Goal: Communication & Community: Answer question/provide support

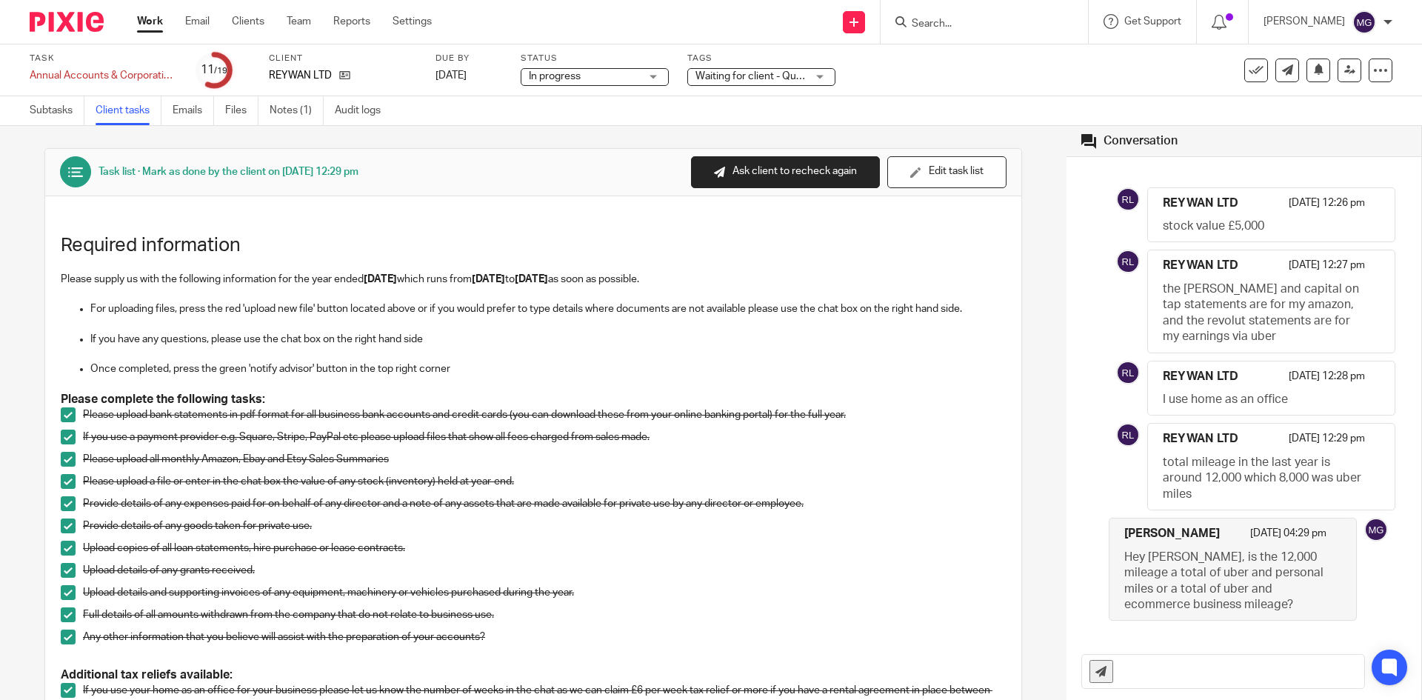
click at [23, 119] on div "Subtasks Client tasks Emails Files Notes (1) Audit logs" at bounding box center [209, 110] width 418 height 29
click at [32, 114] on link "Subtasks" at bounding box center [57, 110] width 55 height 29
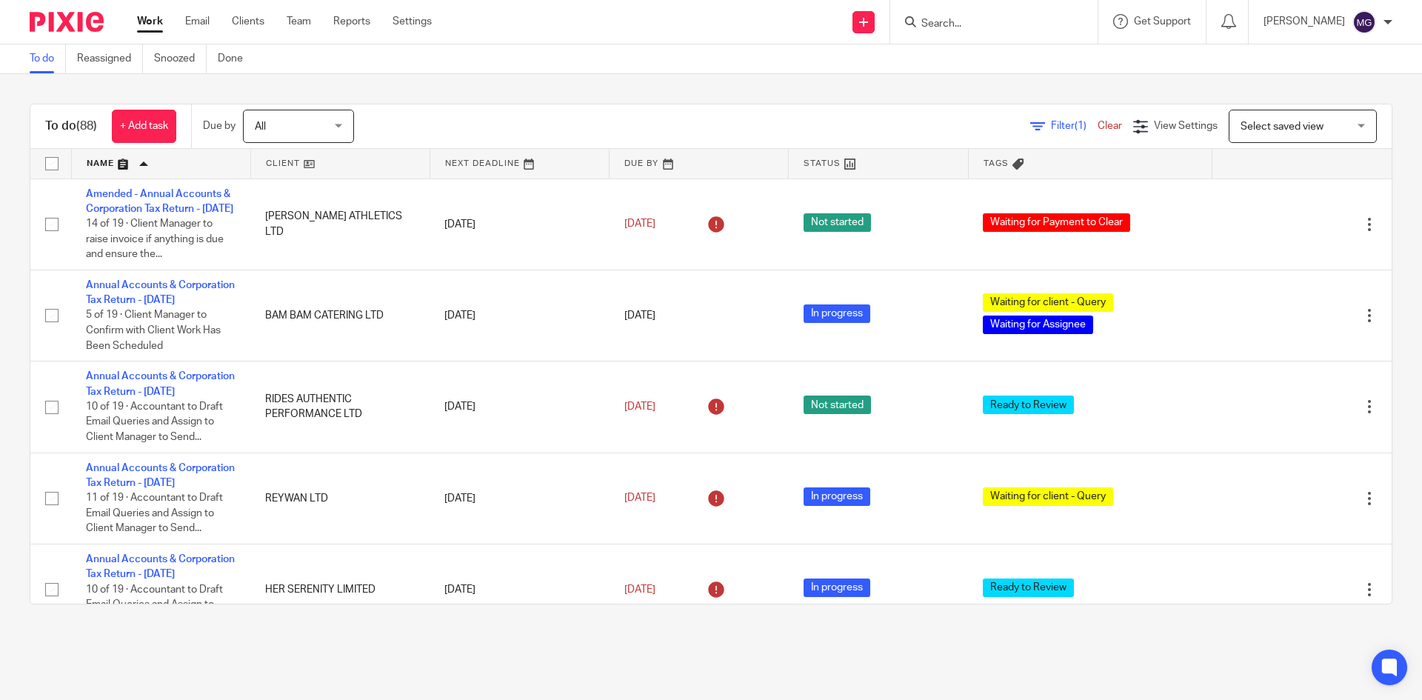
click at [960, 20] on input "Search" at bounding box center [986, 24] width 133 height 13
type input "reyw"
click at [992, 56] on link at bounding box center [1052, 64] width 270 height 34
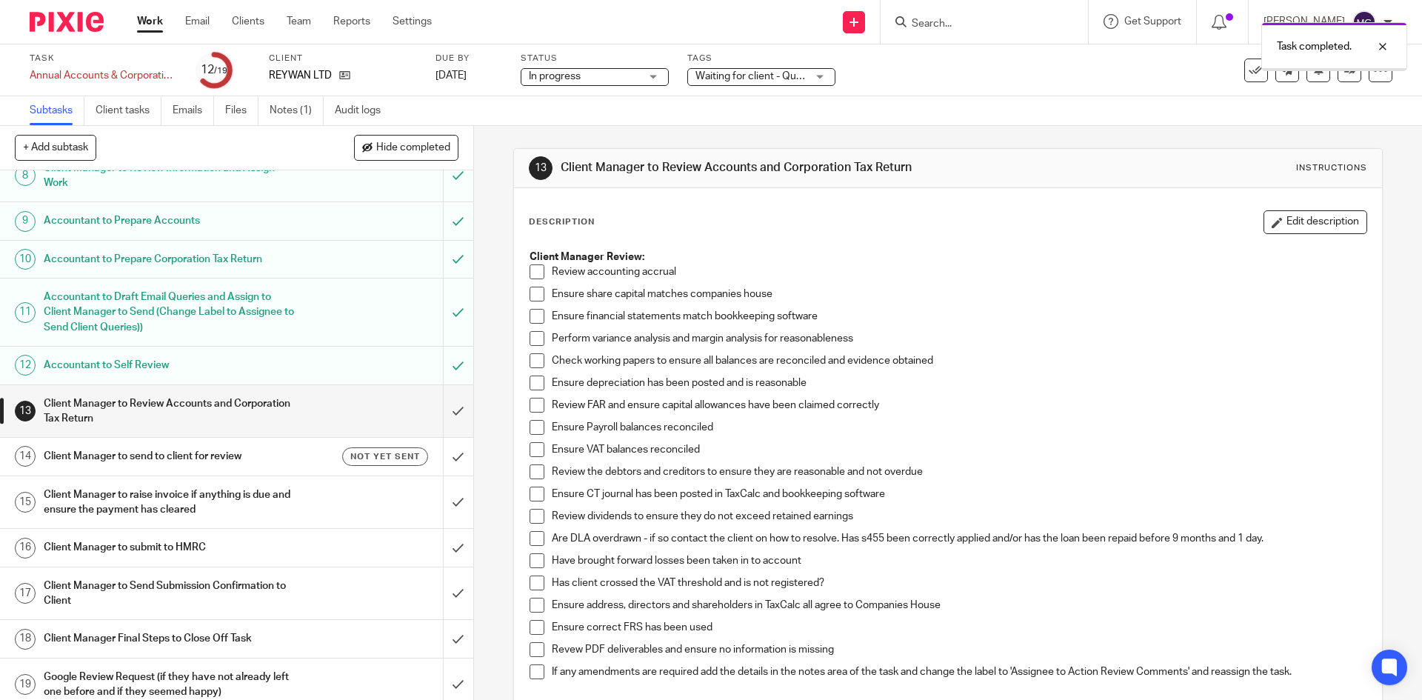
scroll to position [382, 0]
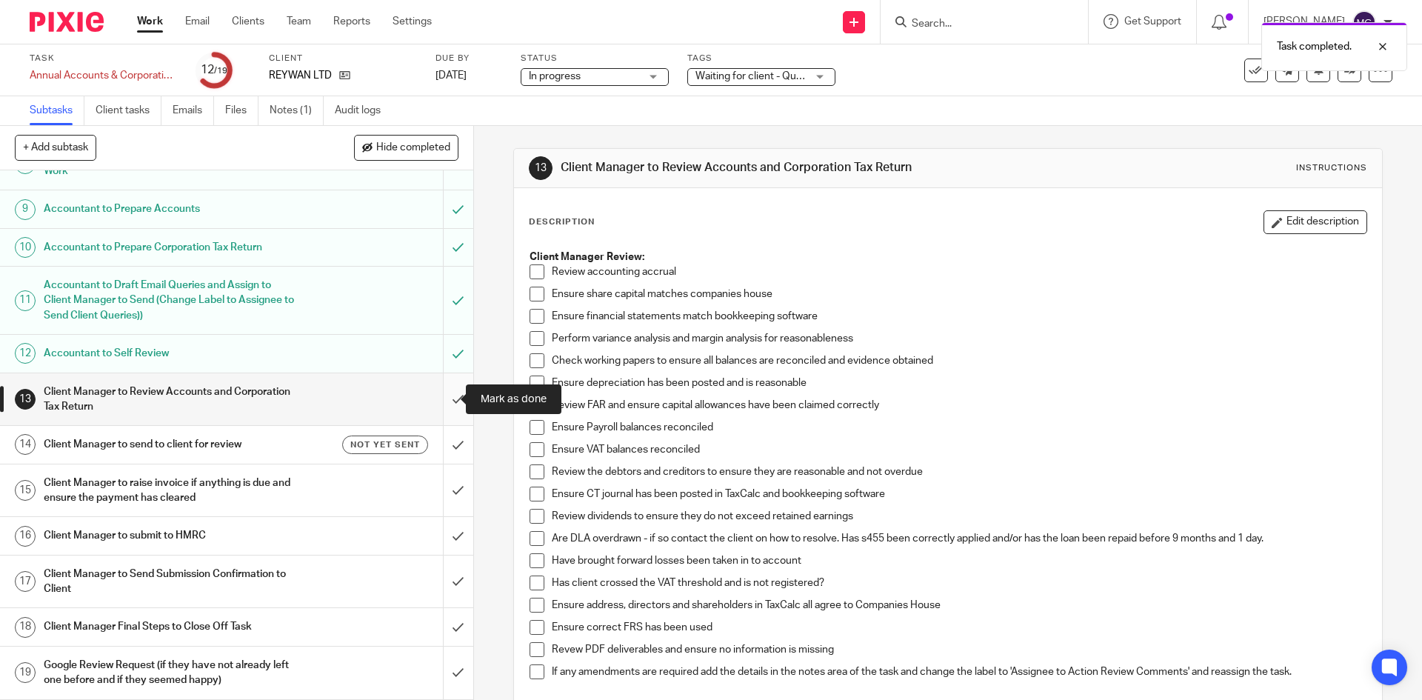
click at [436, 390] on input "submit" at bounding box center [236, 399] width 473 height 53
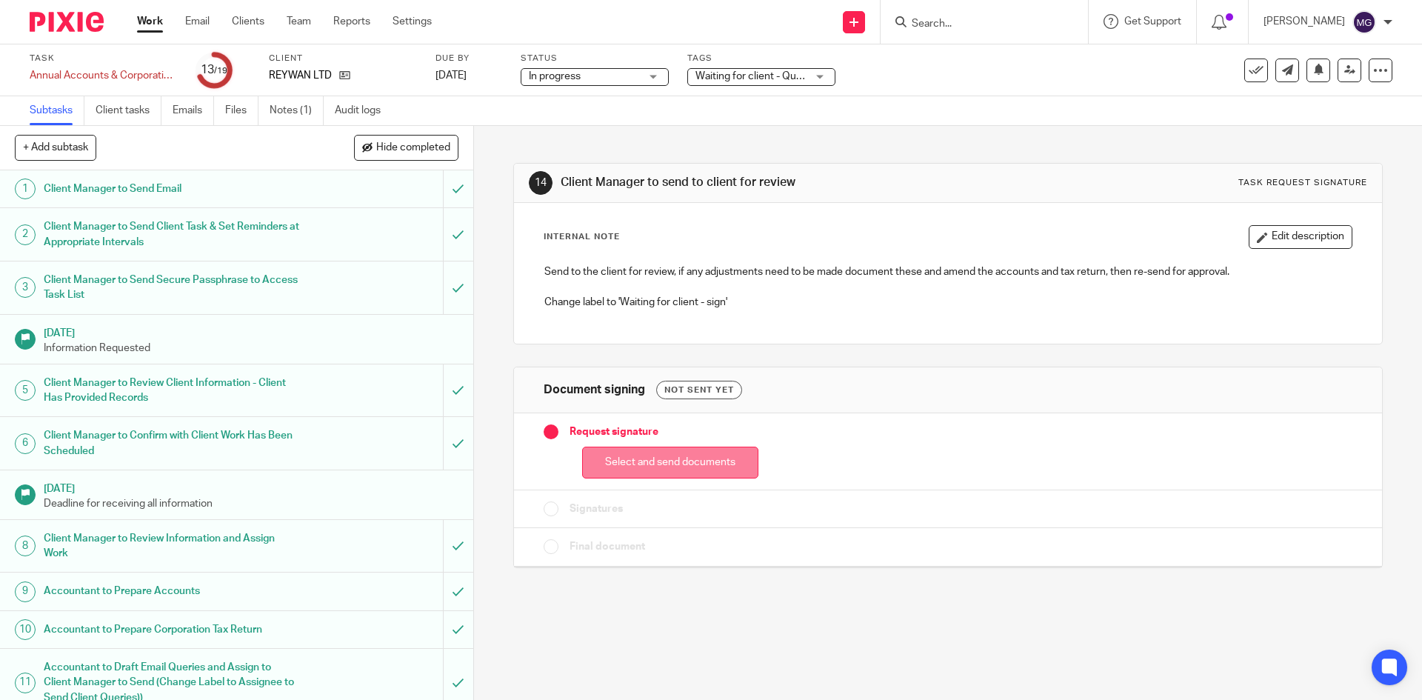
click at [650, 472] on button "Select and send documents" at bounding box center [670, 463] width 176 height 32
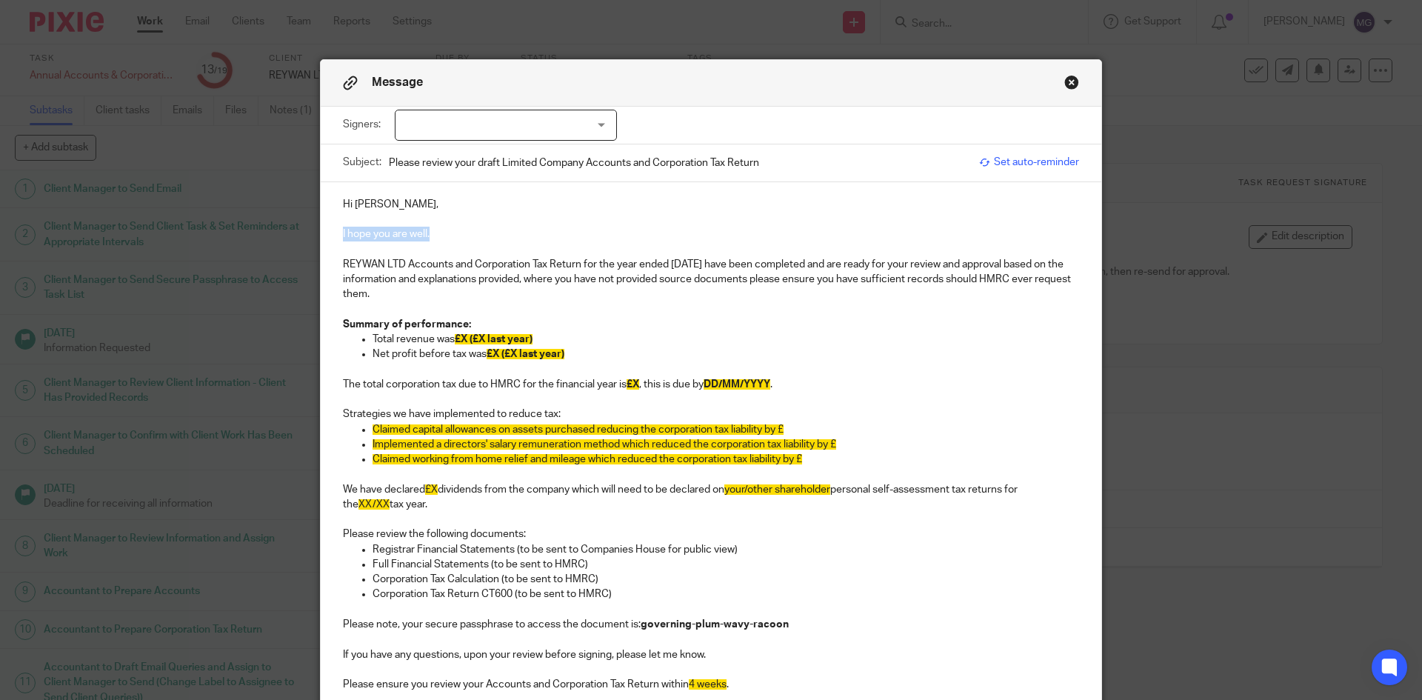
drag, startPoint x: 450, startPoint y: 227, endPoint x: 318, endPoint y: 236, distance: 132.2
click at [321, 236] on div "Hi Rehan, I hope you are well. REYWAN LTD Accounts and Corporation Tax Return f…" at bounding box center [711, 525] width 781 height 687
click at [336, 261] on div "Hi Rehan, Thank you for providing clarrifcation on the mileage query. REYWAN LT…" at bounding box center [711, 525] width 781 height 687
click at [520, 264] on p "As a result, REYWAN LTD Accounts and Corporation Tax Return for the year ended …" at bounding box center [711, 279] width 736 height 45
click at [496, 312] on p "To enrich screen reader interactions, please activate Accessibility in Grammarl…" at bounding box center [711, 308] width 736 height 15
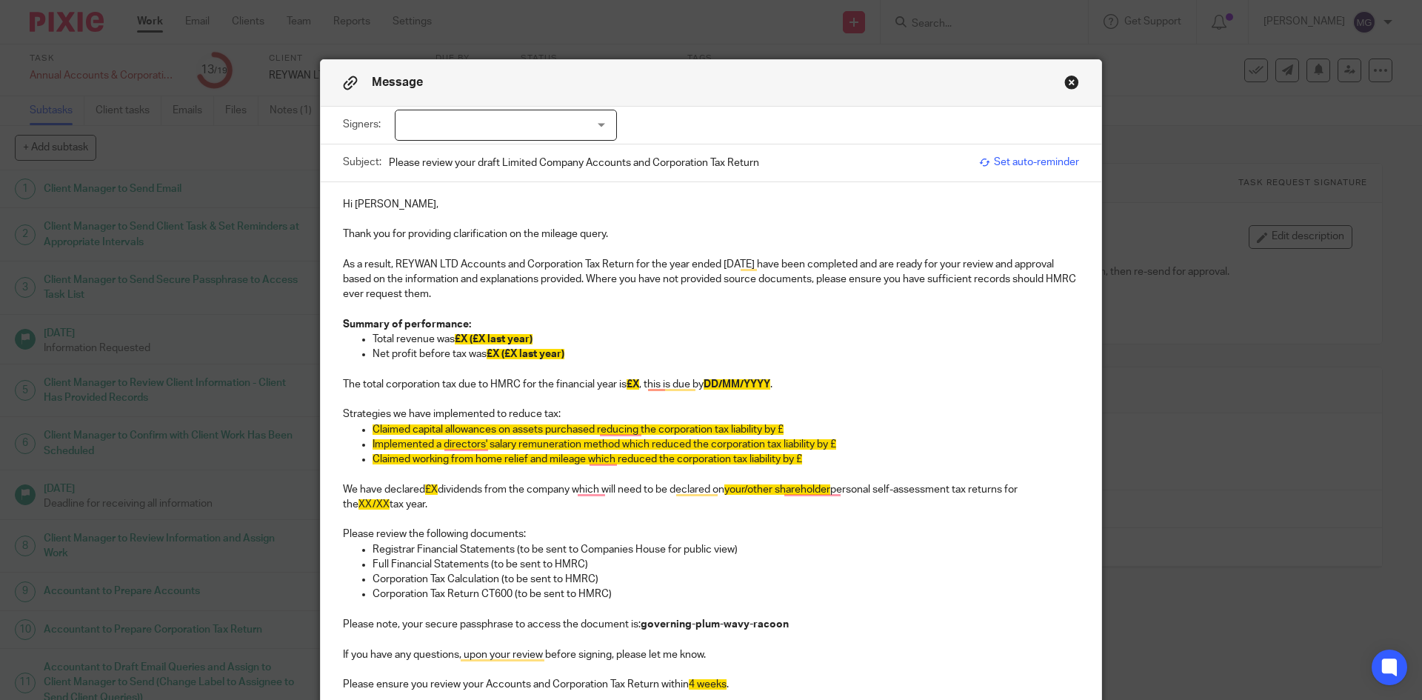
click at [500, 296] on p "As a result, REYWAN LTD Accounts and Corporation Tax Return for the year ended …" at bounding box center [711, 279] width 736 height 45
click at [462, 339] on span "£X (£X last year)" at bounding box center [494, 339] width 78 height 10
click at [459, 339] on span "£X (£X last year)" at bounding box center [494, 339] width 78 height 10
click at [458, 337] on span "£X (£X last year)" at bounding box center [494, 339] width 78 height 10
click at [496, 335] on span "£7,585 (£X last year)" at bounding box center [503, 339] width 97 height 10
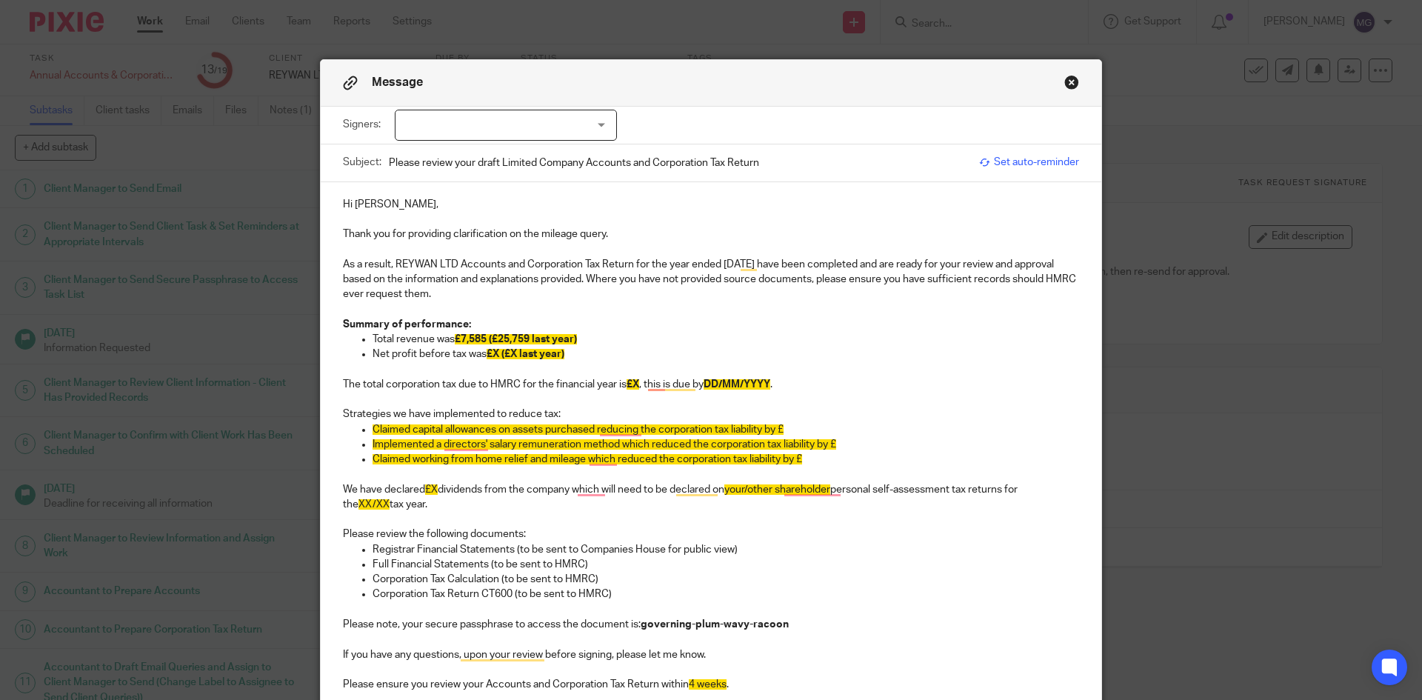
click at [491, 353] on span "£X (£X last year)" at bounding box center [526, 354] width 78 height 10
click at [410, 352] on p "Net profit before tax was £X (£X last year)" at bounding box center [726, 354] width 707 height 15
drag, startPoint x: 484, startPoint y: 355, endPoint x: 432, endPoint y: 357, distance: 51.9
click at [432, 357] on p "Net profit/loss before tax was £X (£X last year)" at bounding box center [726, 354] width 707 height 15
click at [463, 353] on span "£X (£X last year)" at bounding box center [499, 354] width 78 height 10
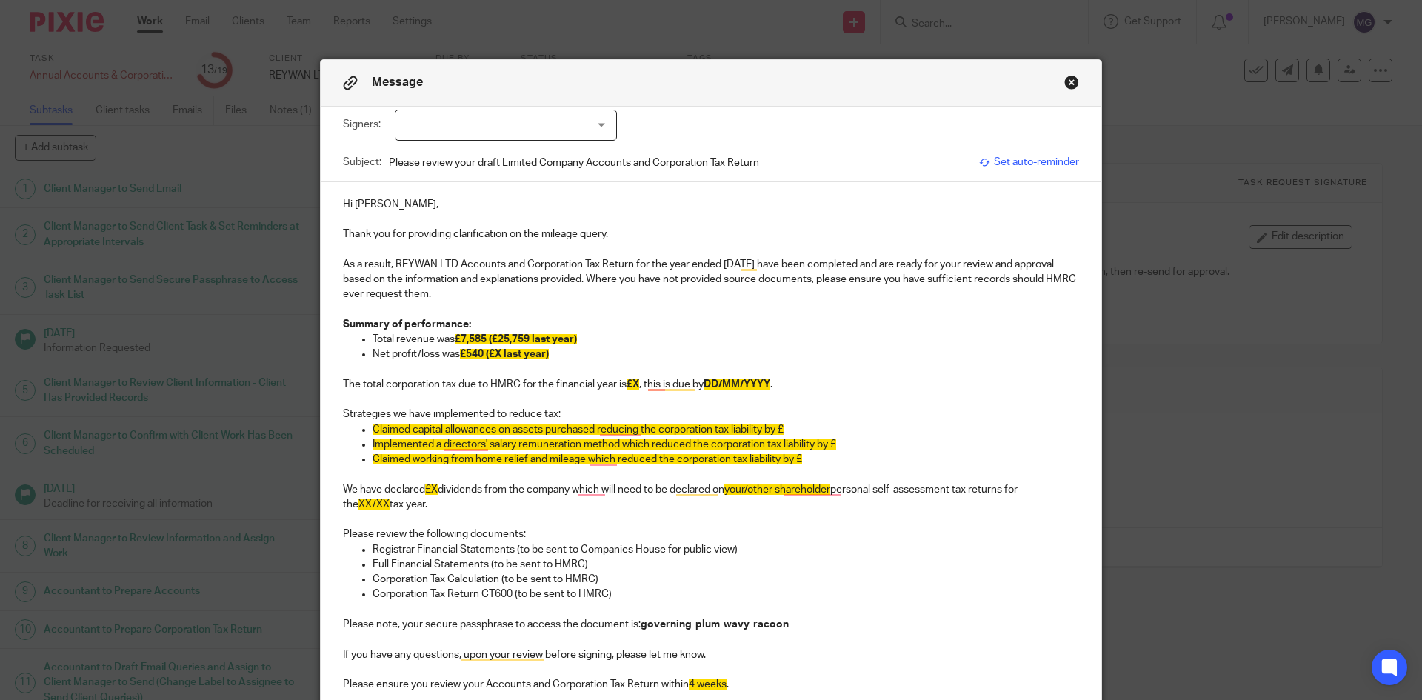
click at [493, 351] on span "£540 (£X last year)" at bounding box center [504, 354] width 89 height 10
click at [576, 372] on p "To enrich screen reader interactions, please activate Accessibility in Grammarl…" at bounding box center [711, 368] width 736 height 15
click at [596, 399] on p "To enrich screen reader interactions, please activate Accessibility in Grammarl…" at bounding box center [711, 399] width 736 height 15
click at [450, 401] on p "To enrich screen reader interactions, please activate Accessibility in Grammarl…" at bounding box center [711, 399] width 736 height 15
click at [354, 379] on p "The total corporation tax due to HMRC for the financial year is £X , this is du…" at bounding box center [711, 384] width 736 height 15
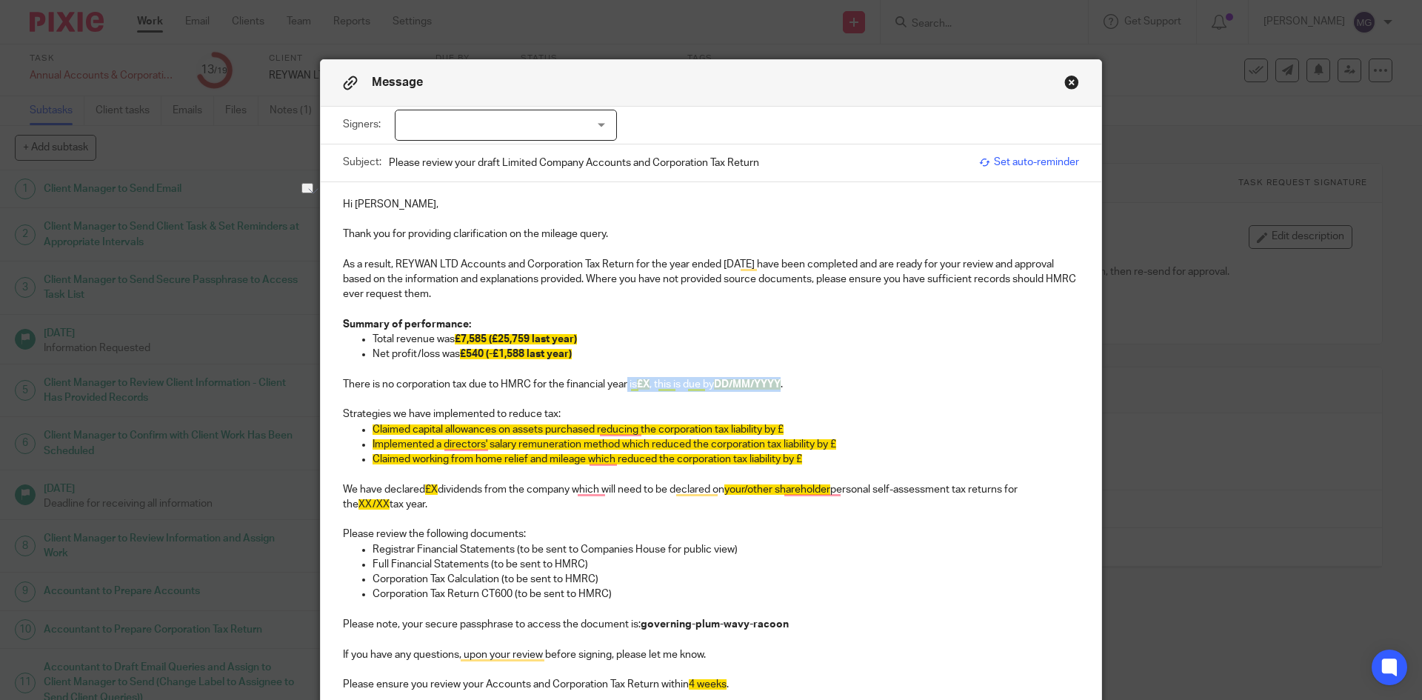
drag, startPoint x: 657, startPoint y: 386, endPoint x: 785, endPoint y: 386, distance: 128.2
click at [785, 386] on p "There is no corporation tax due to HMRC for the financial year is £X , this is …" at bounding box center [711, 384] width 736 height 15
click at [447, 397] on p "To enrich screen reader interactions, please activate Accessibility in Grammarl…" at bounding box center [711, 399] width 736 height 15
click at [648, 389] on p "There is no corporation tax due to HMRC for the financial year." at bounding box center [711, 384] width 736 height 15
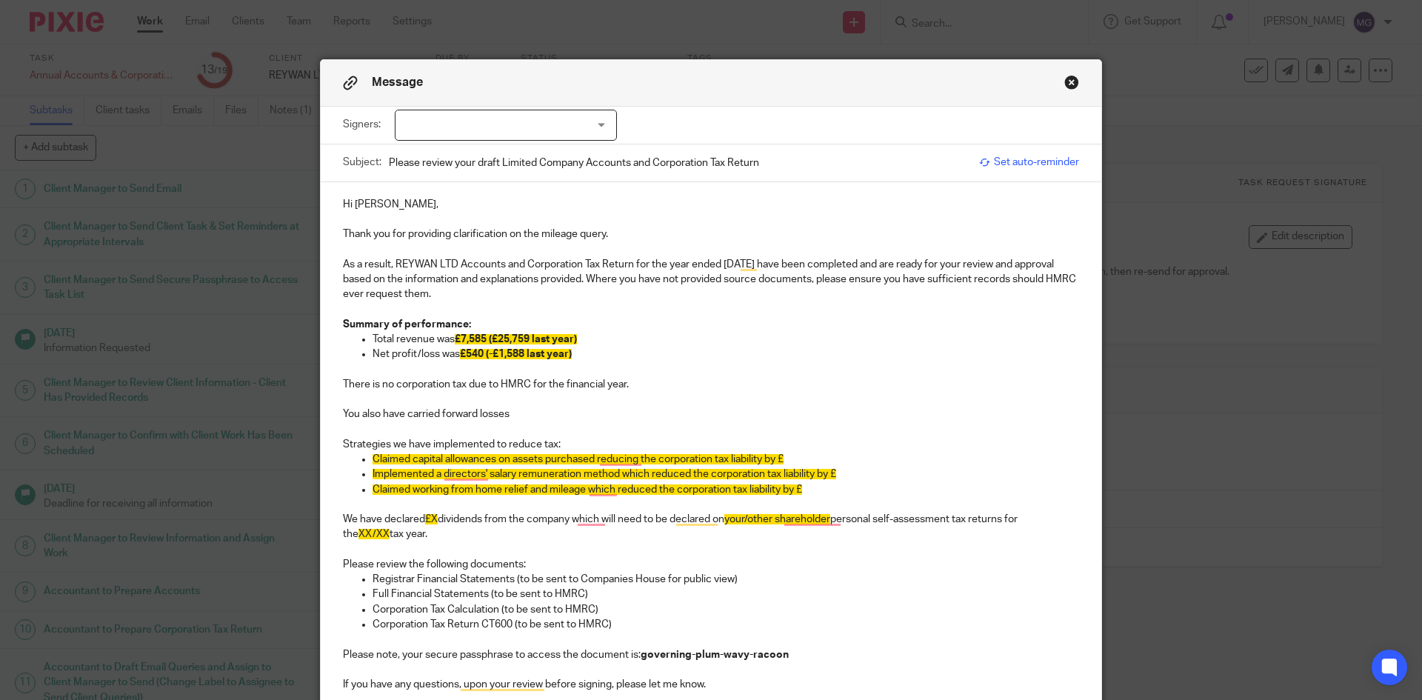
click at [541, 417] on p "You also have carried forward losses" at bounding box center [711, 414] width 736 height 15
click at [566, 424] on p "To enrich screen reader interactions, please activate Accessibility in Grammarl…" at bounding box center [711, 429] width 736 height 15
click at [550, 439] on p "Strategies we have implemented to reduce tax:" at bounding box center [711, 444] width 736 height 15
click at [426, 459] on span "Claimed capital allowances on assets purchased reducing the corporation tax lia…" at bounding box center [578, 459] width 411 height 10
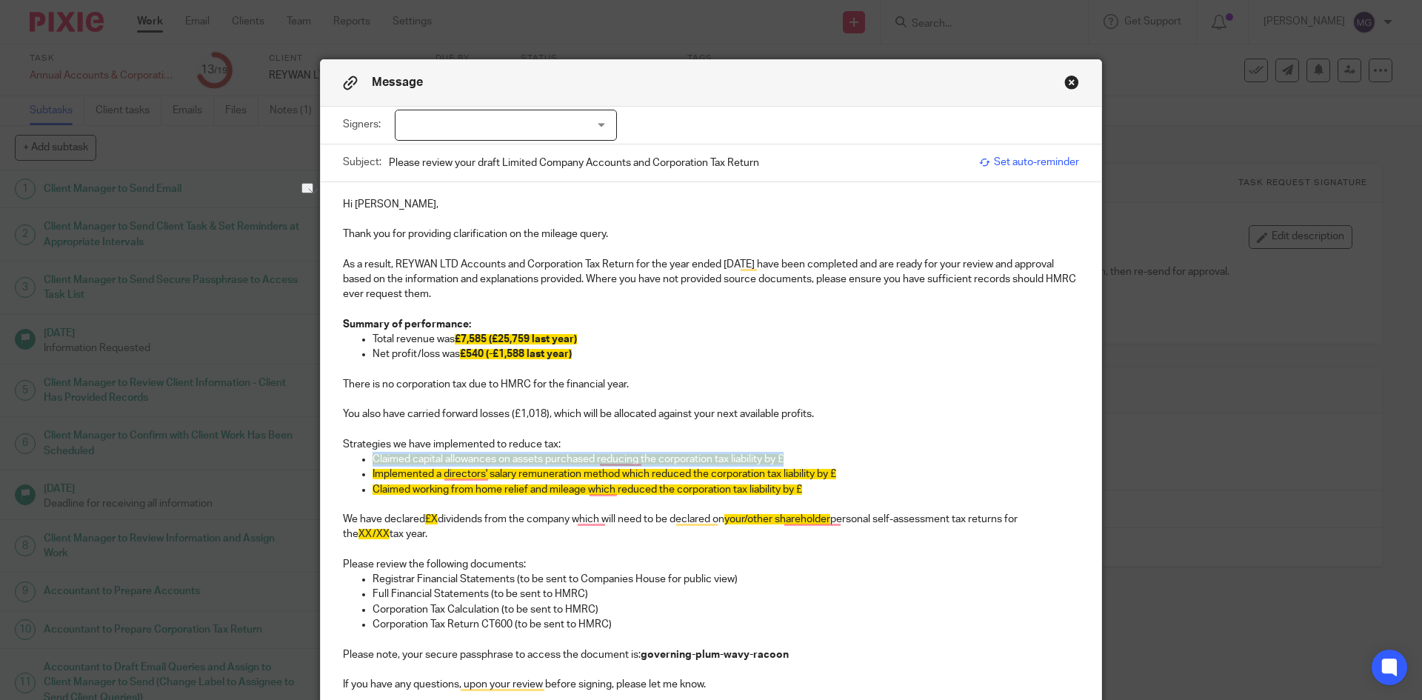
drag, startPoint x: 818, startPoint y: 456, endPoint x: 356, endPoint y: 460, distance: 461.5
click at [373, 460] on li "Claimed capital allowances on assets purchased reducing the corporation tax lia…" at bounding box center [726, 459] width 707 height 15
click at [710, 476] on span "Implemented a directors' salary remuneration method which reduced the corporati…" at bounding box center [605, 474] width 464 height 10
drag, startPoint x: 803, startPoint y: 479, endPoint x: 362, endPoint y: 459, distance: 441.2
click at [362, 459] on ul "Claimed capital allowances on assets purchased reducing the corporation tax lia…" at bounding box center [711, 474] width 736 height 45
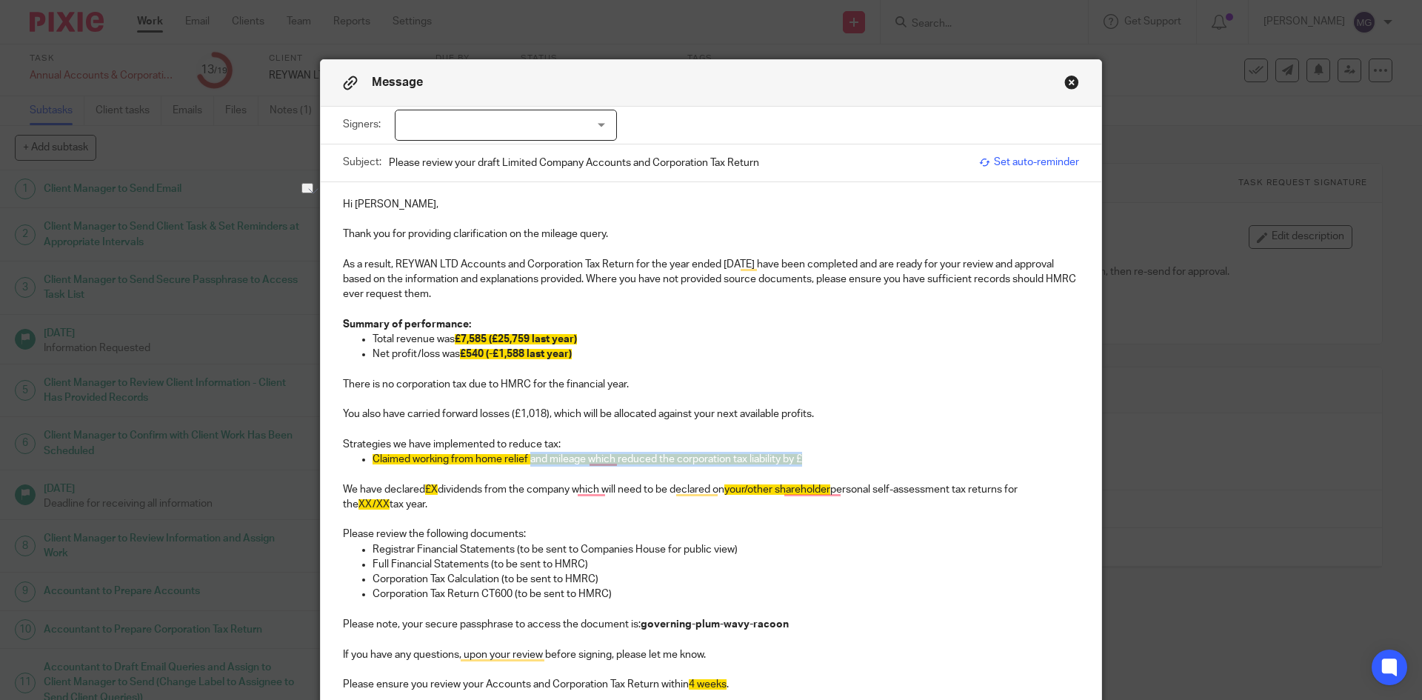
drag, startPoint x: 526, startPoint y: 460, endPoint x: 842, endPoint y: 460, distance: 316.3
click at [842, 460] on p "Claimed working from home relief and mileage which reduced the corporation tax …" at bounding box center [726, 459] width 707 height 15
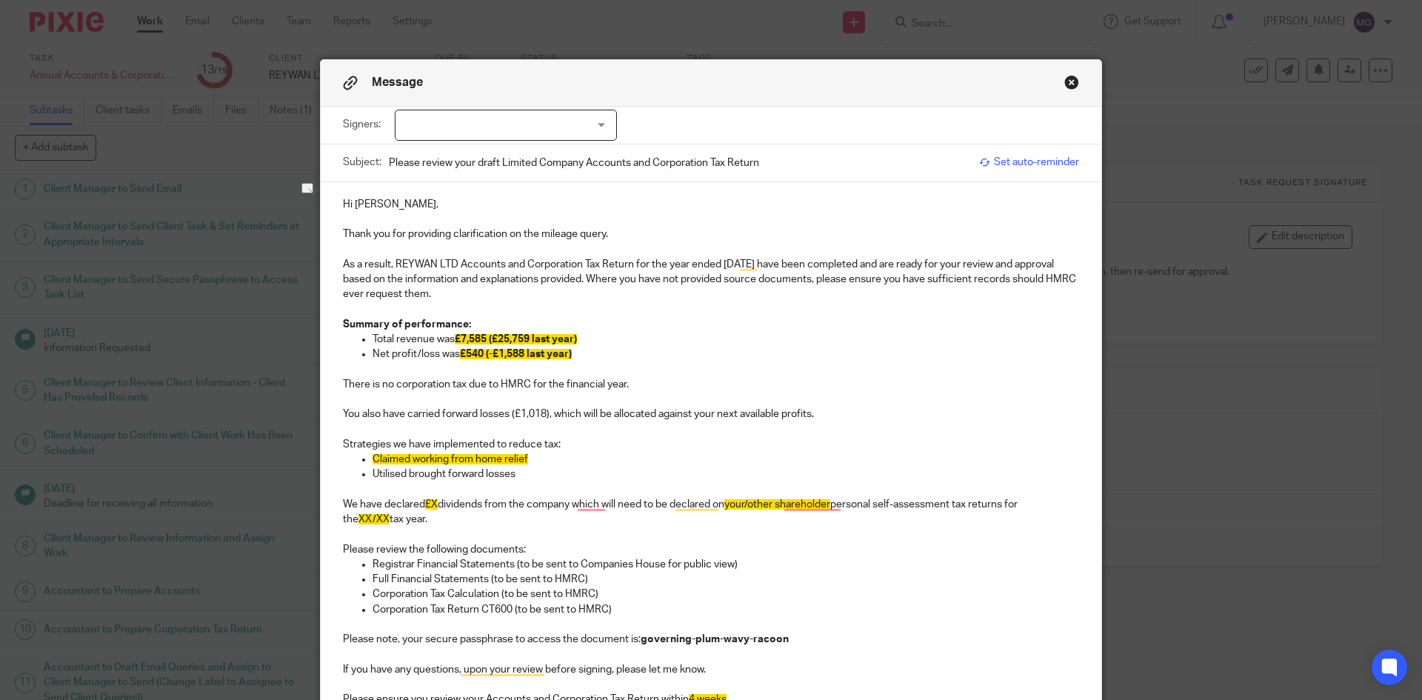
drag, startPoint x: 469, startPoint y: 458, endPoint x: 364, endPoint y: 457, distance: 104.5
click at [364, 457] on ul "Claimed working from home relief Utilised brought forward losses" at bounding box center [711, 467] width 736 height 30
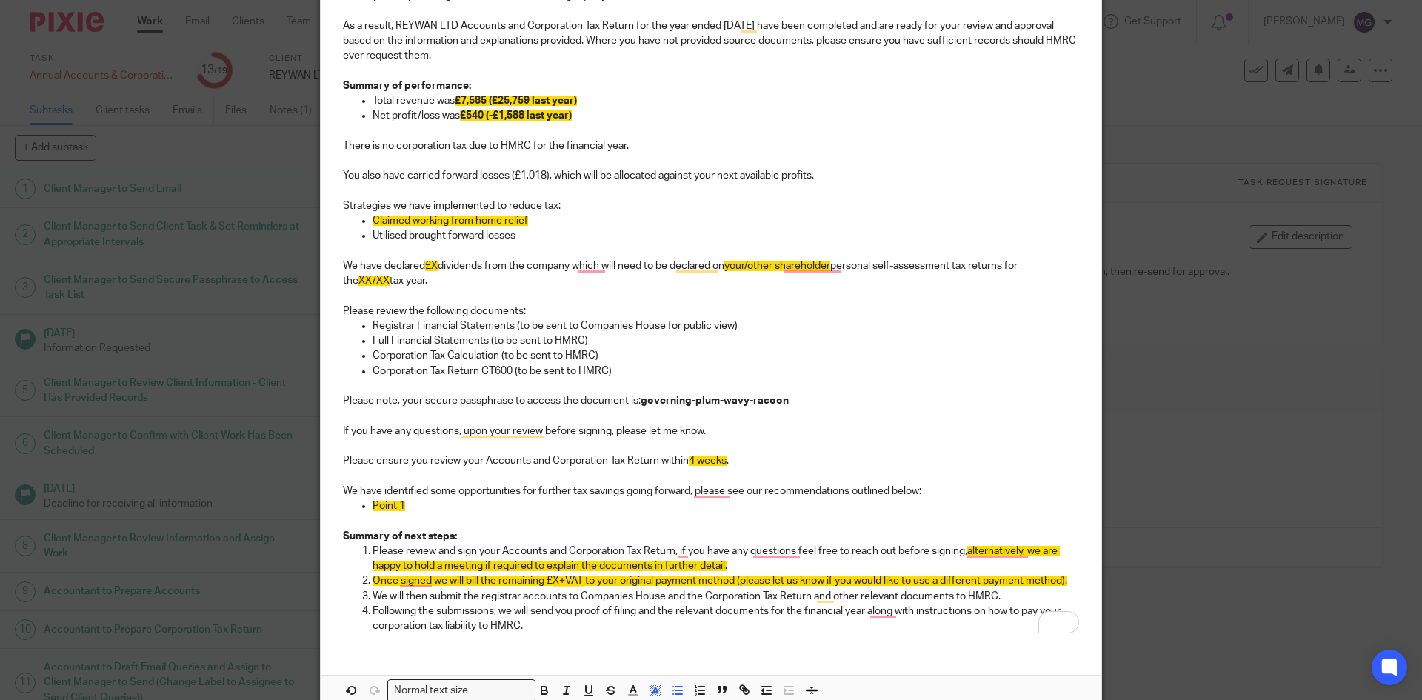
scroll to position [519, 0]
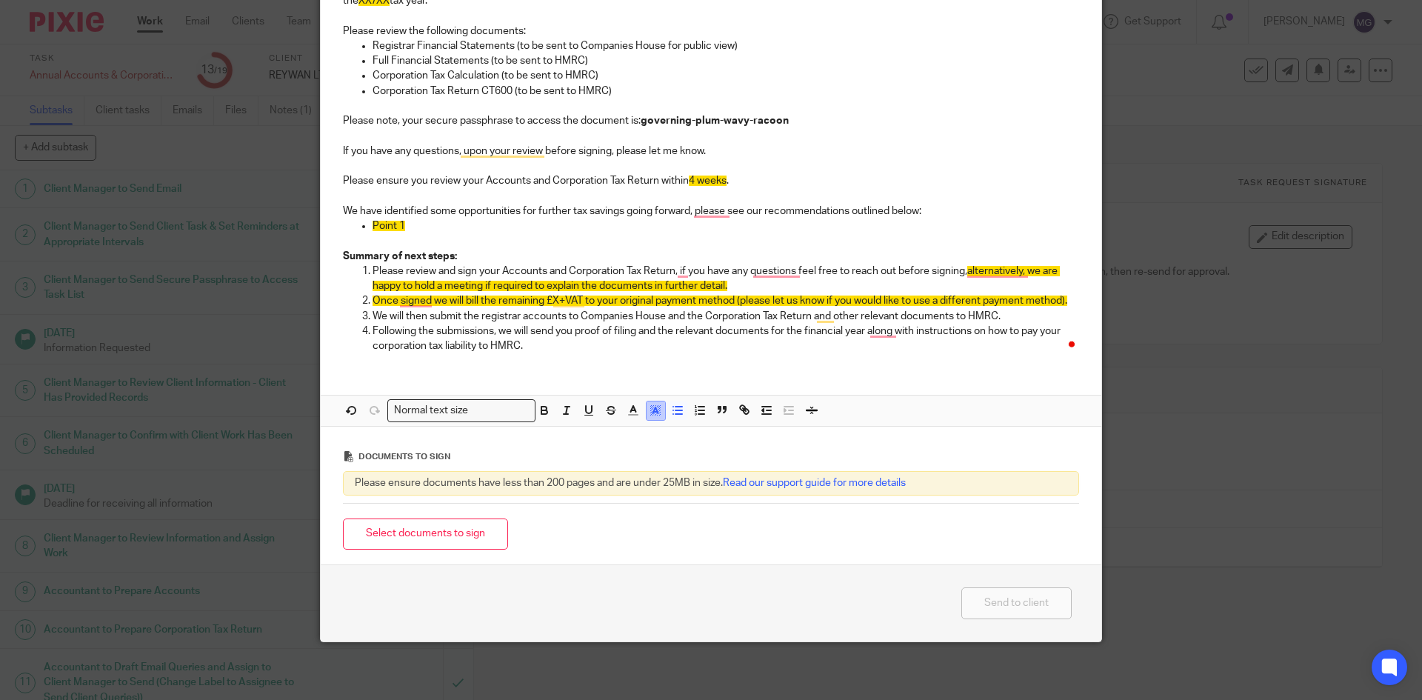
click at [649, 407] on icon "button" at bounding box center [655, 410] width 13 height 13
click at [618, 433] on li "color:#FFFFFF" at bounding box center [623, 429] width 11 height 11
click at [547, 176] on p "Please ensure you review your Accounts and Corporation Tax Return within 4 week…" at bounding box center [711, 180] width 736 height 15
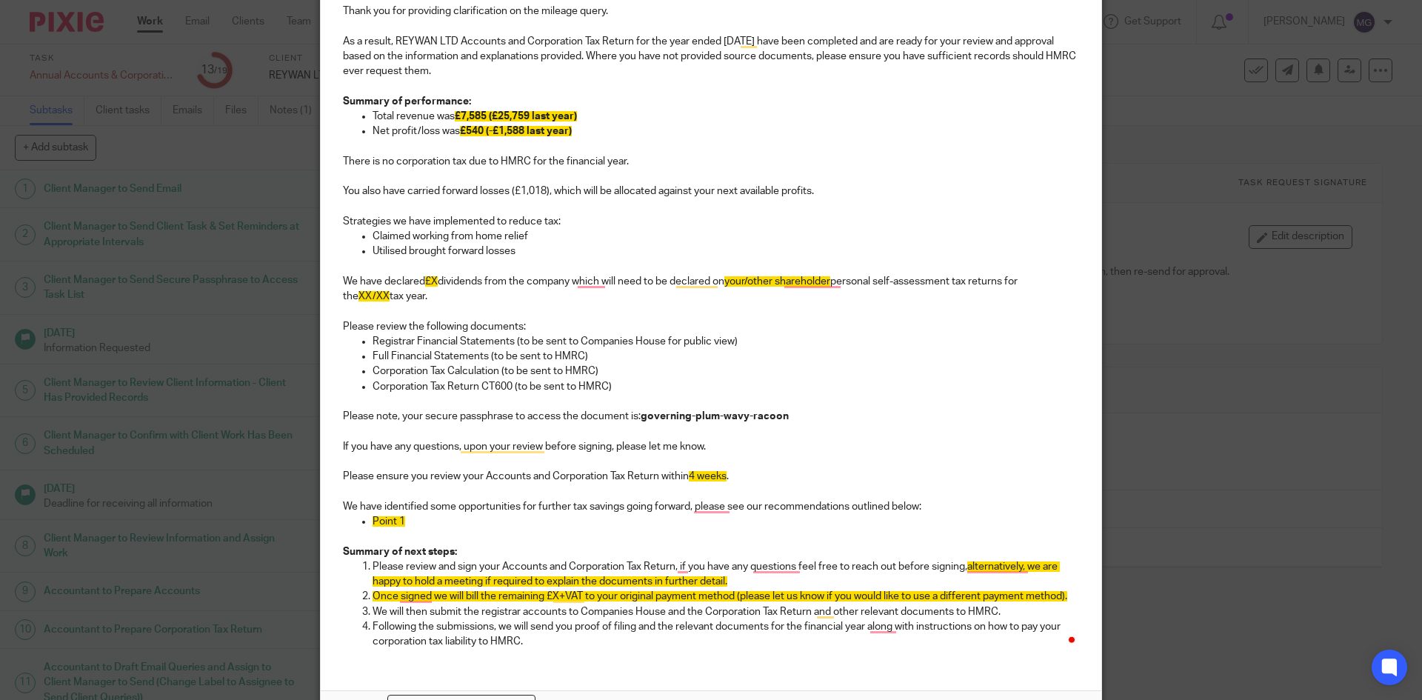
scroll to position [222, 0]
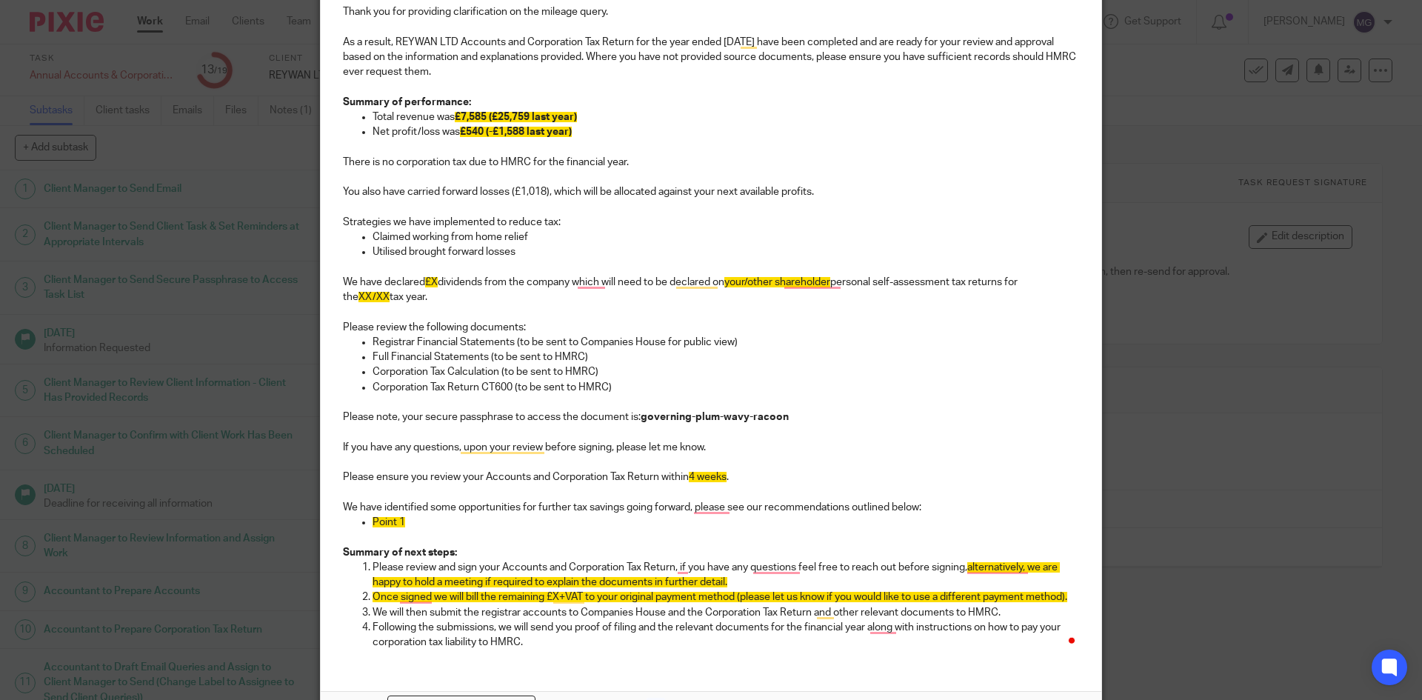
drag, startPoint x: 432, startPoint y: 302, endPoint x: 330, endPoint y: 283, distance: 103.3
click at [330, 283] on div "Hi Rehan, Thank you for providing clarification on the mileage query. As a resu…" at bounding box center [711, 311] width 781 height 702
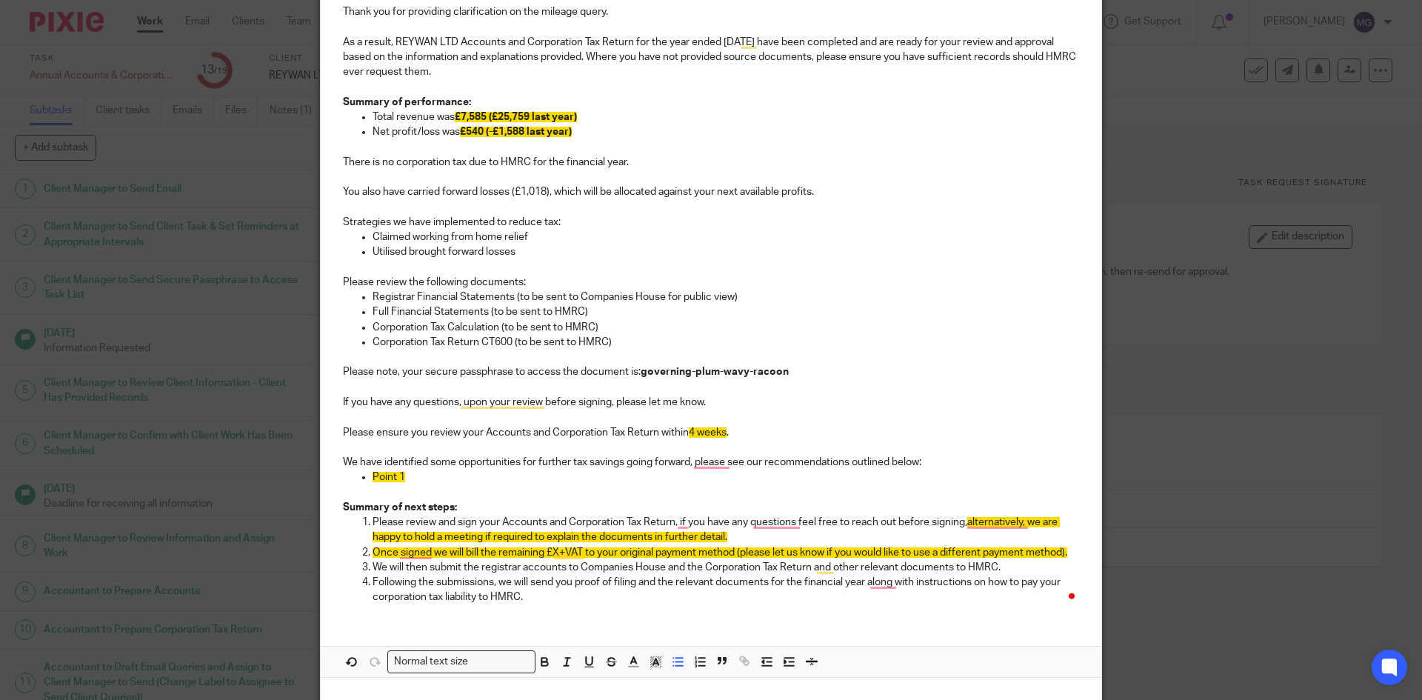
click at [530, 301] on p "Registrar Financial Statements (to be sent to Companies House for public view)" at bounding box center [726, 297] width 707 height 15
click at [562, 360] on p "To enrich screen reader interactions, please activate Accessibility in Grammarl…" at bounding box center [711, 357] width 736 height 15
click at [588, 382] on p "To enrich screen reader interactions, please activate Accessibility in Grammarl…" at bounding box center [711, 387] width 736 height 15
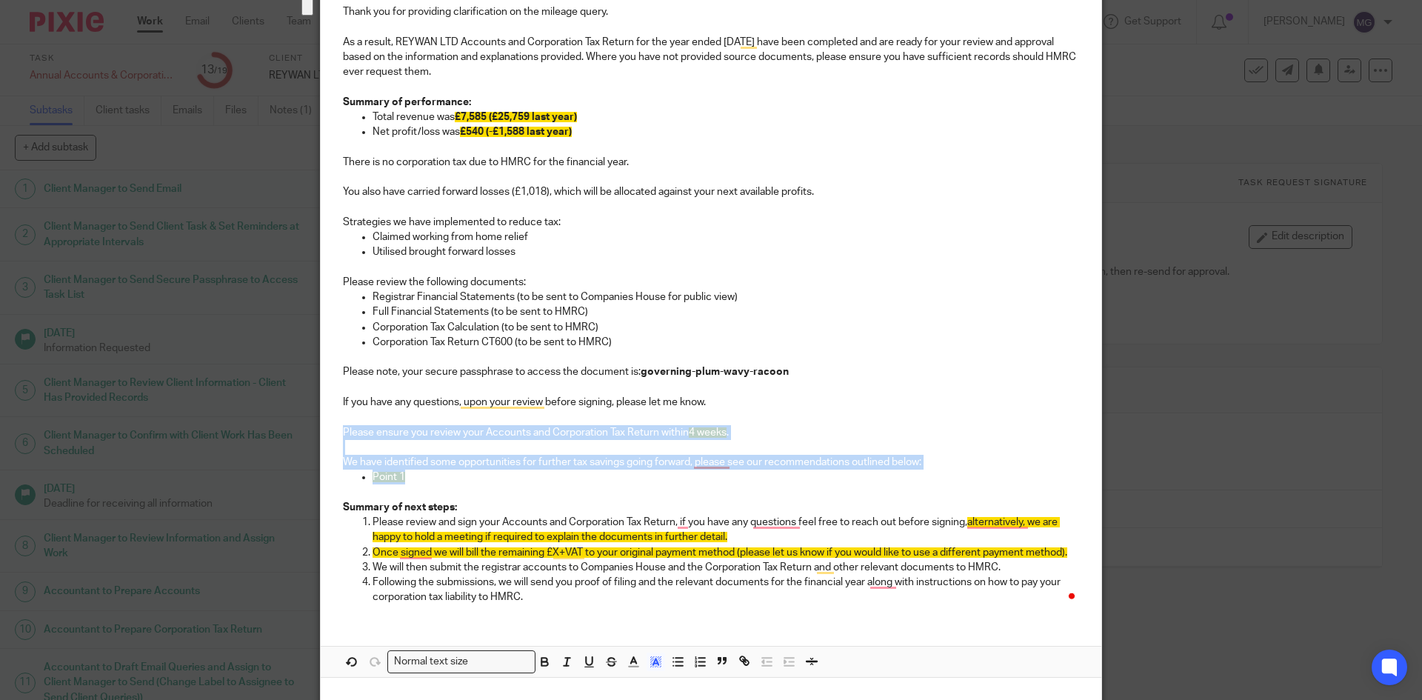
drag, startPoint x: 406, startPoint y: 479, endPoint x: 331, endPoint y: 437, distance: 85.5
click at [331, 437] on div "Hi Rehan, Thank you for providing clarification on the mileage query. As a resu…" at bounding box center [711, 288] width 781 height 656
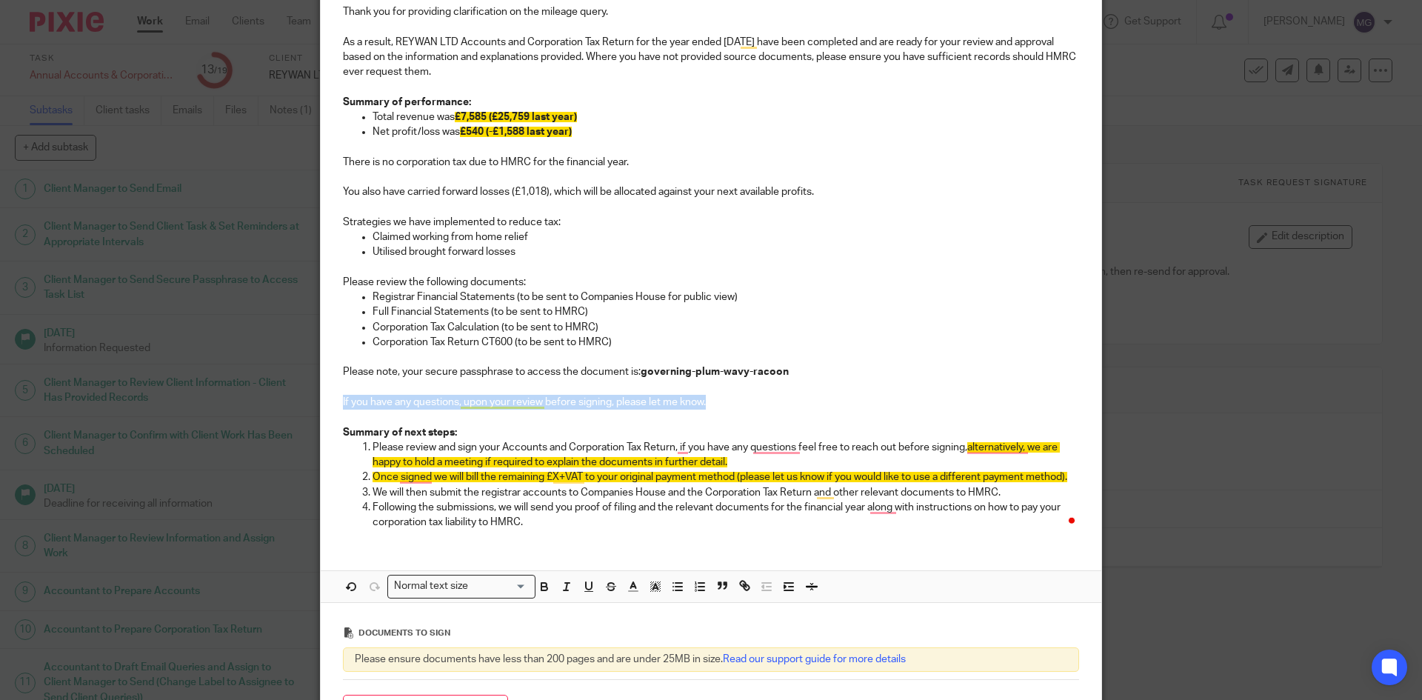
drag, startPoint x: 739, startPoint y: 404, endPoint x: 335, endPoint y: 396, distance: 404.5
click at [335, 396] on div "Hi Rehan, Thank you for providing clarification on the mileage query. As a resu…" at bounding box center [711, 251] width 781 height 582
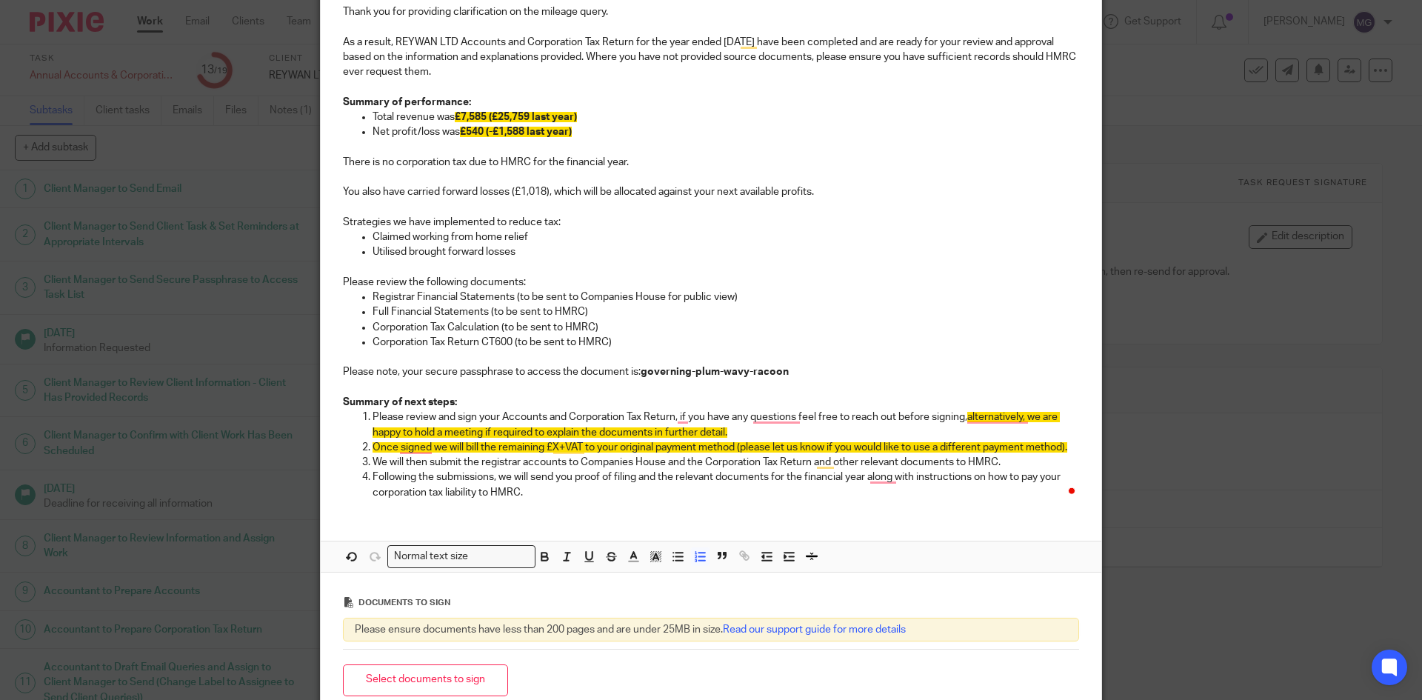
click at [547, 492] on p "Following the submissions, we will send you proof of filing and the relevant do…" at bounding box center [726, 485] width 707 height 30
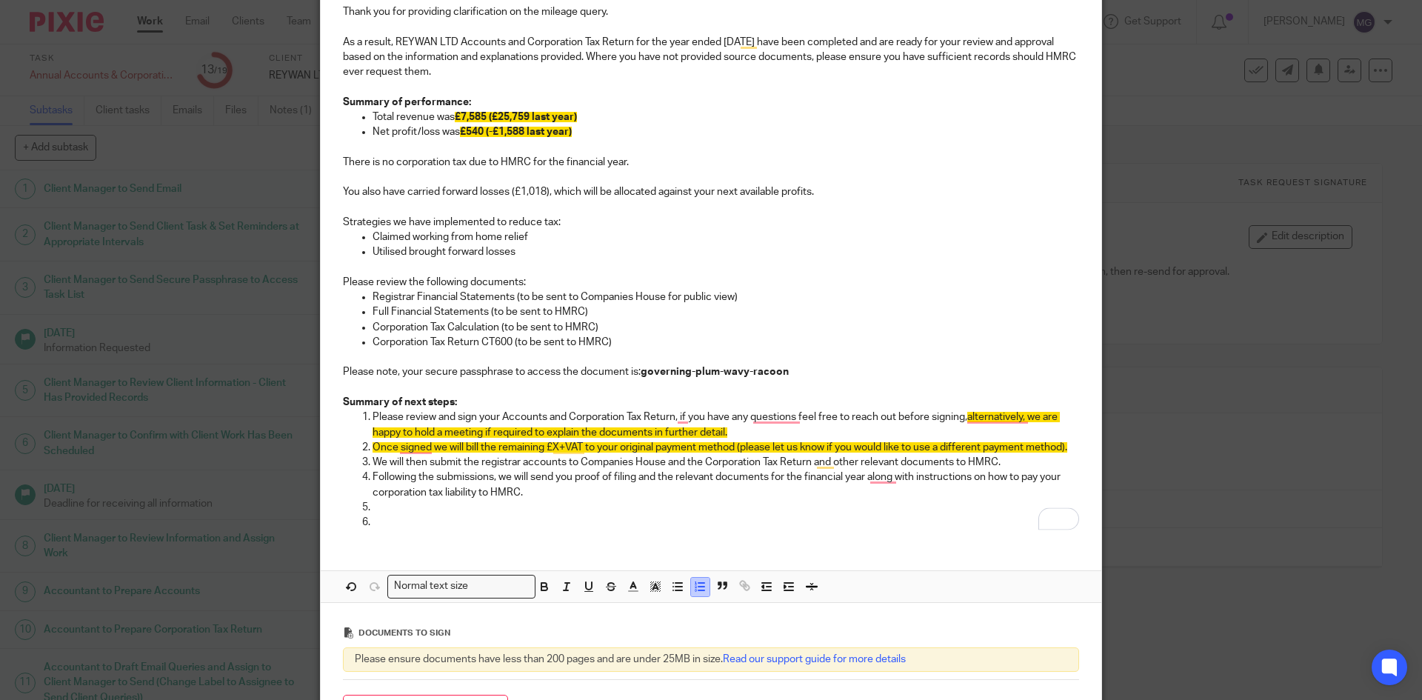
click at [695, 592] on icon "button" at bounding box center [699, 586] width 13 height 13
click at [424, 507] on p "To enrich screen reader interactions, please activate Accessibility in Grammarl…" at bounding box center [726, 507] width 707 height 15
click at [469, 128] on span "£540 (-£1,588 last year)" at bounding box center [516, 132] width 112 height 10
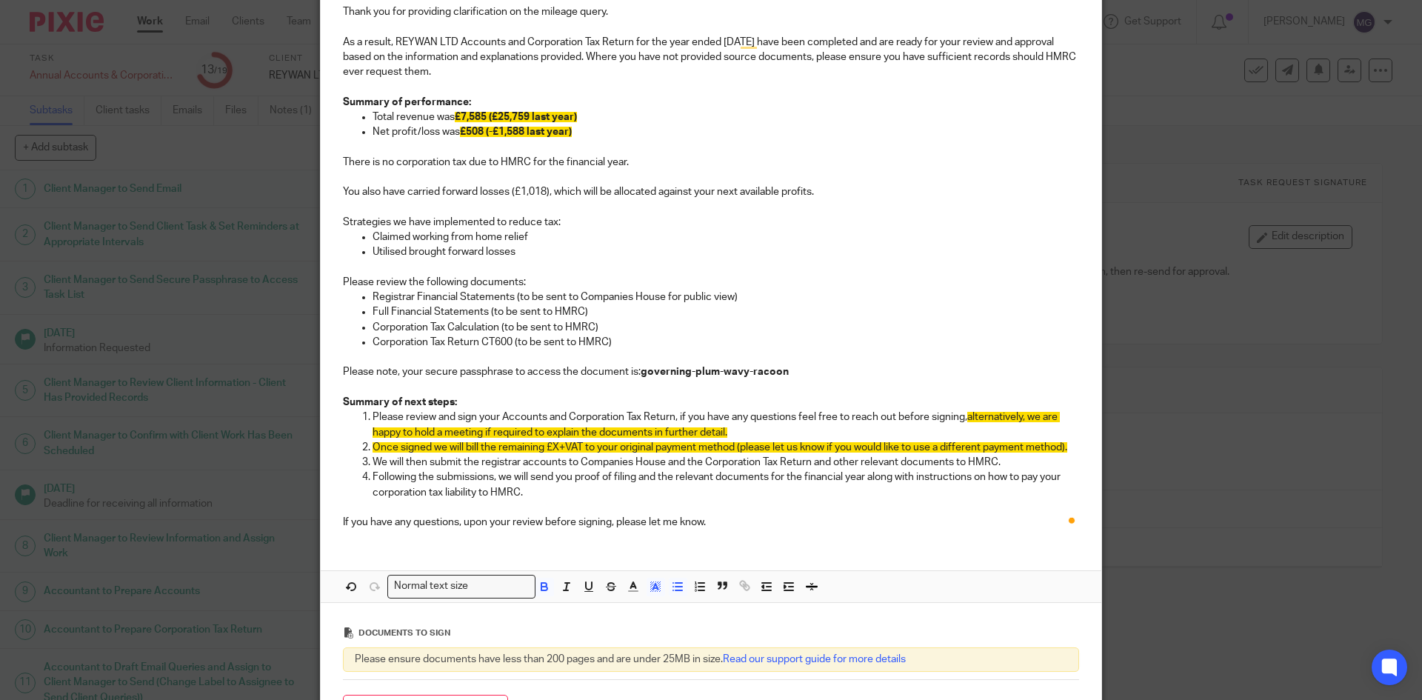
click at [640, 244] on p "Claimed working from home relief" at bounding box center [726, 237] width 707 height 15
click at [538, 190] on p "You also have carried forward losses (£1,018), which will be allocated against …" at bounding box center [711, 191] width 736 height 15
click at [529, 187] on p "You also have carried forward losses (£1,018), which will be allocated against …" at bounding box center [711, 191] width 736 height 15
click at [856, 330] on p "Corporation Tax Calculation (to be sent to HMRC)" at bounding box center [726, 327] width 707 height 15
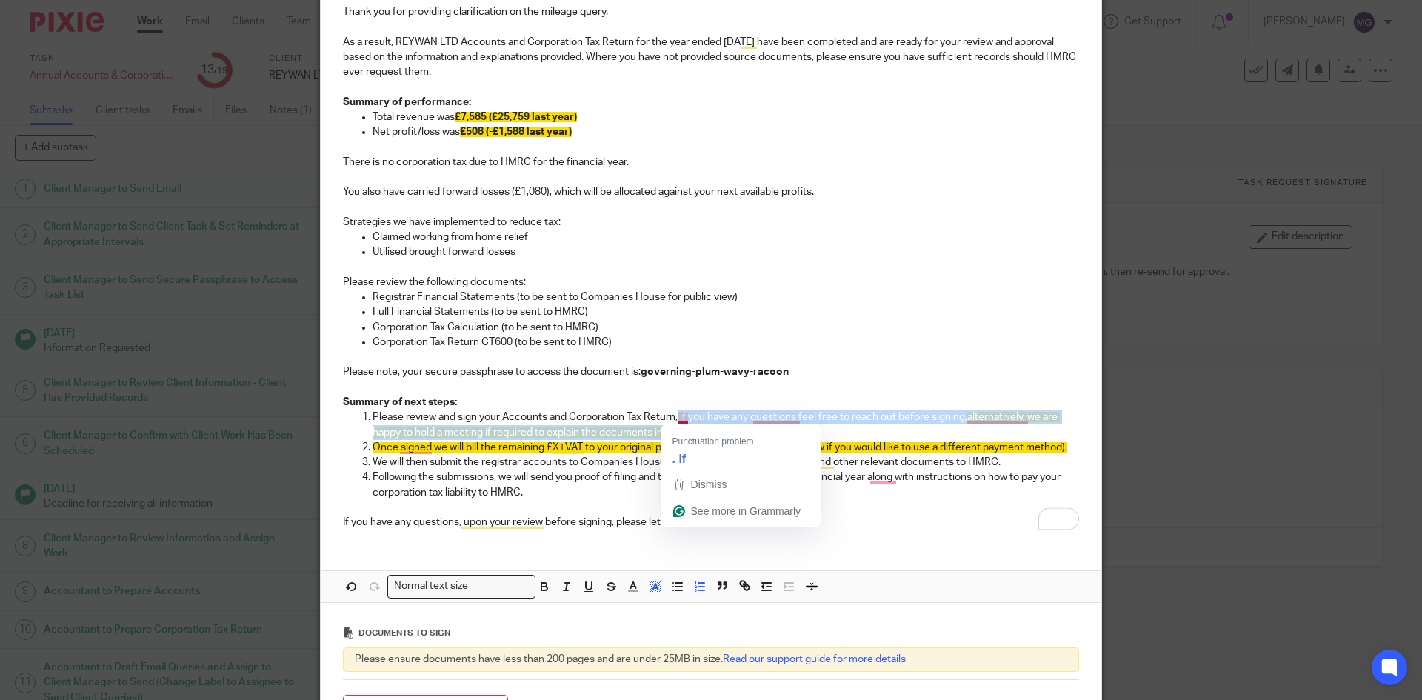
drag, startPoint x: 731, startPoint y: 436, endPoint x: 674, endPoint y: 416, distance: 60.4
click at [674, 416] on p "Please review and sign your Accounts and Corporation Tax Return, if you have an…" at bounding box center [726, 425] width 707 height 30
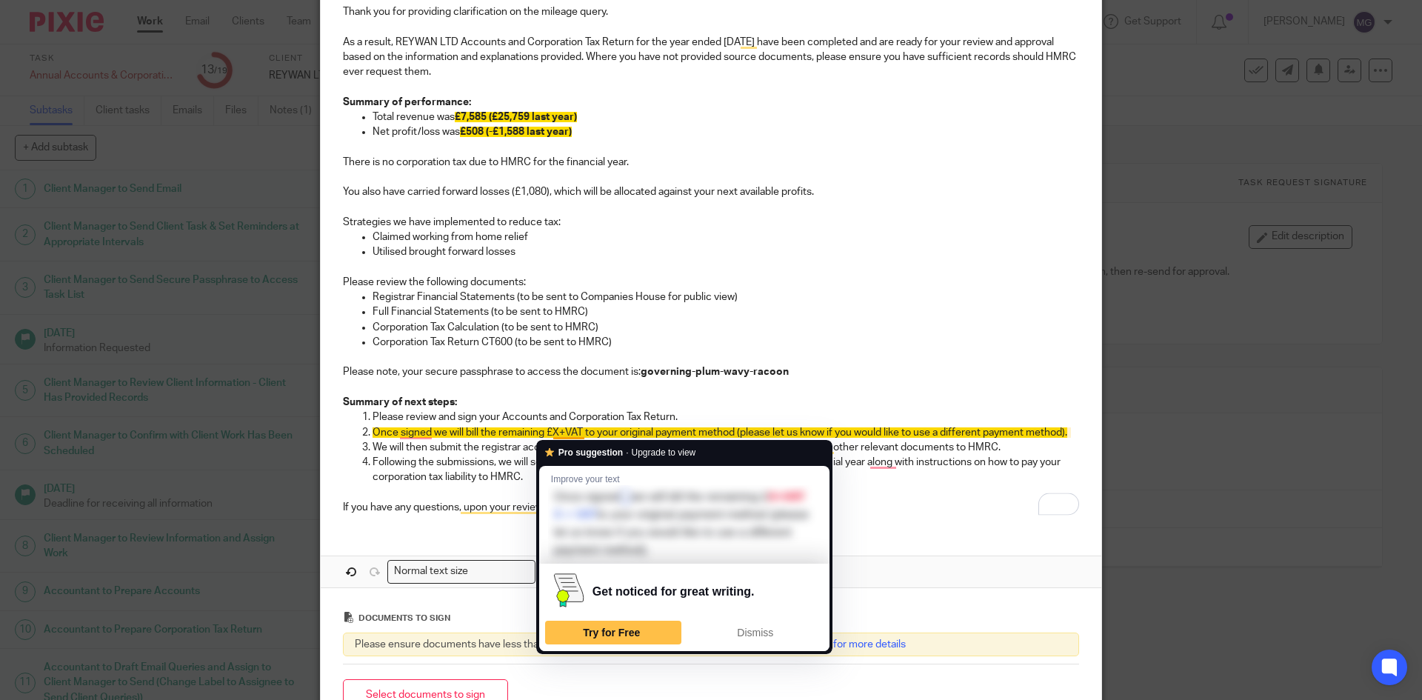
click at [507, 430] on span "Once signed we will bill the remaining £X+VAT to your original payment method (…" at bounding box center [720, 432] width 695 height 10
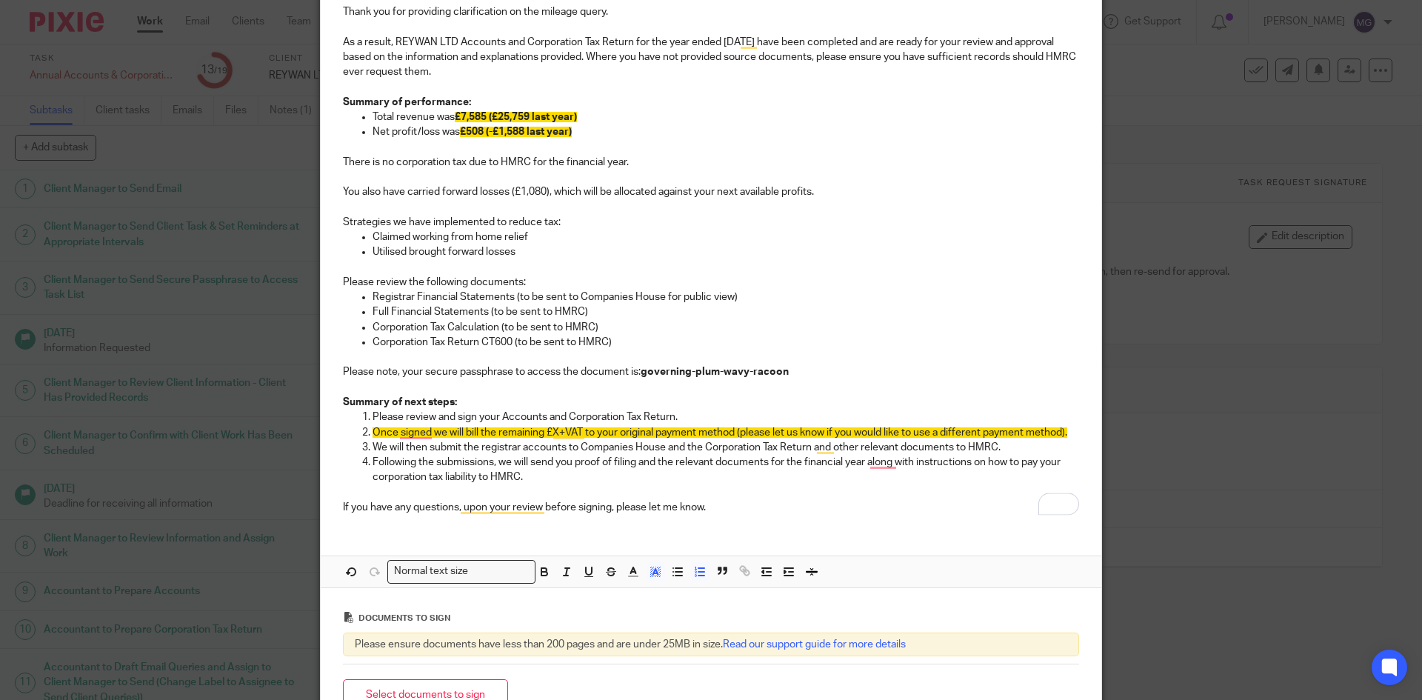
click at [501, 434] on span "Once signed we will bill the remaining £X+VAT to your original payment method (…" at bounding box center [720, 432] width 695 height 10
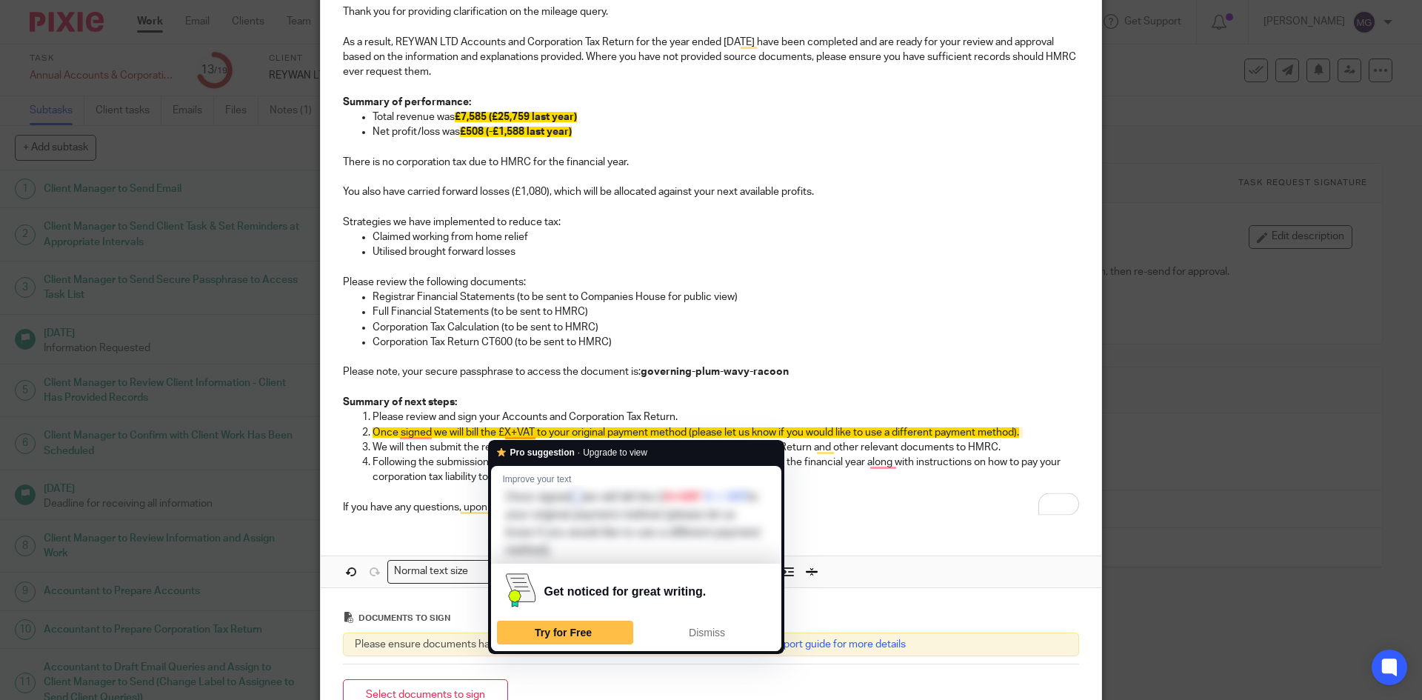
click at [501, 431] on span "Once signed we will bill the £X+VAT to your original payment method (please let…" at bounding box center [696, 432] width 647 height 10
click at [484, 431] on span "Once signed we will bill the £X+VAT to your original payment method (please let…" at bounding box center [696, 432] width 647 height 10
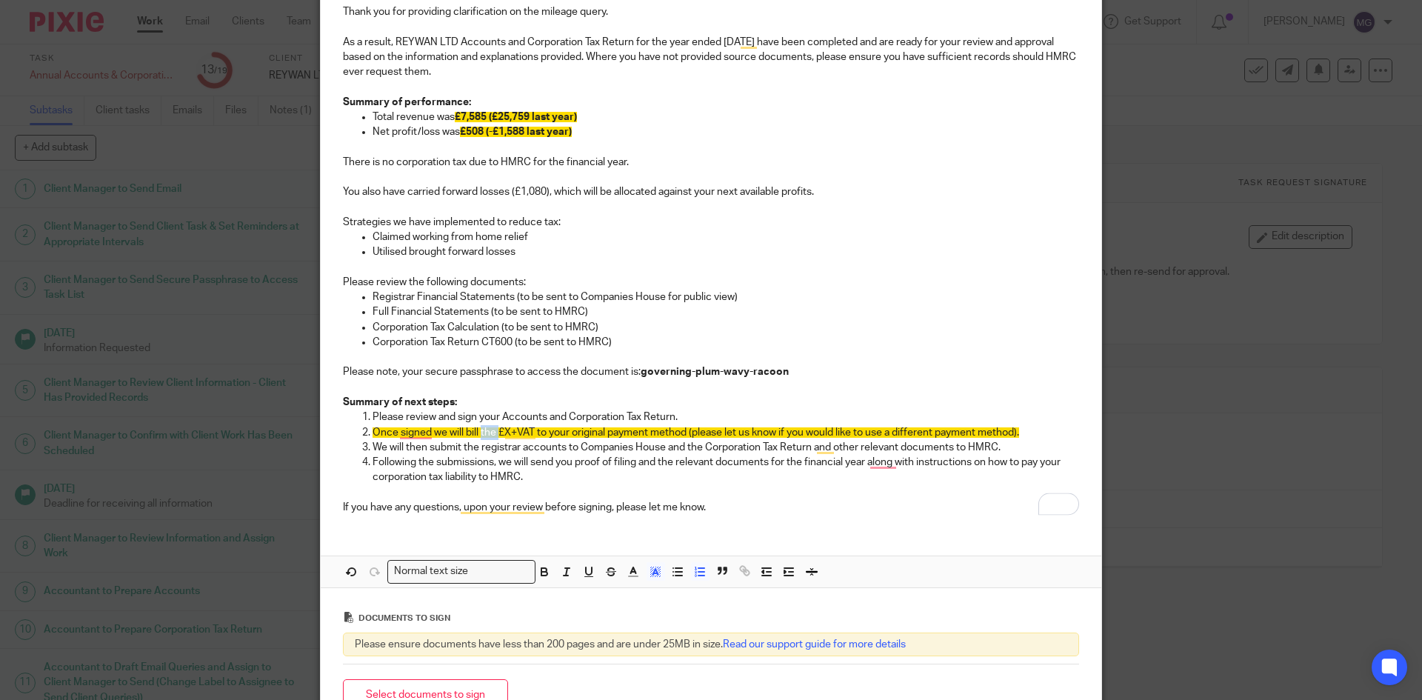
click at [484, 431] on span "Once signed we will bill the £X+VAT to your original payment method (please let…" at bounding box center [696, 432] width 647 height 10
click at [529, 429] on span "Once signed we will bill the fee of £X+VAT to your original payment method (ple…" at bounding box center [711, 432] width 676 height 10
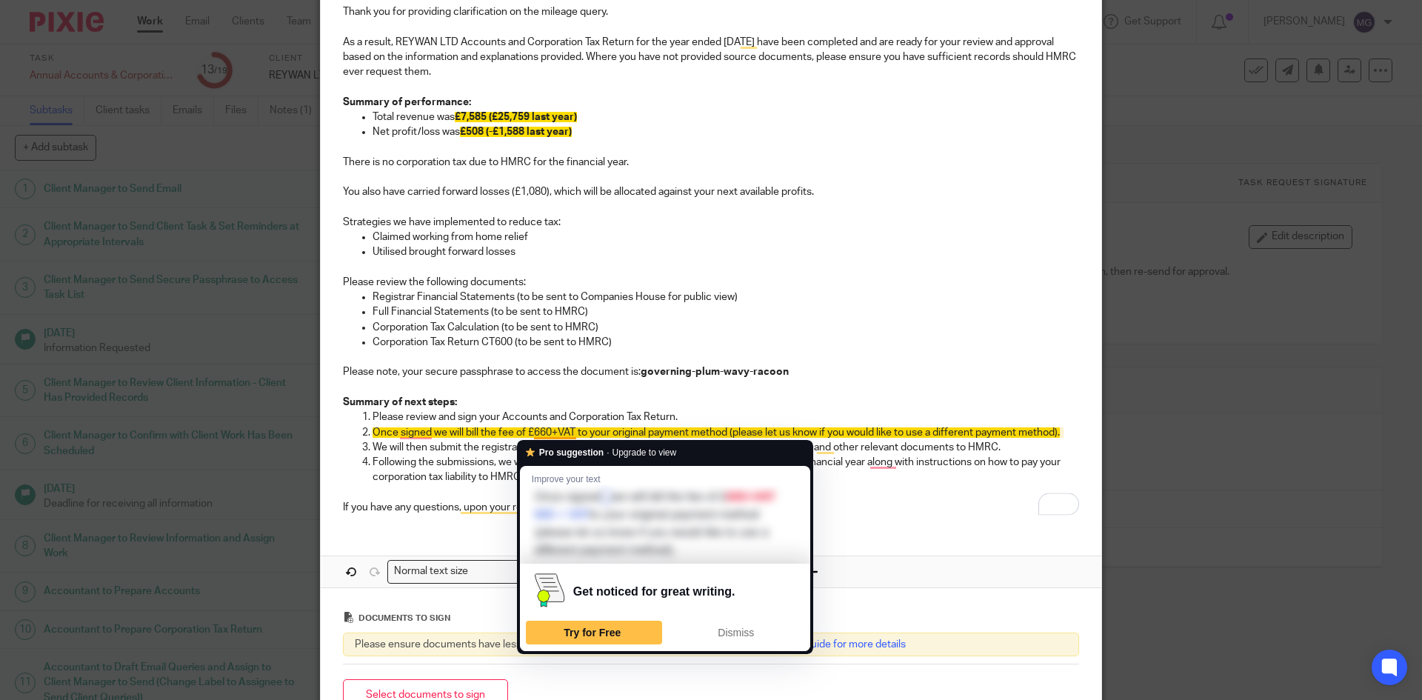
click at [516, 425] on p "Once signed we will bill the fee of £660+VAT to your original payment method (p…" at bounding box center [726, 432] width 707 height 15
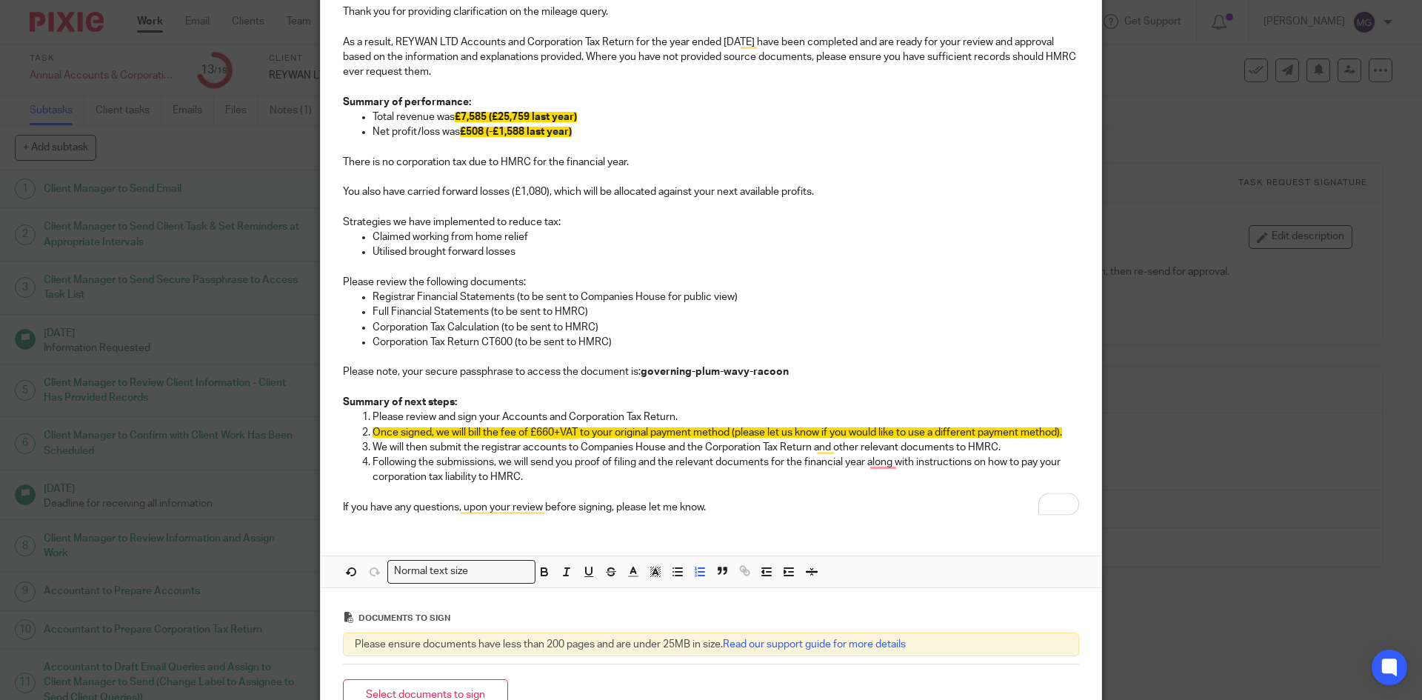
click at [514, 464] on p "Following the submissions, we will send you proof of filing and the relevant do…" at bounding box center [726, 470] width 707 height 30
click at [420, 476] on p "Following the submissions, we will send you proof of filing and the relevant do…" at bounding box center [726, 470] width 707 height 30
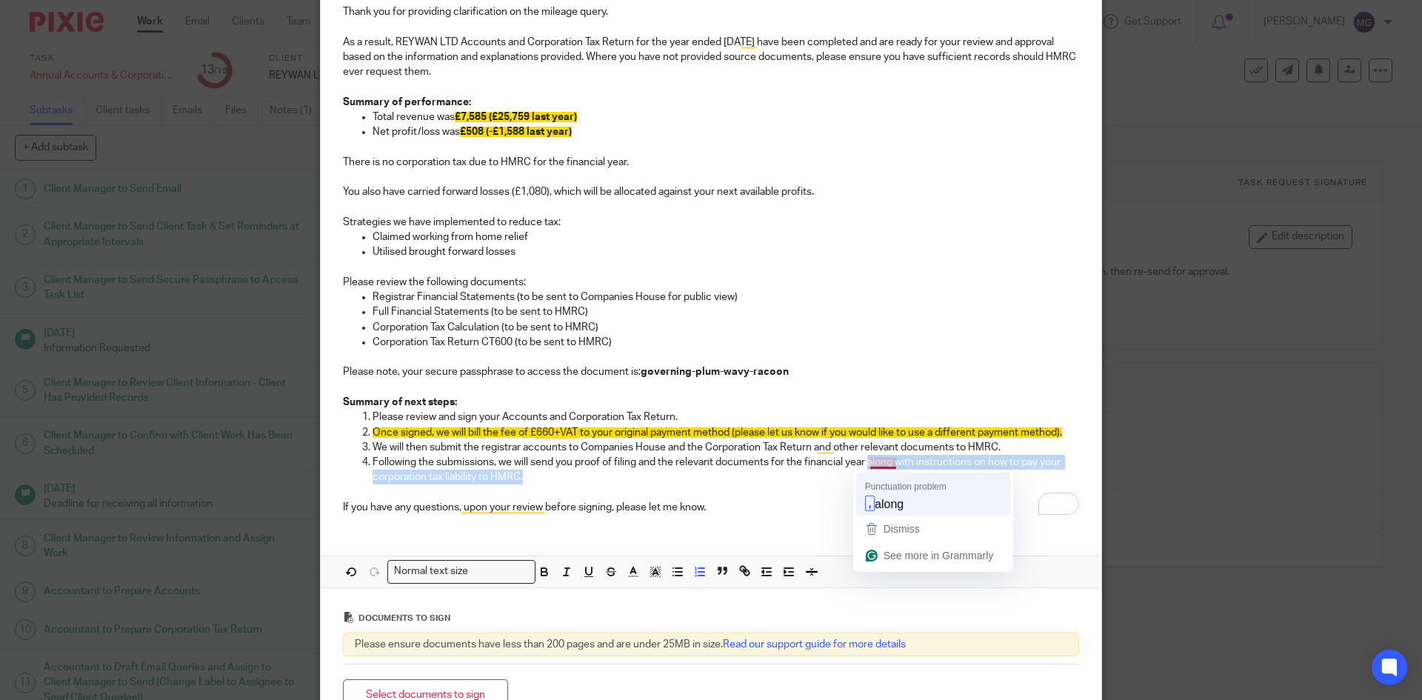
drag, startPoint x: 865, startPoint y: 462, endPoint x: 879, endPoint y: 477, distance: 19.9
click at [879, 477] on html "Work Email Clients Team Reports Settings Work Email Clients Team Reports Settin…" at bounding box center [711, 350] width 1422 height 700
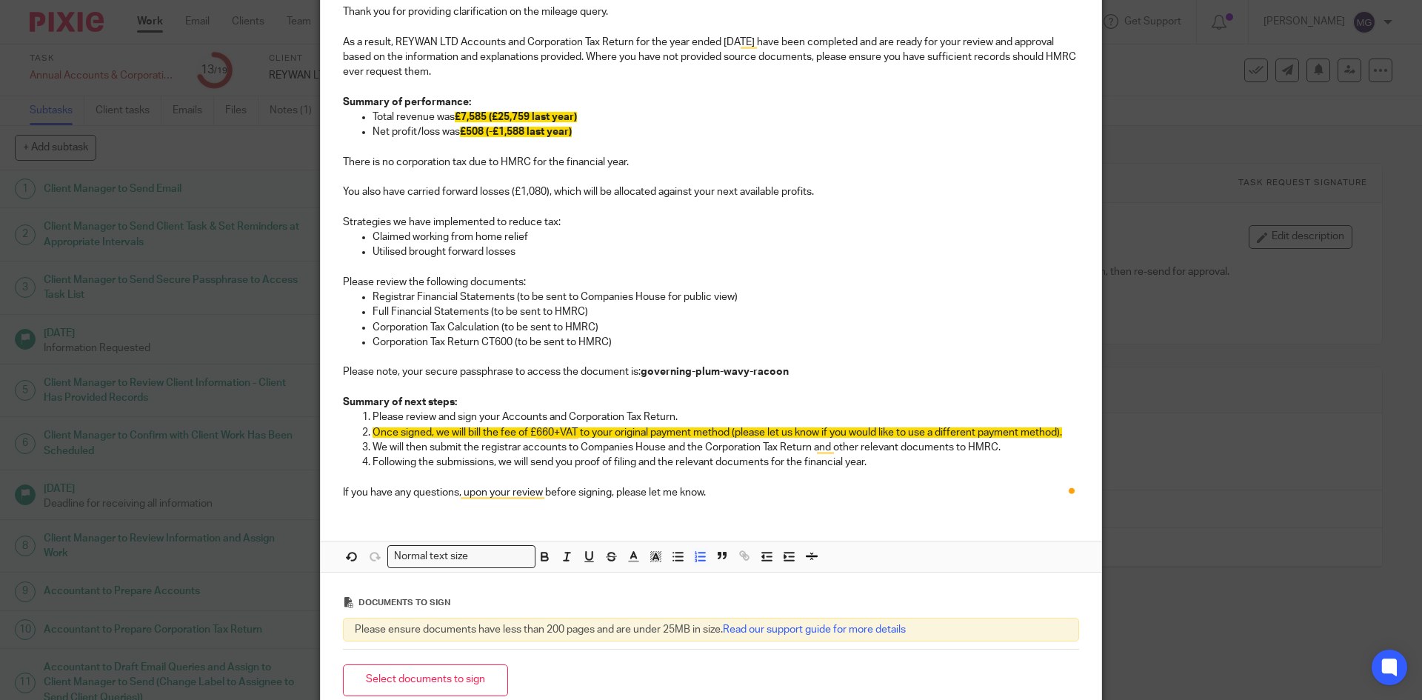
click at [679, 484] on p "To enrich screen reader interactions, please activate Accessibility in Grammarl…" at bounding box center [726, 477] width 707 height 15
click at [728, 499] on p "If you have any questions, upon your review before signing, please let me know." at bounding box center [711, 492] width 736 height 15
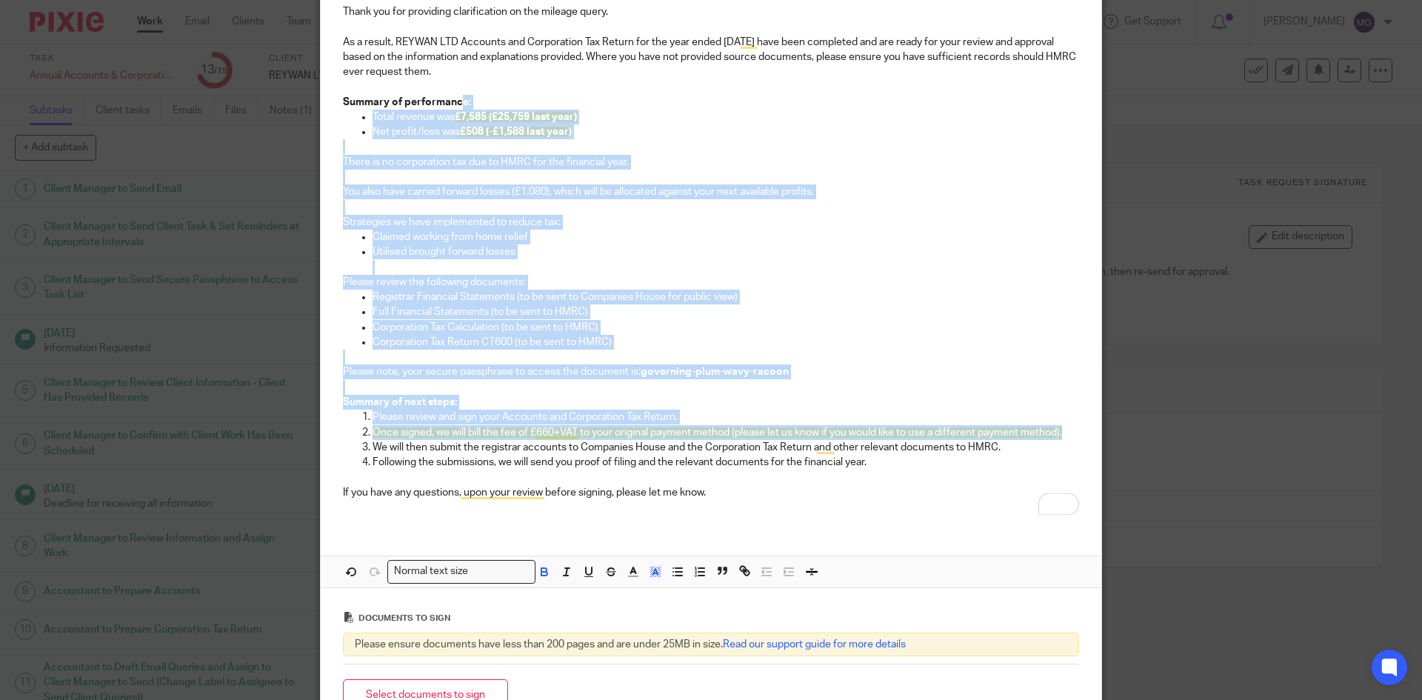
drag, startPoint x: 1068, startPoint y: 433, endPoint x: 457, endPoint y: 101, distance: 695.1
click at [457, 101] on div "Hi Rehan, Thank you for providing clarification on the mileage query. As a resu…" at bounding box center [711, 243] width 781 height 567
click at [653, 570] on polyline "button" at bounding box center [655, 572] width 5 height 6
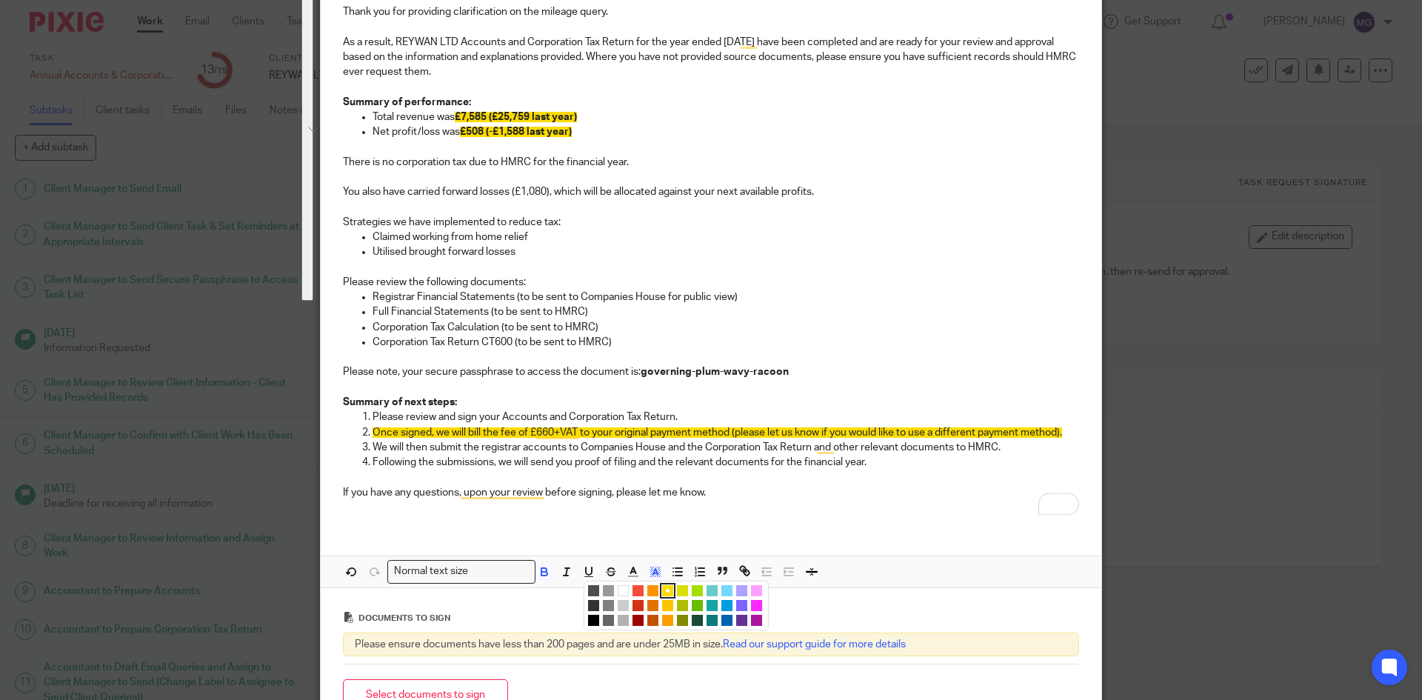
click at [619, 584] on div "Compact color picker" at bounding box center [676, 606] width 185 height 50
click at [620, 588] on li "color:#FFFFFF" at bounding box center [623, 590] width 11 height 11
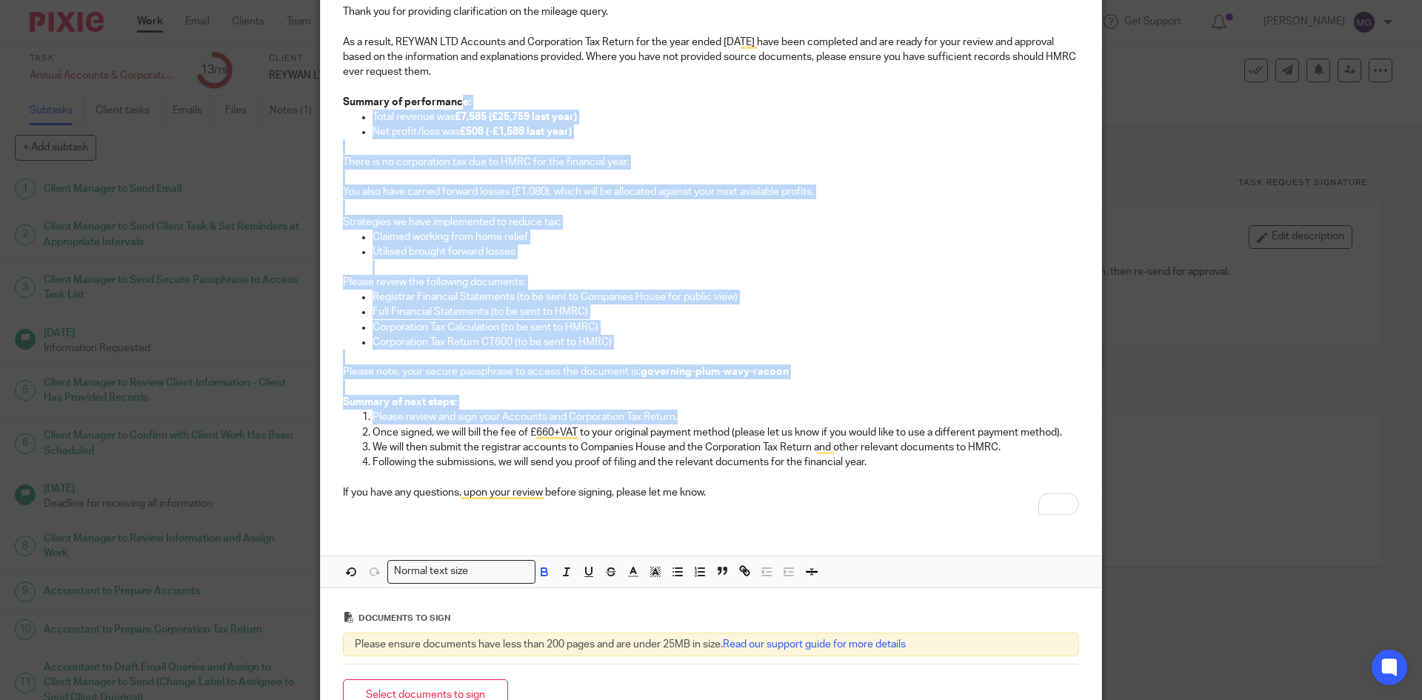
click at [688, 409] on p "Summary of next steps:" at bounding box center [711, 402] width 736 height 15
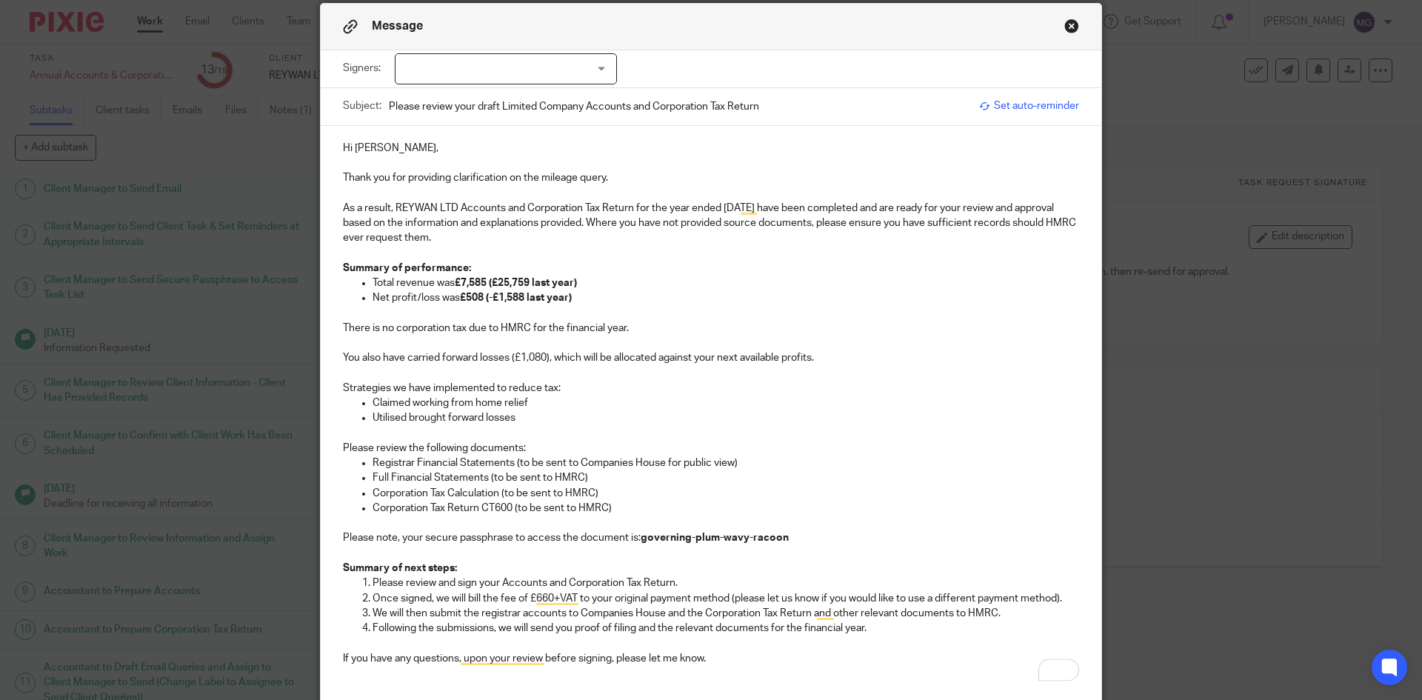
scroll to position [0, 0]
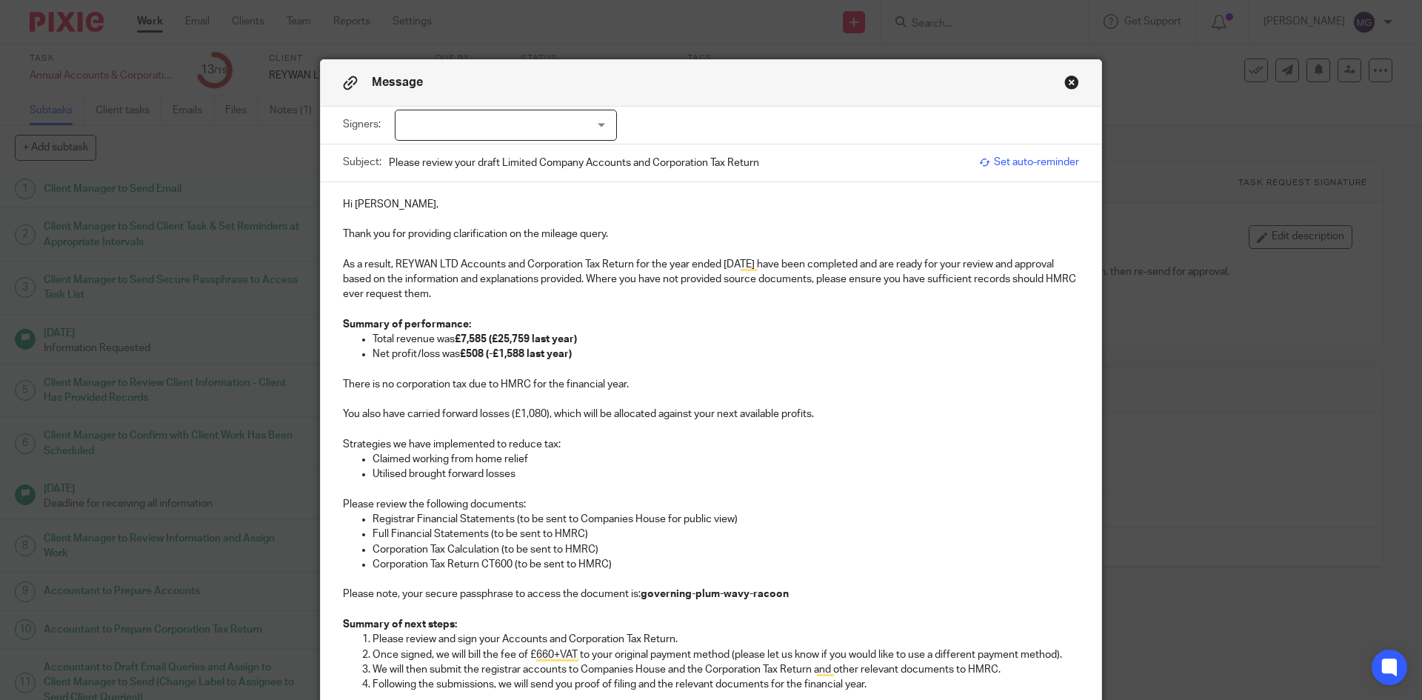
click at [550, 140] on div at bounding box center [506, 125] width 222 height 31
click at [459, 153] on span "Rehan Awan" at bounding box center [456, 155] width 81 height 10
checkbox input "true"
click at [758, 376] on p "To enrich screen reader interactions, please activate Accessibility in Grammarl…" at bounding box center [711, 368] width 736 height 15
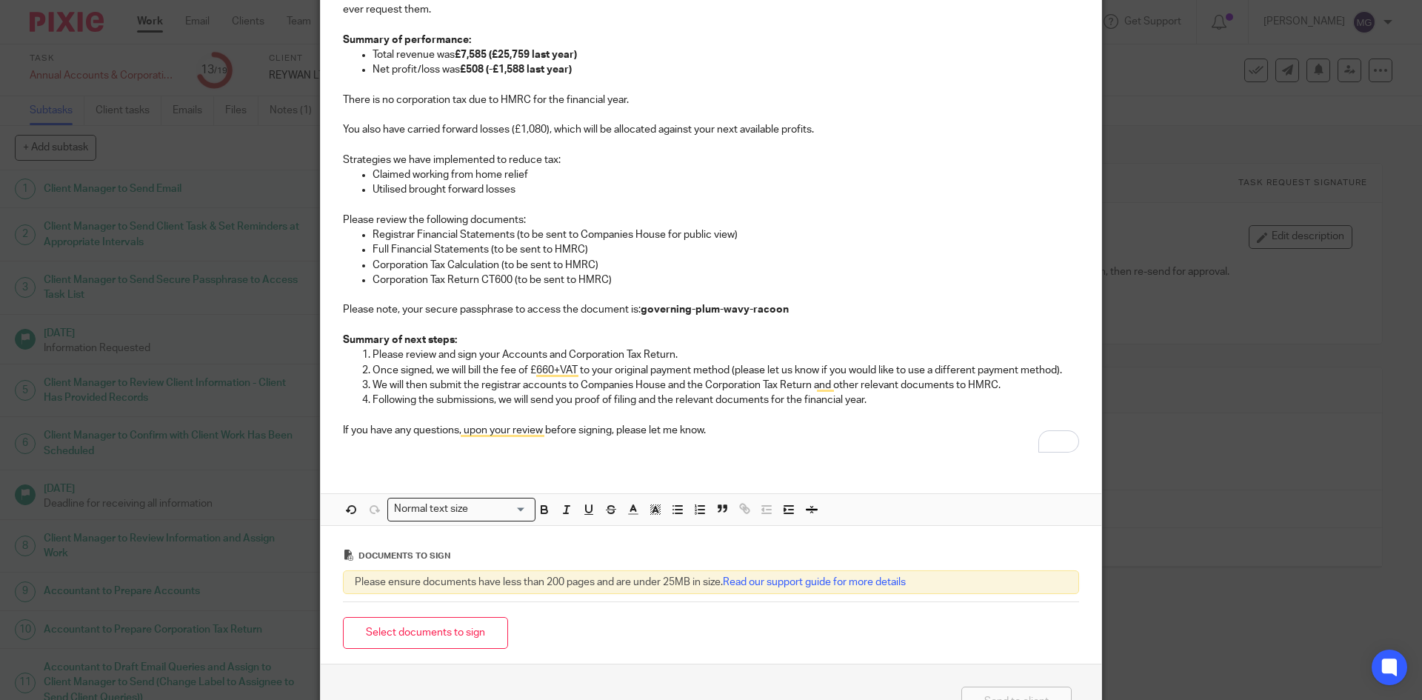
scroll to position [370, 0]
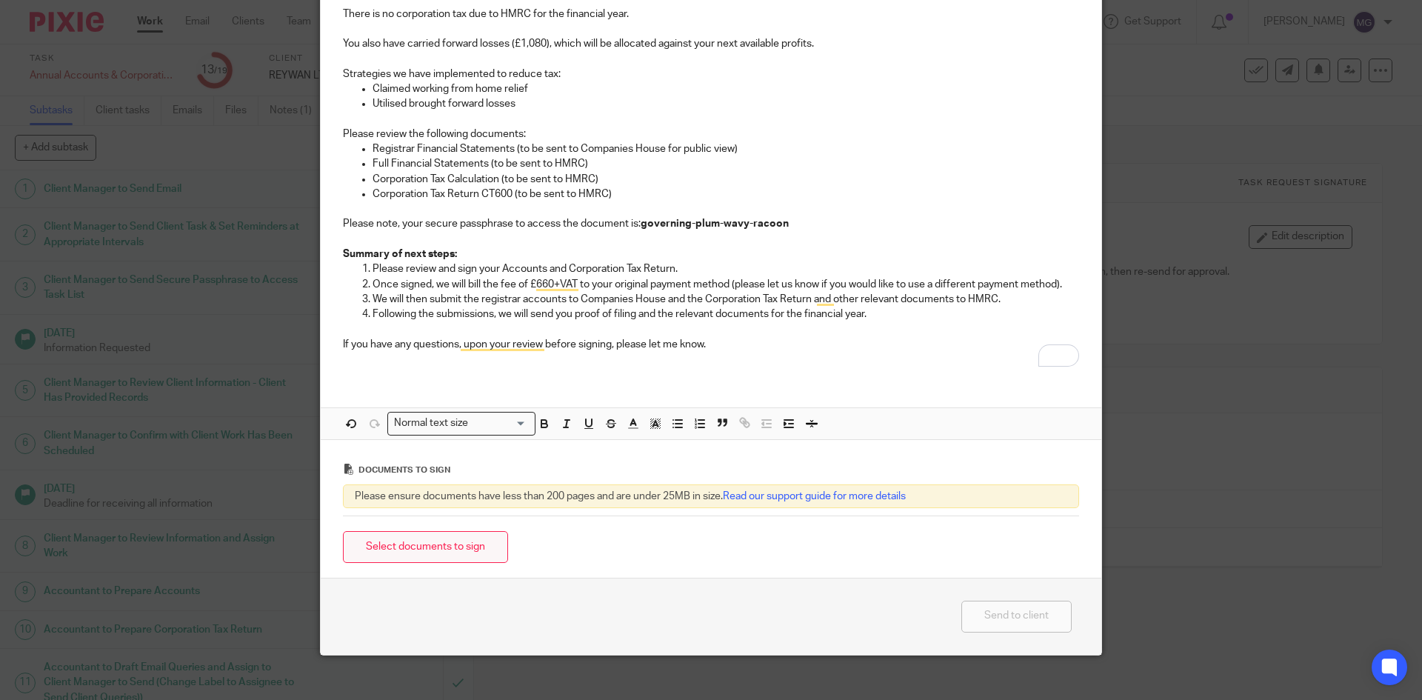
click at [474, 541] on button "Select documents to sign" at bounding box center [425, 547] width 165 height 32
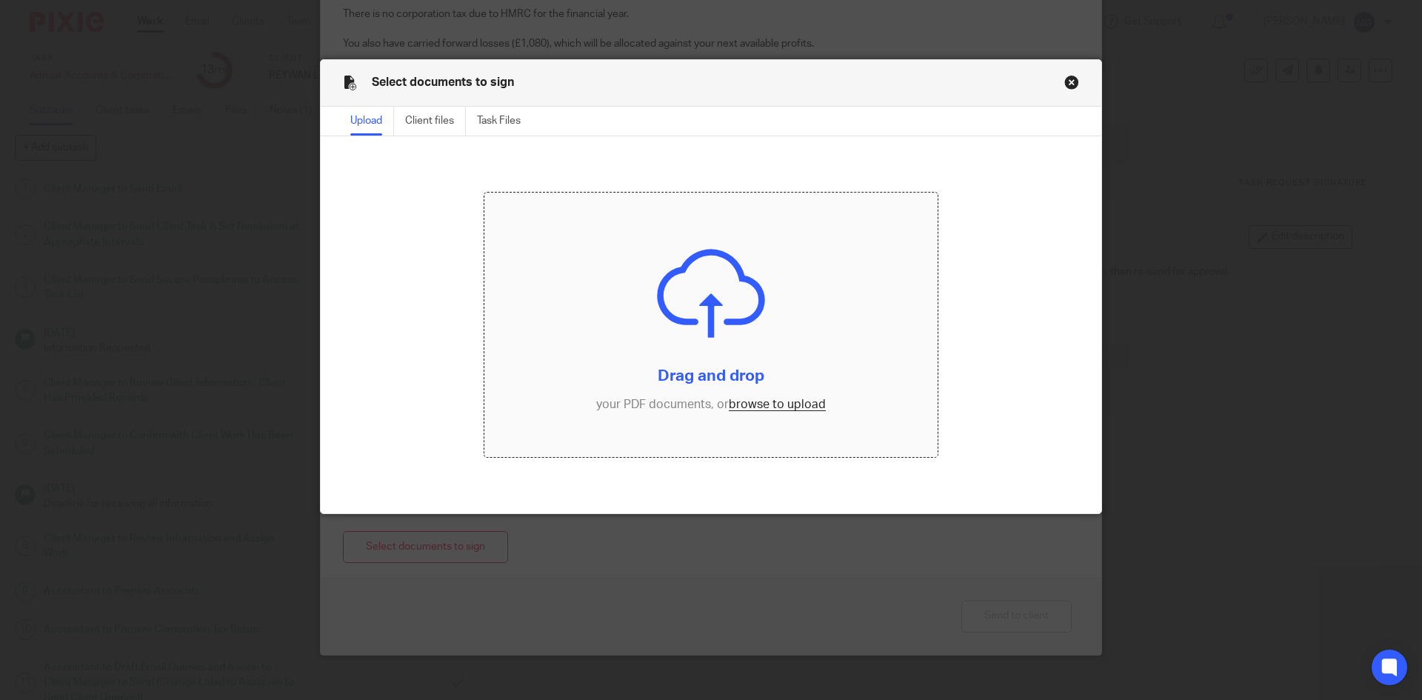
click at [673, 296] on input "file" at bounding box center [711, 325] width 454 height 265
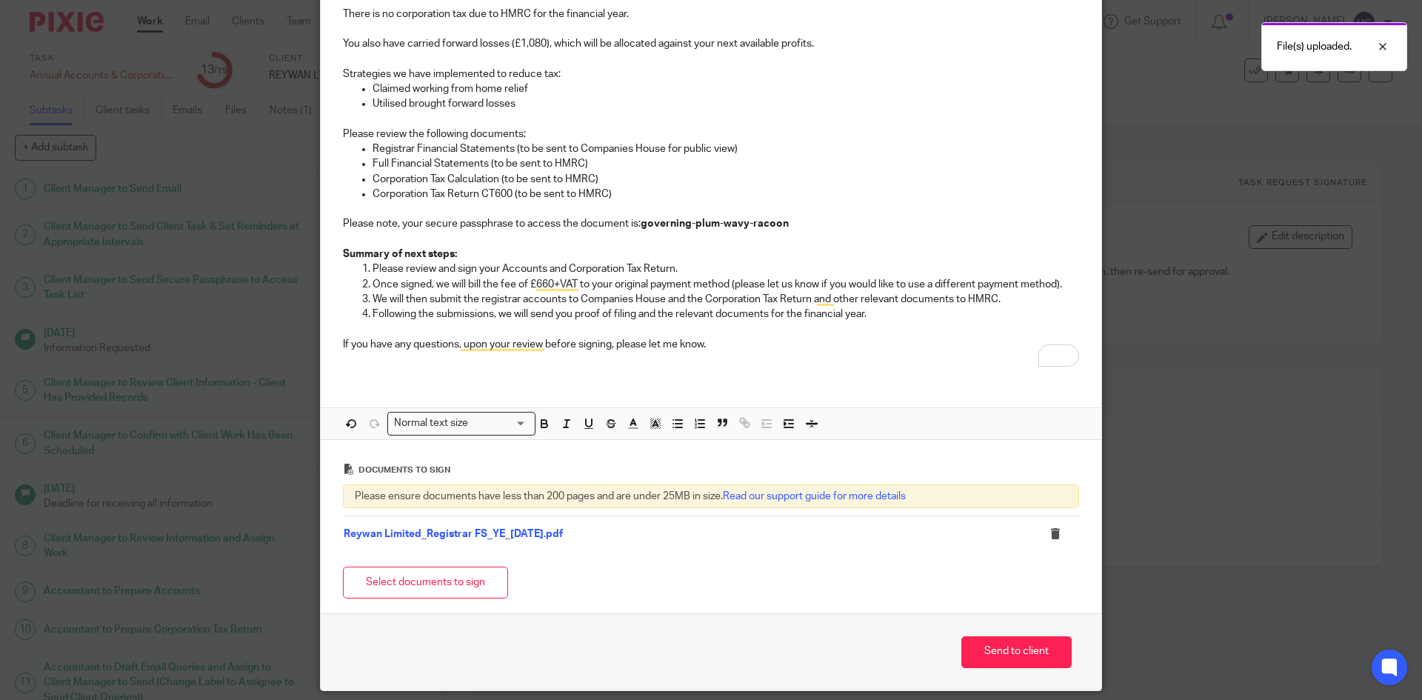
click at [441, 577] on button "Select documents to sign" at bounding box center [425, 583] width 165 height 32
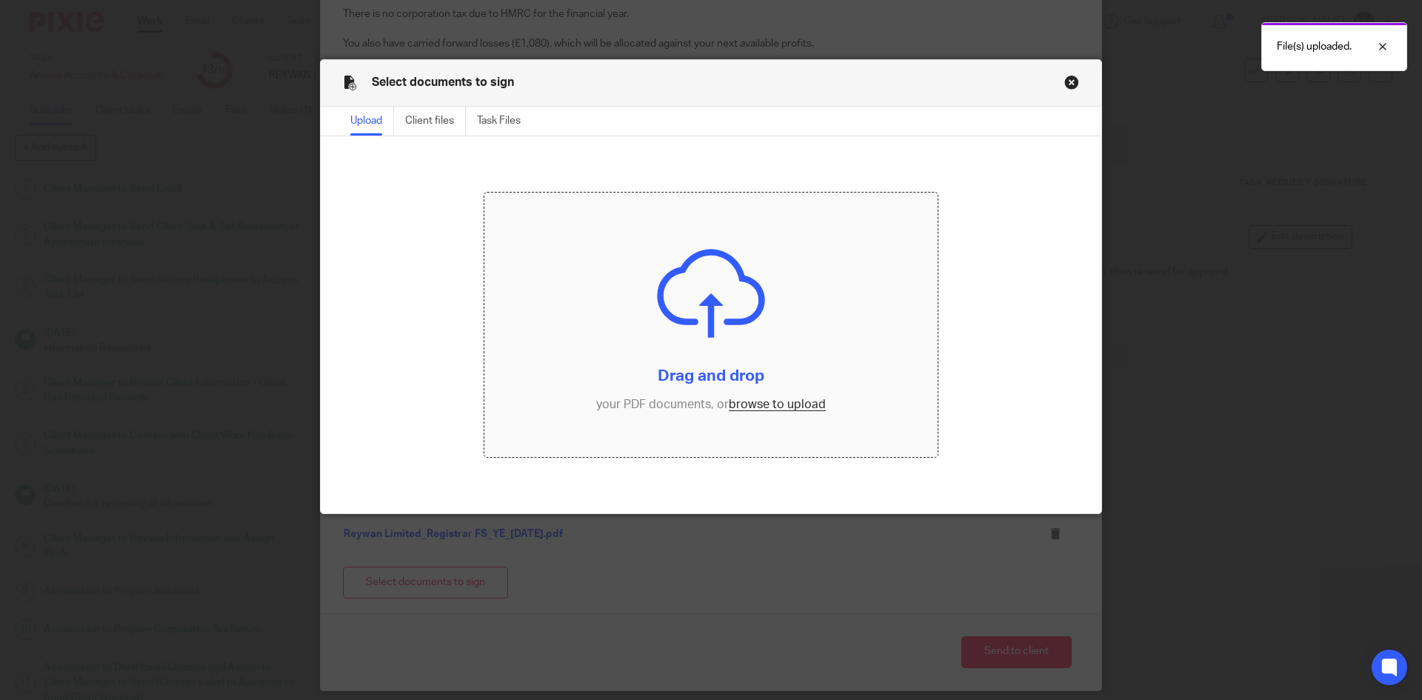
click at [558, 307] on input "file" at bounding box center [711, 325] width 454 height 265
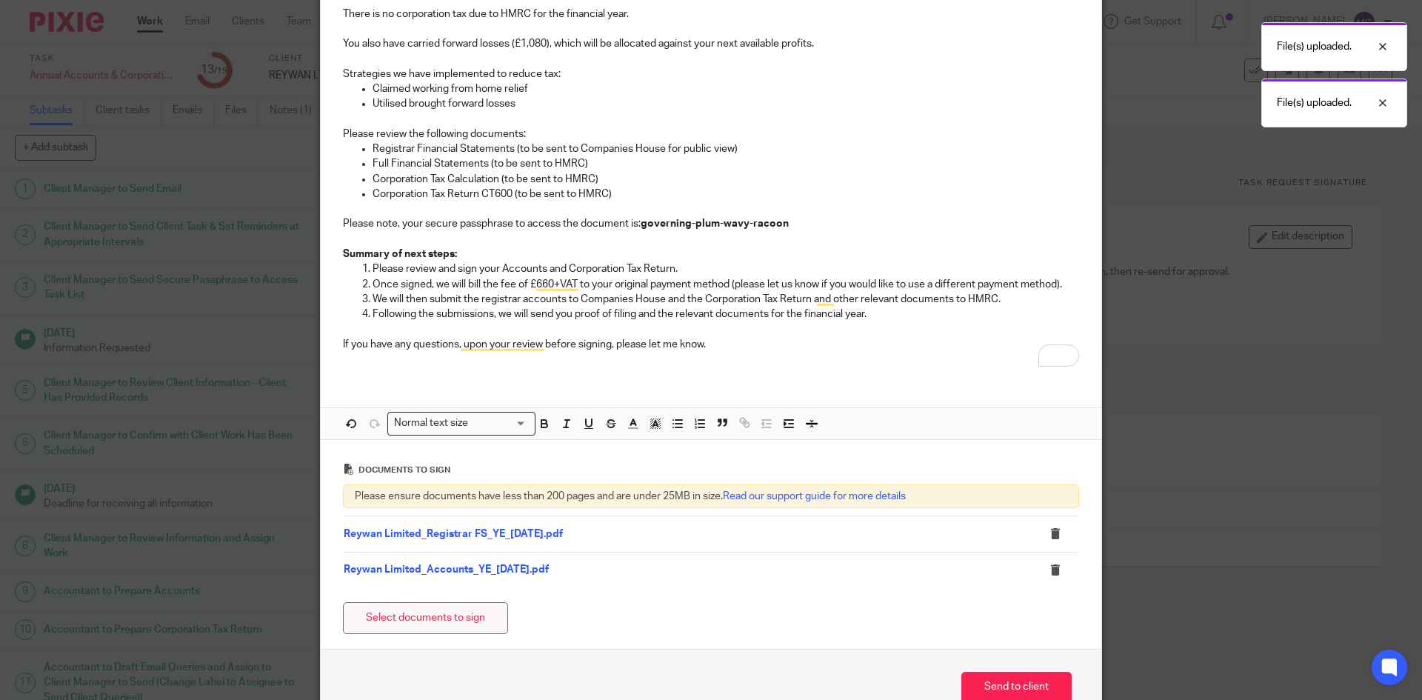
click at [405, 613] on button "Select documents to sign" at bounding box center [425, 618] width 165 height 32
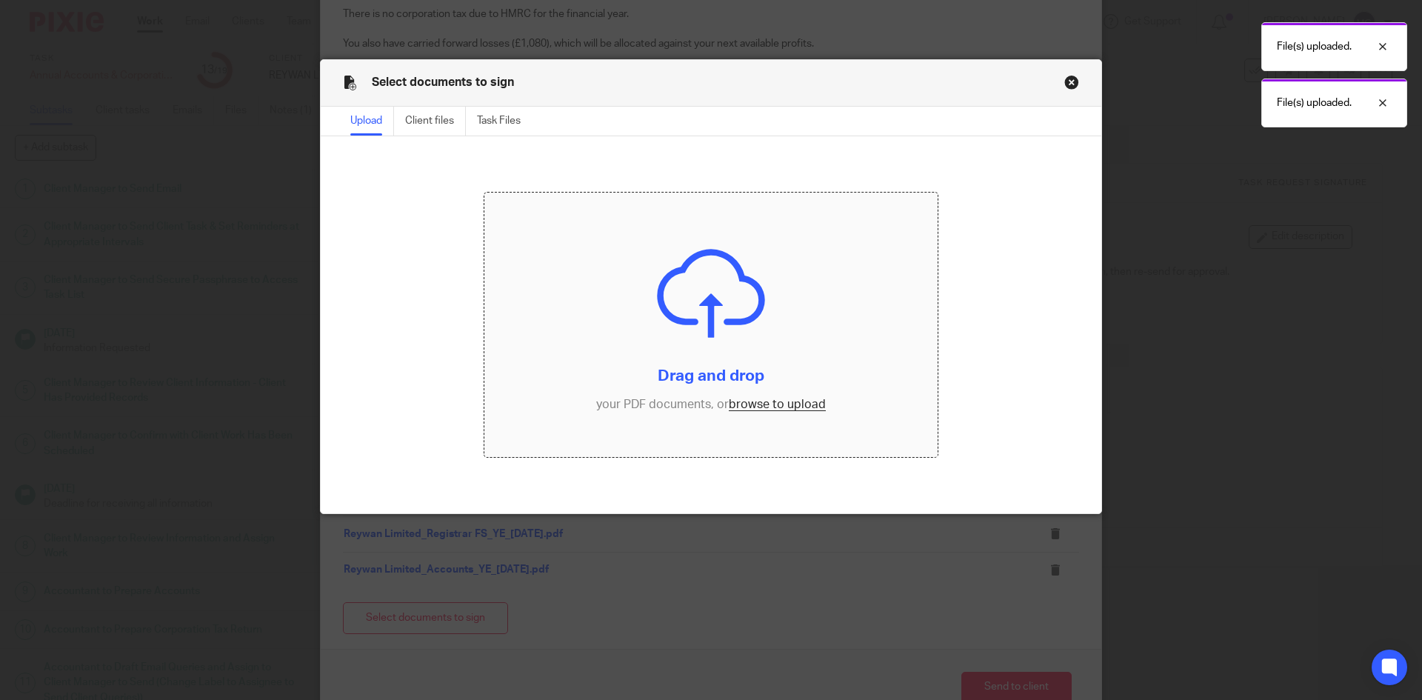
click at [566, 326] on input "file" at bounding box center [711, 325] width 454 height 265
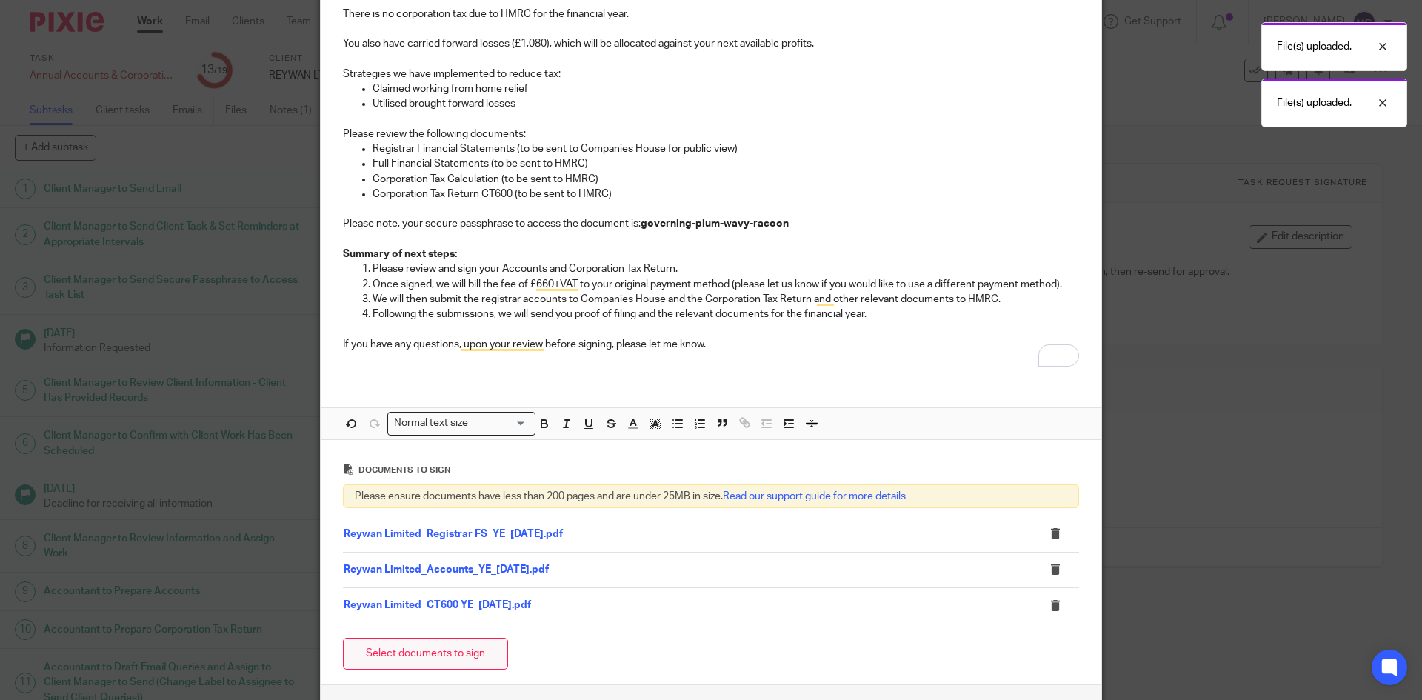
click at [447, 647] on button "Select documents to sign" at bounding box center [425, 654] width 165 height 32
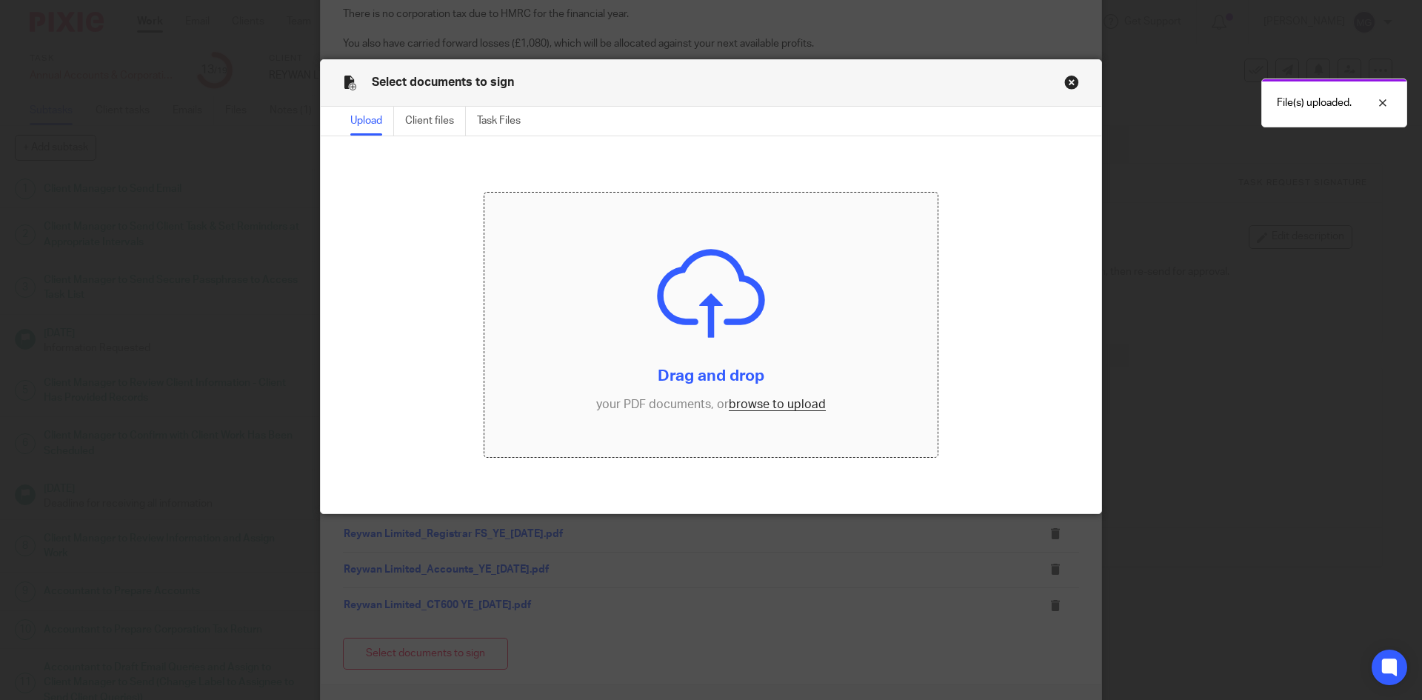
click at [567, 277] on input "file" at bounding box center [711, 325] width 454 height 265
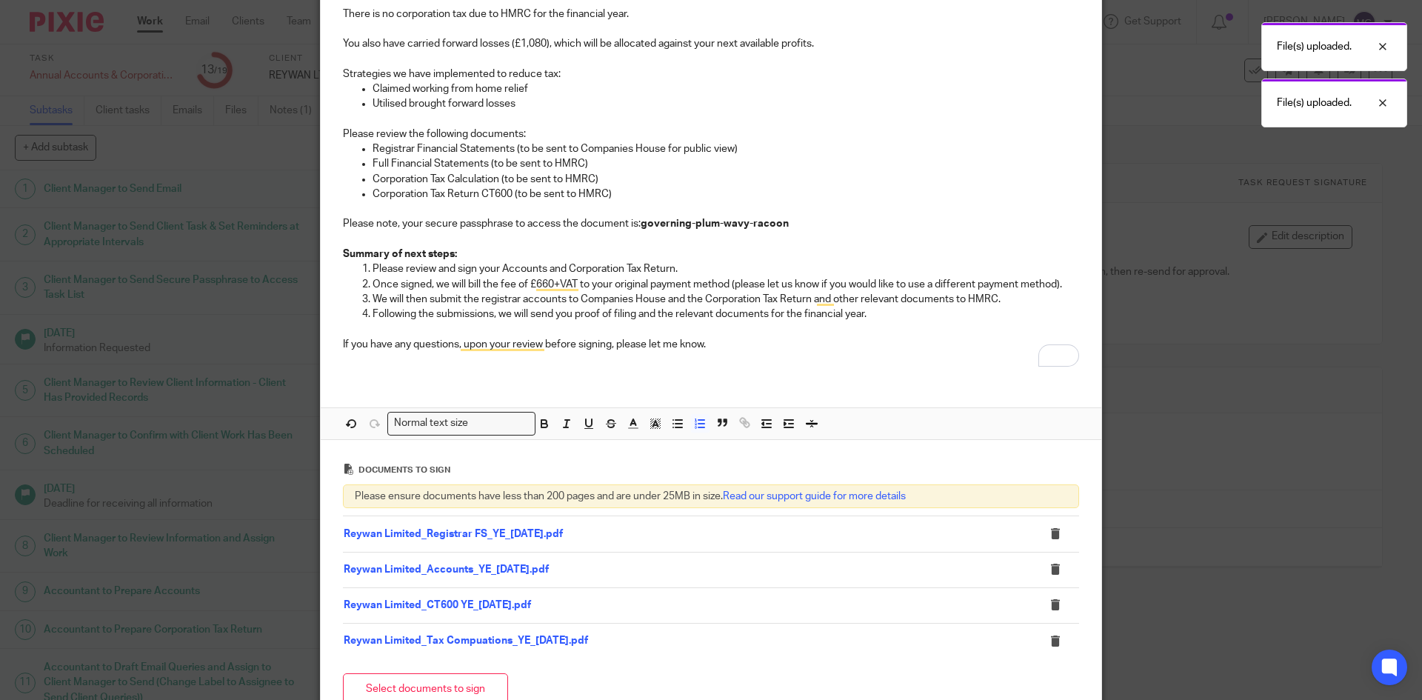
click at [387, 292] on p "We will then submit the registrar accounts to Companies House and the Corporati…" at bounding box center [726, 299] width 707 height 15
click at [439, 281] on p "Once signed, we will bill the fee of £660+VAT to your original payment method (…" at bounding box center [726, 284] width 707 height 15
click at [373, 281] on li "Once signed, we will bill the fee of £660+VAT to your original payment method (…" at bounding box center [726, 284] width 707 height 15
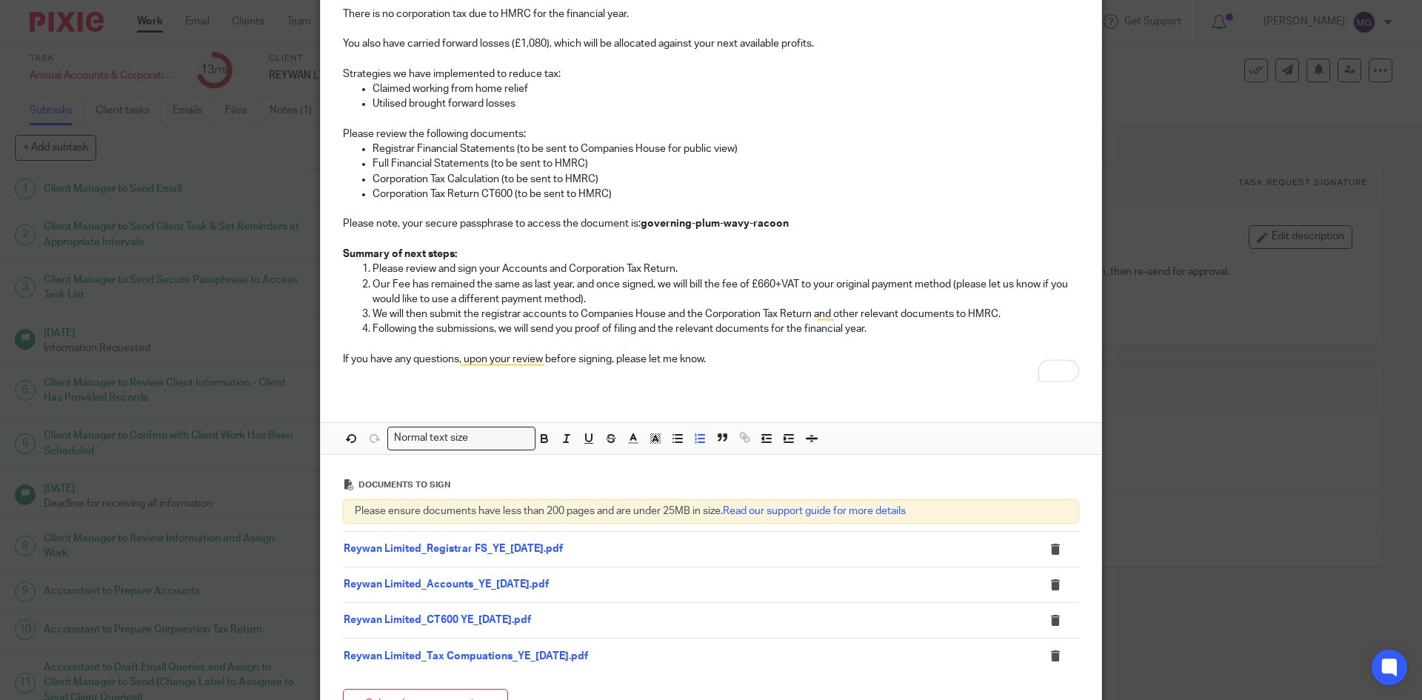
click at [676, 316] on p "We will then submit the registrar accounts to Companies House and the Corporati…" at bounding box center [726, 314] width 707 height 15
click at [629, 299] on p "Our Fee has remained the same as last year, and once signed, we will bill the f…" at bounding box center [726, 292] width 707 height 30
click at [735, 284] on p "Our Fee has remained the same as last year, and once signed, we will bill the f…" at bounding box center [726, 292] width 707 height 30
click at [740, 304] on p "Our Fee has remained the same as last year, and once signed, we will bill the f…" at bounding box center [726, 292] width 707 height 30
click at [763, 296] on p "Our Fee has remained the same as last year, and once signed, we will bill the f…" at bounding box center [726, 292] width 707 height 30
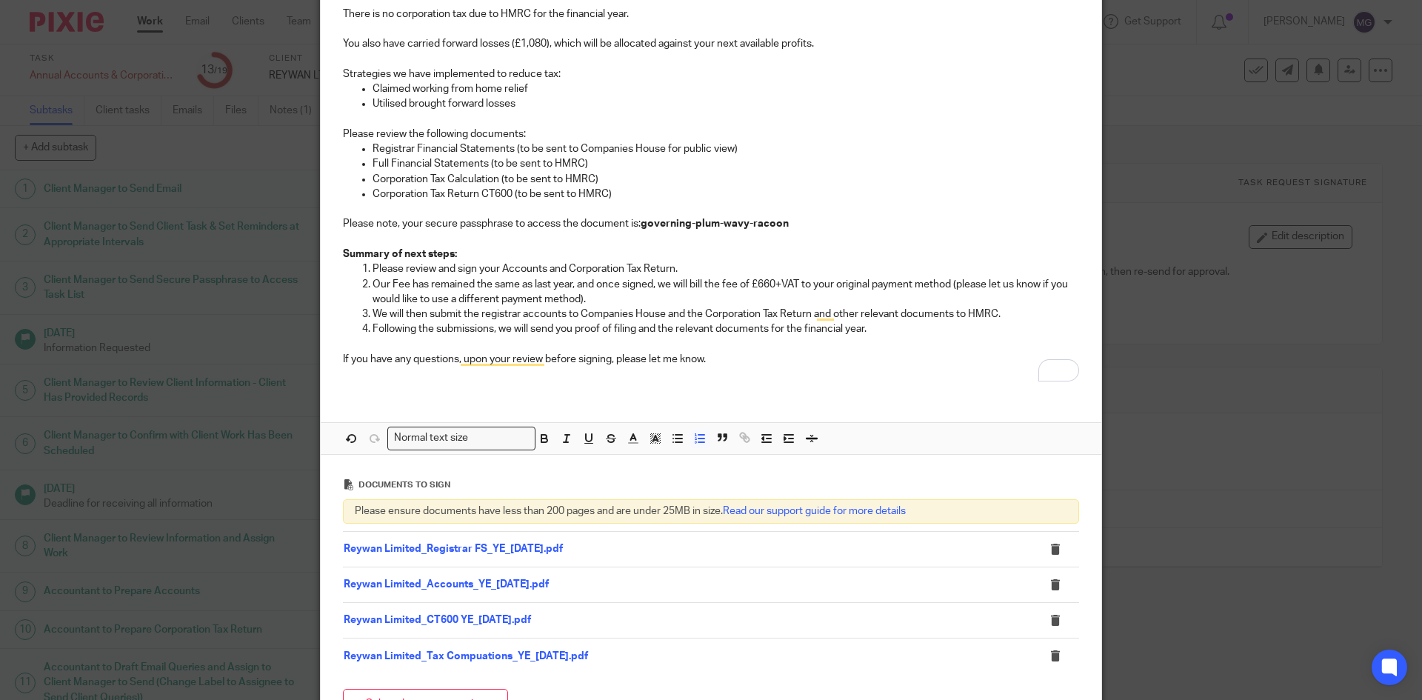
click at [658, 327] on p "Following the submissions, we will send you proof of filing and the relevant do…" at bounding box center [726, 328] width 707 height 15
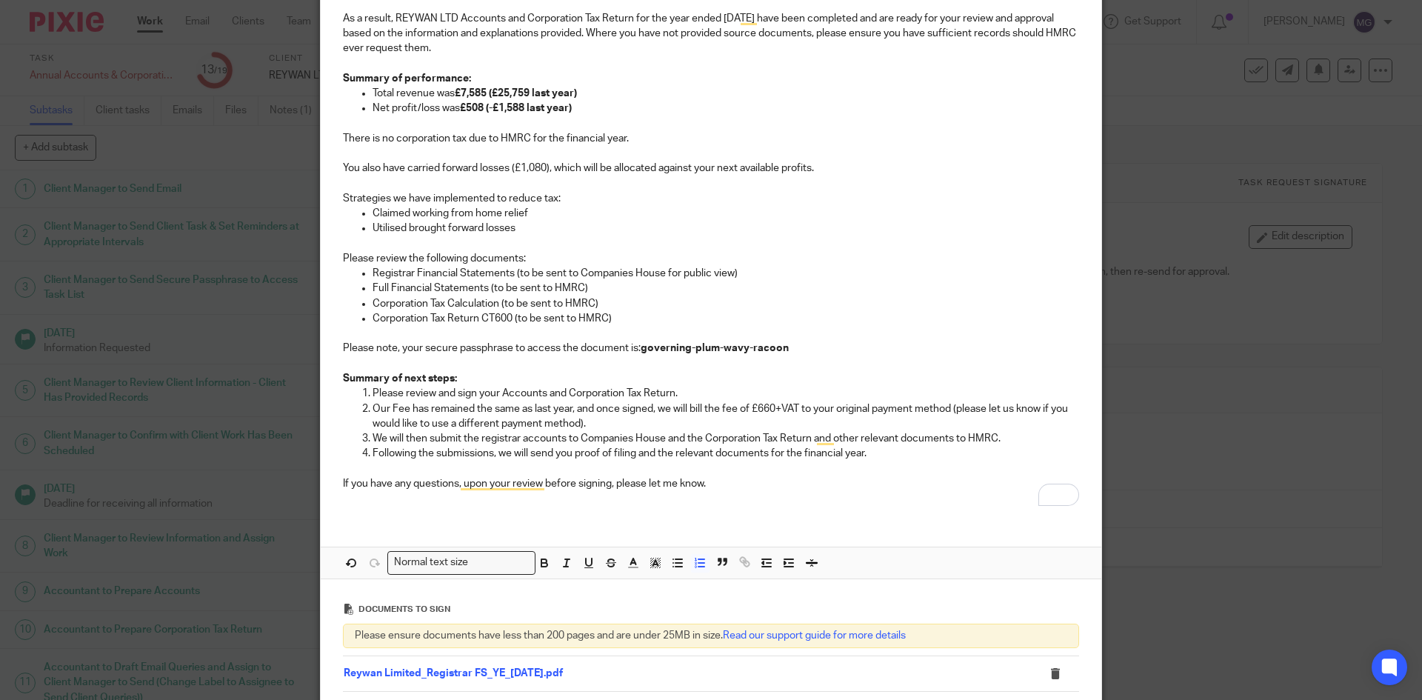
scroll to position [24, 0]
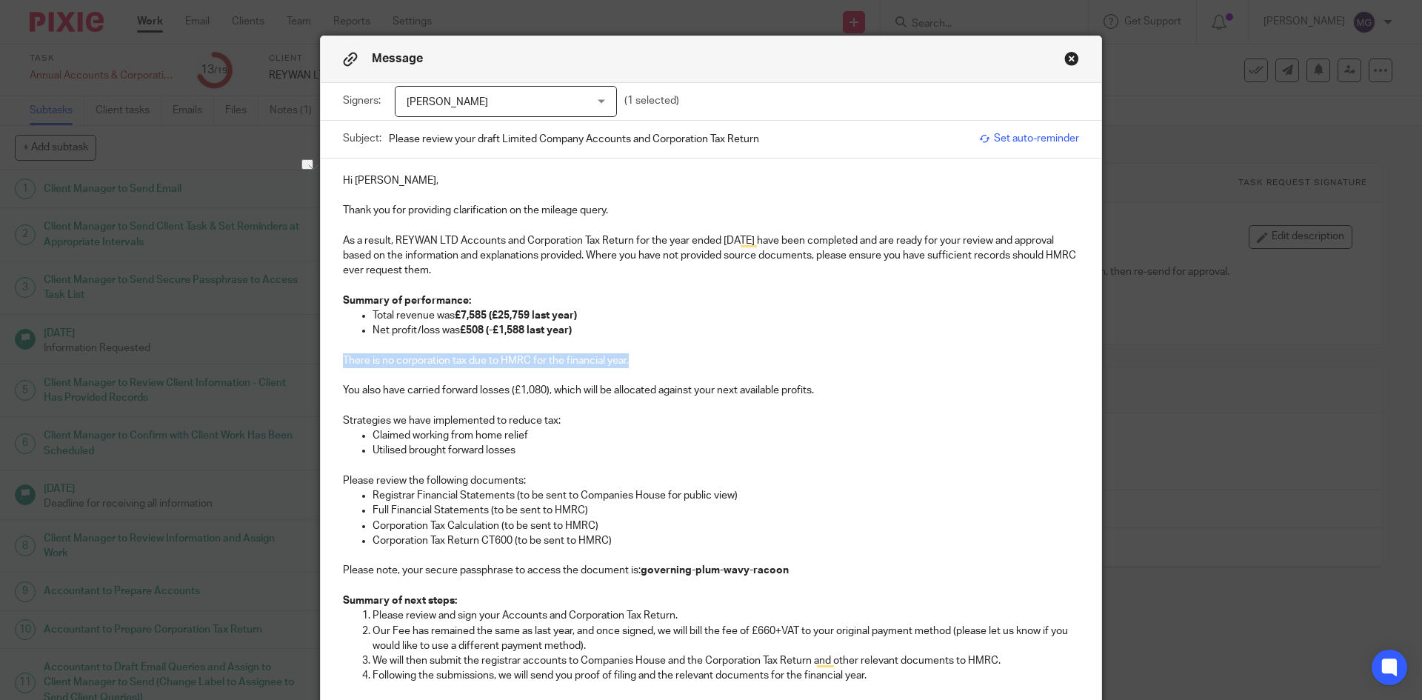
drag, startPoint x: 337, startPoint y: 361, endPoint x: 646, endPoint y: 364, distance: 308.9
click at [646, 364] on p "There is no corporation tax due to HMRC for the financial year." at bounding box center [711, 360] width 736 height 15
click at [617, 470] on p "To enrich screen reader interactions, please activate Accessibility in Grammarl…" at bounding box center [726, 466] width 707 height 15
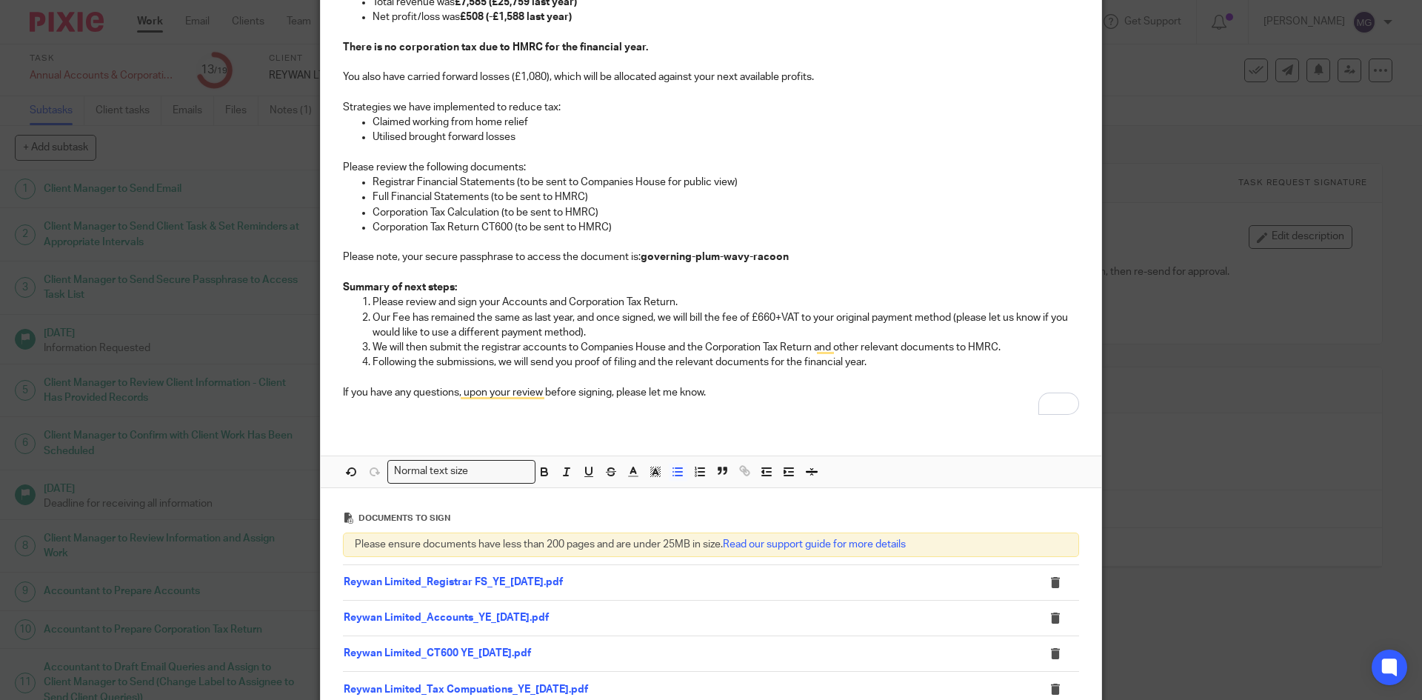
scroll to position [468, 0]
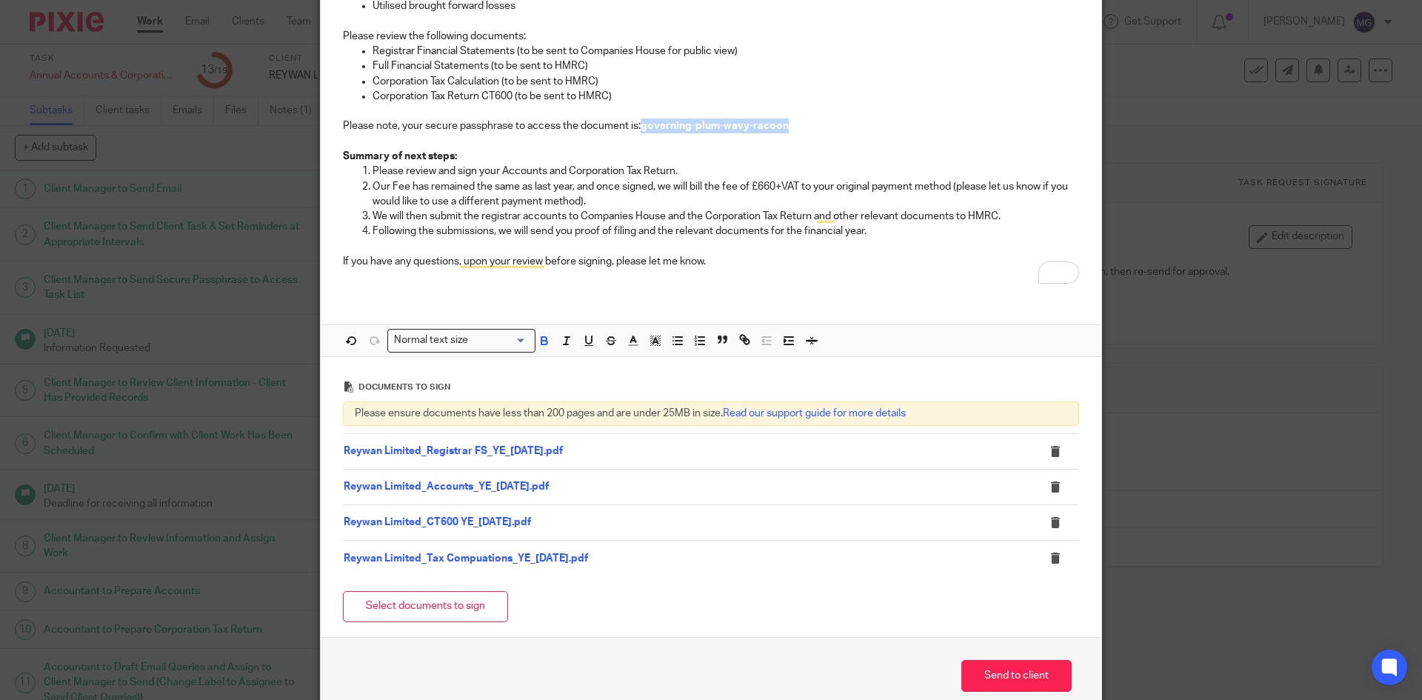
drag, startPoint x: 788, startPoint y: 121, endPoint x: 636, endPoint y: 128, distance: 152.8
click at [636, 128] on p "Please note, your secure passphrase to access the document is: governing-plum-w…" at bounding box center [711, 126] width 736 height 15
click at [638, 350] on span at bounding box center [643, 343] width 44 height 22
click at [630, 344] on icon "button" at bounding box center [633, 340] width 13 height 13
click at [722, 393] on li "color:#0062B1" at bounding box center [727, 389] width 11 height 11
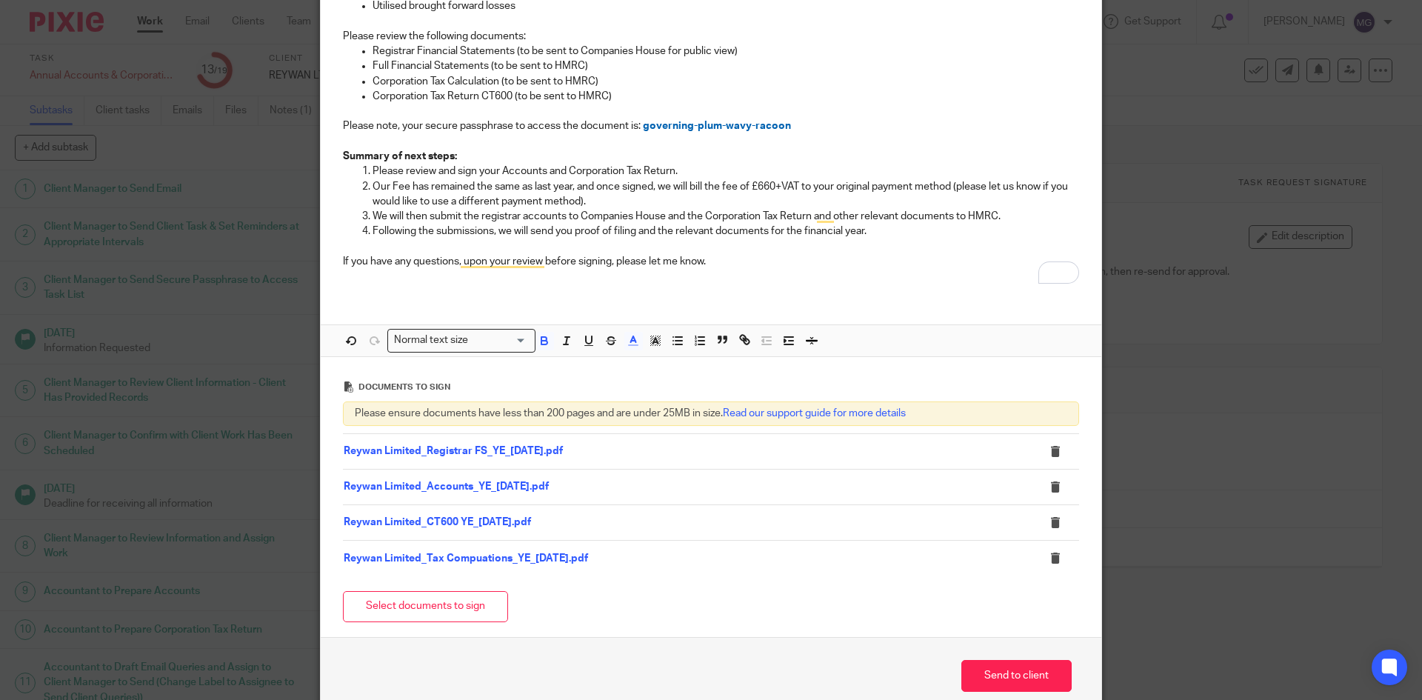
drag, startPoint x: 809, startPoint y: 176, endPoint x: 831, endPoint y: 175, distance: 22.3
click at [810, 176] on p "Please review and sign your Accounts and Corporation Tax Return." at bounding box center [726, 171] width 707 height 15
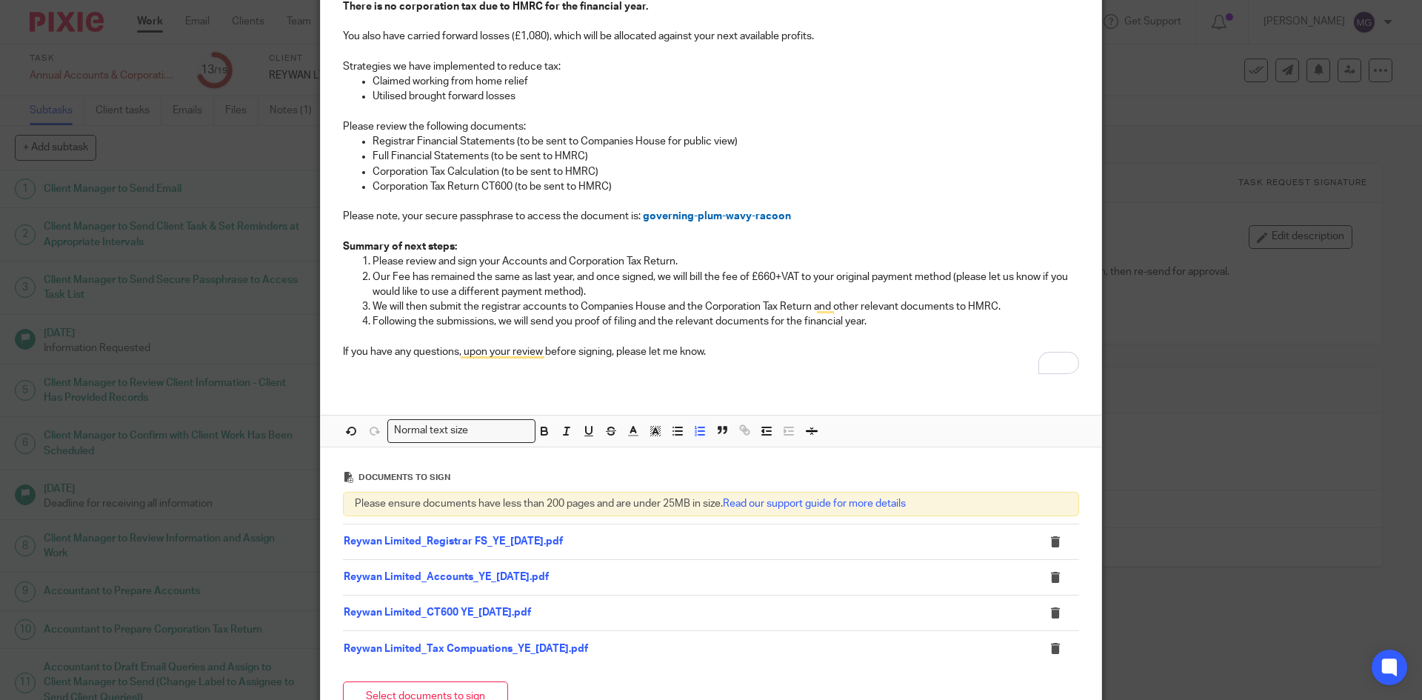
scroll to position [542, 0]
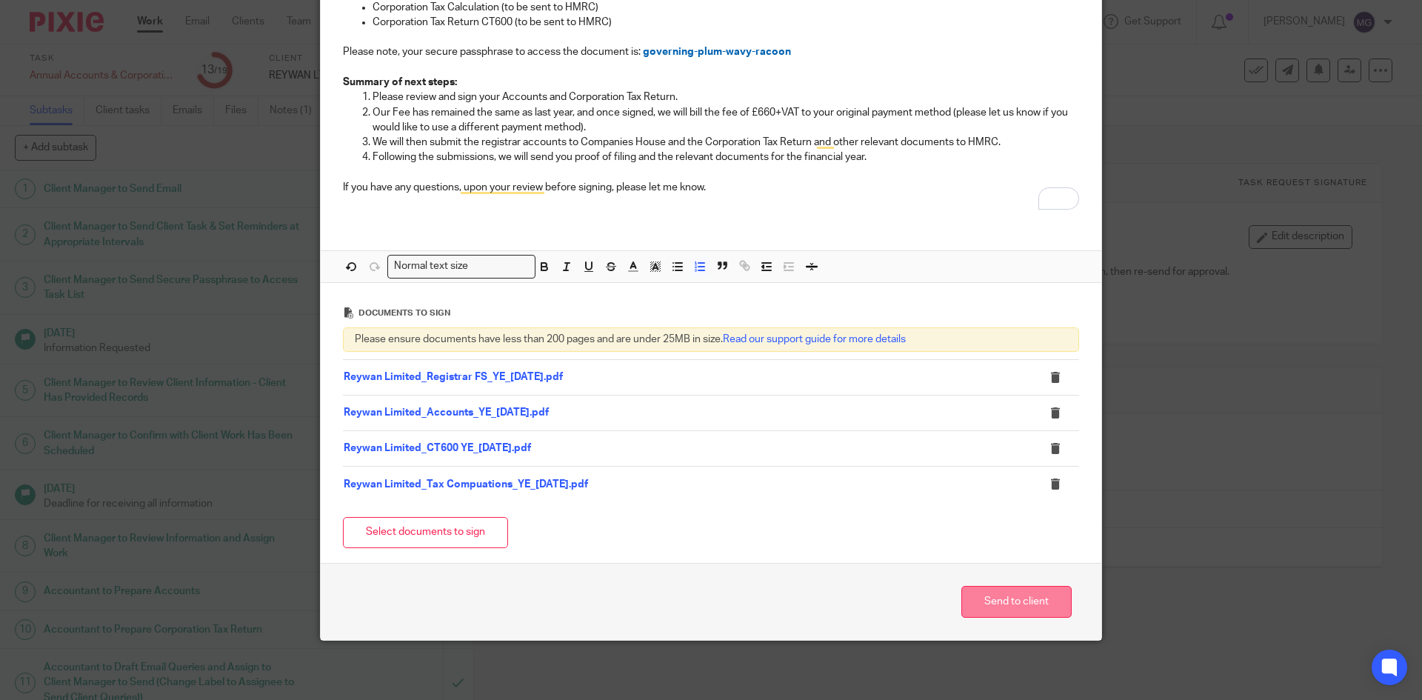
drag, startPoint x: 1010, startPoint y: 625, endPoint x: 1008, endPoint y: 612, distance: 13.4
click at [1010, 618] on div "Send to client" at bounding box center [711, 601] width 781 height 77
click at [1008, 612] on button "Send to client" at bounding box center [1017, 602] width 110 height 32
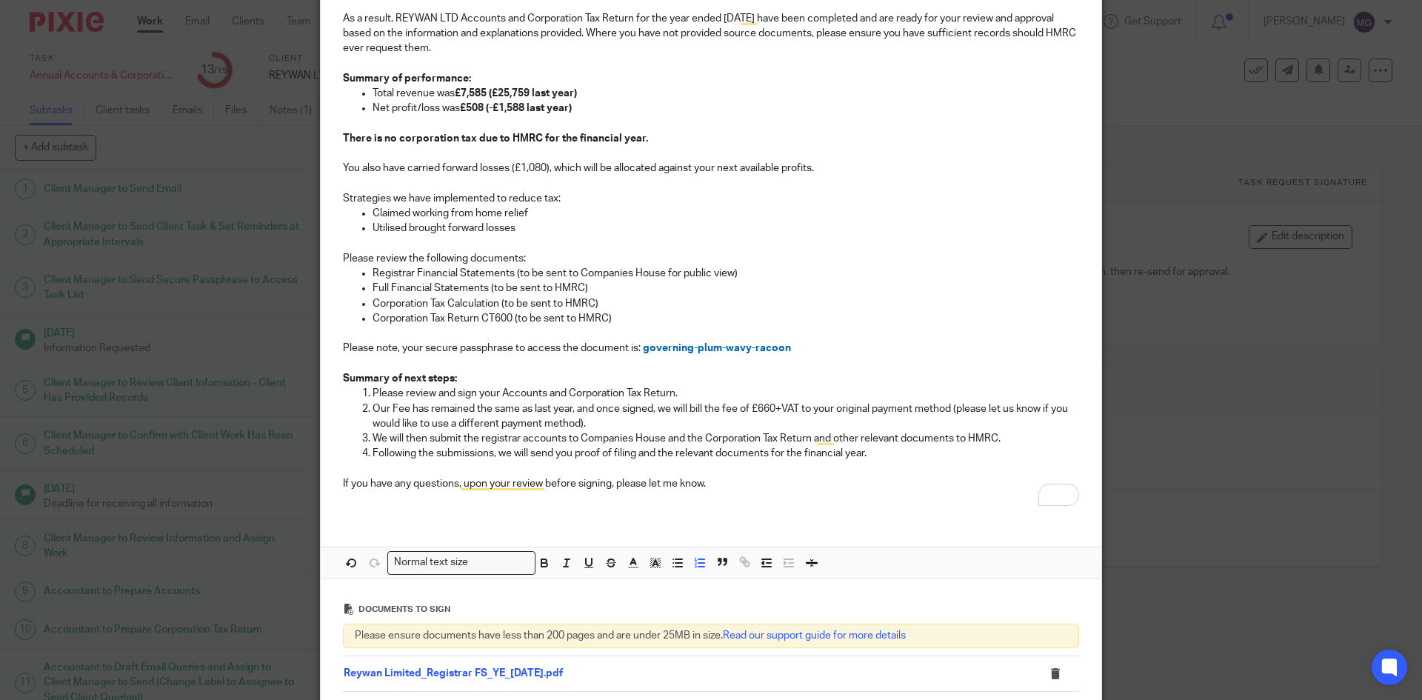
scroll to position [0, 0]
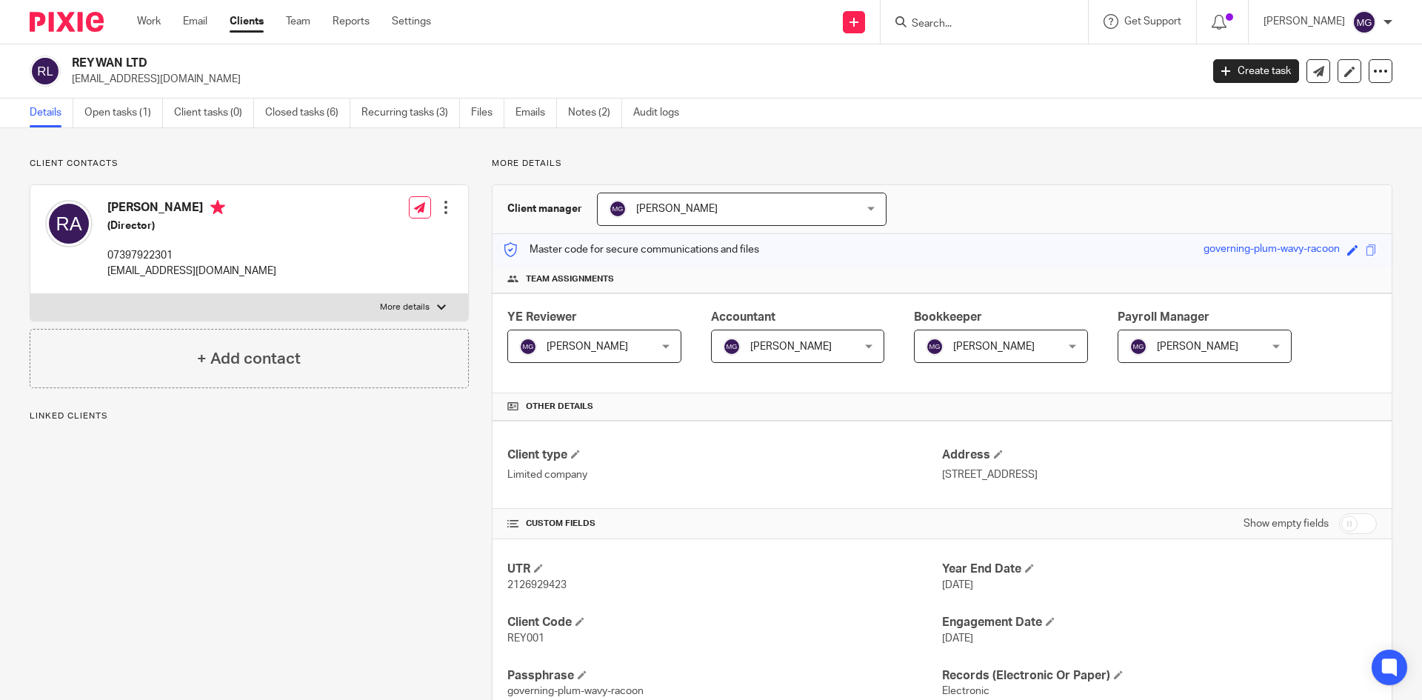
click at [165, 164] on p "Client contacts" at bounding box center [249, 164] width 439 height 12
click at [264, 116] on ul "Details Open tasks (1) Client tasks (0) Closed tasks (6) Recurring tasks (3) Fi…" at bounding box center [366, 113] width 672 height 29
click at [315, 113] on link "Closed tasks (6)" at bounding box center [307, 113] width 85 height 29
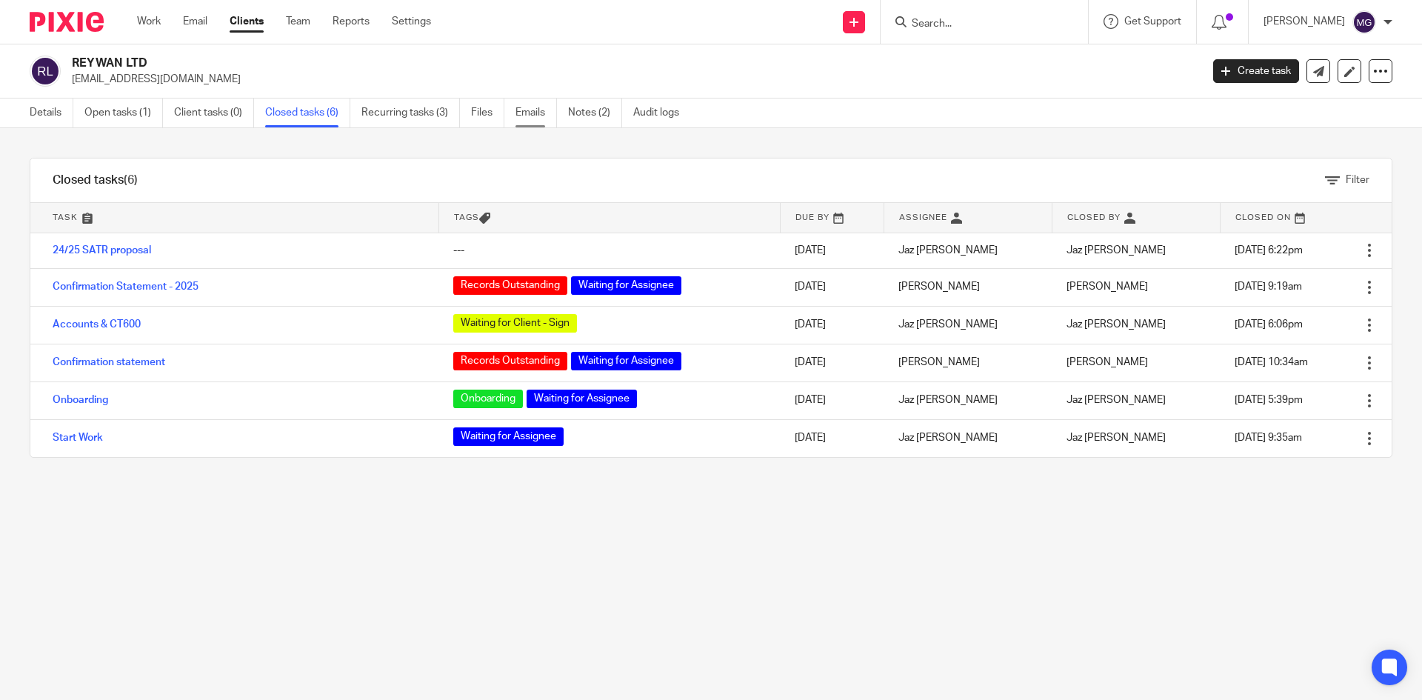
click at [517, 107] on link "Emails" at bounding box center [536, 113] width 41 height 29
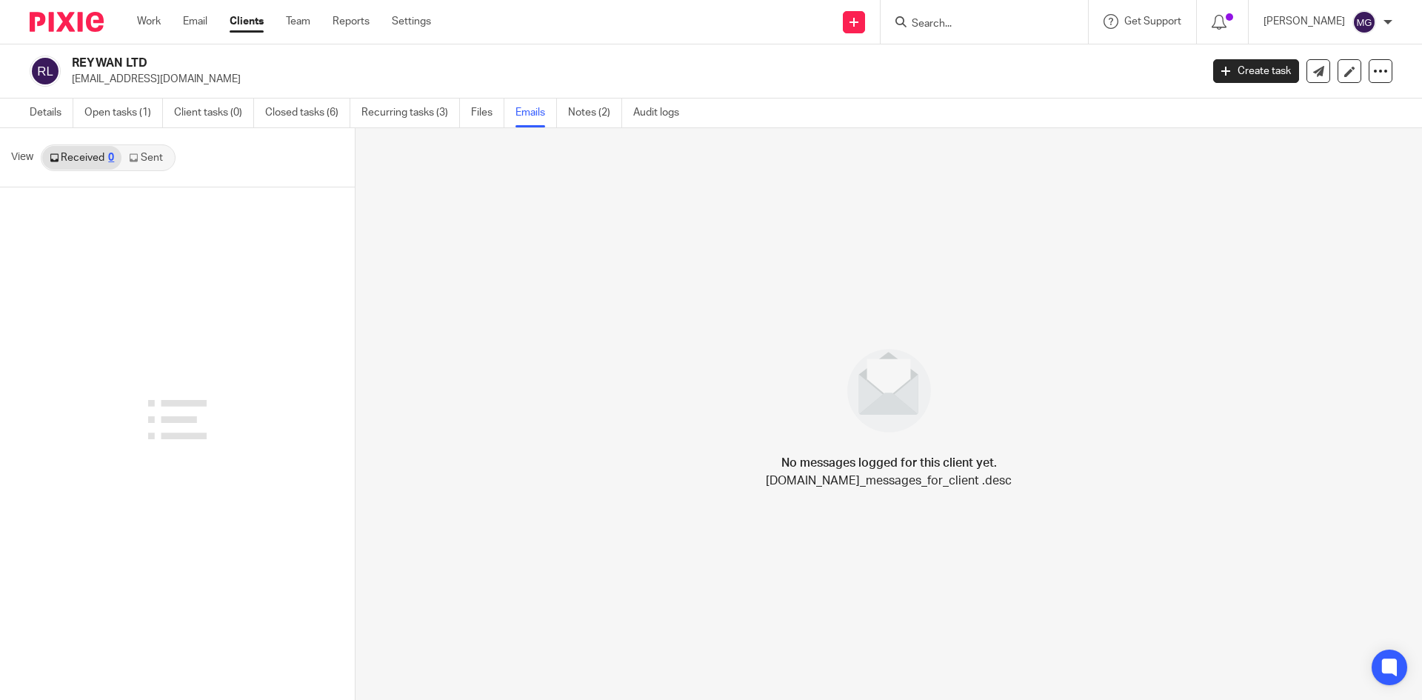
drag, startPoint x: 0, startPoint y: 0, endPoint x: 170, endPoint y: 164, distance: 235.7
click at [170, 164] on link "Sent" at bounding box center [147, 158] width 52 height 24
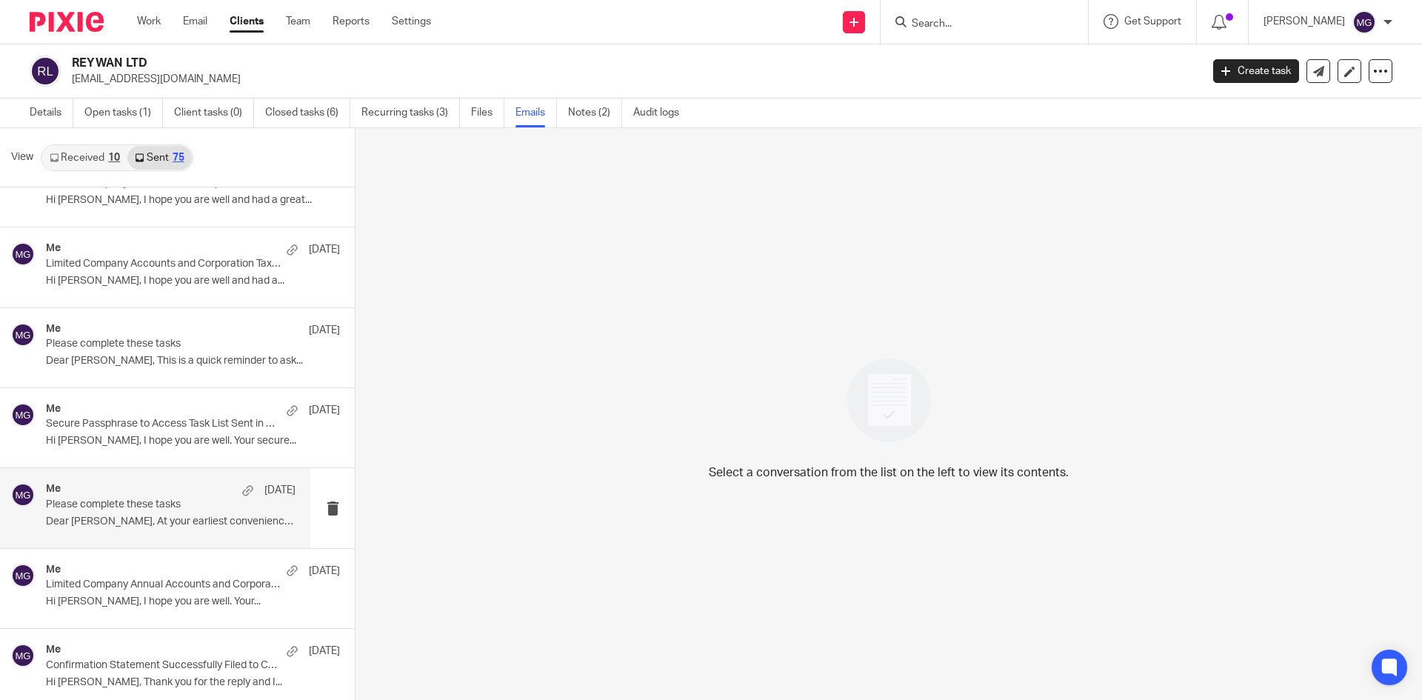
scroll to position [74, 0]
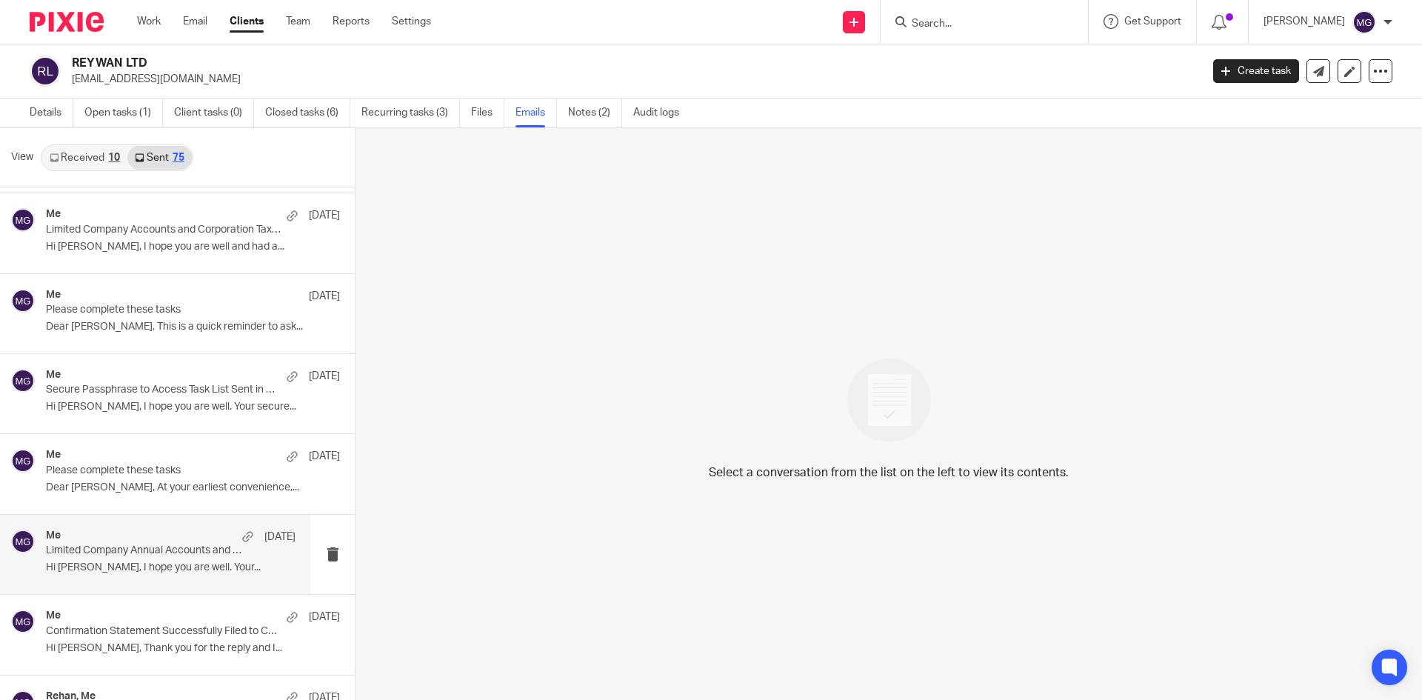
click at [168, 560] on div "Me [DATE] Limited Company Annual Accounts and Corporation Tax Return Preparatio…" at bounding box center [171, 555] width 250 height 50
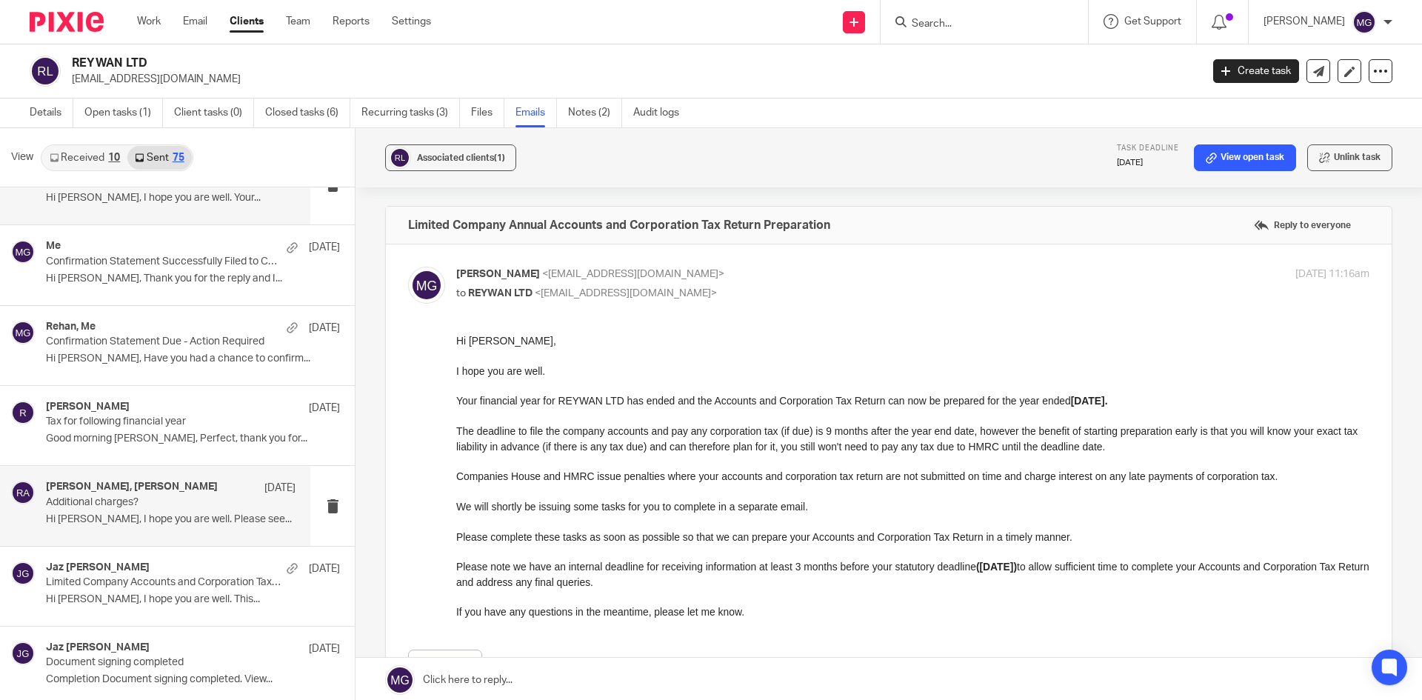
scroll to position [444, 0]
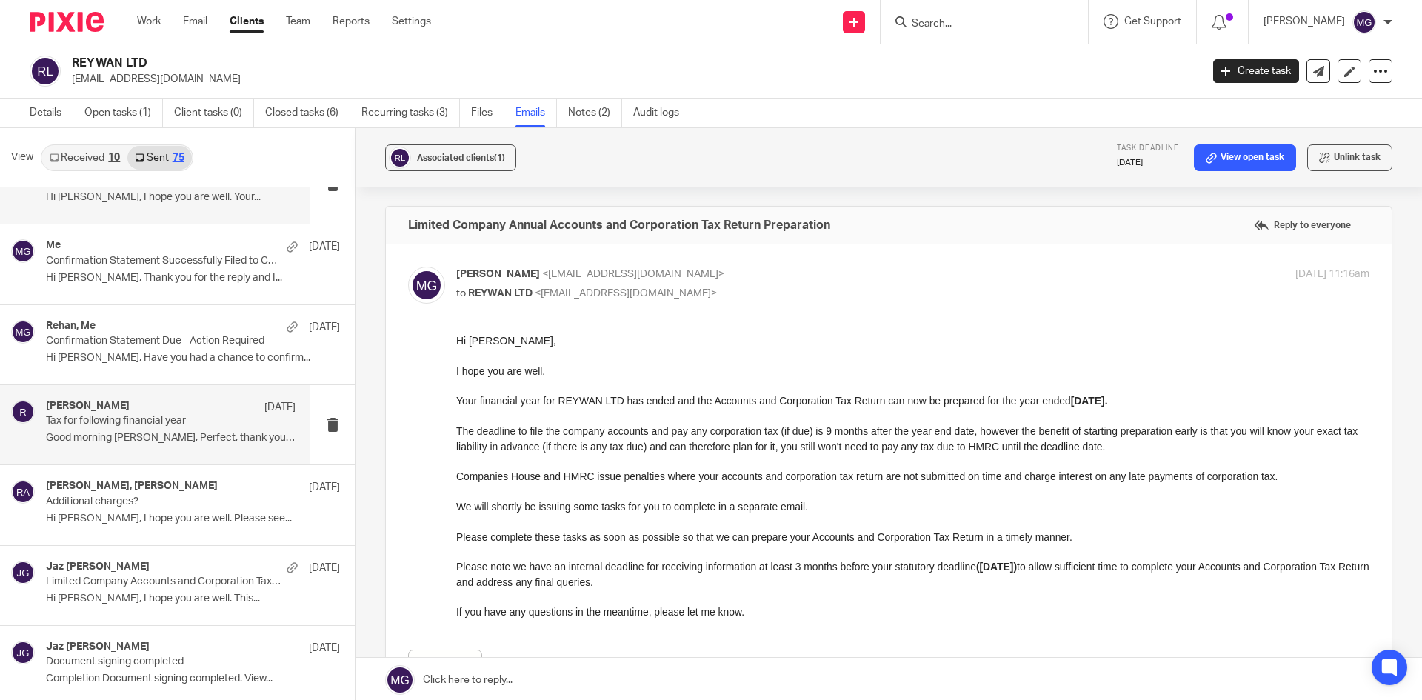
click at [153, 436] on p "Good morning Rehan, Perfect, thank you for..." at bounding box center [171, 438] width 250 height 13
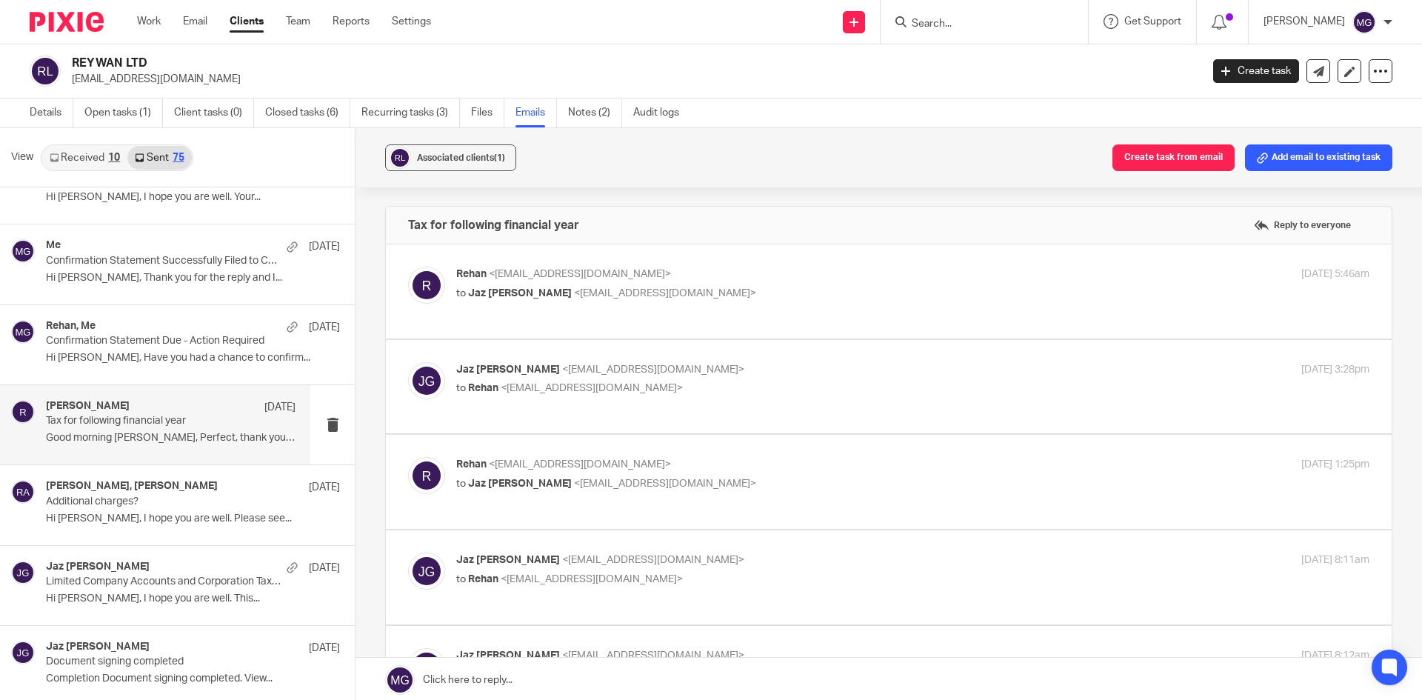
scroll to position [0, 0]
click at [586, 274] on span "<reywan225@gmail.com>" at bounding box center [580, 274] width 182 height 10
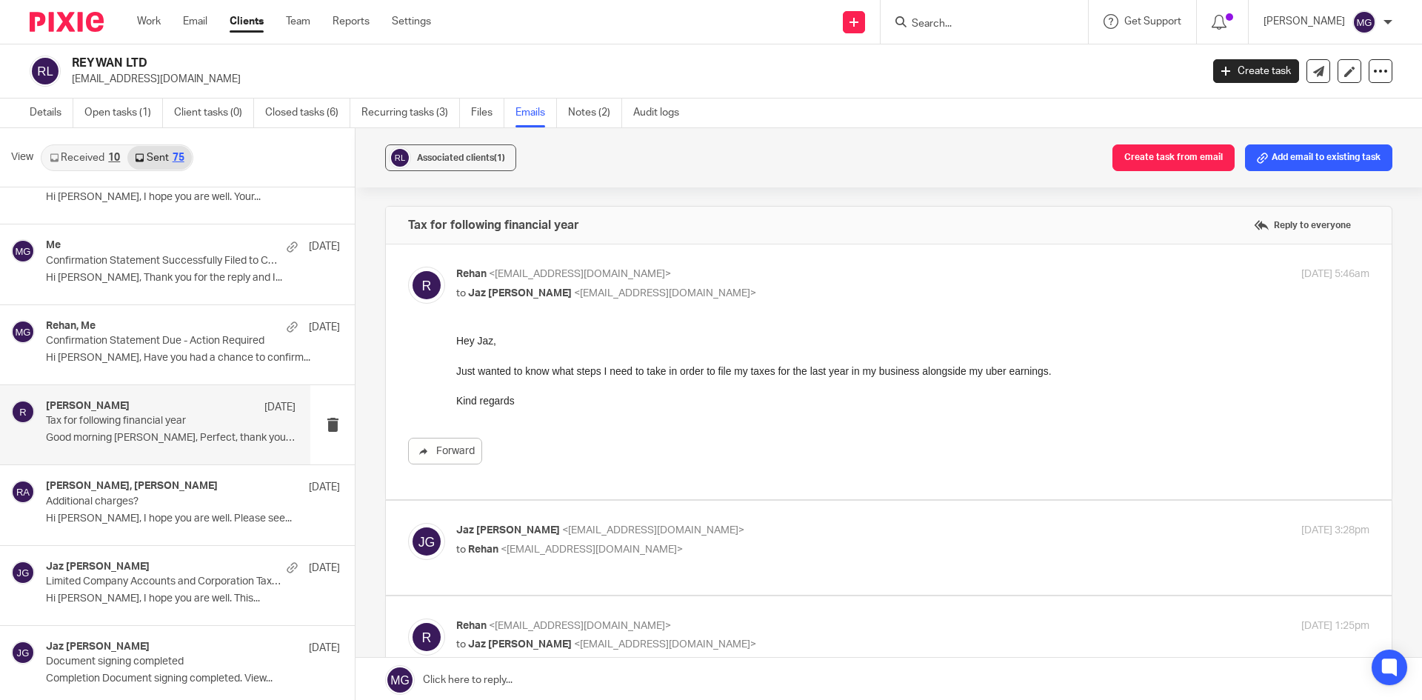
click at [711, 288] on p "to Jaz Grewal <jazgrewal@taxassist.co.uk>" at bounding box center [760, 294] width 609 height 16
checkbox input "false"
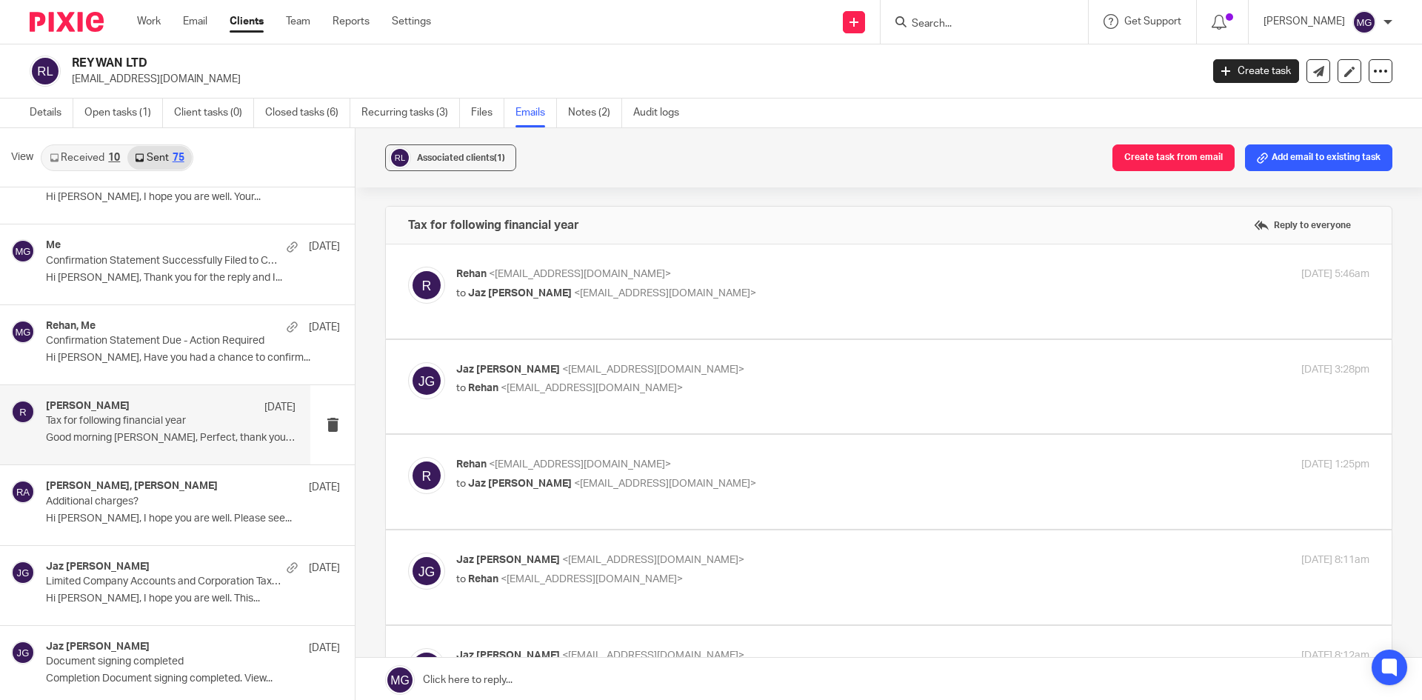
click at [645, 429] on label at bounding box center [889, 387] width 1006 height 94
click at [408, 362] on input "checkbox" at bounding box center [407, 361] width 1 height 1
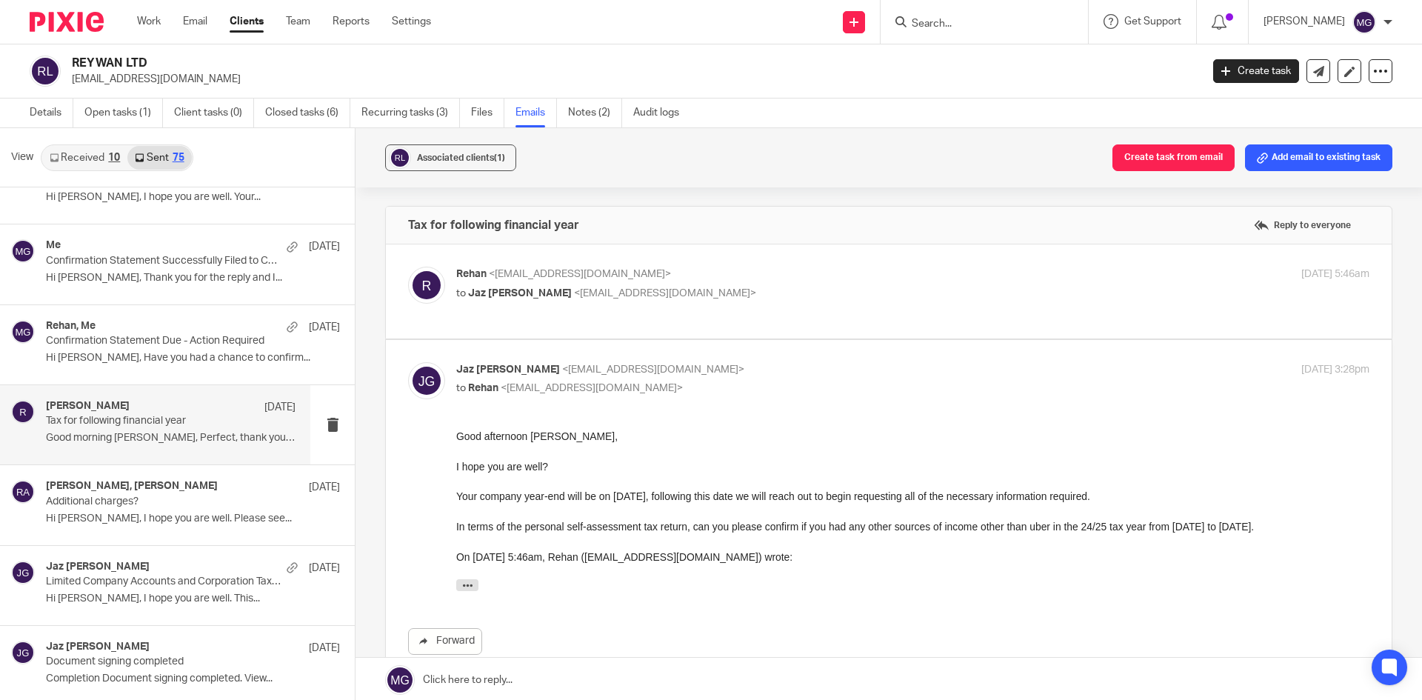
click at [679, 376] on p "Jaz Grewal <jazgrewal@taxassist.co.uk>" at bounding box center [760, 370] width 609 height 16
checkbox input "false"
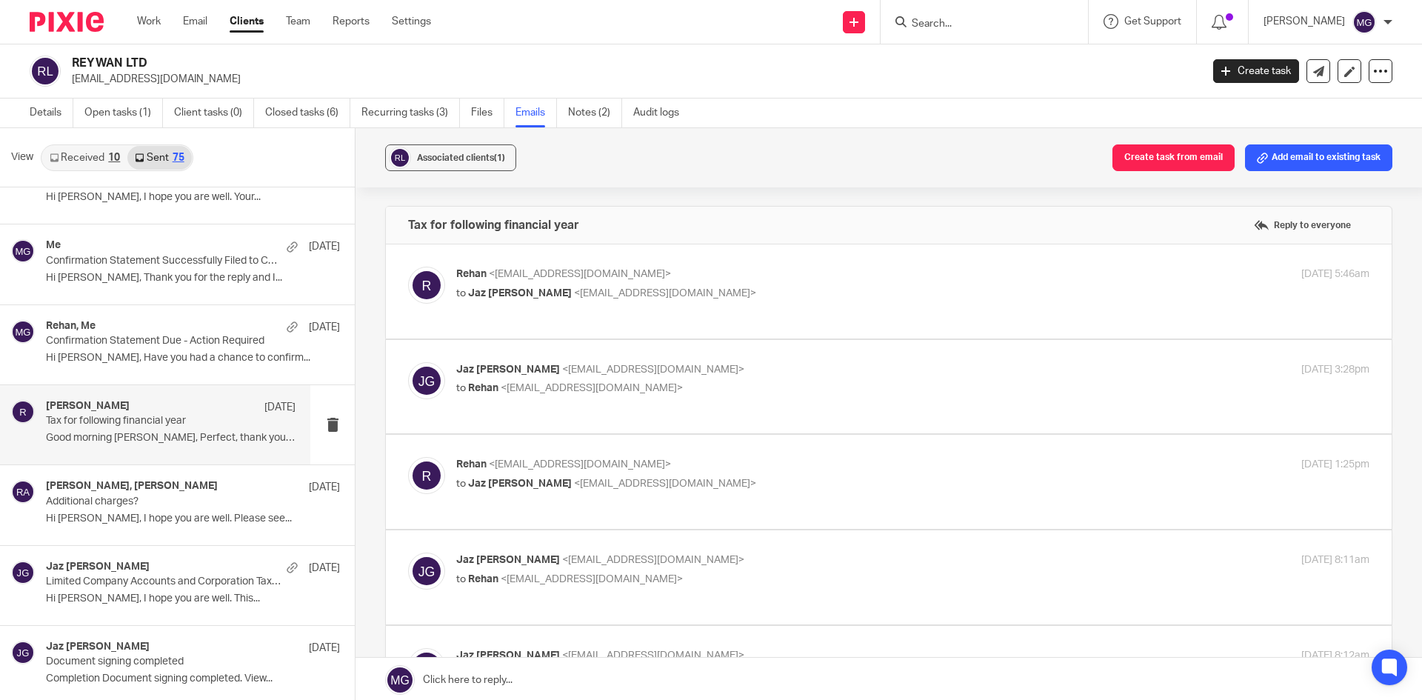
click at [669, 464] on p "Rehan <reywan225@gmail.com>" at bounding box center [760, 465] width 609 height 16
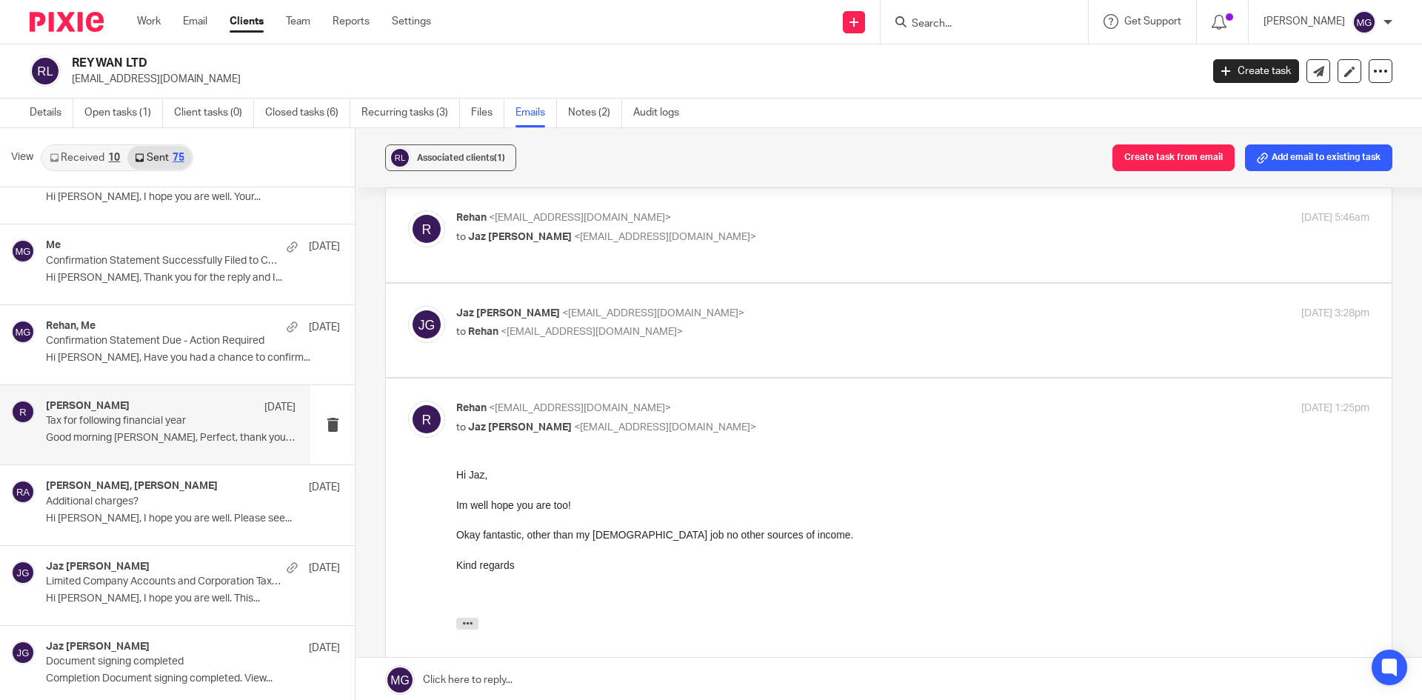
scroll to position [74, 0]
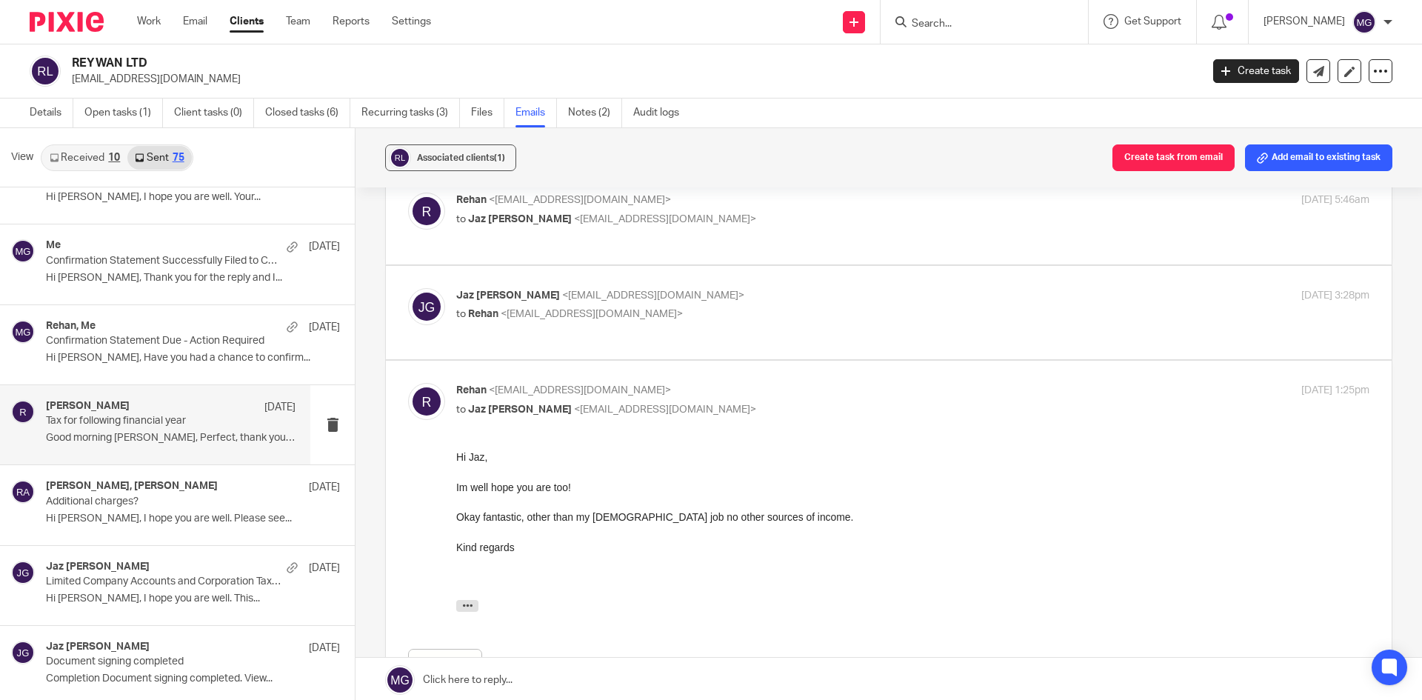
click at [716, 394] on p "Rehan <reywan225@gmail.com>" at bounding box center [760, 391] width 609 height 16
checkbox input "false"
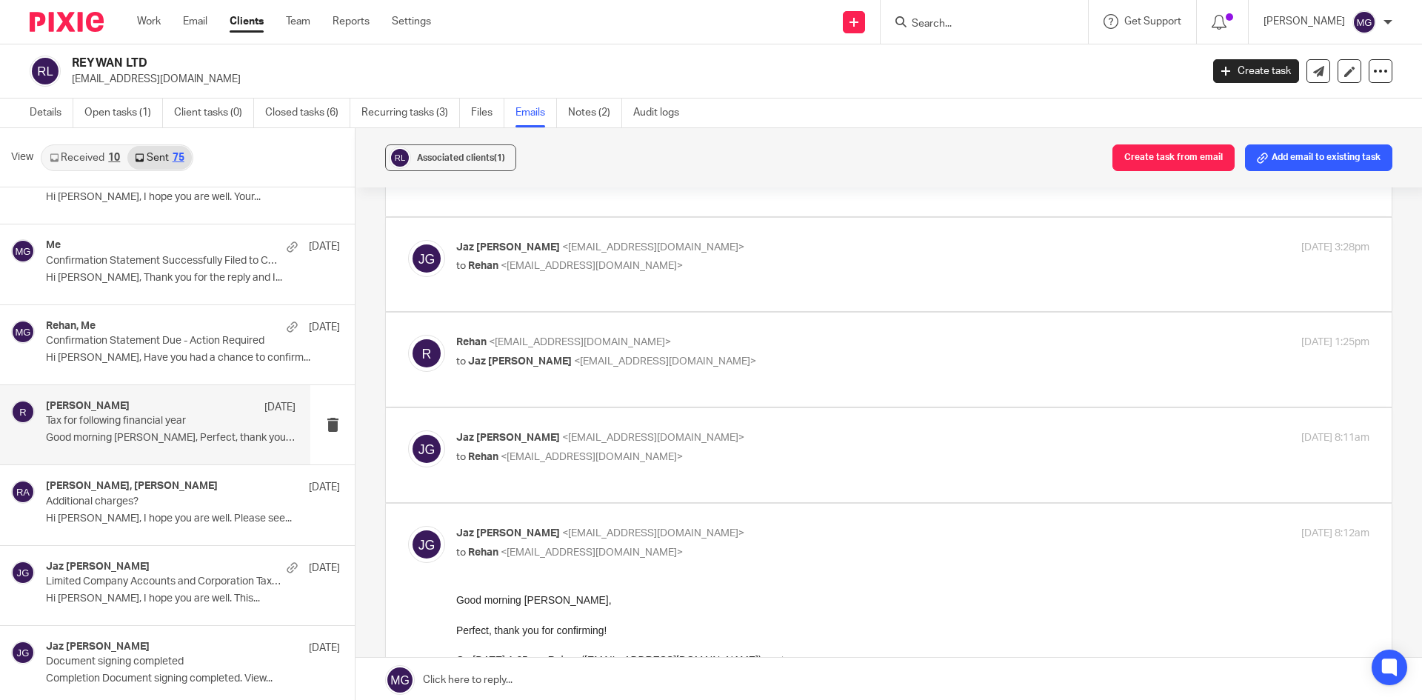
scroll to position [148, 0]
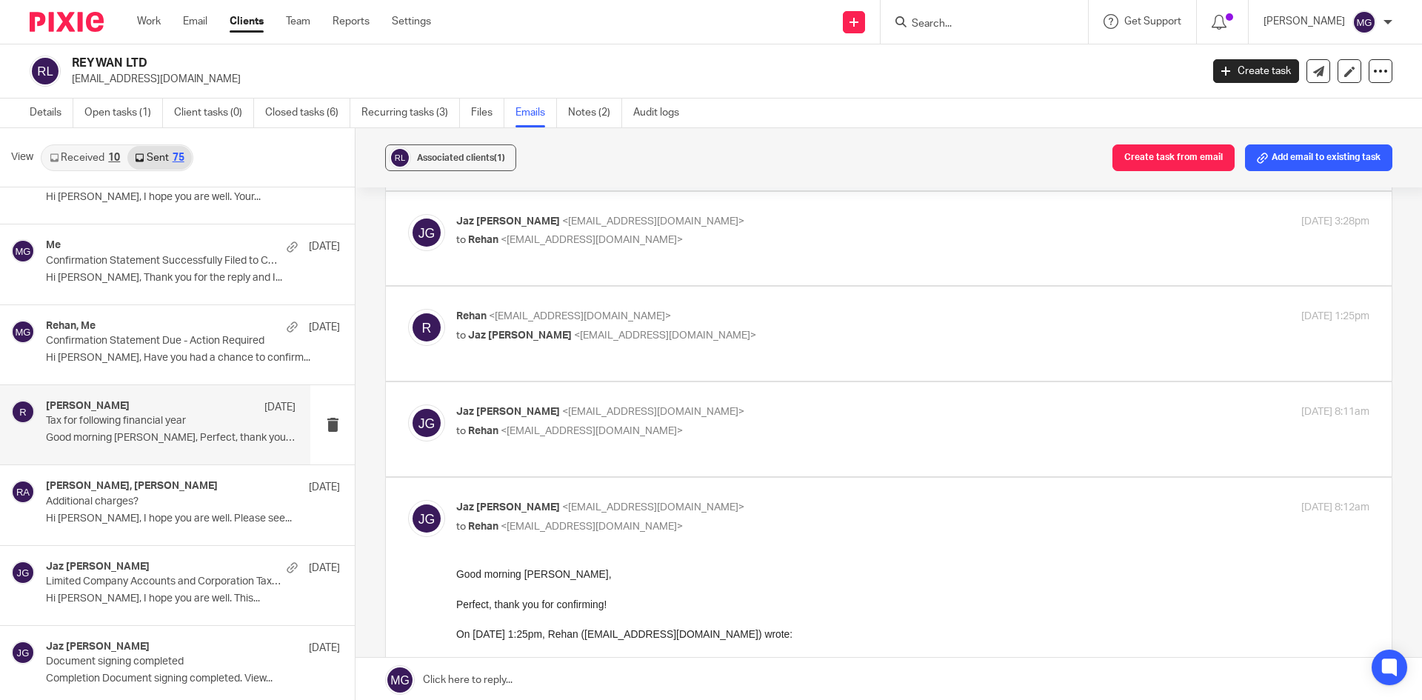
click at [665, 415] on p "Jaz Grewal <jazgrewal@taxassist.co.uk>" at bounding box center [760, 412] width 609 height 16
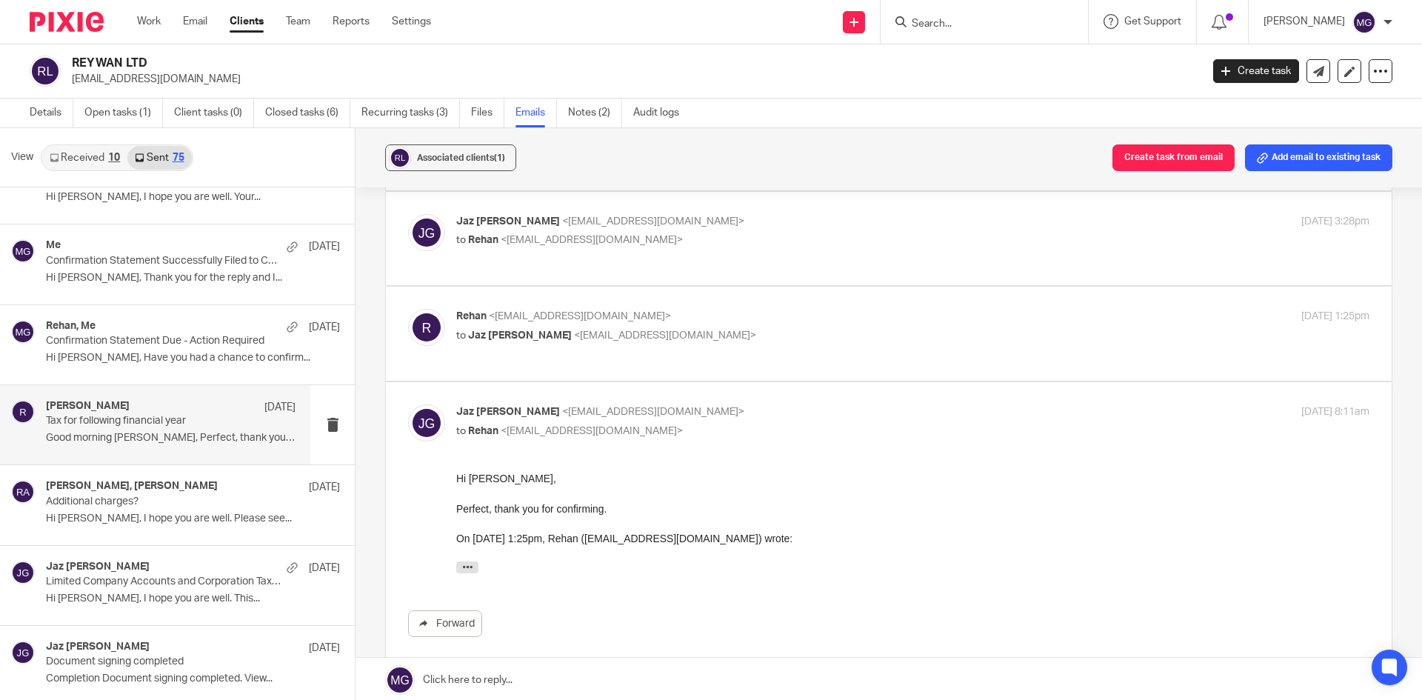
scroll to position [0, 0]
click at [665, 416] on p "Jaz Grewal <jazgrewal@taxassist.co.uk>" at bounding box center [760, 412] width 609 height 16
checkbox input "false"
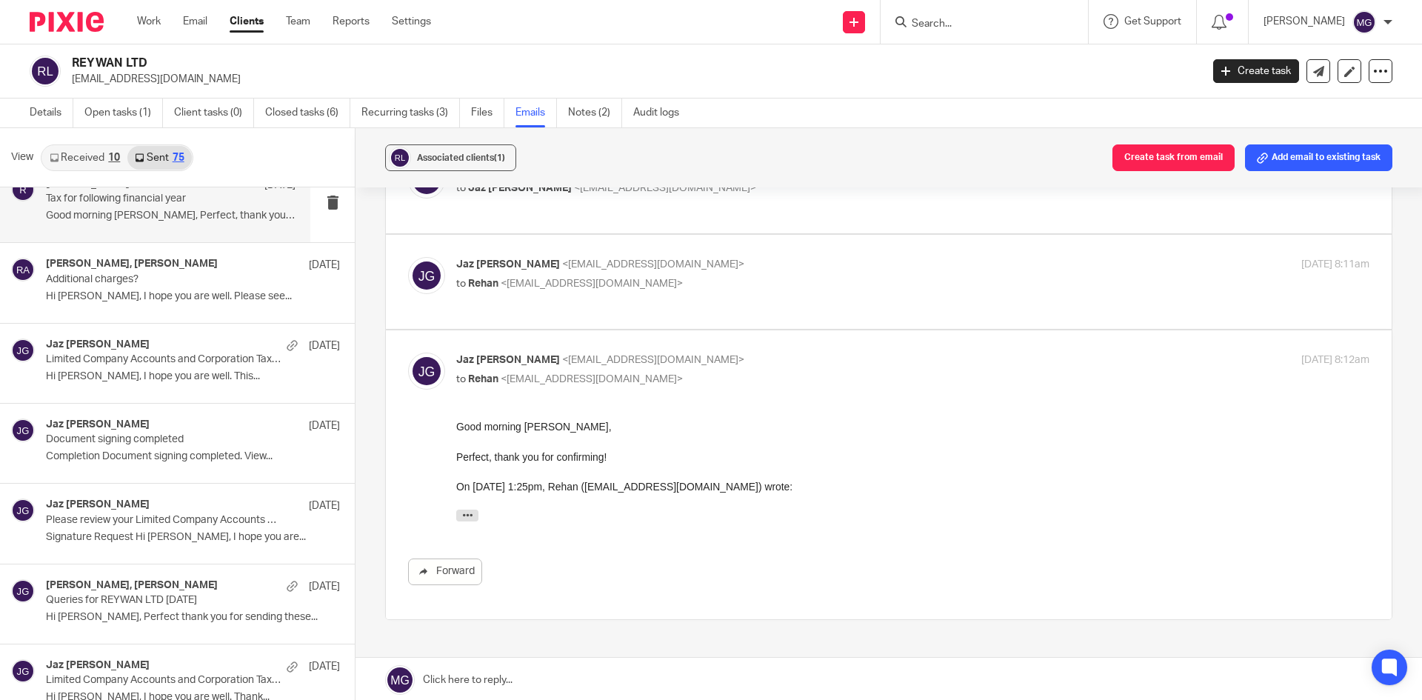
scroll to position [406, 0]
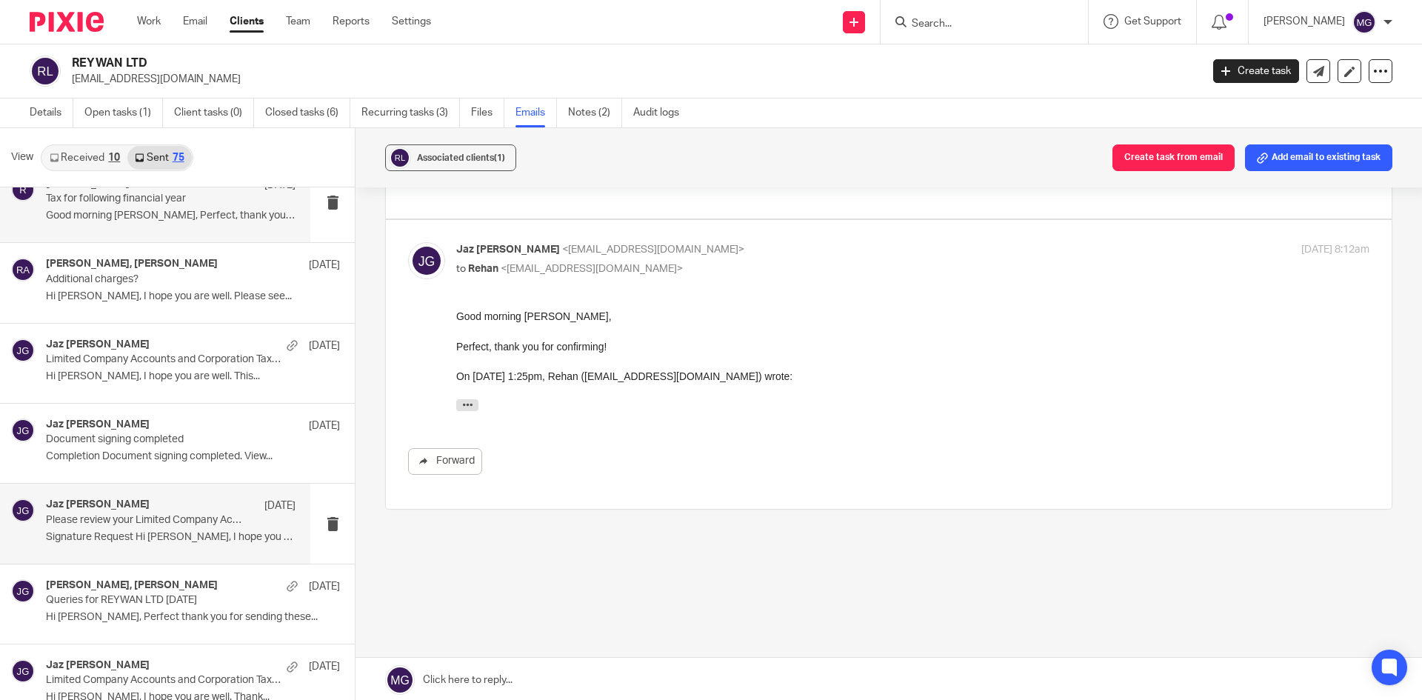
click at [173, 531] on p "Signature Request Hi Rehan, I hope you are..." at bounding box center [171, 537] width 250 height 13
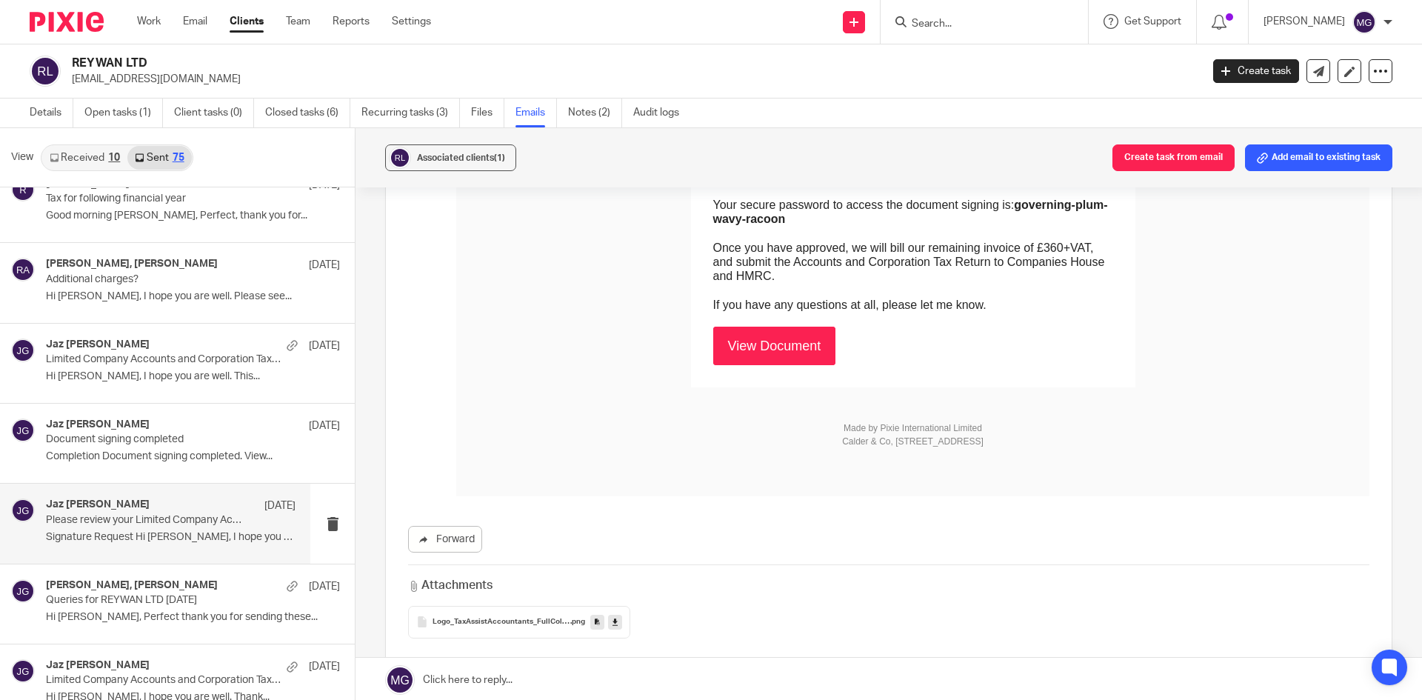
scroll to position [667, 0]
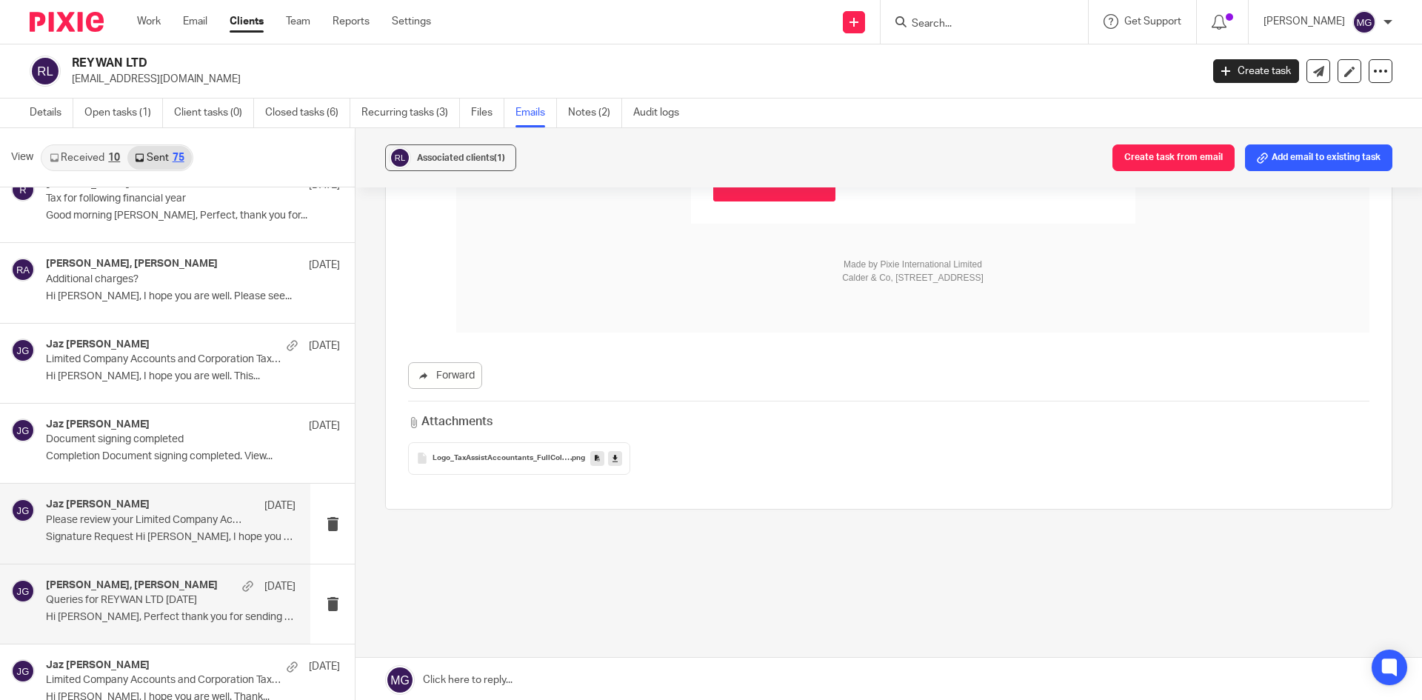
click at [102, 591] on h4 "Jaz Grewal, Rehan Awan" at bounding box center [132, 585] width 172 height 13
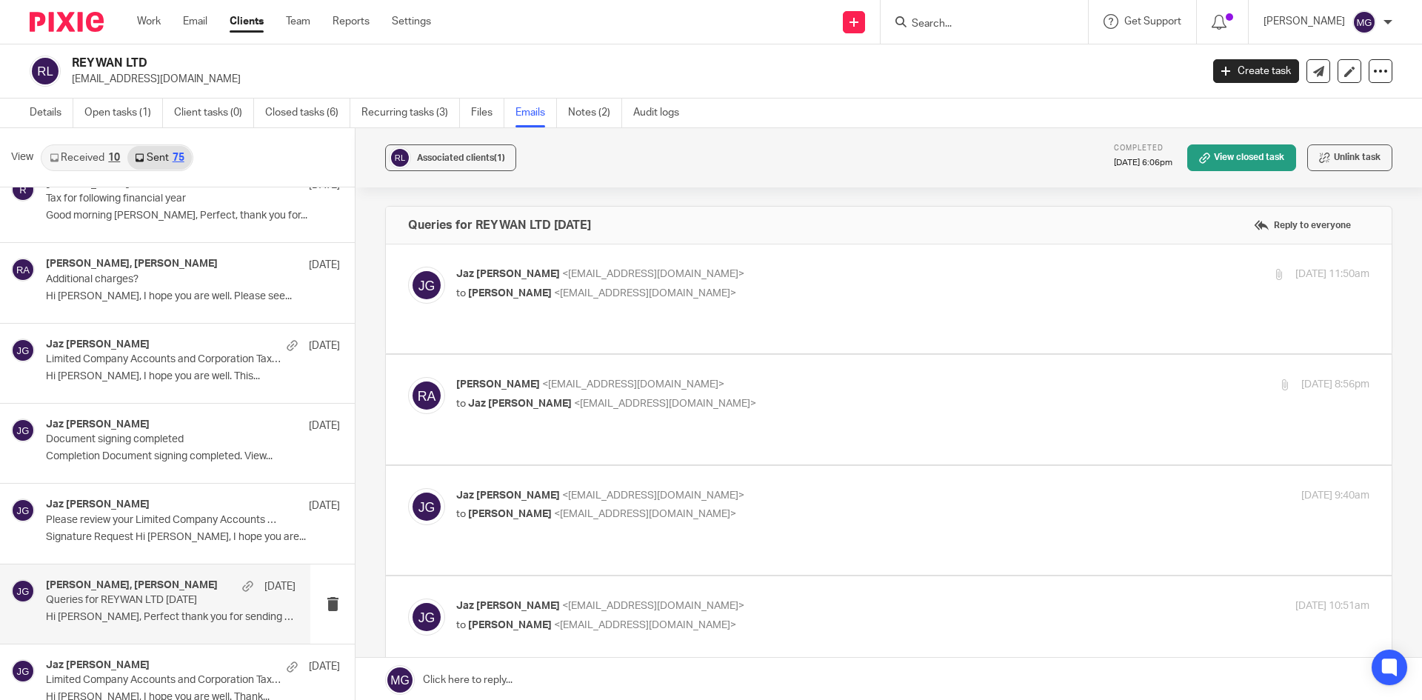
scroll to position [0, 0]
click at [562, 278] on span "<jazgrewal@taxassist.co.uk>" at bounding box center [653, 274] width 182 height 10
checkbox input "true"
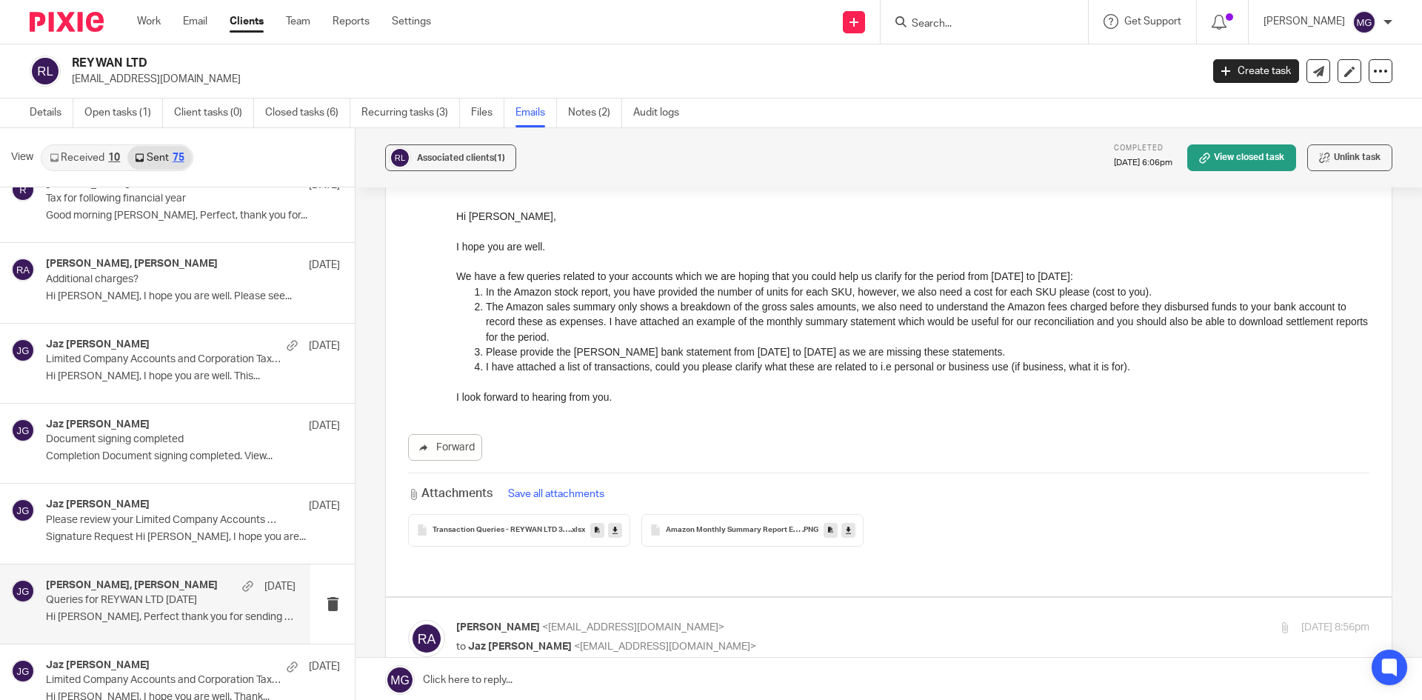
scroll to position [148, 0]
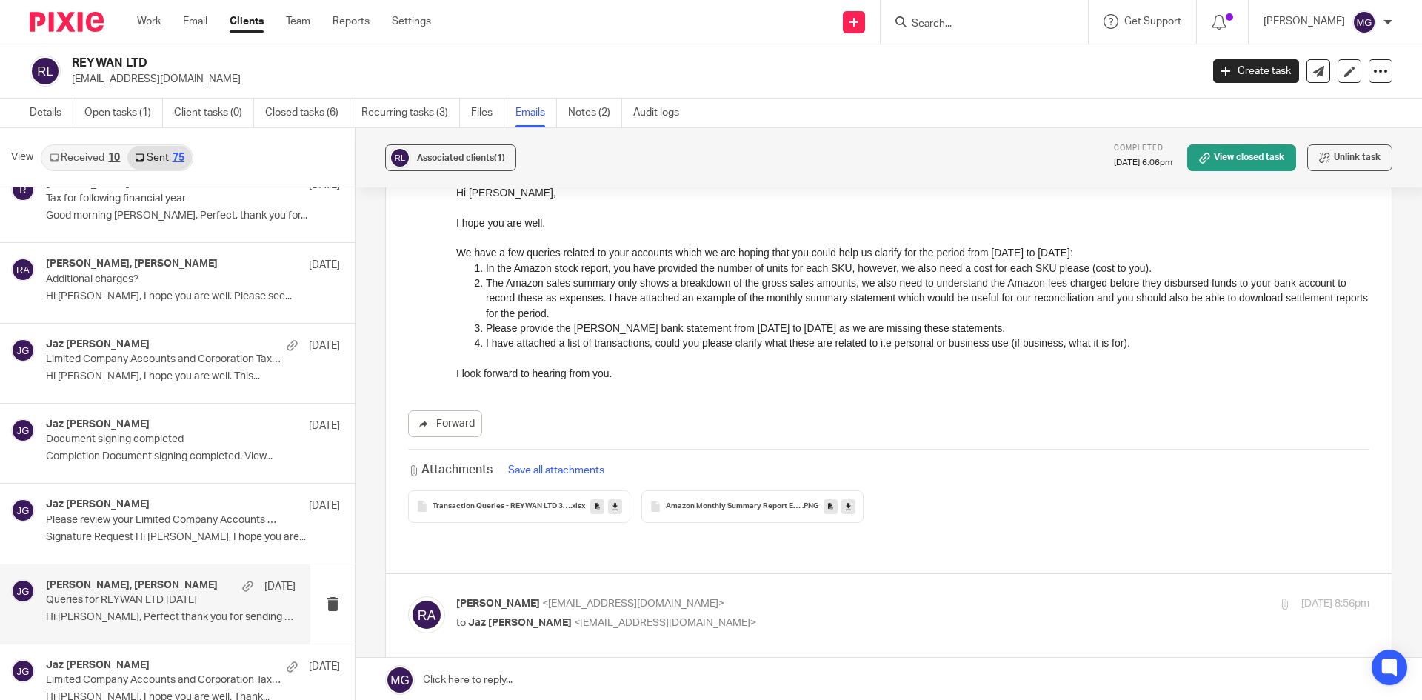
click at [719, 513] on div "Amazon Monthly Summary Report Example .PNG" at bounding box center [753, 506] width 222 height 33
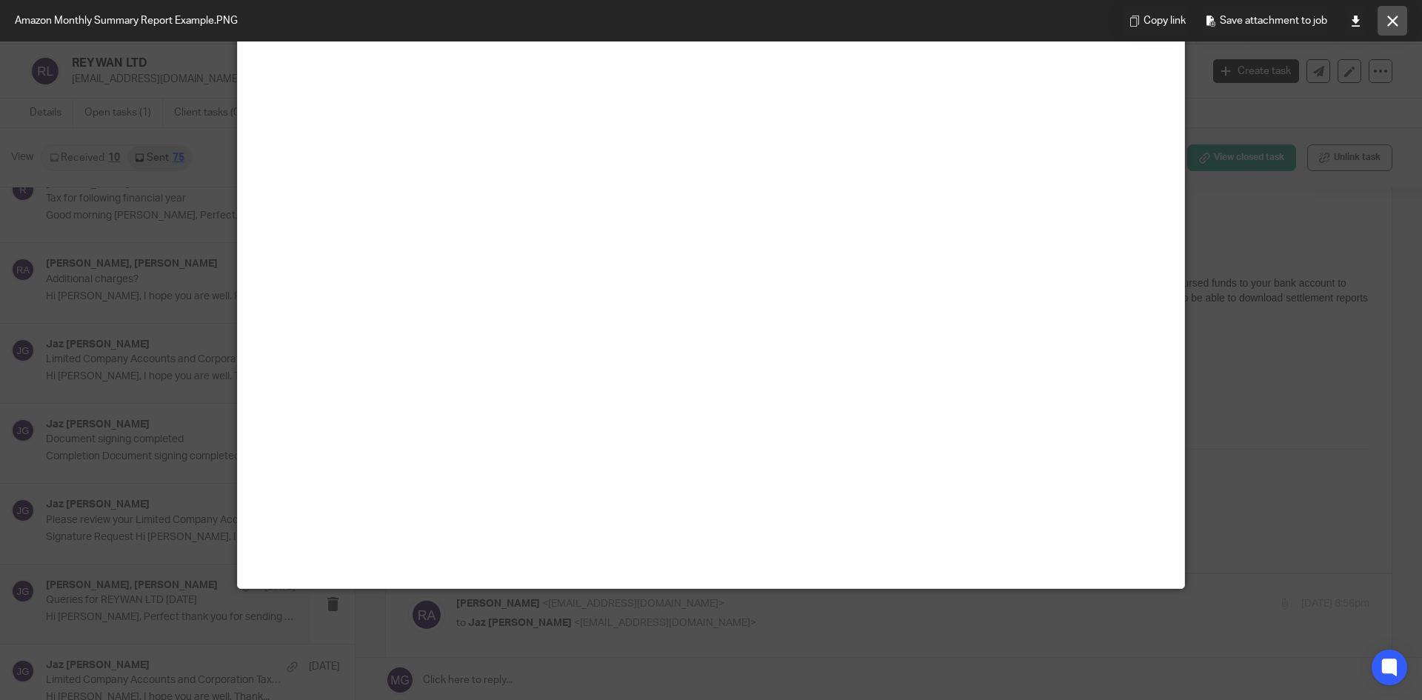
click at [1387, 21] on icon at bounding box center [1392, 21] width 11 height 11
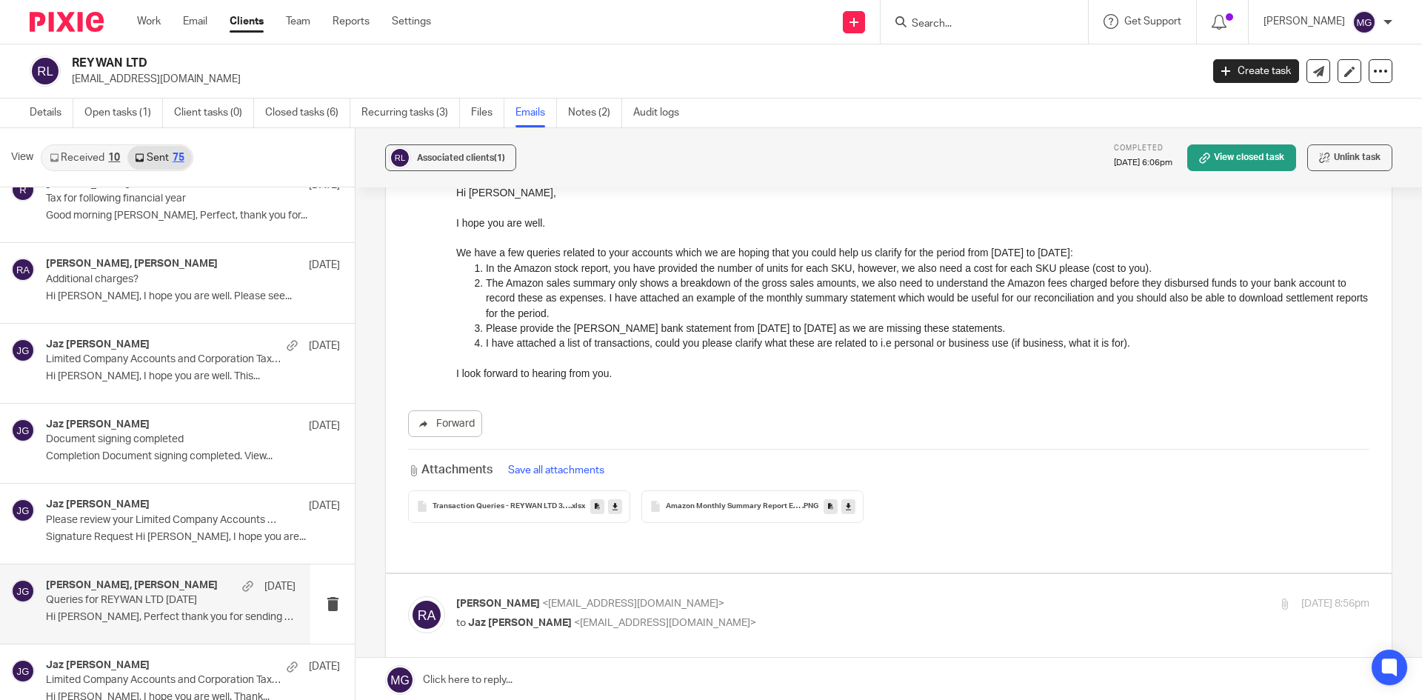
click at [498, 510] on span "Transaction Queries - REYWAN LTD 300424" at bounding box center [502, 506] width 138 height 9
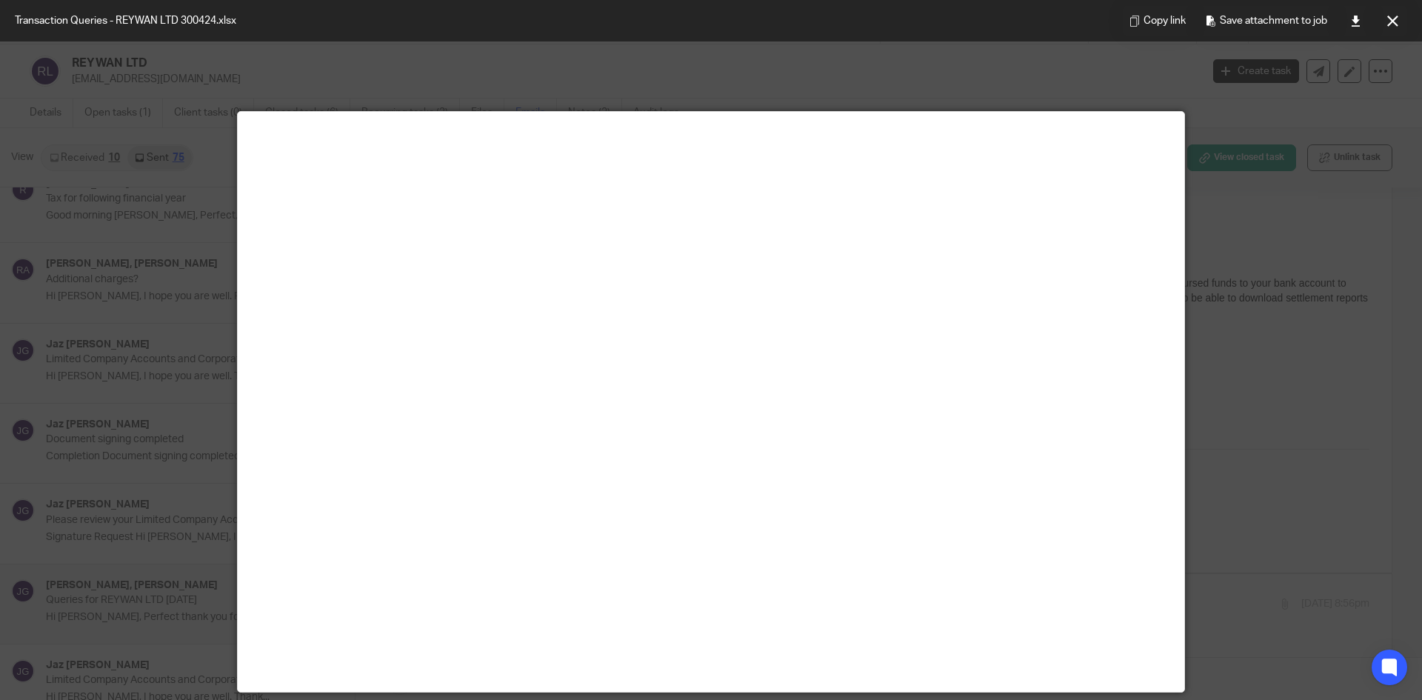
click at [679, 392] on main at bounding box center [711, 402] width 947 height 580
click at [1365, 21] on link at bounding box center [1356, 21] width 30 height 30
click at [1390, 17] on icon at bounding box center [1392, 21] width 11 height 11
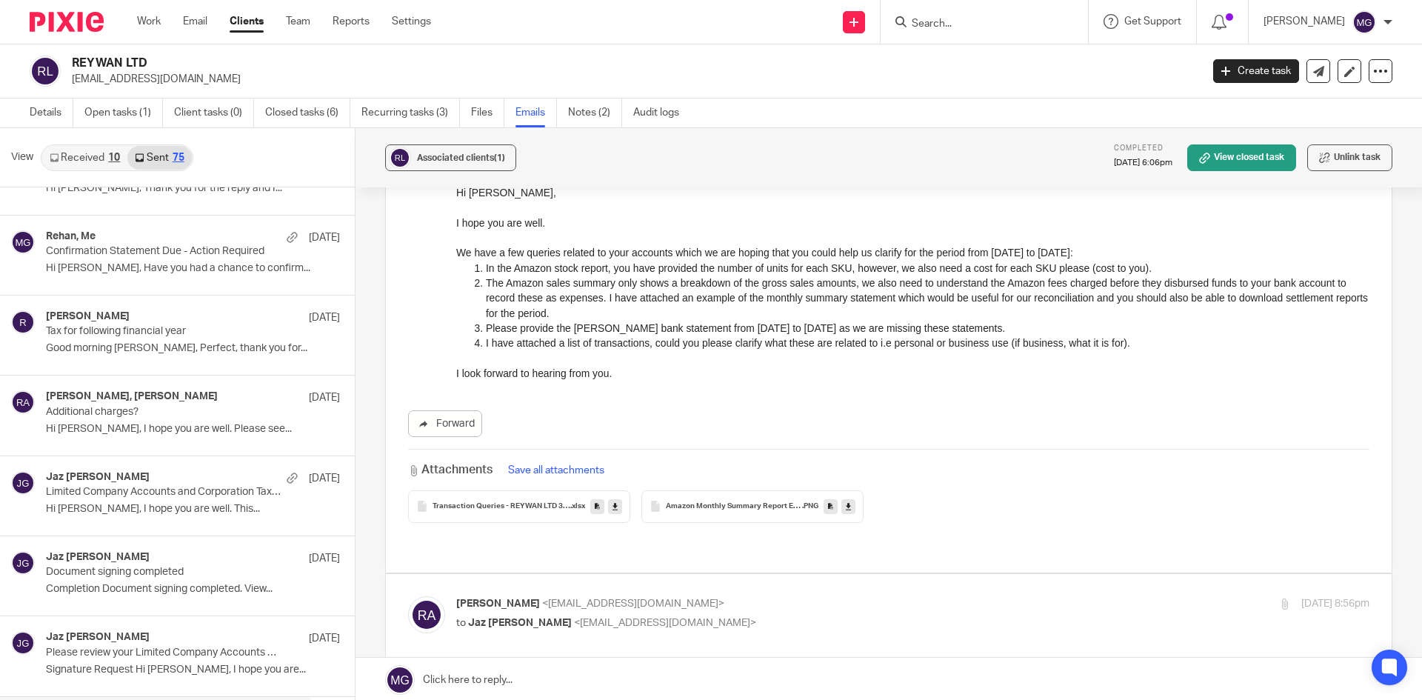
scroll to position [370, 0]
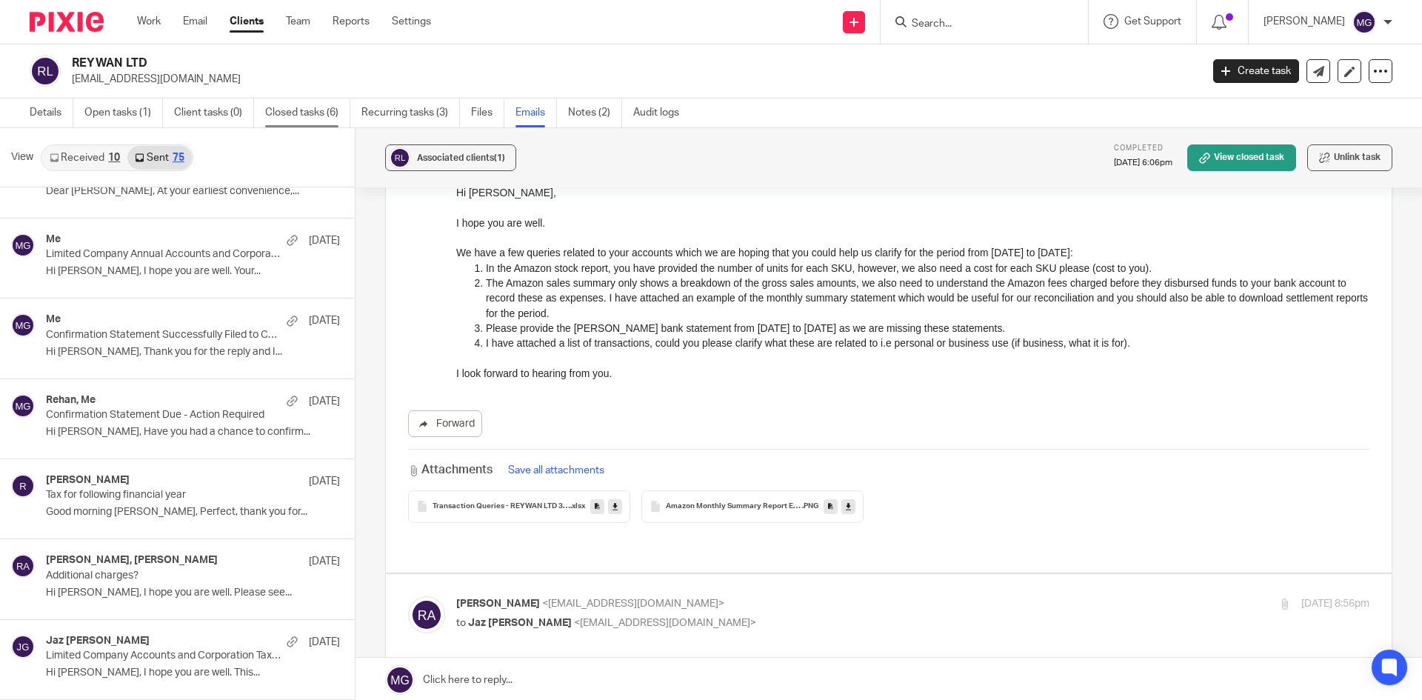
click at [307, 116] on link "Closed tasks (6)" at bounding box center [307, 113] width 85 height 29
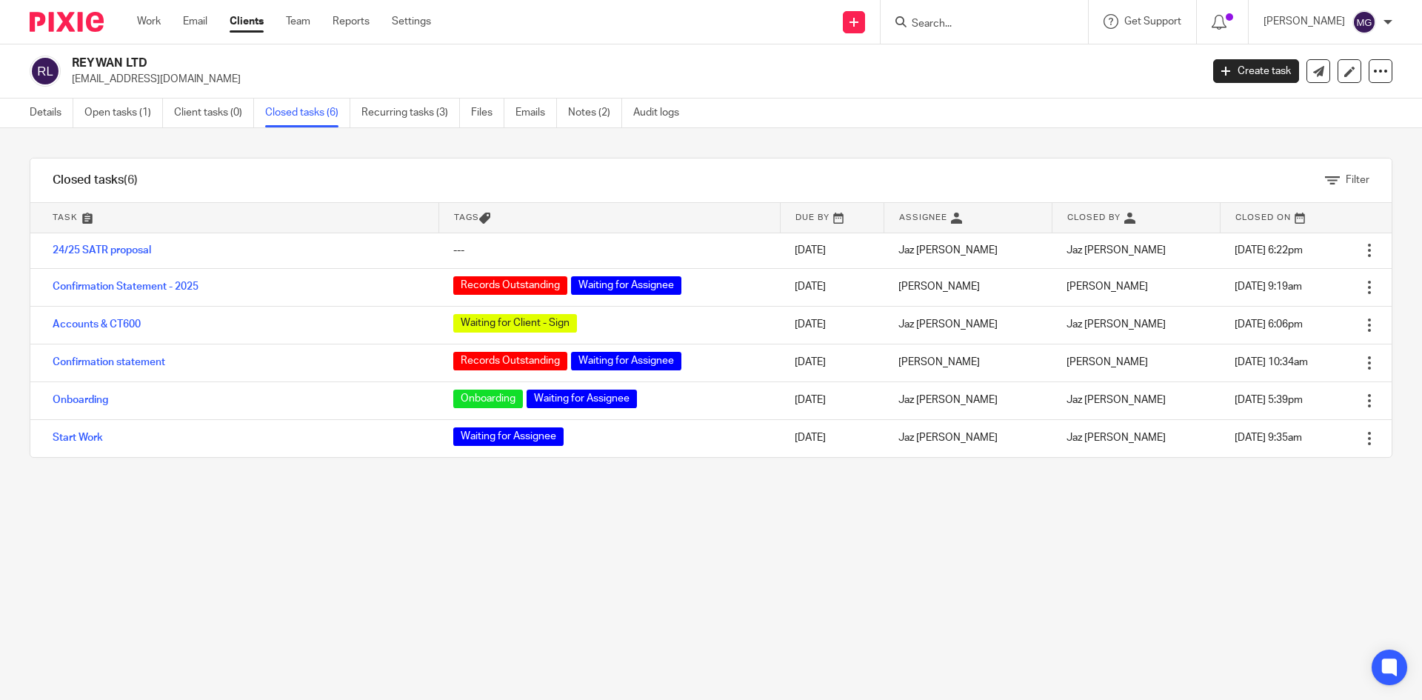
click at [430, 533] on div "Filter tasks Only show tasks matching all of these conditions 1 Task name Is Is…" at bounding box center [711, 414] width 1422 height 572
click at [156, 17] on link "Work" at bounding box center [149, 21] width 24 height 15
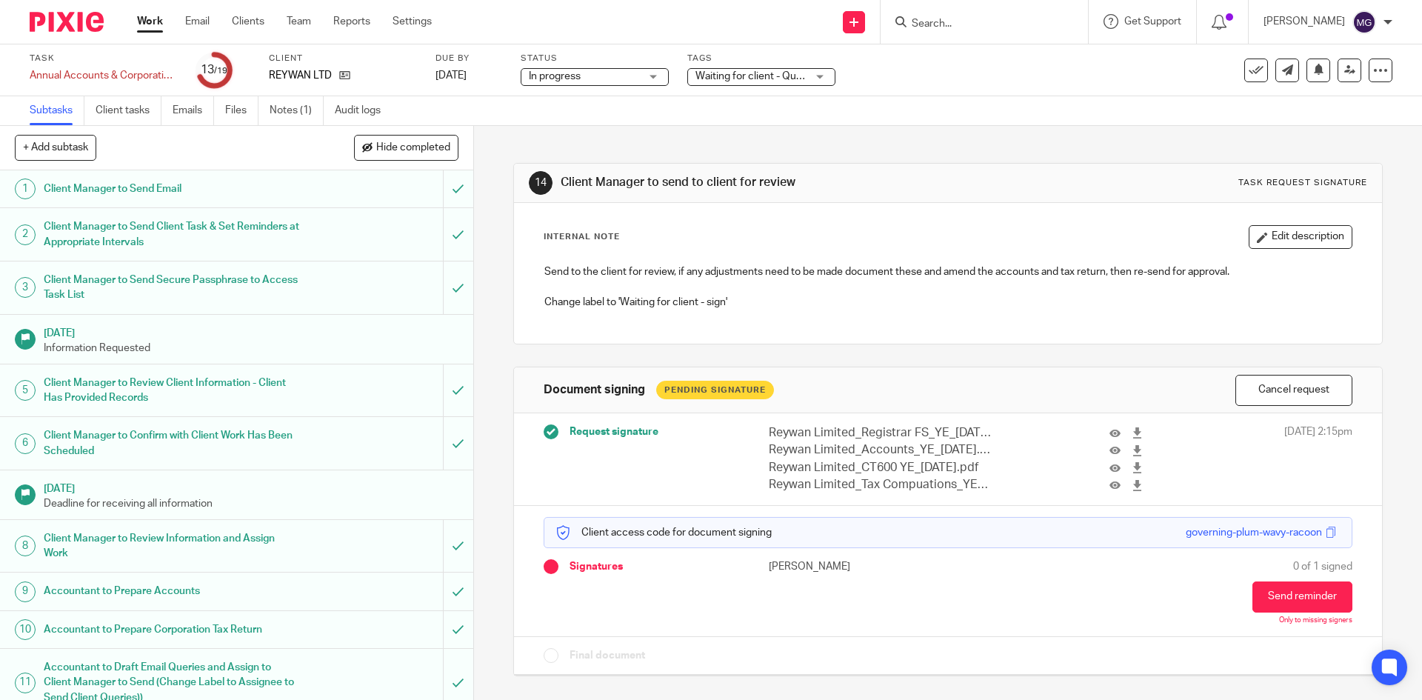
click at [807, 79] on span "Waiting for client - Query" at bounding box center [754, 76] width 116 height 10
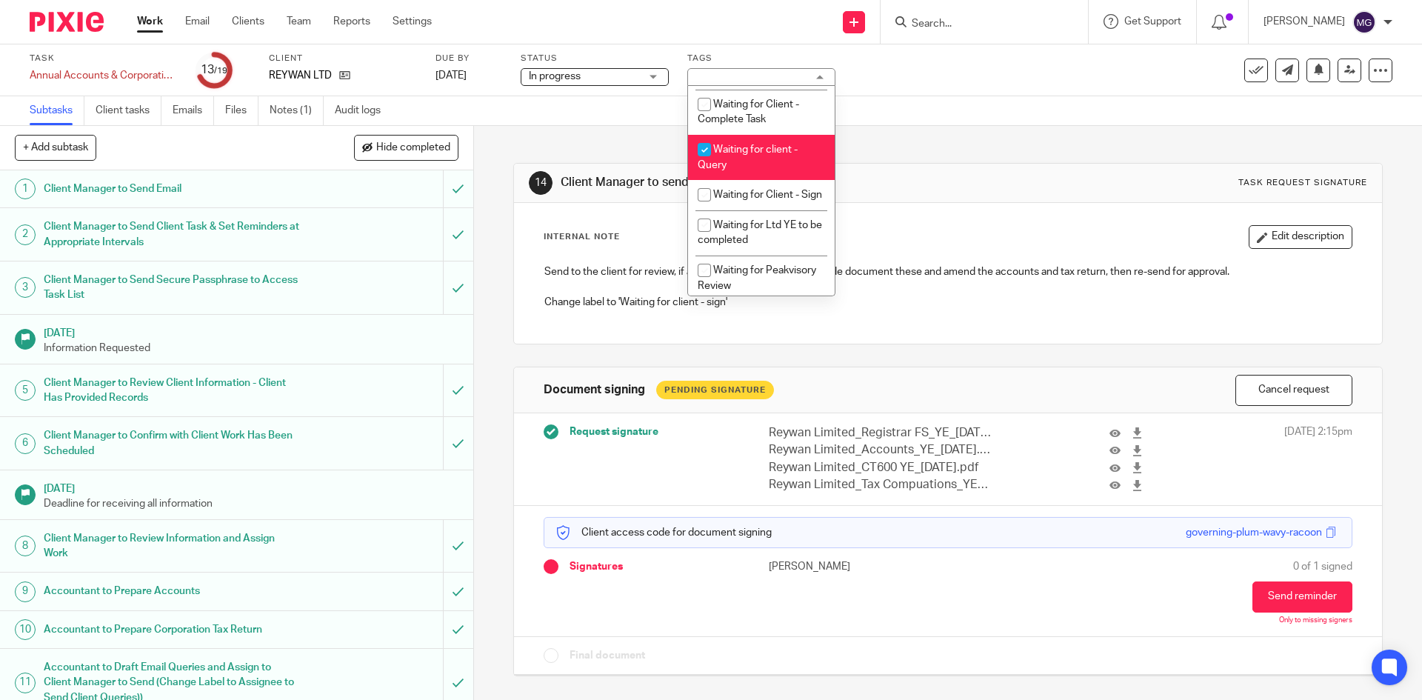
scroll to position [815, 0]
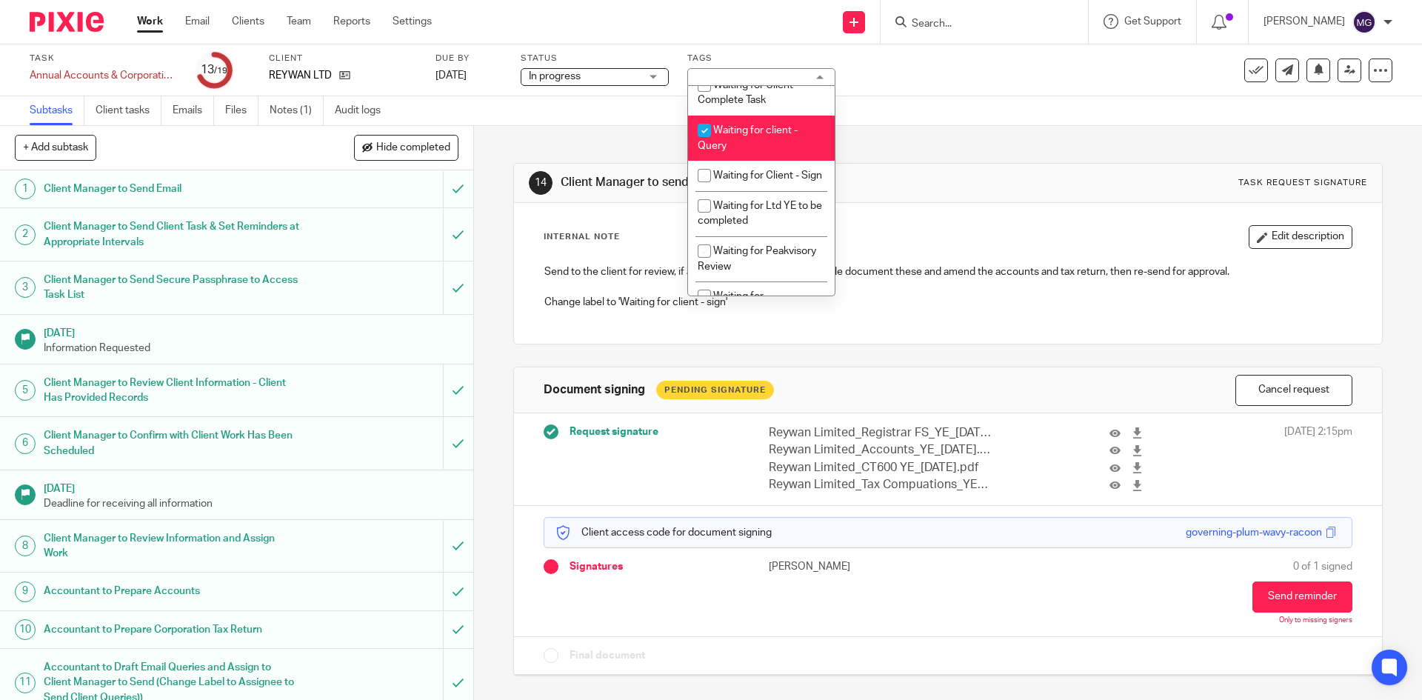
drag, startPoint x: 764, startPoint y: 142, endPoint x: 764, endPoint y: 175, distance: 32.6
click at [764, 141] on span "Waiting for client - Query" at bounding box center [748, 138] width 100 height 26
checkbox input "false"
click at [756, 191] on li "Waiting for Client - Sign" at bounding box center [761, 176] width 147 height 30
checkbox input "true"
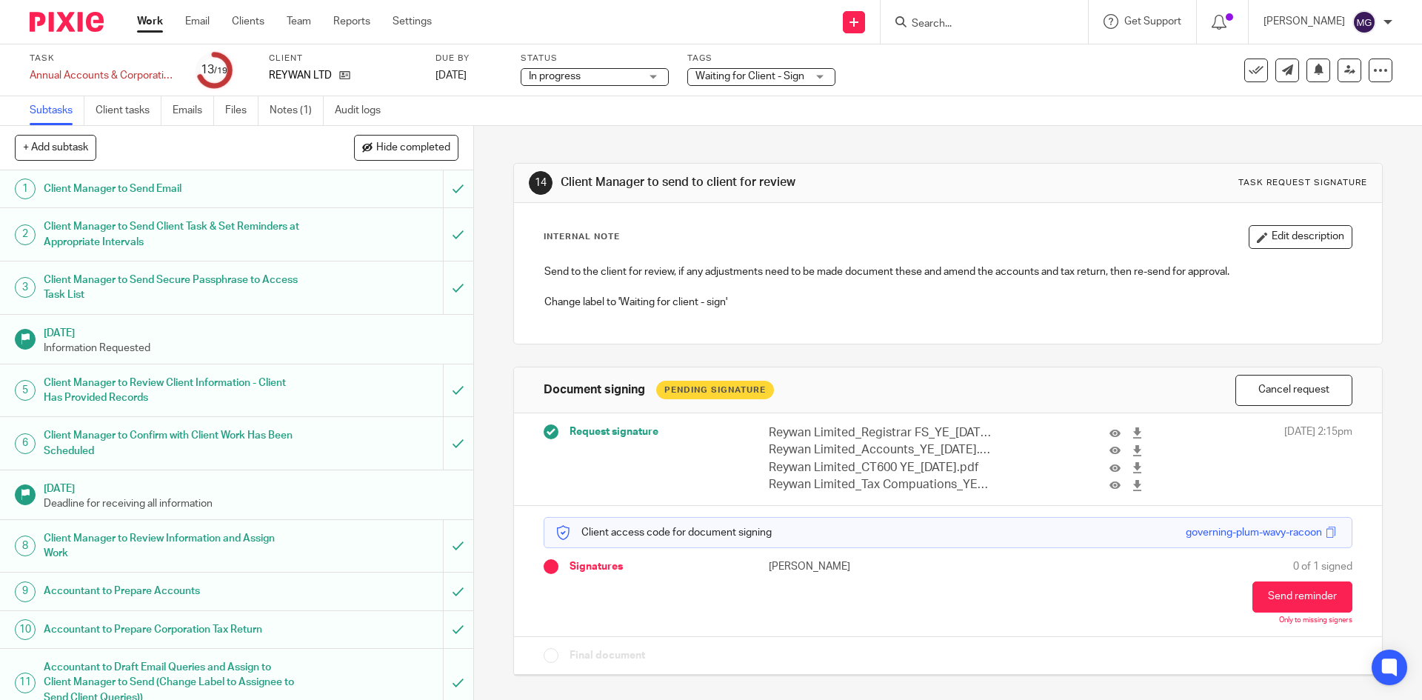
click at [999, 113] on div "Subtasks Client tasks Emails Files Notes (1) Audit logs" at bounding box center [711, 111] width 1422 height 30
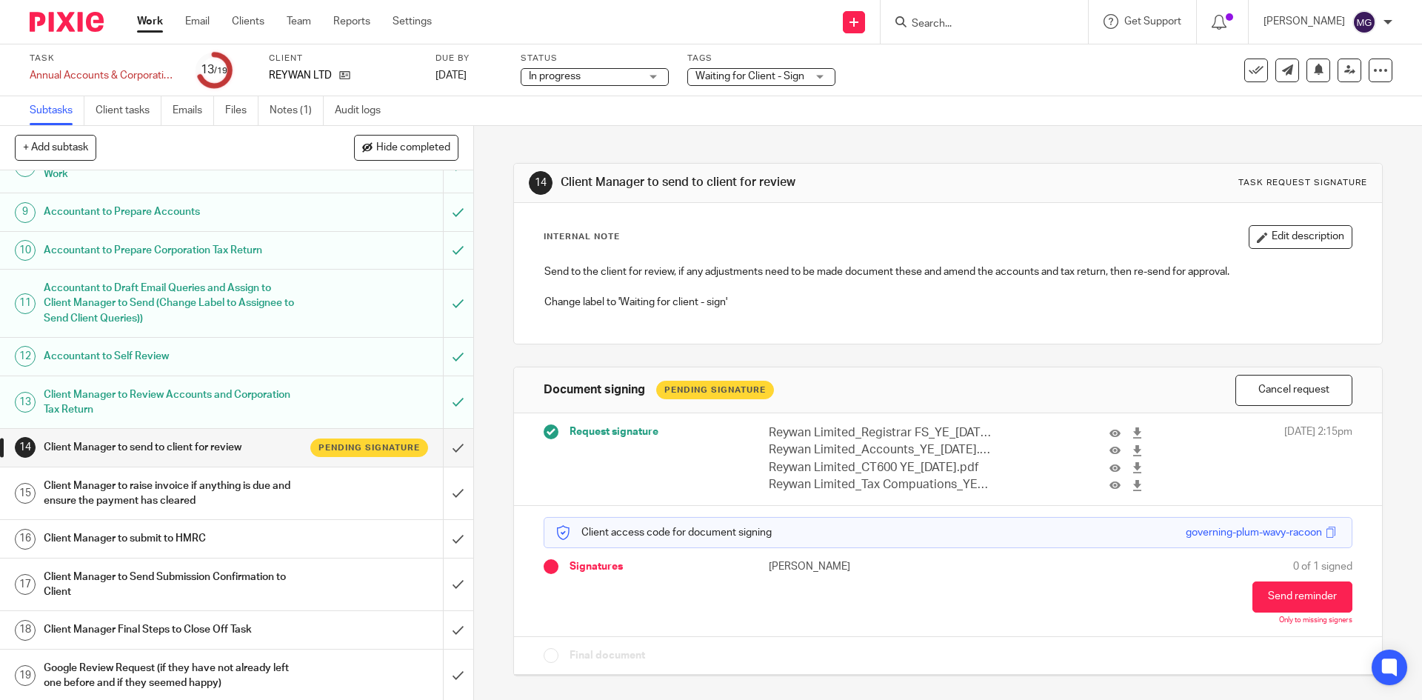
scroll to position [382, 0]
drag, startPoint x: 204, startPoint y: 27, endPoint x: 190, endPoint y: 1, distance: 30.2
click at [204, 27] on link "Email" at bounding box center [197, 21] width 24 height 15
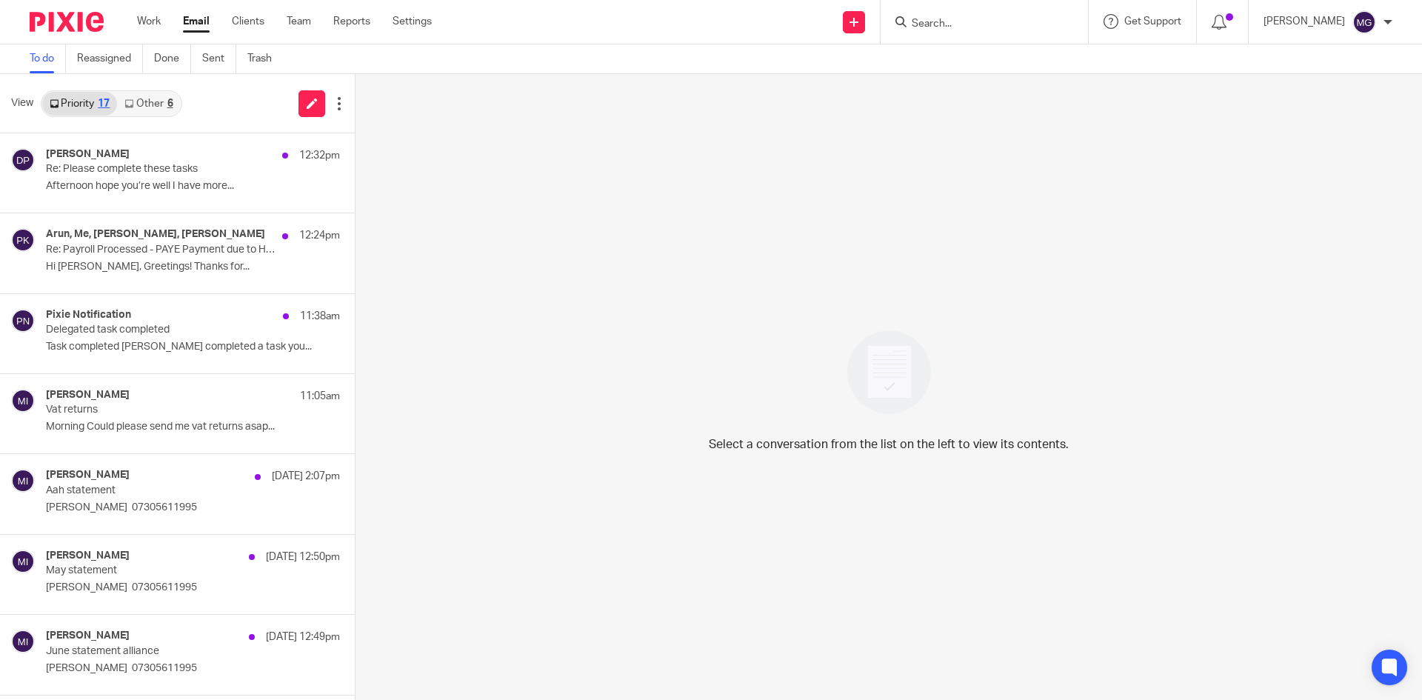
click at [953, 30] on input "Search" at bounding box center [976, 24] width 133 height 13
type input "reywan"
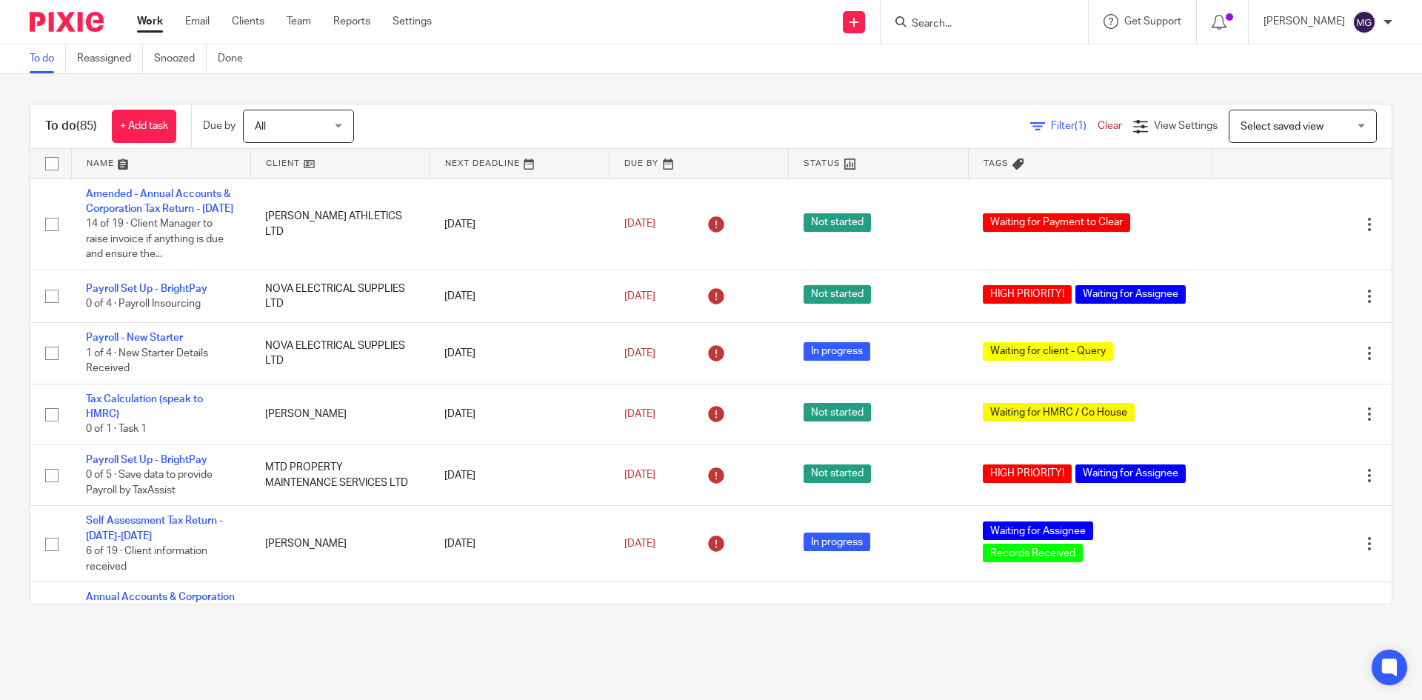
click at [1314, 129] on span "Select saved view" at bounding box center [1295, 125] width 108 height 31
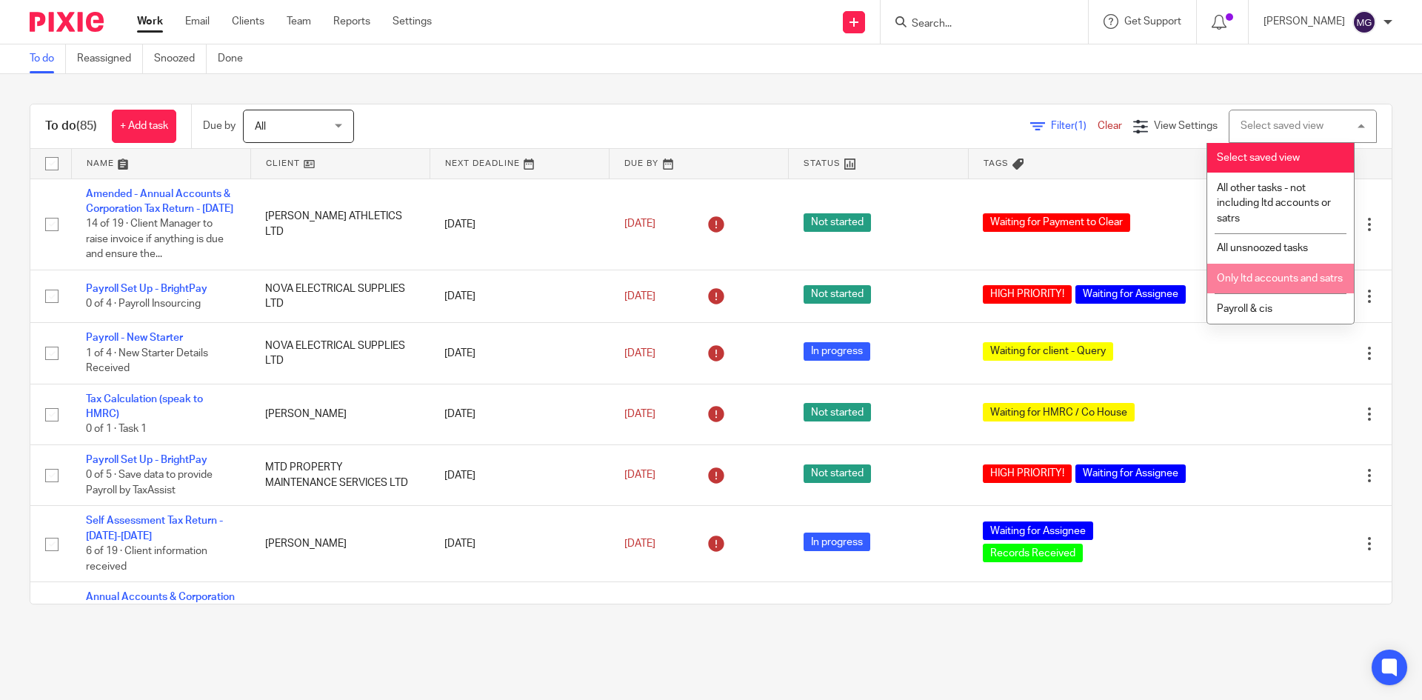
click at [1314, 288] on li "Only ltd accounts and satrs" at bounding box center [1280, 279] width 147 height 30
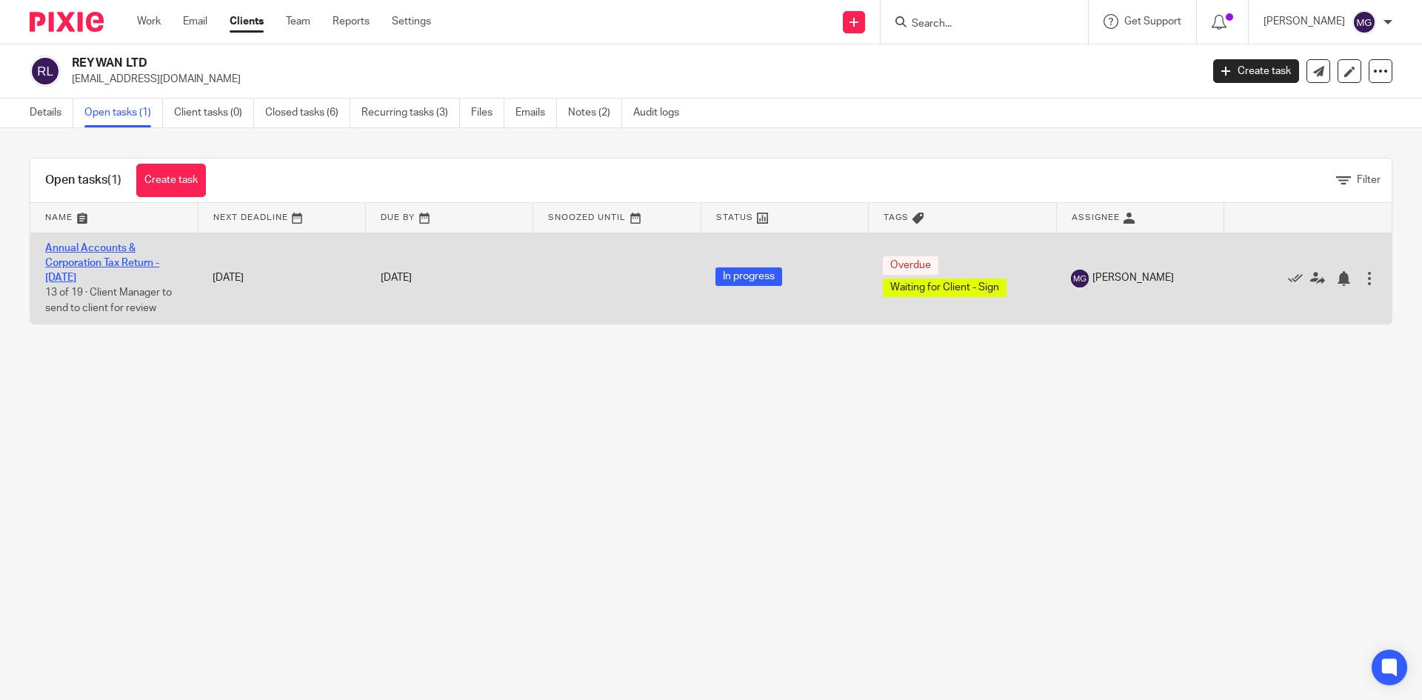
click at [120, 250] on link "Annual Accounts & Corporation Tax Return - [DATE]" at bounding box center [102, 263] width 114 height 41
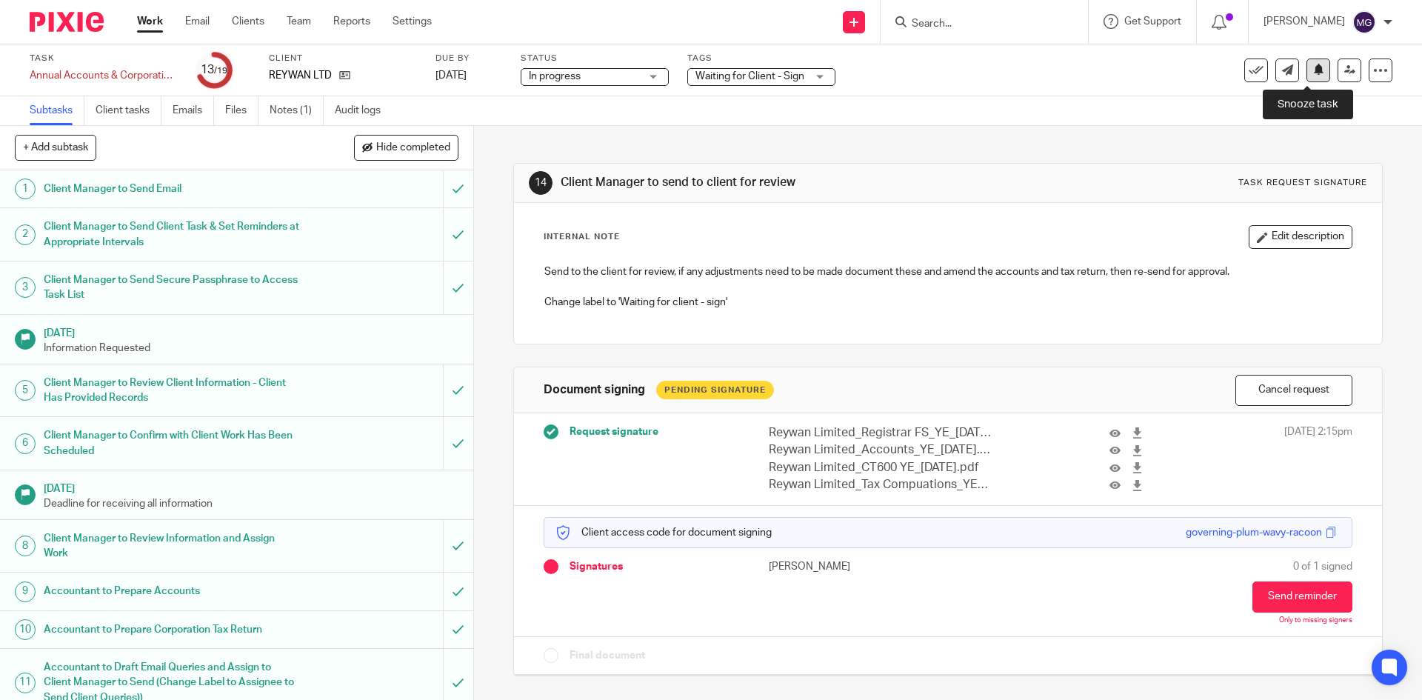
click at [1311, 76] on button at bounding box center [1319, 71] width 24 height 24
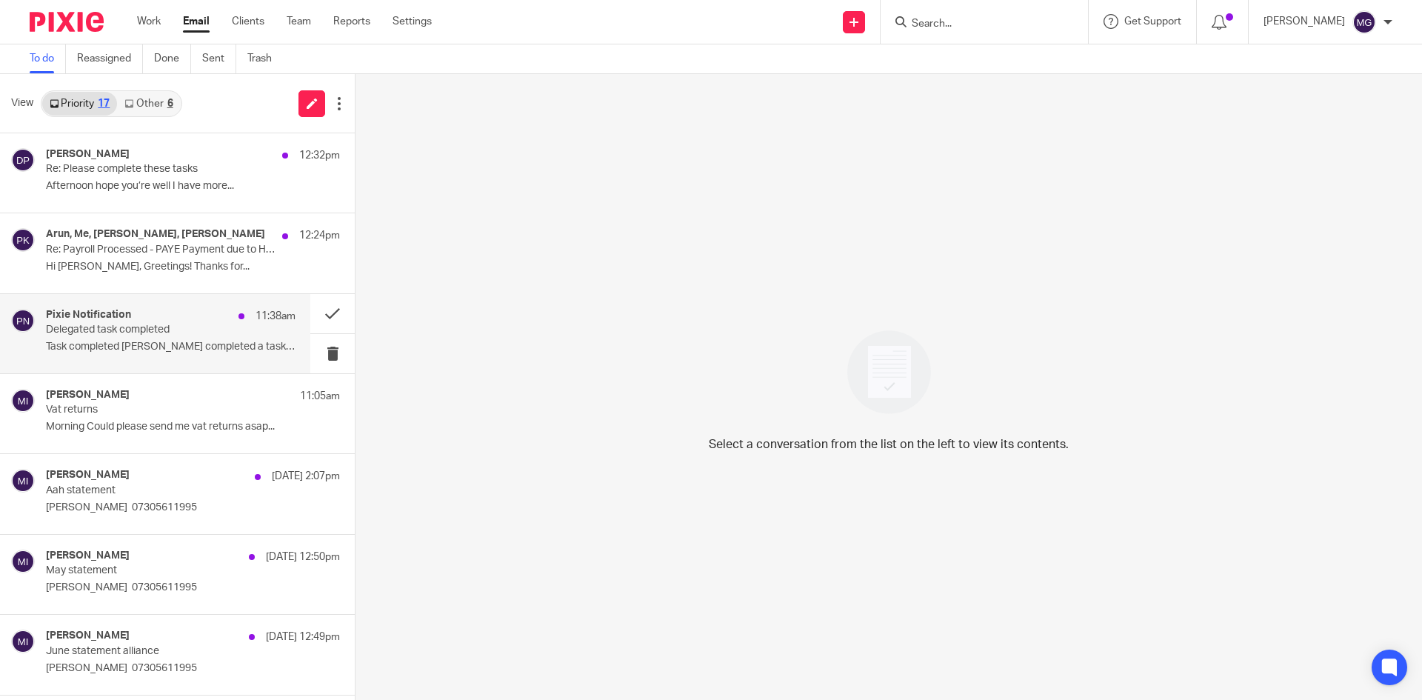
click at [266, 322] on p "11:38am" at bounding box center [276, 316] width 40 height 15
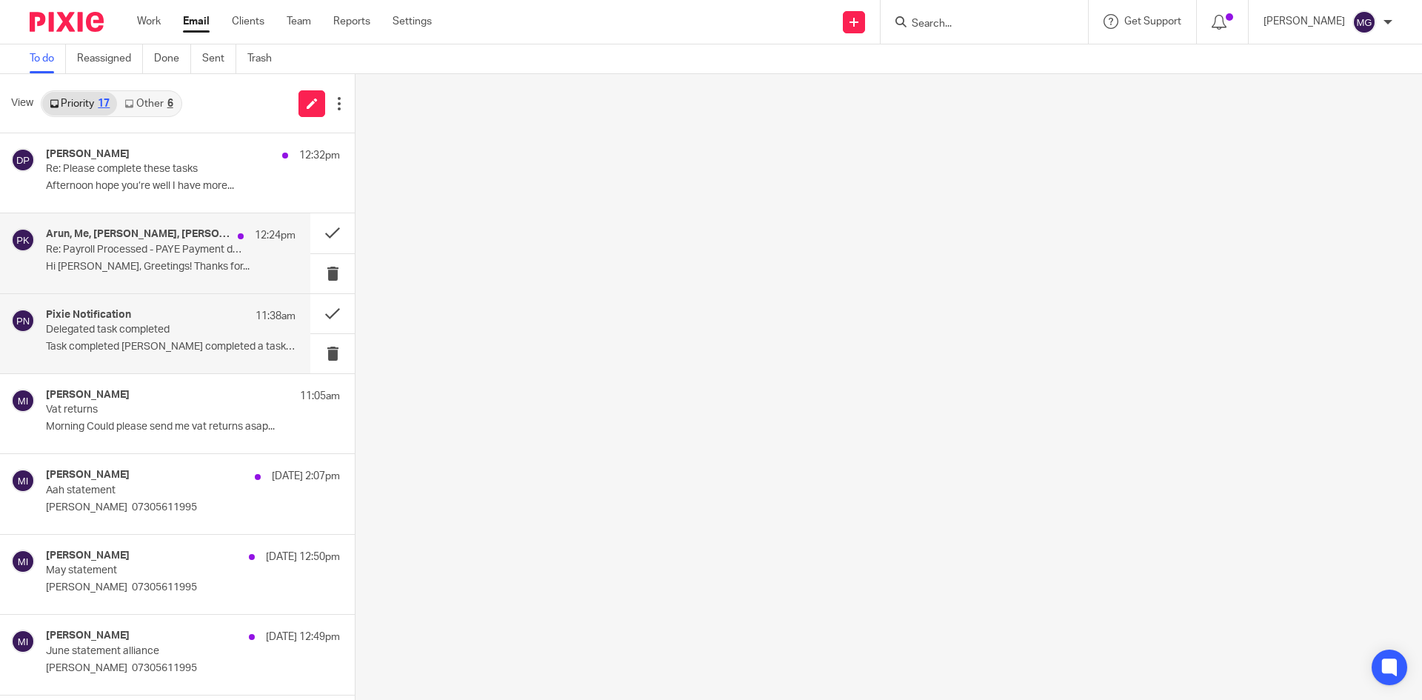
click at [90, 271] on p "Hi [PERSON_NAME], Greetings! Thanks for..." at bounding box center [171, 267] width 250 height 13
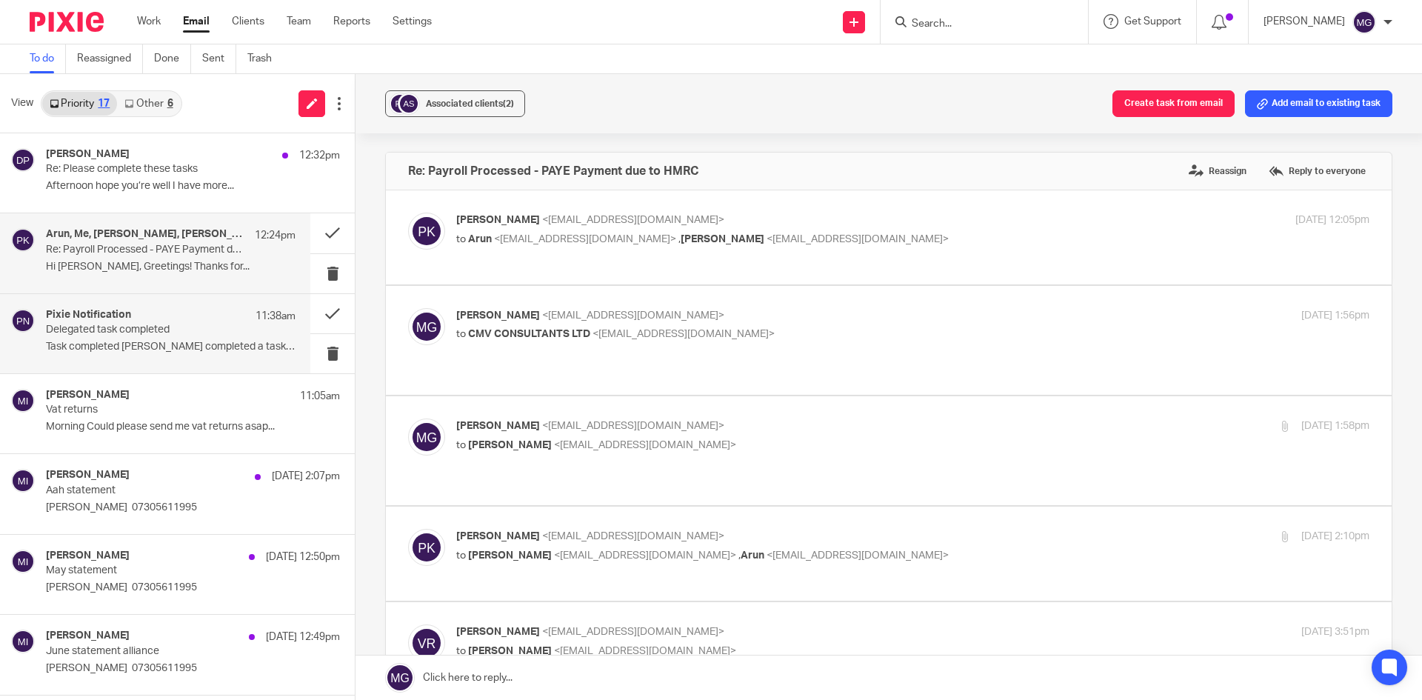
drag, startPoint x: 97, startPoint y: 320, endPoint x: 125, endPoint y: 321, distance: 28.2
click at [97, 320] on h4 "Pixie Notification" at bounding box center [88, 315] width 85 height 13
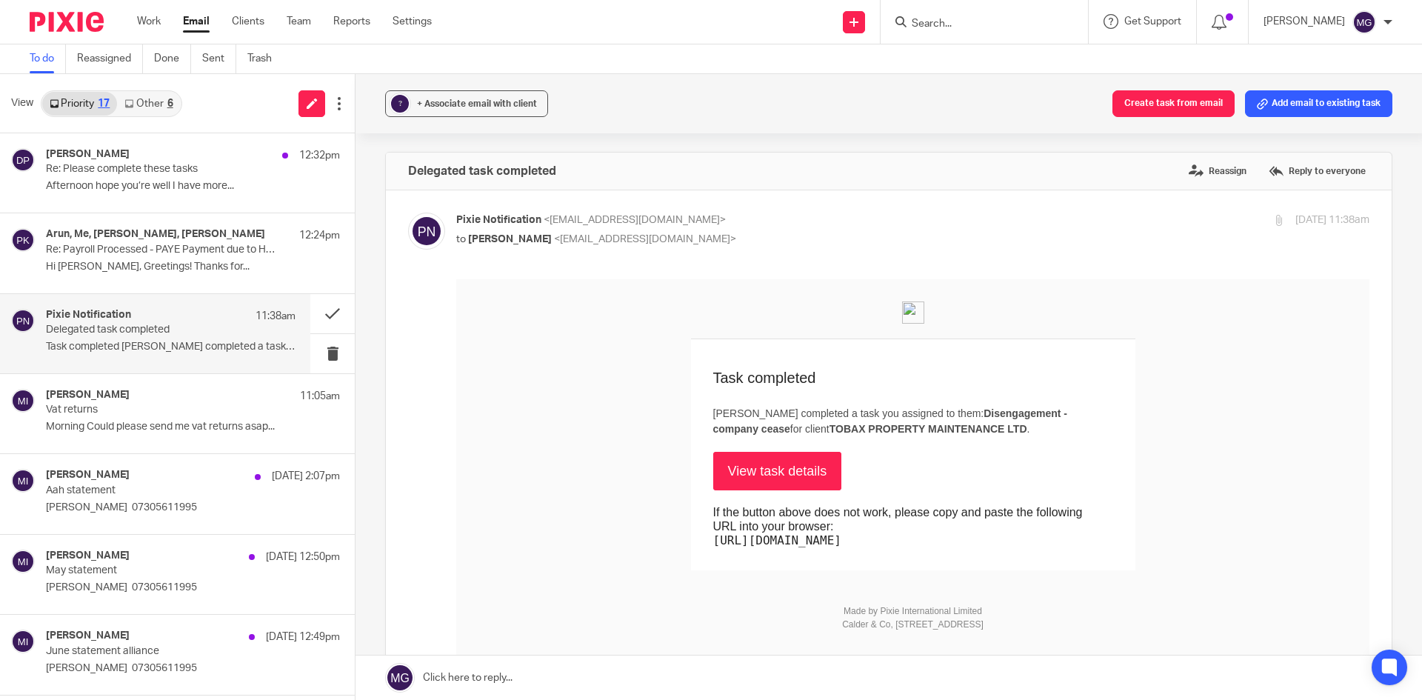
click at [746, 472] on link "View task details" at bounding box center [777, 471] width 129 height 39
click at [327, 316] on button at bounding box center [332, 313] width 44 height 39
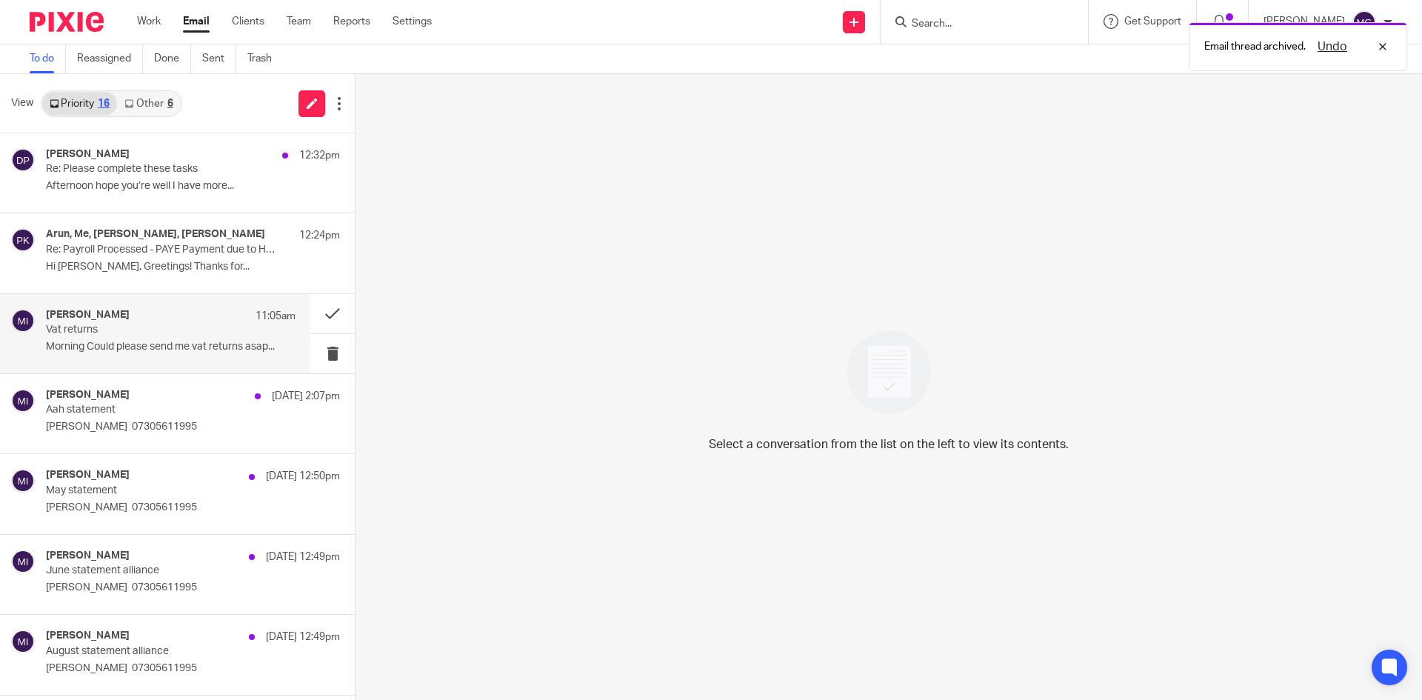
scroll to position [370, 0]
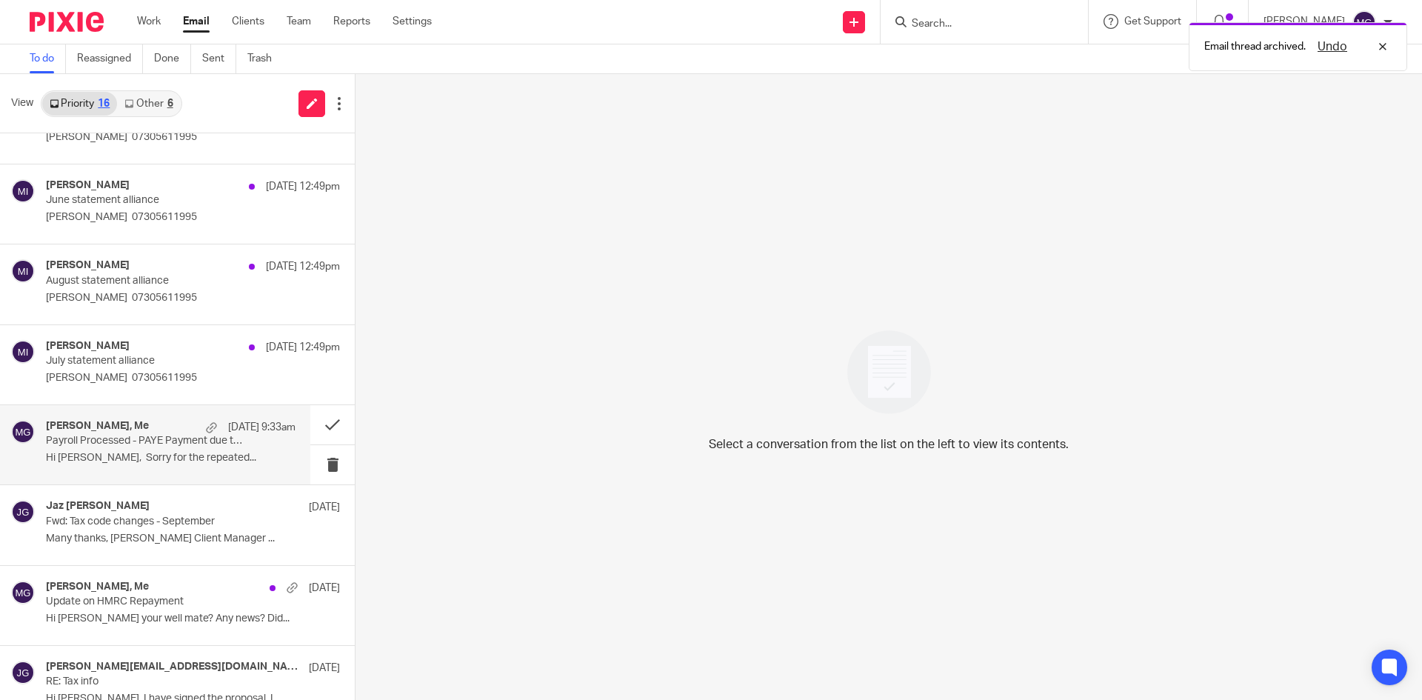
click at [142, 449] on div "Thomas Carvell, Me 21 Sep 9:33am Payroll Processed - PAYE Payment due to HMRC H…" at bounding box center [171, 445] width 250 height 50
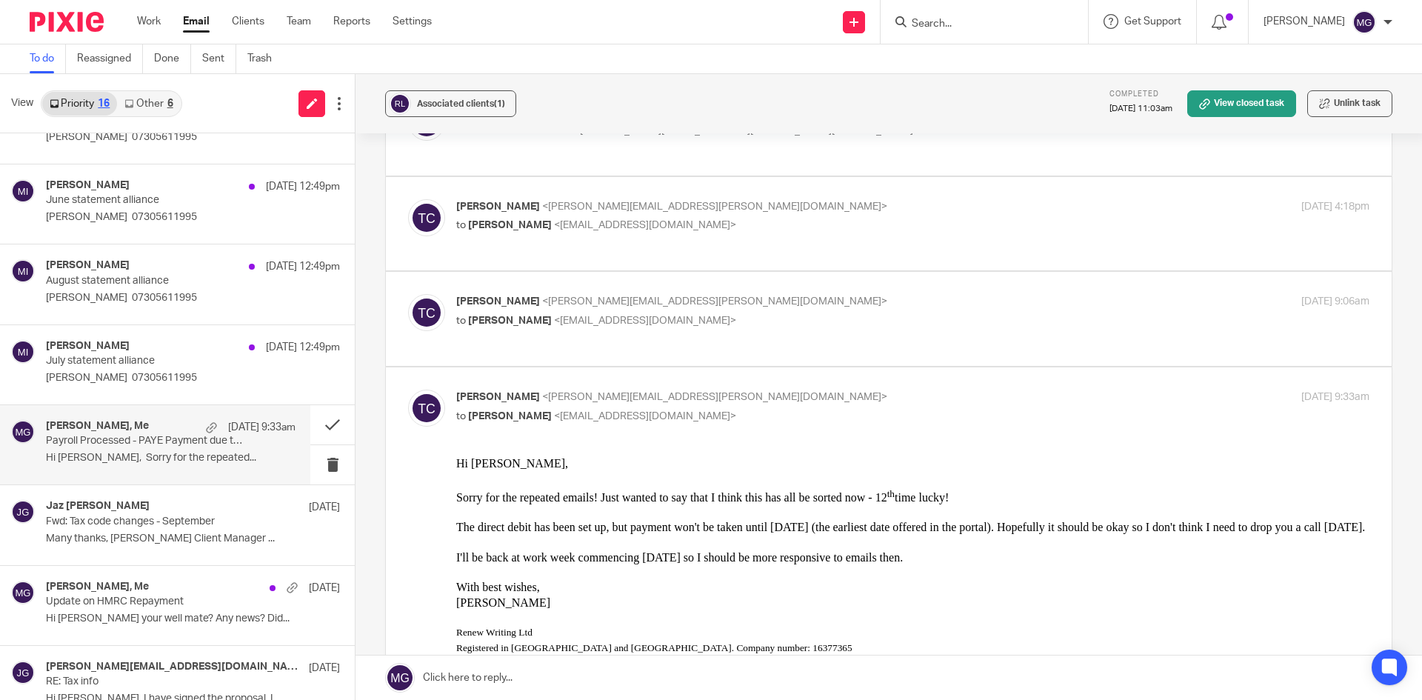
scroll to position [74, 0]
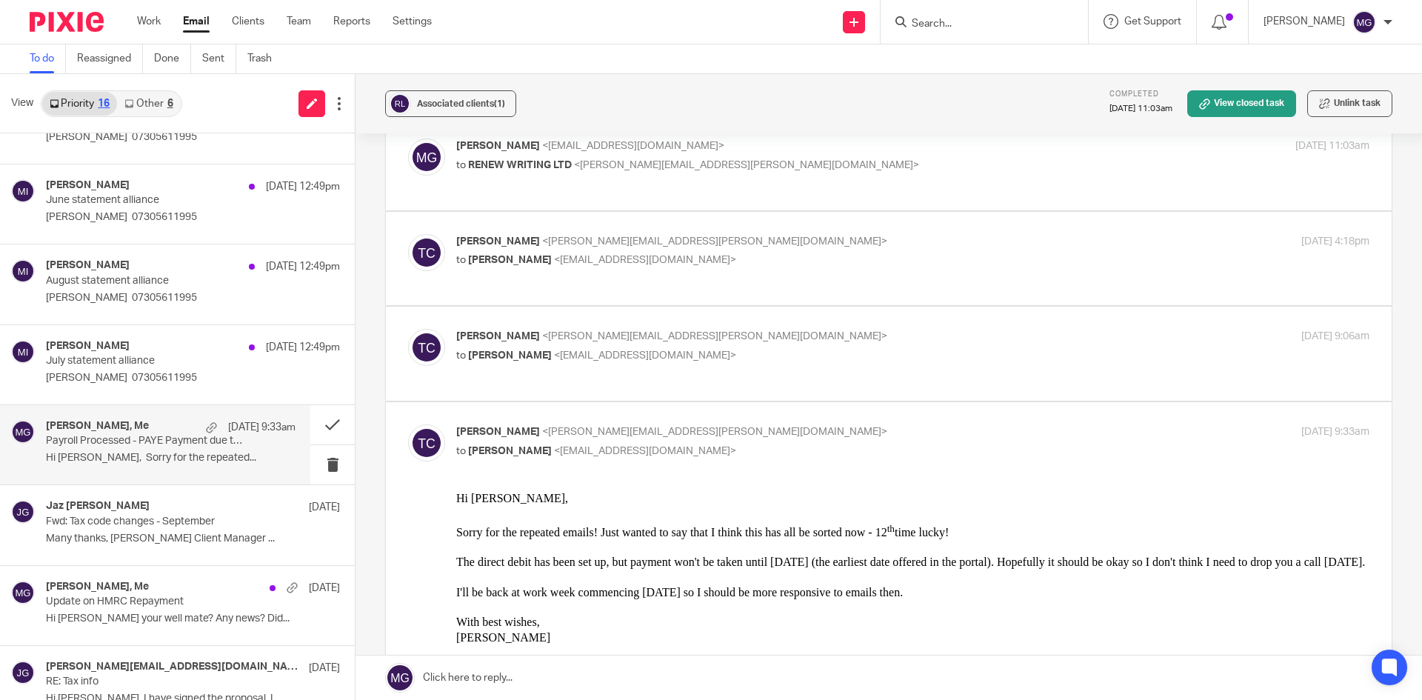
drag, startPoint x: 549, startPoint y: 256, endPoint x: 617, endPoint y: 256, distance: 68.2
click at [554, 256] on span "<mgraves@taxassist.co.uk>" at bounding box center [645, 260] width 182 height 10
checkbox input "true"
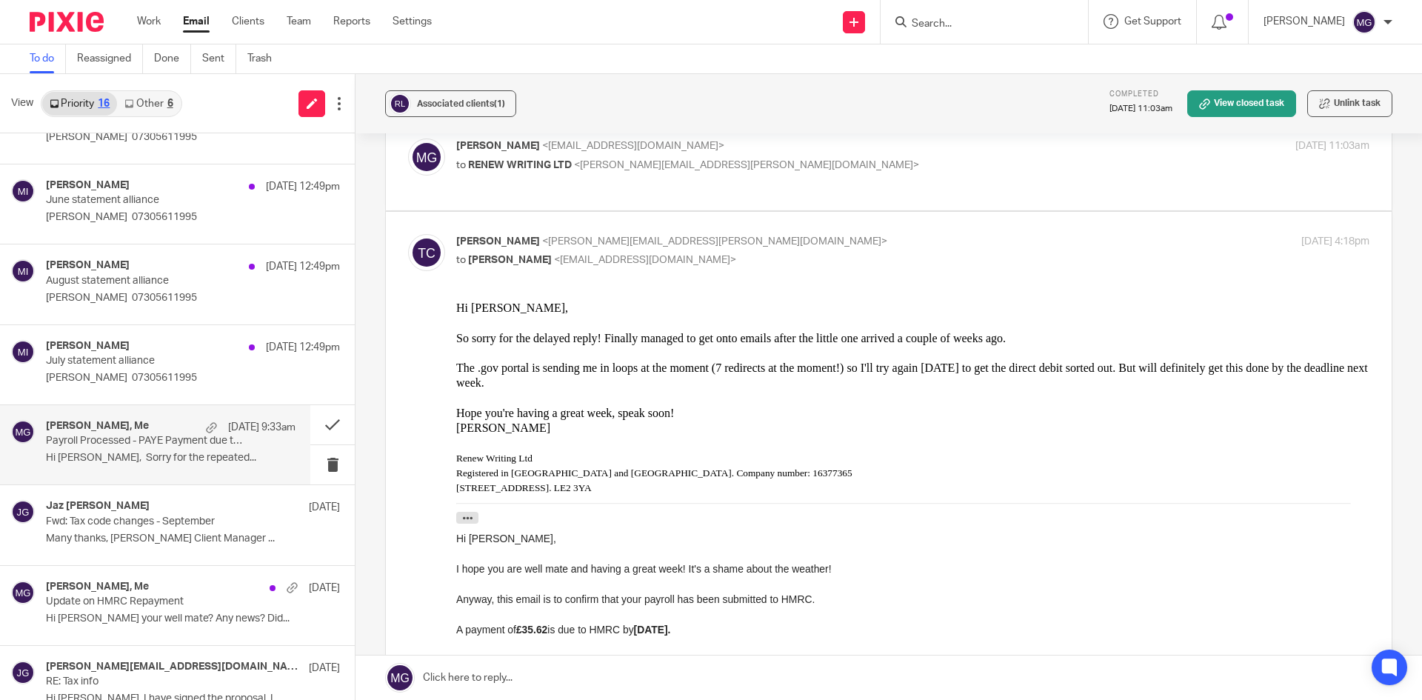
scroll to position [0, 0]
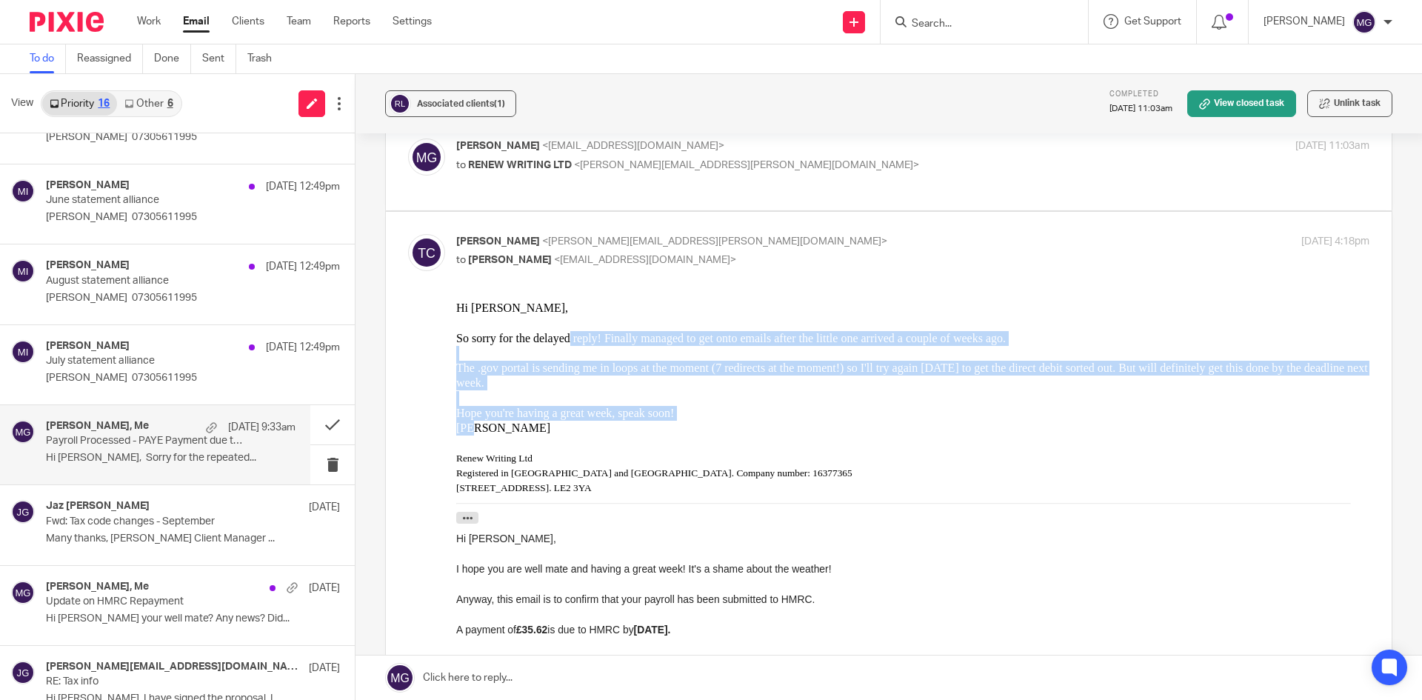
drag, startPoint x: 534, startPoint y: 430, endPoint x: 570, endPoint y: 335, distance: 101.3
click at [570, 335] on div "Hi Mason, So sorry for the delayed reply! Finally managed to get onto emails af…" at bounding box center [912, 713] width 913 height 827
click at [608, 368] on div "The .gov portal is sending me in loops at the moment (7 redirects at the moment…" at bounding box center [912, 375] width 913 height 30
drag, startPoint x: 687, startPoint y: 413, endPoint x: 905, endPoint y: 639, distance: 313.8
click at [456, 339] on html "Hi Mason, So sorry for the delayed reply! Finally managed to get onto emails af…" at bounding box center [912, 713] width 913 height 827
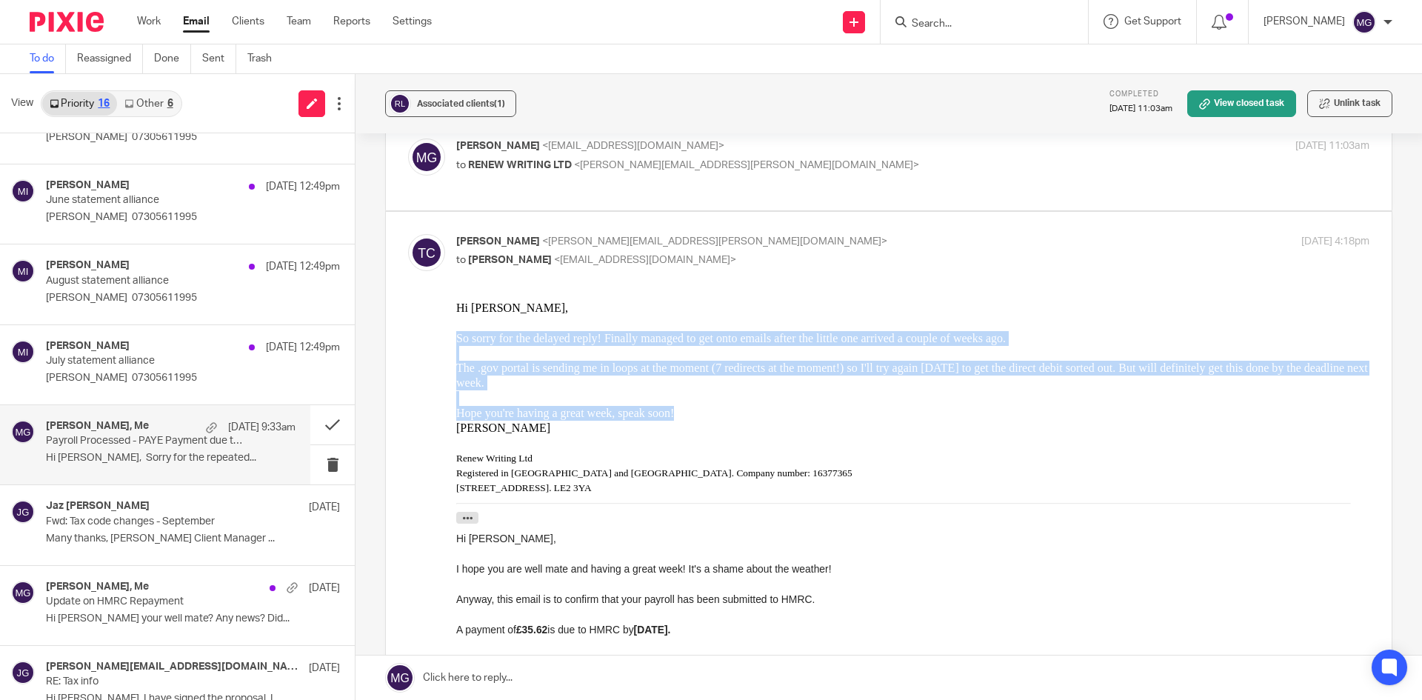
copy div "So sorry for the delayed reply! Finally managed to get onto emails after the li…"
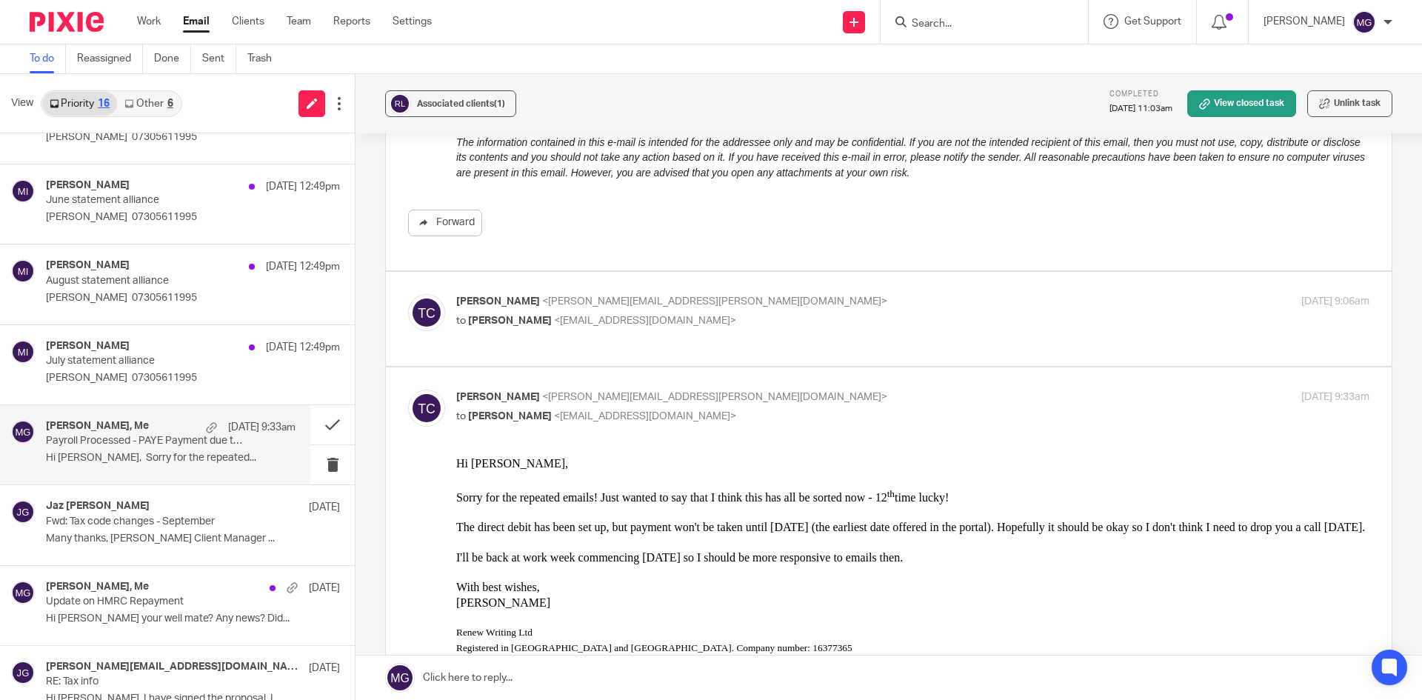
scroll to position [1037, 0]
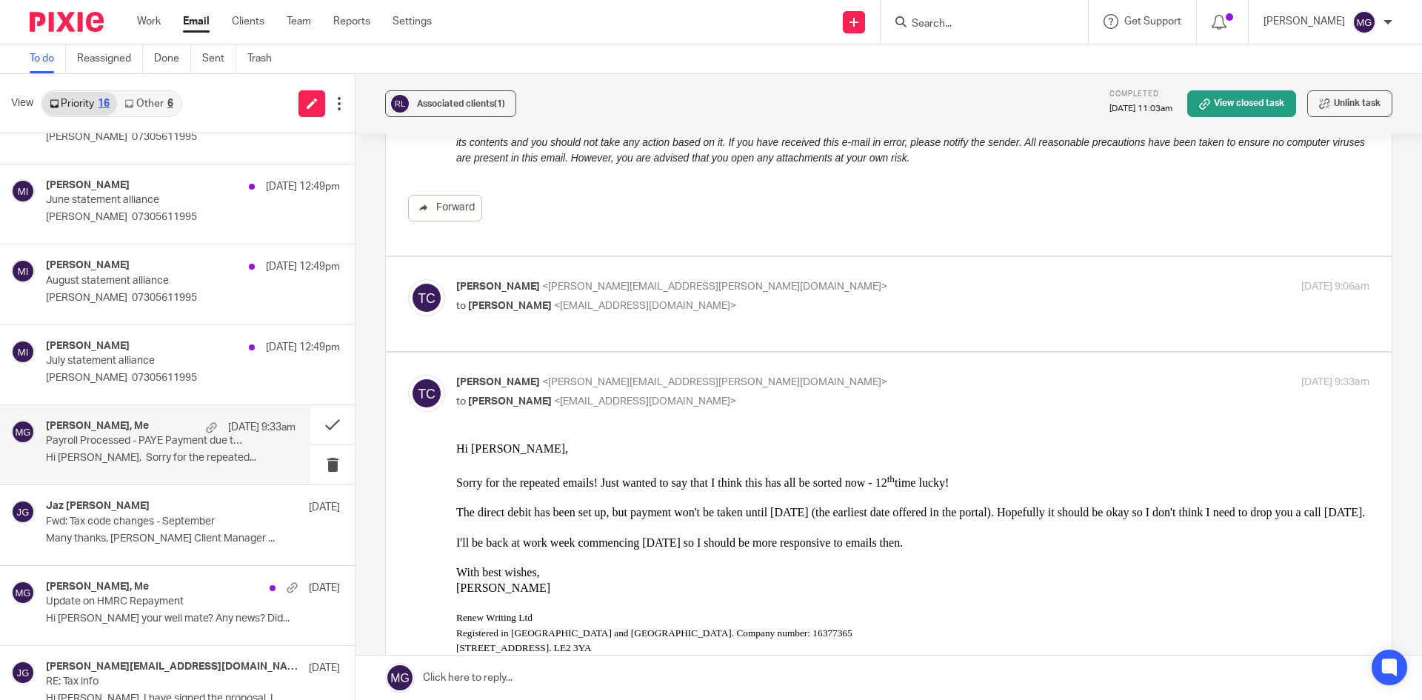
drag, startPoint x: 602, startPoint y: 295, endPoint x: 624, endPoint y: 296, distance: 23.0
click at [602, 295] on div "Thomas Carvell <tom.carvell@renewwriting.co.uk> to Mason Graves <mgraves@taxass…" at bounding box center [760, 296] width 609 height 34
checkbox input "true"
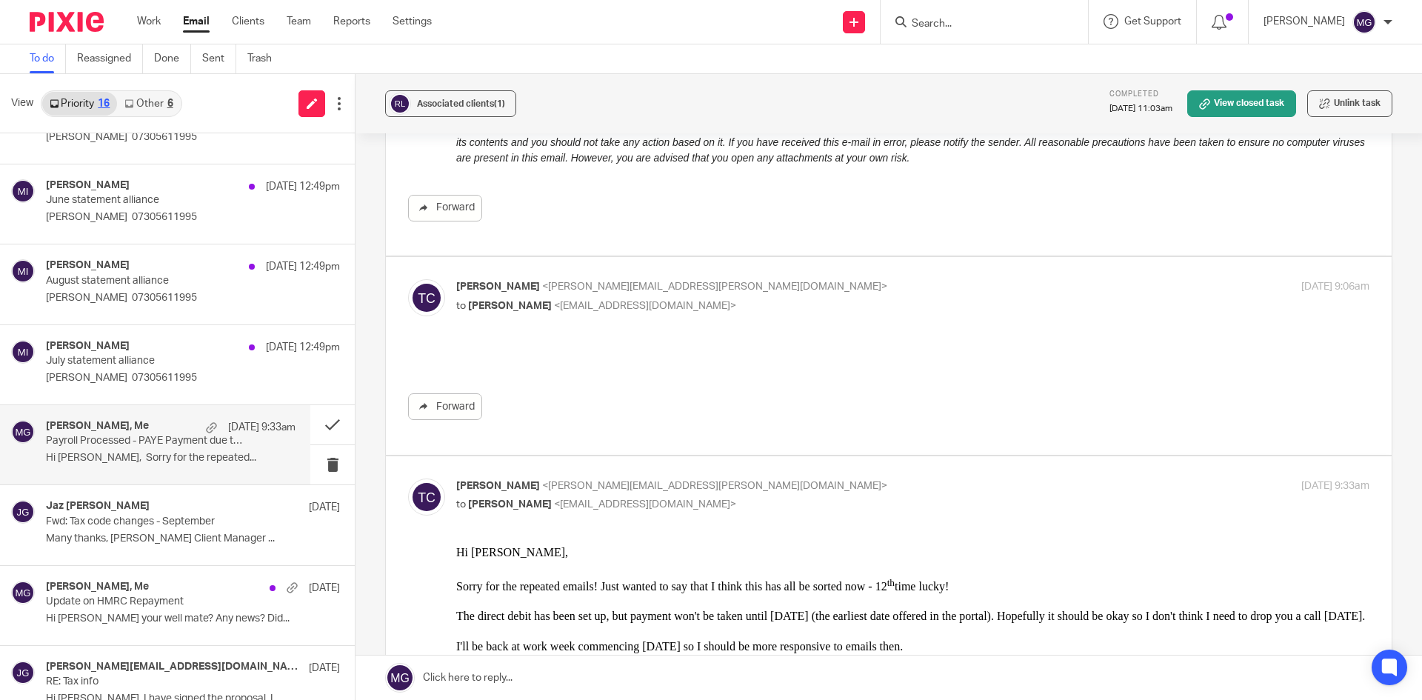
scroll to position [0, 0]
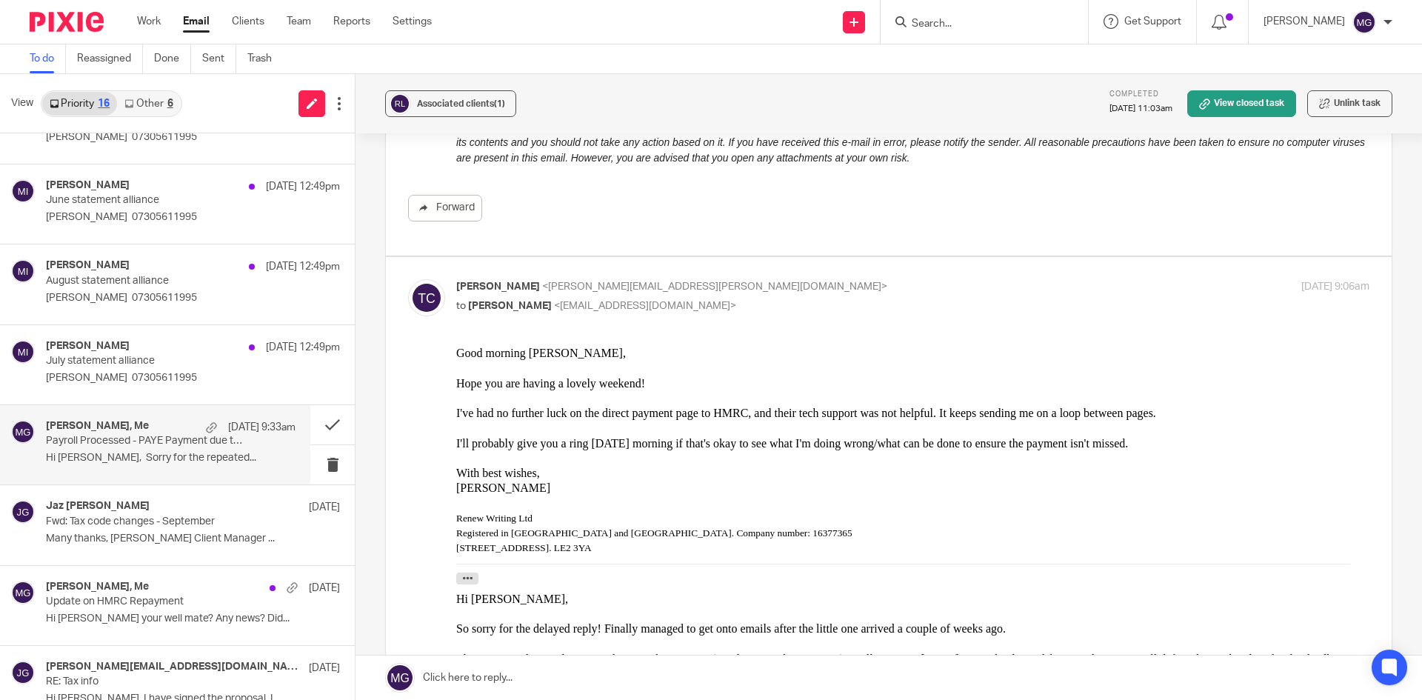
drag, startPoint x: 1187, startPoint y: 445, endPoint x: 895, endPoint y: 725, distance: 405.0
copy div "Hope you are having a lovely weekend! I've had no further luck on the direct pa…"
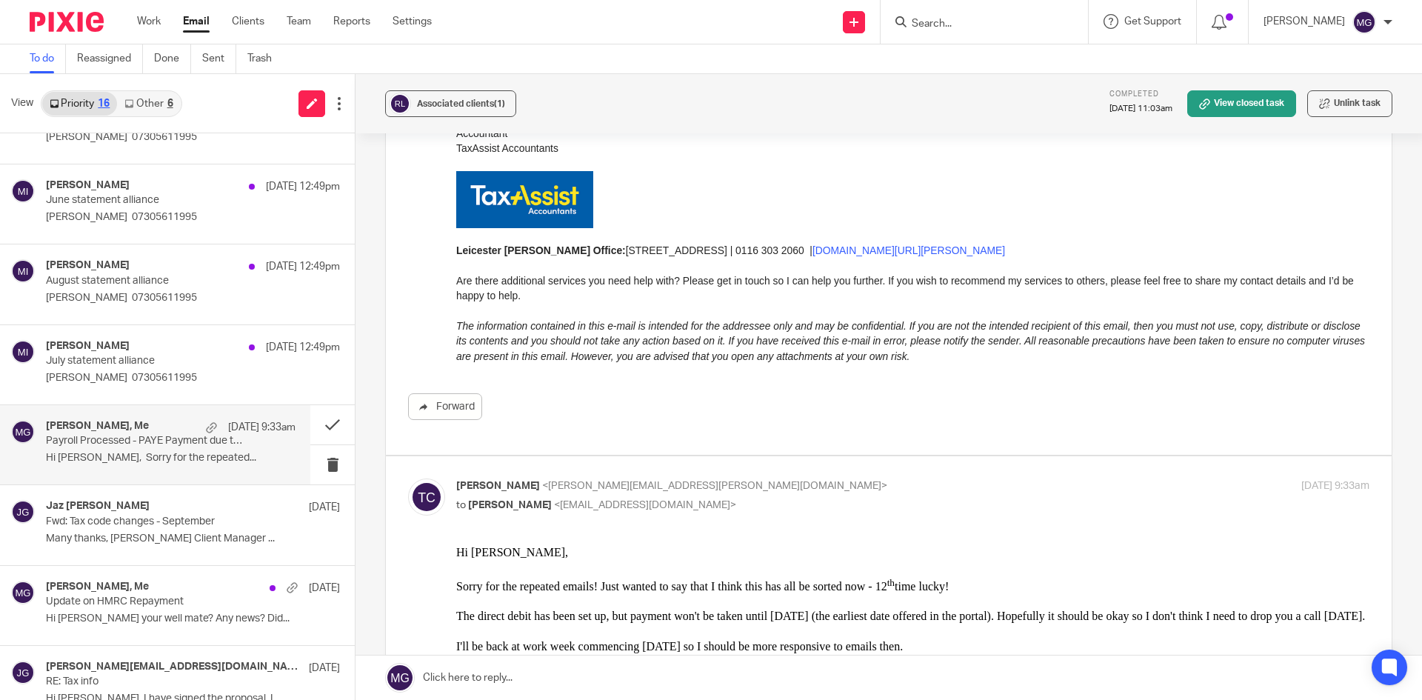
scroll to position [2519, 0]
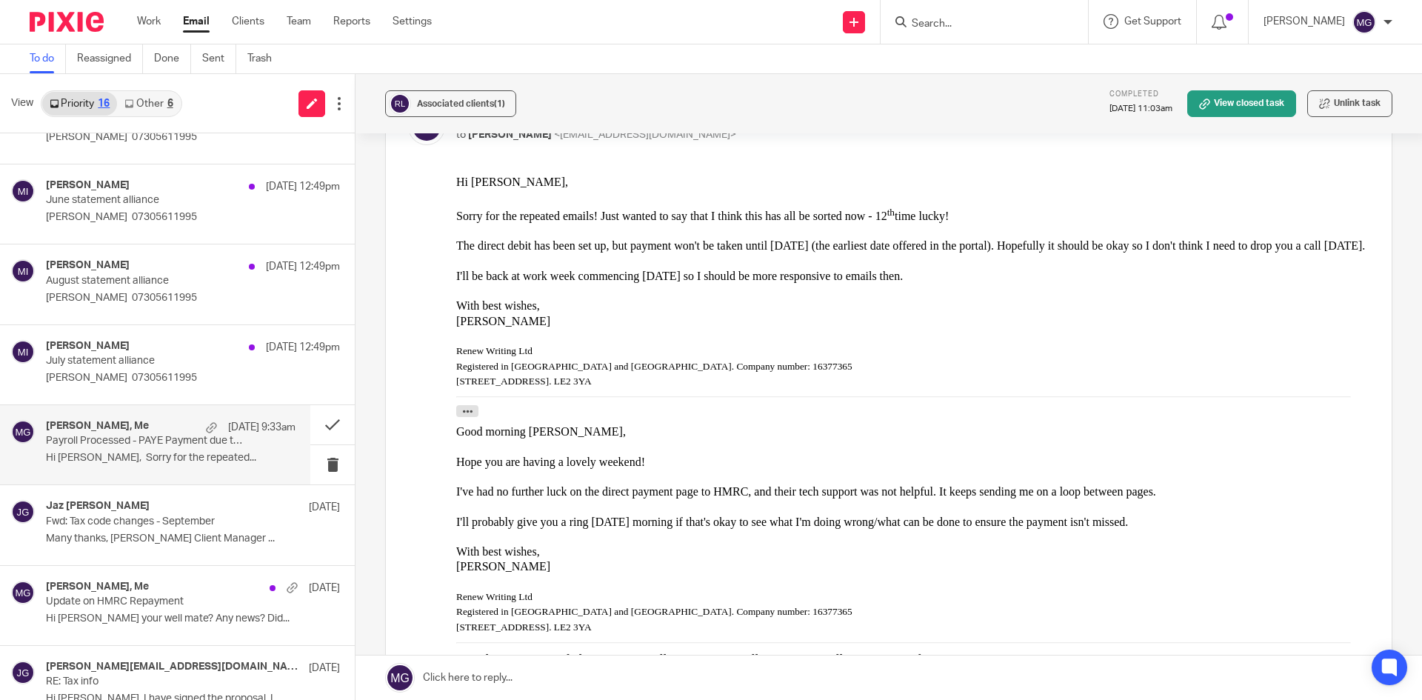
drag, startPoint x: 936, startPoint y: 292, endPoint x: 884, endPoint y: 385, distance: 106.8
copy div "Sorry for the repeated emails! Just wanted to say that I think this has all be …"
drag, startPoint x: 494, startPoint y: 674, endPoint x: 500, endPoint y: 656, distance: 19.4
click at [493, 674] on link at bounding box center [889, 678] width 1067 height 44
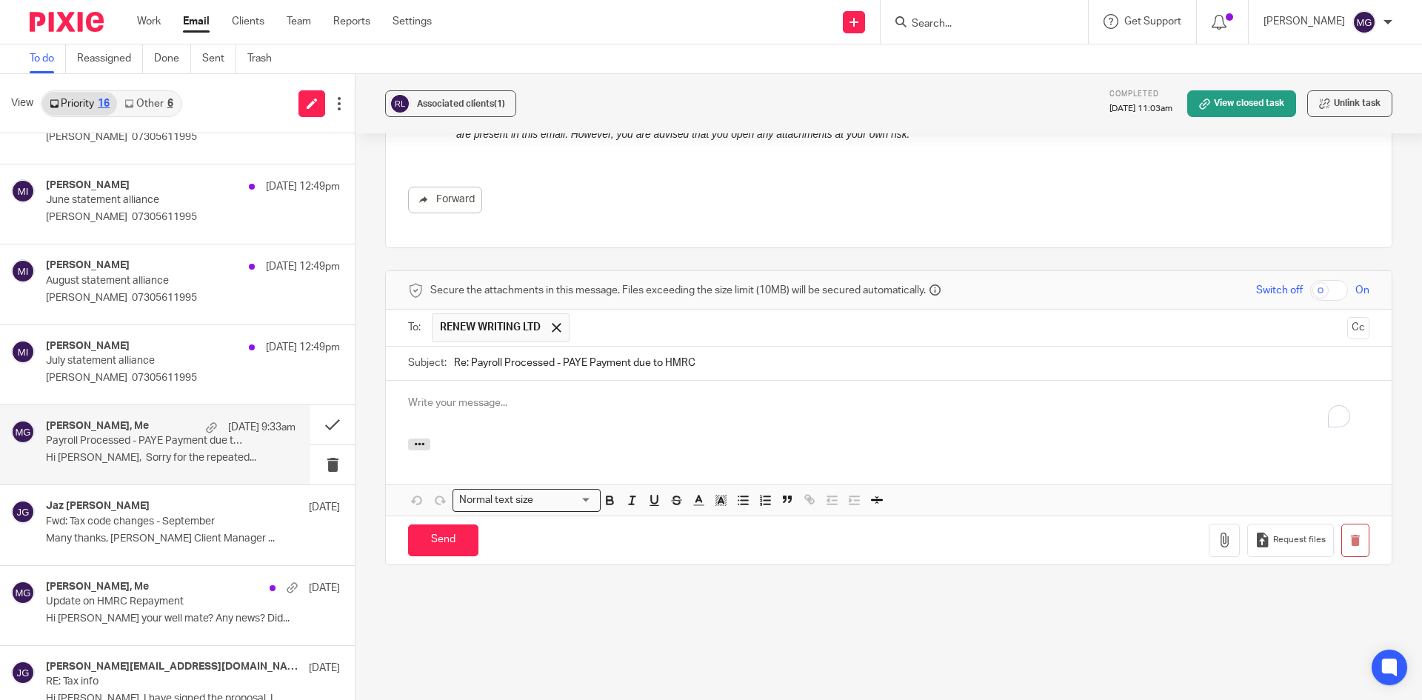
scroll to position [0, 0]
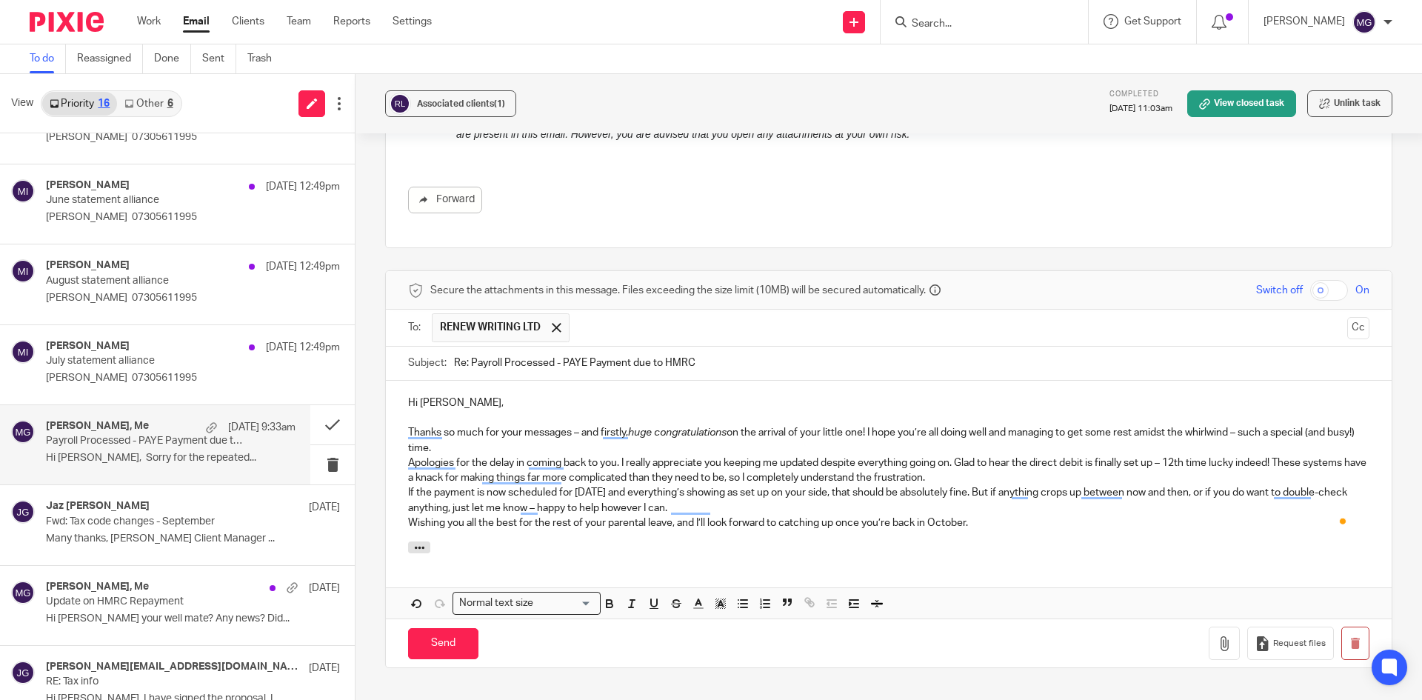
click at [488, 447] on p "Thanks so much for your messages – and firstly, huge congratulations on the arr…" at bounding box center [889, 440] width 962 height 30
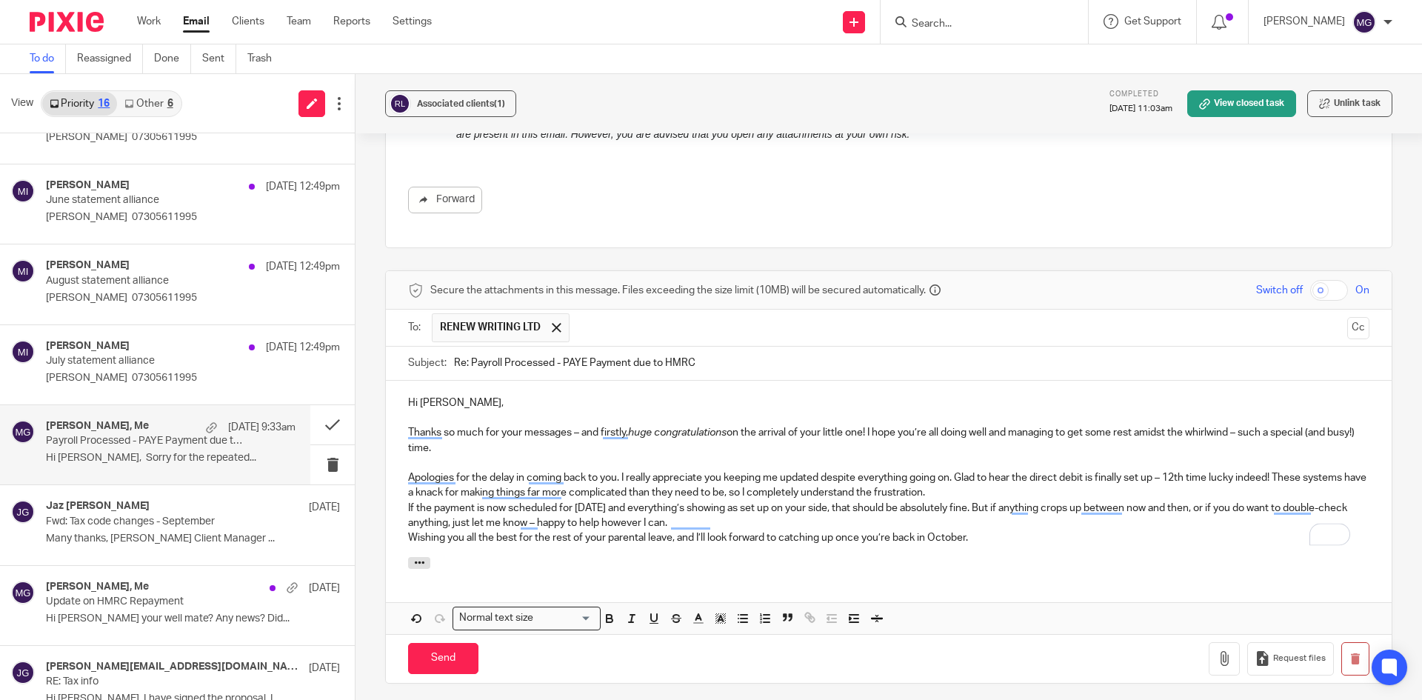
click at [1016, 490] on p "Apologies for the delay in coming back to you. I really appreciate you keeping …" at bounding box center [889, 485] width 962 height 30
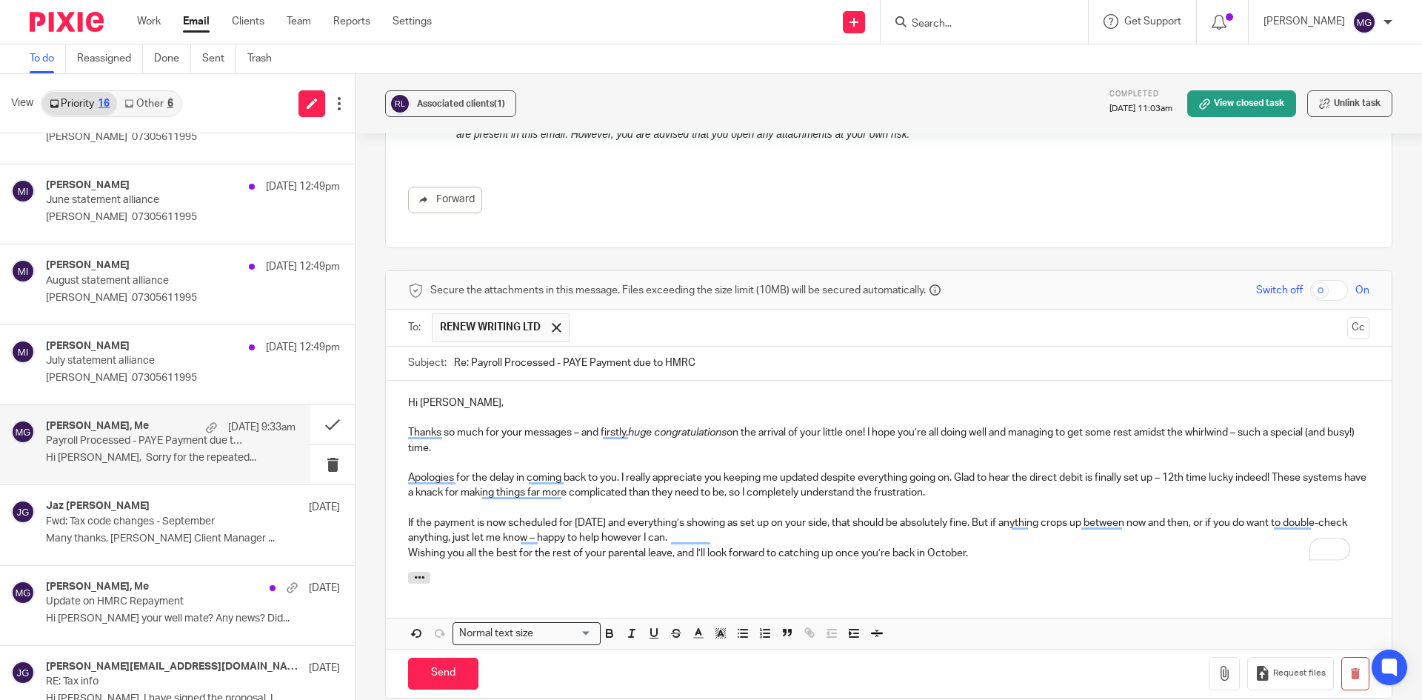
click at [741, 539] on p "If the payment is now scheduled for 26 September and everything’s showing as se…" at bounding box center [889, 531] width 962 height 30
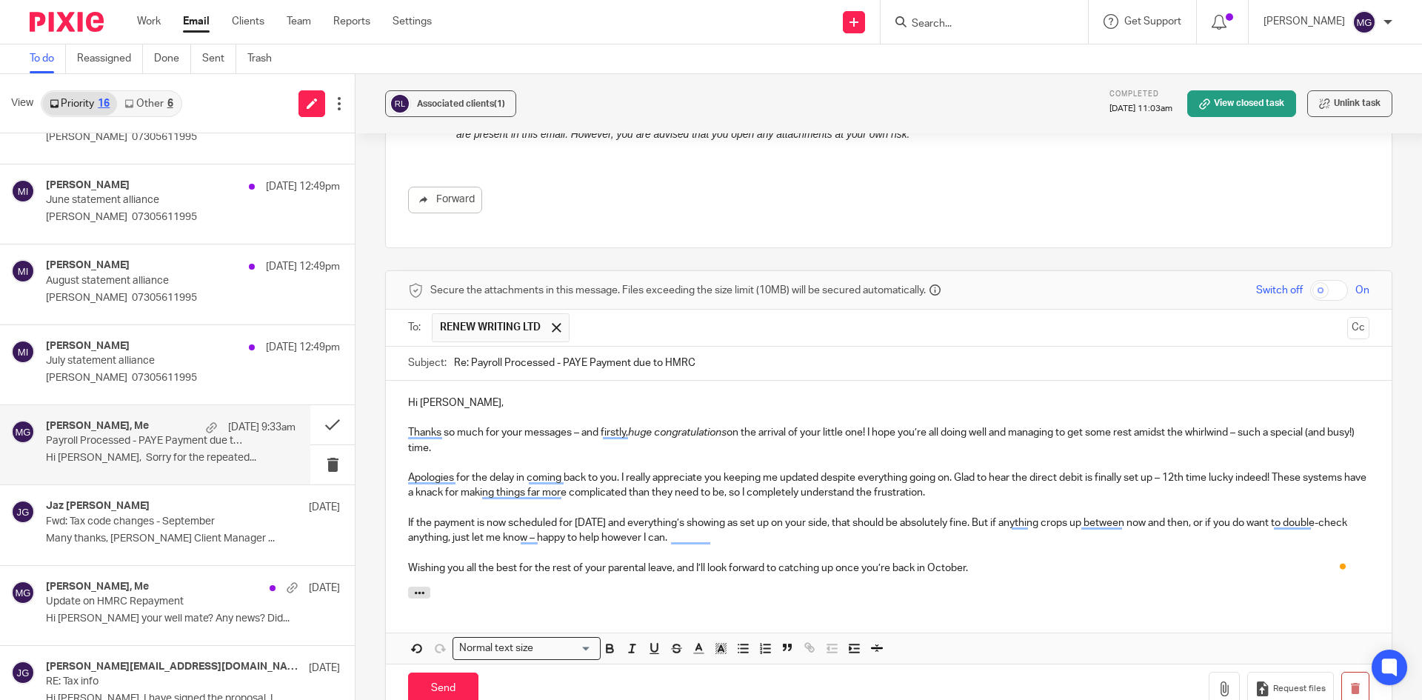
click at [466, 435] on p "Thanks so much for your messages – and firstly, huge congratulations on the arr…" at bounding box center [889, 440] width 962 height 30
click at [577, 432] on p "Thanks so much for your messages – and firstly, huge congratulations on the arr…" at bounding box center [889, 440] width 962 height 30
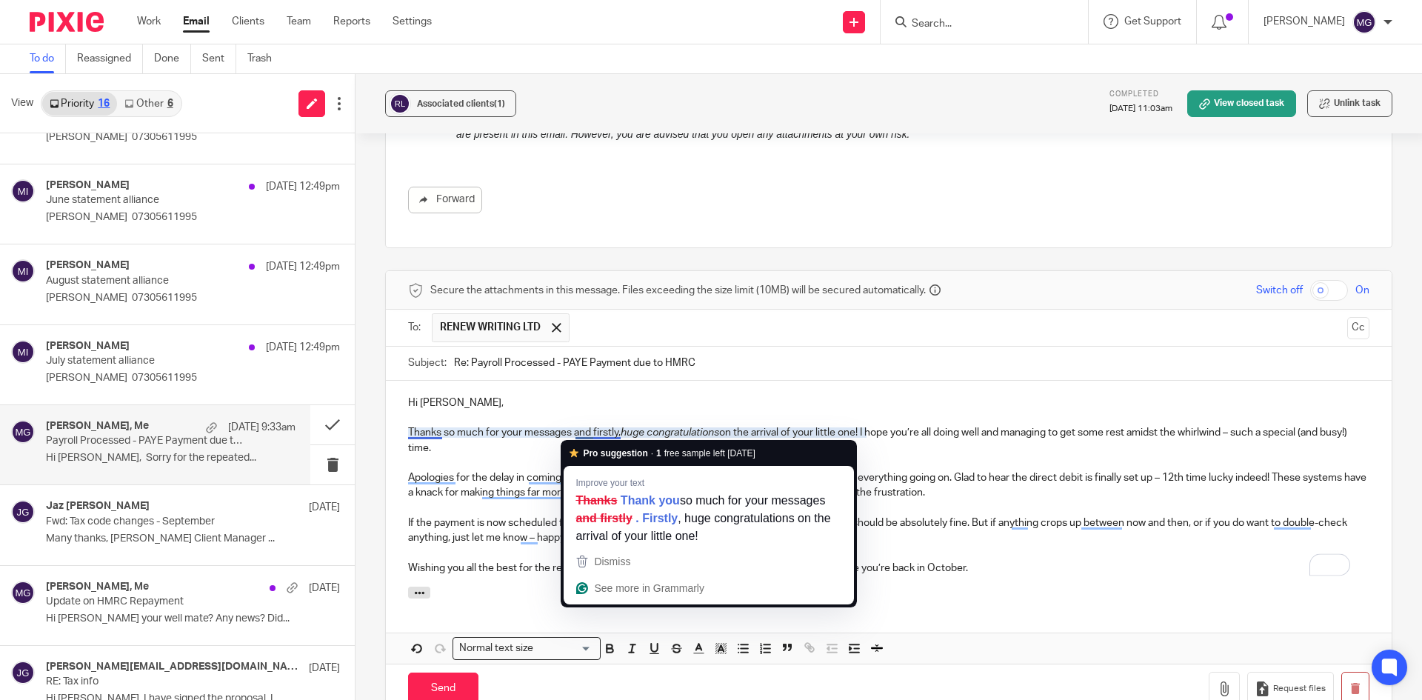
click at [640, 433] on em "huge congratulations" at bounding box center [670, 432] width 99 height 10
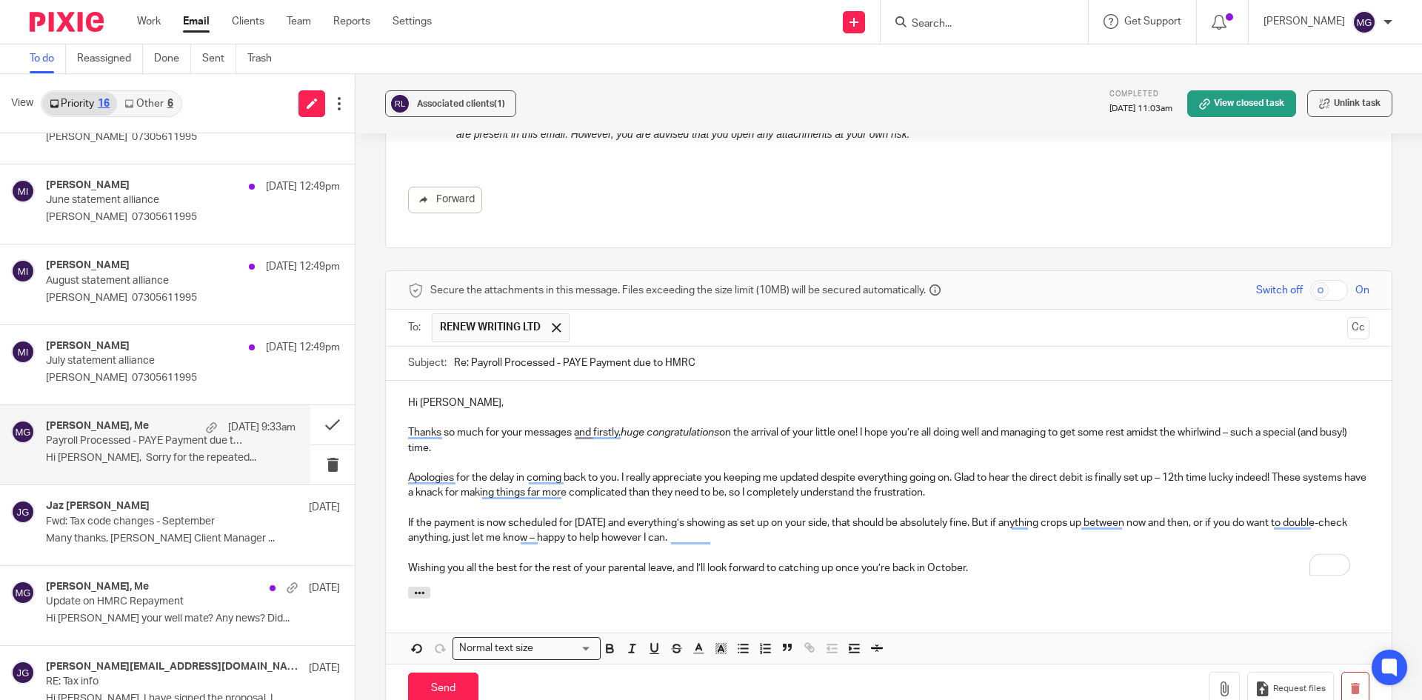
click at [622, 431] on em "huge congratulations" at bounding box center [670, 432] width 99 height 10
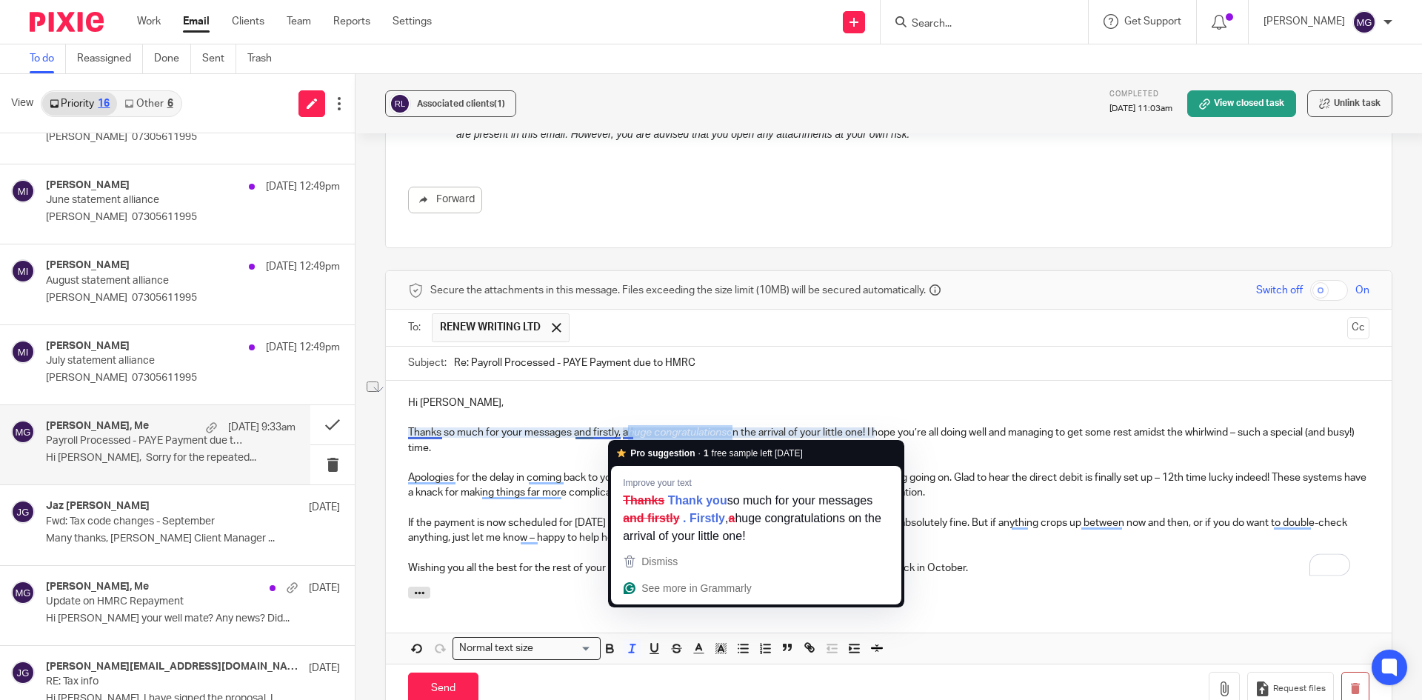
drag, startPoint x: 732, startPoint y: 427, endPoint x: 629, endPoint y: 431, distance: 103.1
click at [629, 431] on p "Thanks so much for your messages and firstly, a huge congratulations on the arr…" at bounding box center [889, 440] width 962 height 30
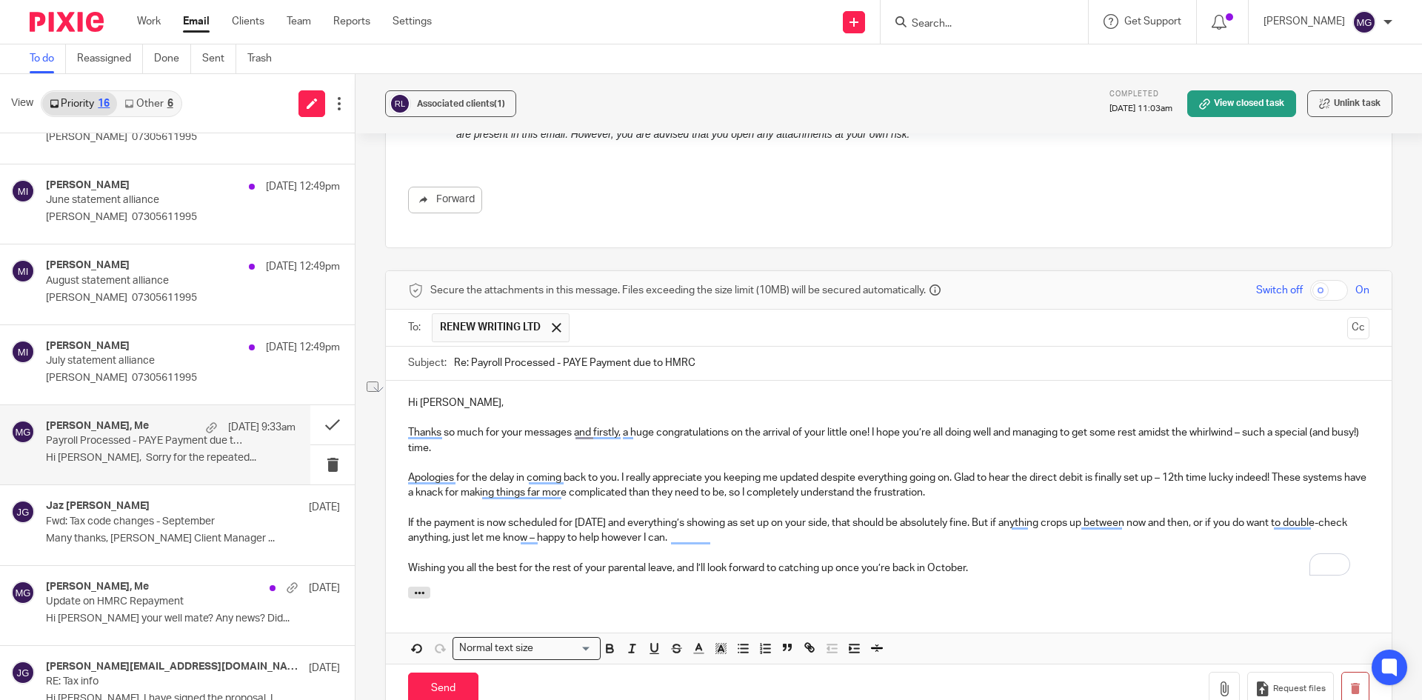
click at [843, 433] on p "Thanks so much for your messages and firstly, a huge congratulations on the arr…" at bounding box center [889, 440] width 962 height 30
click at [881, 424] on p "To enrich screen reader interactions, please activate Accessibility in Grammarl…" at bounding box center [889, 417] width 962 height 15
click at [1106, 430] on p "Thanks so much for your messages and firstly, a huge congratulations on the arr…" at bounding box center [889, 440] width 962 height 30
click at [1165, 420] on p "To enrich screen reader interactions, please activate Accessibility in Grammarl…" at bounding box center [889, 417] width 962 height 15
click at [1148, 433] on p "Thanks so much for your messages and firstly, a huge congratulations on the arr…" at bounding box center [889, 440] width 962 height 30
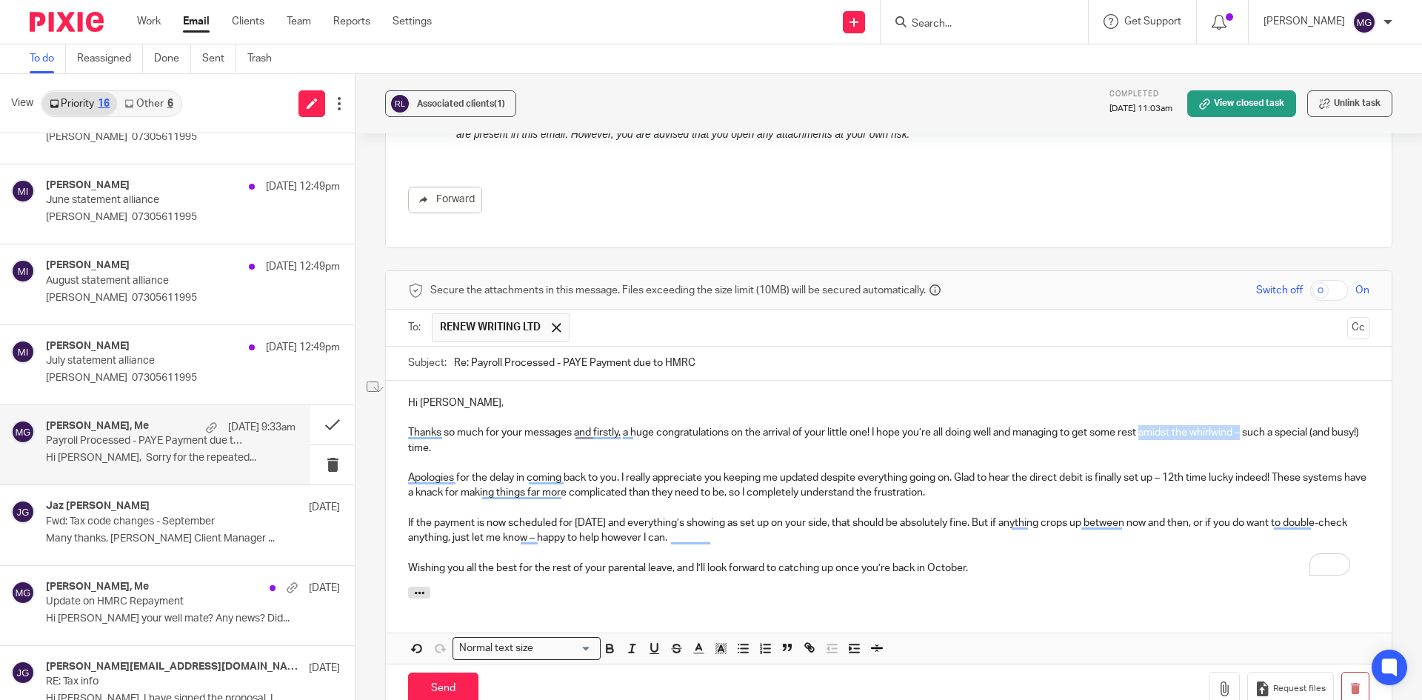
drag, startPoint x: 1145, startPoint y: 428, endPoint x: 1246, endPoint y: 433, distance: 100.9
click at [1246, 433] on p "Thanks so much for your messages and firstly, a huge congratulations on the arr…" at bounding box center [889, 440] width 962 height 30
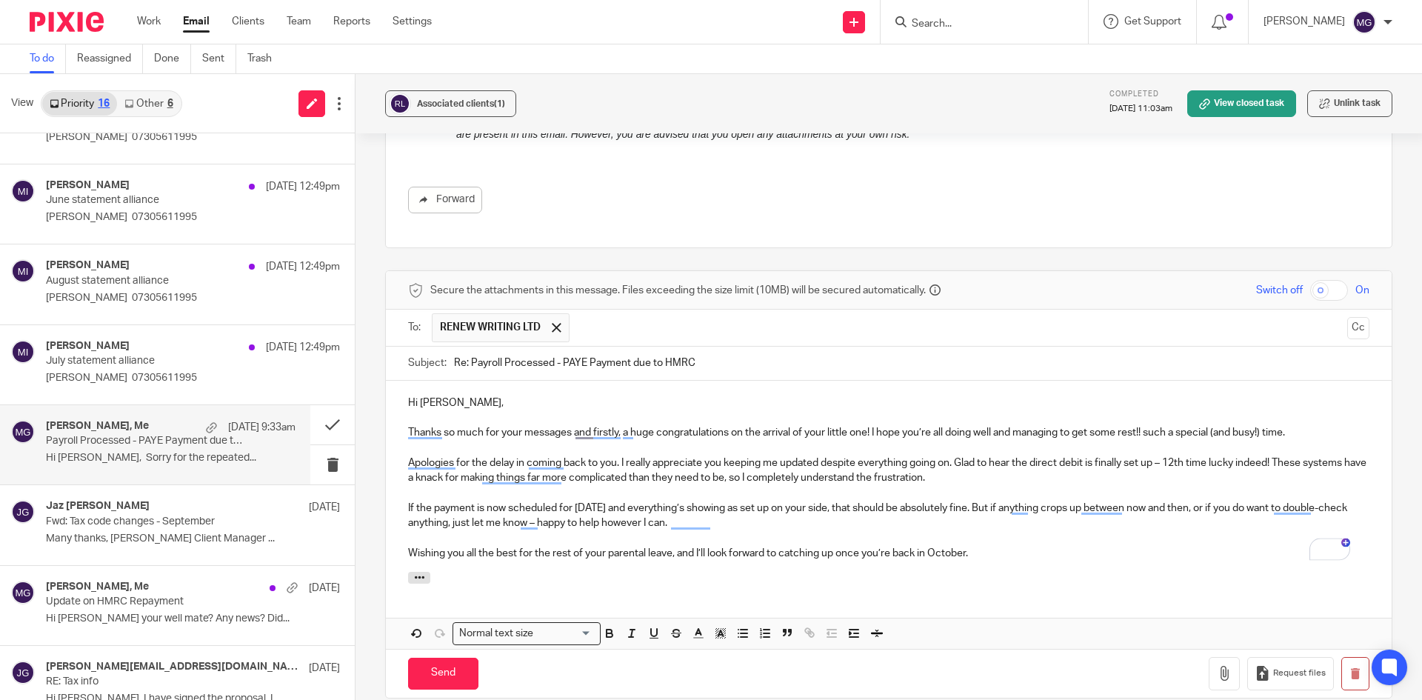
click at [997, 430] on p "Thanks so much for your messages and firstly, a huge congratulations on the arr…" at bounding box center [889, 432] width 962 height 15
click at [1028, 432] on p "Thanks so much for your messages and firstly, a huge congratulations on the arr…" at bounding box center [889, 432] width 962 height 15
drag, startPoint x: 1221, startPoint y: 431, endPoint x: 1150, endPoint y: 433, distance: 71.1
click at [1150, 433] on p "Thanks so much for your messages and firstly, a huge congratulations on the arr…" at bounding box center [889, 432] width 962 height 15
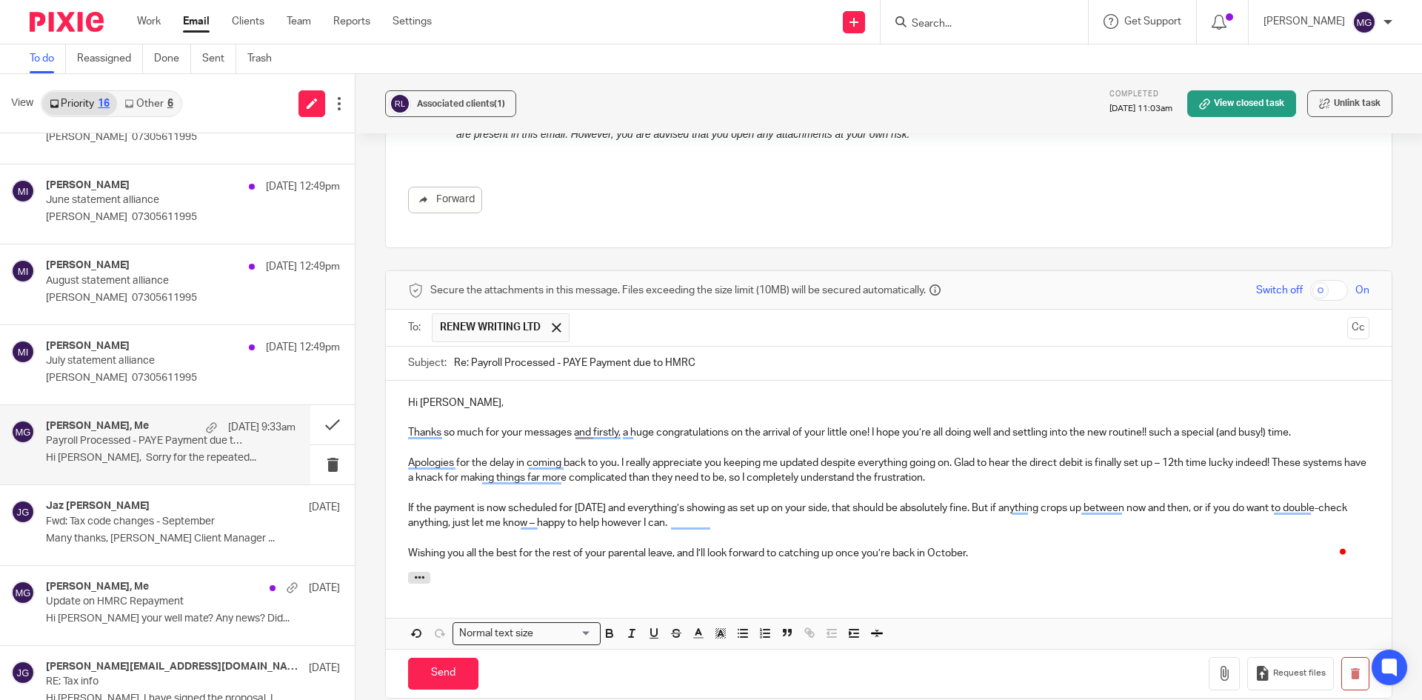
click at [1169, 432] on p "Thanks so much for your messages and firstly, a huge congratulations on the arr…" at bounding box center [889, 432] width 962 height 15
click at [1282, 432] on p "Thanks so much for your messages and firstly, a huge congratulations on the arr…" at bounding box center [889, 432] width 962 height 15
click at [1238, 432] on p "Thanks so much for your messages and firstly, a huge congratulations on the arr…" at bounding box center [889, 432] width 962 height 15
click at [1284, 432] on p "Thanks so much for your messages and firstly, a huge congratulations on the arr…" at bounding box center [889, 432] width 962 height 15
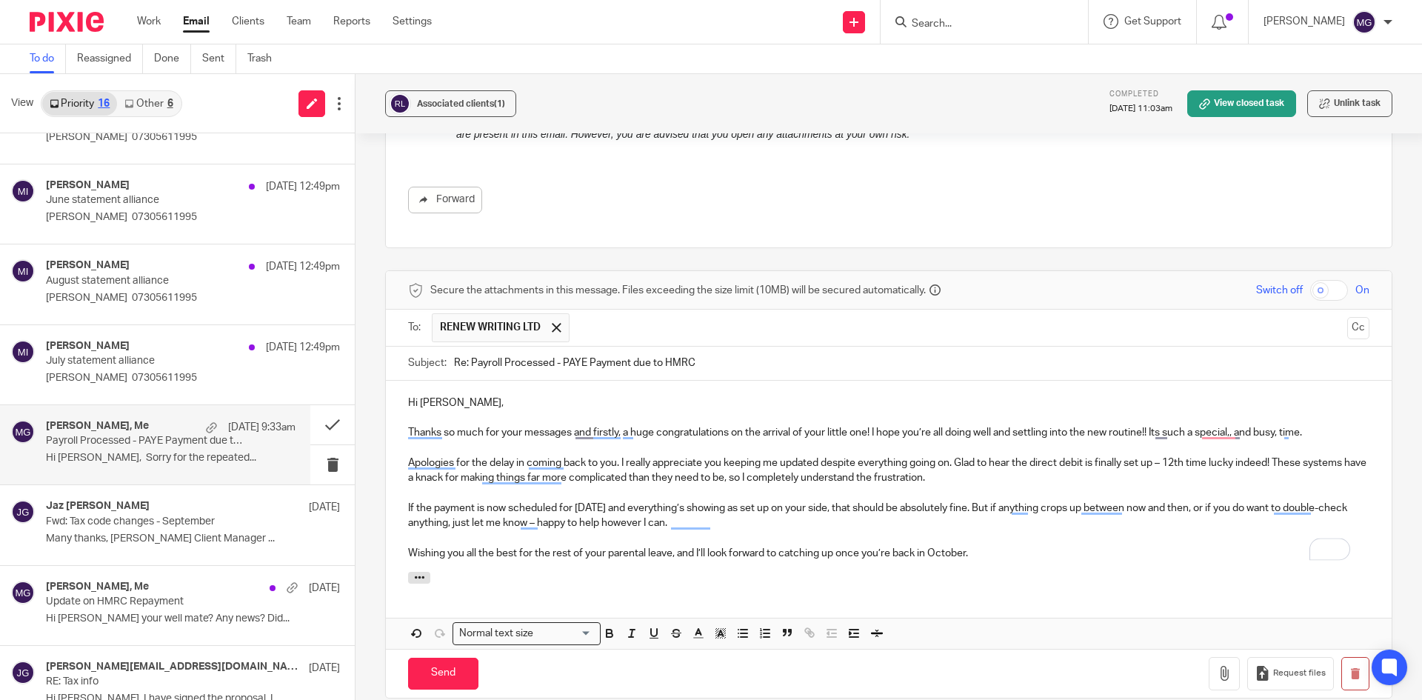
click at [1240, 436] on p "Thanks so much for your messages and firstly, a huge congratulations on the arr…" at bounding box center [889, 432] width 962 height 15
click at [1313, 437] on p "Thanks so much for your messages and firstly, a huge congratulations on the arr…" at bounding box center [889, 432] width 962 height 15
click at [1214, 464] on p "Apologies for the delay in coming back to you. I really appreciate you keeping …" at bounding box center [889, 471] width 962 height 30
click at [1211, 459] on p "Apologies for the delay in coming back to you. I really appreciate you keeping …" at bounding box center [889, 471] width 962 height 30
click at [597, 462] on p "Apologies for the delay in coming back to you. I really appreciate you keeping …" at bounding box center [889, 471] width 962 height 30
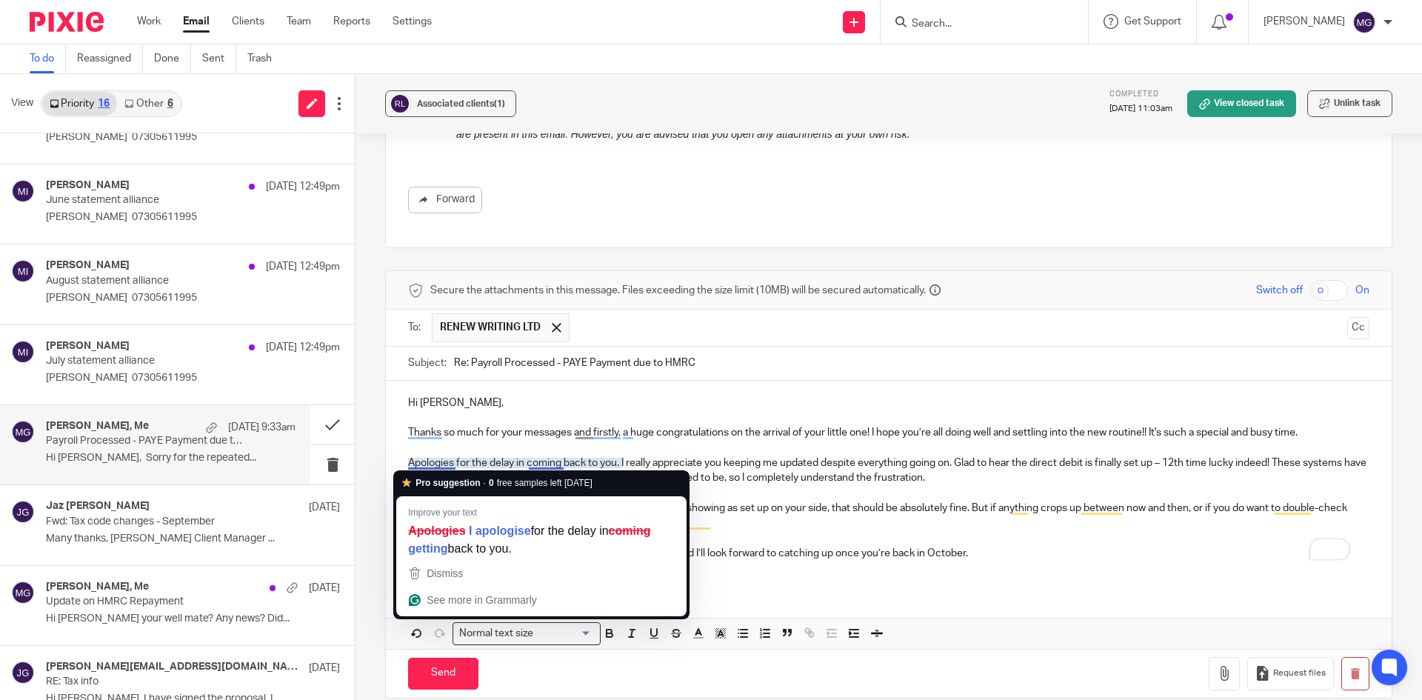
click at [561, 460] on p "Apologies for the delay in coming back to you. I really appreciate you keeping …" at bounding box center [889, 471] width 962 height 30
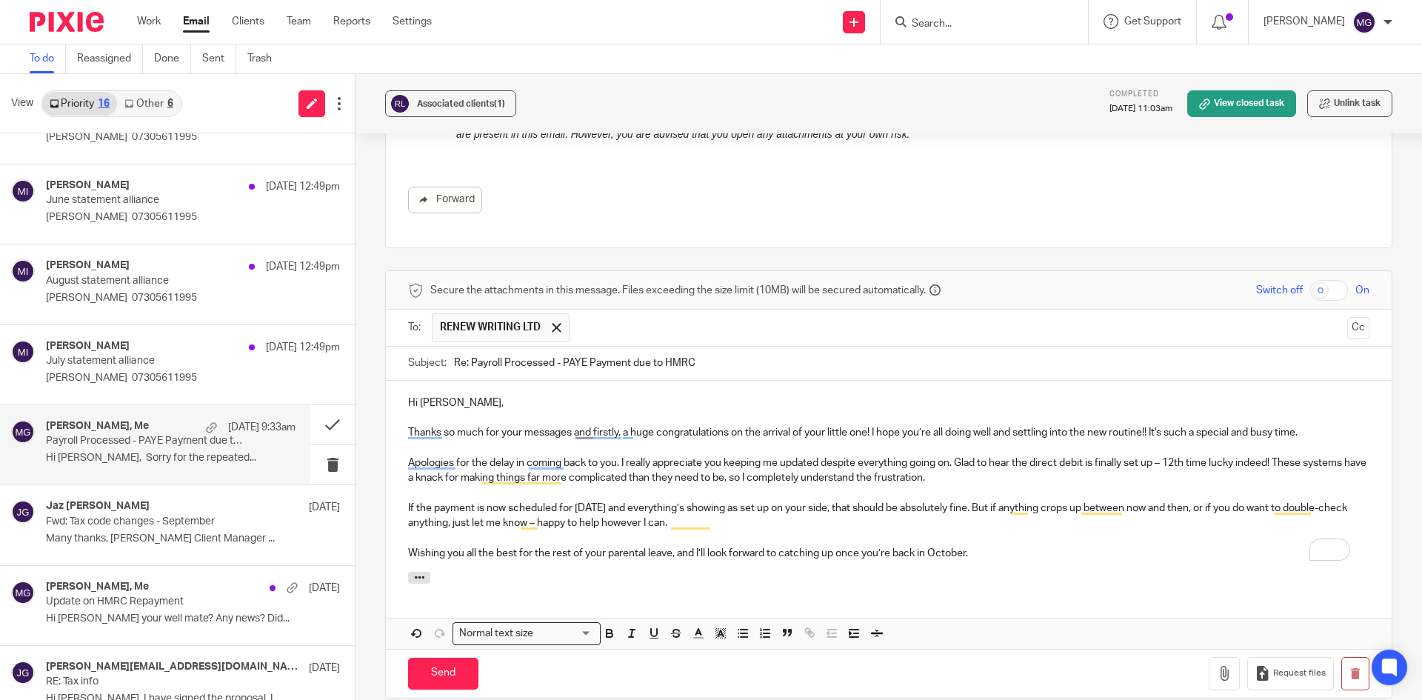
click at [547, 462] on p "Apologies for the delay in coming back to you. I really appreciate you keeping …" at bounding box center [889, 471] width 962 height 30
click at [517, 445] on p "To enrich screen reader interactions, please activate Accessibility in Grammarl…" at bounding box center [889, 448] width 962 height 15
click at [647, 448] on p "To enrich screen reader interactions, please activate Accessibility in Grammarl…" at bounding box center [889, 448] width 962 height 15
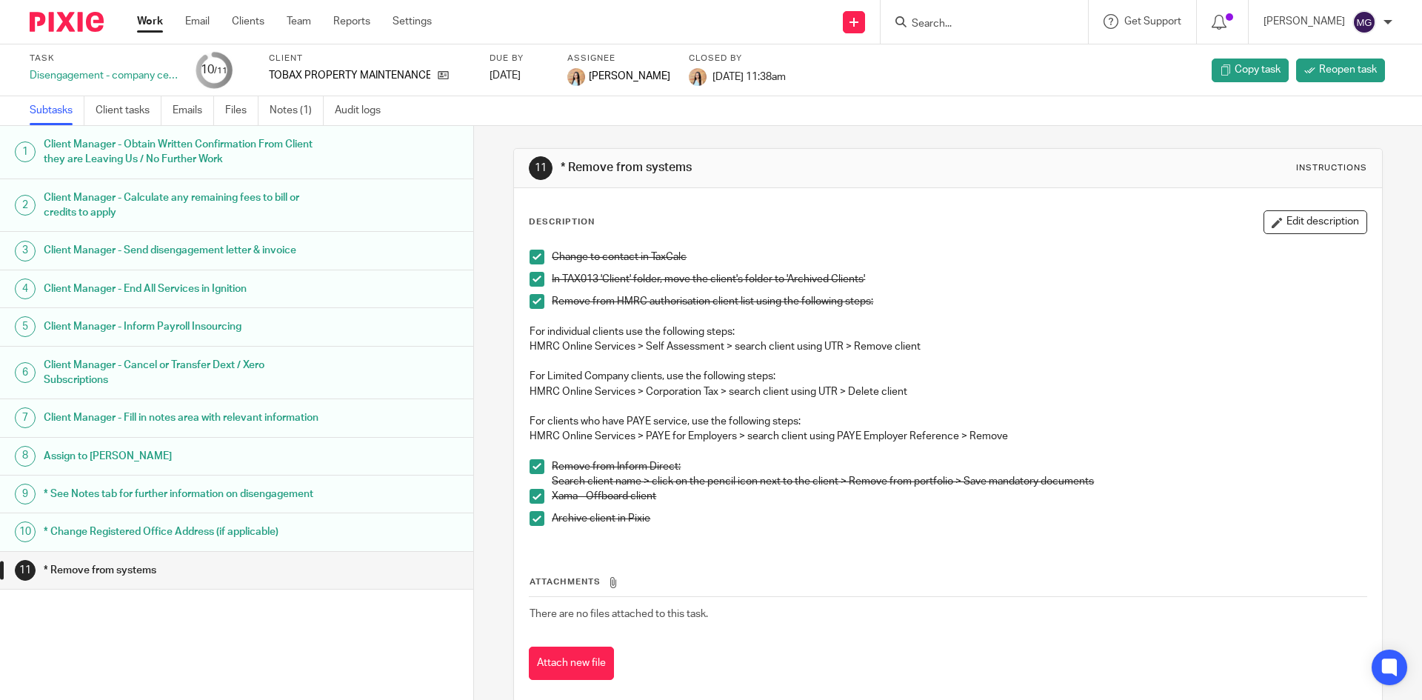
click at [296, 653] on div "1 Client Manager - Obtain Written Confirmation From Client they are Leaving Us …" at bounding box center [236, 391] width 473 height 530
click at [264, 109] on ul "Subtasks Client tasks Emails Files Notes (1) Audit logs" at bounding box center [216, 110] width 373 height 29
click at [297, 100] on link "Notes (1)" at bounding box center [297, 110] width 54 height 29
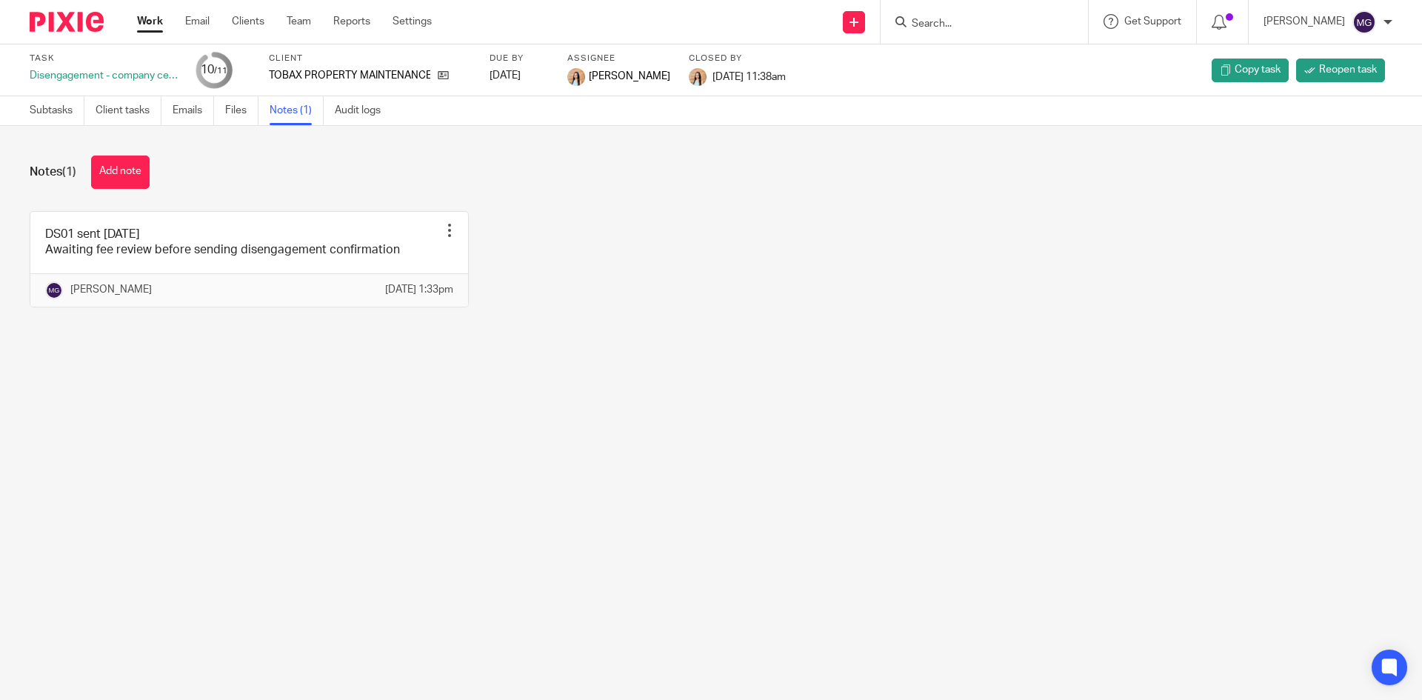
click at [651, 267] on div "DS01 sent [DATE] Awaiting fee review before sending disengagement confirmation …" at bounding box center [700, 270] width 1386 height 119
click at [739, 303] on div "DS01 sent [DATE] Awaiting fee review before sending disengagement confirmation …" at bounding box center [700, 270] width 1386 height 119
click at [181, 110] on link "Emails" at bounding box center [193, 110] width 41 height 29
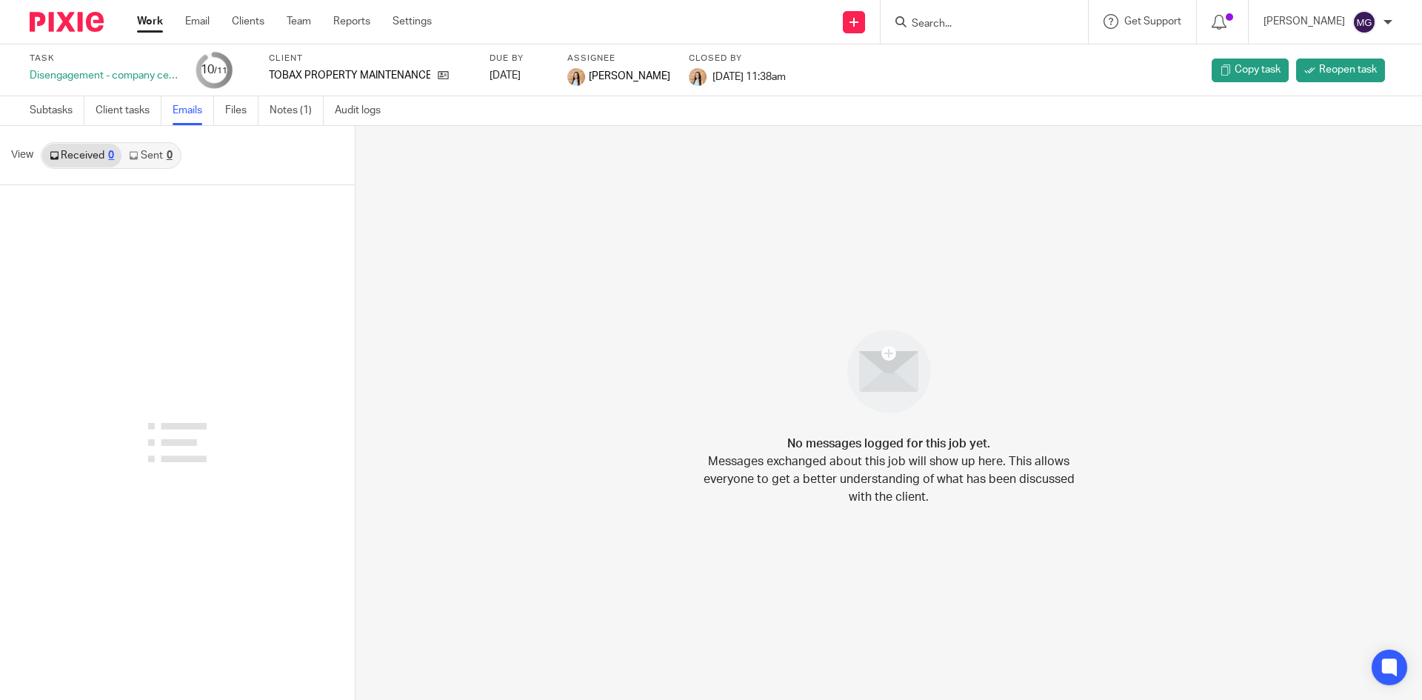
click at [174, 154] on link "Sent 0" at bounding box center [150, 156] width 58 height 24
drag, startPoint x: 87, startPoint y: 154, endPoint x: 138, endPoint y: 149, distance: 50.6
click at [90, 153] on link "Received 0" at bounding box center [81, 156] width 79 height 24
click link "Sent 0"
click icon
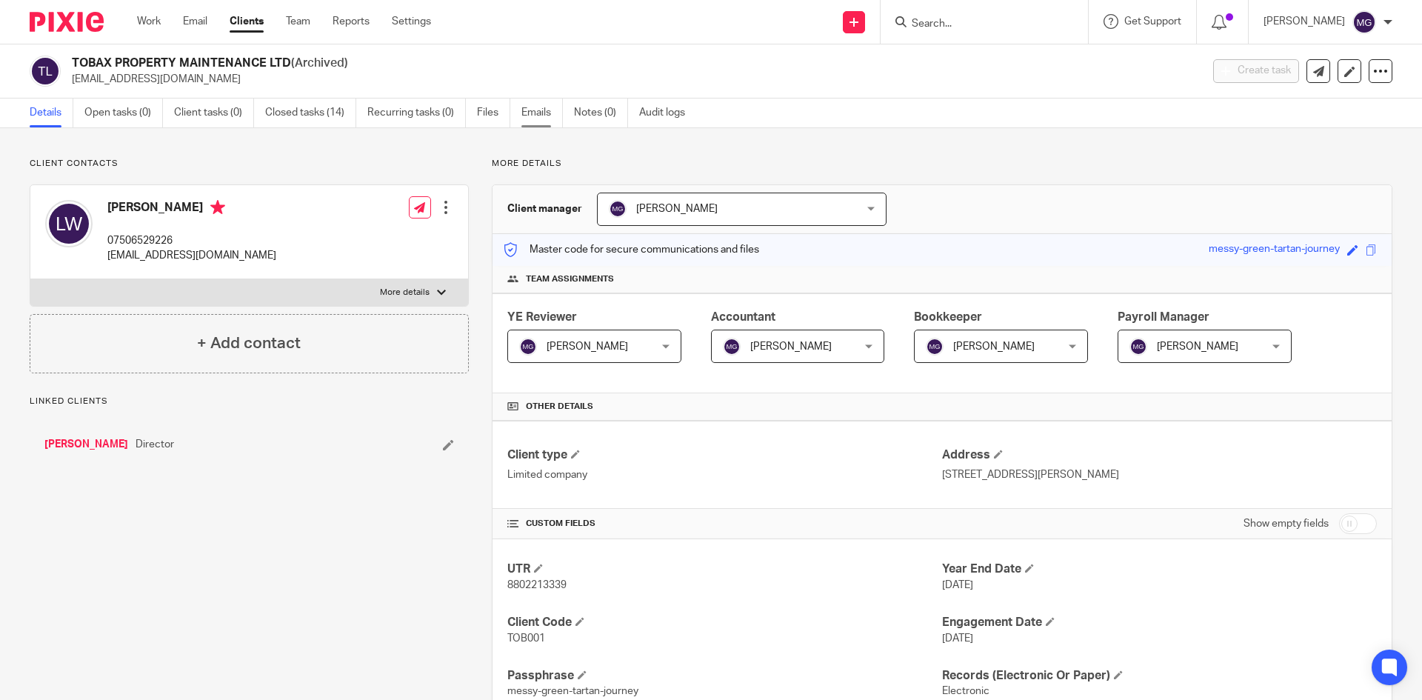
click at [547, 116] on link "Emails" at bounding box center [541, 113] width 41 height 29
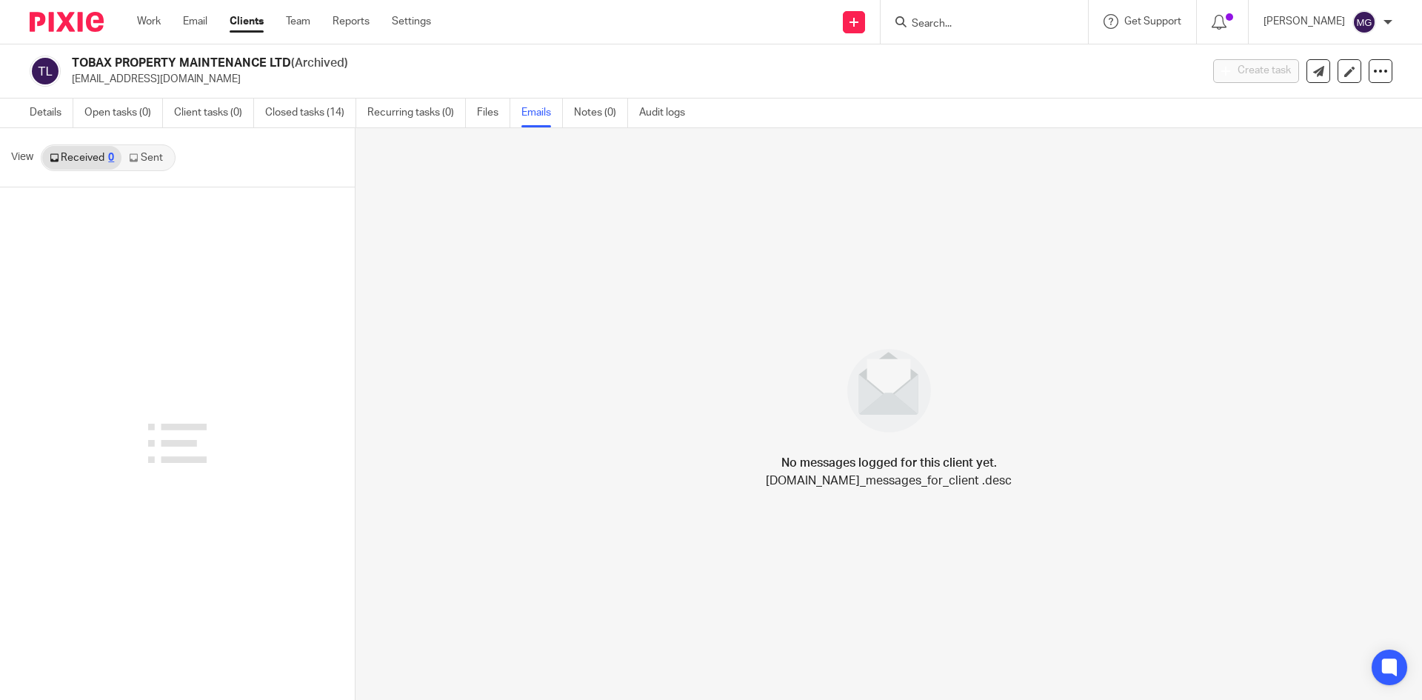
click at [139, 161] on link "Sent" at bounding box center [147, 158] width 52 height 24
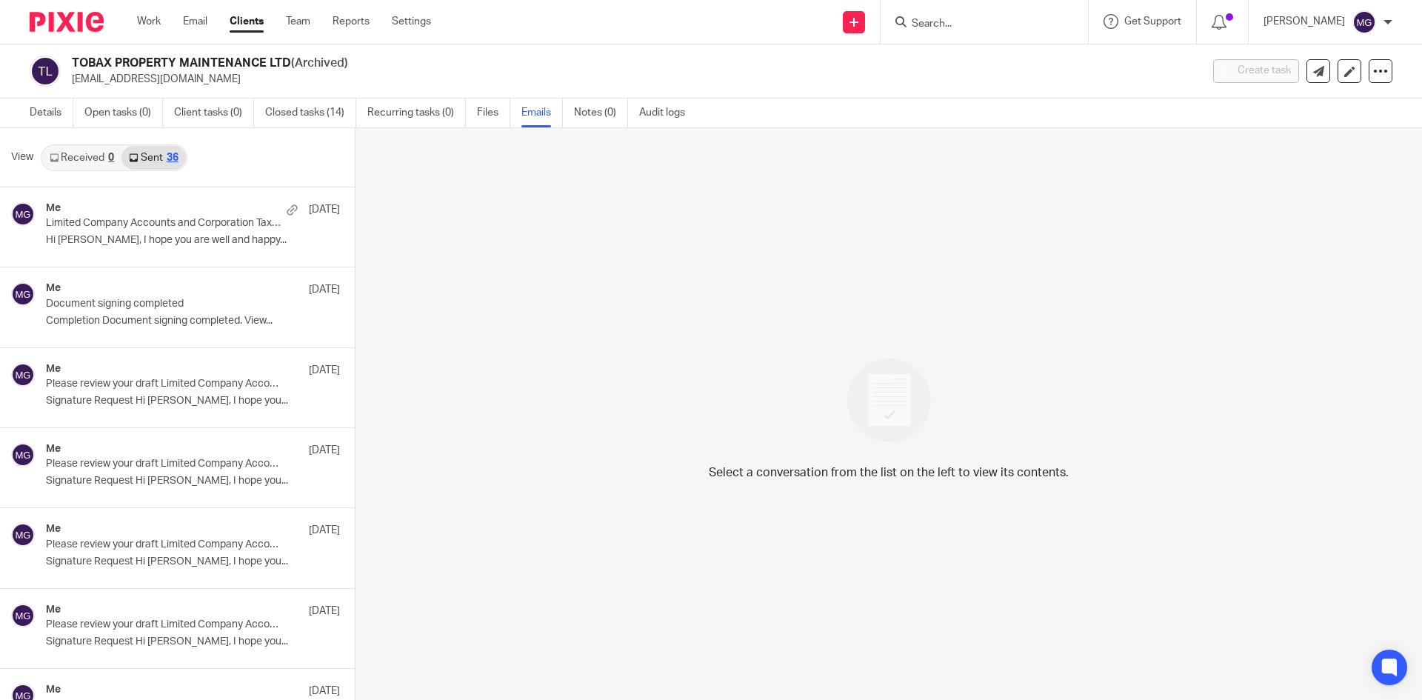
click at [94, 159] on link "Received 0" at bounding box center [81, 158] width 79 height 24
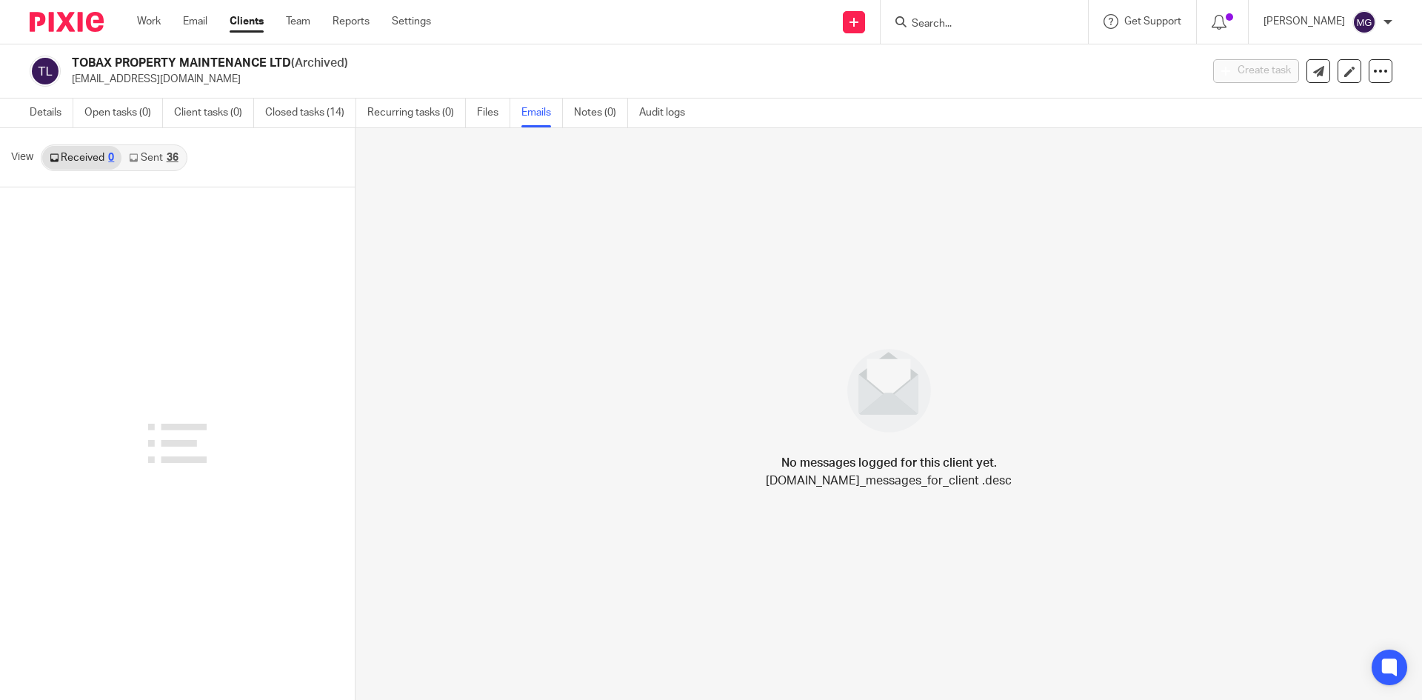
click at [172, 159] on div "36" at bounding box center [173, 158] width 12 height 10
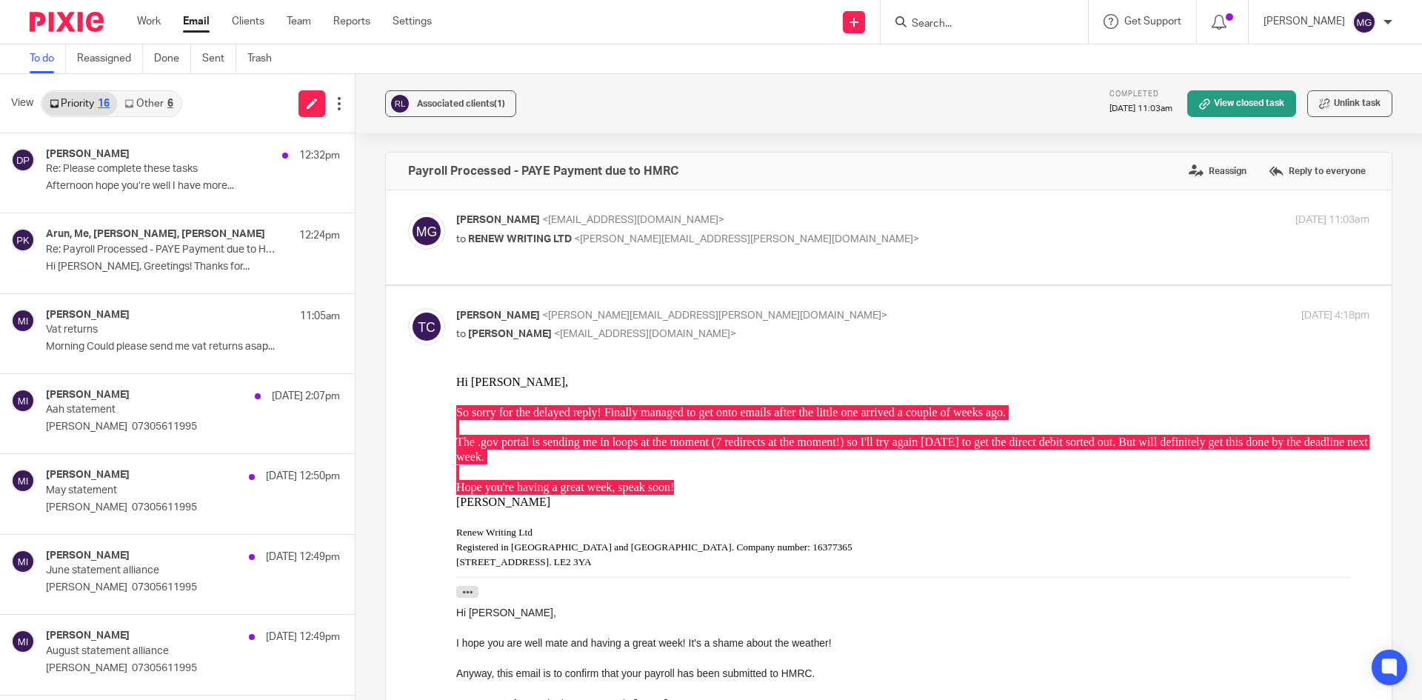
scroll to position [3986, 0]
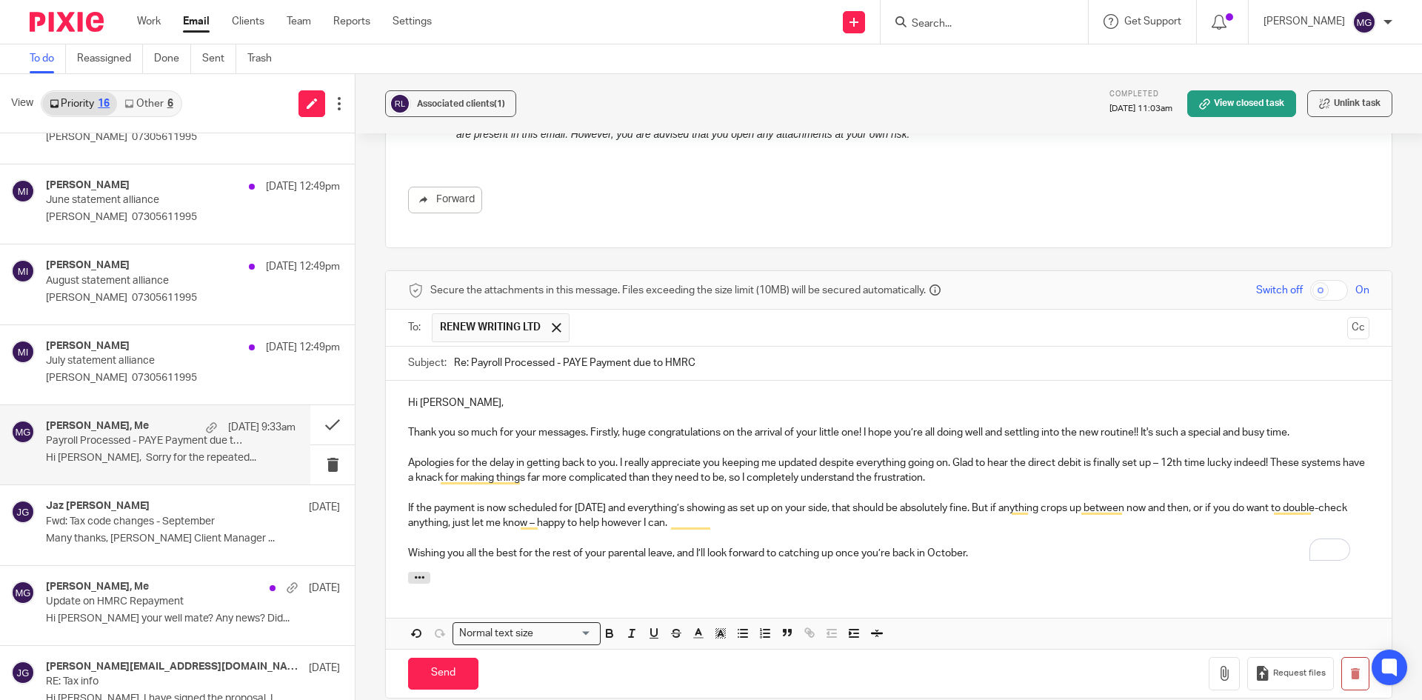
click at [527, 462] on p "Apologies for the delay in getting back to you. I really appreciate you keeping…" at bounding box center [889, 471] width 962 height 30
click at [1107, 447] on p "To enrich screen reader interactions, please activate Accessibility in Grammarl…" at bounding box center [889, 448] width 962 height 15
click at [1237, 434] on p "Thank you so much for your messages. Firstly, huge congratulations on the arriv…" at bounding box center [889, 432] width 962 height 15
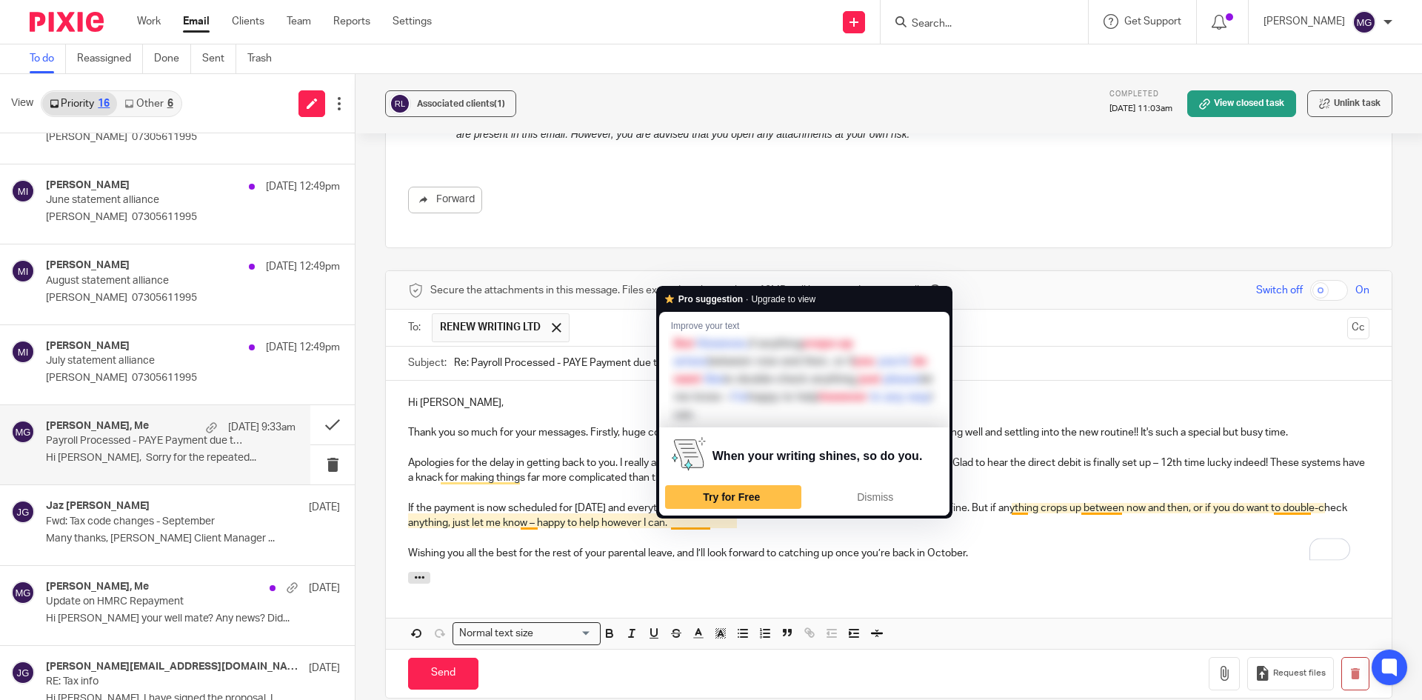
click at [562, 479] on p "Apologies for the delay in getting back to you. I really appreciate you keeping…" at bounding box center [889, 471] width 962 height 30
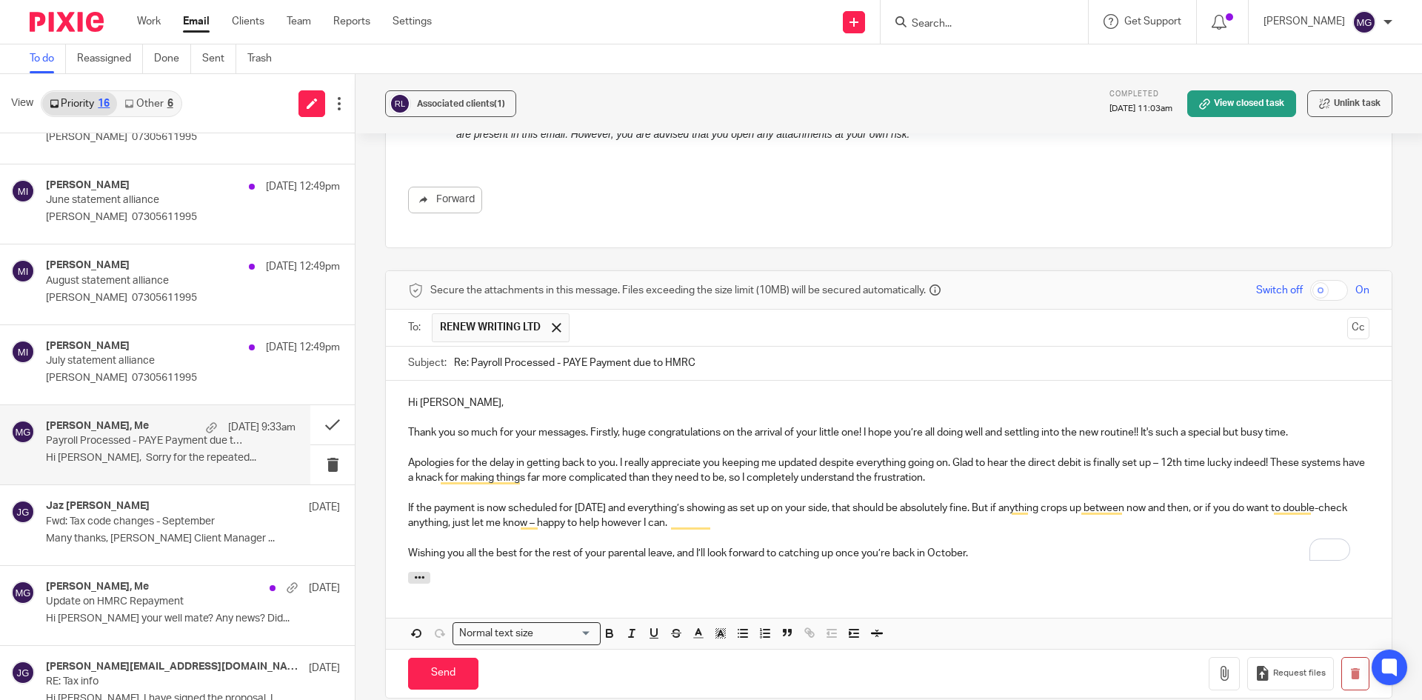
click at [963, 459] on p "Apologies for the delay in getting back to you. I really appreciate you keeping…" at bounding box center [889, 471] width 962 height 30
drag, startPoint x: 1086, startPoint y: 478, endPoint x: 1189, endPoint y: 453, distance: 105.8
click at [1093, 477] on p "Apologies for the delay in getting back to you. I really appreciate you keeping…" at bounding box center [889, 471] width 962 height 30
click at [1176, 456] on p "Apologies for the delay in getting back to you. I really appreciate you keeping…" at bounding box center [889, 471] width 962 height 30
click at [1016, 464] on p "Apologies for the delay in getting back to you. I really appreciate you keeping…" at bounding box center [889, 471] width 962 height 30
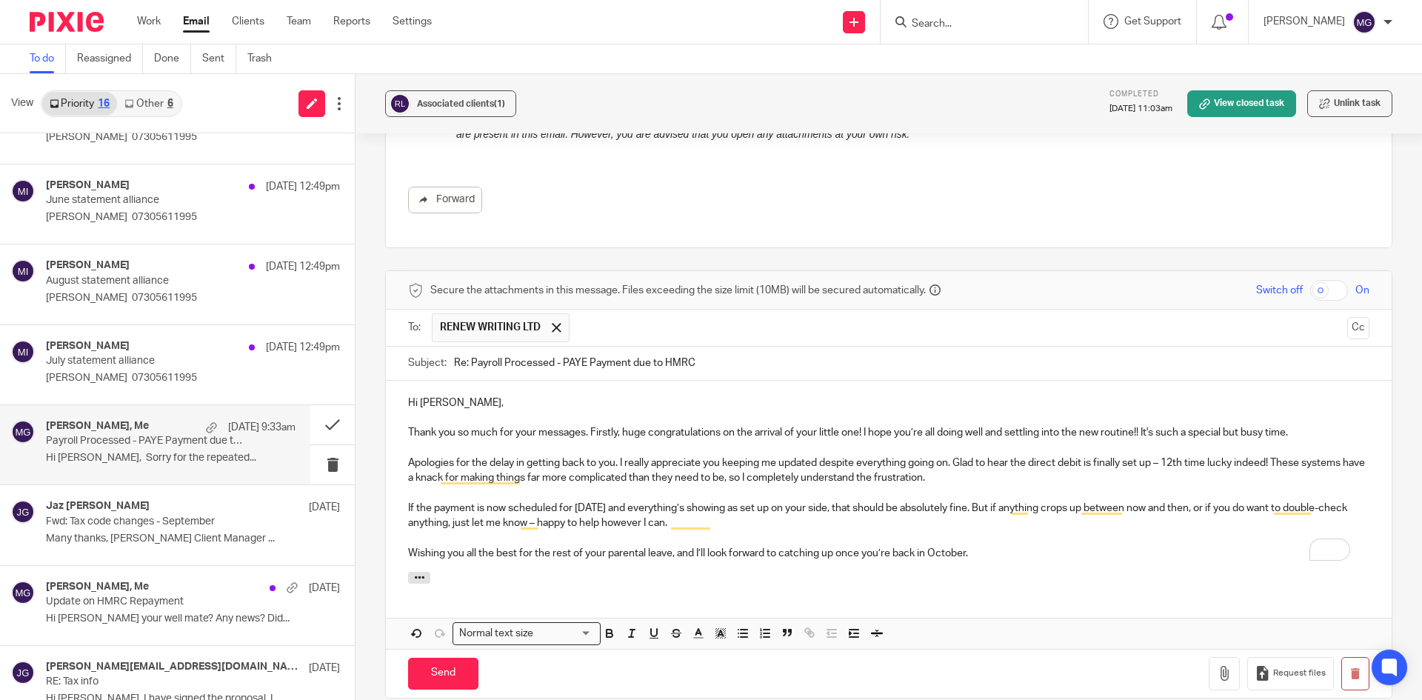
click at [957, 457] on p "Apologies for the delay in getting back to you. I really appreciate you keeping…" at bounding box center [889, 471] width 962 height 30
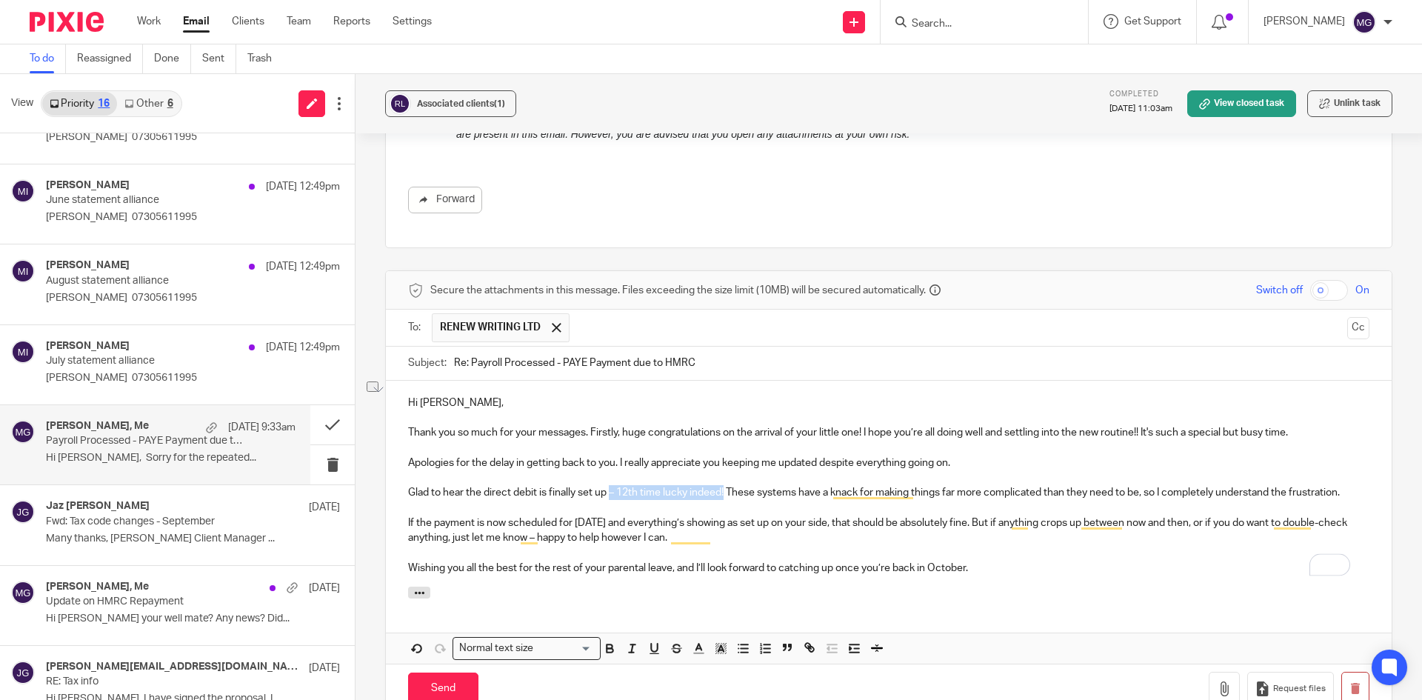
drag, startPoint x: 610, startPoint y: 493, endPoint x: 723, endPoint y: 493, distance: 113.3
click at [723, 493] on p "Glad to hear the direct debit is finally set up – 12th time lucky indeed! These…" at bounding box center [889, 492] width 962 height 15
click at [1218, 490] on p "Glad to hear the direct debit is finally set up. HMRC have a knack for making t…" at bounding box center [889, 492] width 962 height 15
click at [459, 525] on p "If the payment is now scheduled for [DATE] and everything’s showing as set up o…" at bounding box center [889, 531] width 962 height 30
click at [562, 522] on p "If the payment is now scheduled for [DATE] and everything’s showing as set up o…" at bounding box center [889, 531] width 962 height 30
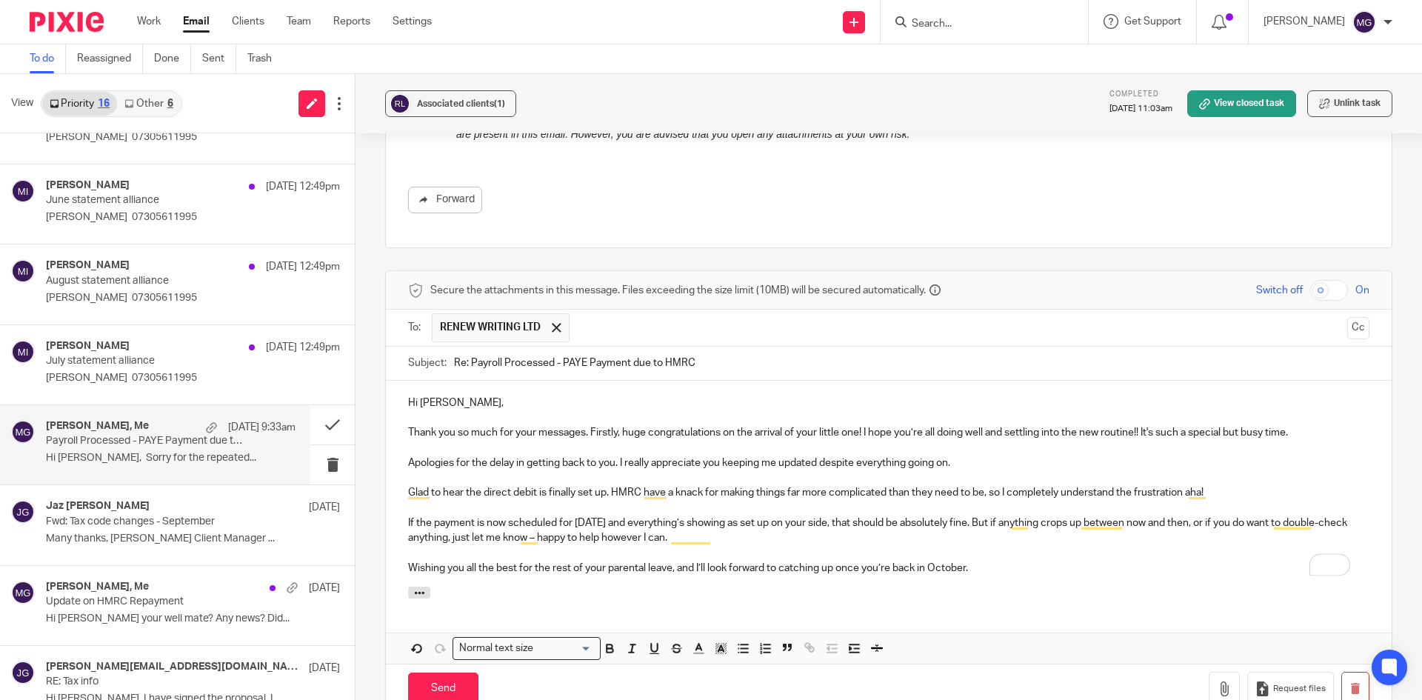
click at [635, 519] on p "If the payment is now scheduled for [DATE] and everything’s showing as set up o…" at bounding box center [889, 531] width 962 height 30
click at [839, 537] on p "If the payment is now scheduled for [DATE] and everything’s showing as set up o…" at bounding box center [889, 531] width 962 height 30
click at [972, 524] on p "If the payment is now scheduled for [DATE] and everything’s showing as set up o…" at bounding box center [889, 531] width 962 height 30
click at [961, 524] on p "If the payment is now scheduled for [DATE] and everything’s showing as set up o…" at bounding box center [889, 531] width 962 height 30
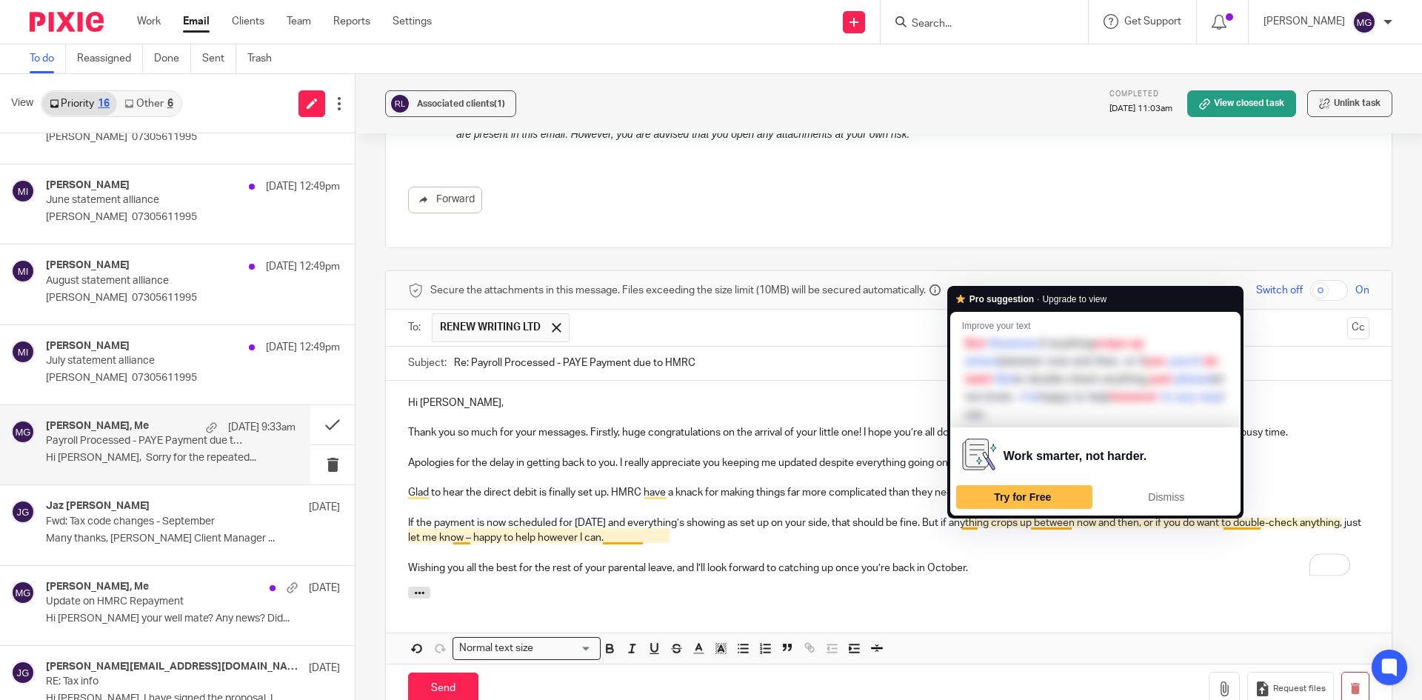
click at [968, 522] on p "If the payment is now scheduled for [DATE] and everything’s showing as set up o…" at bounding box center [889, 531] width 962 height 30
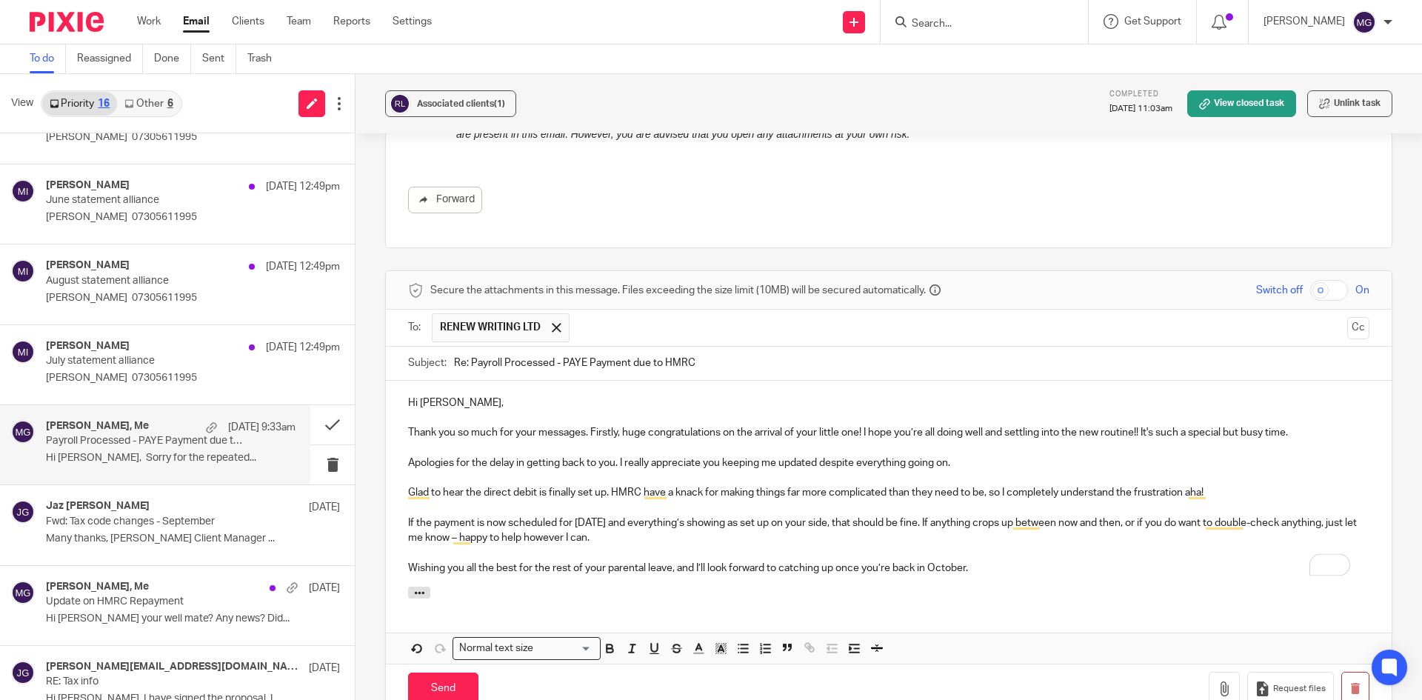
click at [1070, 544] on p "If the payment is now scheduled for [DATE] and everything’s showing as set up o…" at bounding box center [889, 531] width 962 height 30
drag, startPoint x: 456, startPoint y: 540, endPoint x: 1164, endPoint y: 521, distance: 708.4
click at [1164, 521] on p "If the payment is now scheduled for [DATE] and everything’s showing as set up o…" at bounding box center [889, 531] width 962 height 30
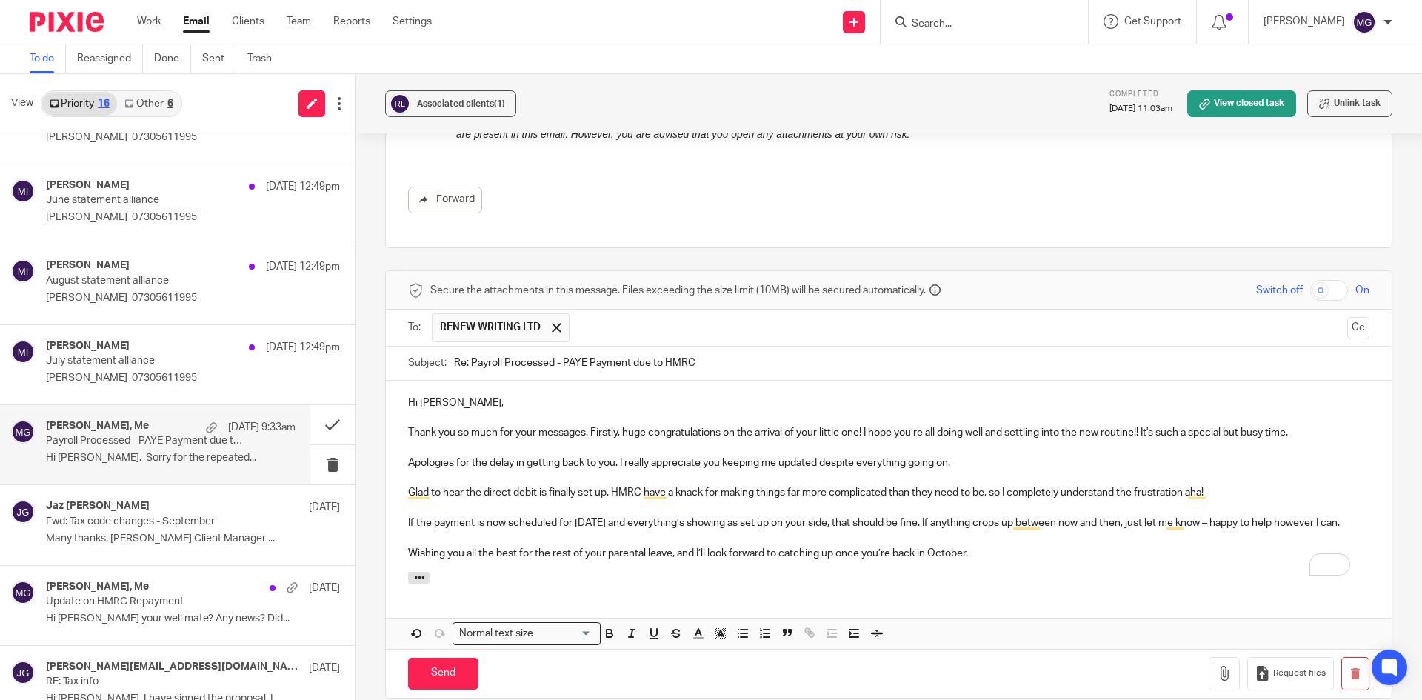
click at [570, 530] on p "If the payment is now scheduled for [DATE] and everything’s showing as set up o…" at bounding box center [889, 523] width 962 height 15
click at [681, 530] on p "If the payment is now scheduled for 26 September and everything’s showing as se…" at bounding box center [889, 523] width 962 height 15
click at [452, 530] on p "If the payment is now scheduled for 26 September and everything’s showing as se…" at bounding box center [889, 523] width 962 height 15
drag, startPoint x: 556, startPoint y: 521, endPoint x: 639, endPoint y: 520, distance: 83.0
click at [639, 520] on p "If the payment is now scheduled for 26 September and everything’s showing as se…" at bounding box center [889, 523] width 962 height 15
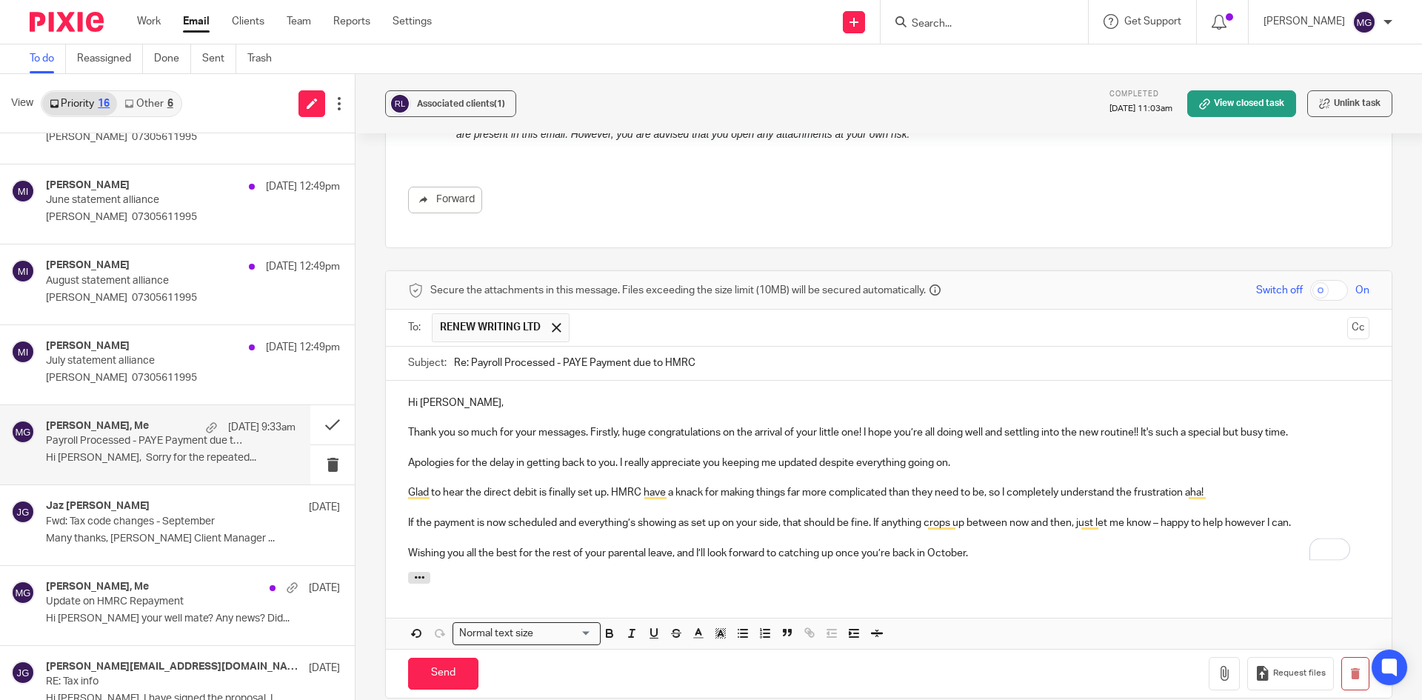
click at [785, 555] on p "Wishing you all the best for the rest of your parental leave, and I’ll look for…" at bounding box center [889, 553] width 962 height 15
click at [870, 528] on p "If the payment is now scheduled and everything’s showing as set up on your side…" at bounding box center [889, 523] width 962 height 15
drag, startPoint x: 1156, startPoint y: 523, endPoint x: 1291, endPoint y: 524, distance: 134.8
click at [1291, 524] on p "If the payment is now scheduled and everything’s showing as set up on your side…" at bounding box center [889, 523] width 962 height 15
click at [670, 573] on div at bounding box center [889, 580] width 1006 height 16
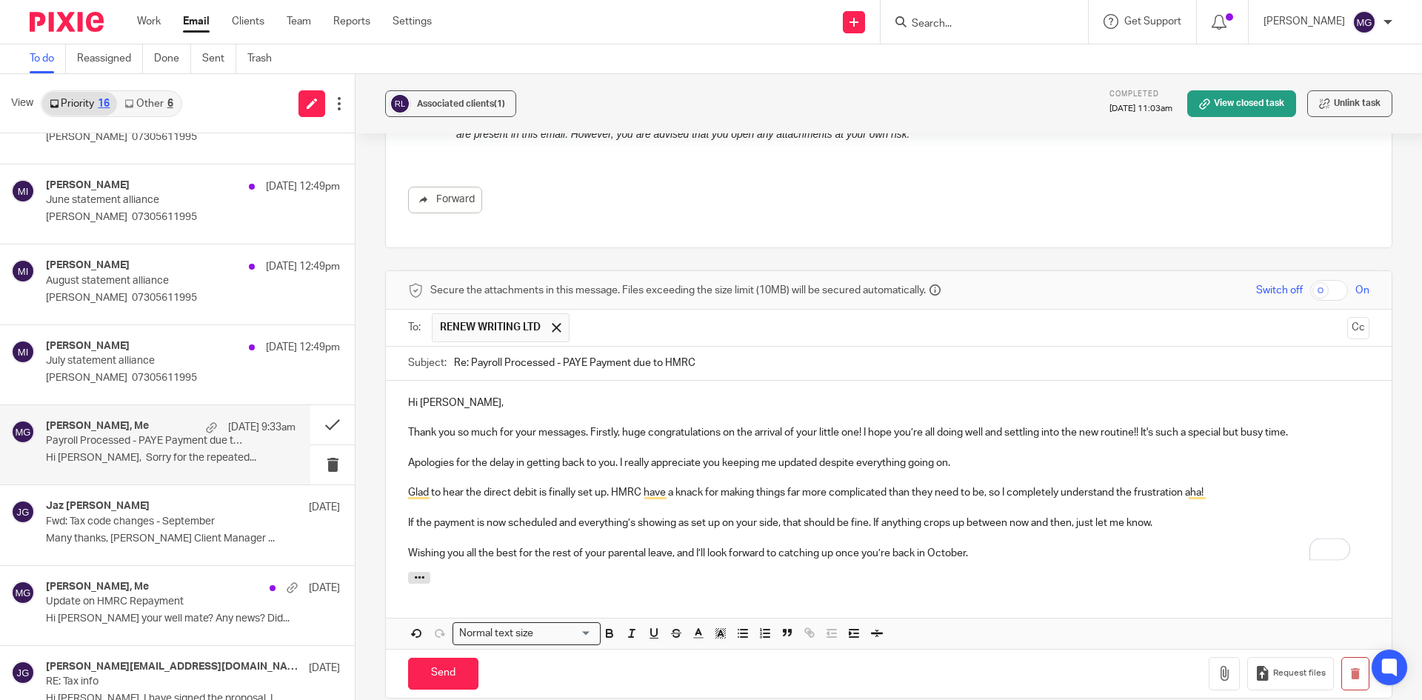
click at [489, 566] on div "Hi Tom, Thank you so much for your messages. Firstly, huge congratulations on t…" at bounding box center [889, 476] width 1006 height 191
click at [446, 553] on p "Wishing you all the best for the rest of your parental leave, and I’ll look for…" at bounding box center [889, 553] width 962 height 15
click at [408, 554] on p "Wishing you all the best for the rest of your parental leave, and I’ll look for…" at bounding box center [889, 553] width 962 height 15
click at [656, 561] on div "Hi Tom, Thank you so much for your messages. Firstly, huge congratulations on t…" at bounding box center [889, 476] width 1006 height 191
click at [709, 547] on p "In the meatime, I wish you all the best for the rest of your parental leave, an…" at bounding box center [889, 553] width 962 height 15
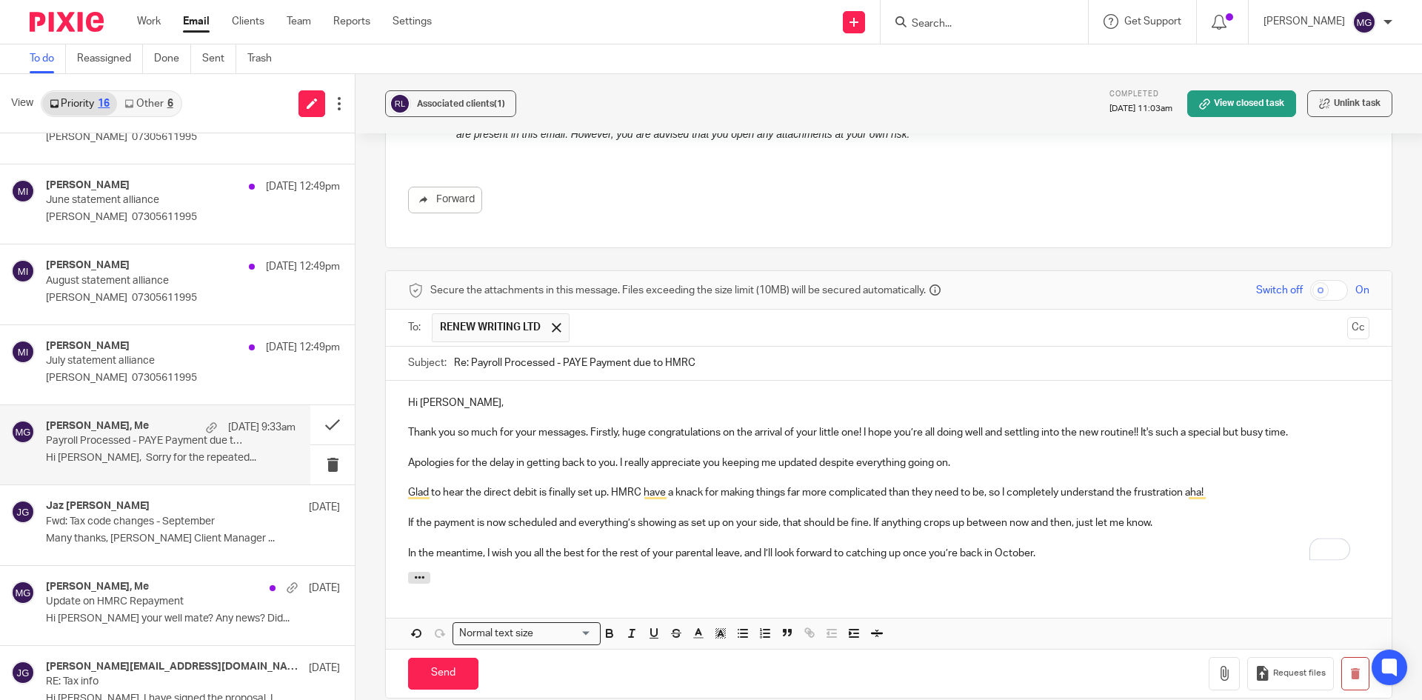
click at [670, 576] on div at bounding box center [889, 580] width 1006 height 16
click at [519, 555] on p "In the meantime, I wish you all the best for the rest of your parental leave, a…" at bounding box center [889, 553] width 962 height 15
click at [531, 550] on p "In the meantime, I wish you all the best for the rest of your parental leave, a…" at bounding box center [889, 553] width 962 height 15
click at [684, 549] on p "In the meantime, I wish you and your family all the best and I’ll look forward …" at bounding box center [889, 553] width 962 height 15
click at [864, 575] on div at bounding box center [889, 580] width 1006 height 16
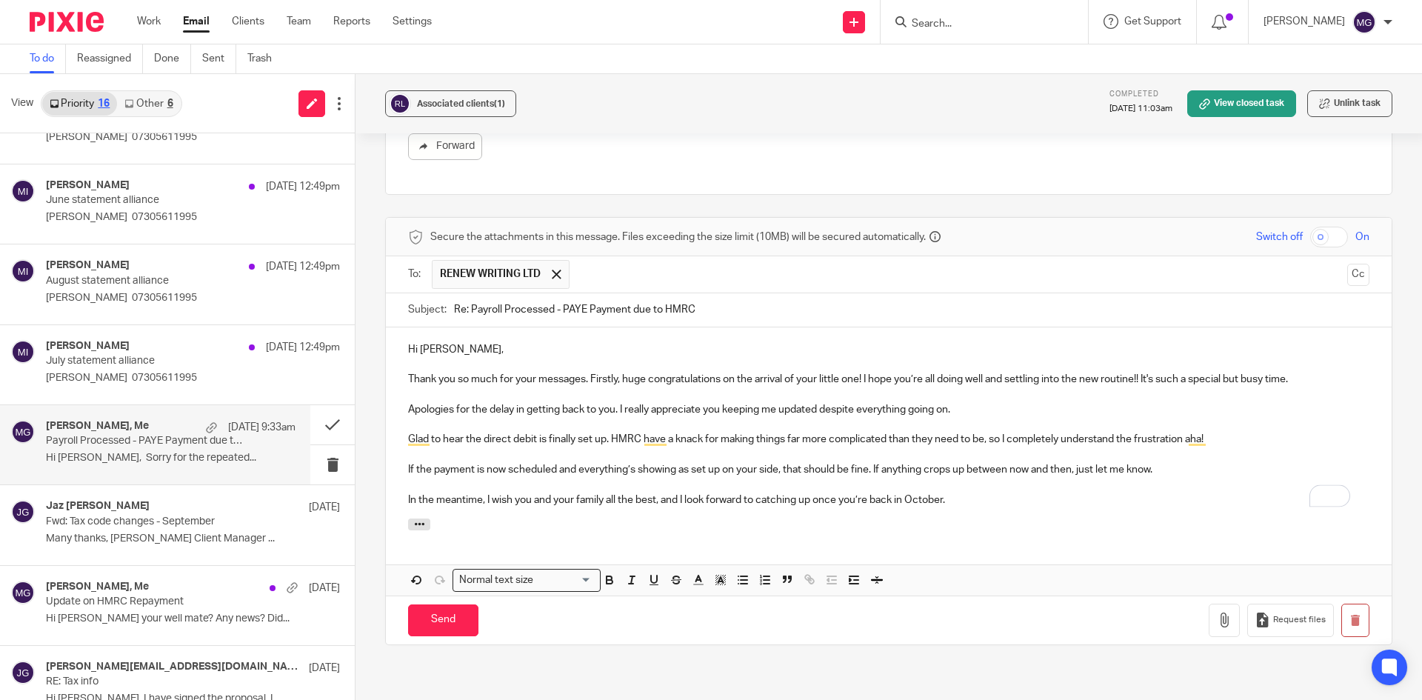
scroll to position [4060, 0]
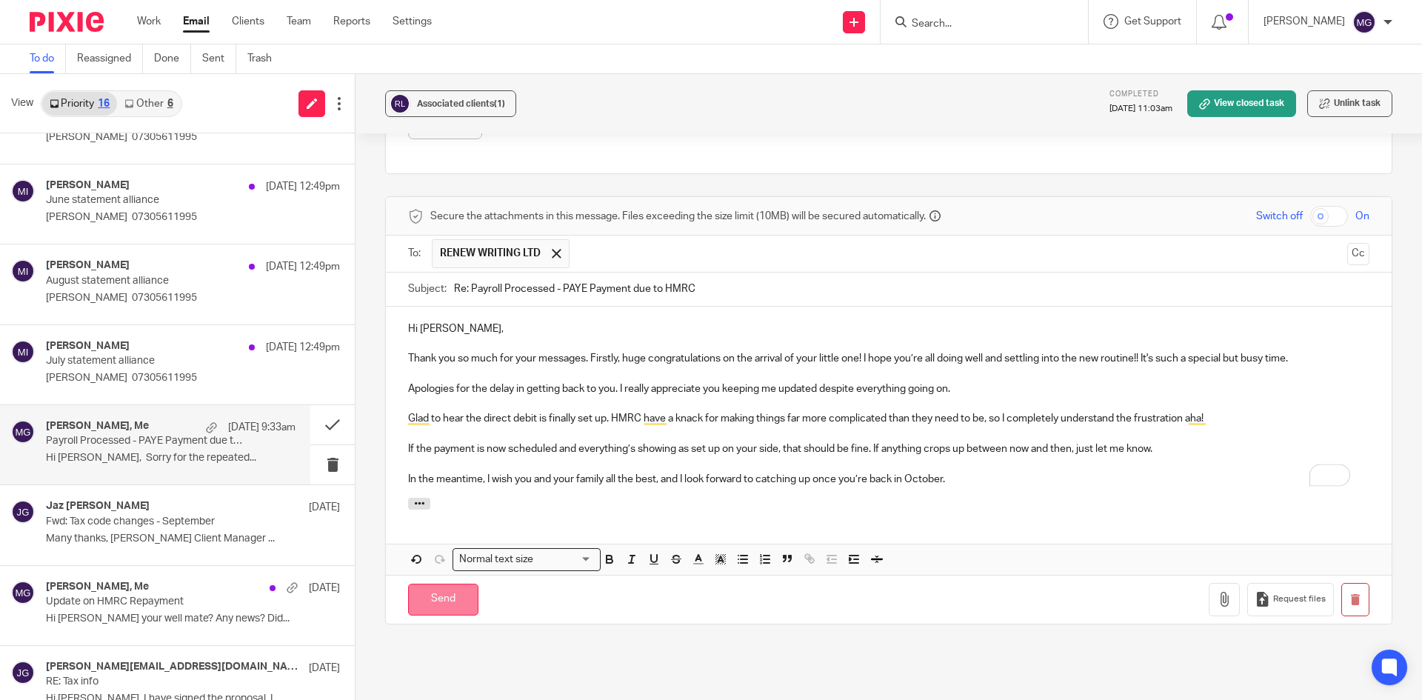
click at [444, 607] on input "Send" at bounding box center [443, 600] width 70 height 32
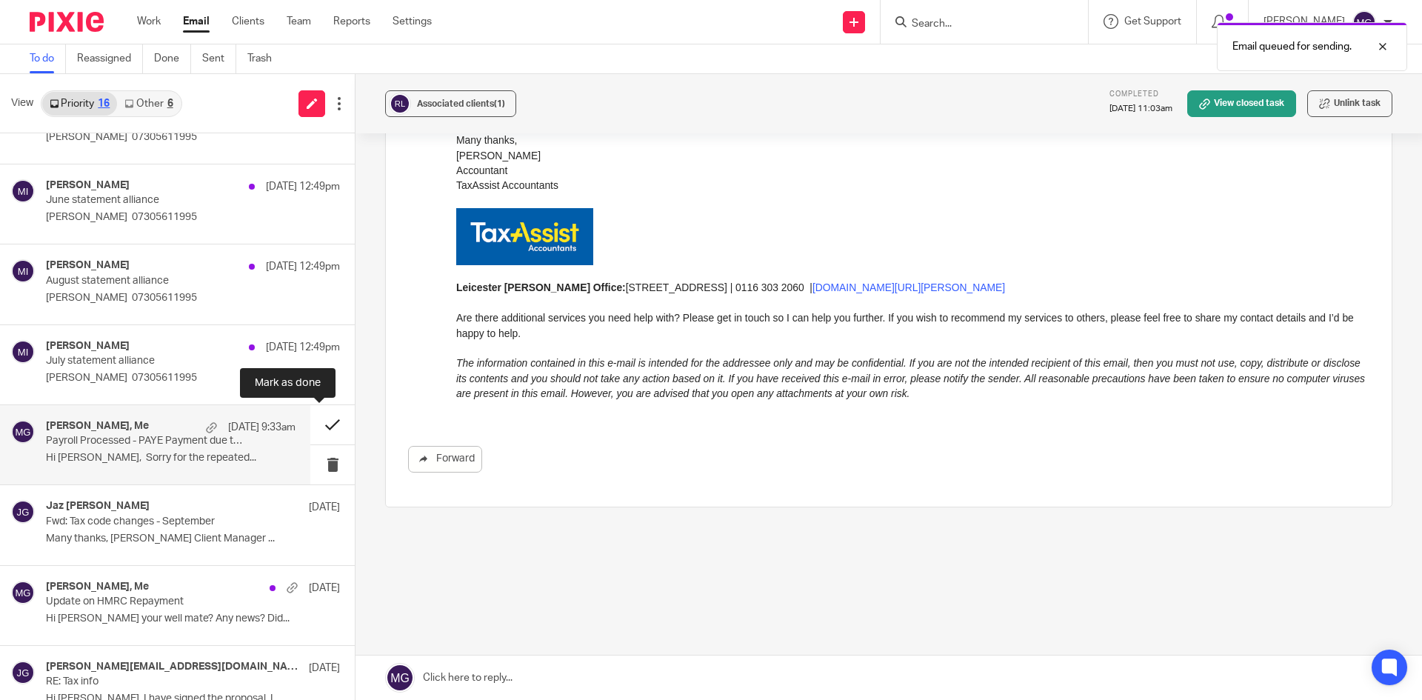
click at [323, 433] on button at bounding box center [332, 424] width 44 height 39
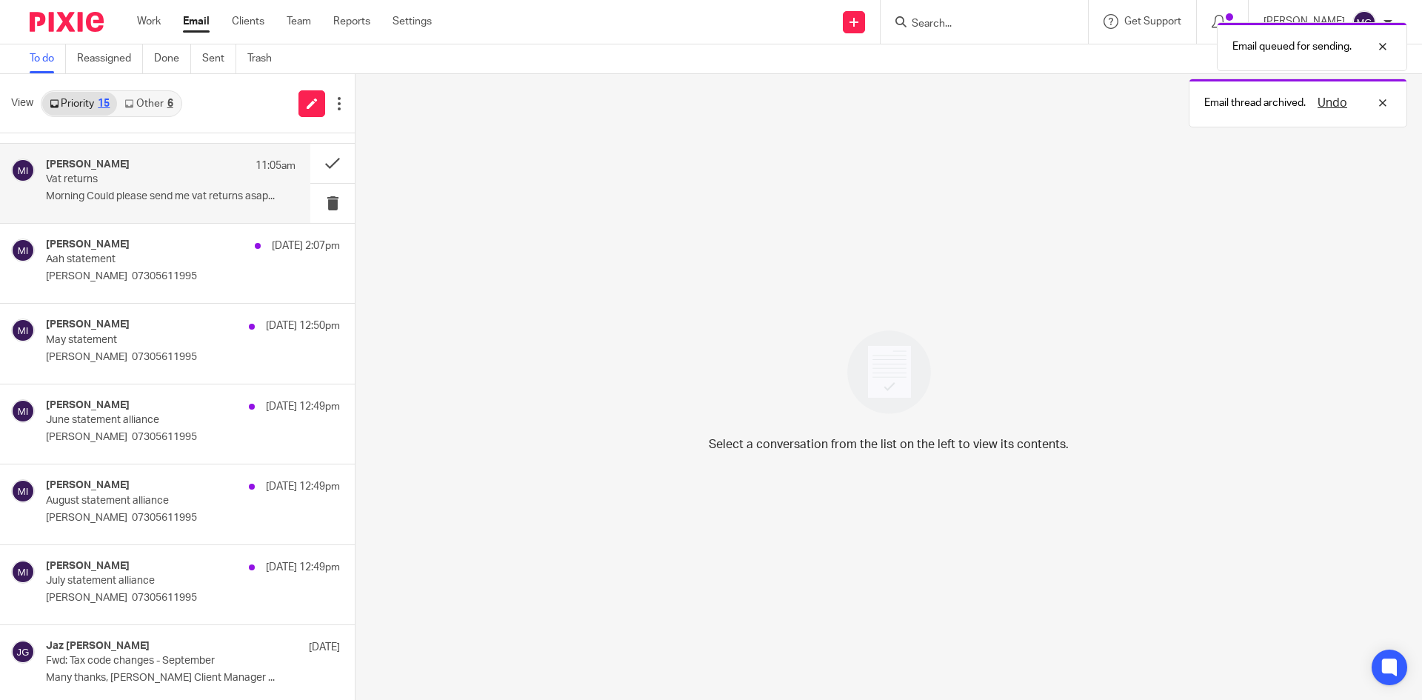
scroll to position [0, 0]
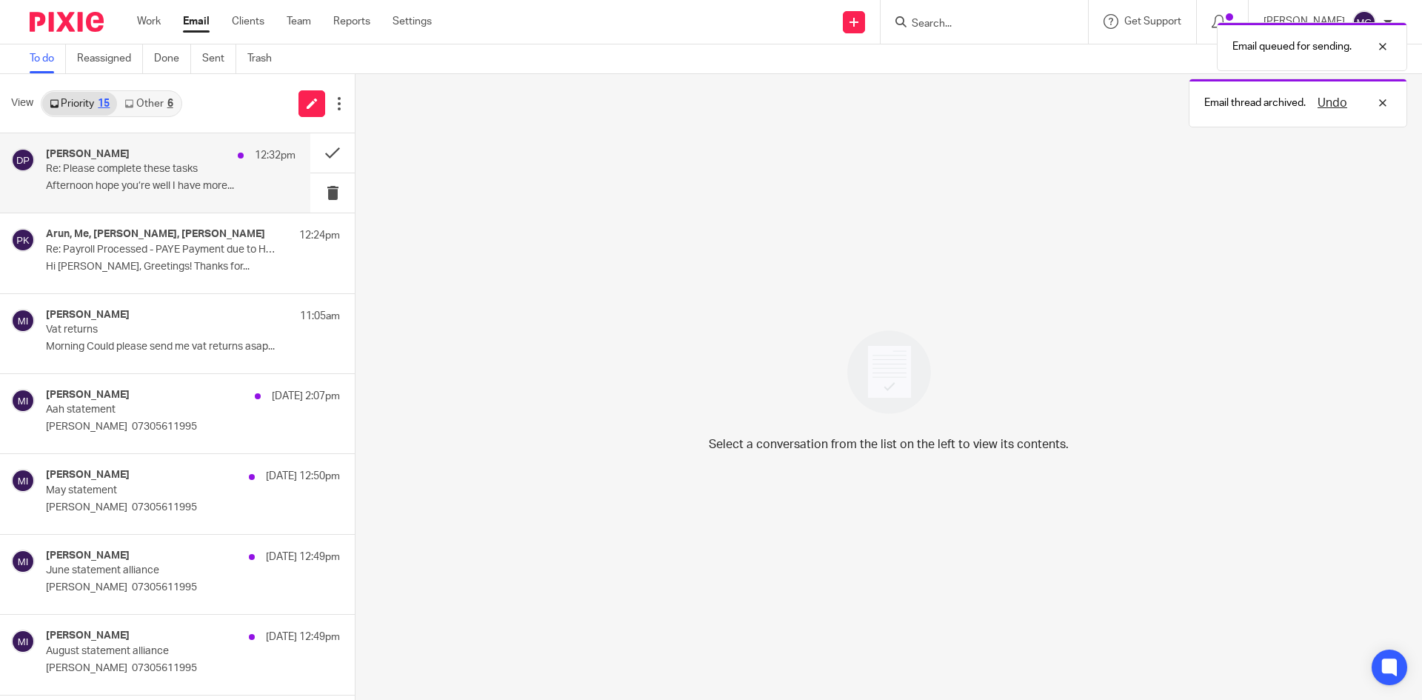
click at [158, 154] on div "Dipesh Patel 12:32pm" at bounding box center [171, 155] width 250 height 15
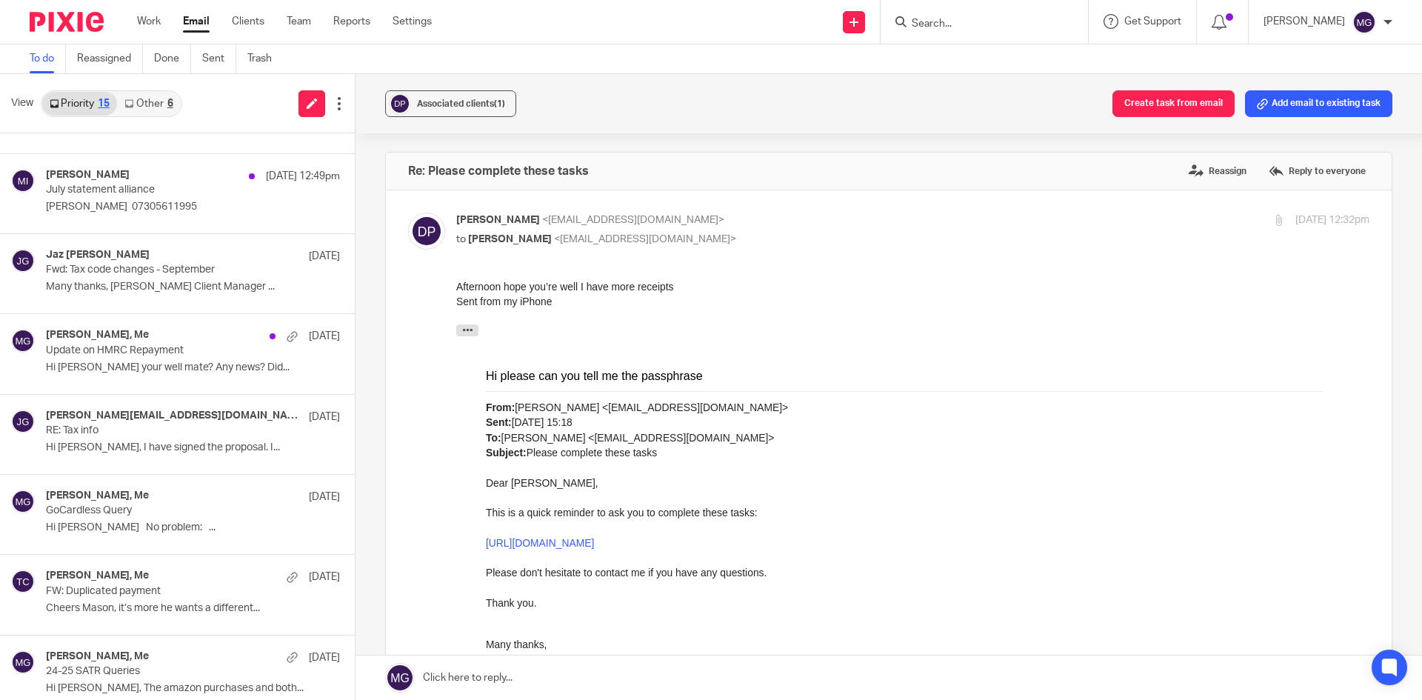
scroll to position [637, 0]
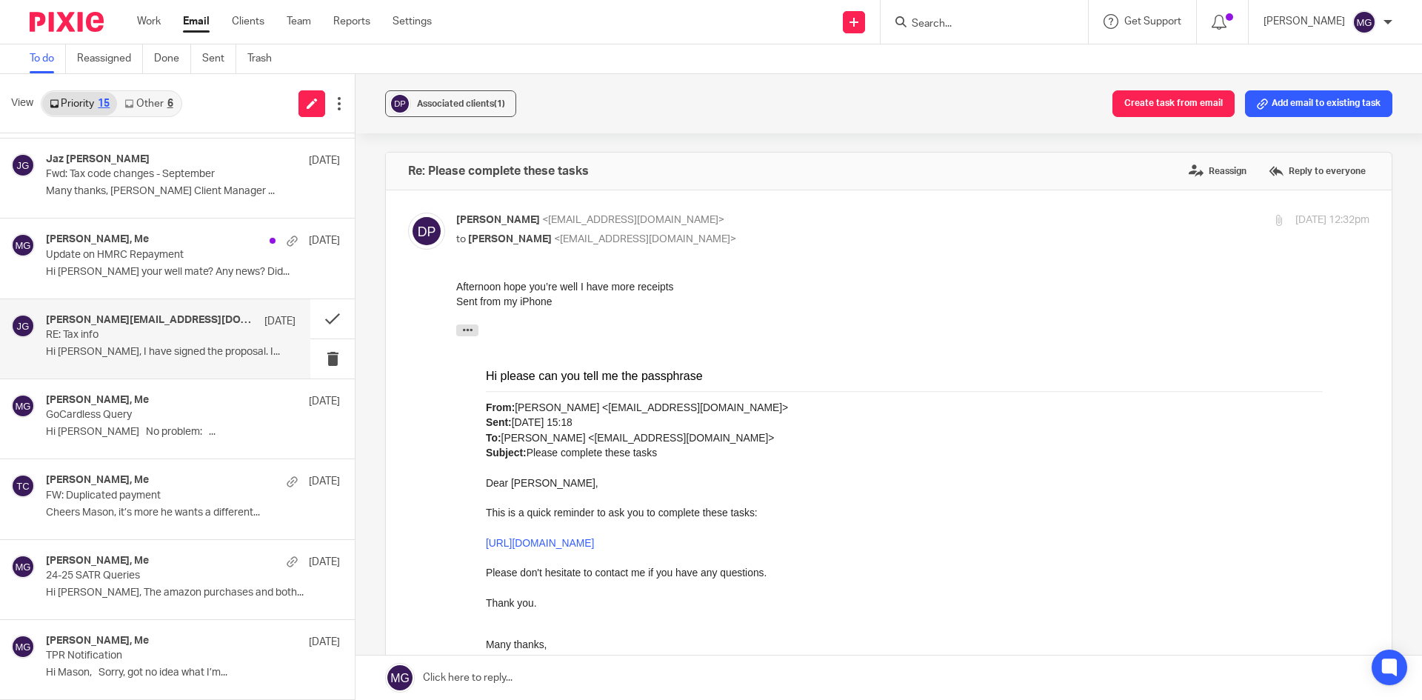
click at [190, 362] on div "helen@helenwebbcoaching.co.uk, Me, Jaz Grewal 17 Sep RE: Tax info Hi Mason, I h…" at bounding box center [171, 339] width 250 height 50
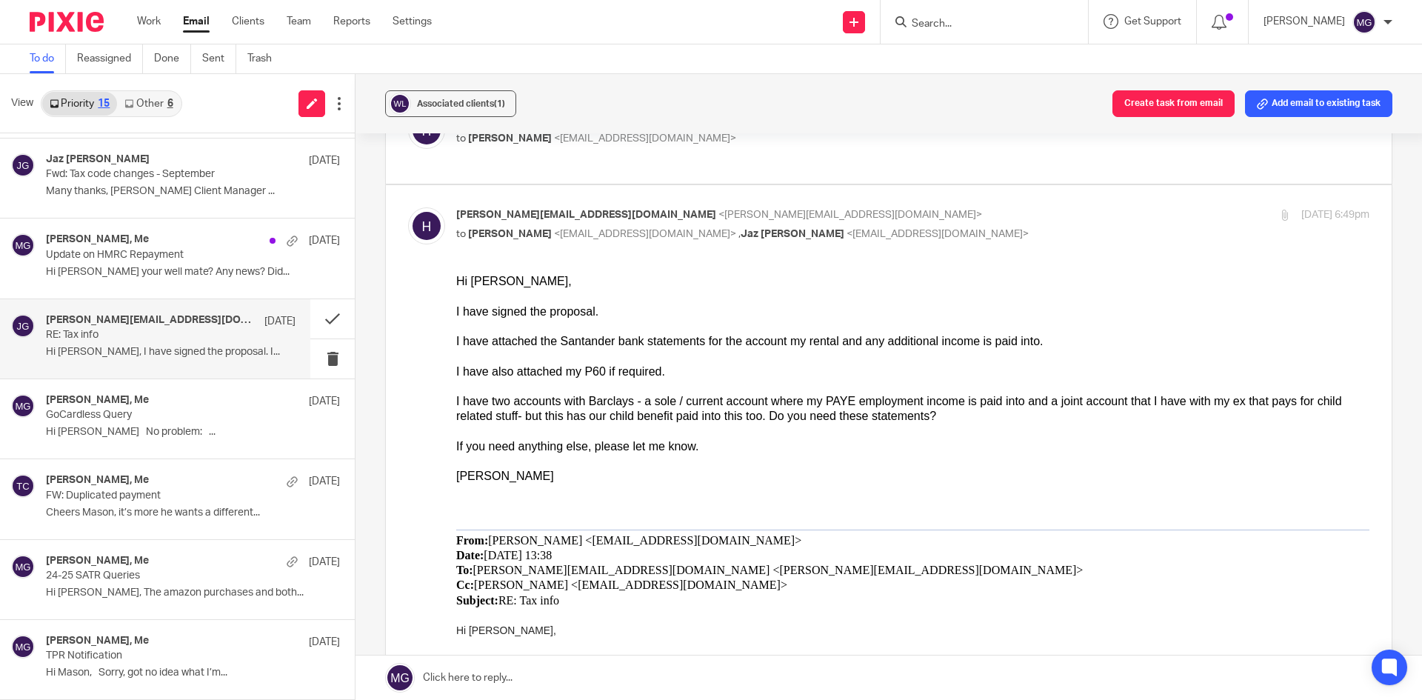
scroll to position [148, 0]
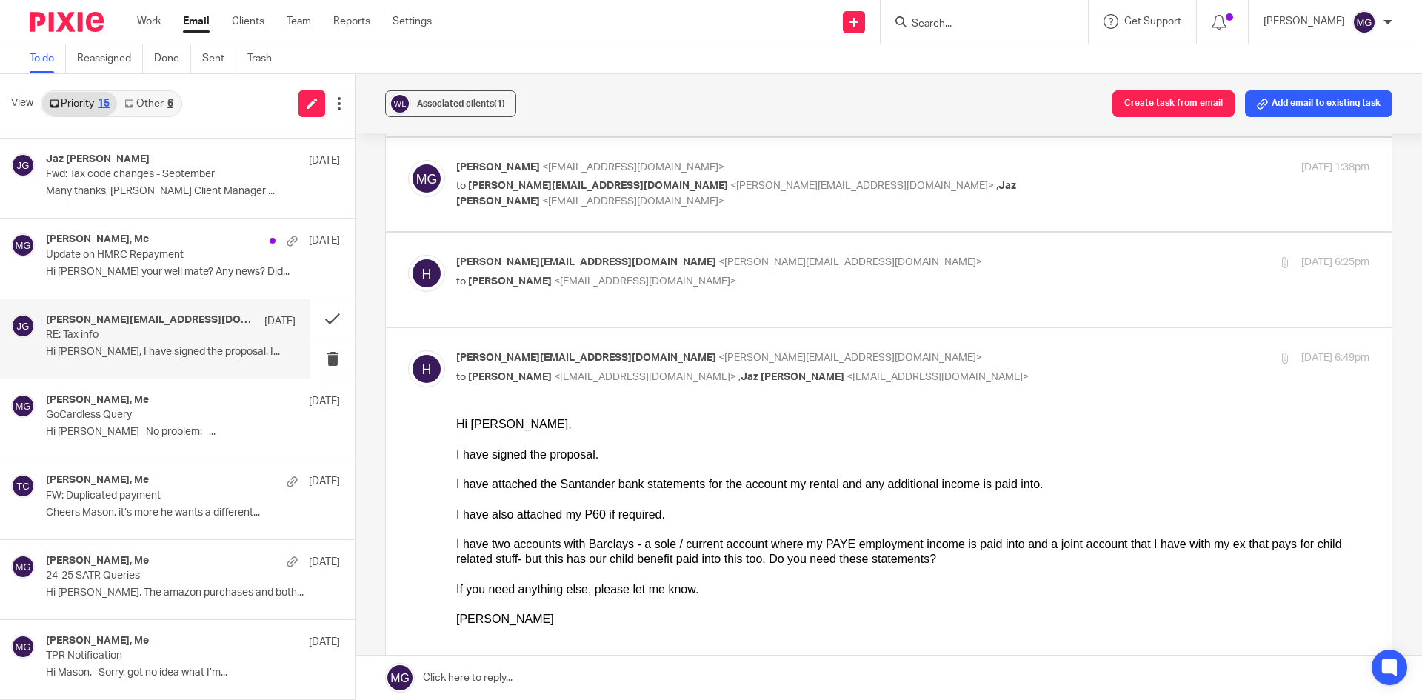
click at [658, 281] on span "<mgraves@taxassist.co.uk>" at bounding box center [645, 281] width 182 height 10
checkbox input "true"
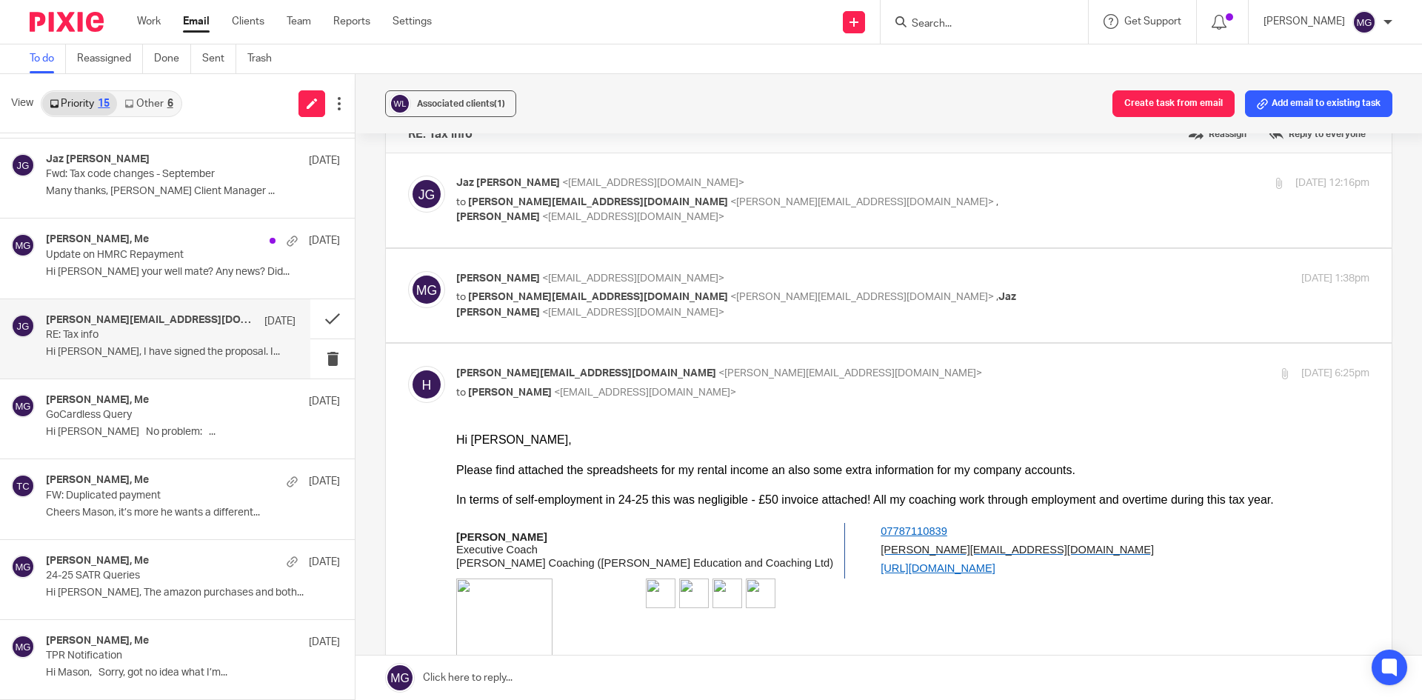
scroll to position [74, 0]
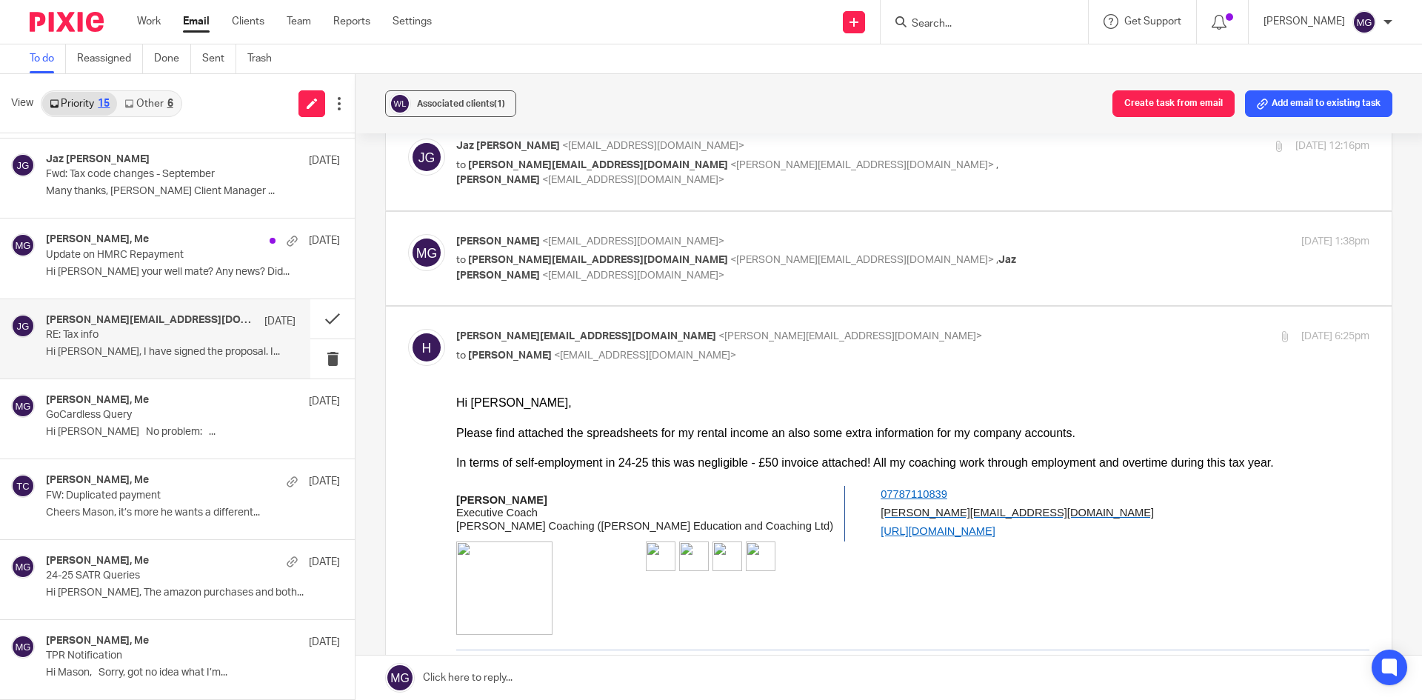
drag, startPoint x: 476, startPoint y: 435, endPoint x: 871, endPoint y: 439, distance: 395.6
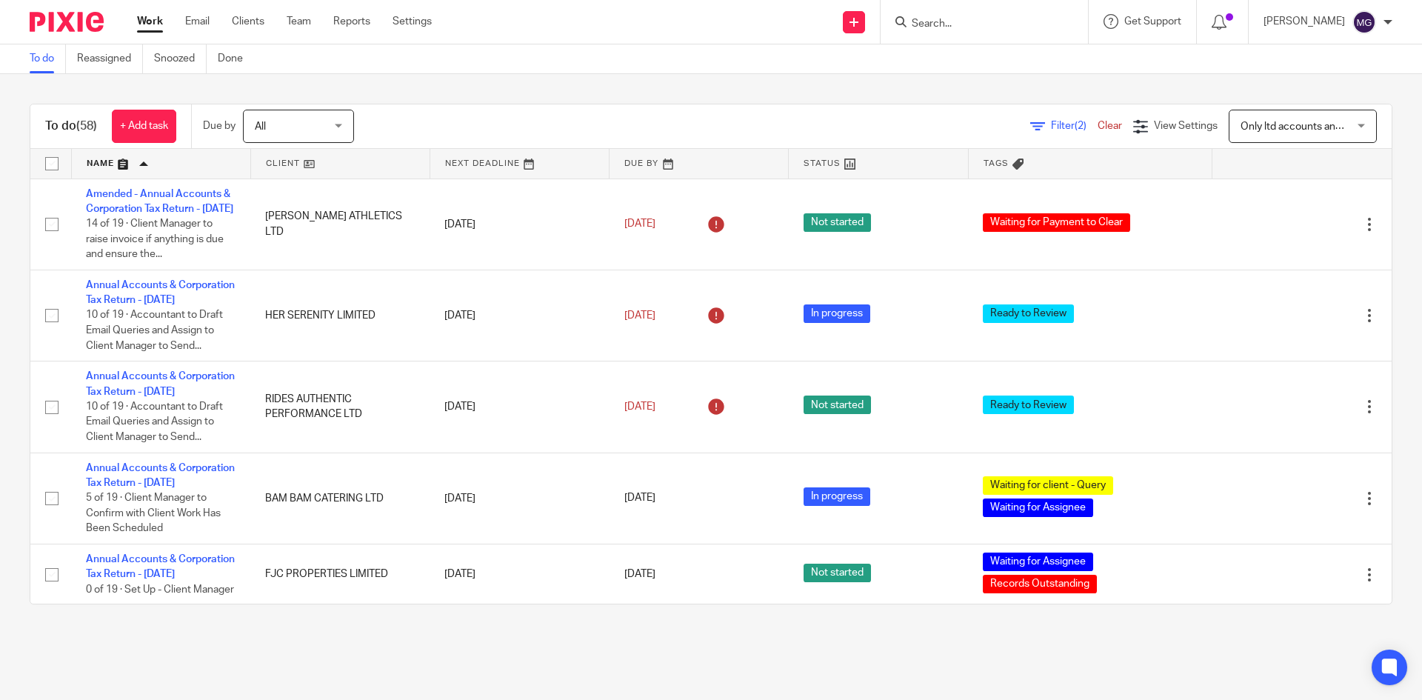
click at [1037, 119] on div "Filter (2) Clear" at bounding box center [1081, 127] width 103 height 16
click at [1051, 126] on span "Filter (2)" at bounding box center [1074, 126] width 47 height 10
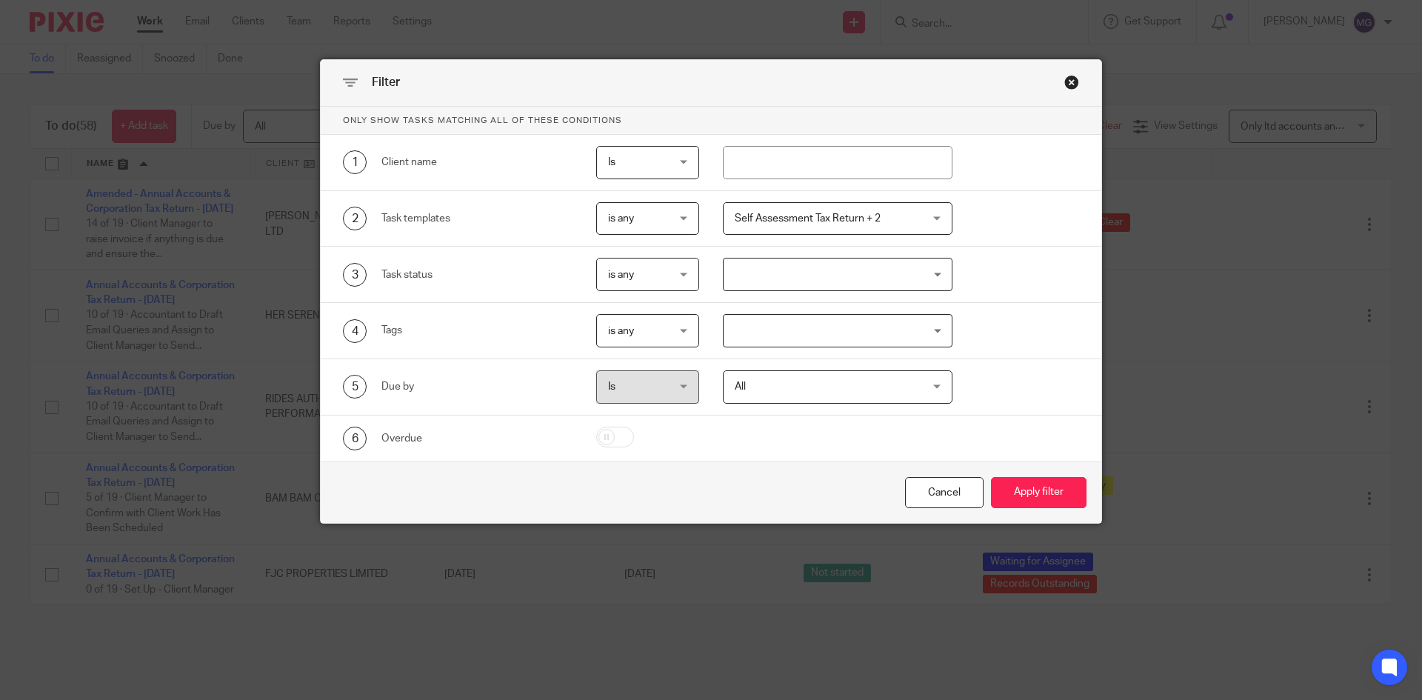
click at [786, 287] on input "Search for option" at bounding box center [834, 274] width 219 height 26
click at [1011, 327] on div "4 Tags is any is any is any is all is none is_any Loading..." at bounding box center [699, 330] width 759 height 33
click at [886, 333] on input "Search for option" at bounding box center [834, 331] width 219 height 26
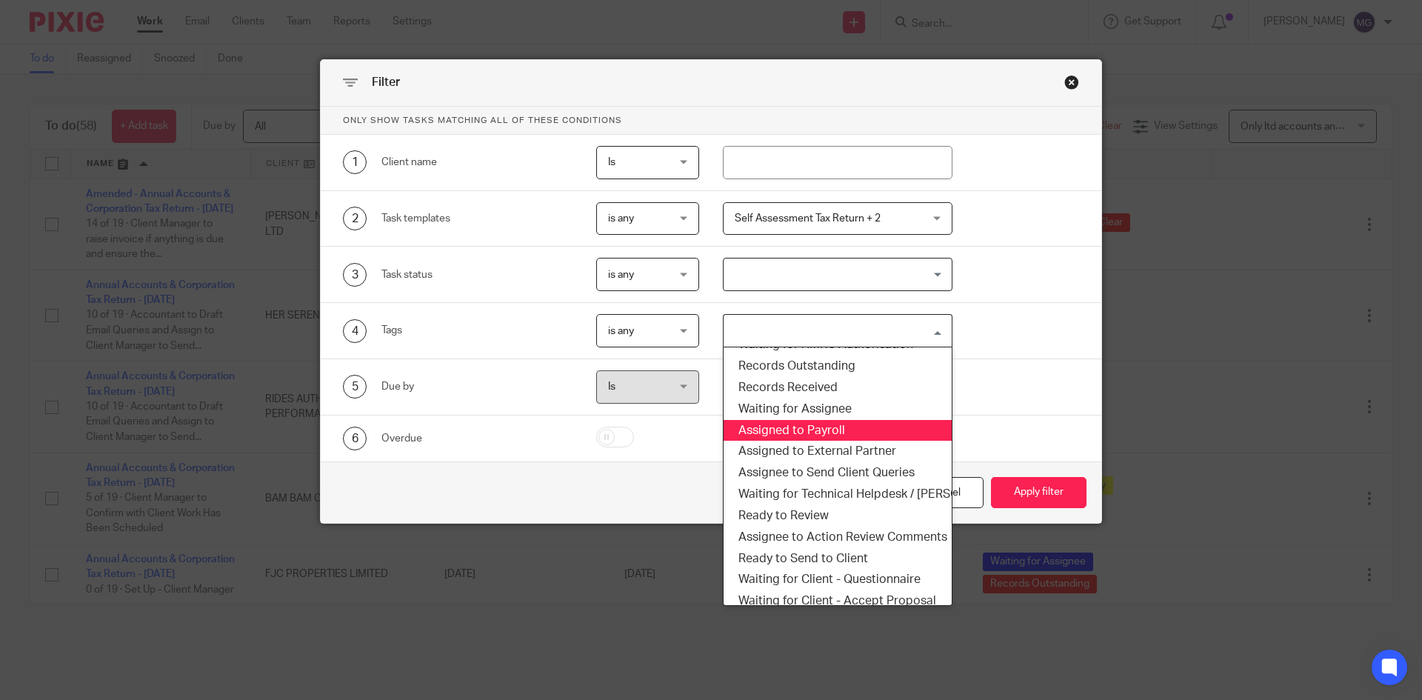
scroll to position [148, 0]
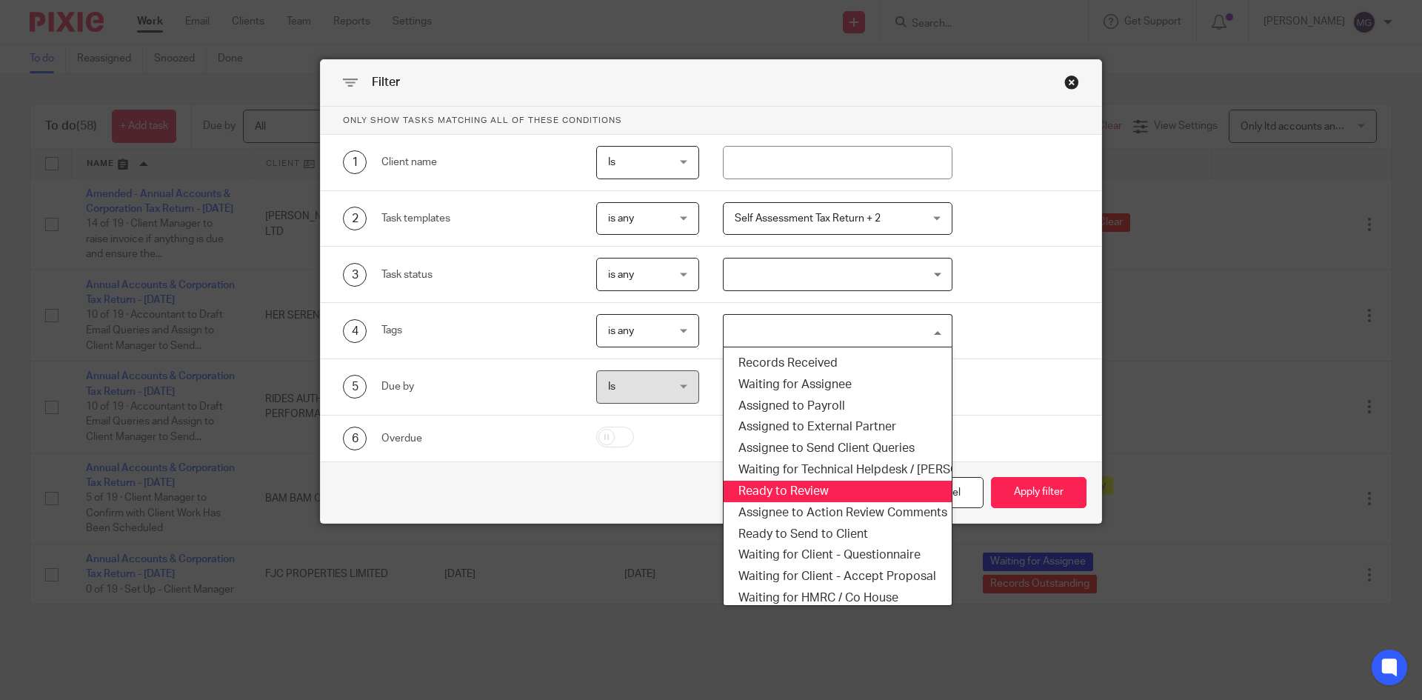
click at [805, 485] on li "Ready to Review" at bounding box center [838, 491] width 229 height 21
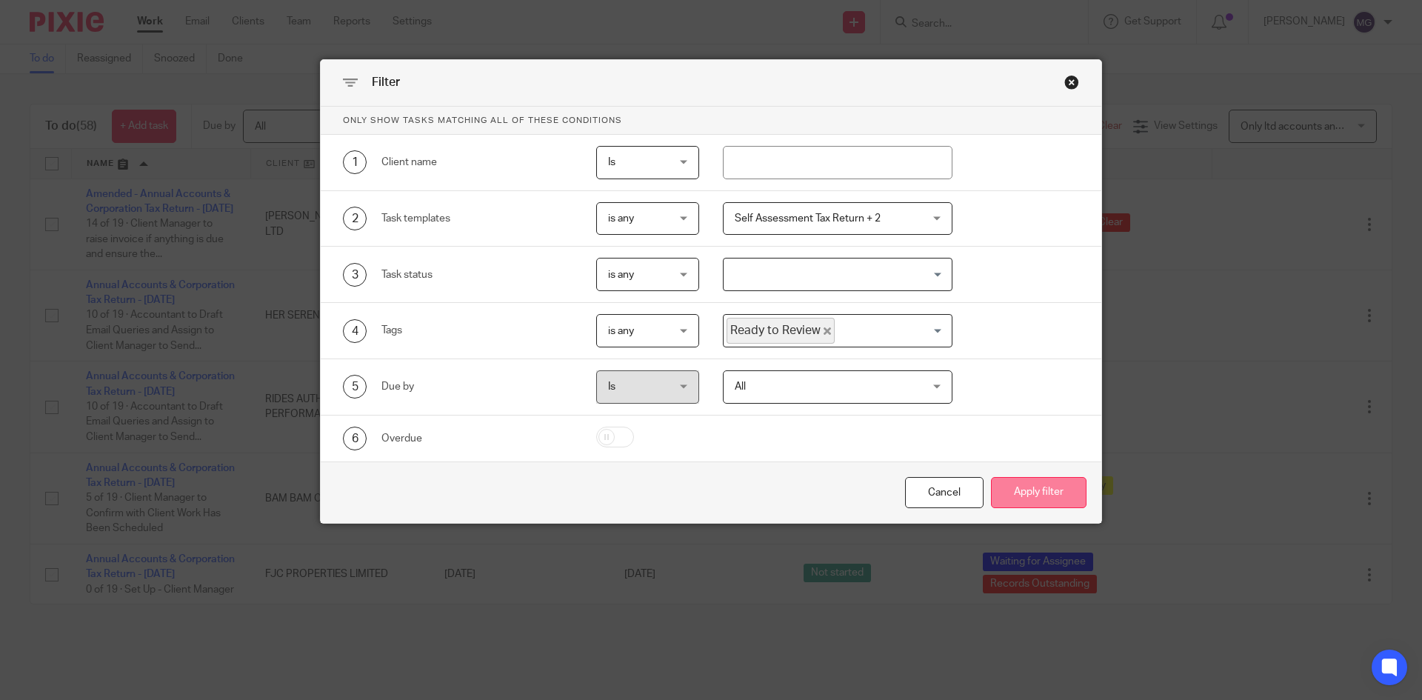
click at [1003, 484] on button "Apply filter" at bounding box center [1039, 493] width 96 height 32
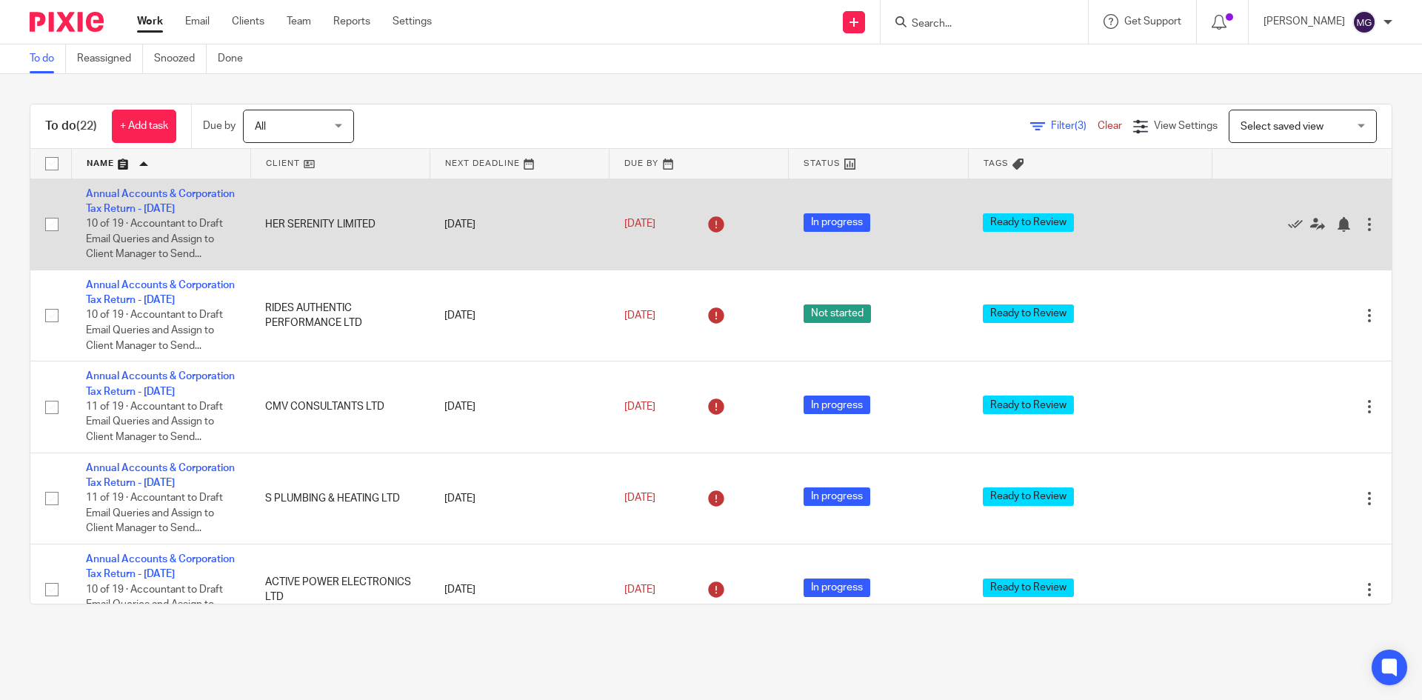
click at [55, 238] on input "checkbox" at bounding box center [52, 224] width 28 height 28
checkbox input "true"
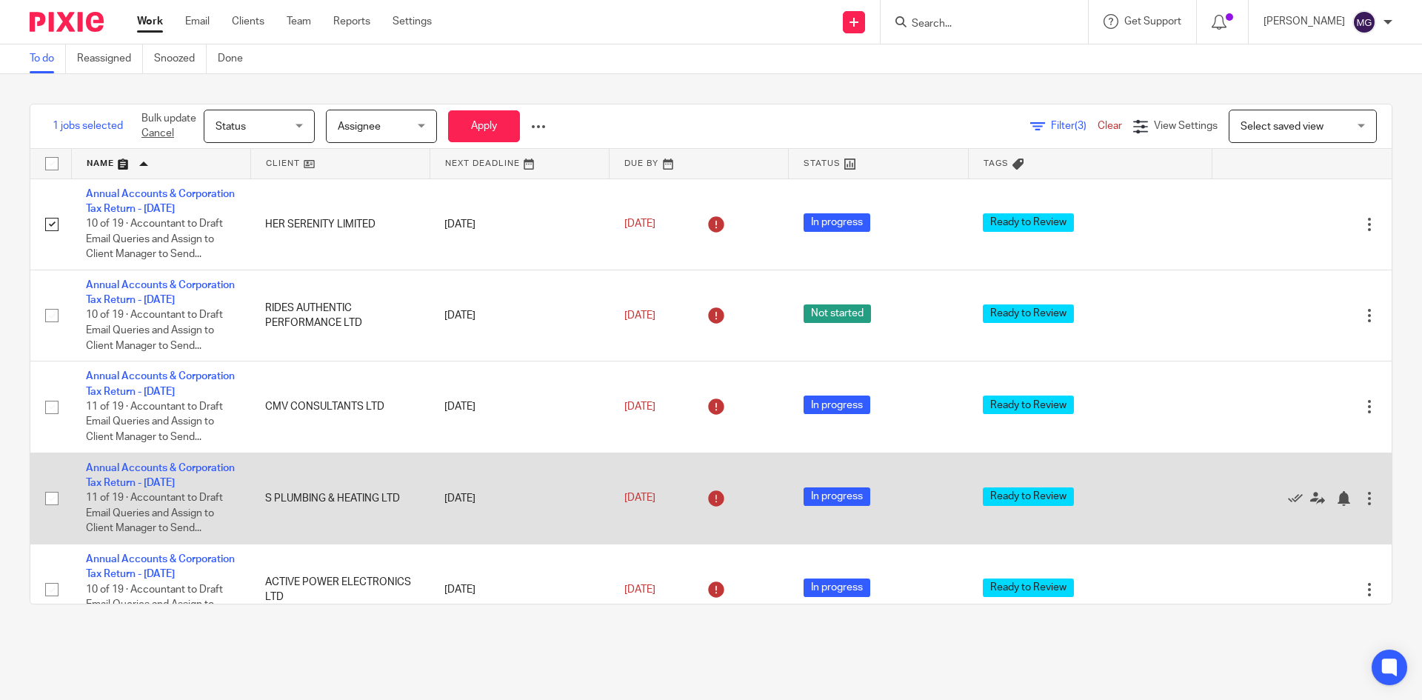
click at [53, 513] on input "checkbox" at bounding box center [52, 498] width 28 height 28
checkbox input "true"
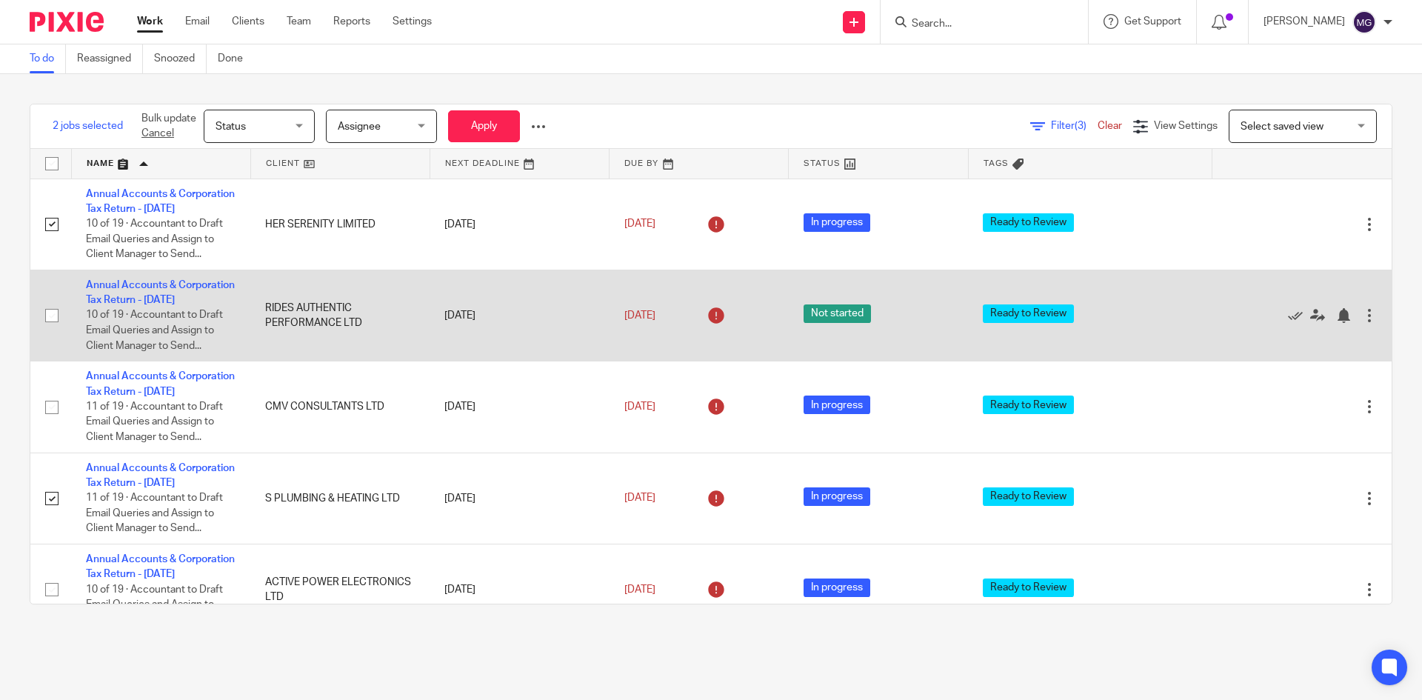
click at [56, 330] on input "checkbox" at bounding box center [52, 315] width 28 height 28
checkbox input "true"
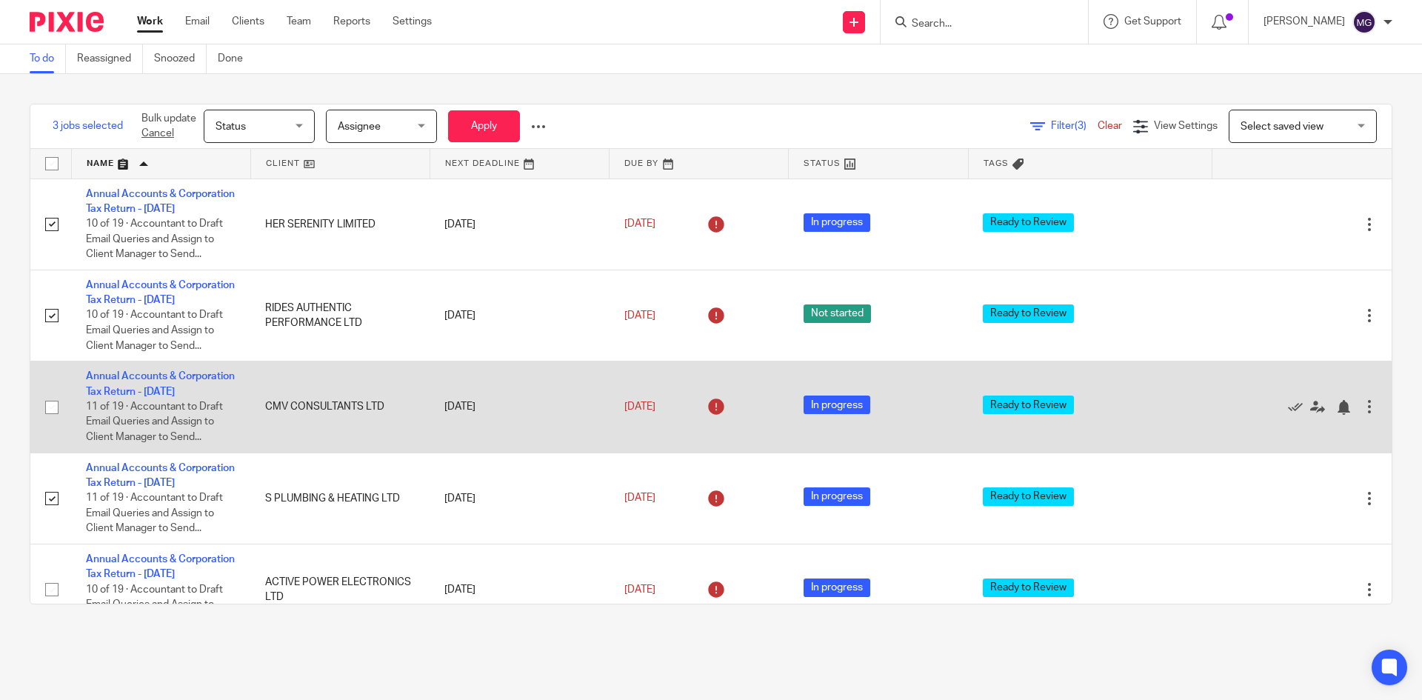
click at [50, 421] on input "checkbox" at bounding box center [52, 407] width 28 height 28
checkbox input "true"
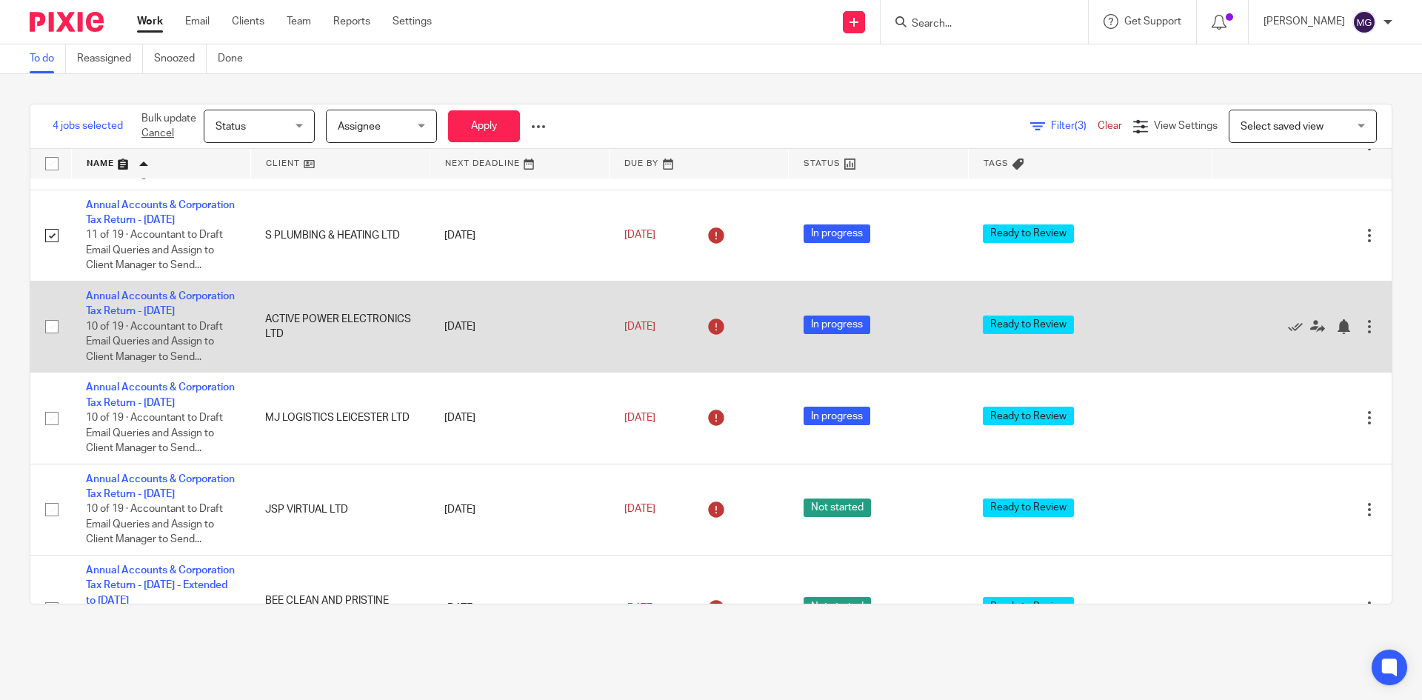
scroll to position [296, 0]
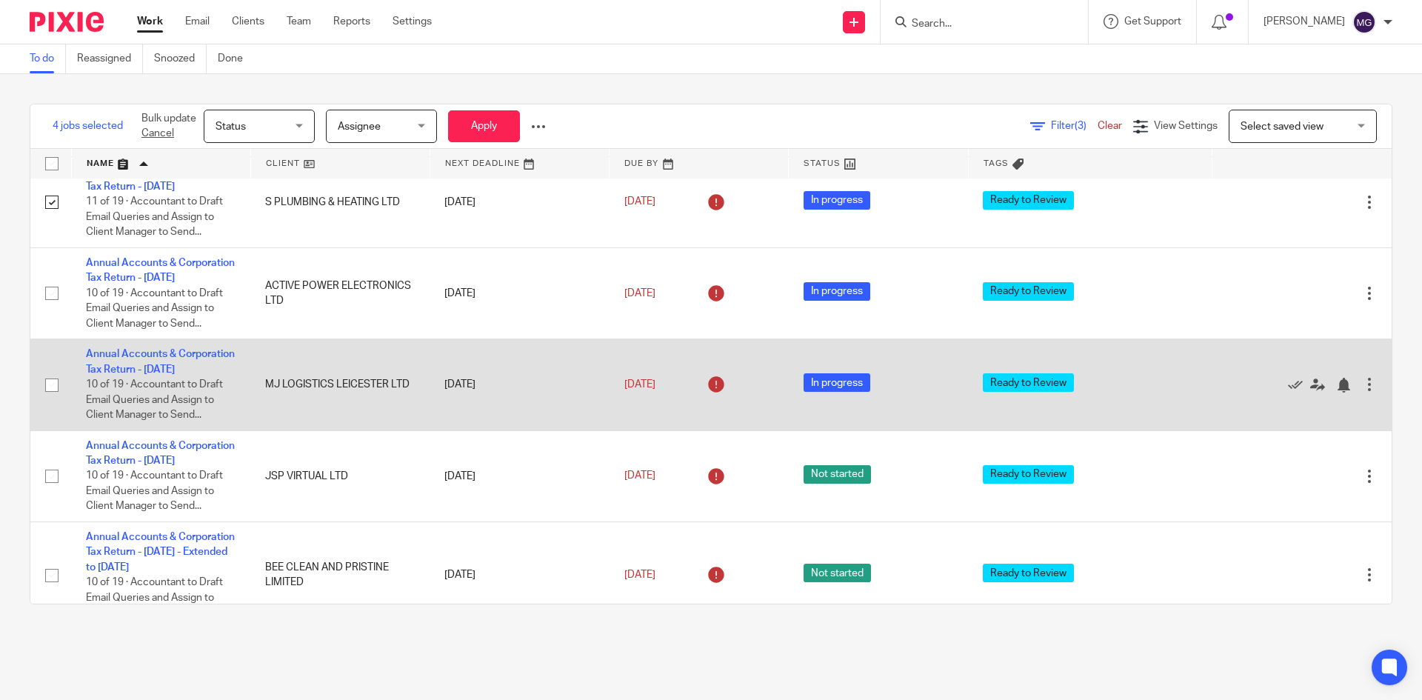
drag, startPoint x: 51, startPoint y: 360, endPoint x: 56, endPoint y: 426, distance: 66.1
click at [51, 307] on input "checkbox" at bounding box center [52, 293] width 28 height 28
checkbox input "true"
click at [46, 399] on input "checkbox" at bounding box center [52, 385] width 28 height 28
checkbox input "true"
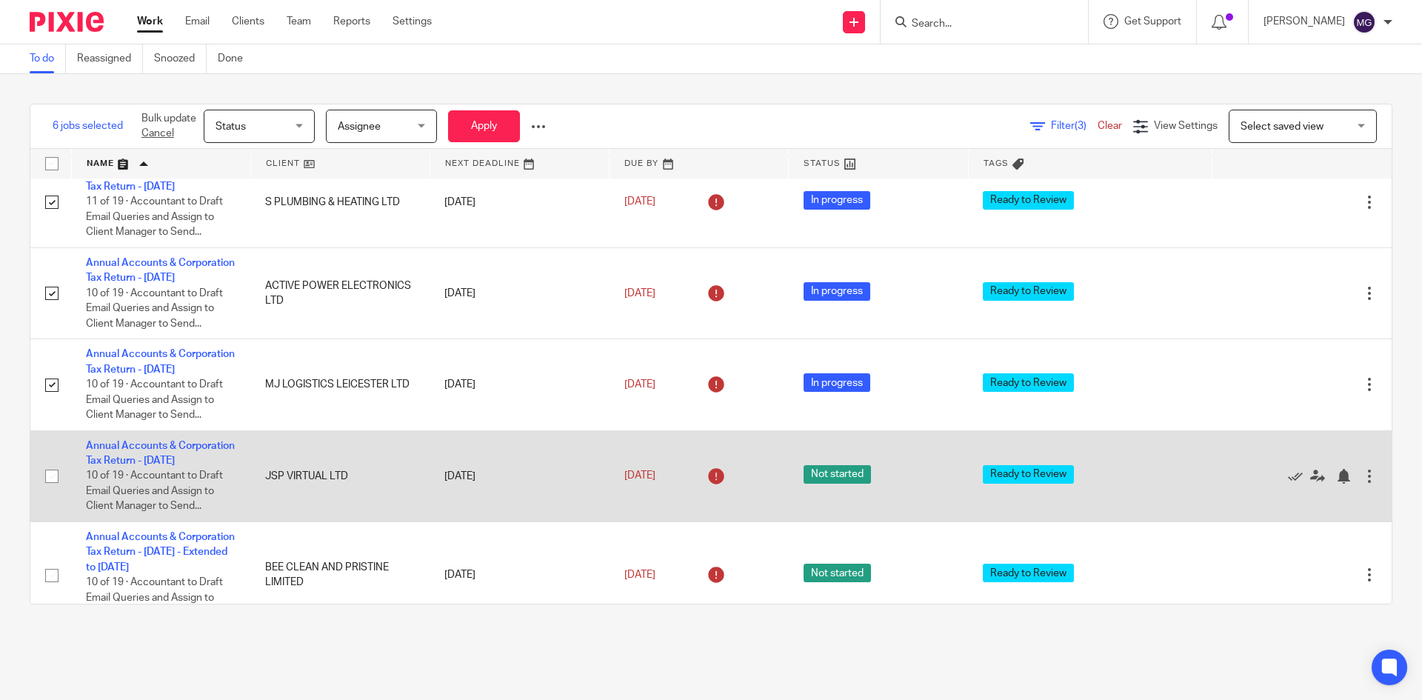
click at [53, 490] on input "checkbox" at bounding box center [52, 476] width 28 height 28
checkbox input "true"
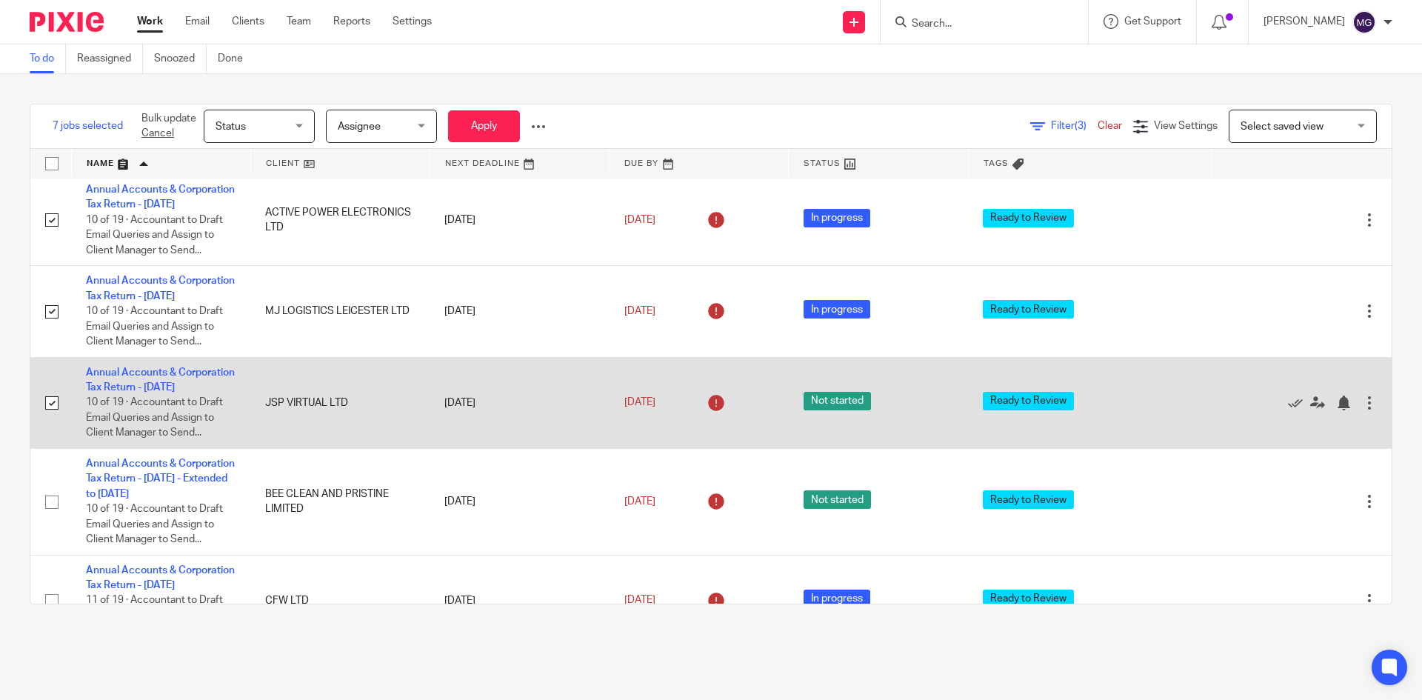
scroll to position [519, 0]
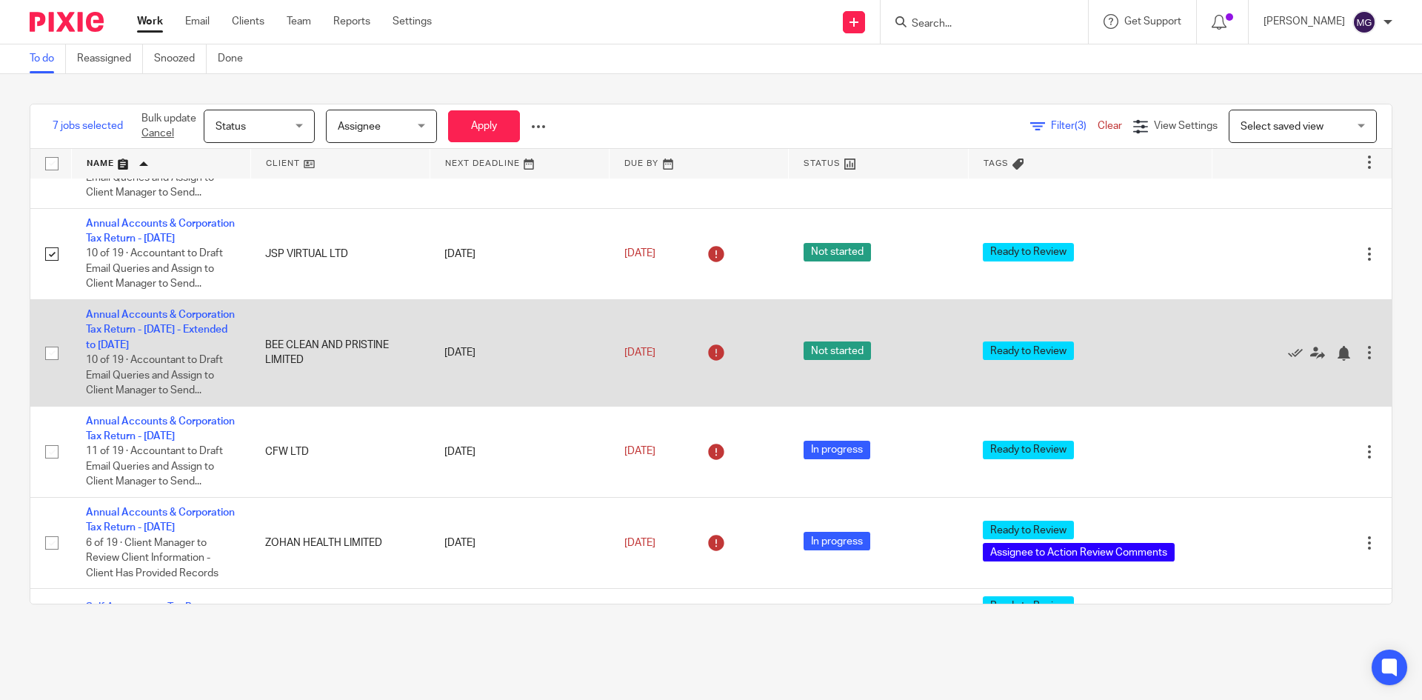
click at [53, 367] on input "checkbox" at bounding box center [52, 353] width 28 height 28
checkbox input "true"
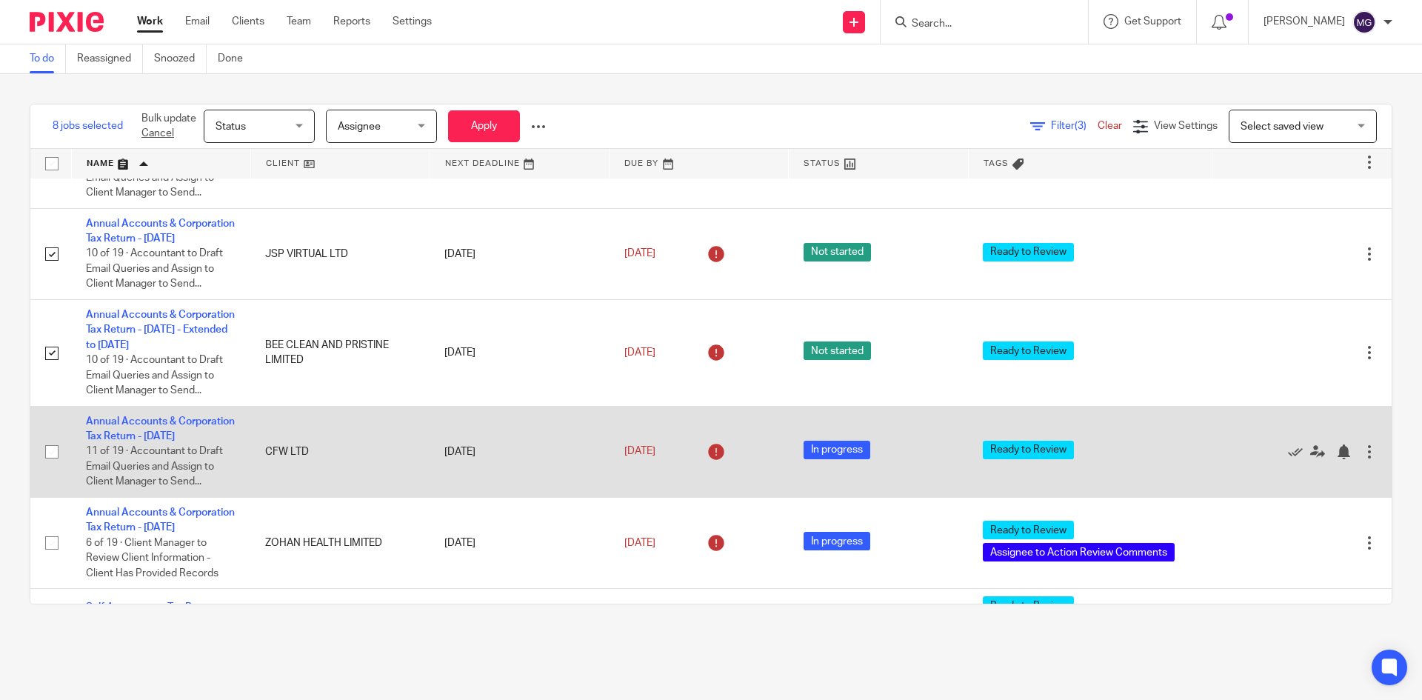
click at [56, 466] on input "checkbox" at bounding box center [52, 452] width 28 height 28
checkbox input "true"
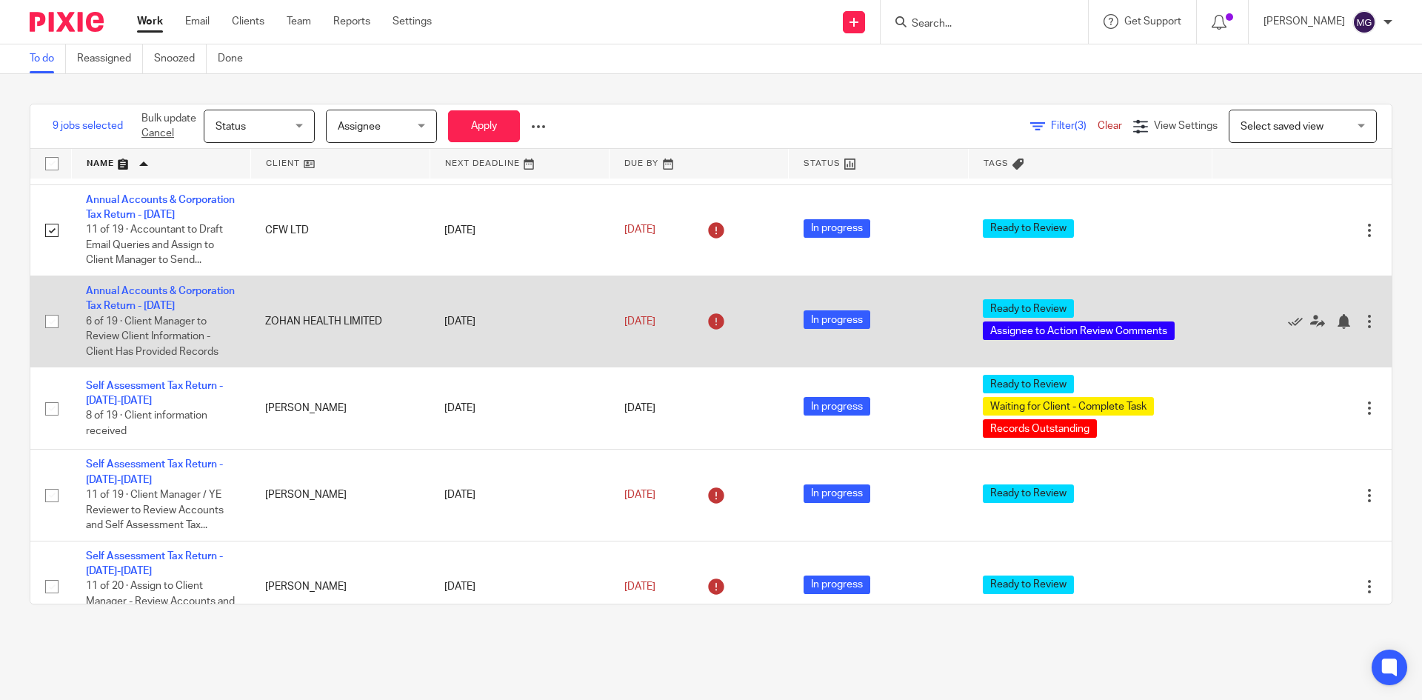
scroll to position [741, 0]
click at [54, 335] on input "checkbox" at bounding box center [52, 321] width 28 height 28
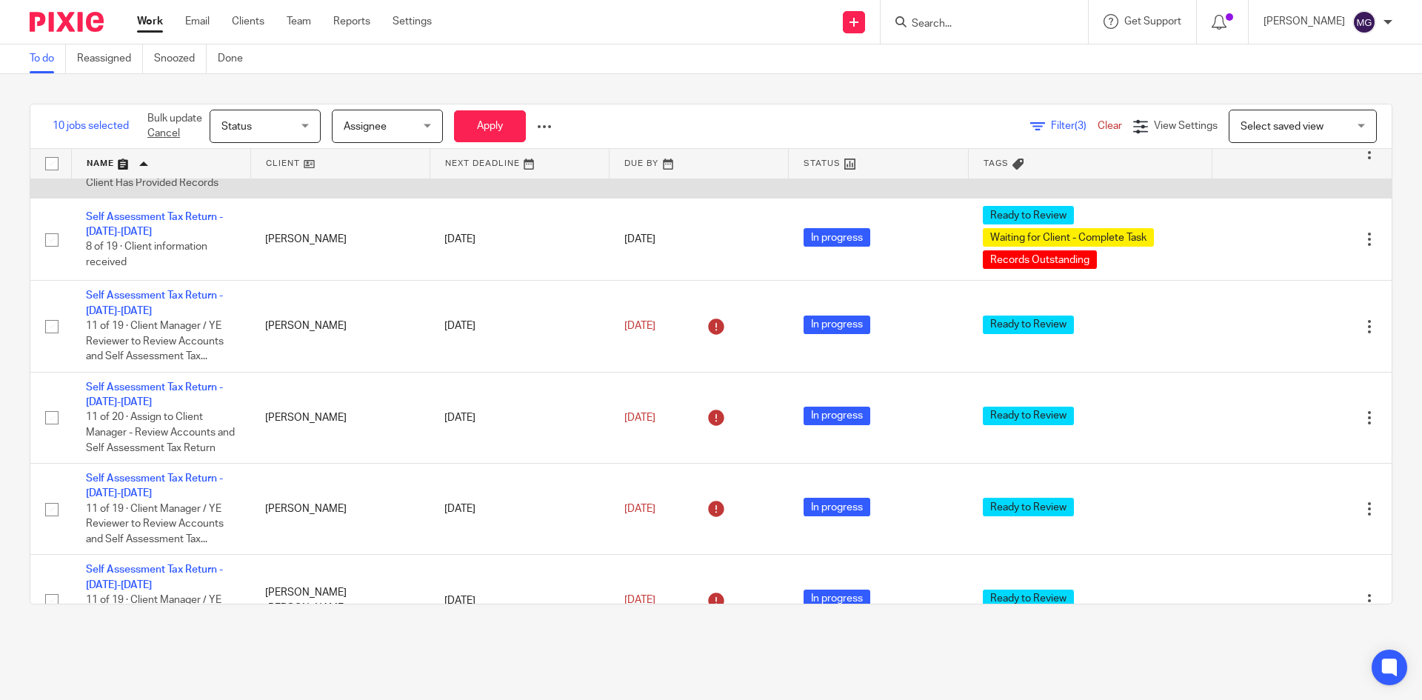
scroll to position [889, 0]
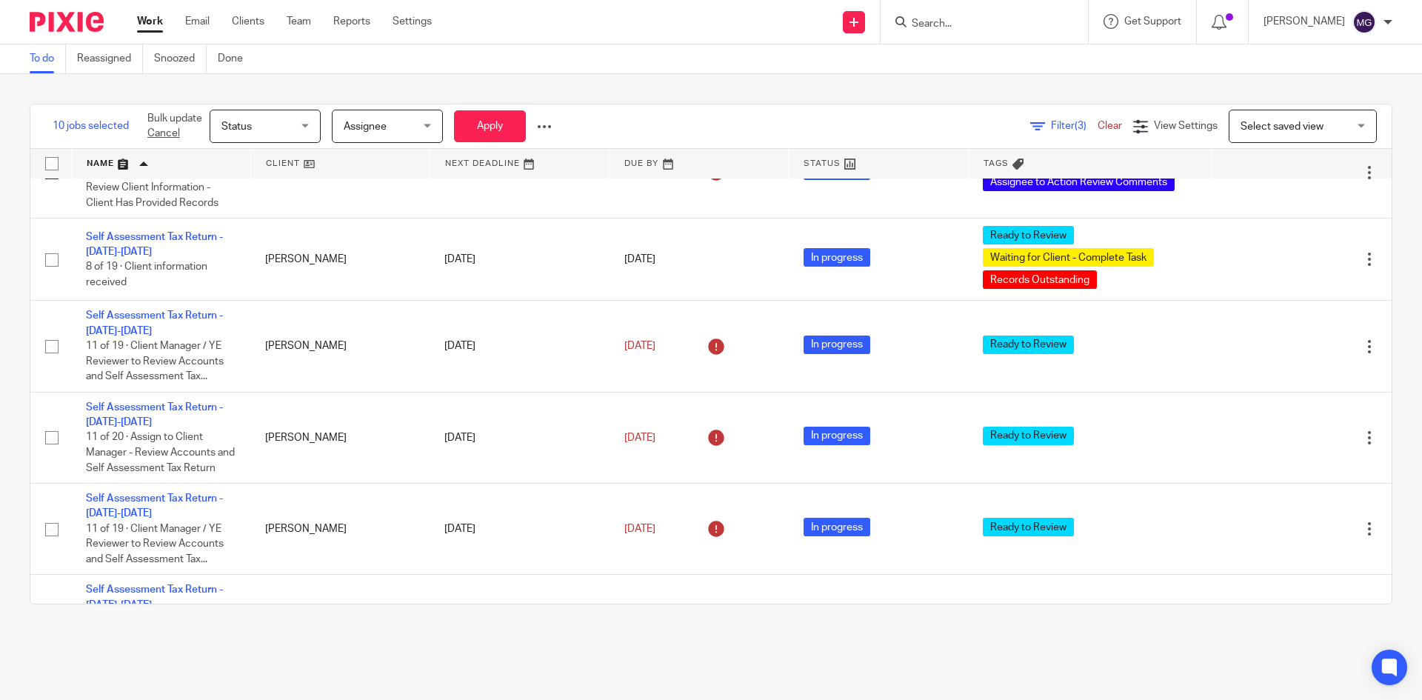
drag, startPoint x: 387, startPoint y: 317, endPoint x: 679, endPoint y: 66, distance: 385.0
click at [679, 66] on main "To do Reassigned Snoozed Done 10 jobs selected Bulk update Cancel Status Status…" at bounding box center [711, 350] width 1422 height 700
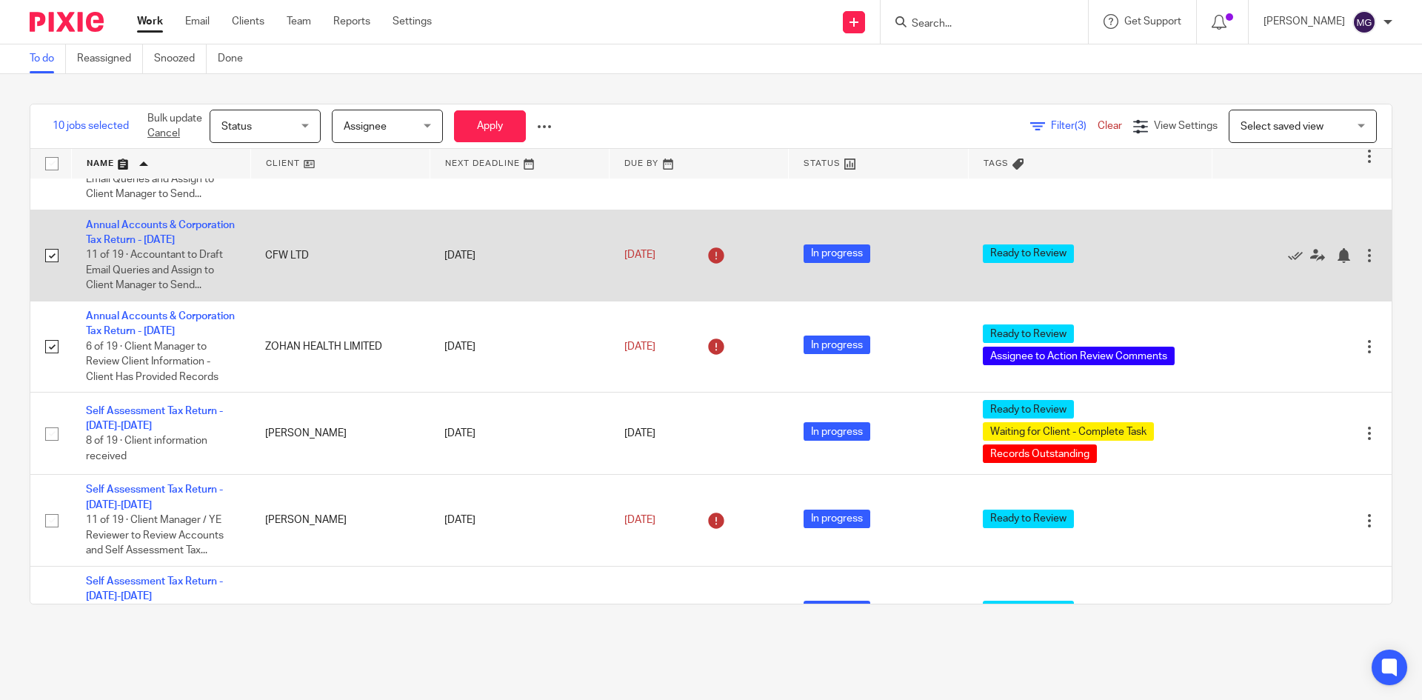
scroll to position [741, 0]
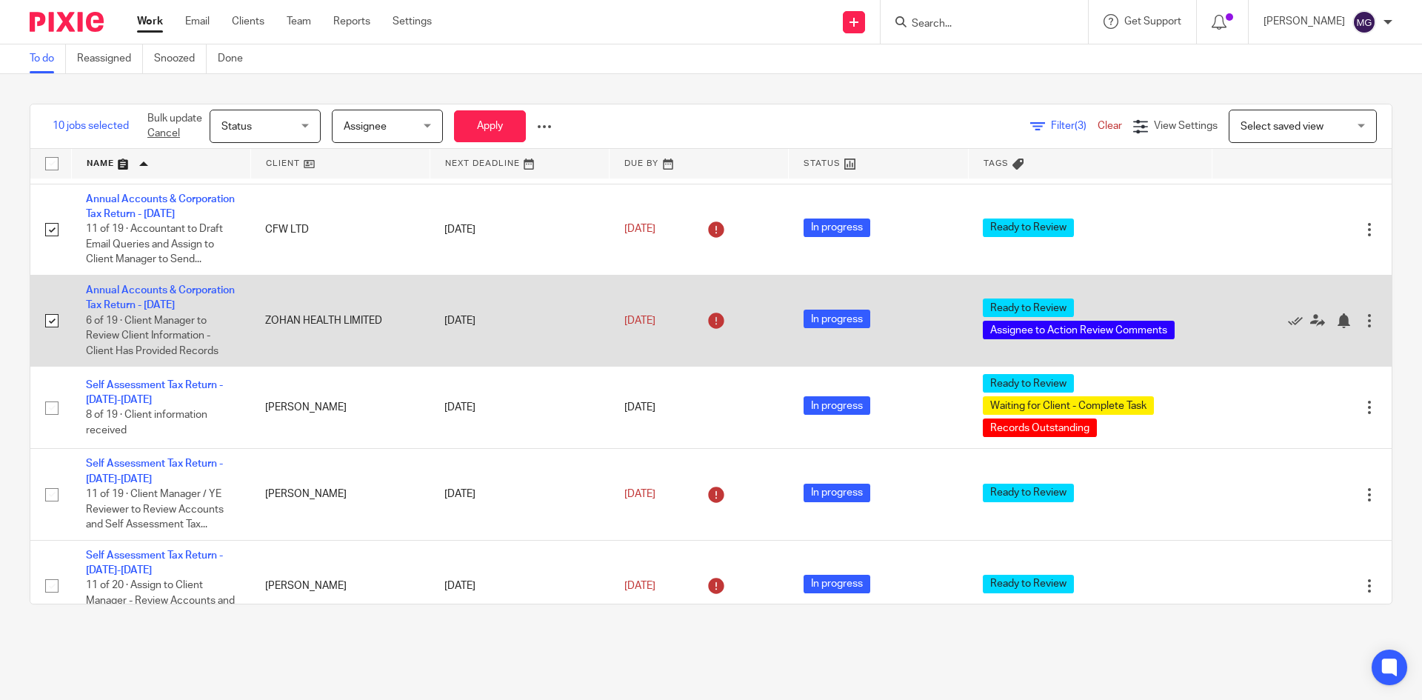
click at [46, 335] on input "checkbox" at bounding box center [52, 321] width 28 height 28
checkbox input "false"
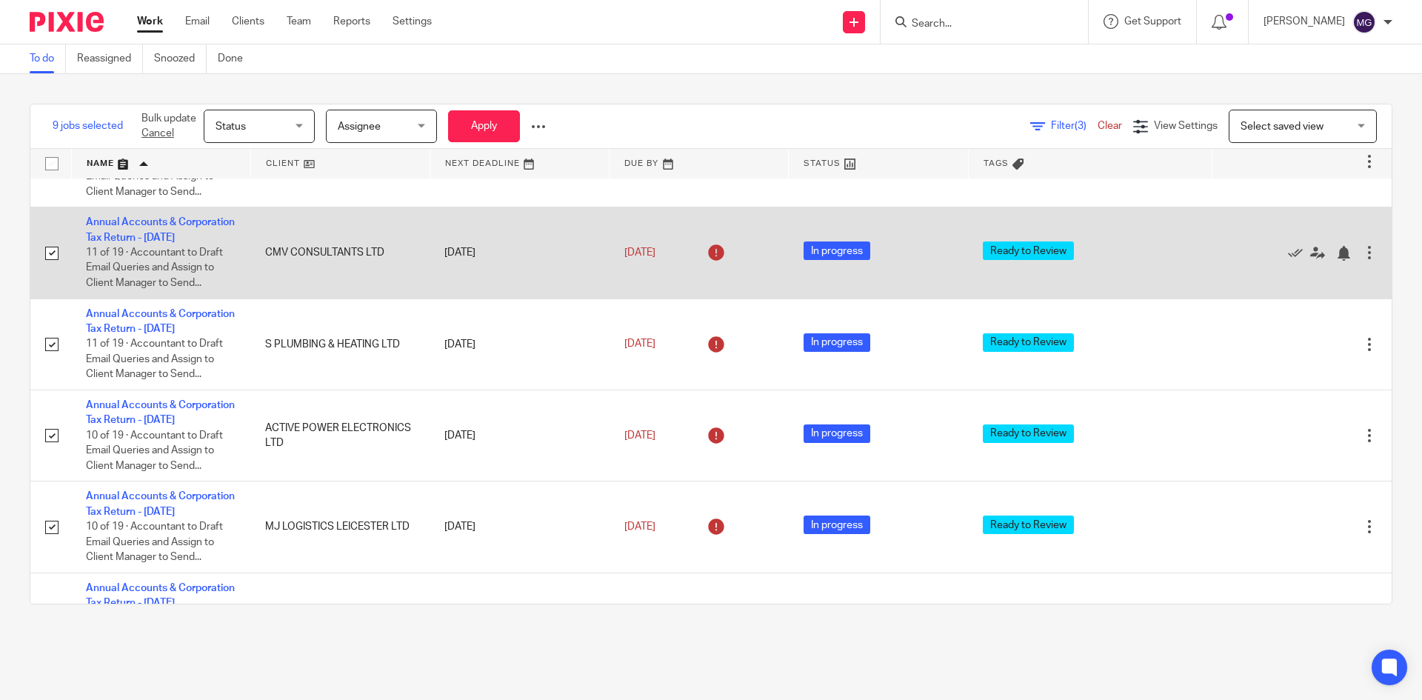
scroll to position [148, 0]
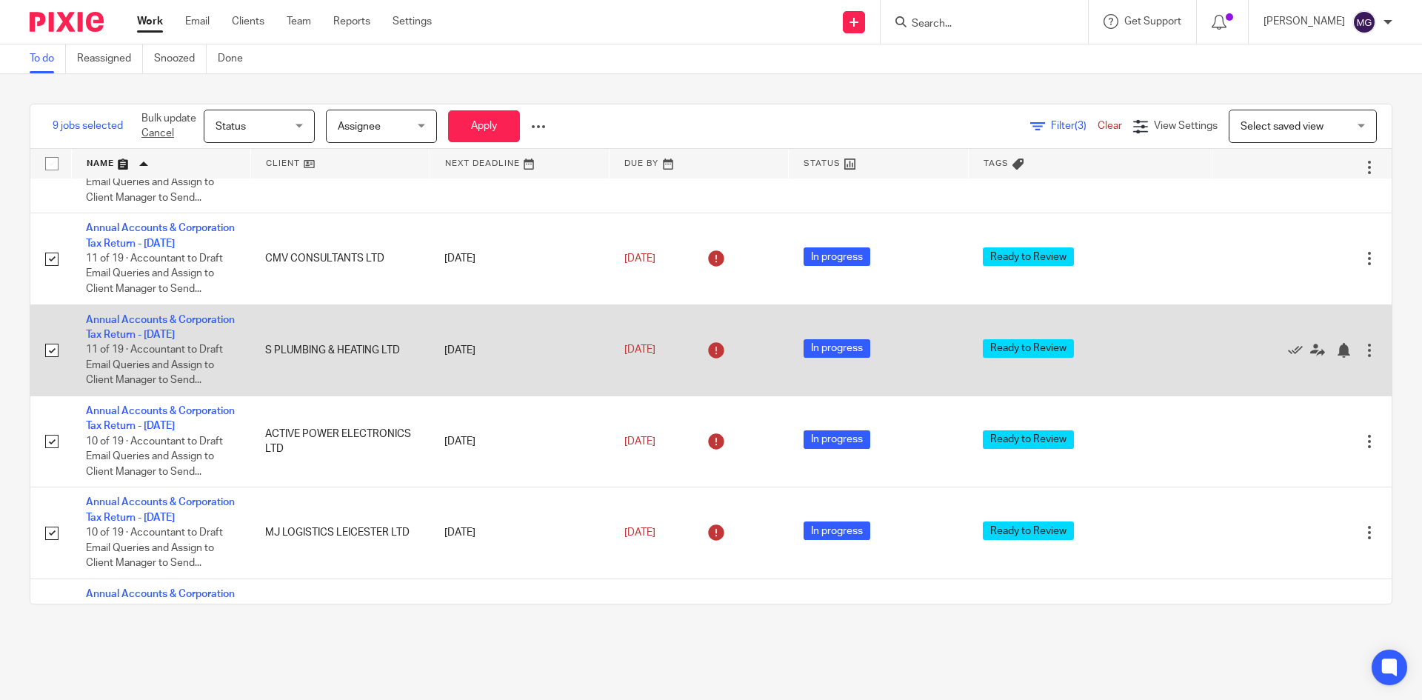
click at [52, 364] on input "checkbox" at bounding box center [52, 350] width 28 height 28
checkbox input "false"
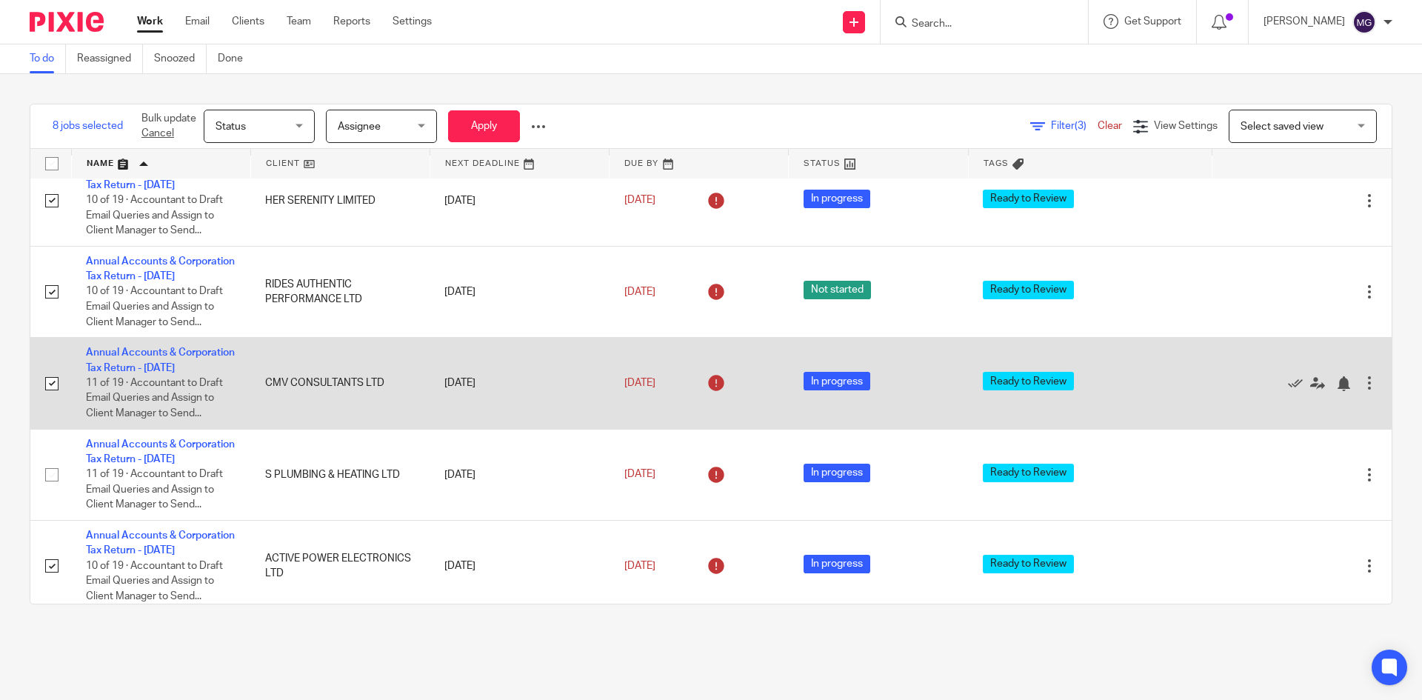
scroll to position [0, 0]
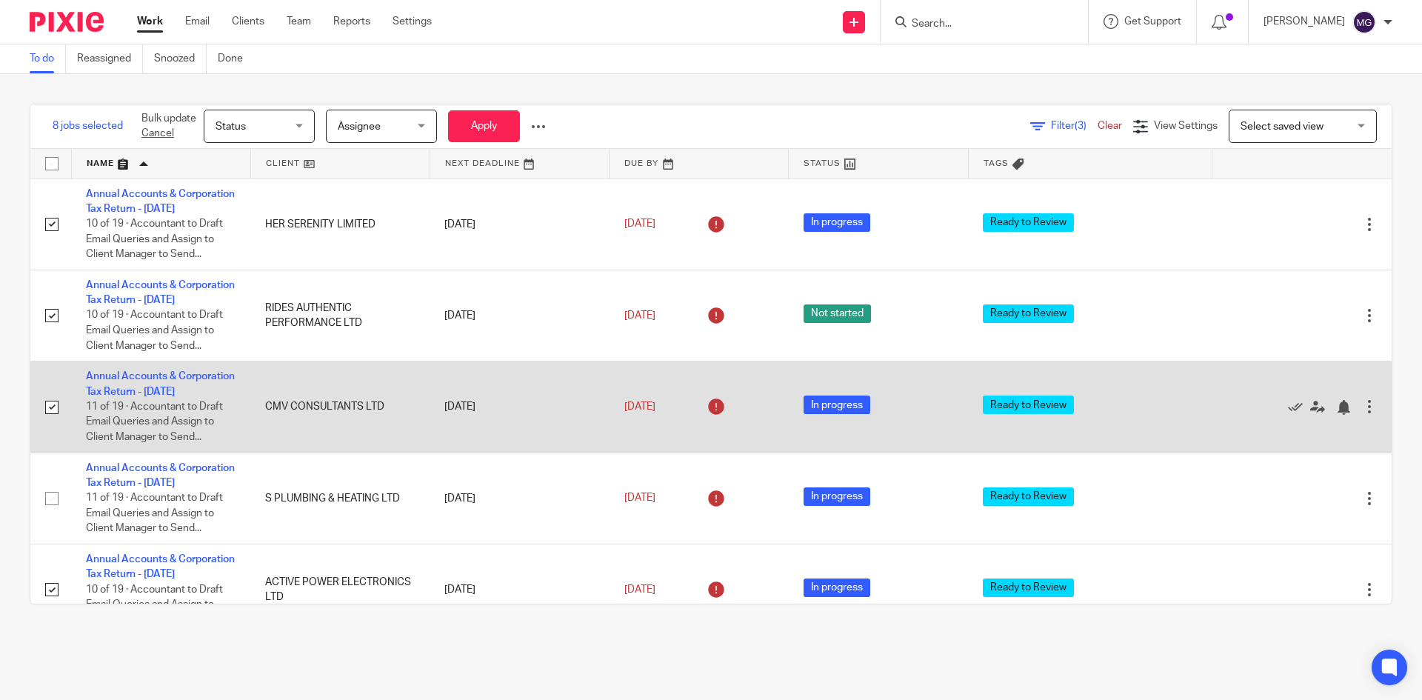
click at [56, 421] on input "checkbox" at bounding box center [52, 407] width 28 height 28
checkbox input "false"
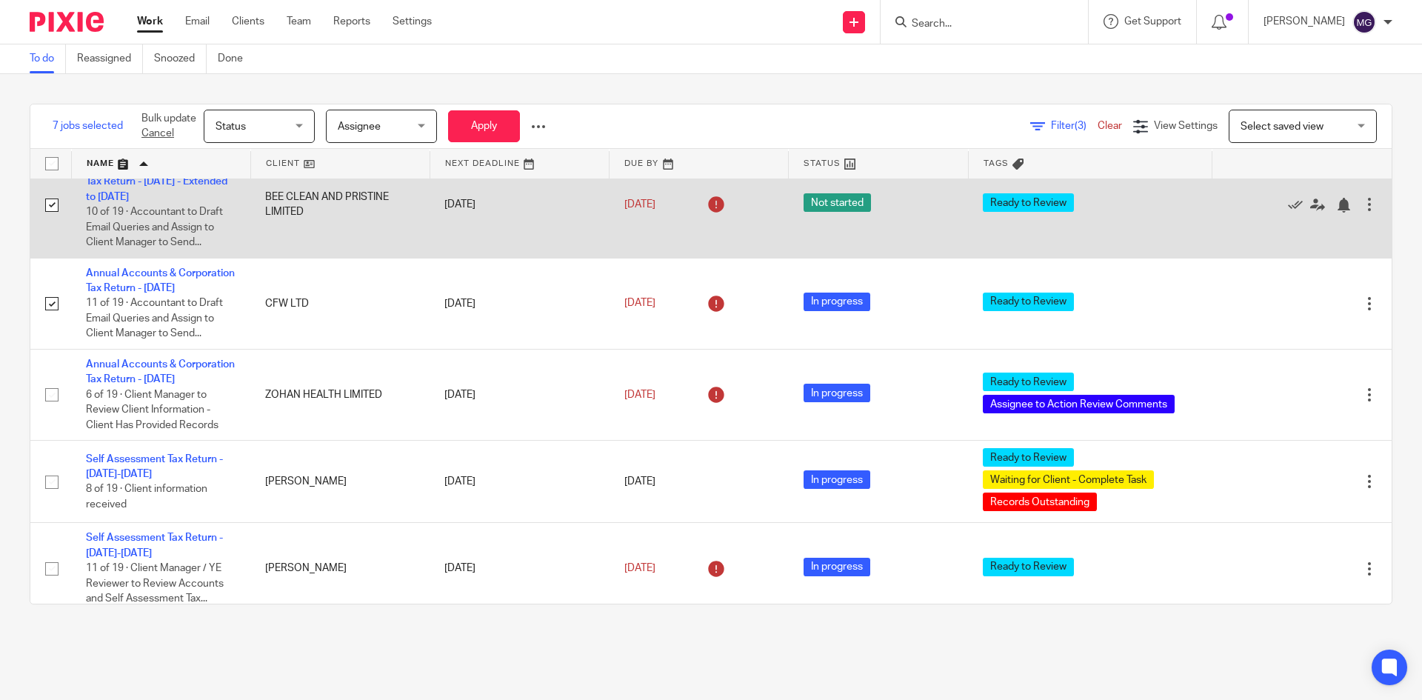
scroll to position [889, 0]
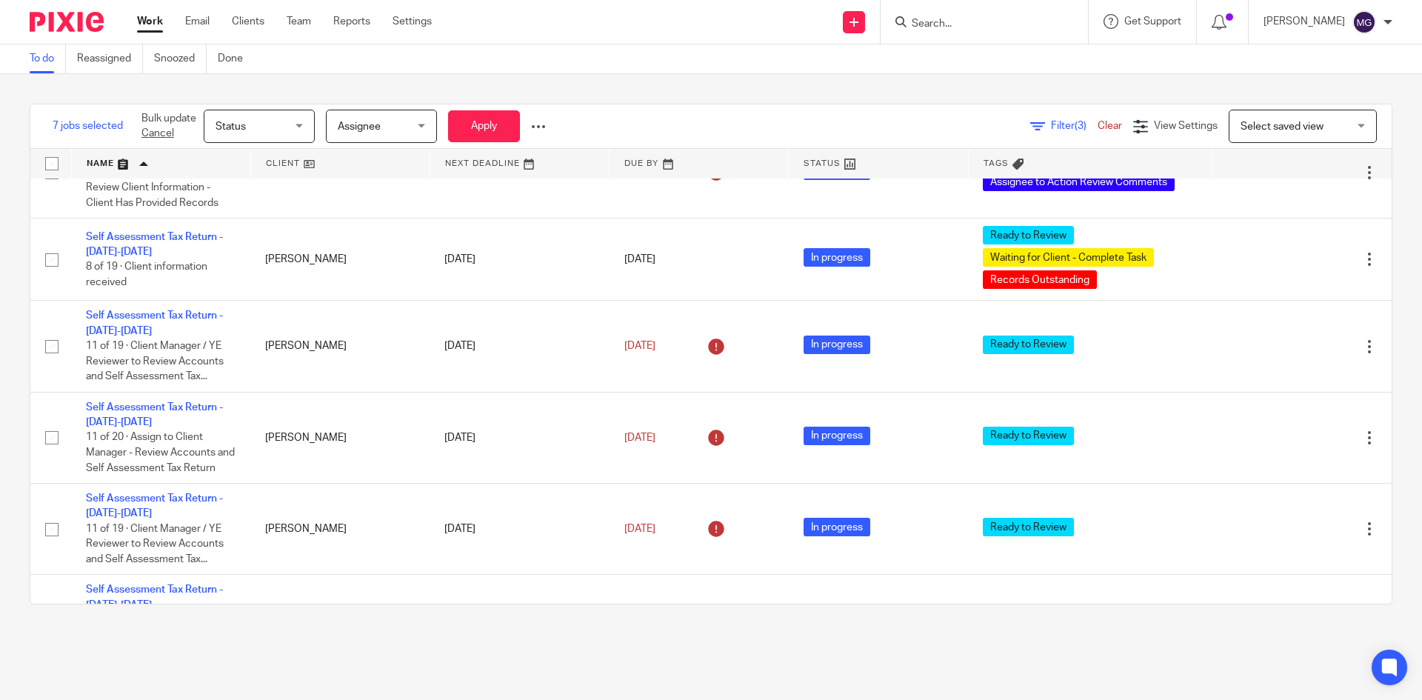
click at [1030, 130] on link "Filter (3)" at bounding box center [1063, 126] width 67 height 10
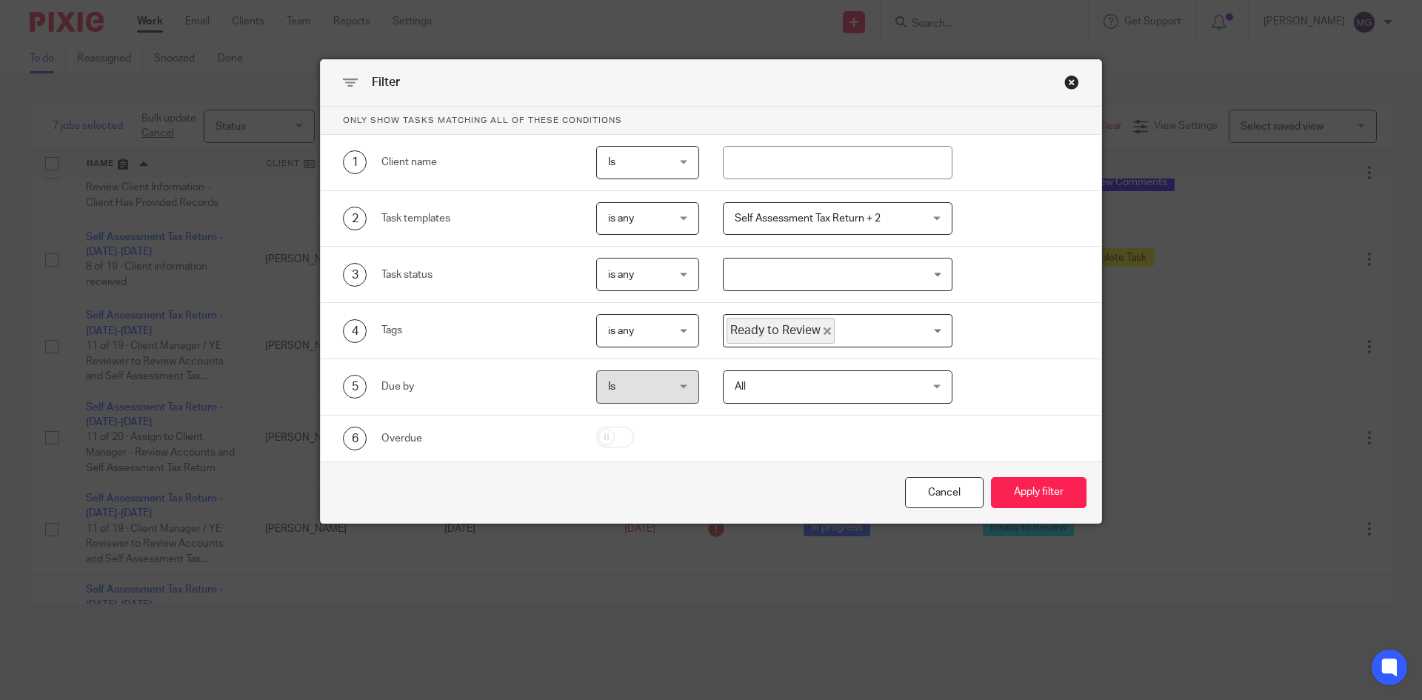
click at [1070, 83] on div "Close this dialog window" at bounding box center [1071, 82] width 15 height 15
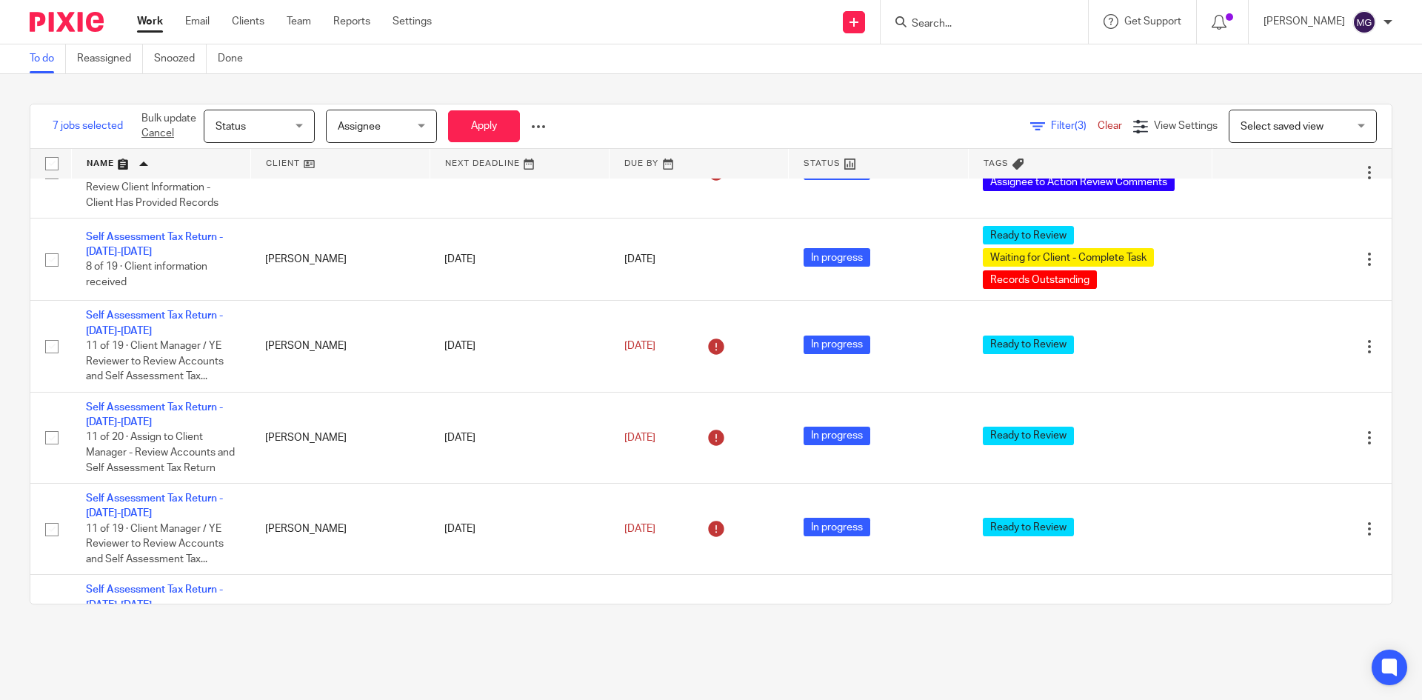
click at [1075, 131] on span "(3)" at bounding box center [1081, 126] width 12 height 10
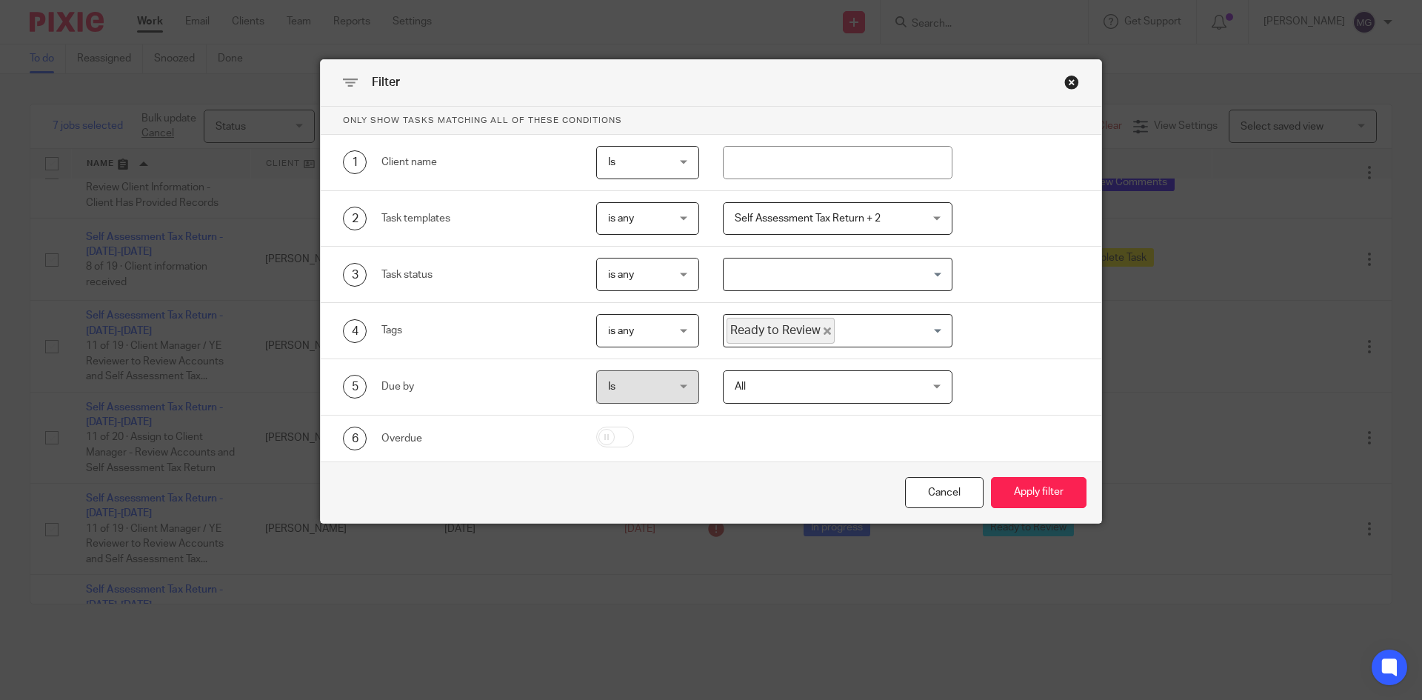
click at [623, 329] on span "is any" at bounding box center [621, 331] width 26 height 10
click at [647, 421] on li "is none" at bounding box center [642, 422] width 102 height 30
click at [1048, 496] on button "Apply filter" at bounding box center [1039, 493] width 96 height 32
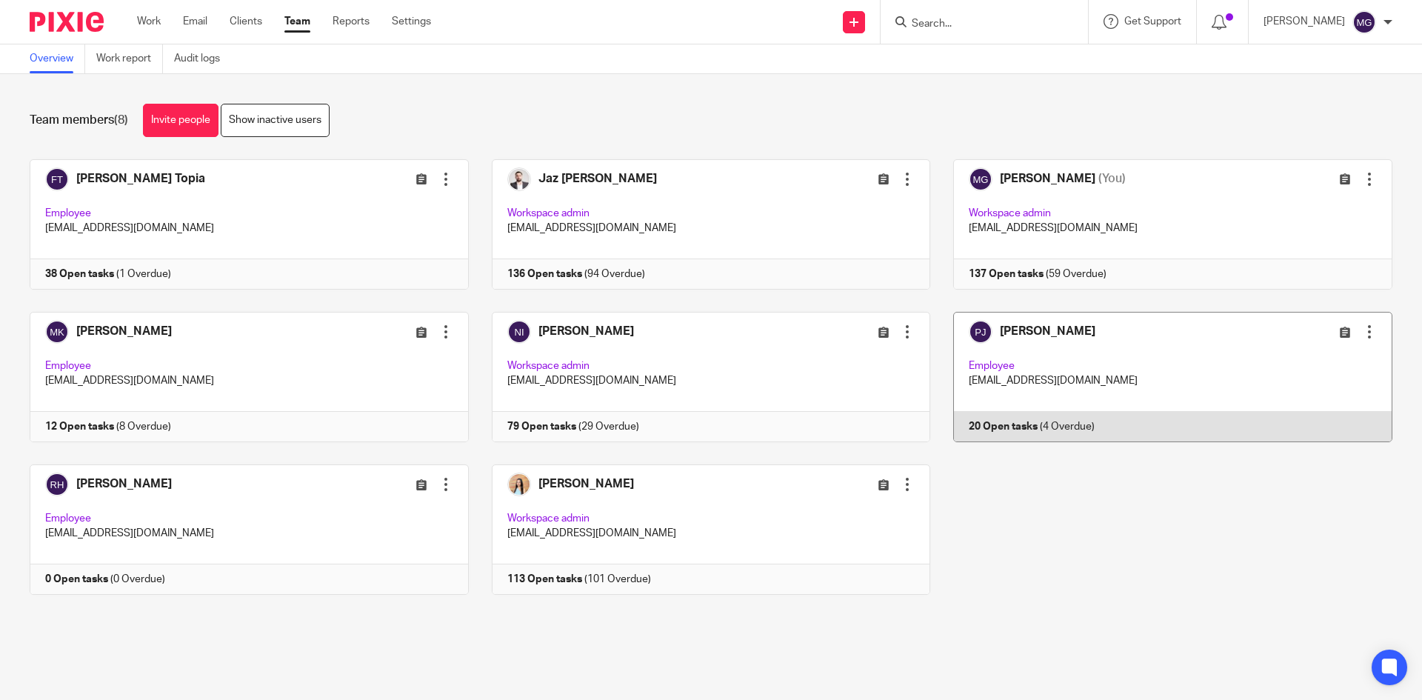
click at [1102, 389] on link at bounding box center [1161, 377] width 462 height 130
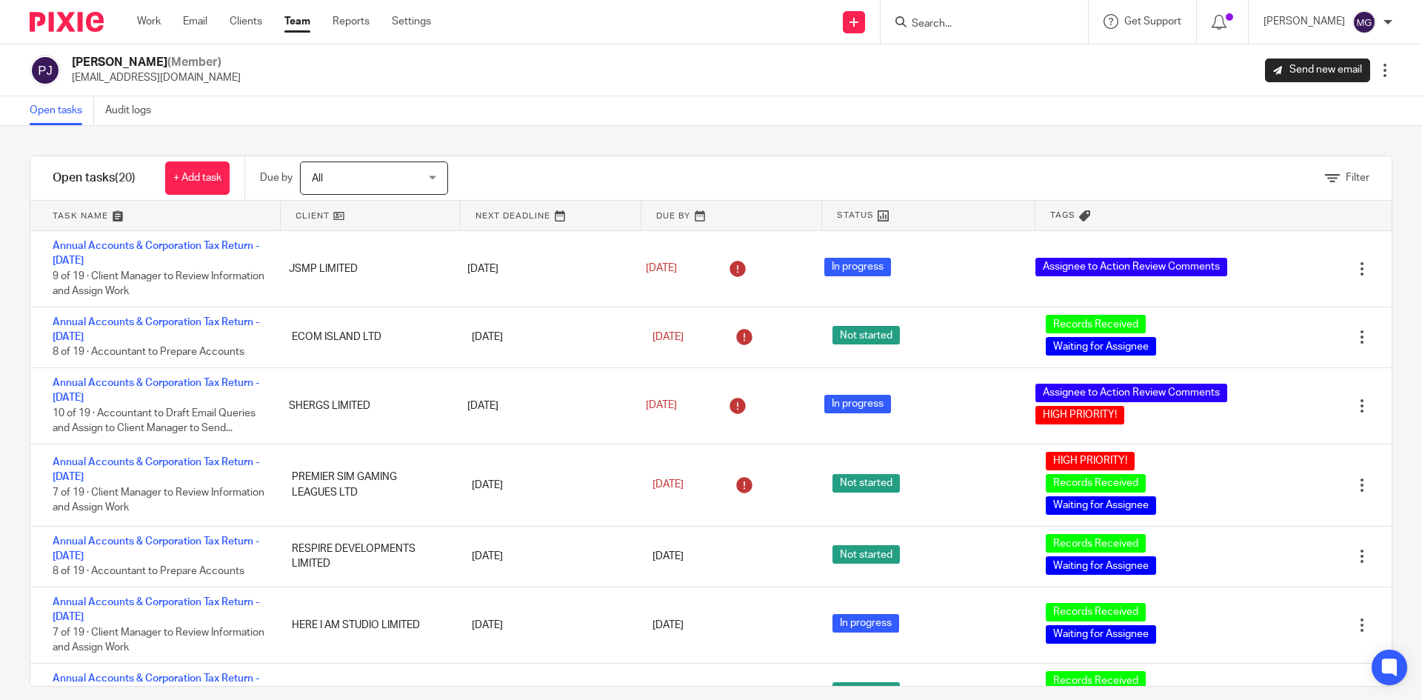
drag, startPoint x: 479, startPoint y: 71, endPoint x: 410, endPoint y: 61, distance: 70.4
click at [479, 71] on div "Punit Joshi (Member) shubhamraghuwanshi@taxassist.co.uk Send new email Edit use…" at bounding box center [711, 70] width 1363 height 31
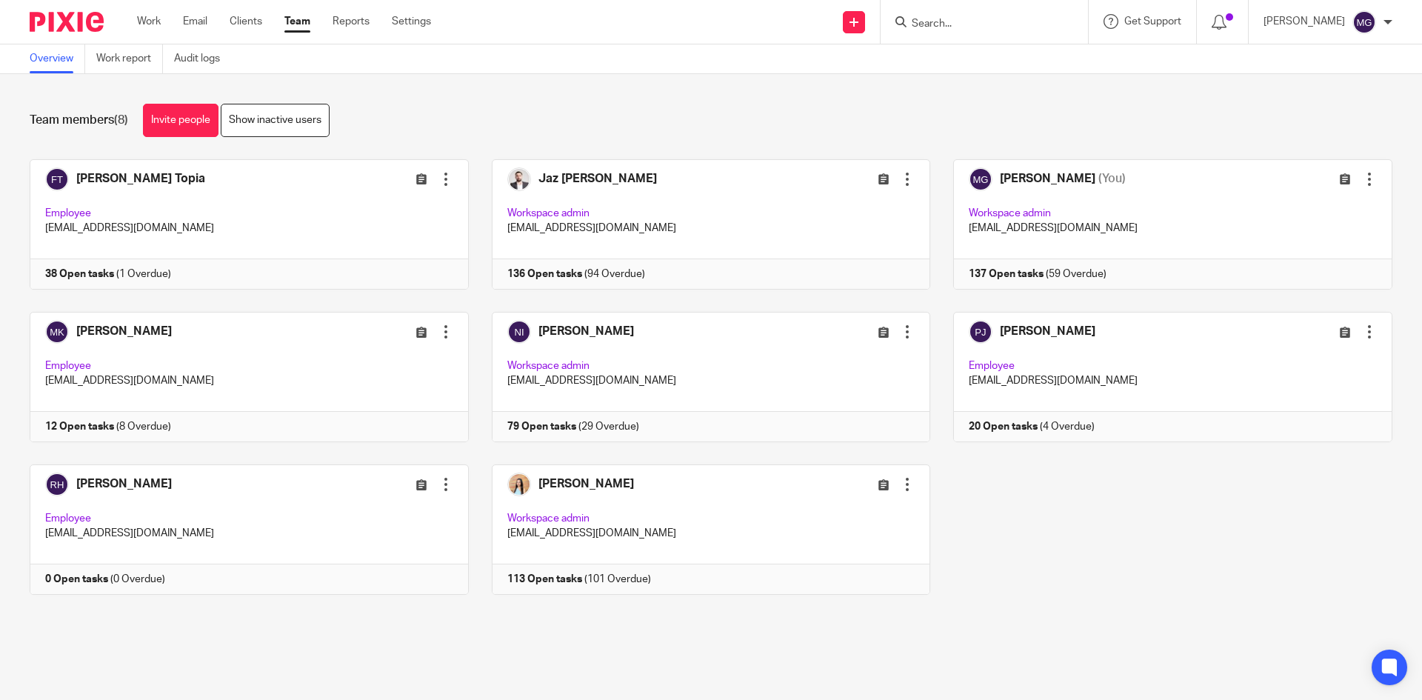
click at [648, 84] on div "Team members (8) Invite people Show inactive users Invite team members Add invi…" at bounding box center [711, 360] width 1422 height 573
click at [1043, 489] on div "[PERSON_NAME] Topia Edit user Transfer Deactivate user Employee [EMAIL_ADDRESS]…" at bounding box center [700, 388] width 1386 height 458
click at [1051, 516] on div "[PERSON_NAME] Topia Edit user Transfer Deactivate user Employee [EMAIL_ADDRESS]…" at bounding box center [700, 388] width 1386 height 458
click at [796, 139] on div "Team members (8) Invite people Show inactive users Invite team members Add invi…" at bounding box center [711, 360] width 1422 height 573
click at [1077, 531] on div "[PERSON_NAME] Topia Edit user Transfer Deactivate user Employee [EMAIL_ADDRESS]…" at bounding box center [700, 388] width 1386 height 458
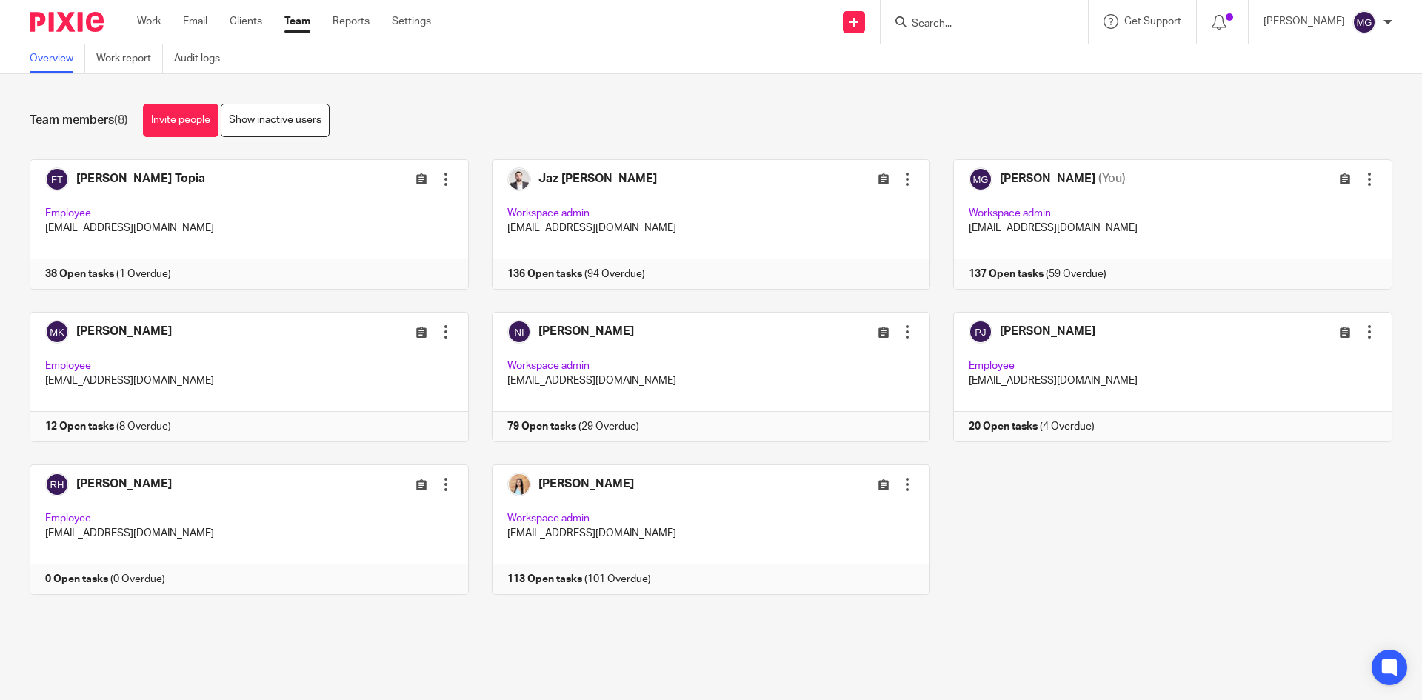
click at [1078, 527] on div "Fatema Topia Edit user Transfer Deactivate user Employee fatematopia@taxassist.…" at bounding box center [700, 388] width 1386 height 458
click at [1075, 518] on div "Fatema Topia Edit user Transfer Deactivate user Employee fatematopia@taxassist.…" at bounding box center [700, 388] width 1386 height 458
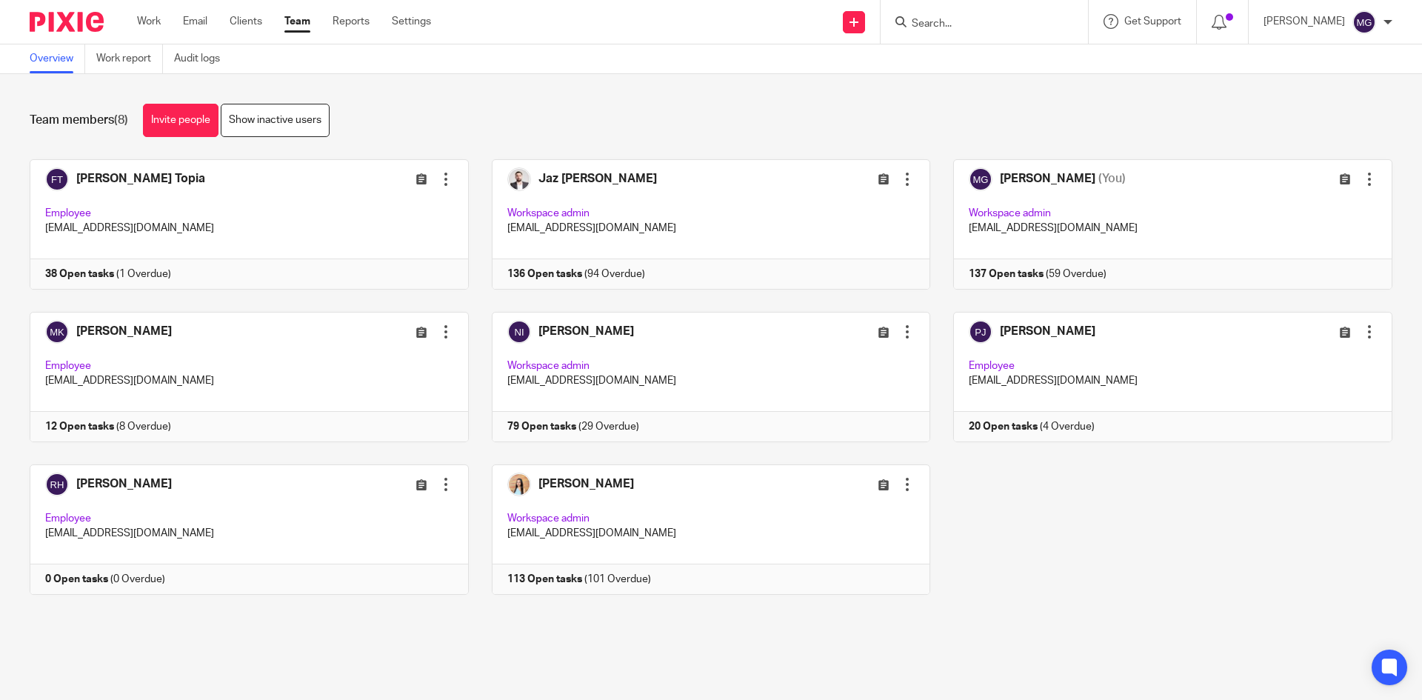
click at [1110, 510] on div "Fatema Topia Edit user Transfer Deactivate user Employee fatematopia@taxassist.…" at bounding box center [700, 388] width 1386 height 458
click at [1148, 547] on div "Fatema Topia Edit user Transfer Deactivate user Employee fatematopia@taxassist.…" at bounding box center [700, 388] width 1386 height 458
click at [1135, 516] on div "Fatema Topia Edit user Transfer Deactivate user Employee fatematopia@taxassist.…" at bounding box center [700, 388] width 1386 height 458
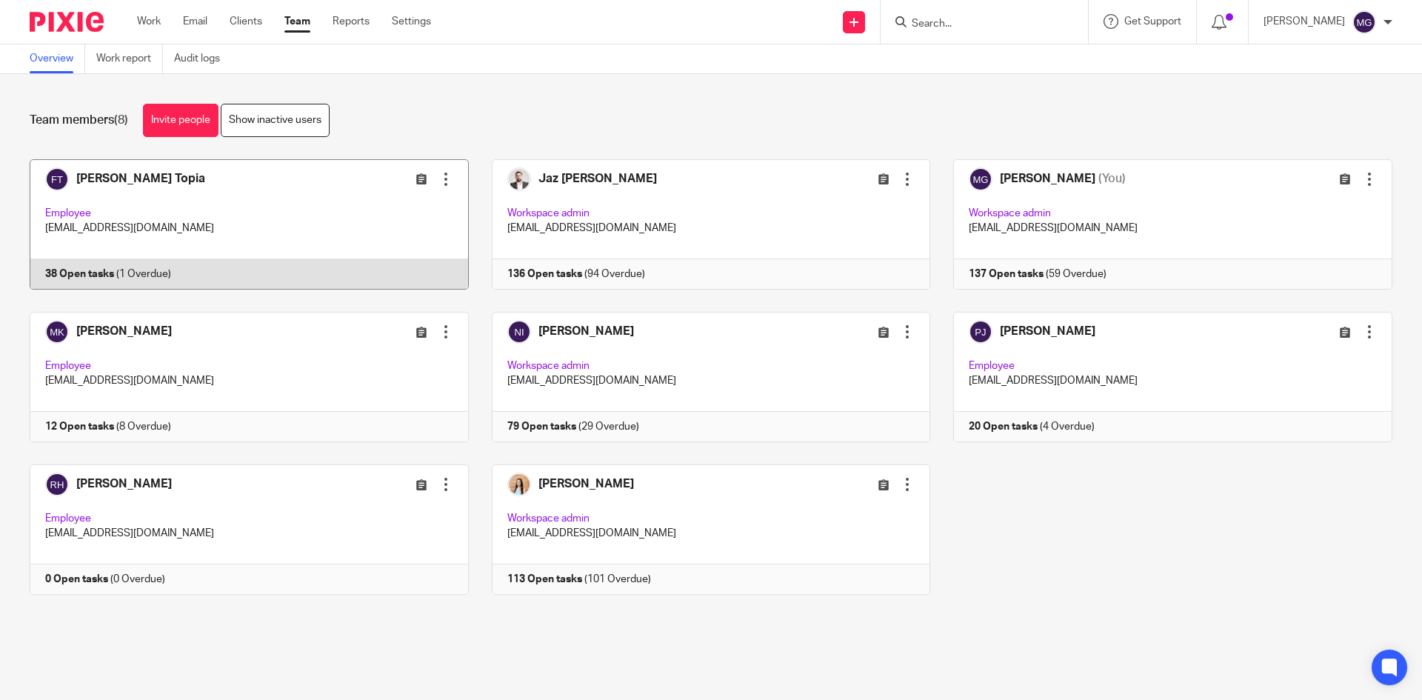
click at [358, 211] on link at bounding box center [238, 224] width 462 height 130
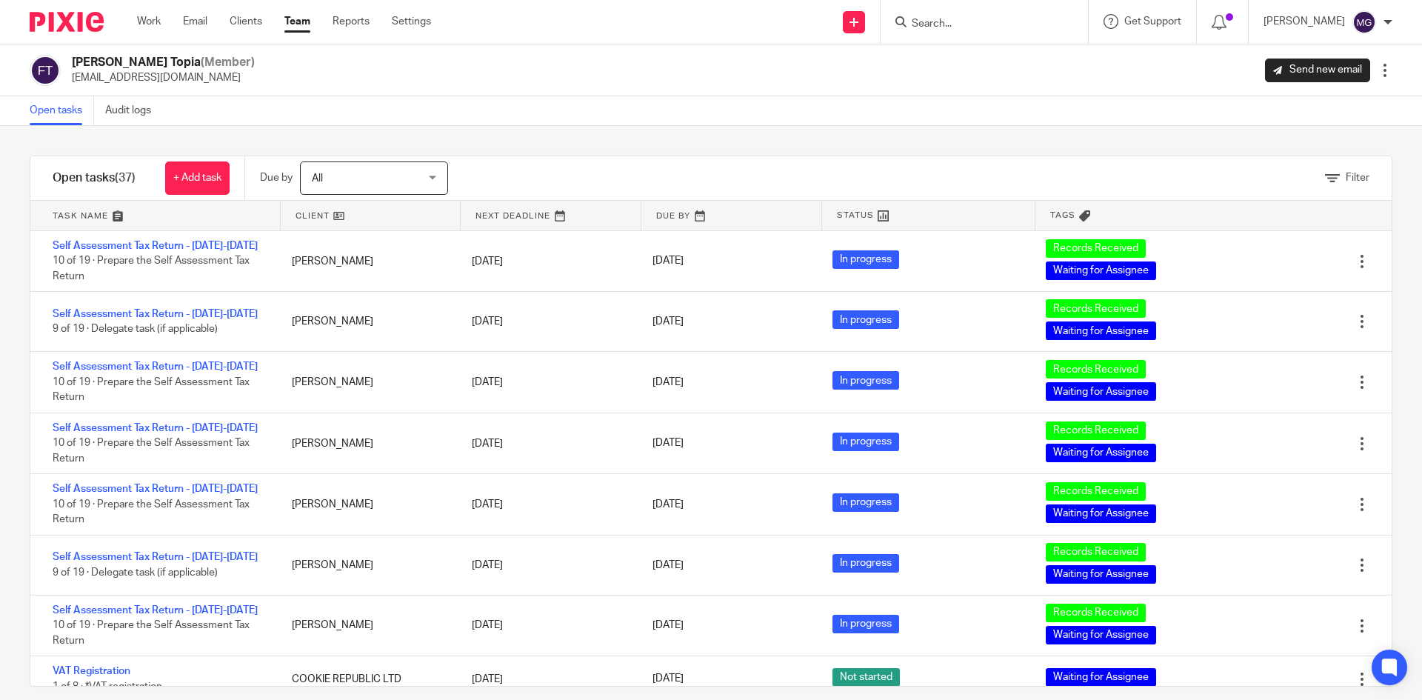
click at [645, 143] on div "Filter tasks Only show tasks matching all of these conditions 1 Client name Is …" at bounding box center [711, 413] width 1422 height 574
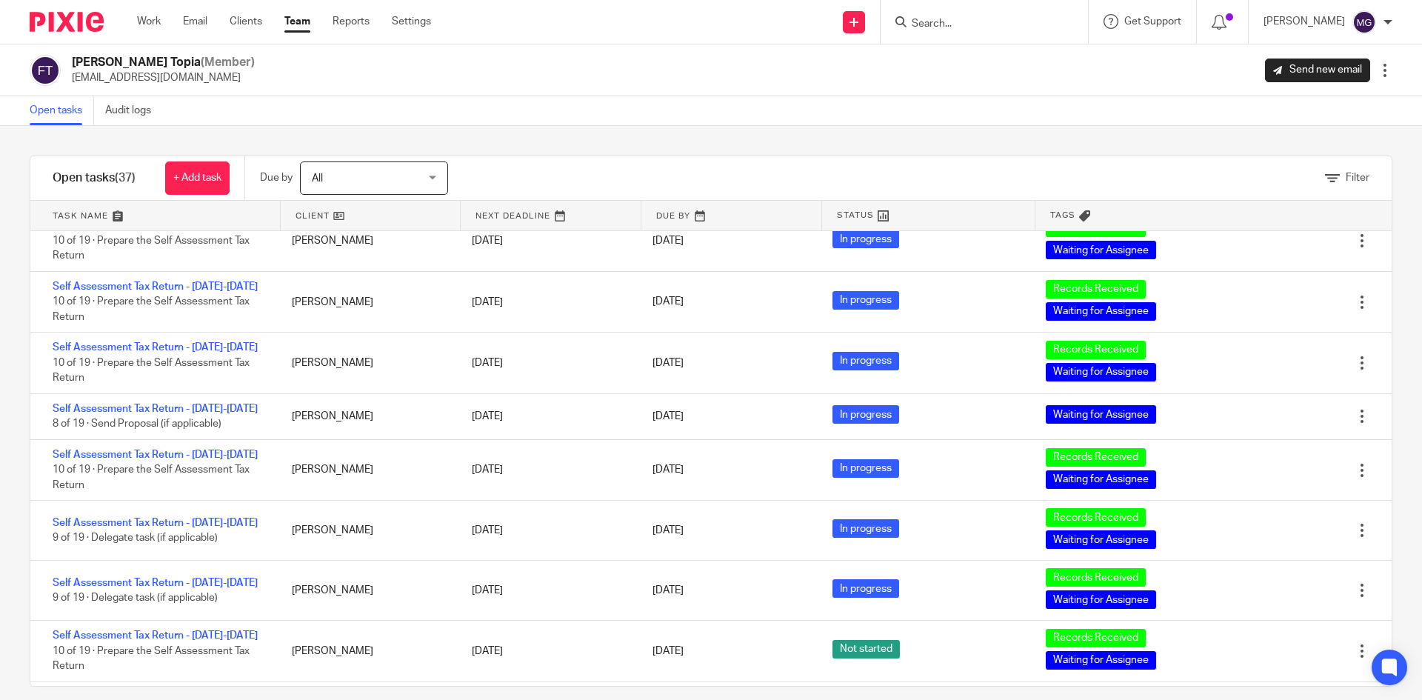
scroll to position [1704, 0]
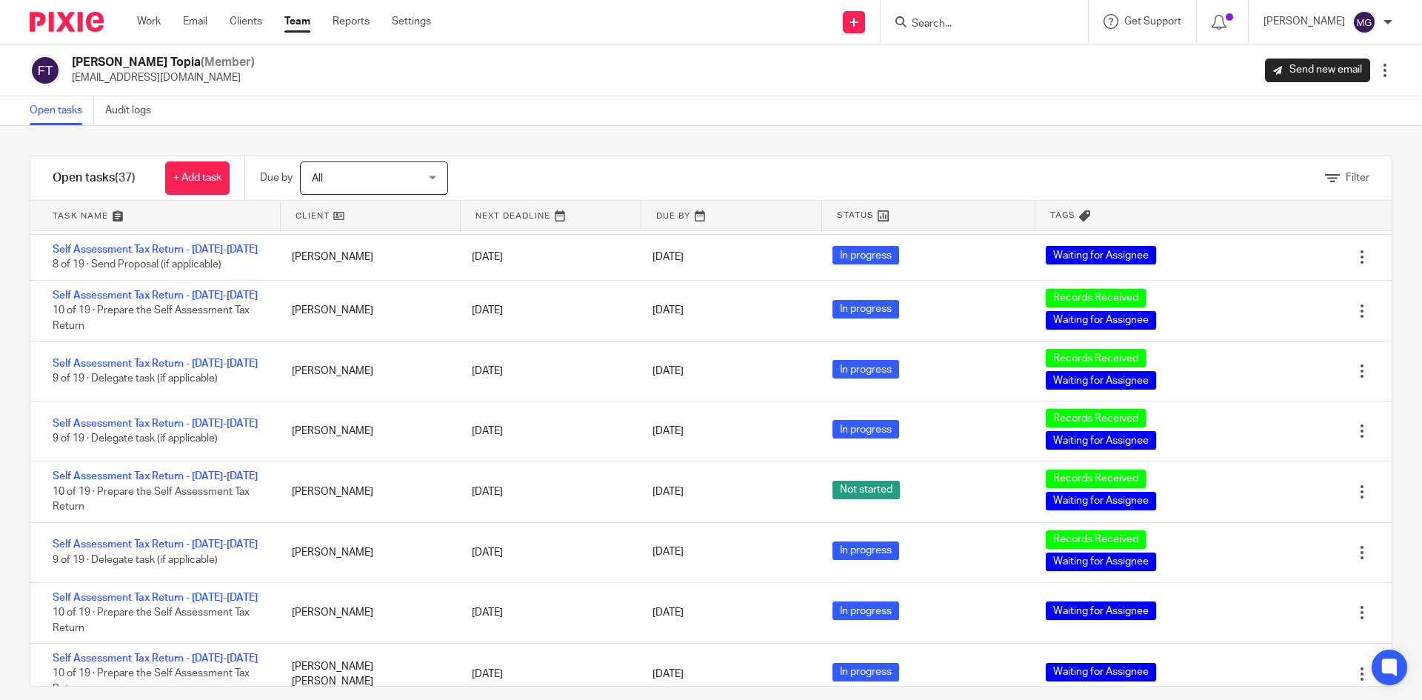
click at [301, 14] on link "Team" at bounding box center [297, 21] width 26 height 15
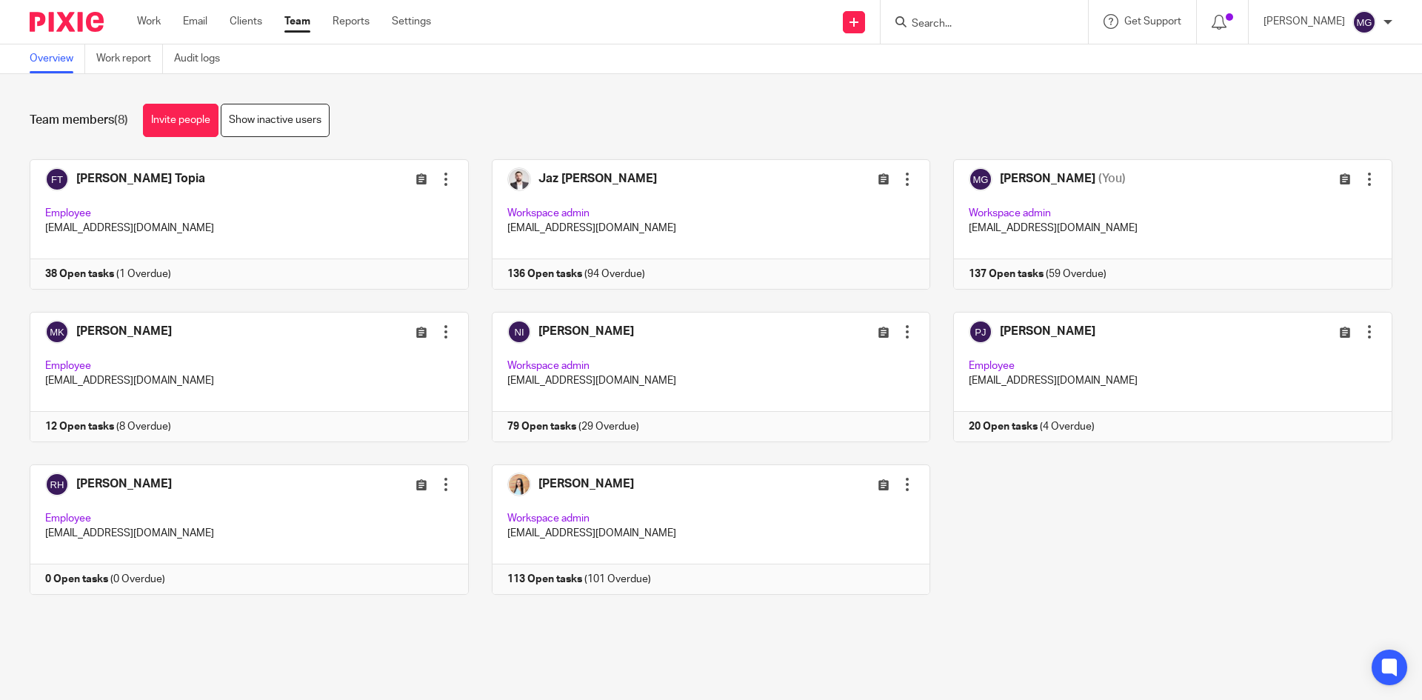
click at [1113, 565] on div "Fatema Topia Edit user Transfer Deactivate user Employee fatematopia@taxassist.…" at bounding box center [700, 388] width 1386 height 458
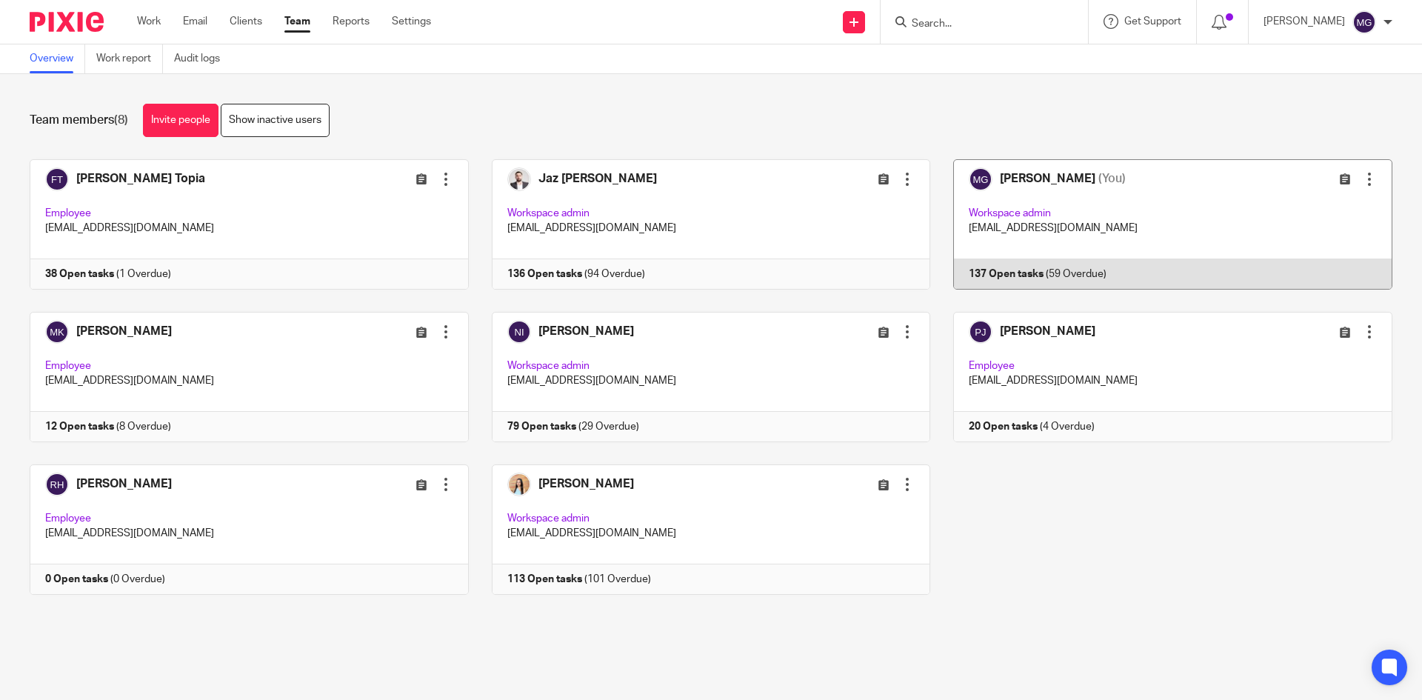
click at [1047, 212] on link at bounding box center [1161, 224] width 462 height 130
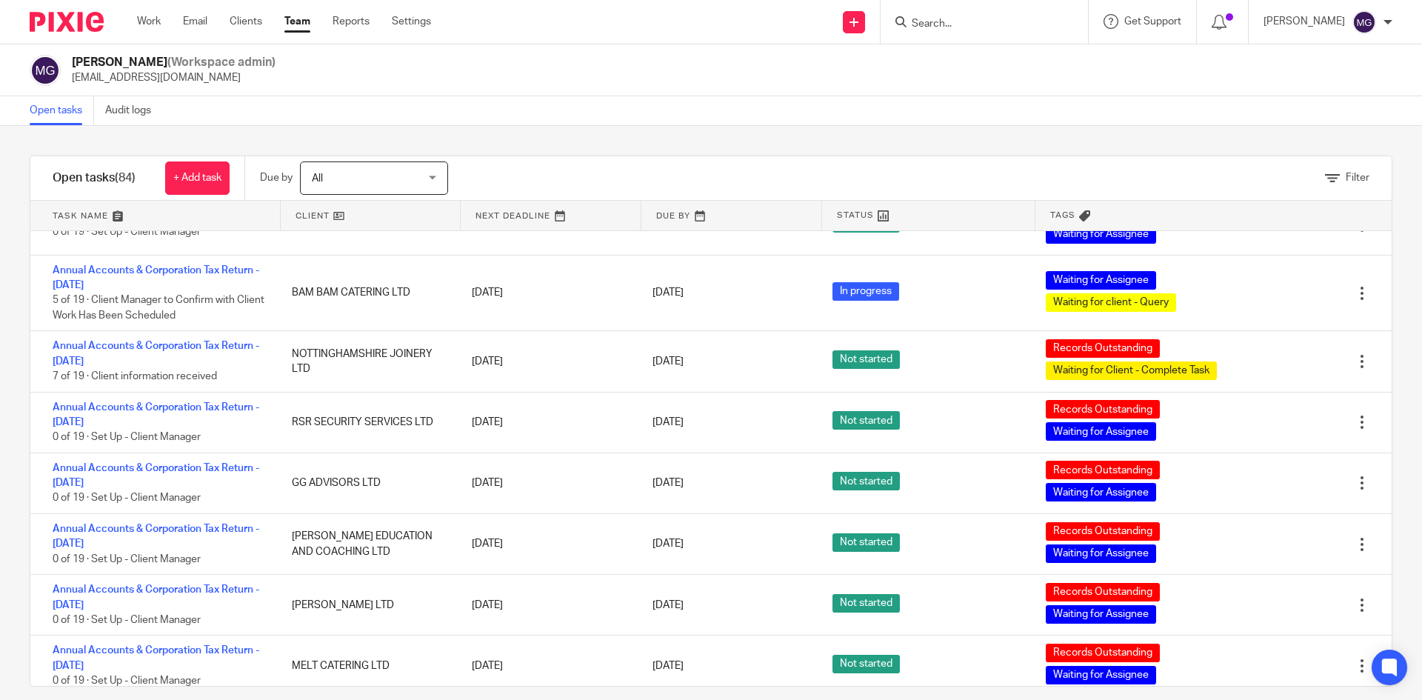
scroll to position [4582, 0]
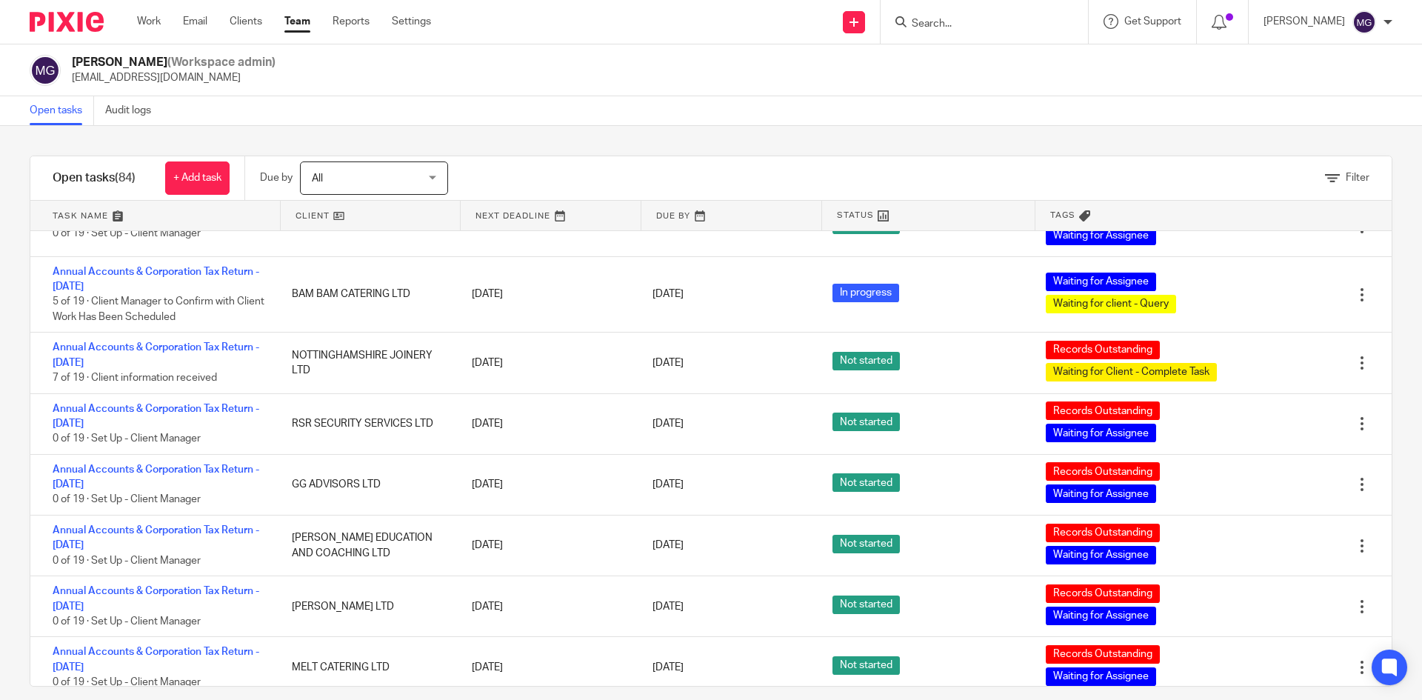
click at [83, 217] on link at bounding box center [155, 216] width 250 height 30
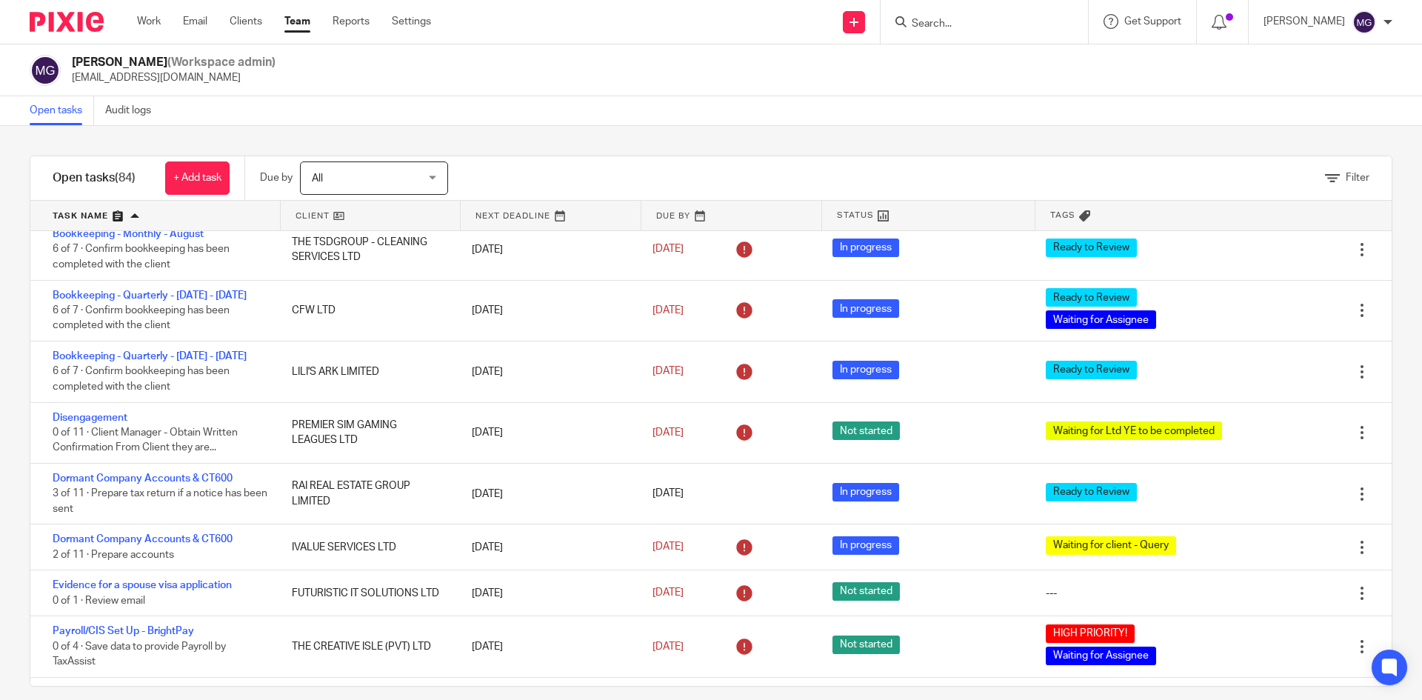
scroll to position [1926, 0]
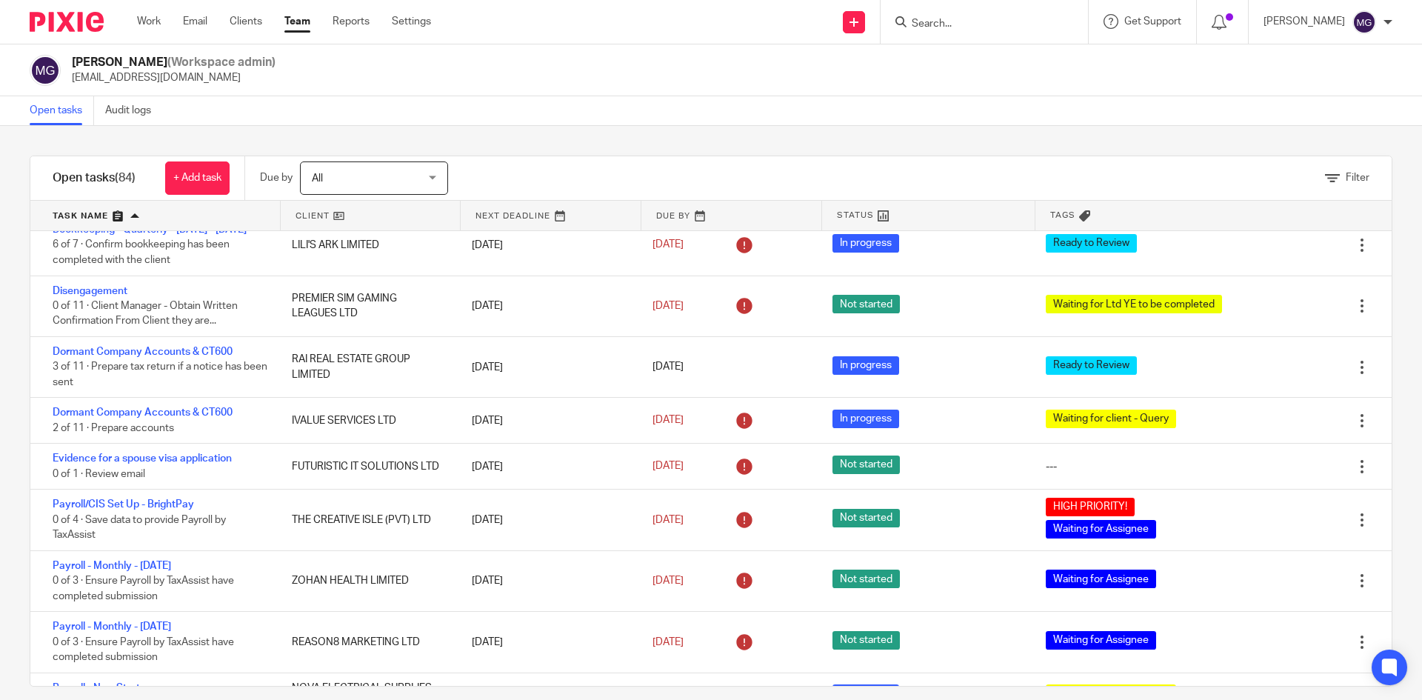
click at [980, 16] on form at bounding box center [989, 22] width 158 height 19
click at [974, 25] on input "Search" at bounding box center [976, 24] width 133 height 13
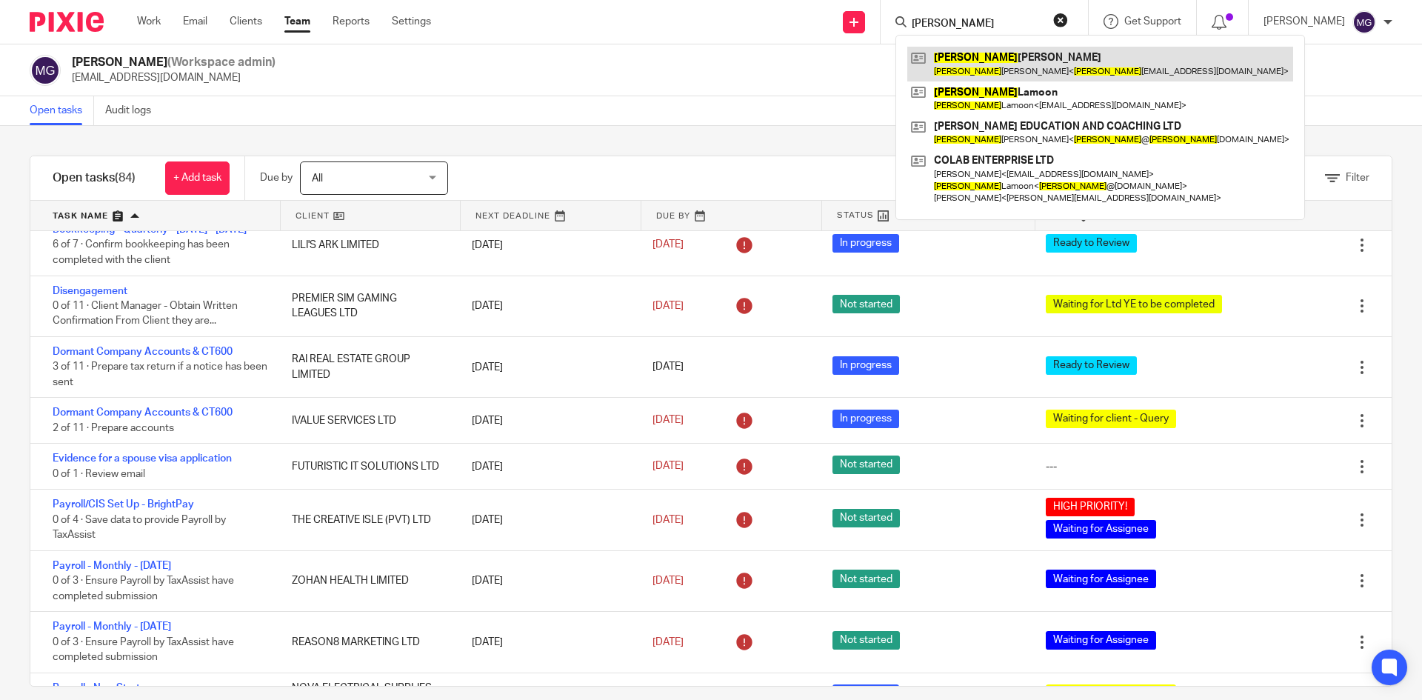
type input "helen"
click at [1003, 61] on link at bounding box center [1100, 64] width 386 height 34
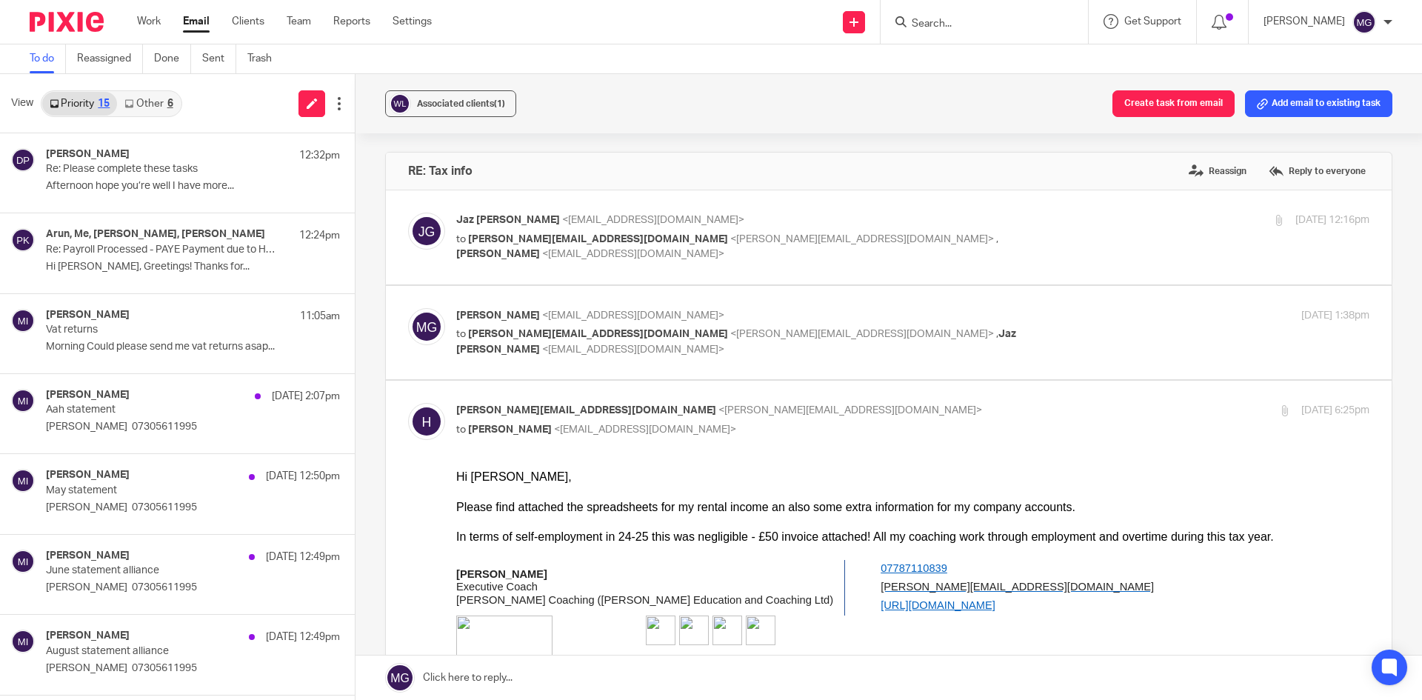
scroll to position [74, 0]
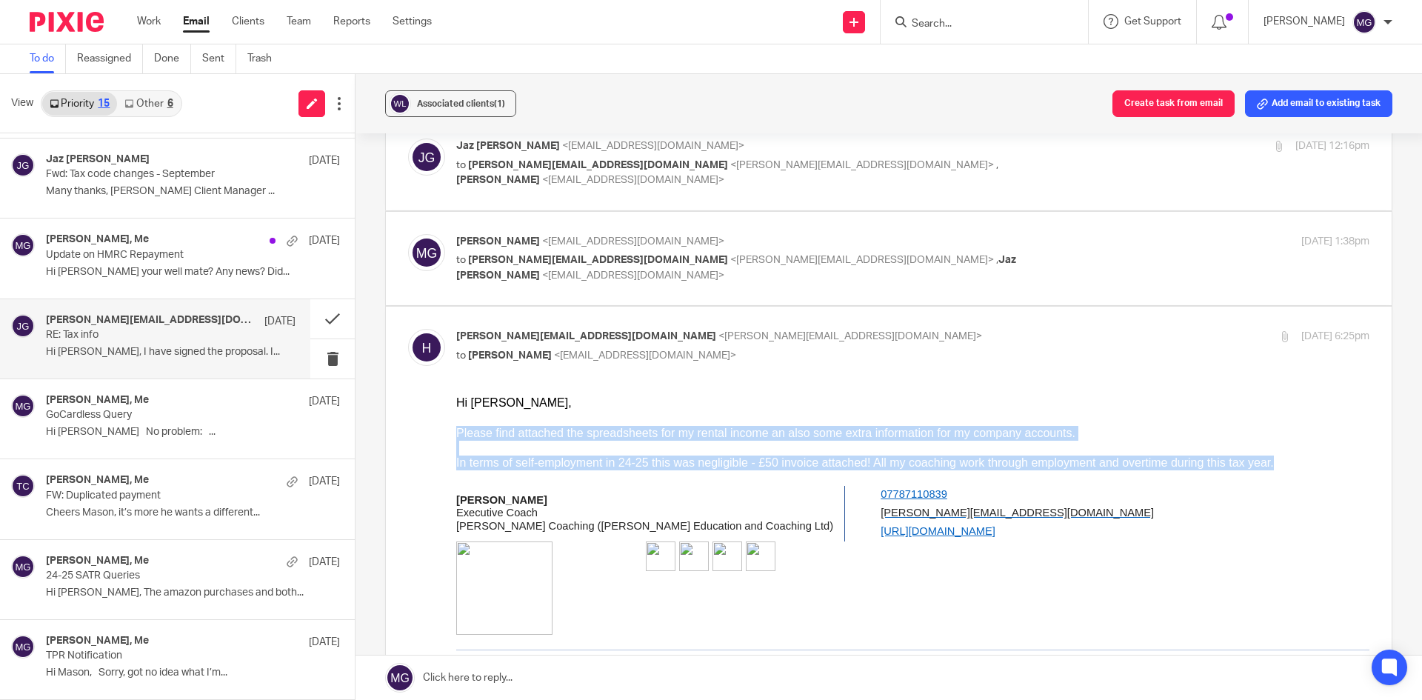
drag, startPoint x: 456, startPoint y: 430, endPoint x: 1273, endPoint y: 458, distance: 817.5
click at [1273, 458] on div "Hi Mason, Please find attached the spreadsheets for my rental income an also so…" at bounding box center [912, 712] width 913 height 632
copy div "Please find attached the spreadsheets for my rental income an also some extra i…"
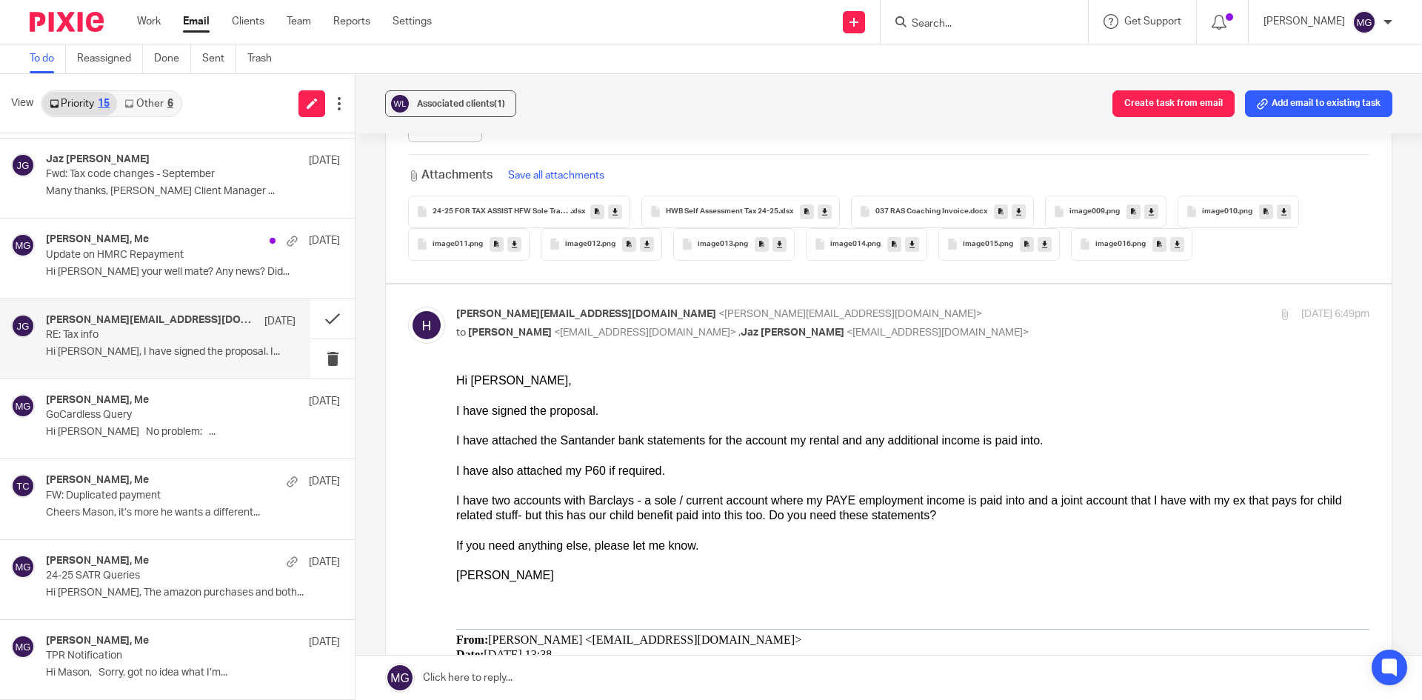
scroll to position [1111, 0]
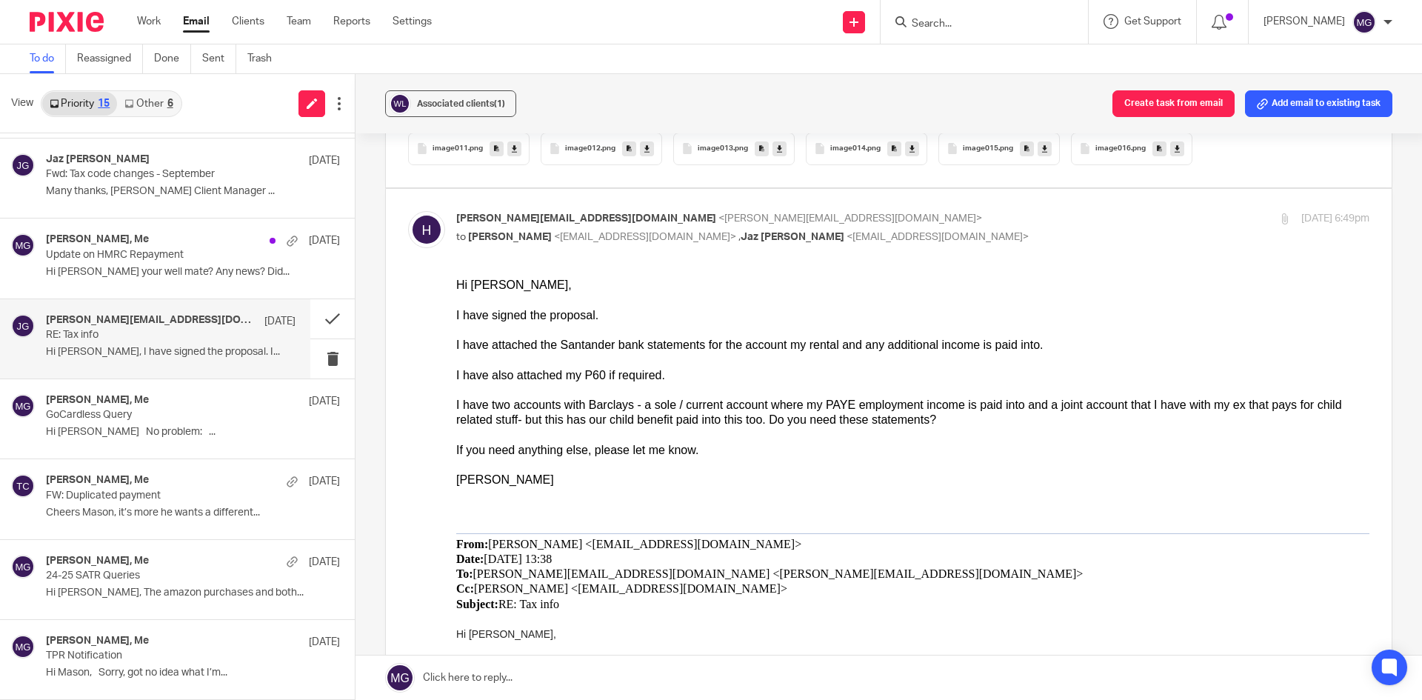
drag, startPoint x: 896, startPoint y: 594, endPoint x: 738, endPoint y: 431, distance: 227.4
drag, startPoint x: 706, startPoint y: 451, endPoint x: 897, endPoint y: 603, distance: 244.1
click at [456, 316] on html "Hi Mason, I have signed the proposal. I have attached the Santander bank statem…" at bounding box center [912, 693] width 913 height 832
copy div "I have signed the proposal. I have attached the Santander bank statements for t…"
click at [947, 24] on input "Search" at bounding box center [976, 24] width 133 height 13
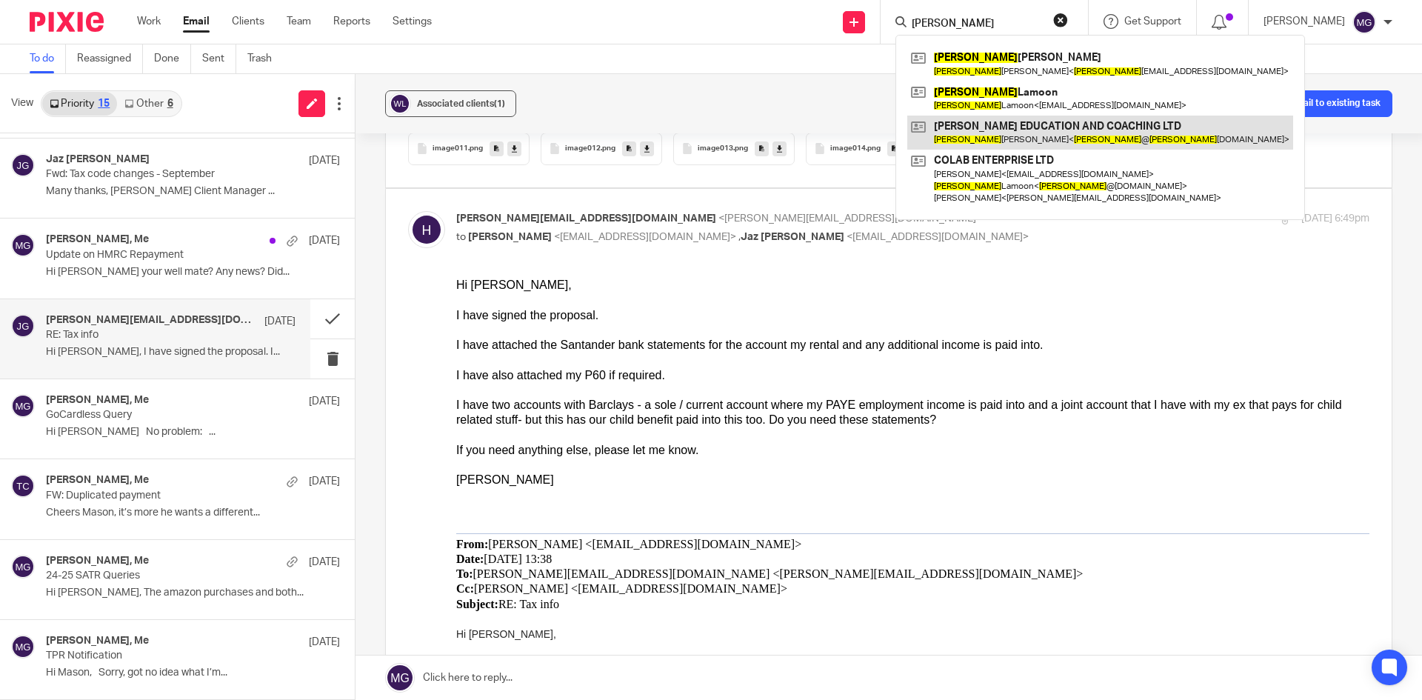
type input "helem"
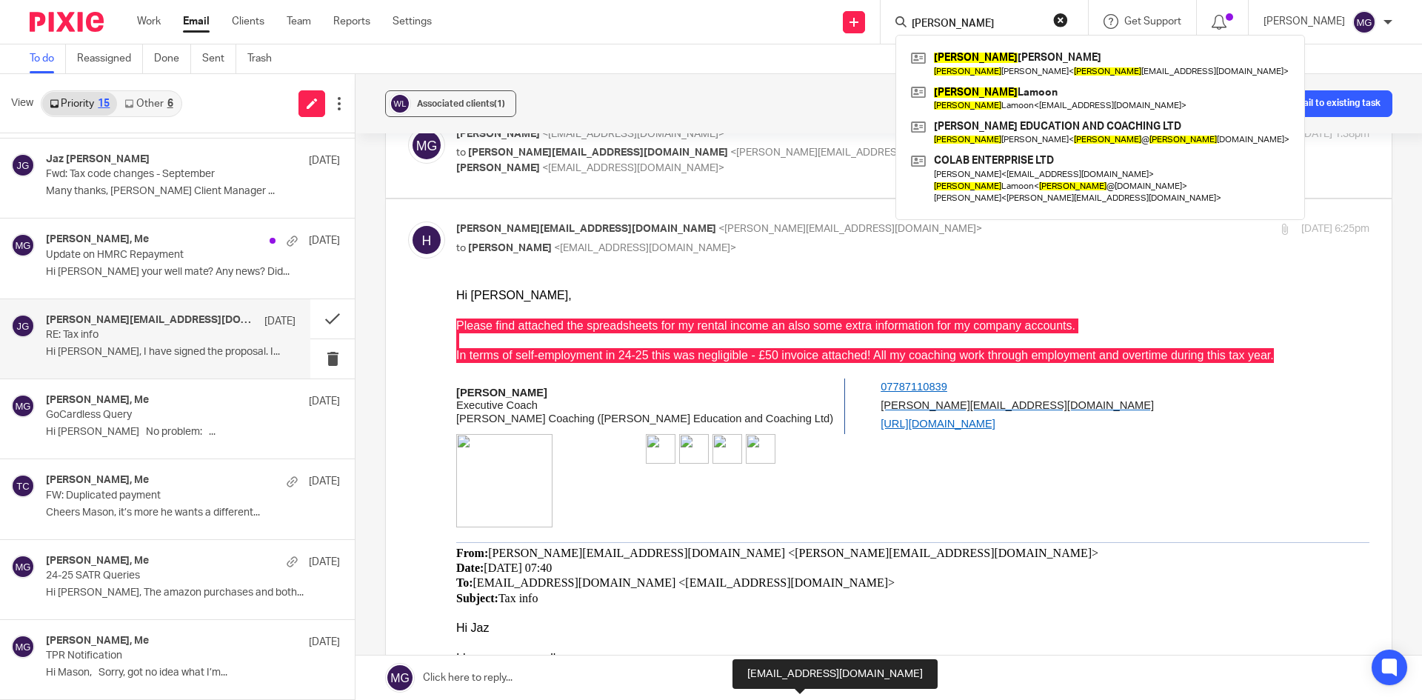
scroll to position [148, 0]
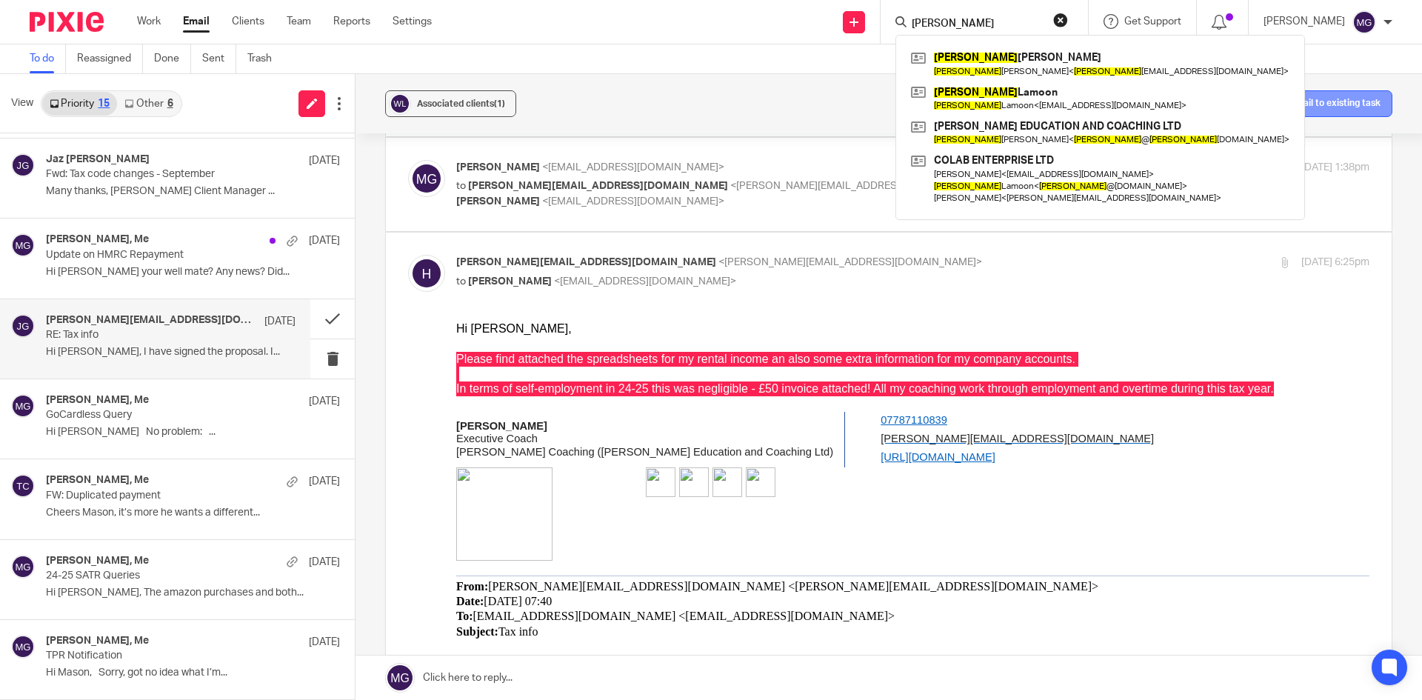
click at [1306, 107] on button "Add email to existing task" at bounding box center [1318, 103] width 147 height 27
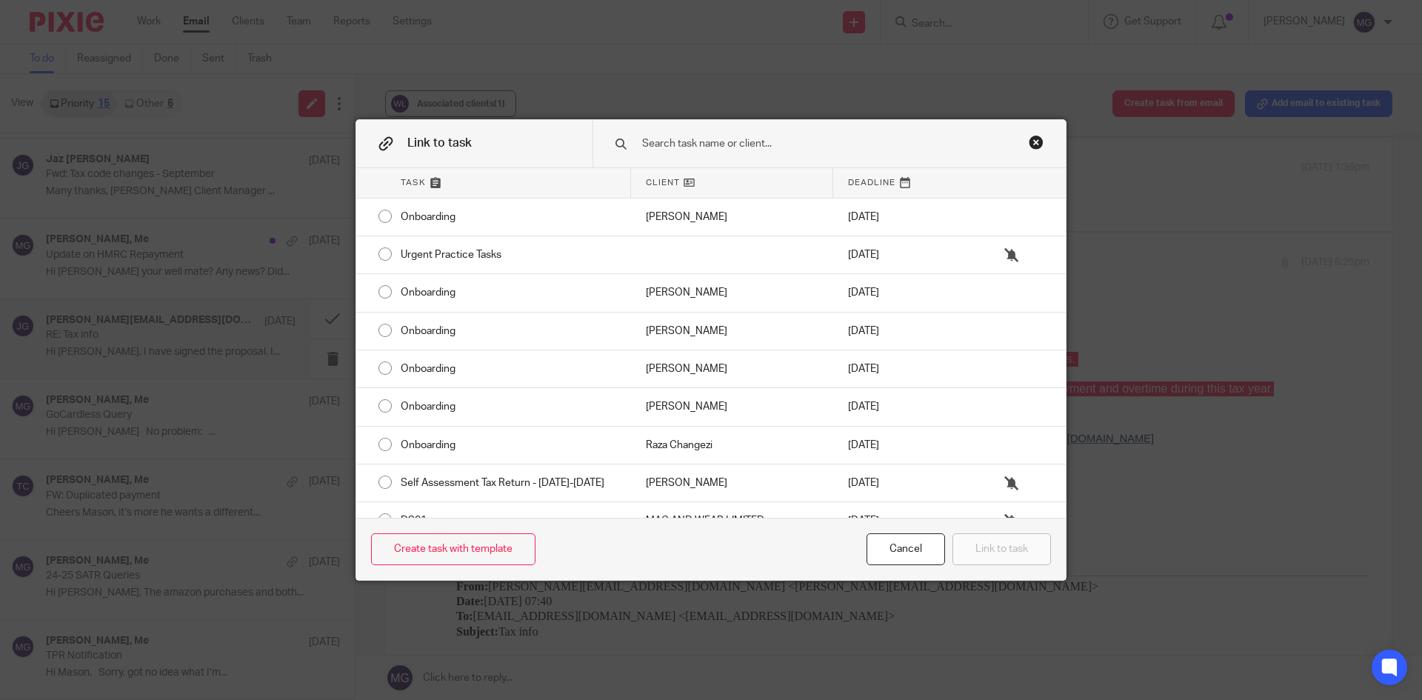
click at [748, 160] on div at bounding box center [829, 143] width 473 height 47
click at [749, 150] on input "text" at bounding box center [819, 144] width 356 height 16
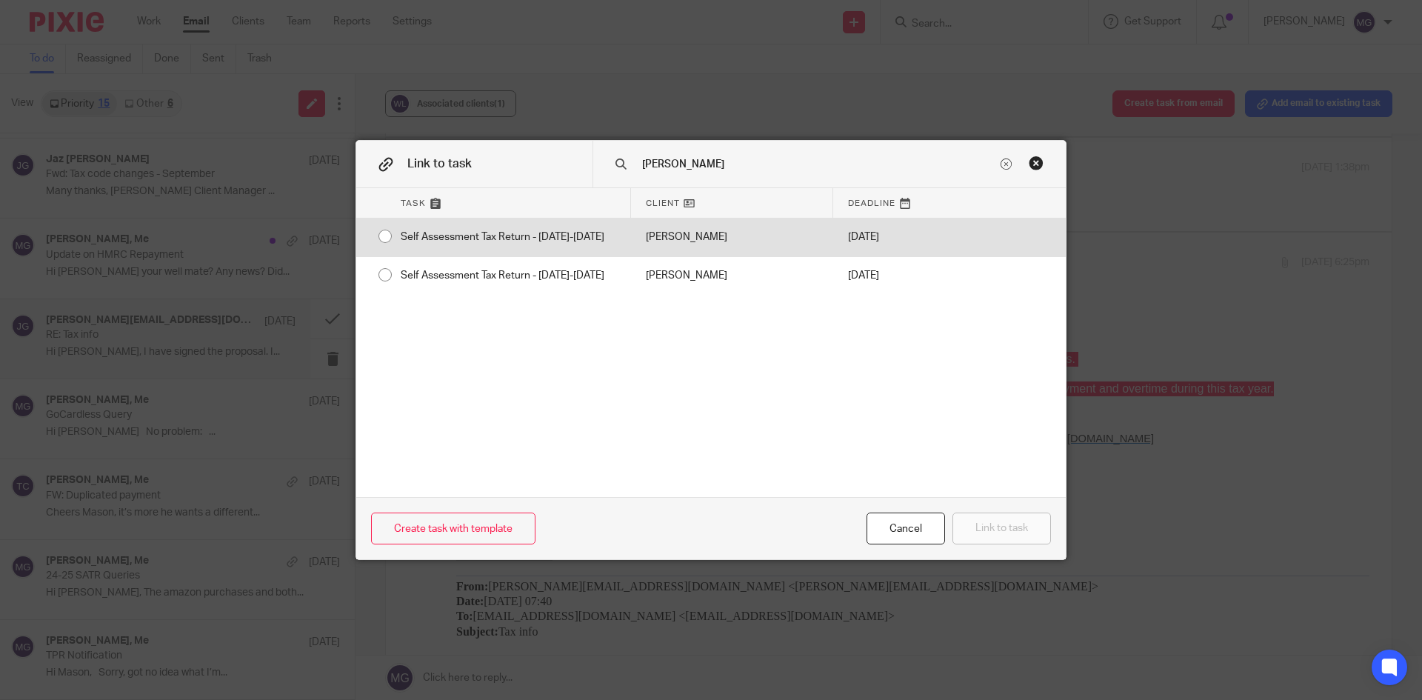
type input "helen"
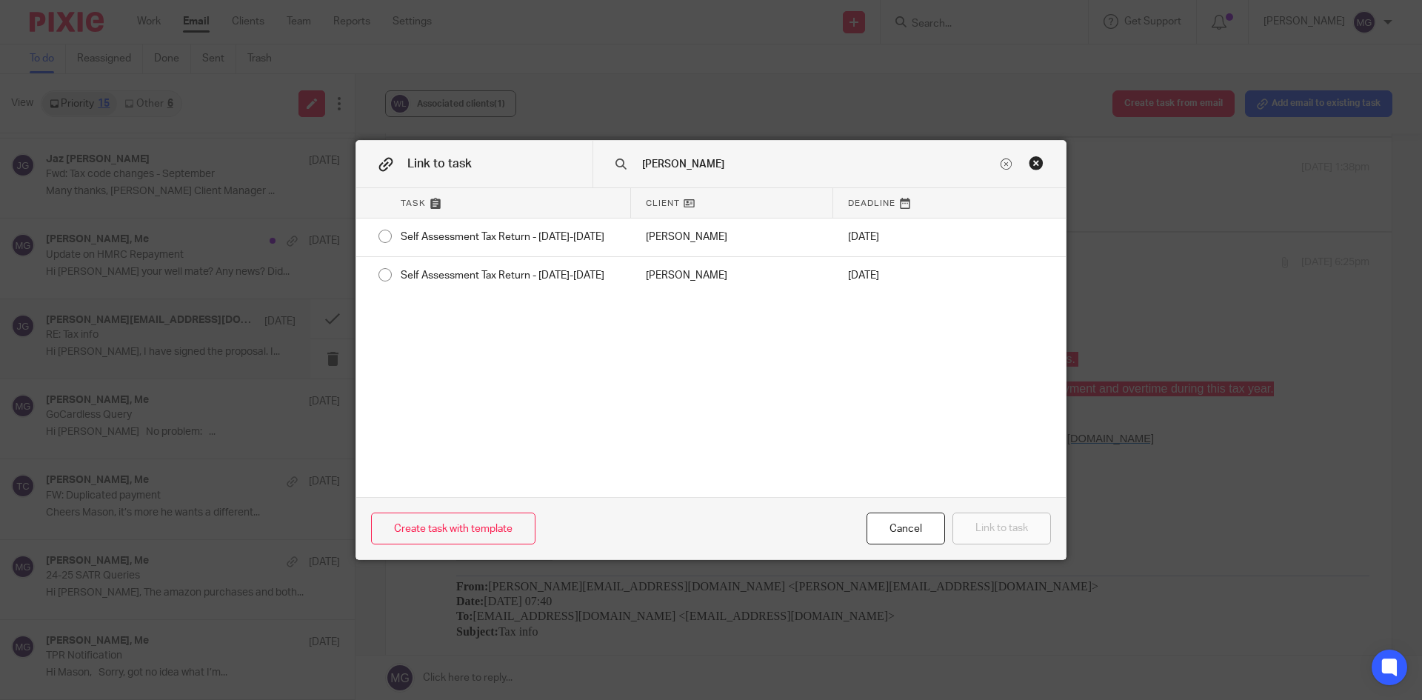
drag, startPoint x: 470, startPoint y: 232, endPoint x: 942, endPoint y: 447, distance: 519.4
click at [471, 232] on div "Self Assessment Tax Return - 2024-2025" at bounding box center [508, 237] width 245 height 37
radio input "true"
click at [1007, 524] on button "Link to task" at bounding box center [1002, 529] width 99 height 32
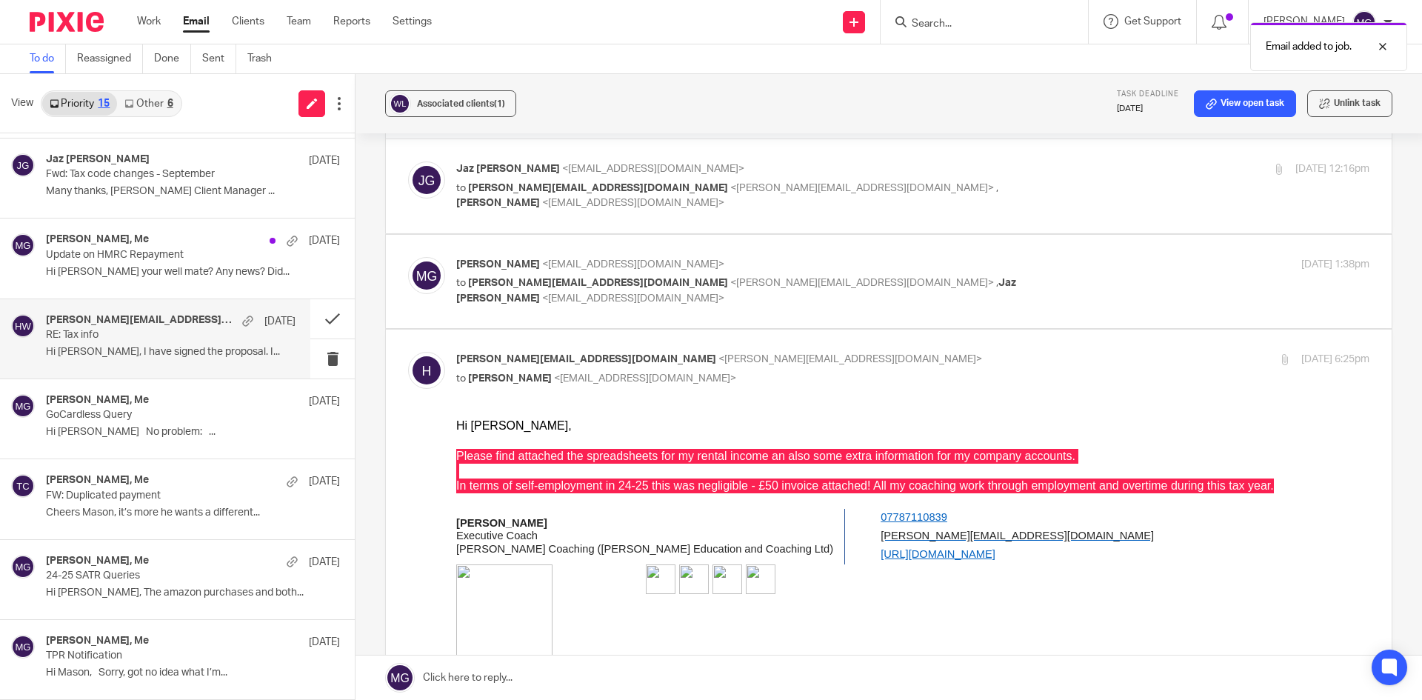
scroll to position [0, 0]
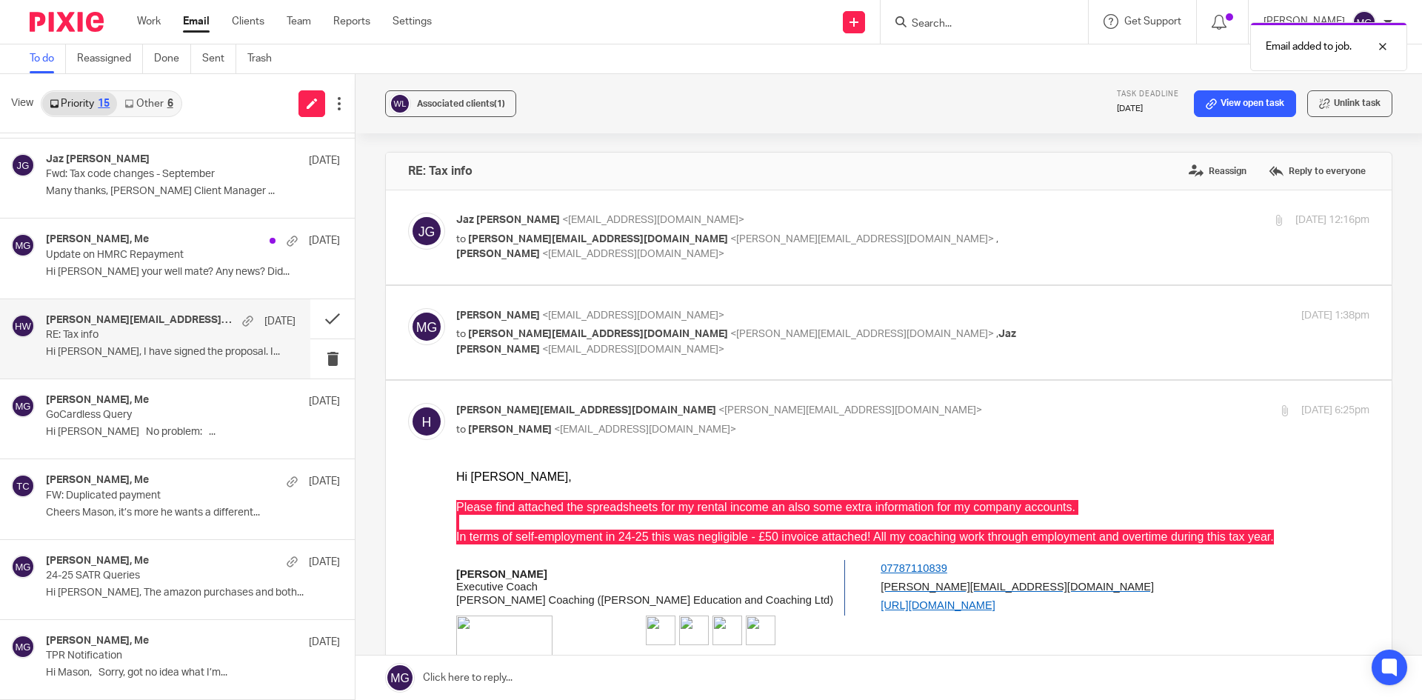
click at [675, 251] on div "Jaz Grewal <jazgrewal@taxassist.co.uk> to helen@helenwebbcoaching.co.uk <helen@…" at bounding box center [889, 238] width 962 height 50
click at [666, 232] on p "to helen@helenwebbcoaching.co.uk <helen@helenwebbcoaching.co.uk> , Mason Graves…" at bounding box center [760, 247] width 609 height 30
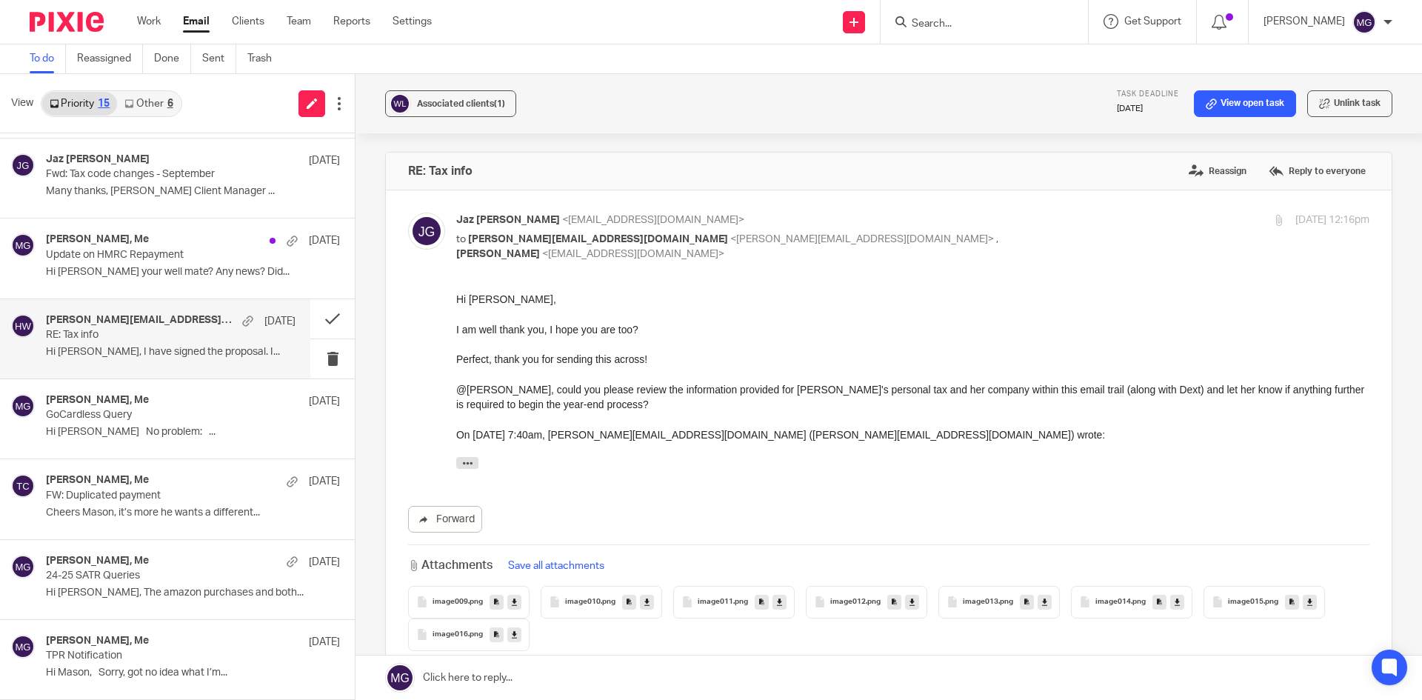
click at [665, 232] on p "to helen@helenwebbcoaching.co.uk <helen@helenwebbcoaching.co.uk> , Mason Graves…" at bounding box center [760, 247] width 609 height 30
checkbox input "false"
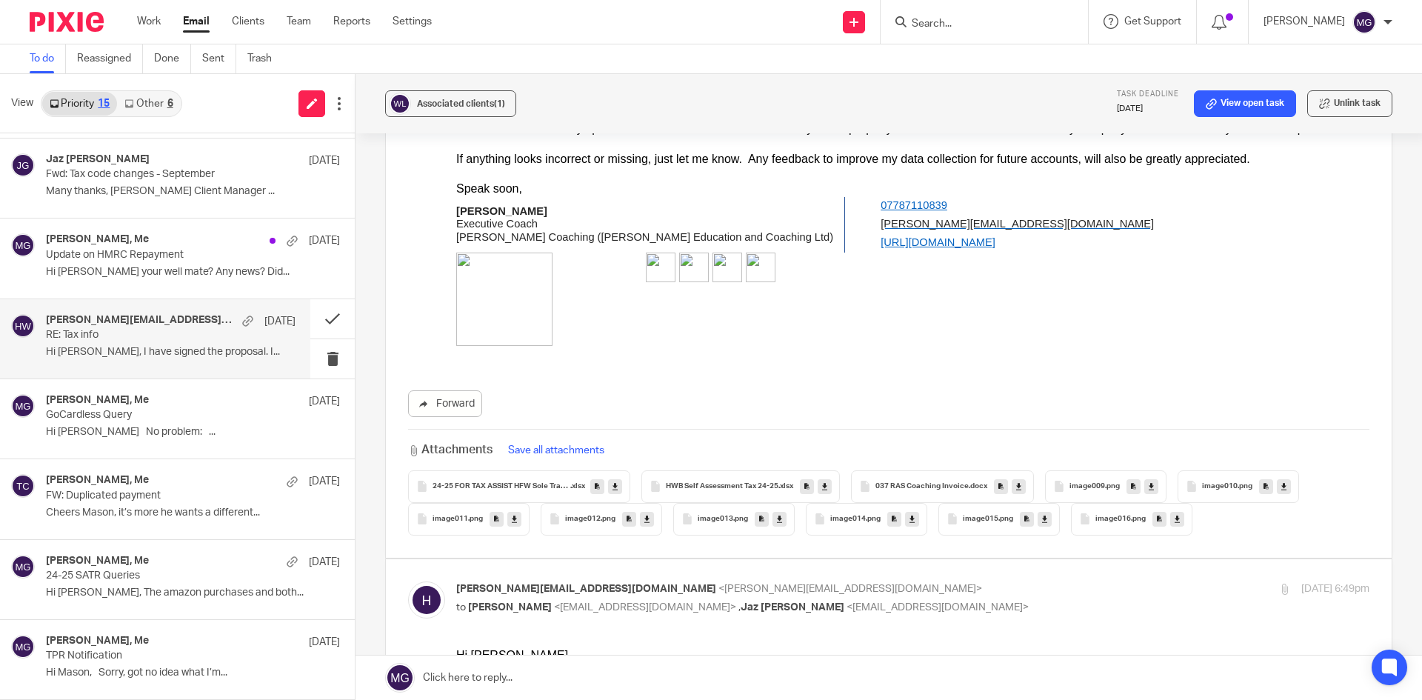
scroll to position [1037, 0]
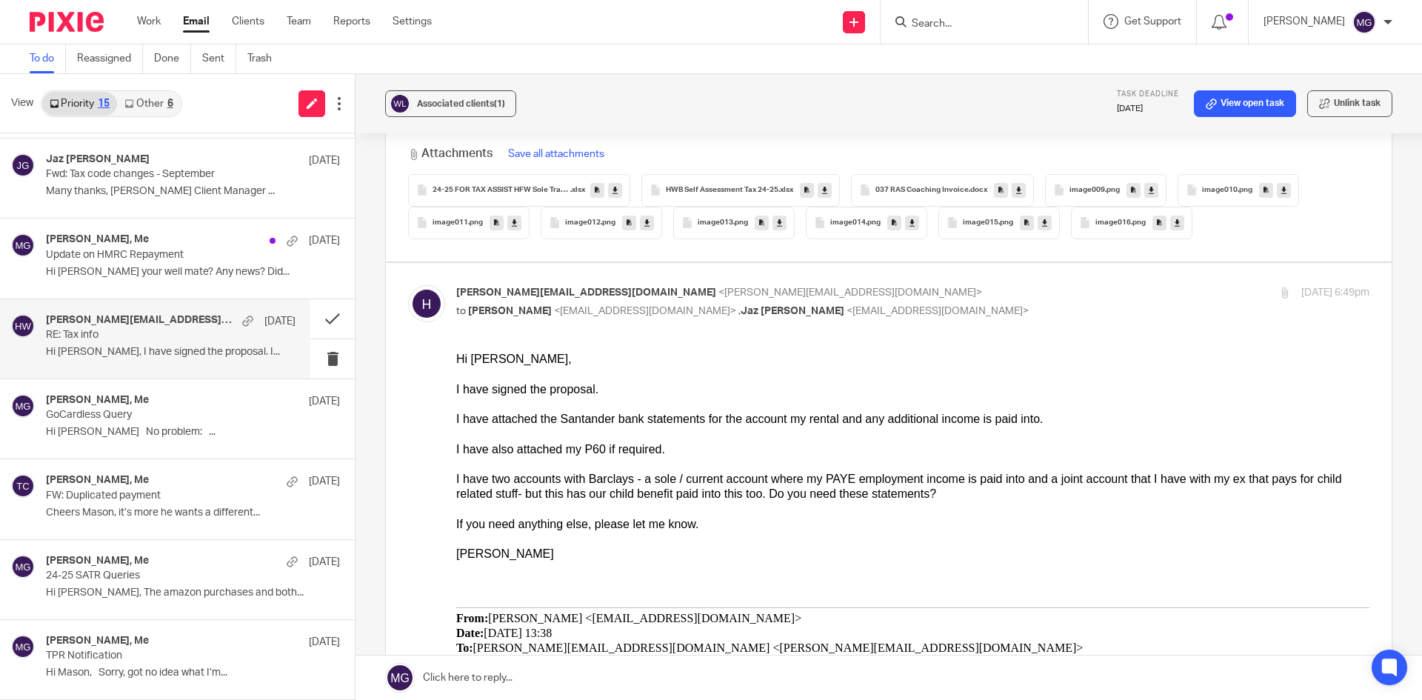
click at [662, 664] on link at bounding box center [889, 678] width 1067 height 44
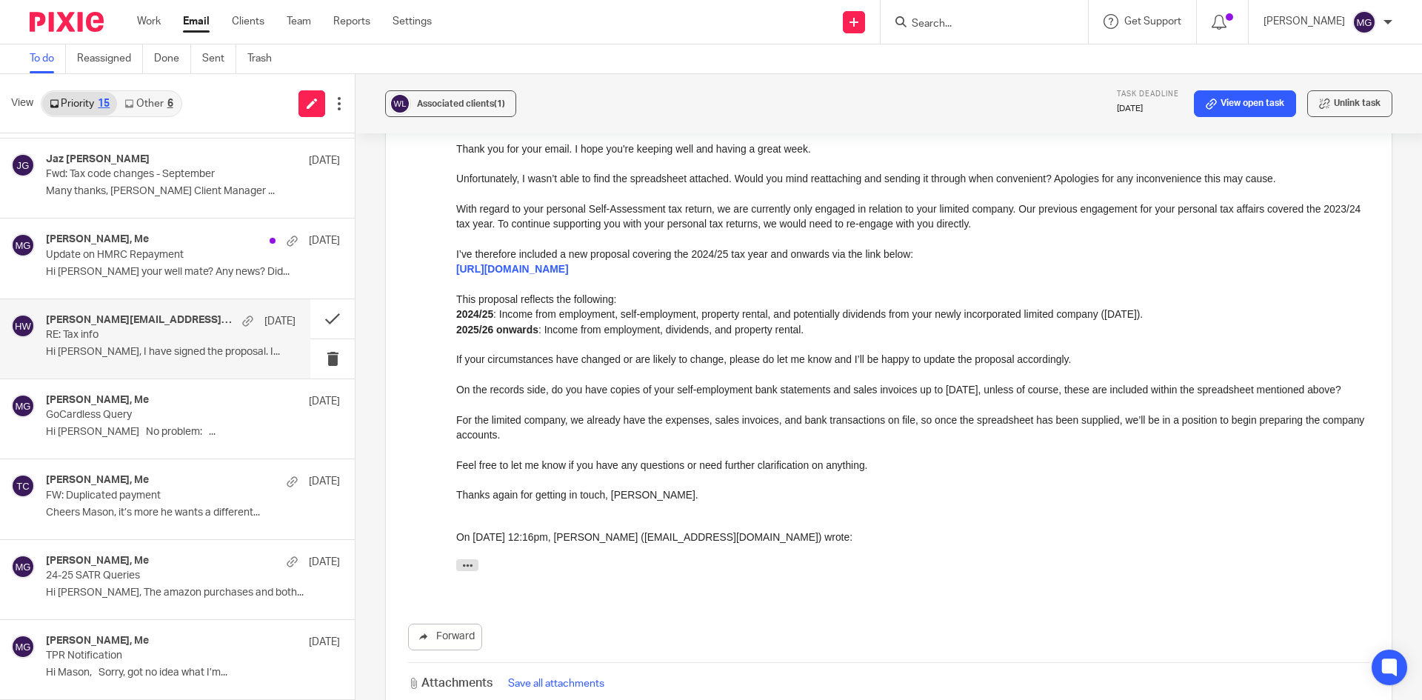
scroll to position [2071, 0]
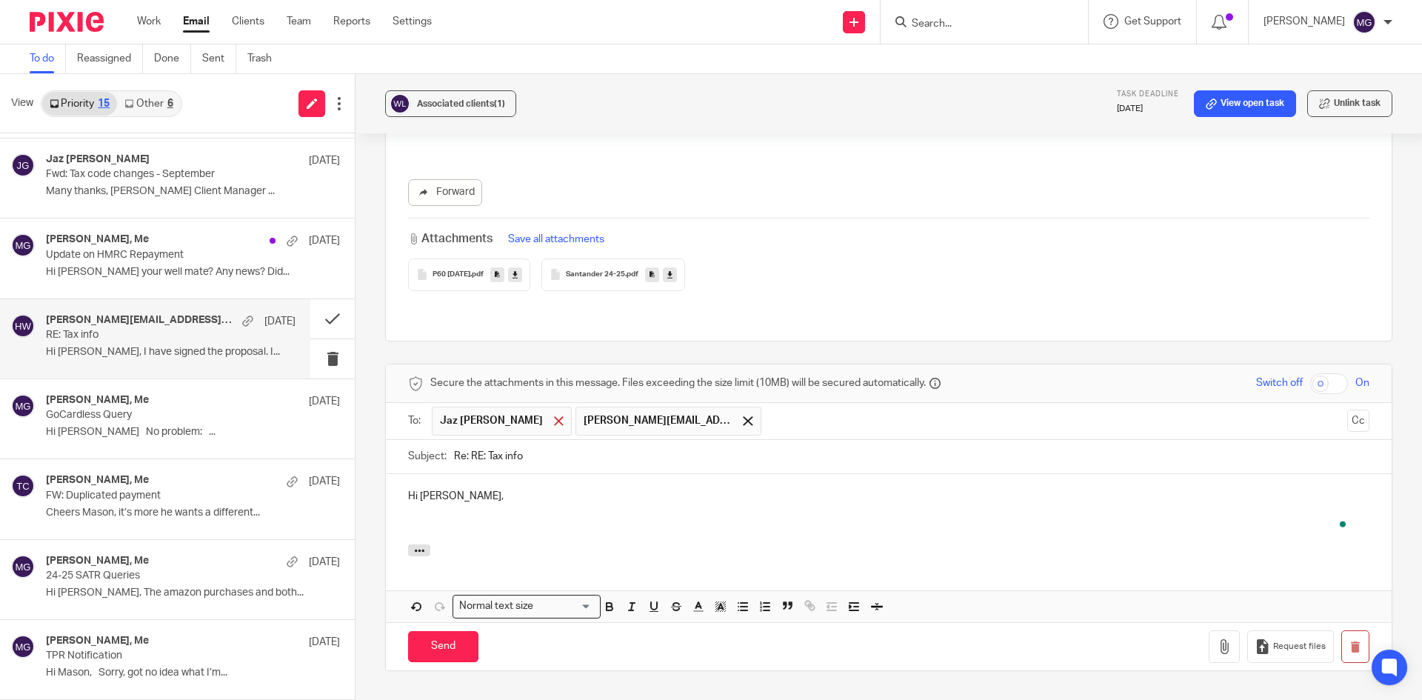
click at [554, 416] on span at bounding box center [559, 421] width 10 height 10
click at [481, 504] on p "To enrich screen reader interactions, please activate Accessibility in Grammarl…" at bounding box center [889, 511] width 962 height 15
click at [460, 519] on p "To enrich screen reader interactions, please activate Accessibility in Grammarl…" at bounding box center [889, 526] width 962 height 15
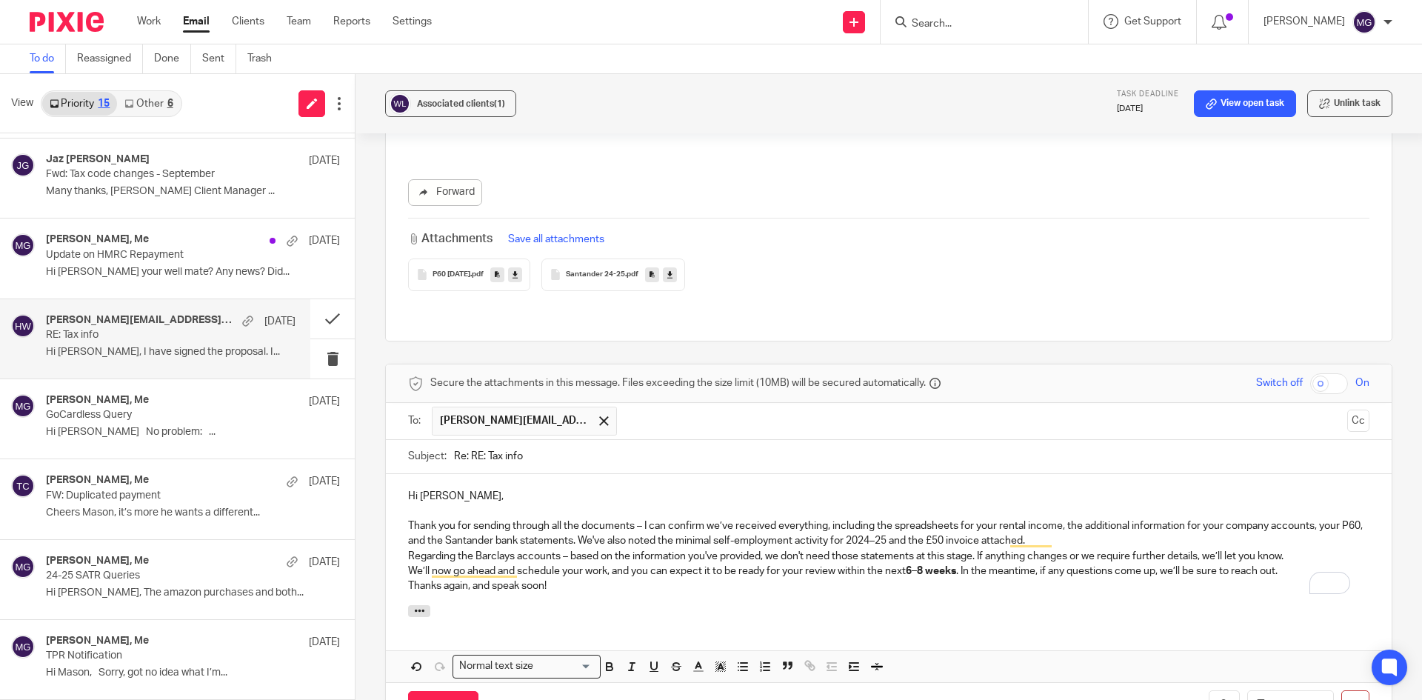
click at [640, 519] on p "Thank you for sending through all the documents – I can confirm we’ve received …" at bounding box center [889, 534] width 962 height 30
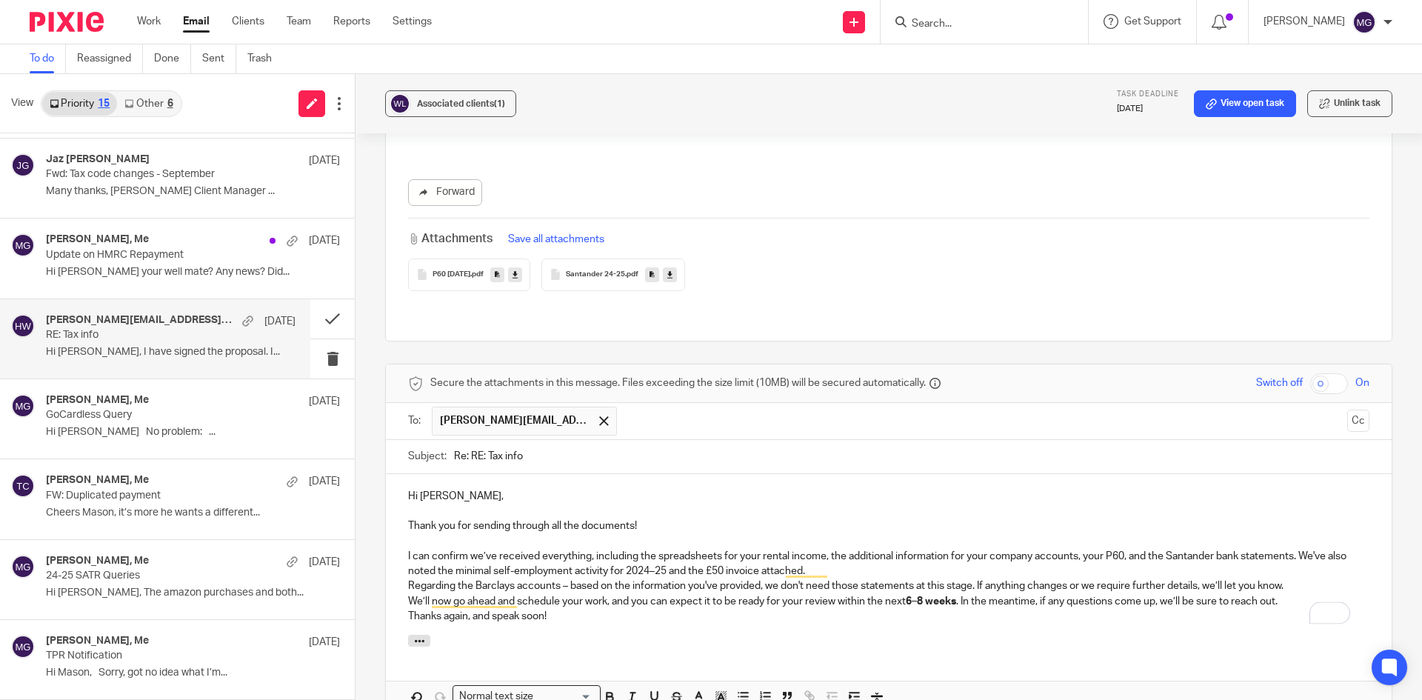
click at [839, 556] on p "I can confirm we’ve received everything, including the spreadsheets for your re…" at bounding box center [889, 564] width 962 height 30
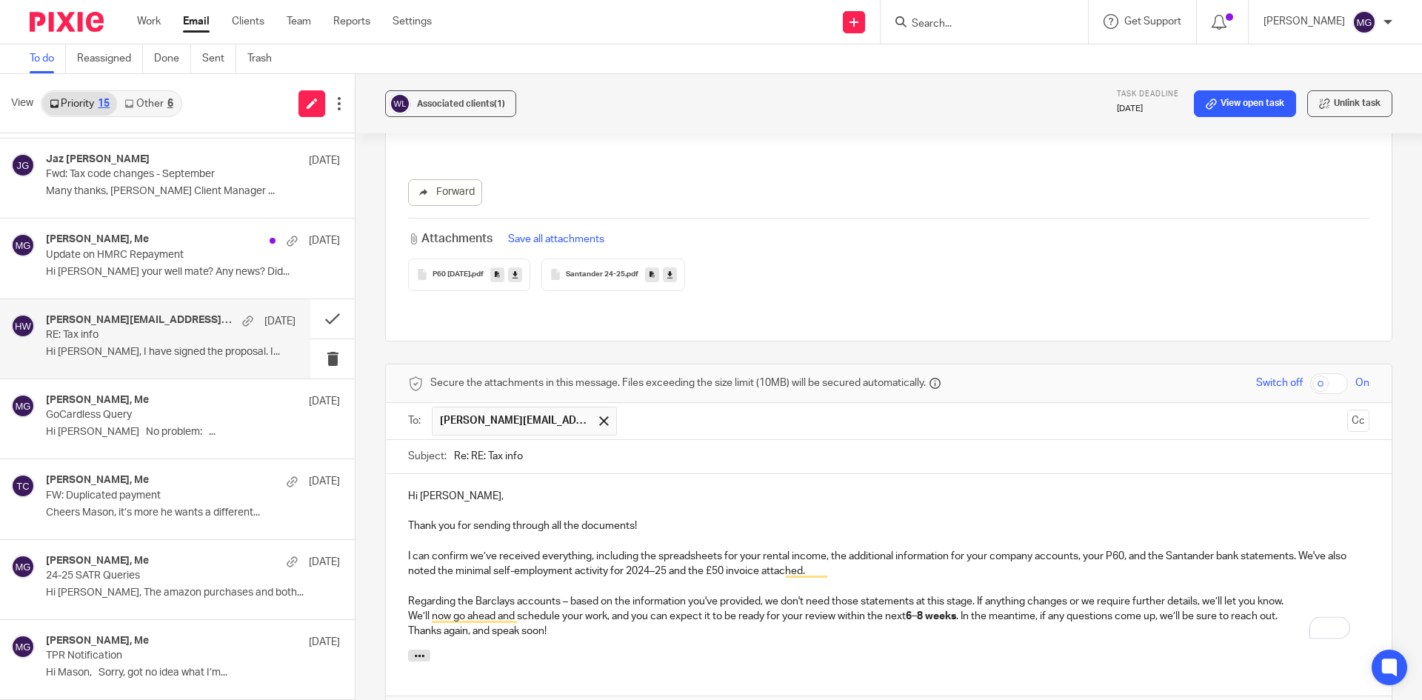
click at [1302, 594] on p "Regarding the Barclays accounts – based on the information you've provided, we …" at bounding box center [889, 601] width 962 height 15
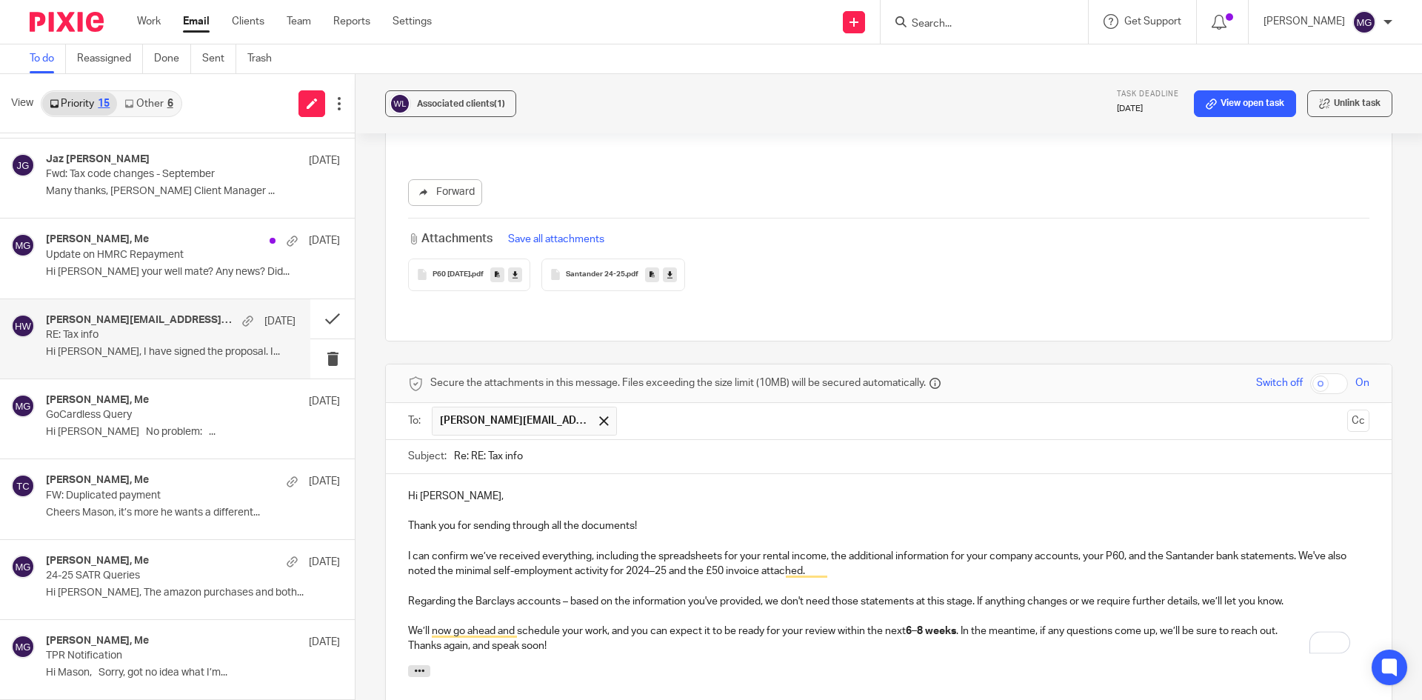
click at [564, 594] on p "Regarding the Barclays accounts – based on the information you've provided, we …" at bounding box center [889, 601] width 962 height 15
click at [1288, 624] on p "We’ll now go ahead and schedule your work, and you can expect it to be ready fo…" at bounding box center [889, 631] width 962 height 15
click at [922, 626] on strong "6–8 weeks" at bounding box center [931, 631] width 50 height 10
click at [995, 639] on p "To enrich screen reader interactions, please activate Accessibility in Grammarl…" at bounding box center [889, 646] width 962 height 15
click at [1019, 624] on p "We’ll now go ahead and schedule your work, and you can expect it to be ready fo…" at bounding box center [889, 631] width 962 height 15
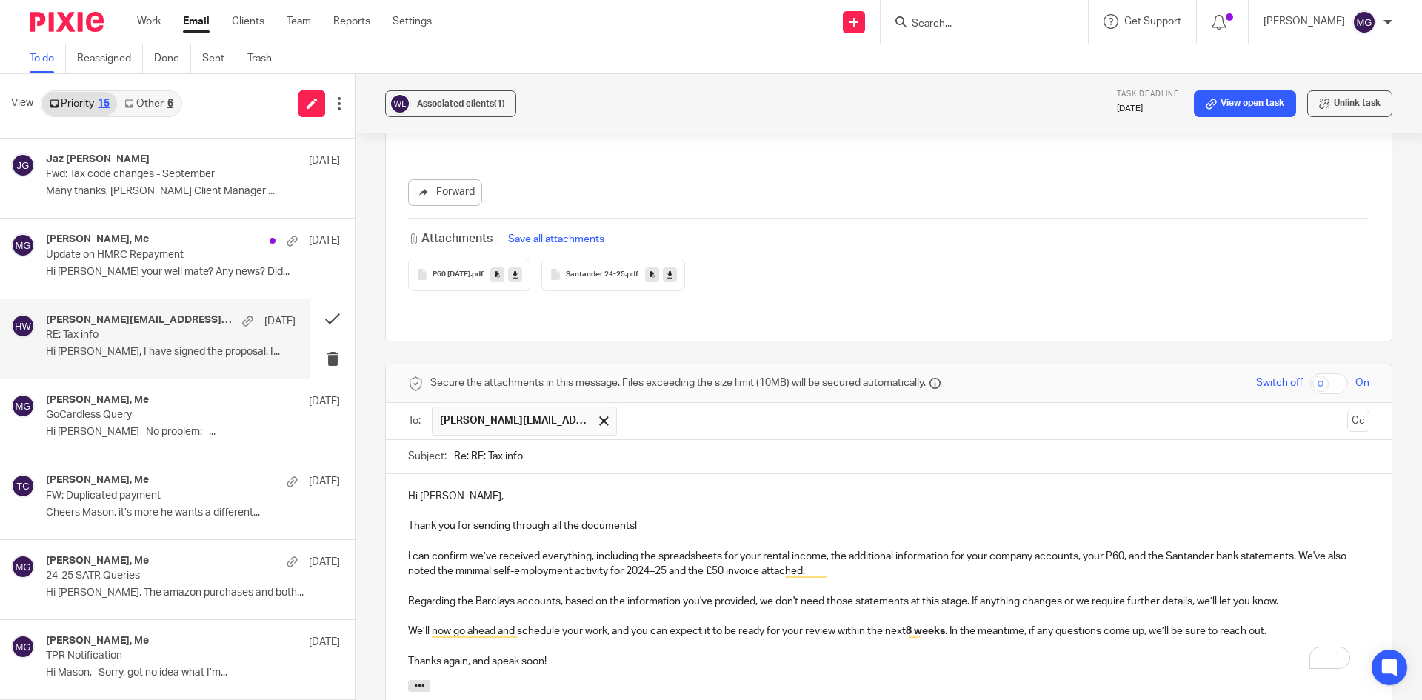
click at [1020, 609] on p "To enrich screen reader interactions, please activate Accessibility in Grammarl…" at bounding box center [889, 616] width 962 height 15
click at [446, 624] on p "We’ll now go ahead and schedule your work, and you can expect it to be ready fo…" at bounding box center [889, 631] width 962 height 15
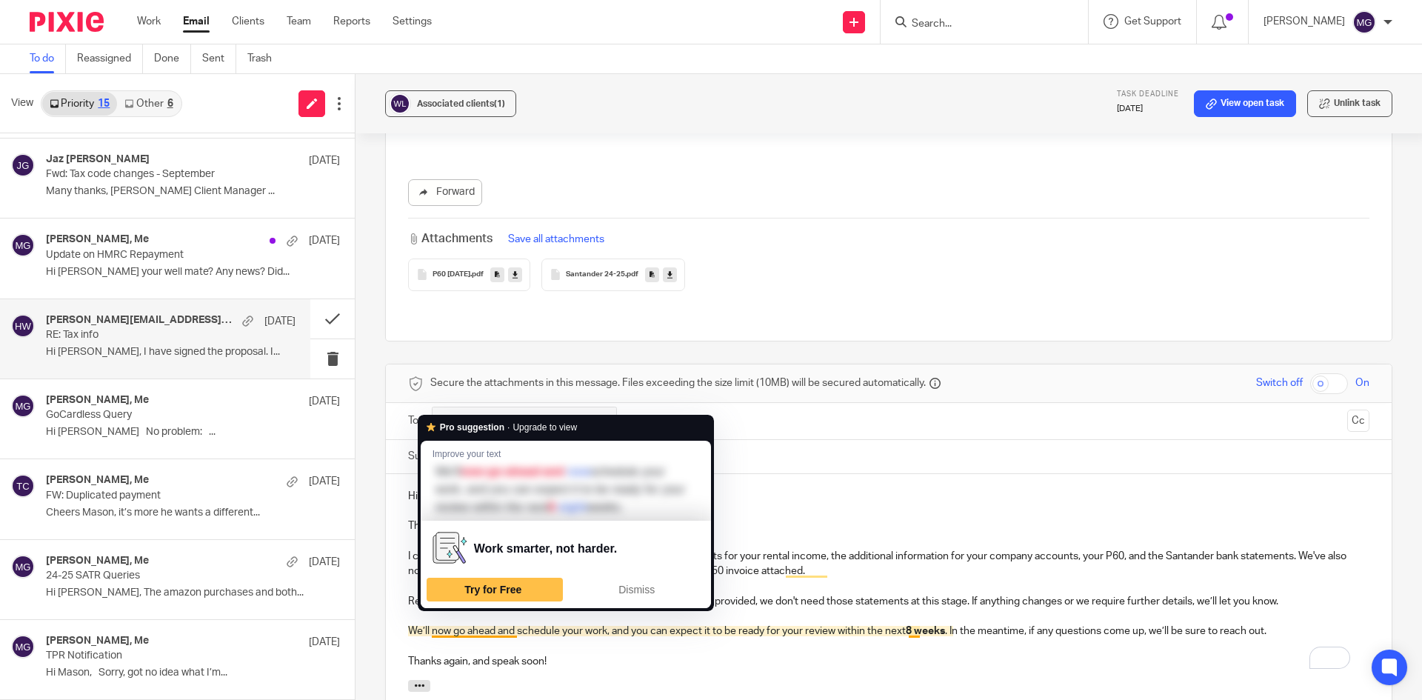
click at [537, 639] on p "To enrich screen reader interactions, please activate Accessibility in Grammarl…" at bounding box center [889, 646] width 962 height 15
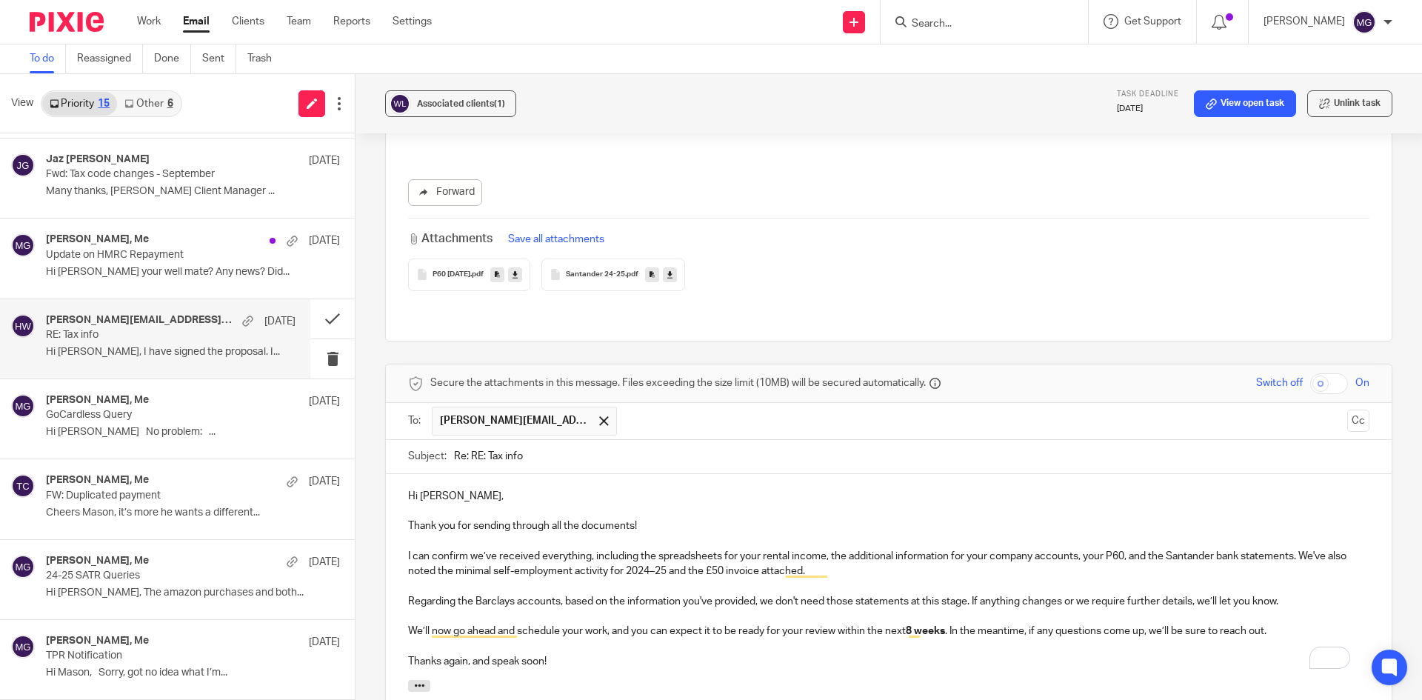
click at [605, 624] on p "We’ll now go ahead and schedule your work, and you can expect it to be ready fo…" at bounding box center [889, 631] width 962 height 15
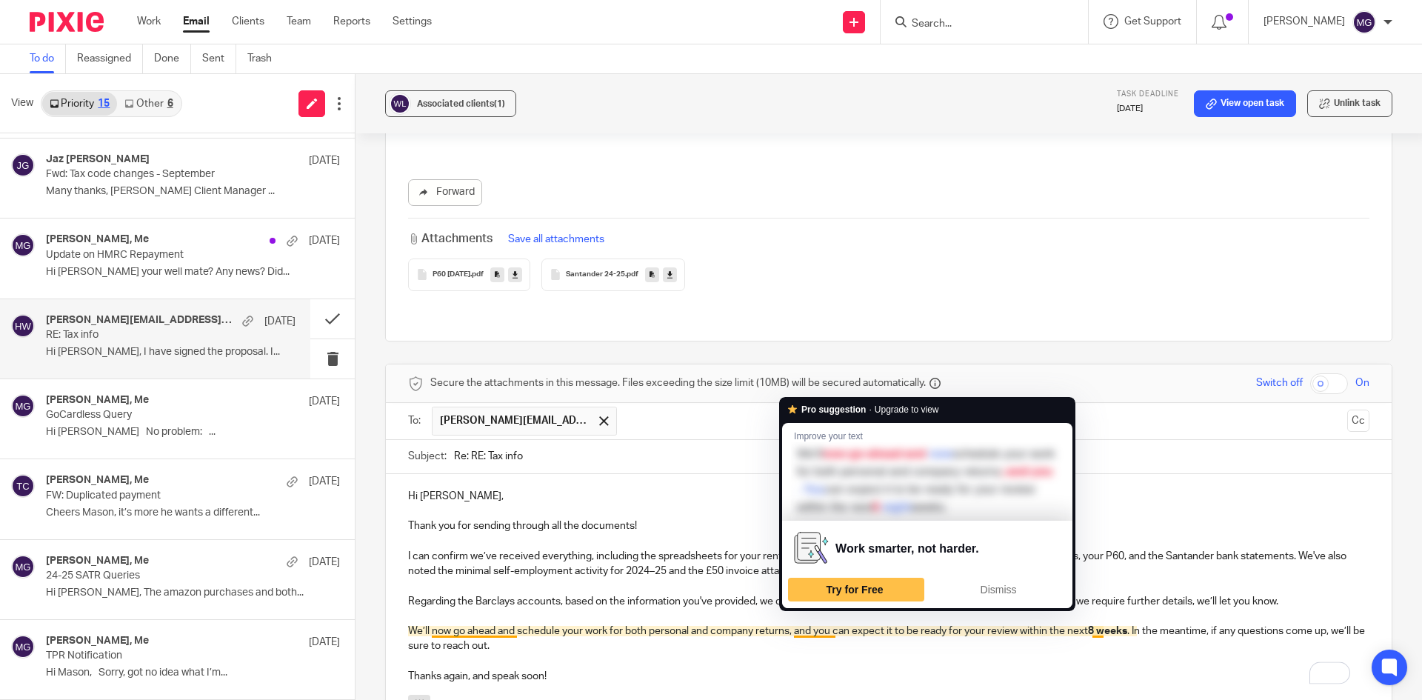
click at [807, 624] on p "We’ll now go ahead and schedule your work for both personal and company returns…" at bounding box center [889, 639] width 962 height 30
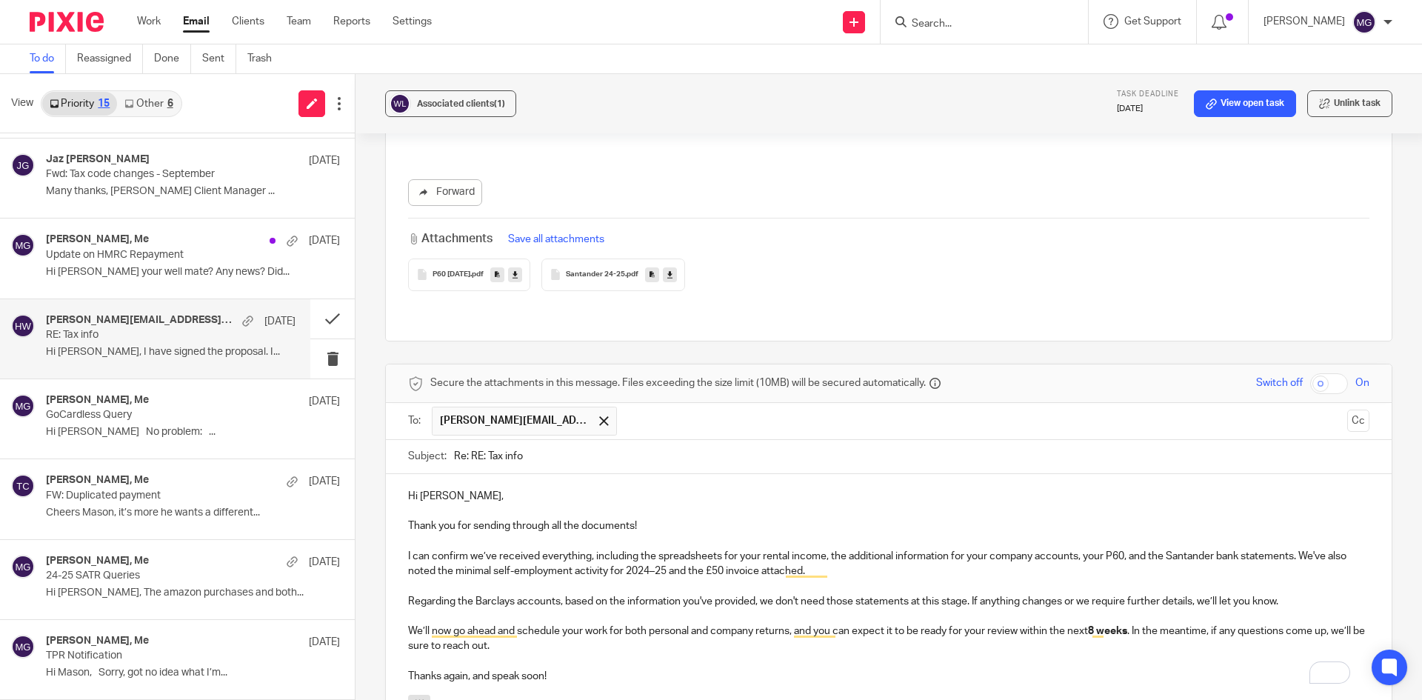
click at [1010, 654] on p "To enrich screen reader interactions, please activate Accessibility in Grammarl…" at bounding box center [889, 661] width 962 height 15
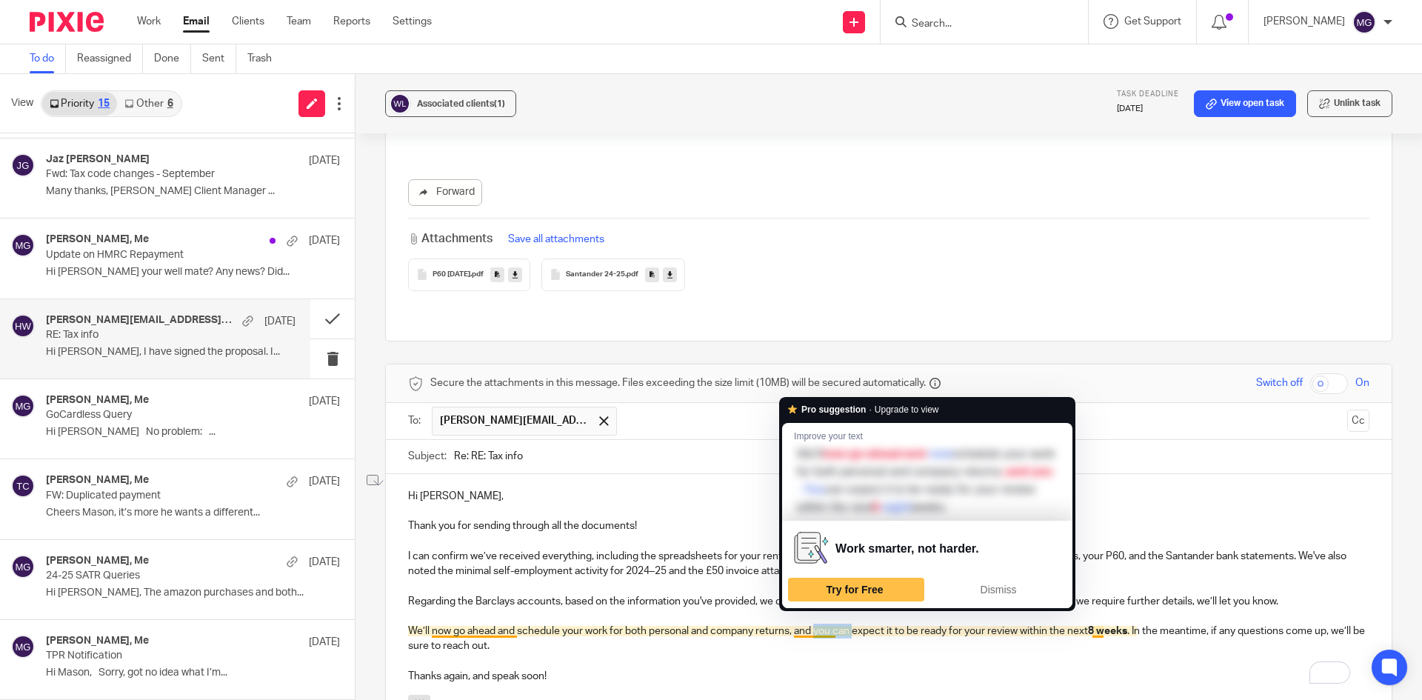
drag, startPoint x: 856, startPoint y: 613, endPoint x: 816, endPoint y: 613, distance: 40.0
click at [816, 624] on p "We’ll now go ahead and schedule your work for both personal and company returns…" at bounding box center [889, 639] width 962 height 30
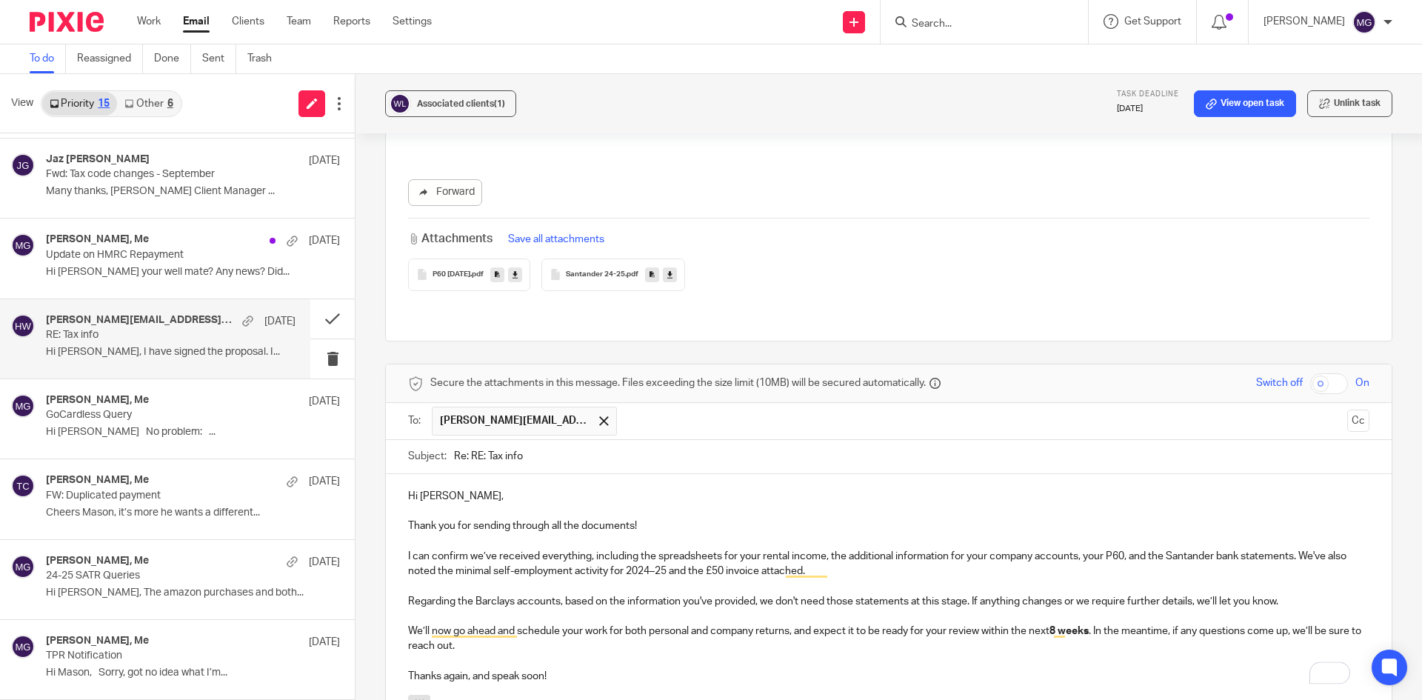
click at [839, 654] on p "To enrich screen reader interactions, please activate Accessibility in Grammarl…" at bounding box center [889, 661] width 962 height 15
click at [850, 624] on p "We’ll now go ahead and schedule your work for both personal and company returns…" at bounding box center [889, 639] width 962 height 30
click at [867, 624] on p "We’ll now go ahead and schedule your work for both personal and company returns…" at bounding box center [889, 639] width 962 height 30
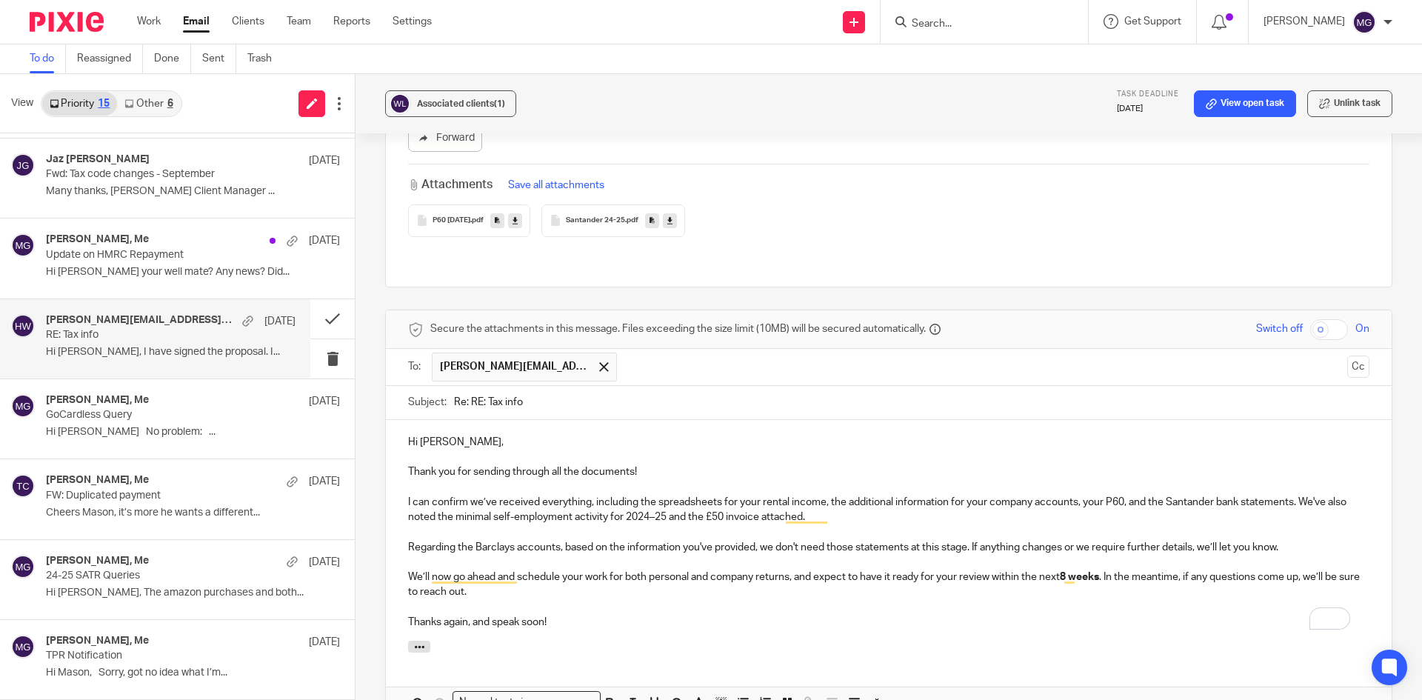
scroll to position [2145, 0]
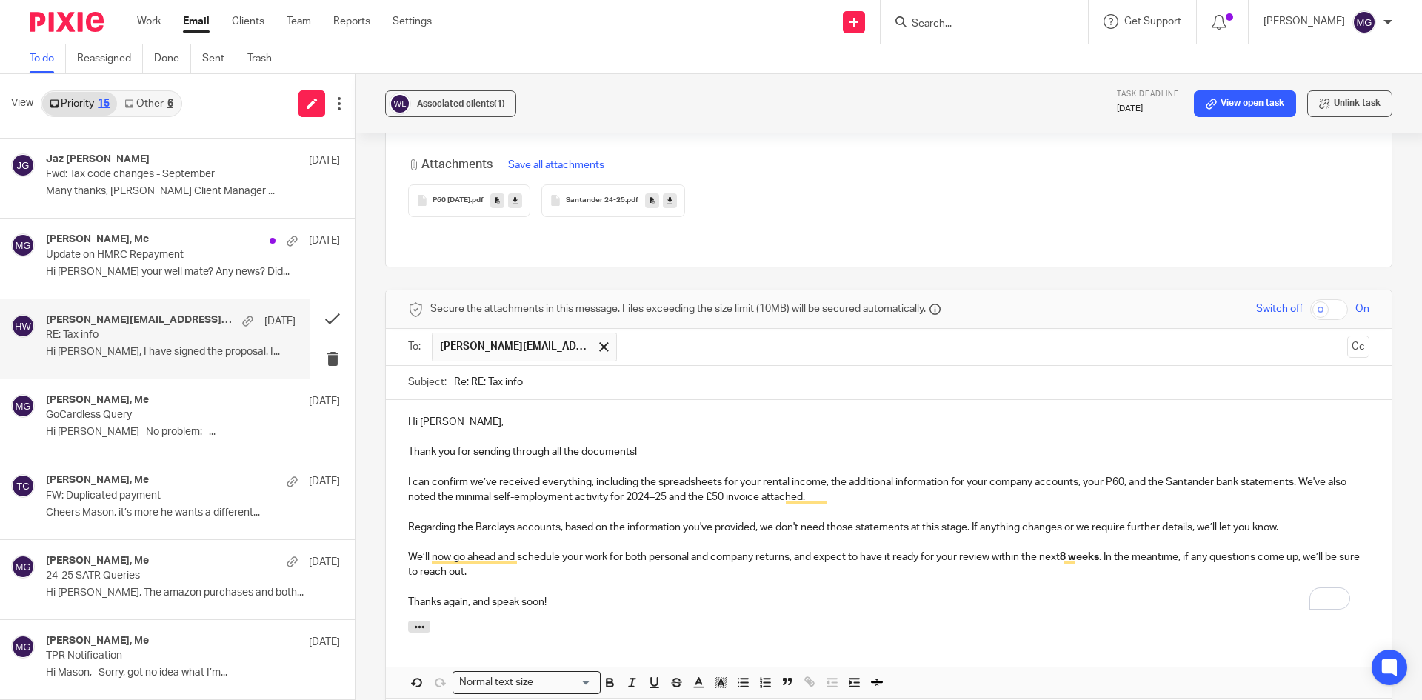
click at [466, 595] on p "Thanks again, and speak soon!" at bounding box center [889, 602] width 962 height 15
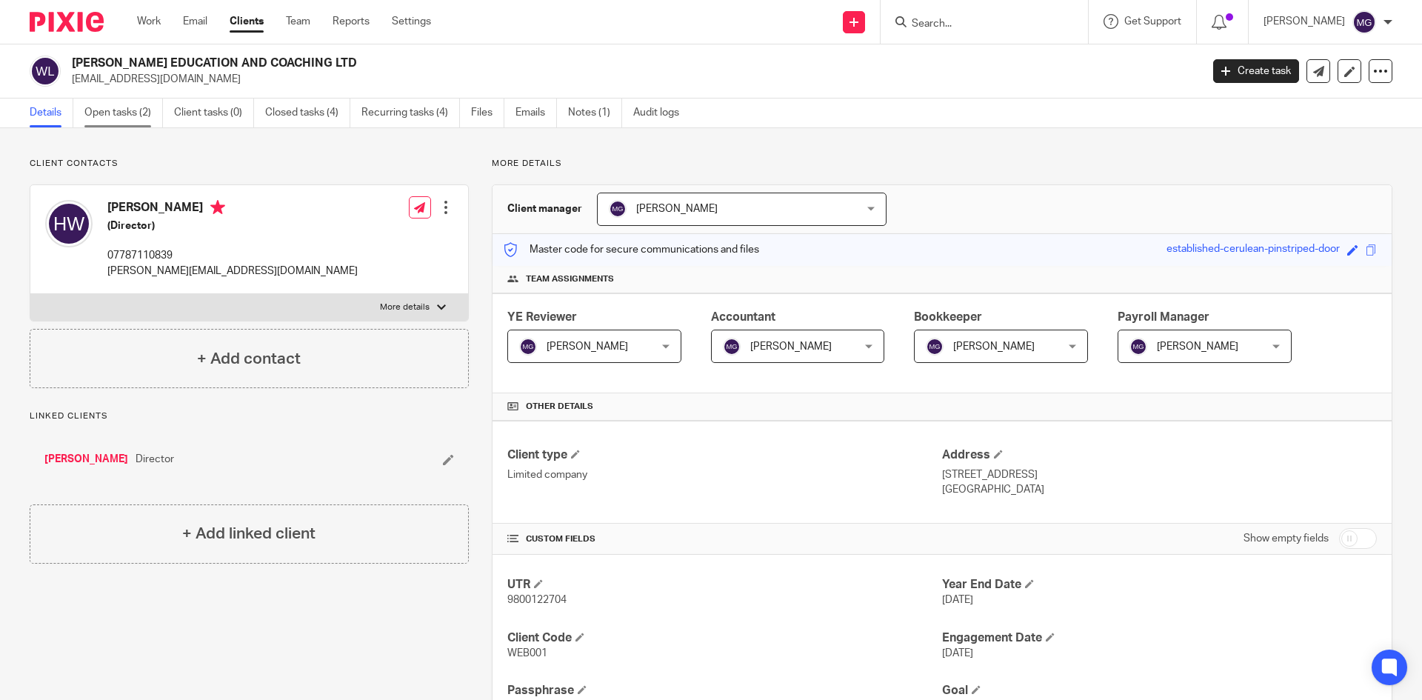
click at [103, 116] on link "Open tasks (2)" at bounding box center [123, 113] width 79 height 29
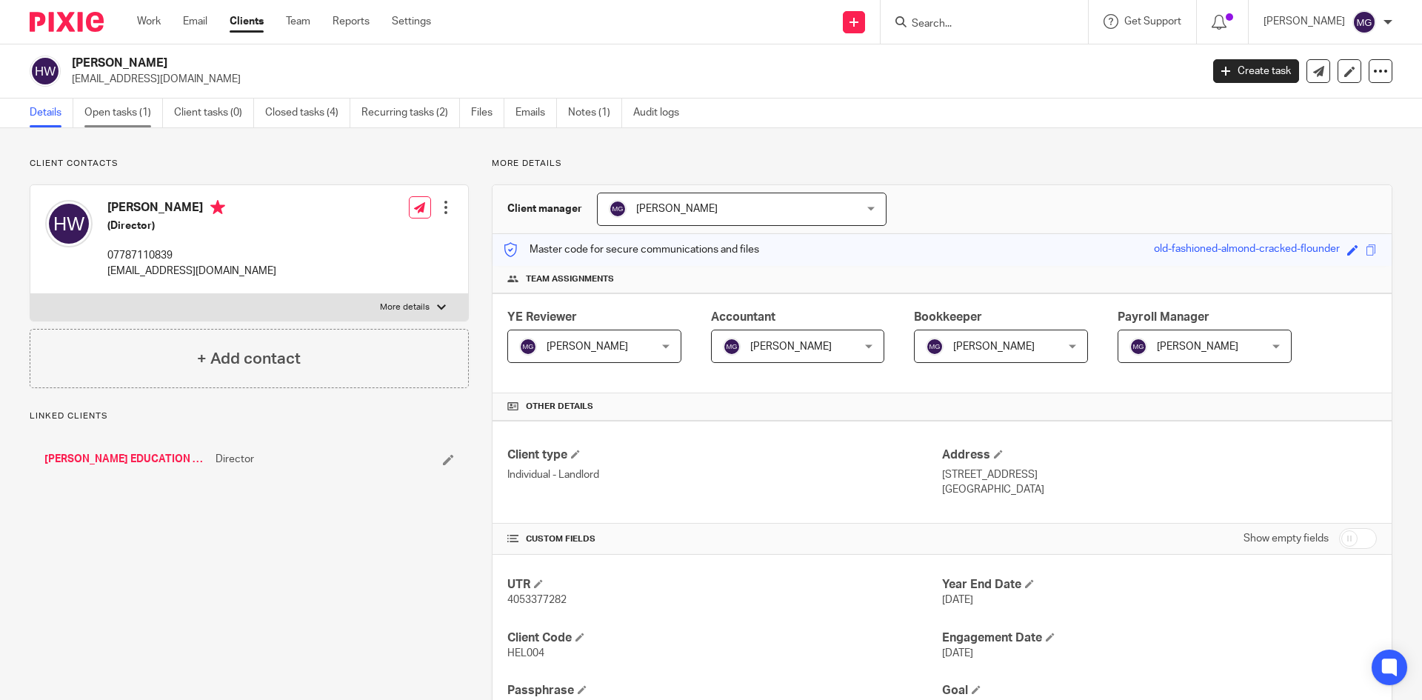
click at [137, 113] on link "Open tasks (1)" at bounding box center [123, 113] width 79 height 29
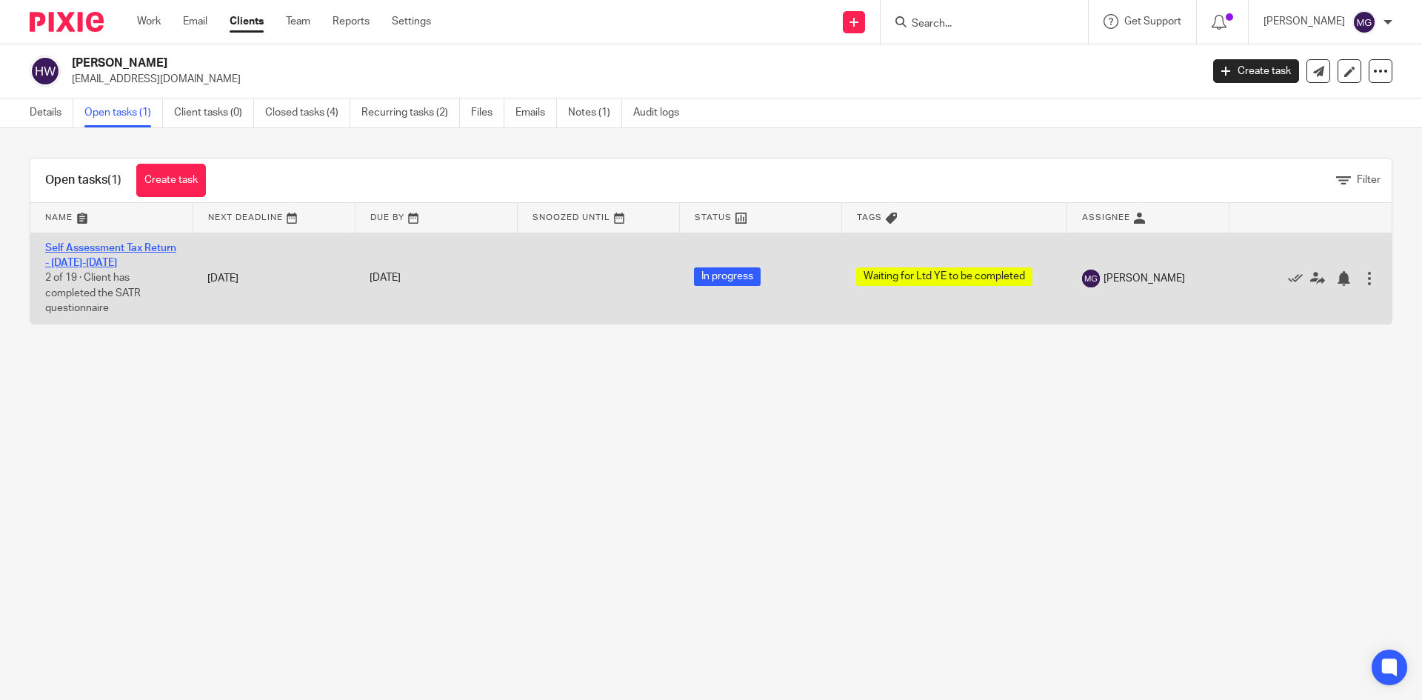
click at [104, 247] on link "Self Assessment Tax Return - [DATE]-[DATE]" at bounding box center [110, 255] width 131 height 25
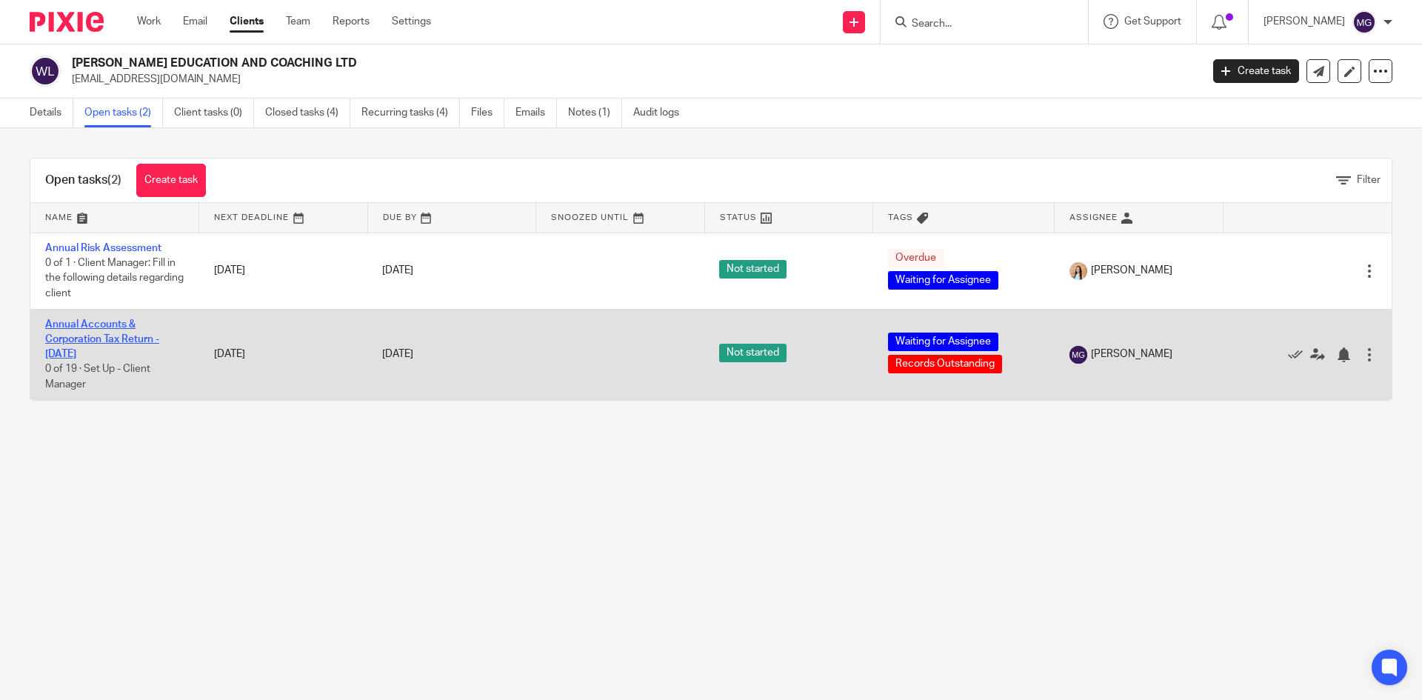
click at [96, 338] on link "Annual Accounts & Corporation Tax Return - [DATE]" at bounding box center [102, 339] width 114 height 41
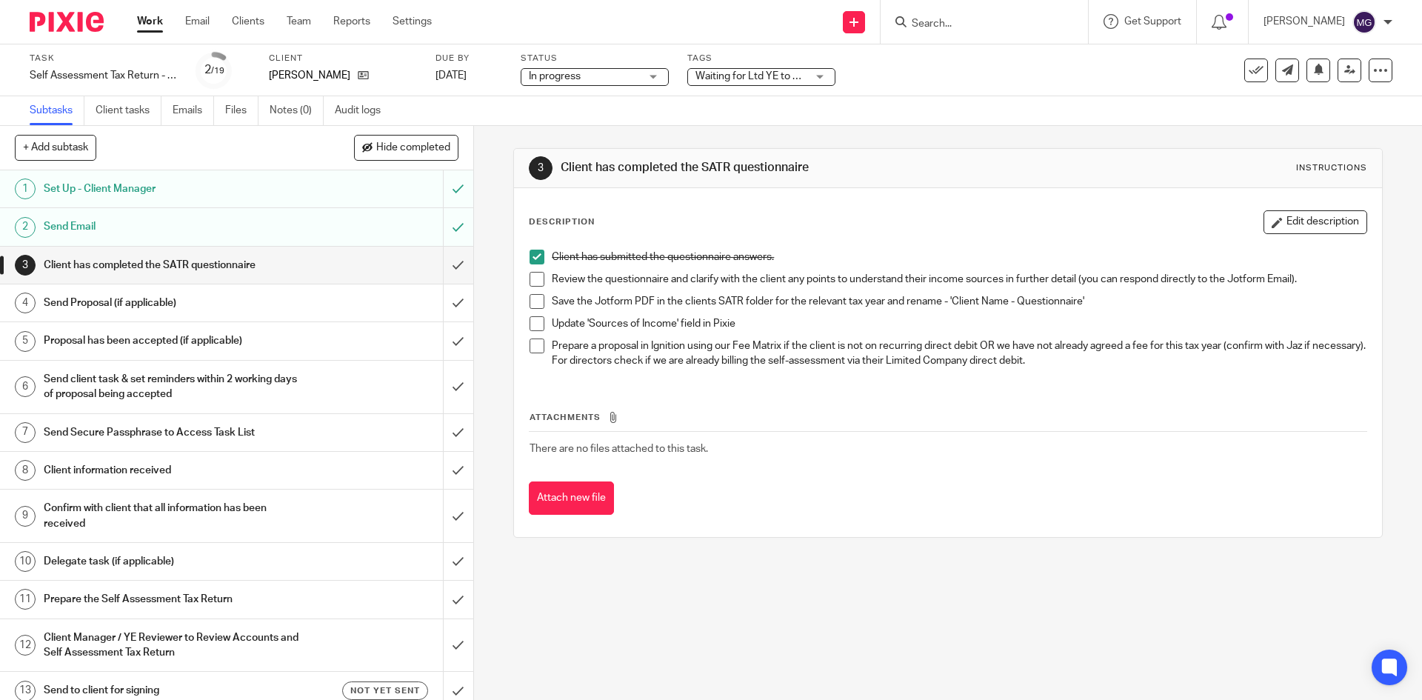
click at [807, 73] on span "Waiting for Ltd YE to be completed" at bounding box center [776, 76] width 161 height 10
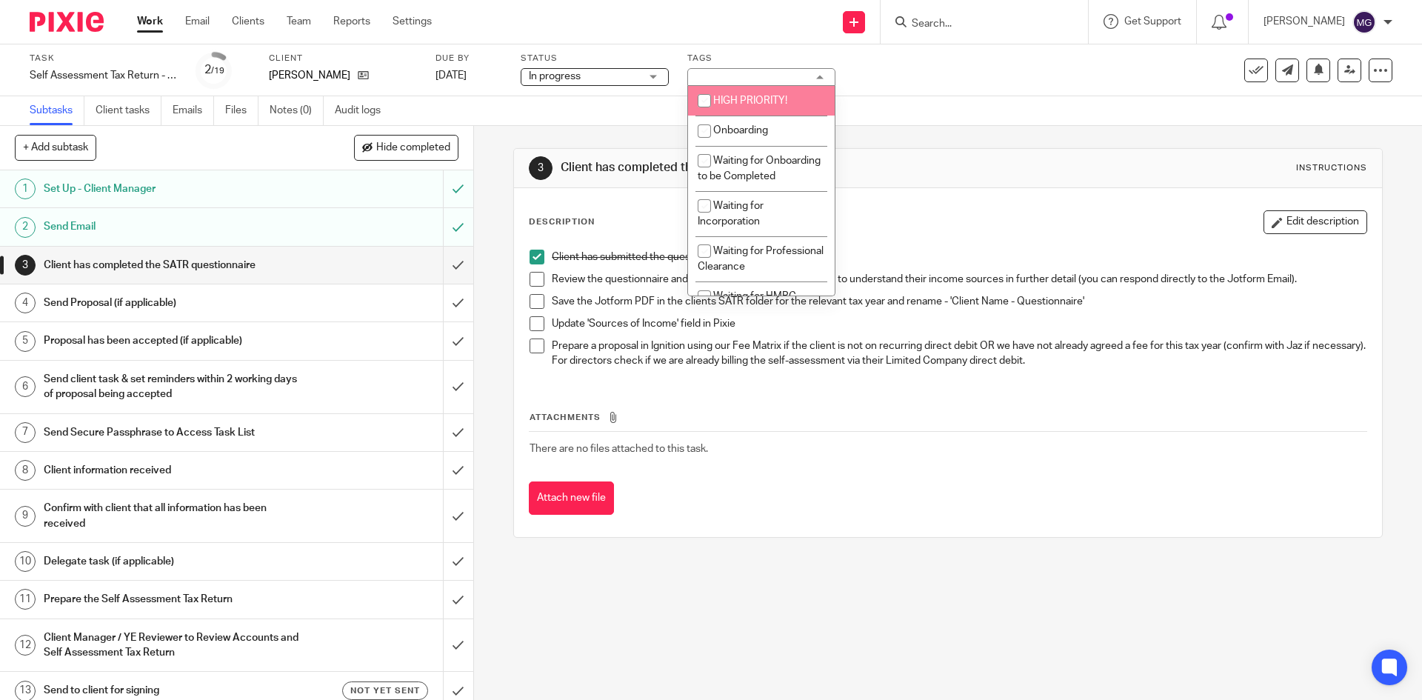
click at [928, 72] on div "Task Self Assessment Tax Return - 2024-2025 Save Self Assessment Tax Return - 2…" at bounding box center [598, 71] width 1136 height 36
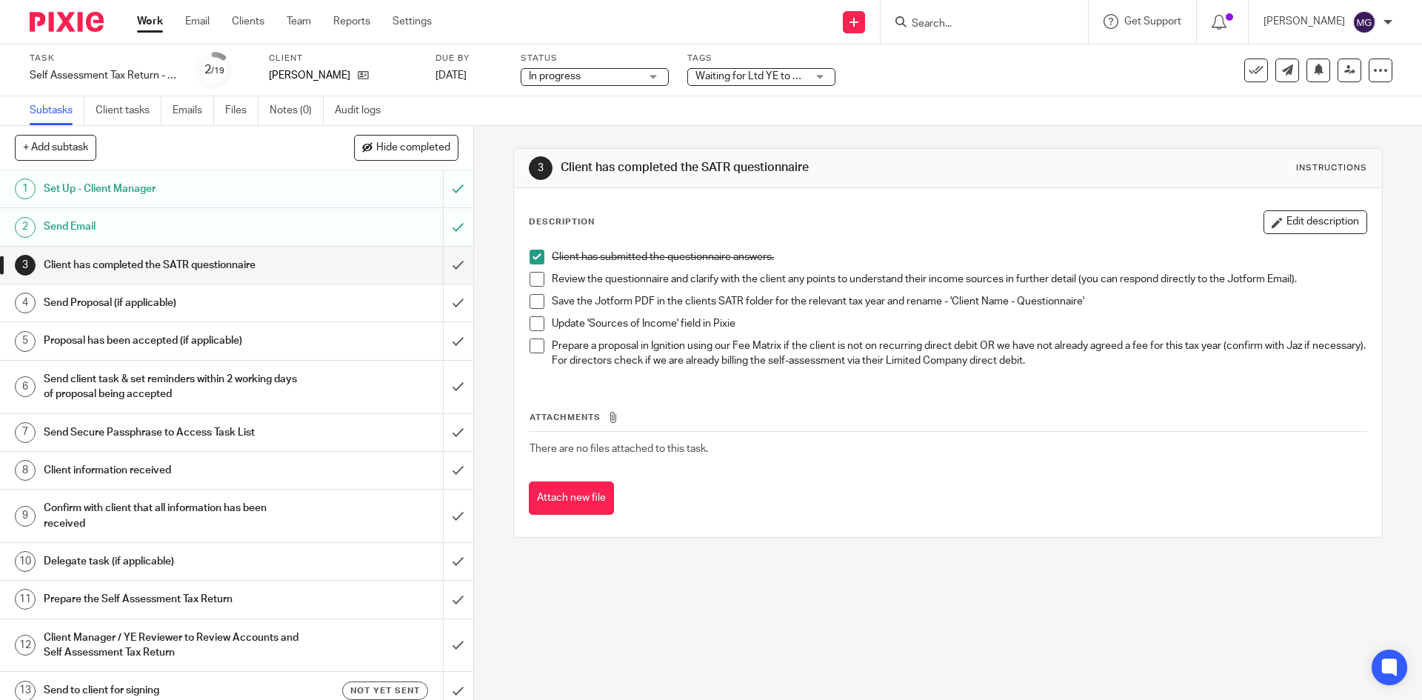
click at [826, 83] on div "Waiting for Ltd YE to be completed" at bounding box center [761, 77] width 148 height 18
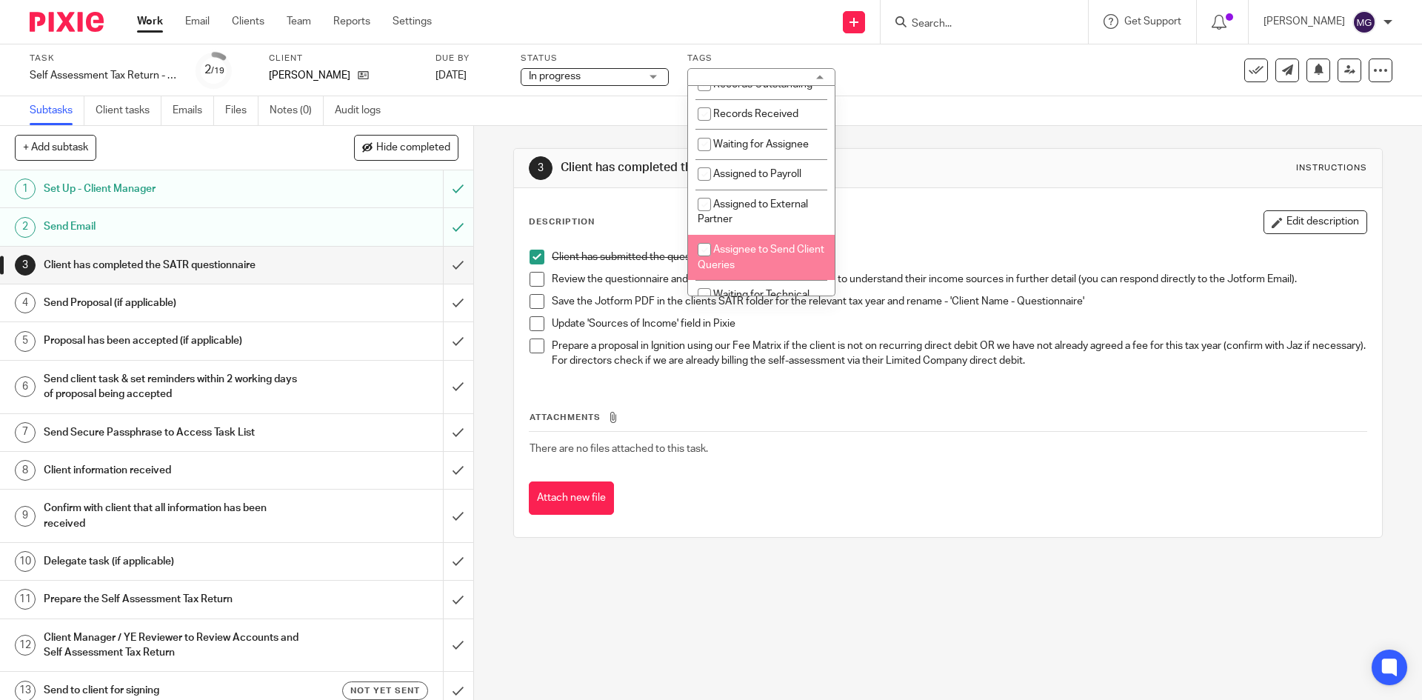
scroll to position [222, 0]
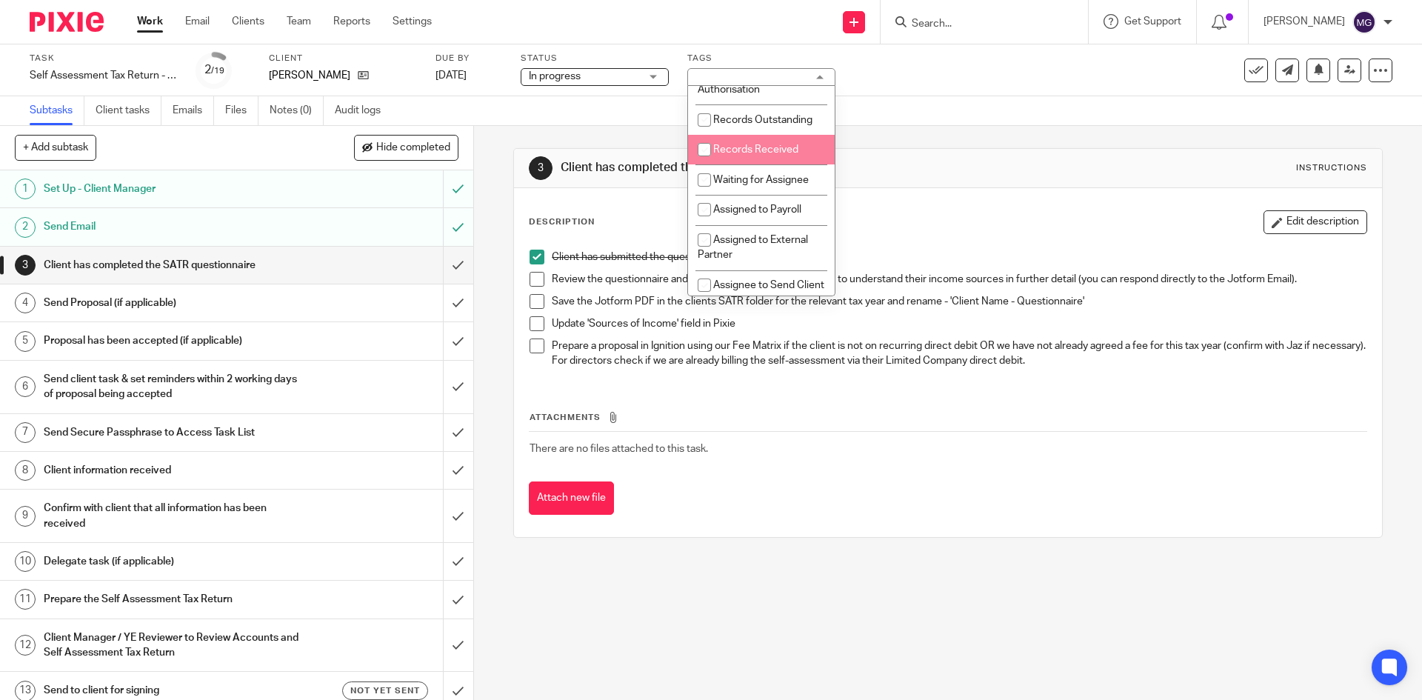
click at [762, 155] on span "Records Received" at bounding box center [755, 149] width 85 height 10
checkbox input "true"
click at [769, 185] on span "Waiting for Assignee" at bounding box center [761, 180] width 96 height 10
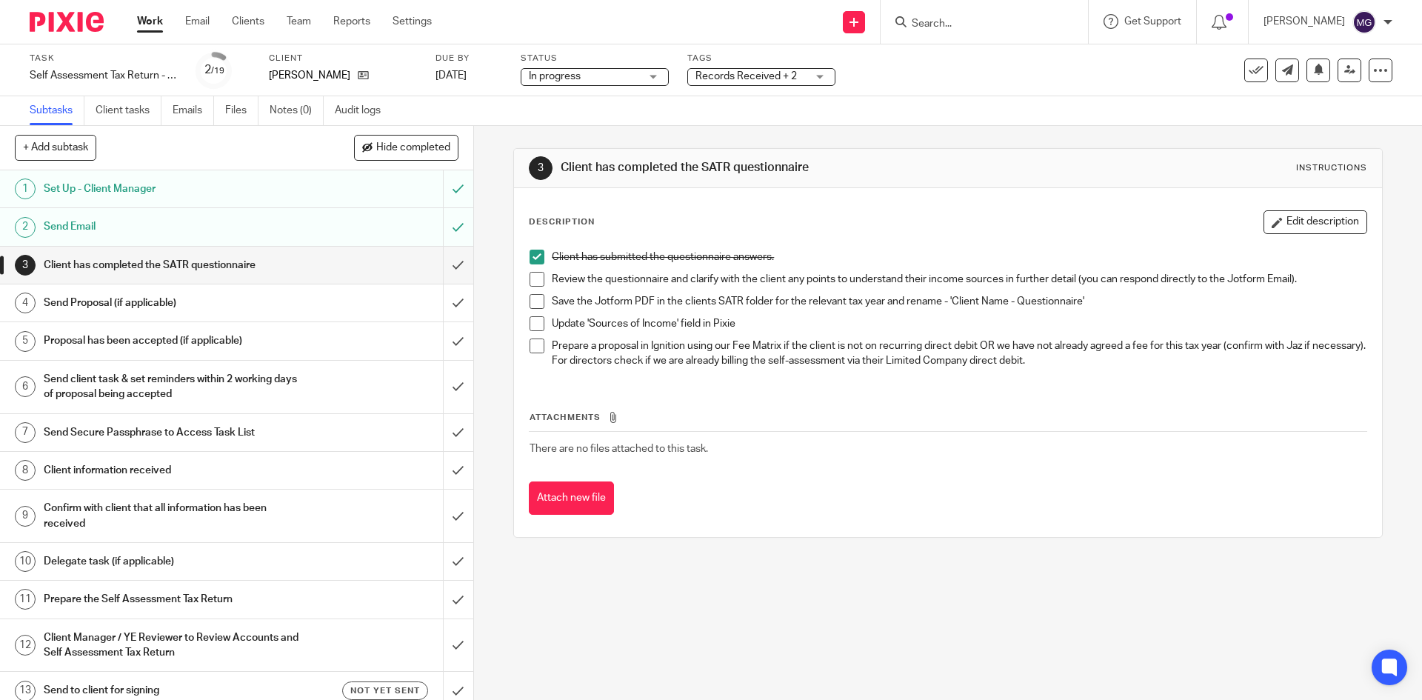
click at [919, 130] on div "3 Client has completed the SATR questionnaire Instructions Description Edit des…" at bounding box center [947, 343] width 869 height 434
click at [793, 77] on span "Records Received + 2" at bounding box center [746, 76] width 101 height 10
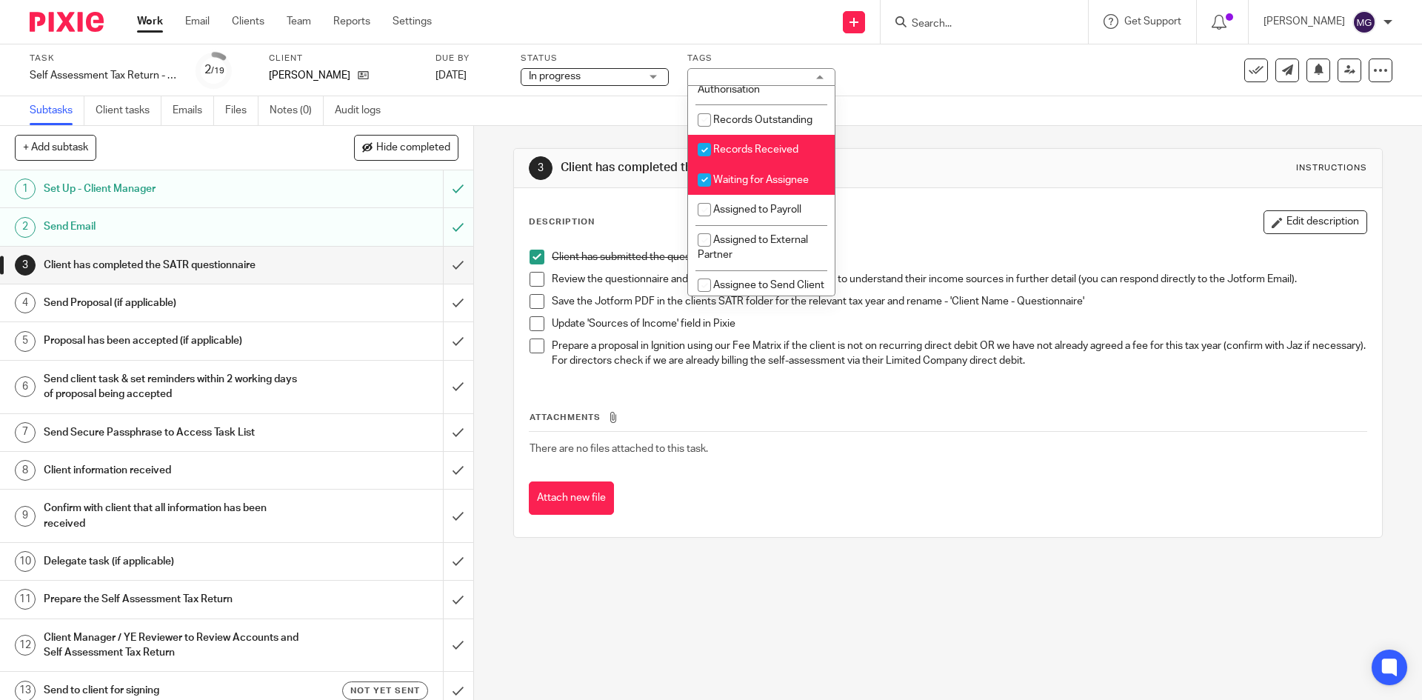
click at [722, 185] on span "Waiting for Assignee" at bounding box center [761, 180] width 96 height 10
checkbox input "false"
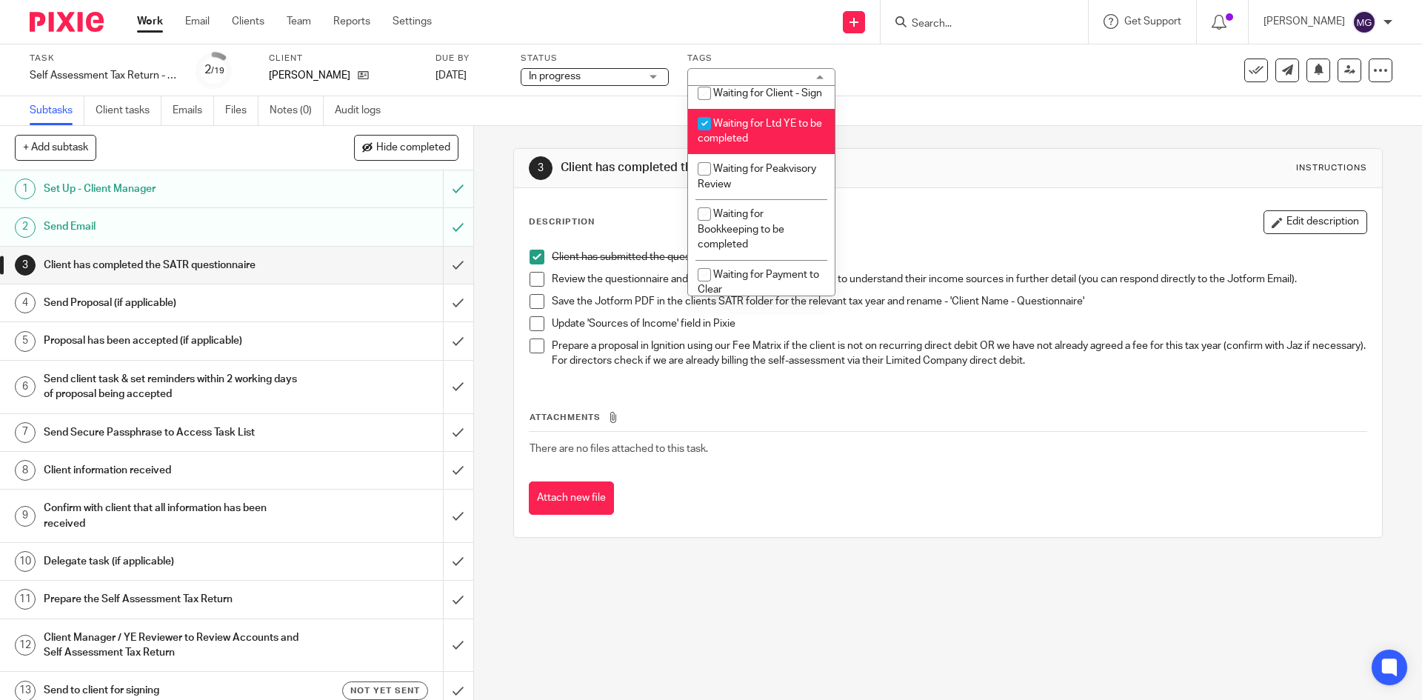
scroll to position [805, 0]
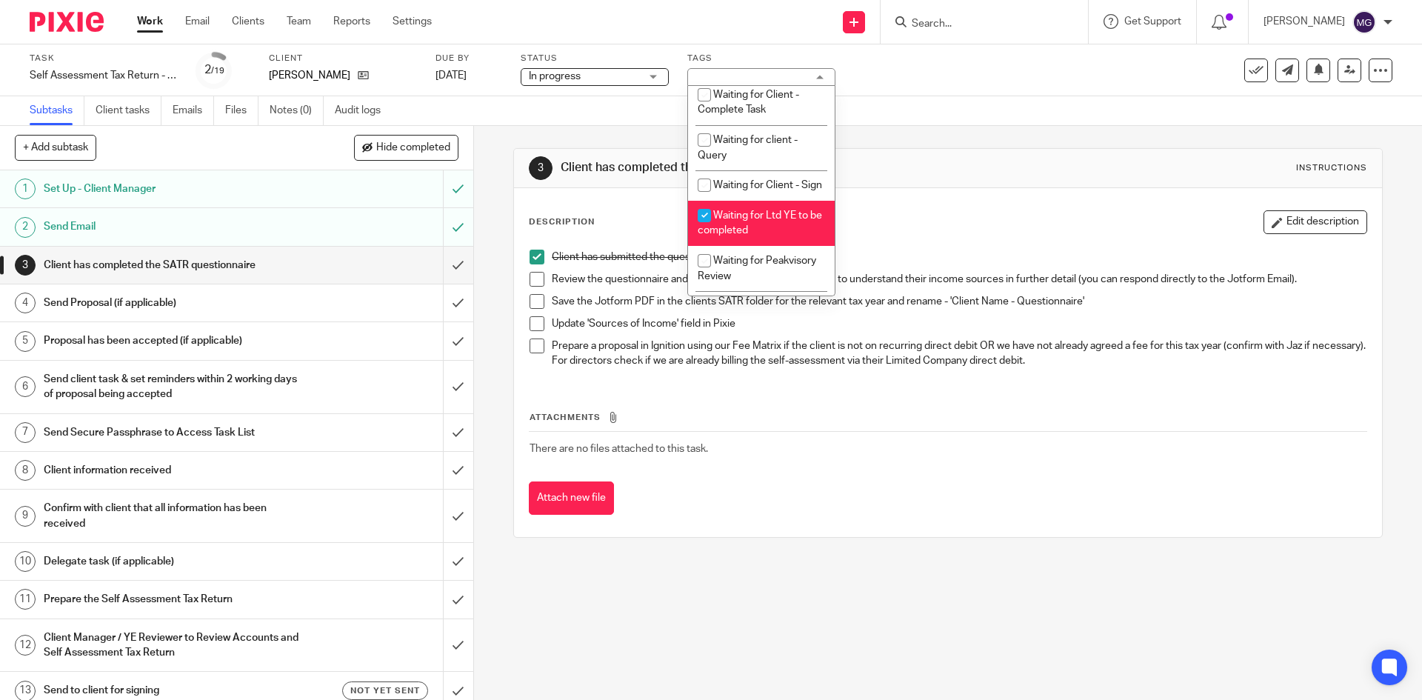
click at [912, 140] on div "3 Client has completed the SATR questionnaire Instructions Description Edit des…" at bounding box center [947, 343] width 869 height 434
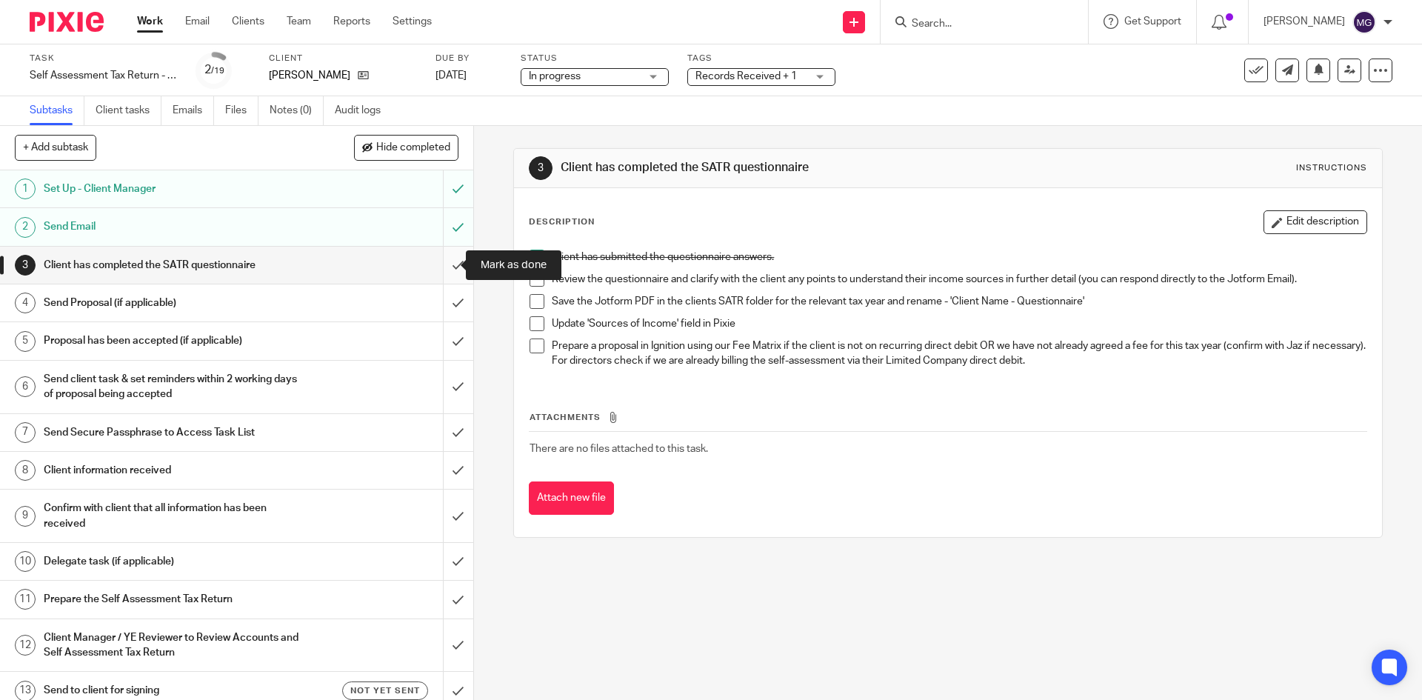
click at [432, 260] on input "submit" at bounding box center [236, 265] width 473 height 37
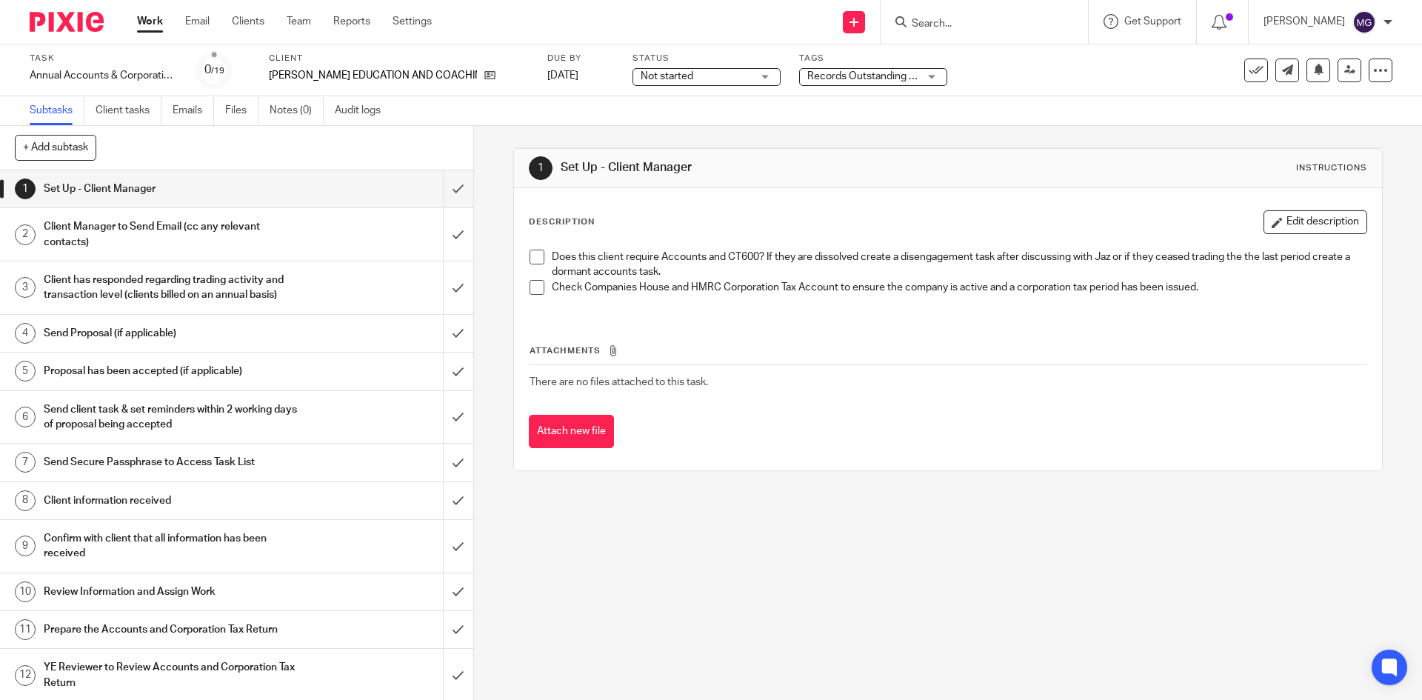
click at [279, 290] on h1 "Client has responded regarding trading activity and transaction level (clients …" at bounding box center [172, 288] width 256 height 38
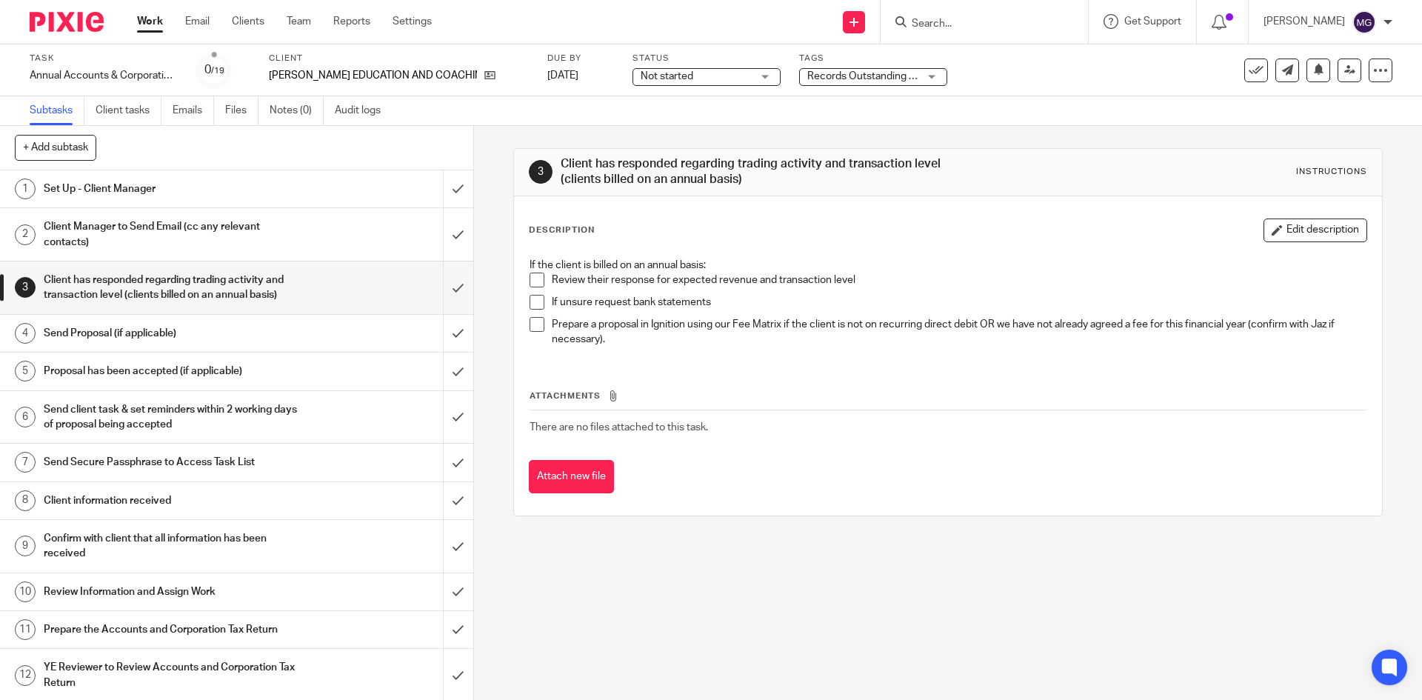
click at [299, 383] on link "5 Proposal has been accepted (if applicable)" at bounding box center [221, 371] width 443 height 37
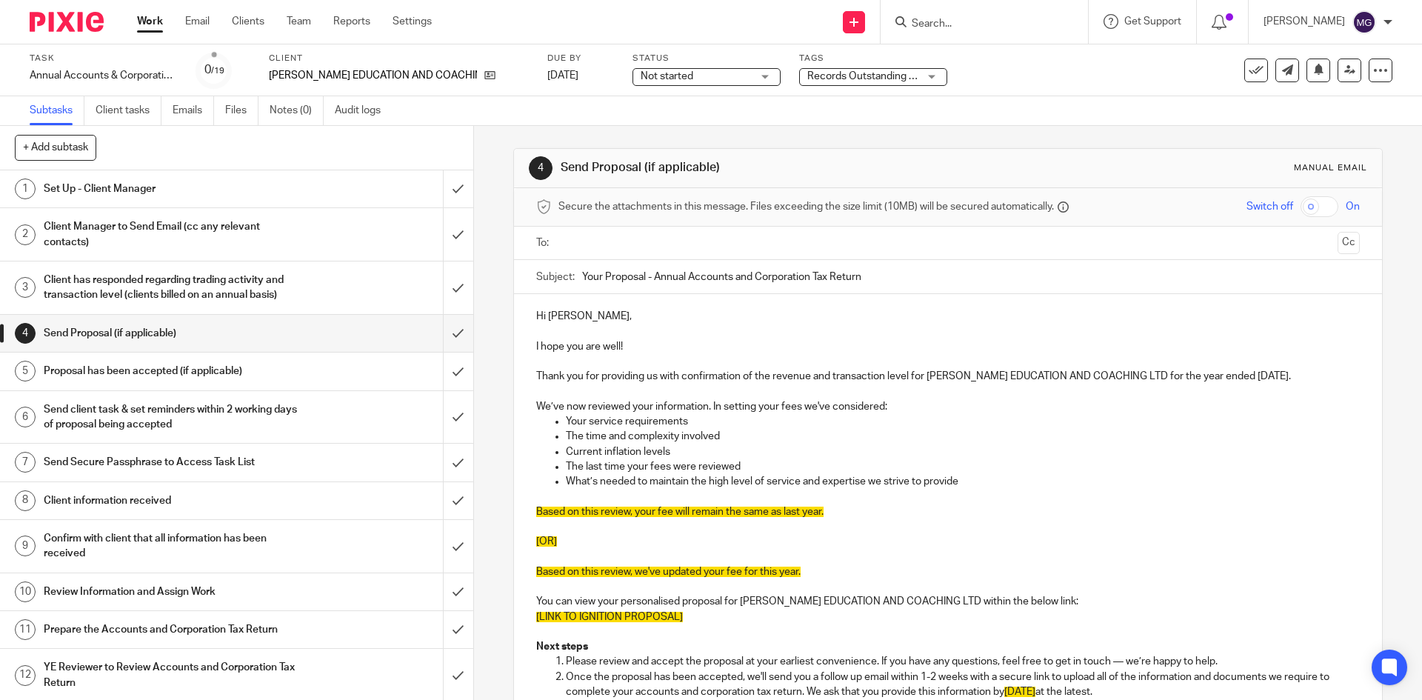
click at [151, 542] on h1 "Confirm with client that all information has been received" at bounding box center [172, 546] width 256 height 38
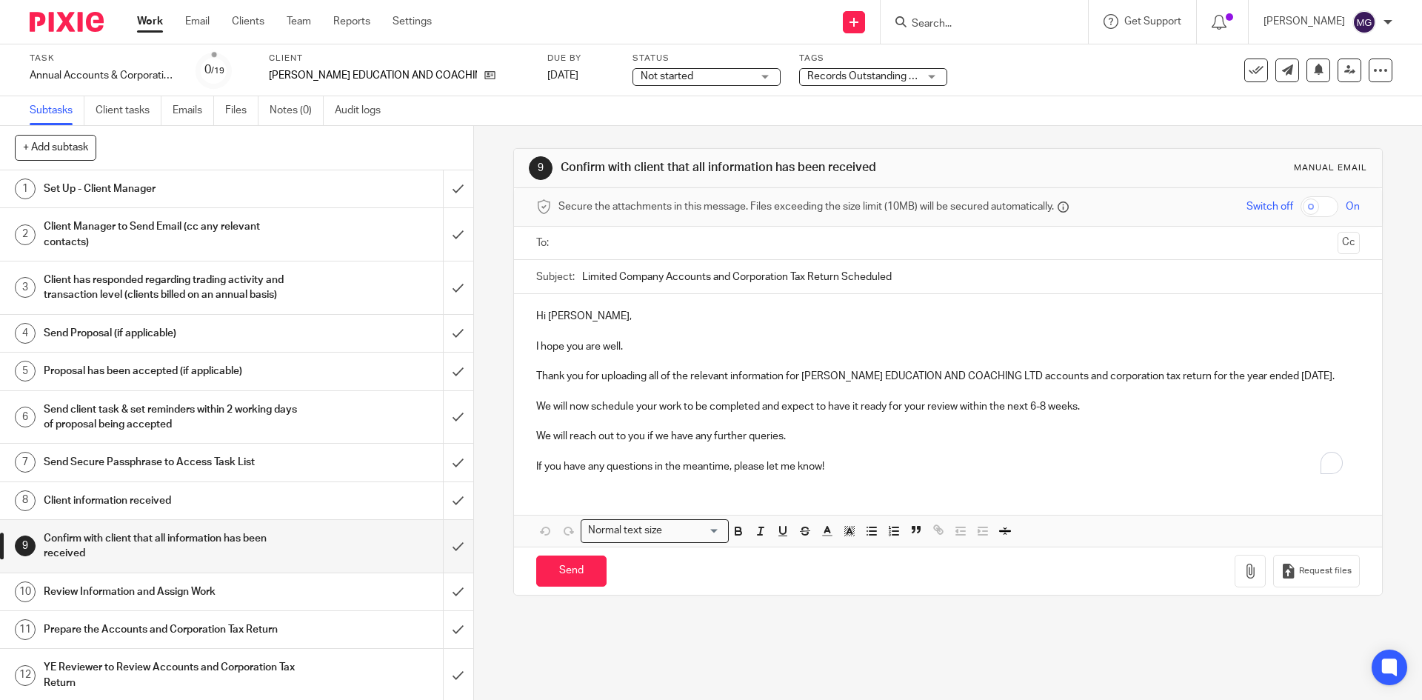
drag, startPoint x: 567, startPoint y: 164, endPoint x: 883, endPoint y: 155, distance: 316.5
click at [883, 155] on div "9 Confirm with client that all information has been received Manual email" at bounding box center [947, 168] width 867 height 39
click at [887, 170] on h1 "Confirm with client that all information has been received" at bounding box center [770, 168] width 419 height 16
drag, startPoint x: 887, startPoint y: 169, endPoint x: 557, endPoint y: 167, distance: 330.4
click at [561, 167] on h1 "Confirm with client that all information has been received" at bounding box center [770, 168] width 419 height 16
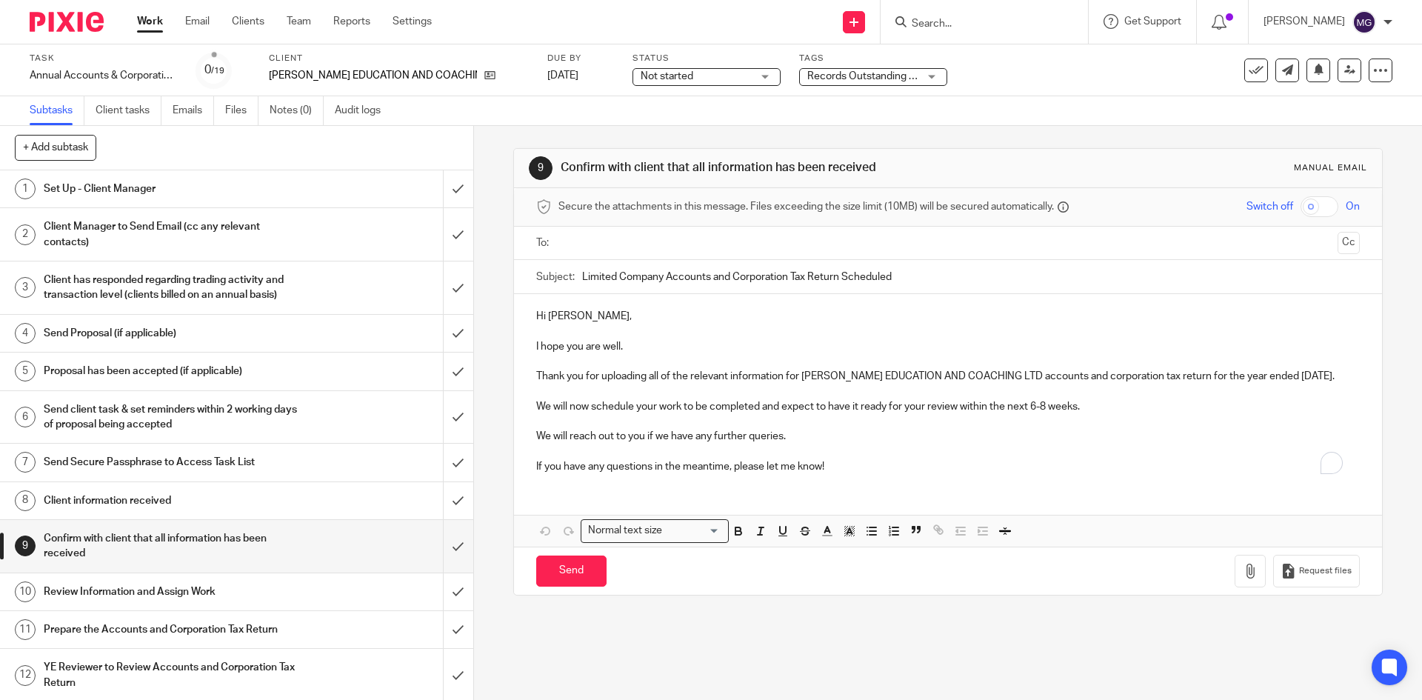
copy h1 "Confirm with client that all information has been received"
drag, startPoint x: 696, startPoint y: 444, endPoint x: 623, endPoint y: 421, distance: 76.1
click at [696, 443] on p "We will reach out to you if we have any further queries." at bounding box center [947, 436] width 823 height 15
drag, startPoint x: 743, startPoint y: 404, endPoint x: 956, endPoint y: 429, distance: 214.1
click at [1010, 427] on div "Hi Helen, I hope you are well. Thank you for uploading all of the relevant info…" at bounding box center [947, 389] width 867 height 191
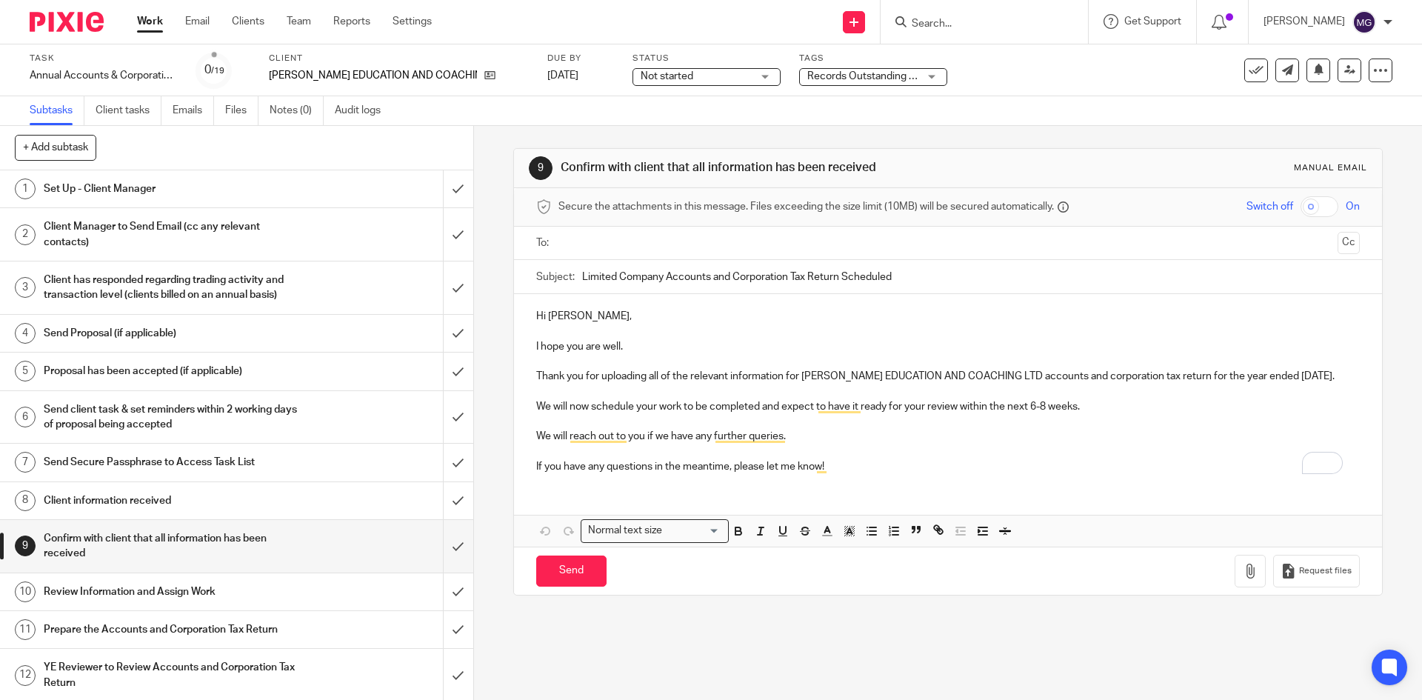
click at [882, 430] on p "We will reach out to you if we have any further queries." at bounding box center [947, 436] width 823 height 15
drag, startPoint x: 995, startPoint y: 423, endPoint x: 1029, endPoint y: 420, distance: 34.2
click at [1013, 422] on p "To enrich screen reader interactions, please activate Accessibility in Grammarl…" at bounding box center [947, 421] width 823 height 15
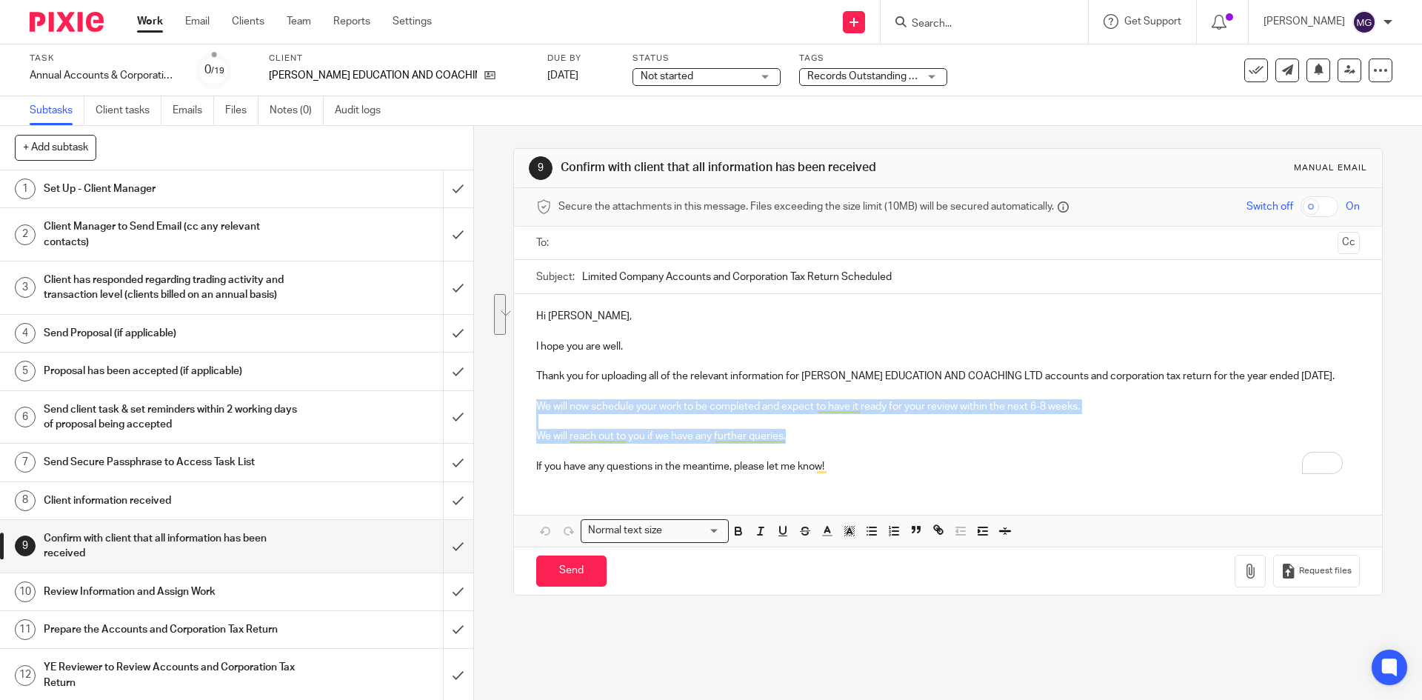
drag, startPoint x: 538, startPoint y: 407, endPoint x: 787, endPoint y: 439, distance: 251.8
click at [787, 439] on div "Hi Helen, I hope you are well. Thank you for uploading all of the relevant info…" at bounding box center [947, 389] width 867 height 191
copy div "We will now schedule your work to be completed and expect to have it ready for …"
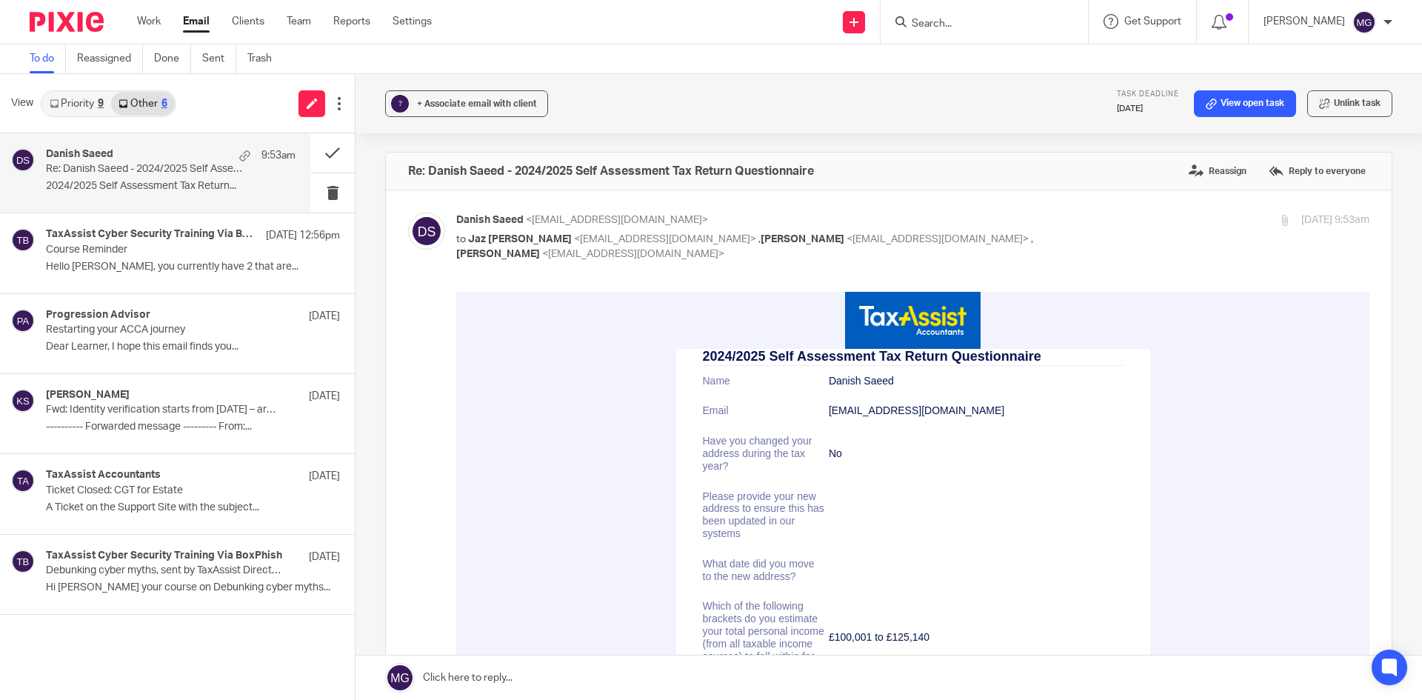
click at [158, 153] on div "Danish Saeed 9:53am" at bounding box center [171, 155] width 250 height 15
click at [1230, 103] on link "View open task" at bounding box center [1245, 103] width 102 height 27
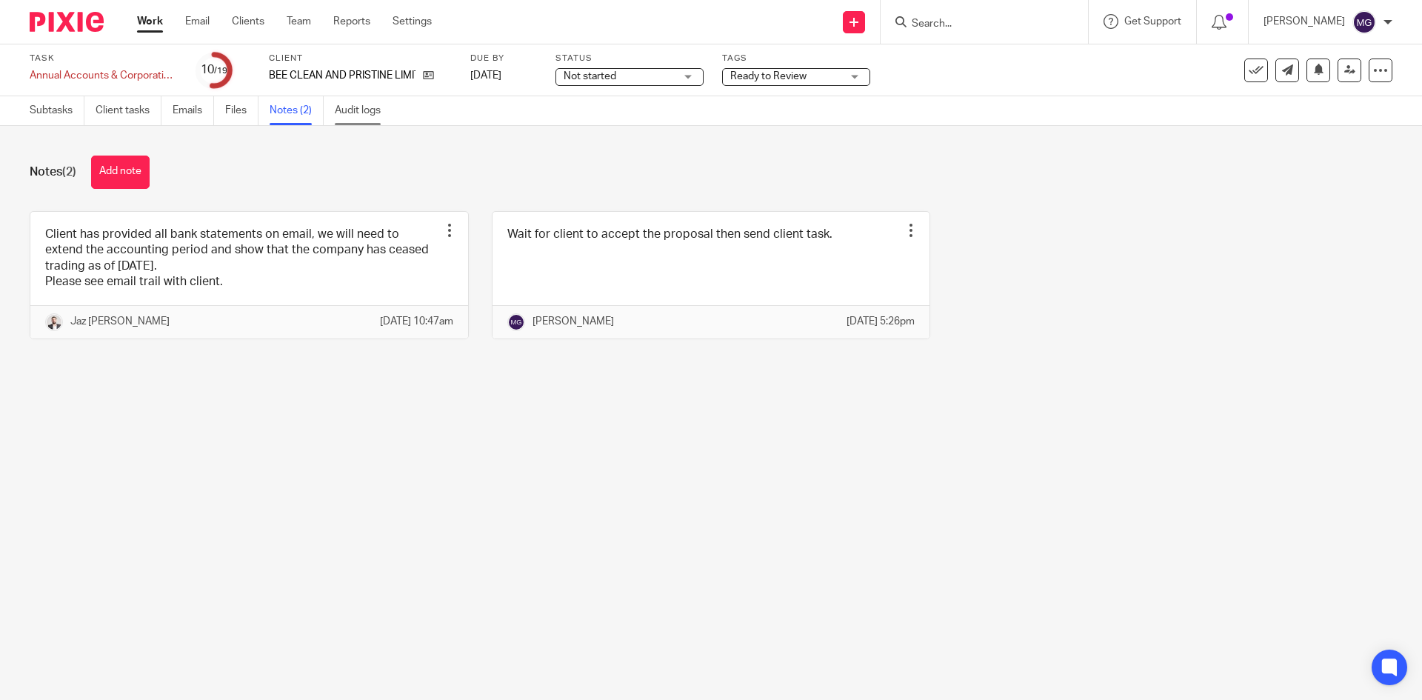
click at [359, 110] on link "Audit logs" at bounding box center [363, 110] width 57 height 29
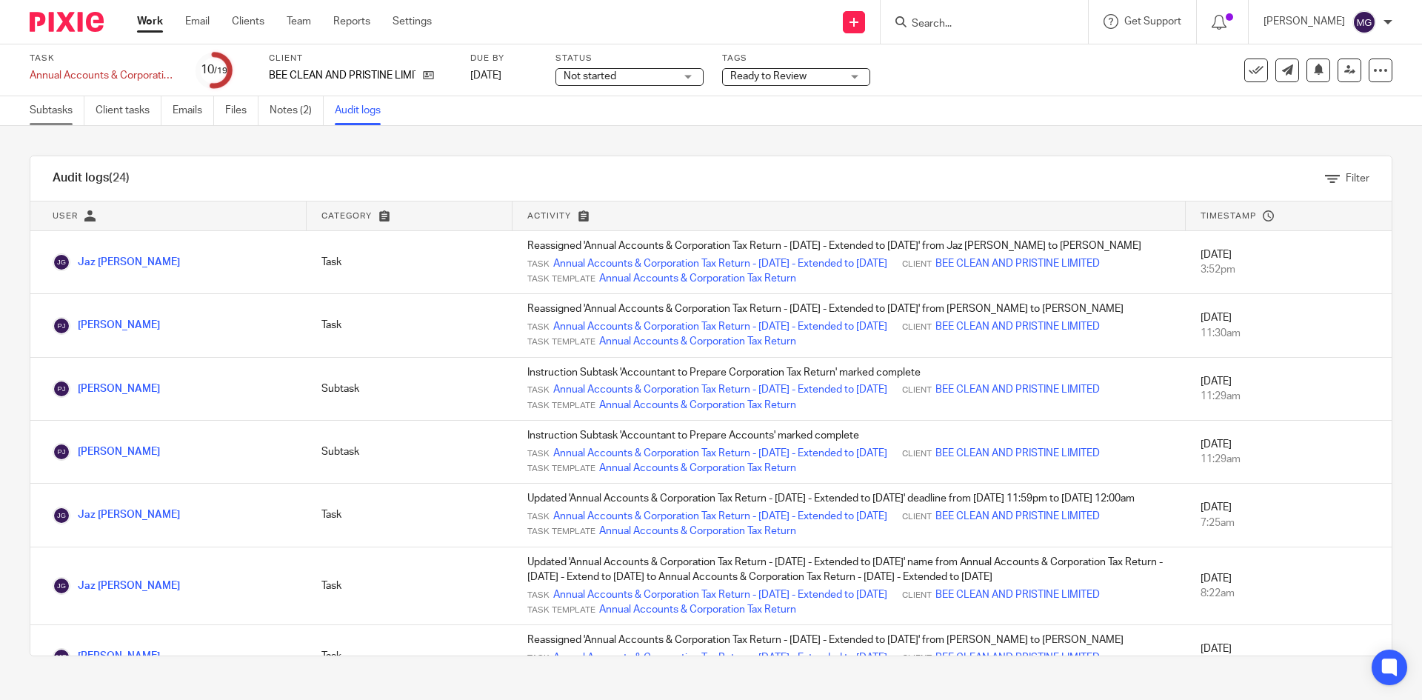
click at [56, 113] on link "Subtasks" at bounding box center [57, 110] width 55 height 29
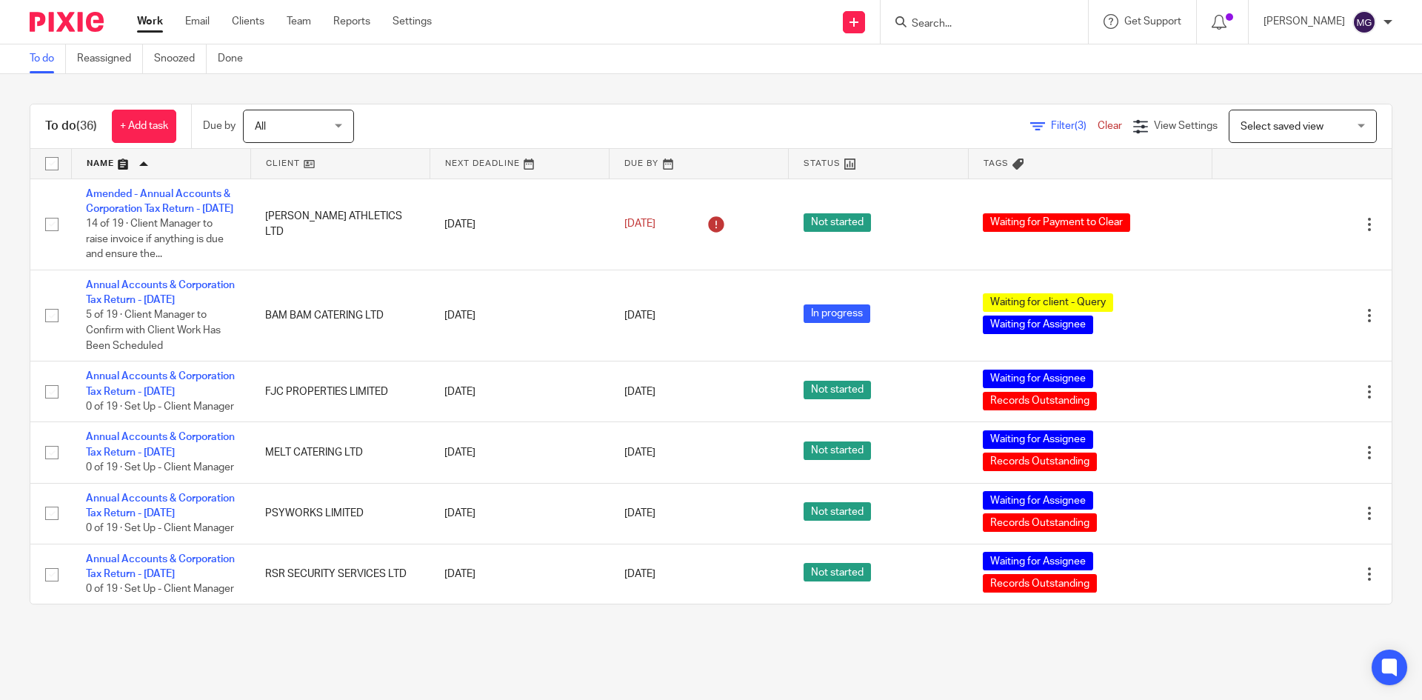
drag, startPoint x: 522, startPoint y: 88, endPoint x: 783, endPoint y: 73, distance: 261.2
click at [524, 88] on div "To do (36) + Add task Due by All All [DATE] [DATE] This week Next week This mon…" at bounding box center [711, 354] width 1422 height 560
drag, startPoint x: 1249, startPoint y: 25, endPoint x: 1268, endPoint y: 56, distance: 36.6
click at [1278, 74] on div "To do (36) + Add task Due by All All [DATE] [DATE] This week Next week This mon…" at bounding box center [711, 354] width 1422 height 560
drag, startPoint x: 1242, startPoint y: 19, endPoint x: 629, endPoint y: 83, distance: 616.7
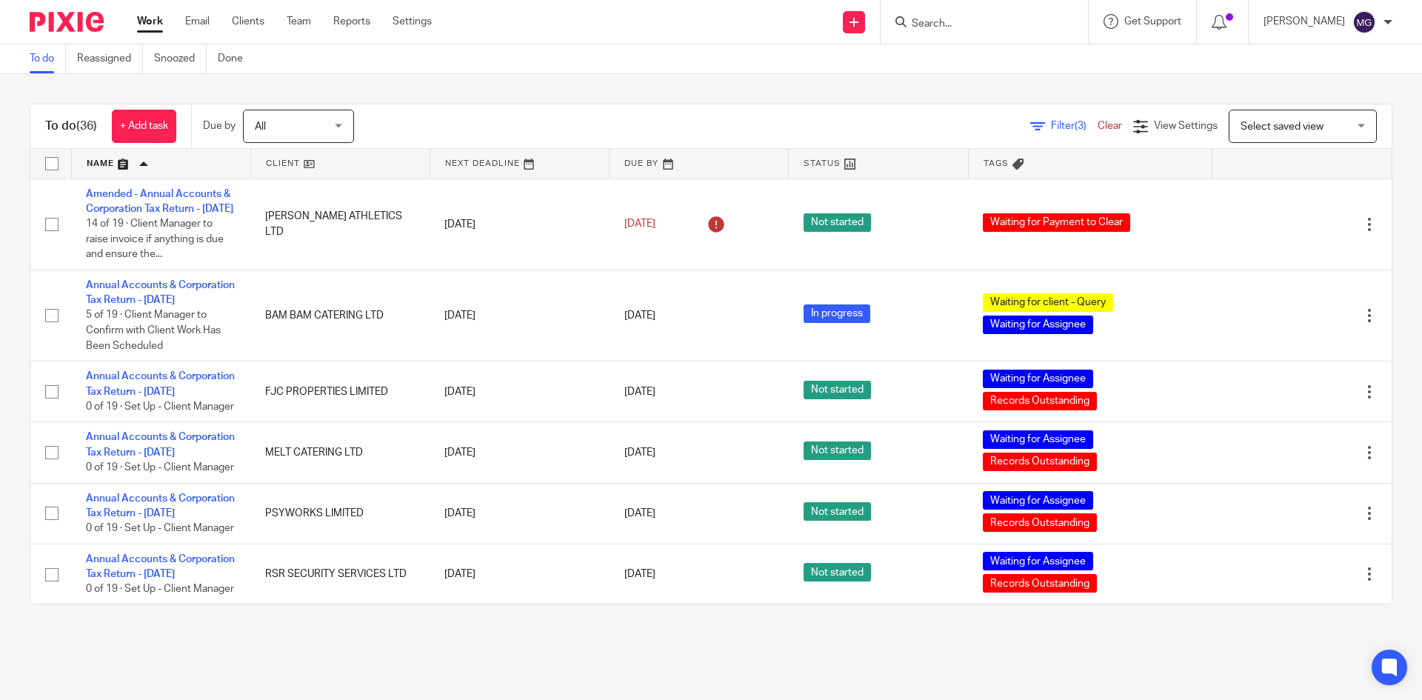
click at [558, 84] on div "To do (36) + Add task Due by All All [DATE] [DATE] This week Next week This mon…" at bounding box center [711, 354] width 1422 height 560
click at [1030, 132] on icon at bounding box center [1037, 126] width 15 height 15
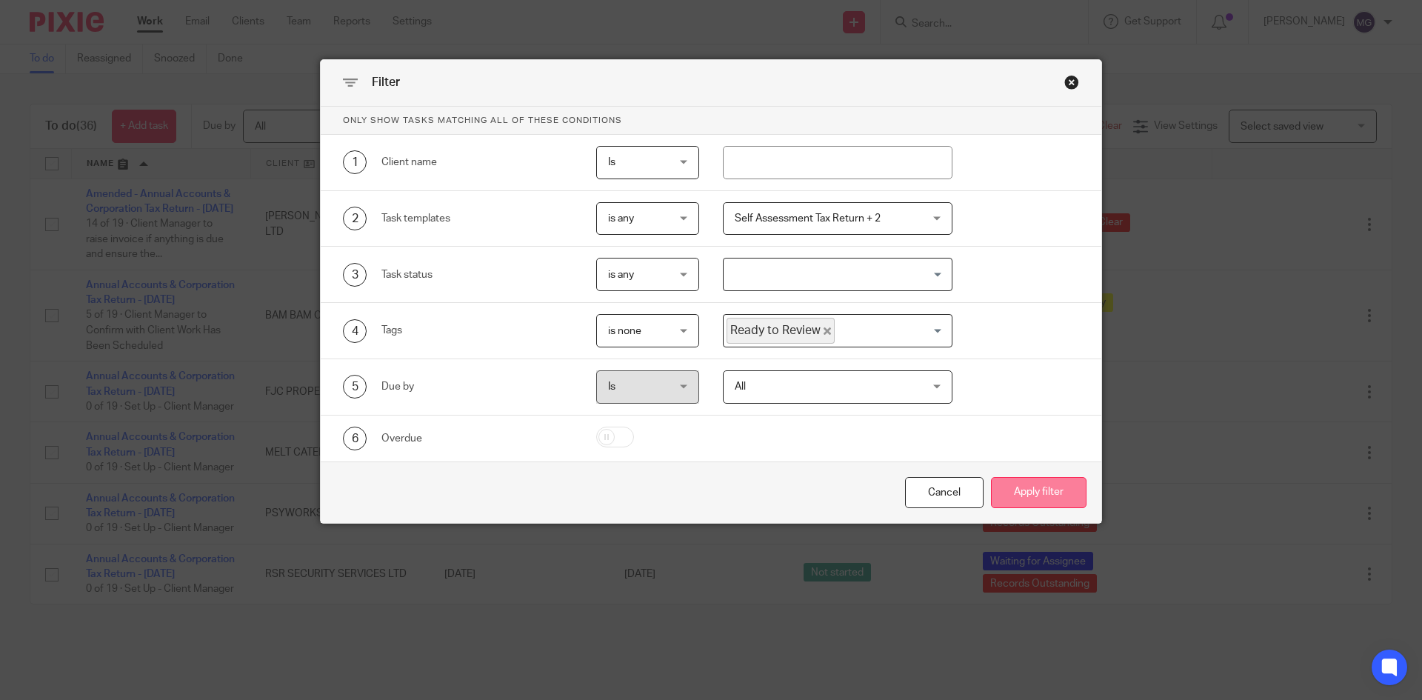
click at [1046, 487] on button "Apply filter" at bounding box center [1039, 493] width 96 height 32
click at [1061, 492] on button "Apply filter" at bounding box center [1039, 493] width 96 height 32
click at [1038, 494] on button "Apply filter" at bounding box center [1039, 493] width 96 height 32
click at [1070, 93] on div "Filter" at bounding box center [711, 83] width 781 height 47
click at [1064, 81] on div "Close this dialog window" at bounding box center [1071, 82] width 15 height 15
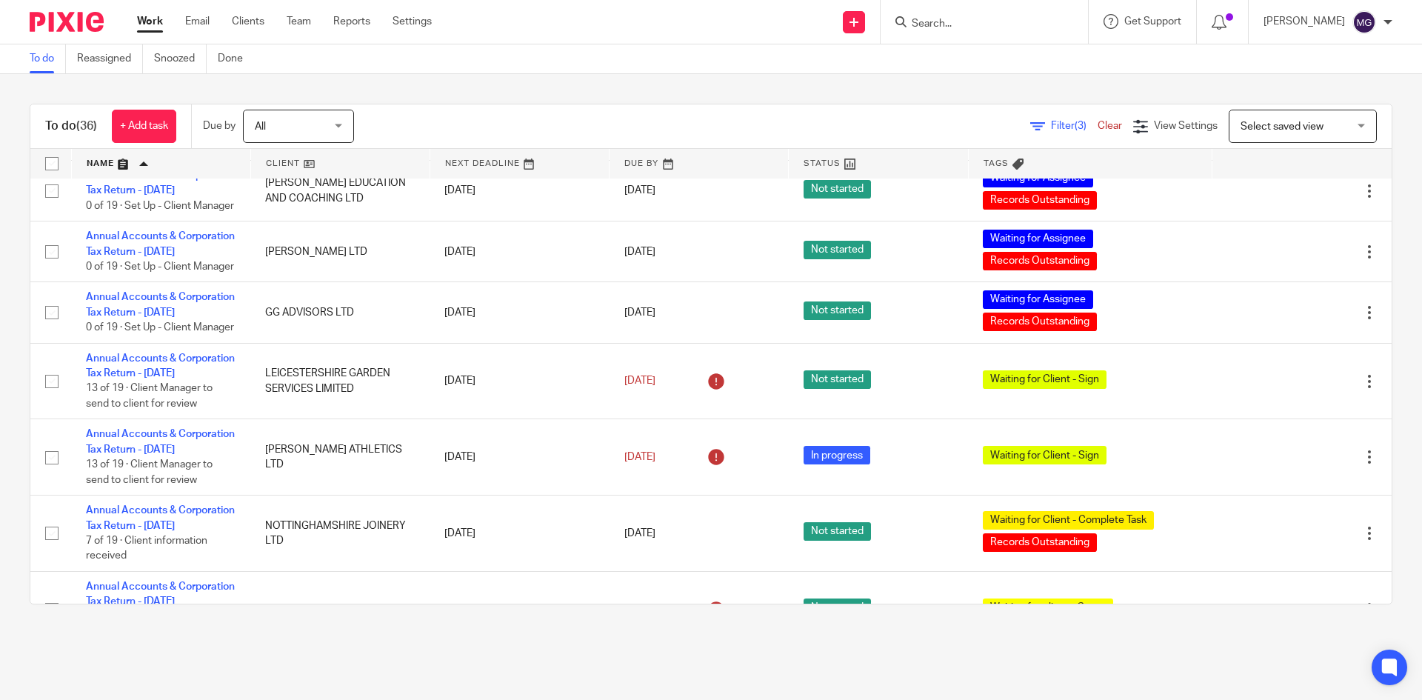
scroll to position [148, 0]
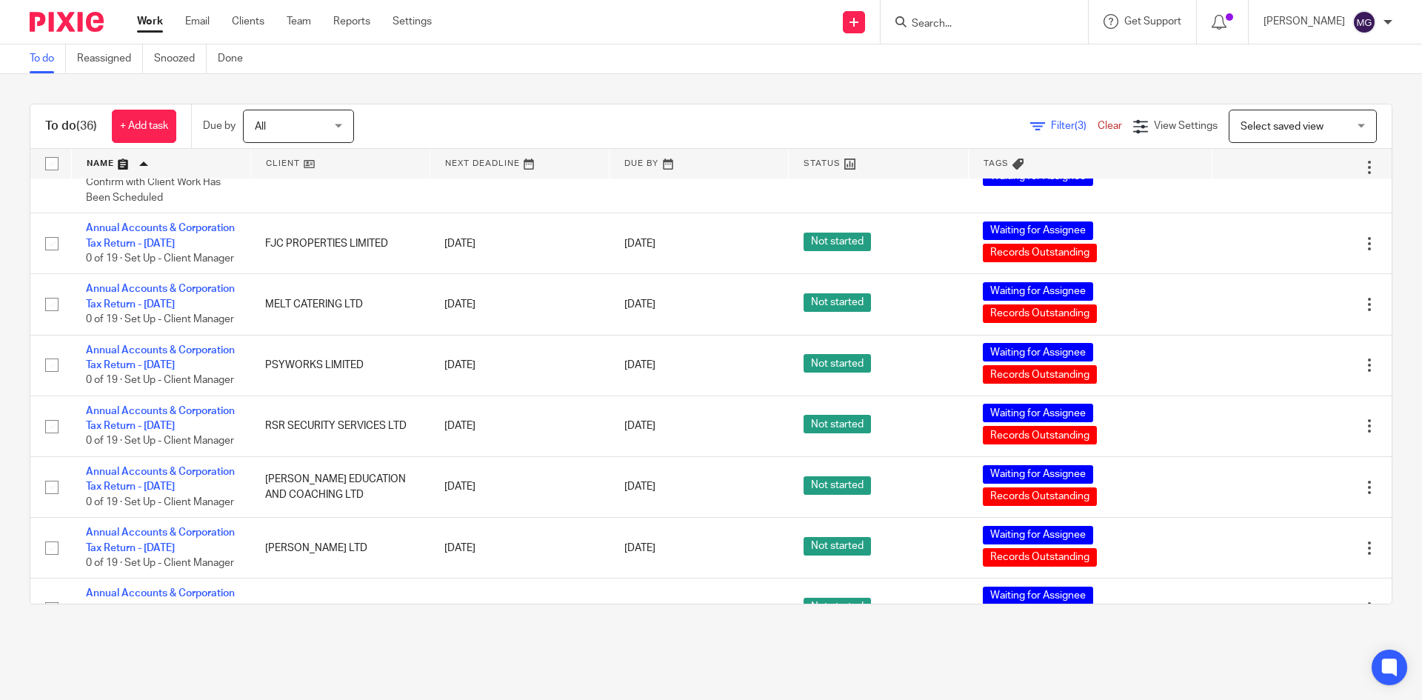
click at [773, 75] on div "To do (36) + Add task Due by All All Today Tomorrow This week Next week This mo…" at bounding box center [711, 354] width 1422 height 560
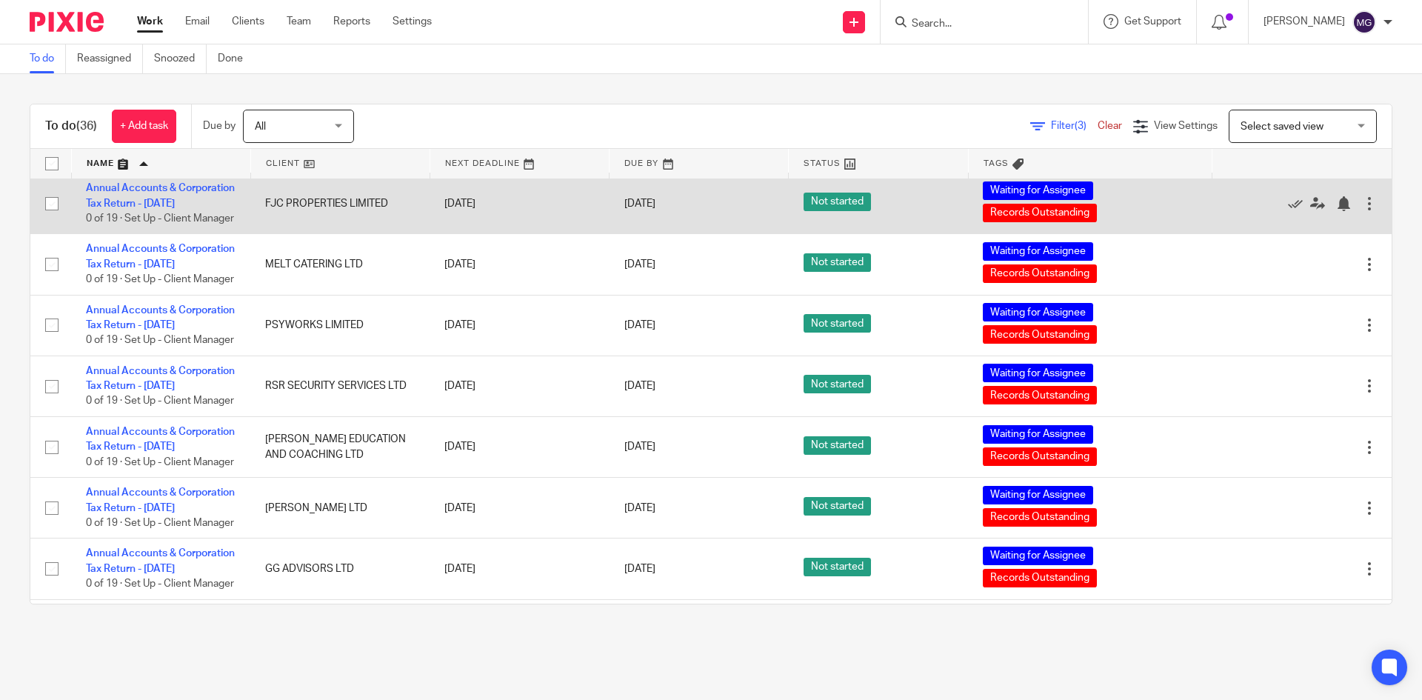
scroll to position [222, 0]
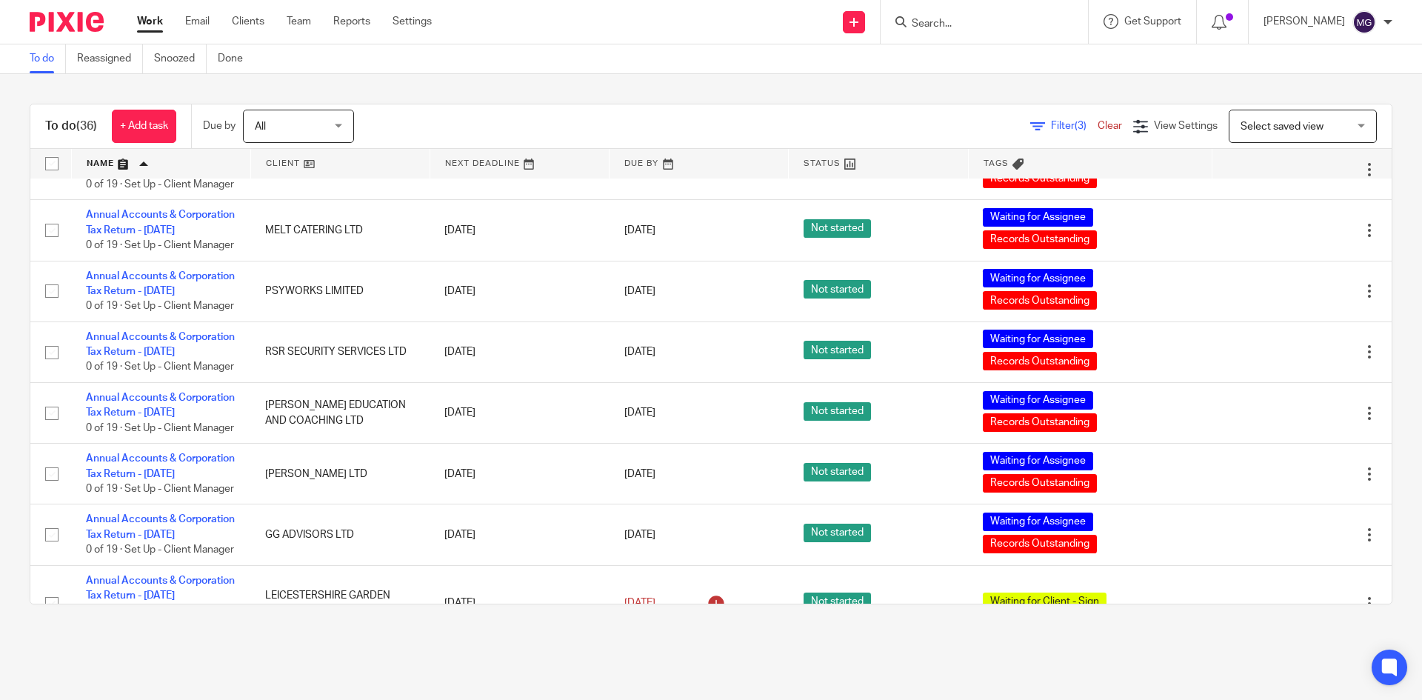
click at [970, 25] on input "Search" at bounding box center [976, 24] width 133 height 13
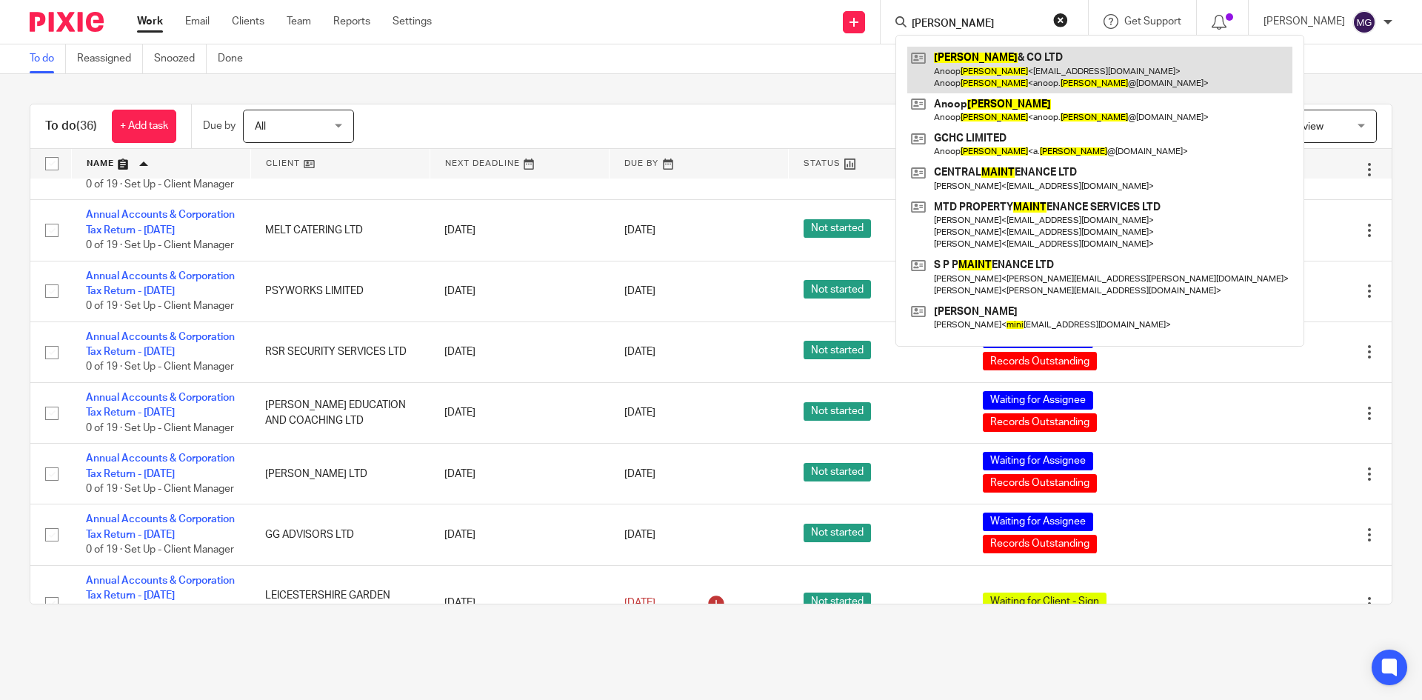
type input "maini"
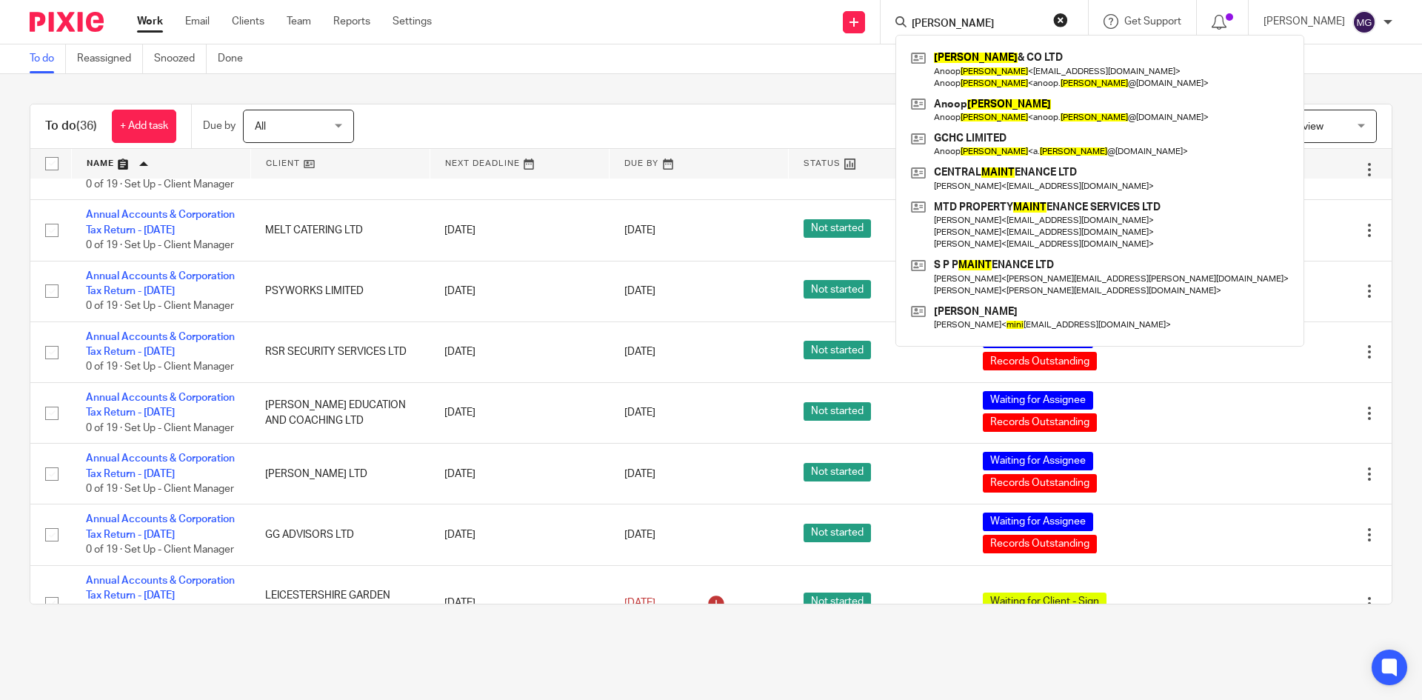
drag, startPoint x: 995, startPoint y: 25, endPoint x: 812, endPoint y: 25, distance: 183.0
click at [814, 25] on div "Send new email Create task Add client Request signature maini MAINI & CO LTD An…" at bounding box center [938, 22] width 968 height 44
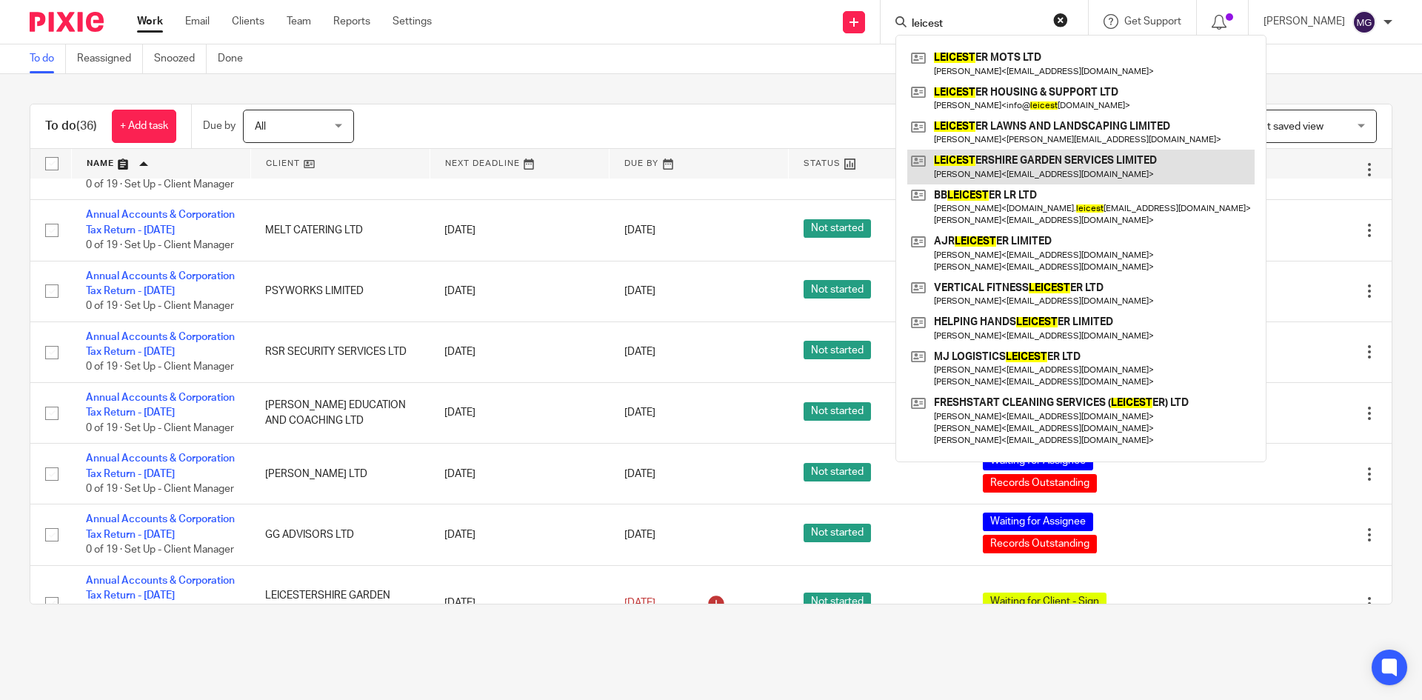
type input "leicest"
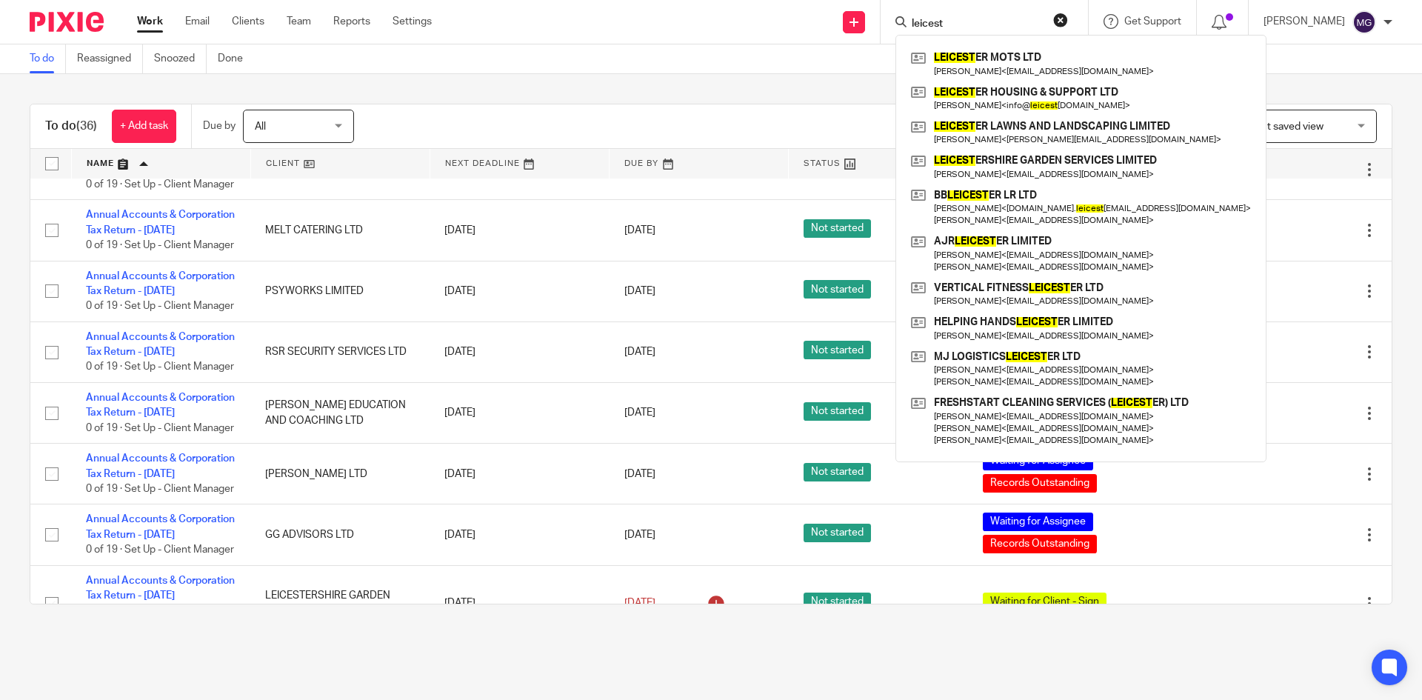
drag, startPoint x: 1029, startPoint y: 29, endPoint x: 771, endPoint y: -10, distance: 260.6
click at [771, 0] on html "Work Email Clients Team Reports Settings Work Email Clients Team Reports Settin…" at bounding box center [711, 350] width 1422 height 700
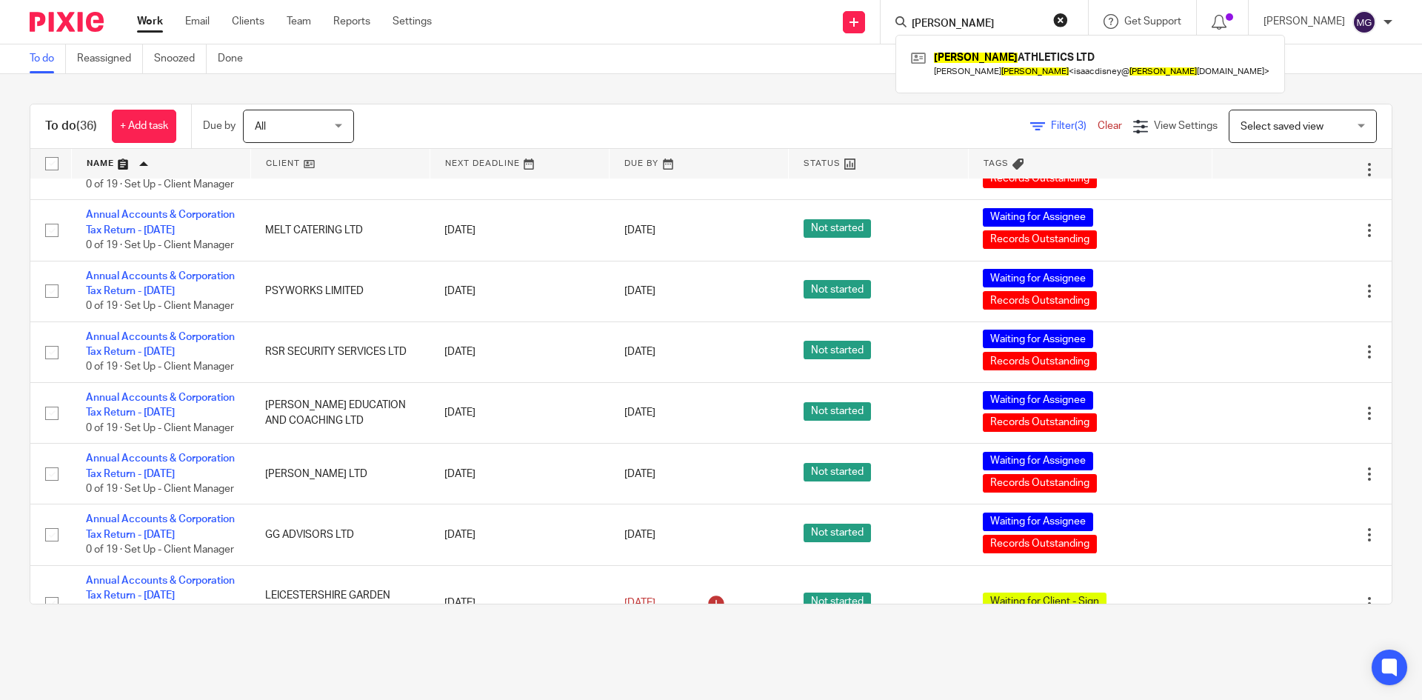
type input "ayres"
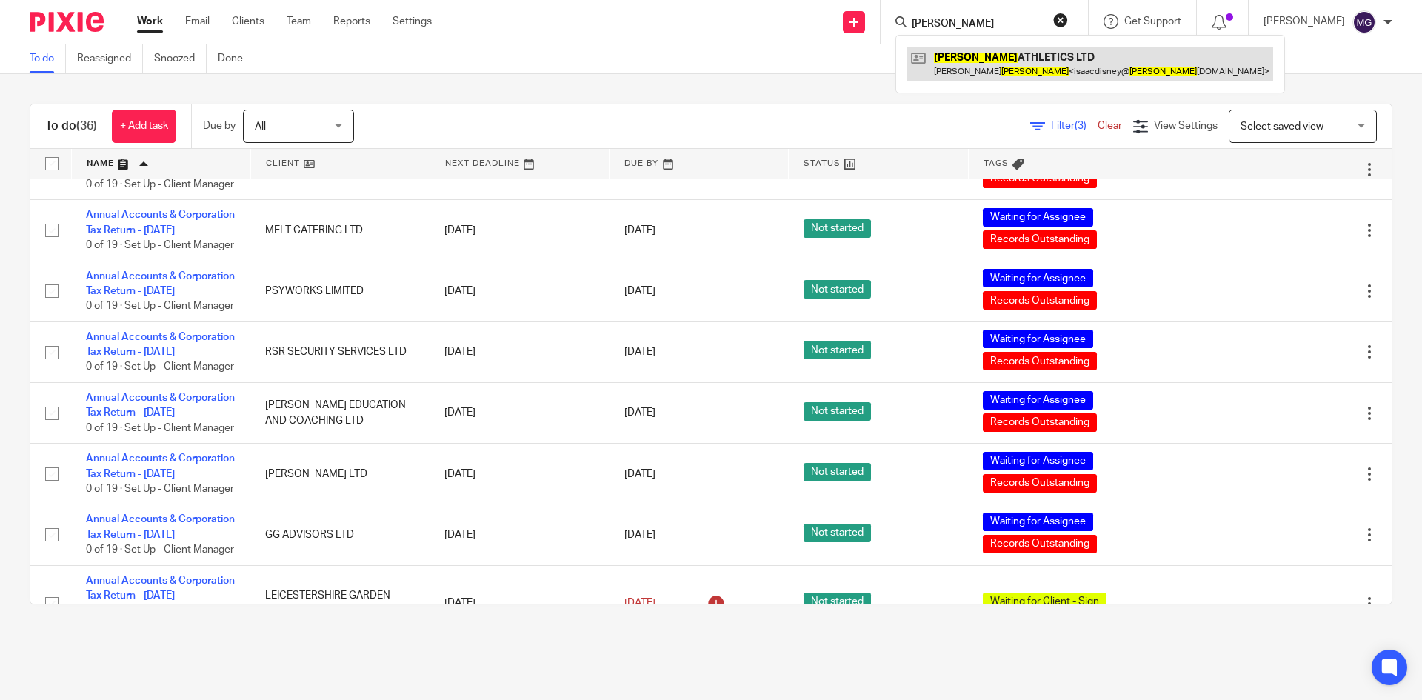
drag, startPoint x: 978, startPoint y: 45, endPoint x: 973, endPoint y: 58, distance: 13.4
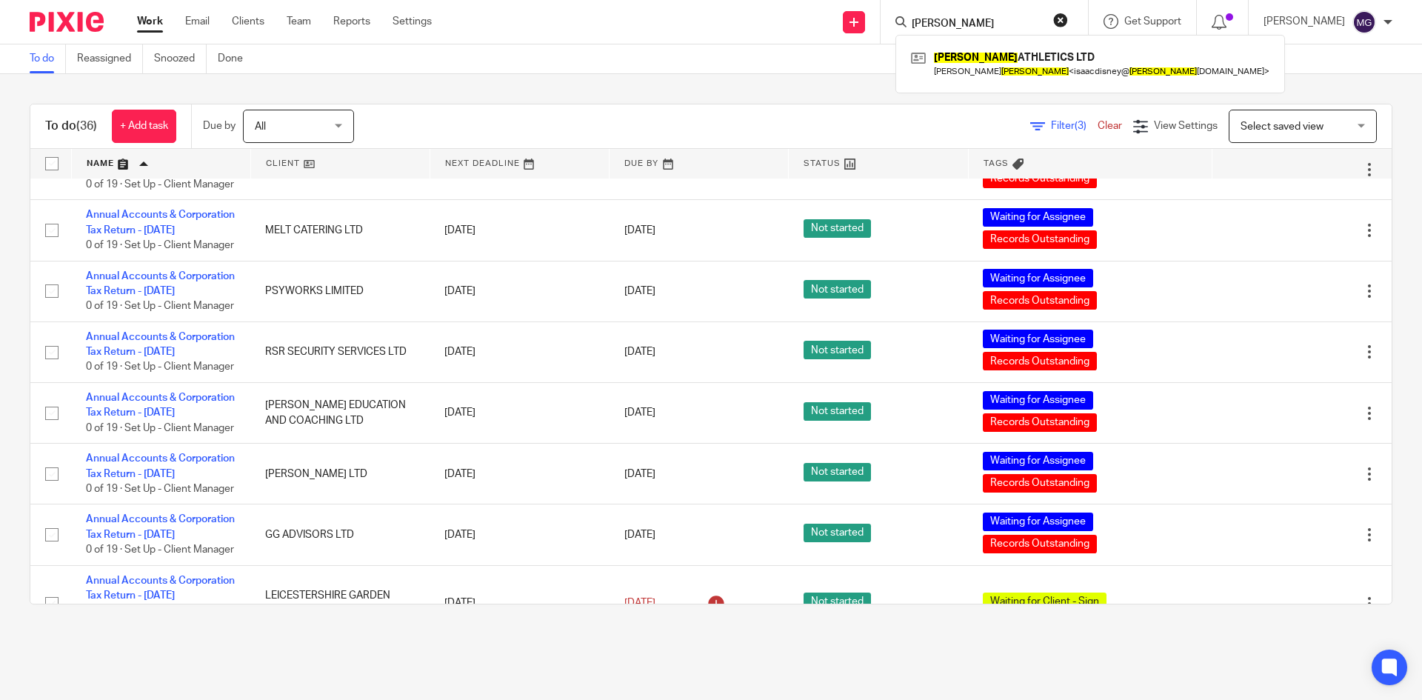
click at [630, 91] on div "To do (36) + Add task Due by All All Today Tomorrow This week Next week This mo…" at bounding box center [711, 354] width 1422 height 560
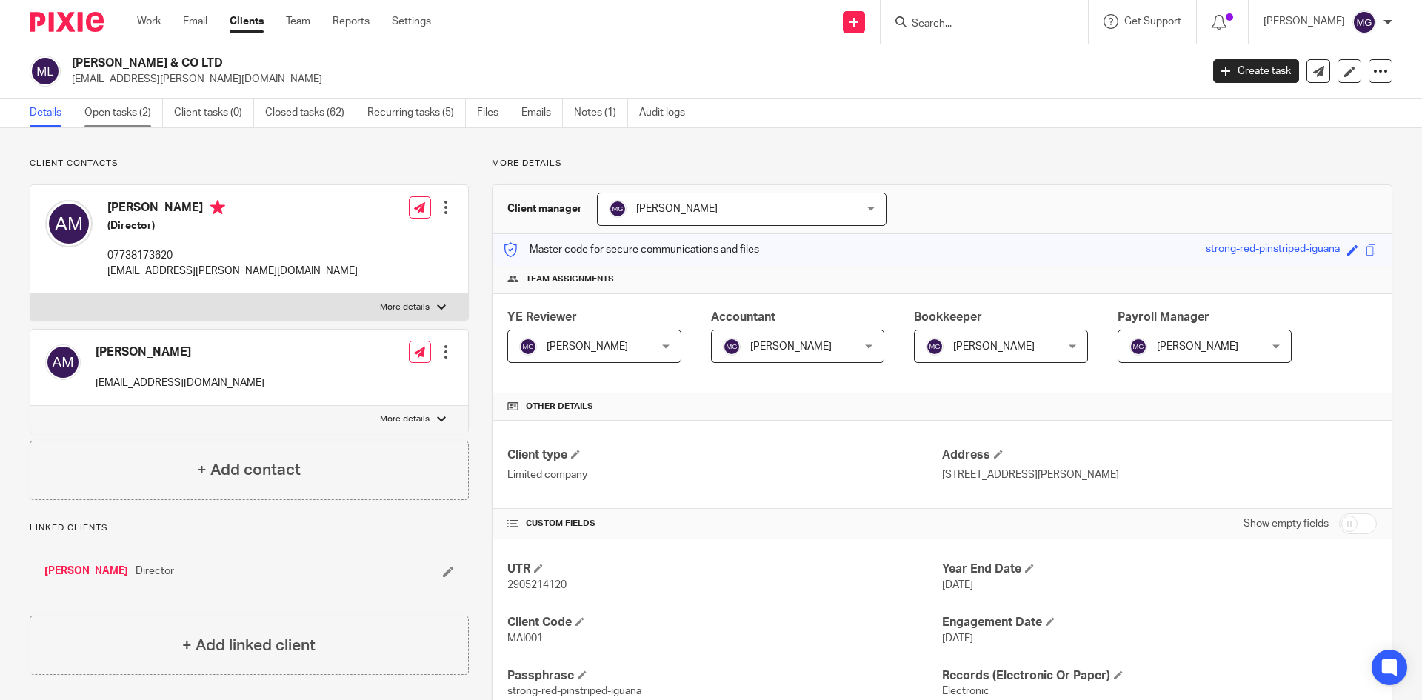
click at [115, 114] on link "Open tasks (2)" at bounding box center [123, 113] width 79 height 29
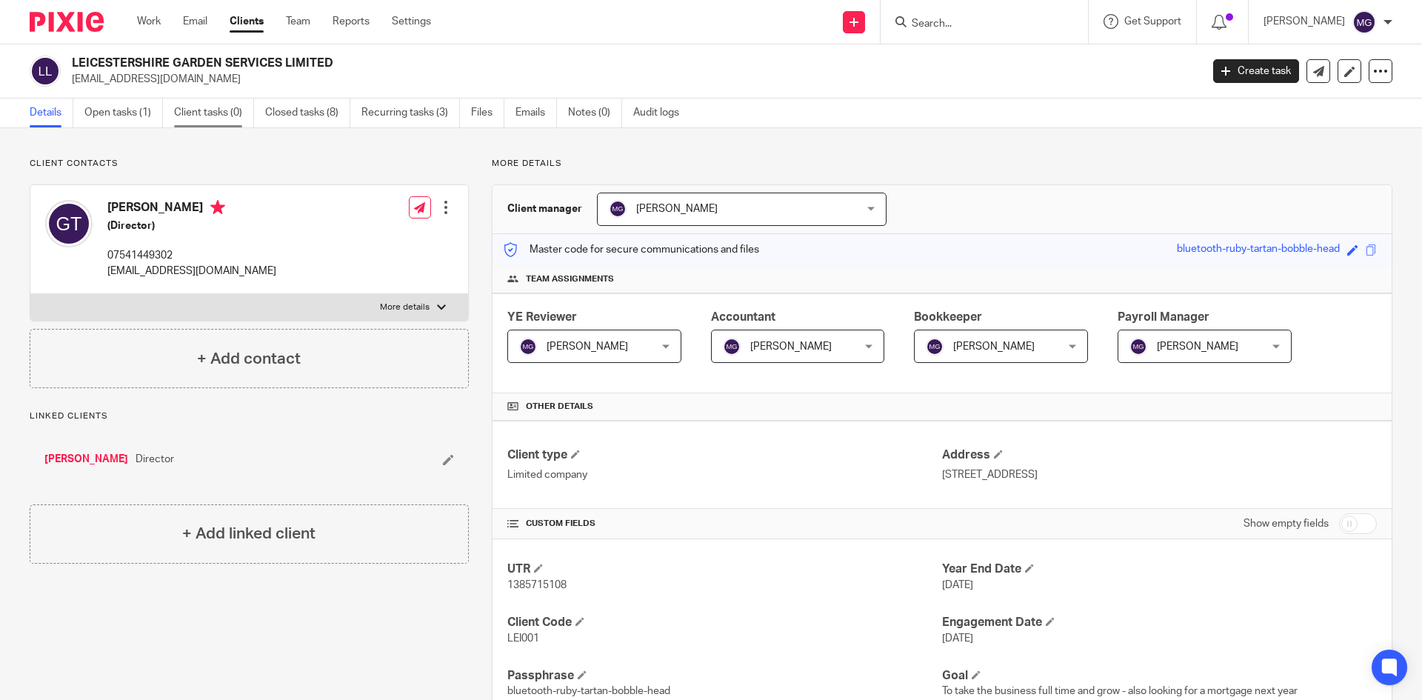
drag, startPoint x: 109, startPoint y: 109, endPoint x: 208, endPoint y: 118, distance: 99.7
click at [109, 109] on link "Open tasks (1)" at bounding box center [123, 113] width 79 height 29
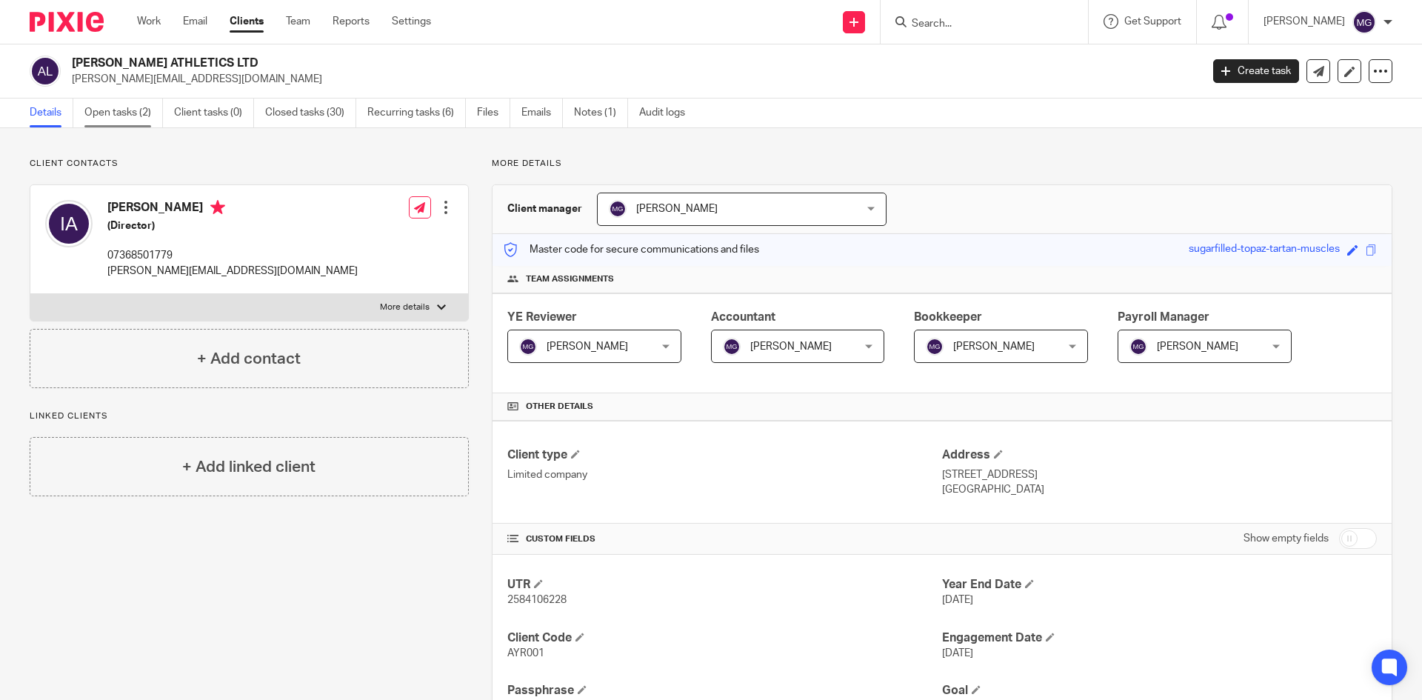
click at [139, 112] on link "Open tasks (2)" at bounding box center [123, 113] width 79 height 29
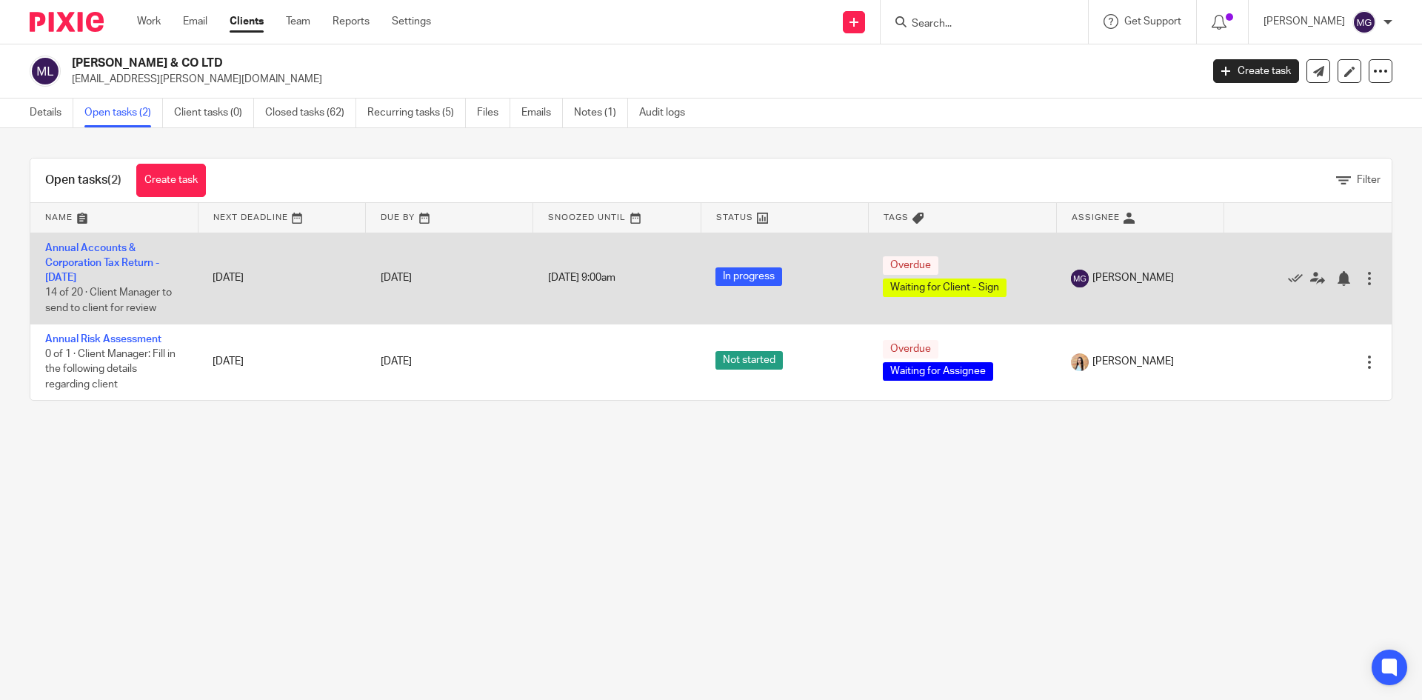
click at [98, 269] on td "Annual Accounts & Corporation Tax Return - [DATE] 14 of 20 · Client Manager to …" at bounding box center [113, 278] width 167 height 91
click at [106, 269] on td "Annual Accounts & Corporation Tax Return - [DATE] 14 of 20 · Client Manager to …" at bounding box center [113, 278] width 167 height 91
click at [109, 257] on link "Annual Accounts & Corporation Tax Return - [DATE]" at bounding box center [102, 263] width 114 height 41
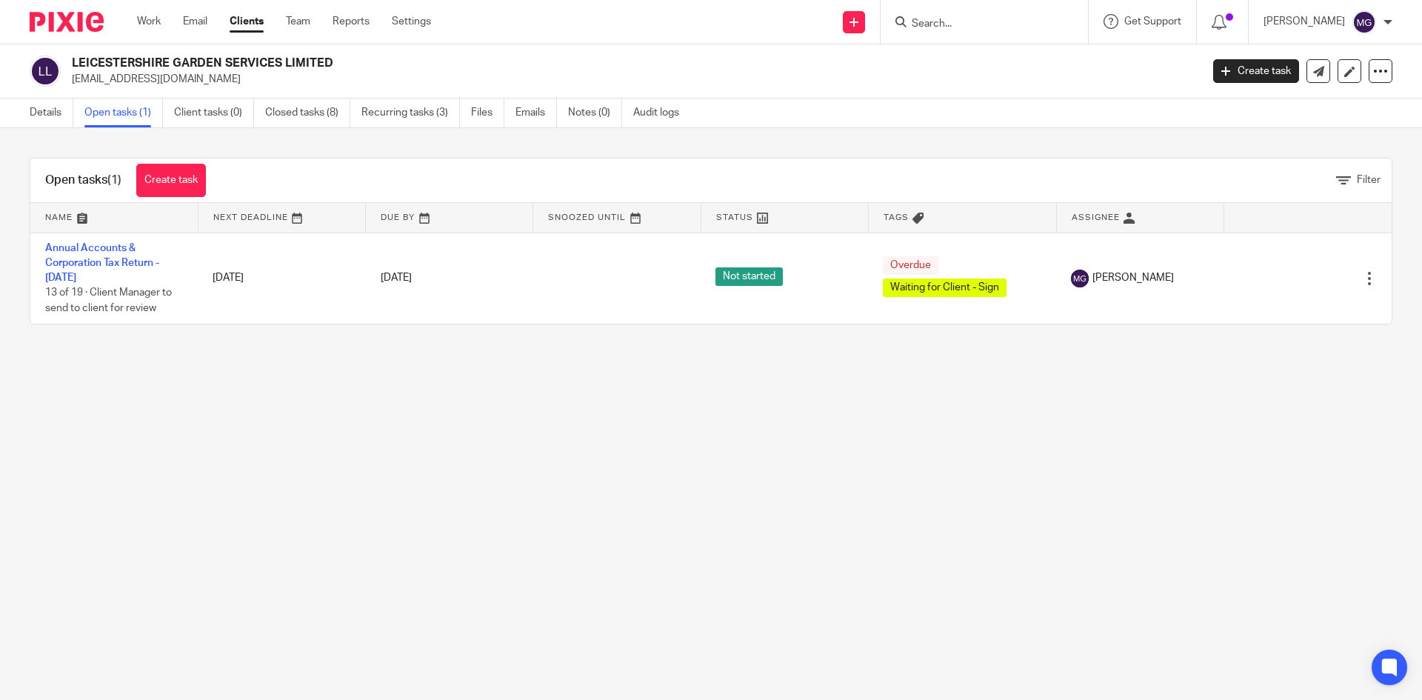
click at [107, 272] on td "Annual Accounts & Corporation Tax Return - December 31, 2024 13 of 19 · Client …" at bounding box center [113, 278] width 167 height 91
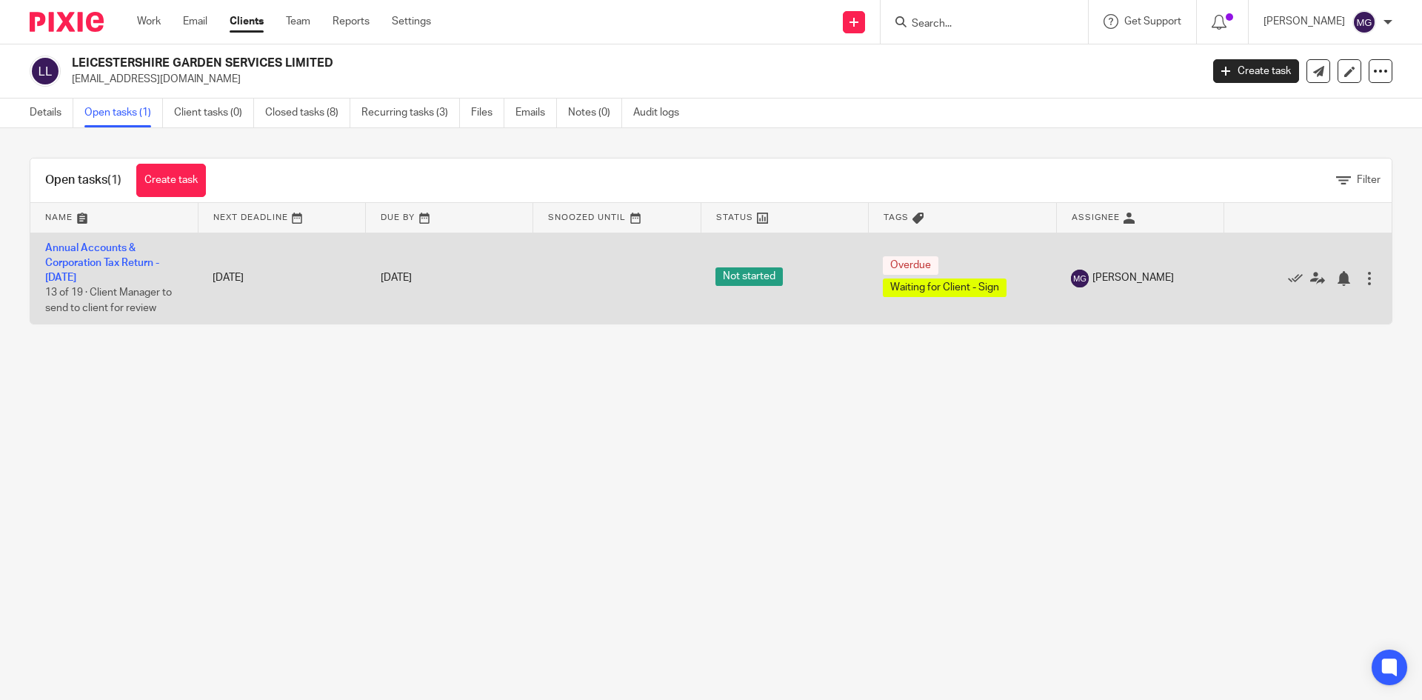
click at [89, 268] on td "Annual Accounts & Corporation Tax Return - December 31, 2024 13 of 19 · Client …" at bounding box center [113, 278] width 167 height 91
click at [89, 264] on link "Annual Accounts & Corporation Tax Return - December 31, 2024" at bounding box center [102, 263] width 114 height 41
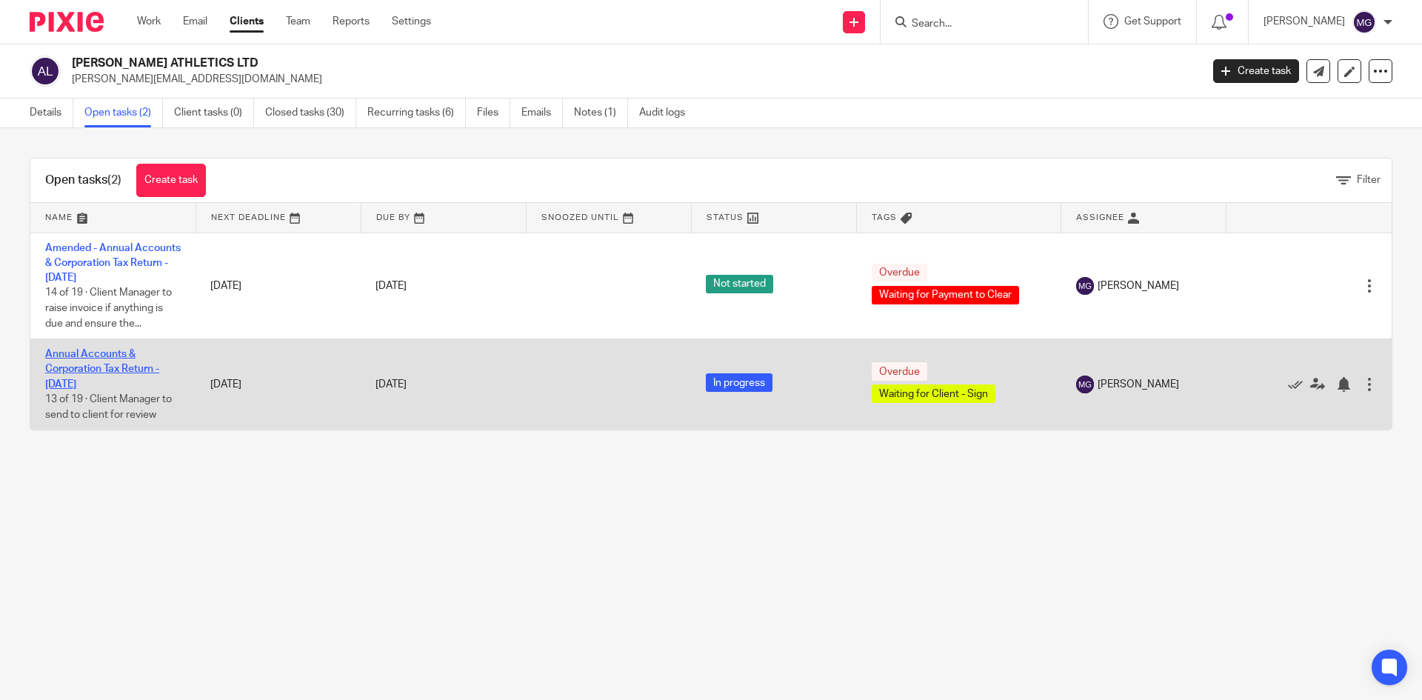
click at [90, 384] on link "Annual Accounts & Corporation Tax Return - [DATE]" at bounding box center [102, 369] width 114 height 41
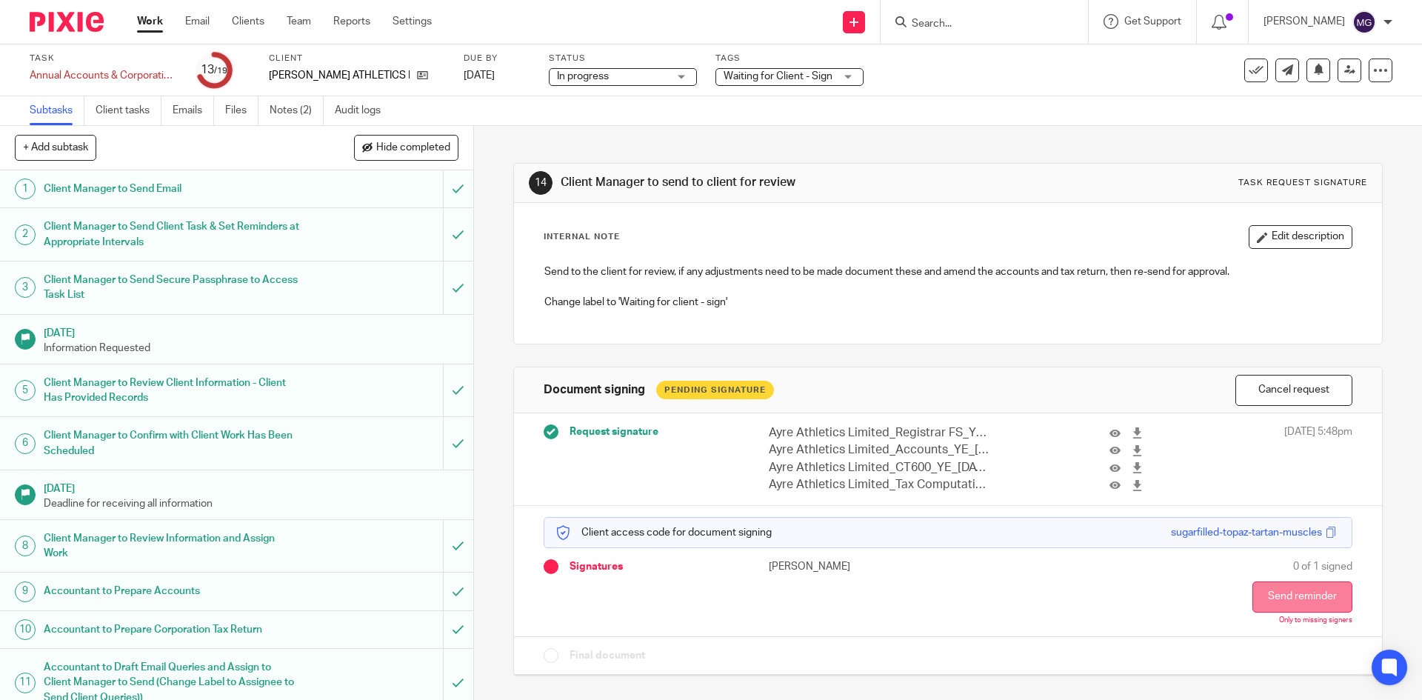
click at [1294, 600] on button "Send reminder" at bounding box center [1303, 597] width 100 height 31
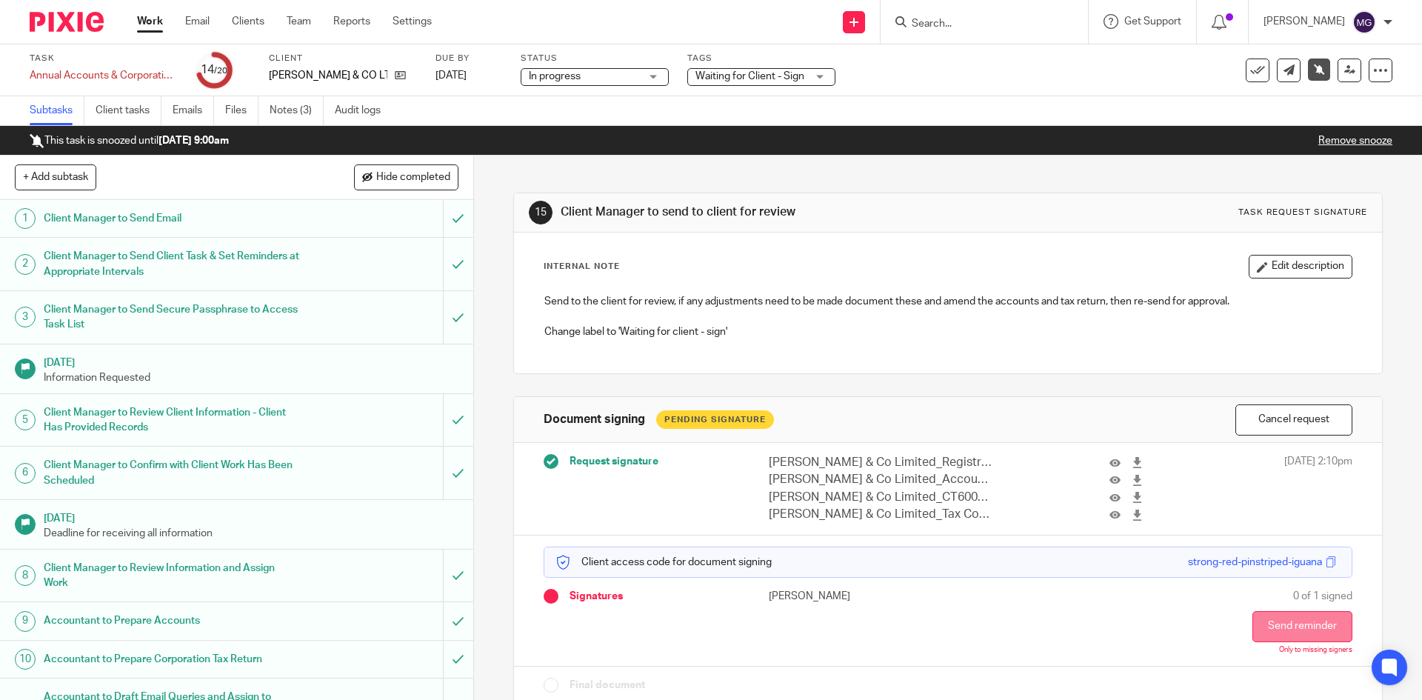
click at [1262, 620] on button "Send reminder" at bounding box center [1303, 626] width 100 height 31
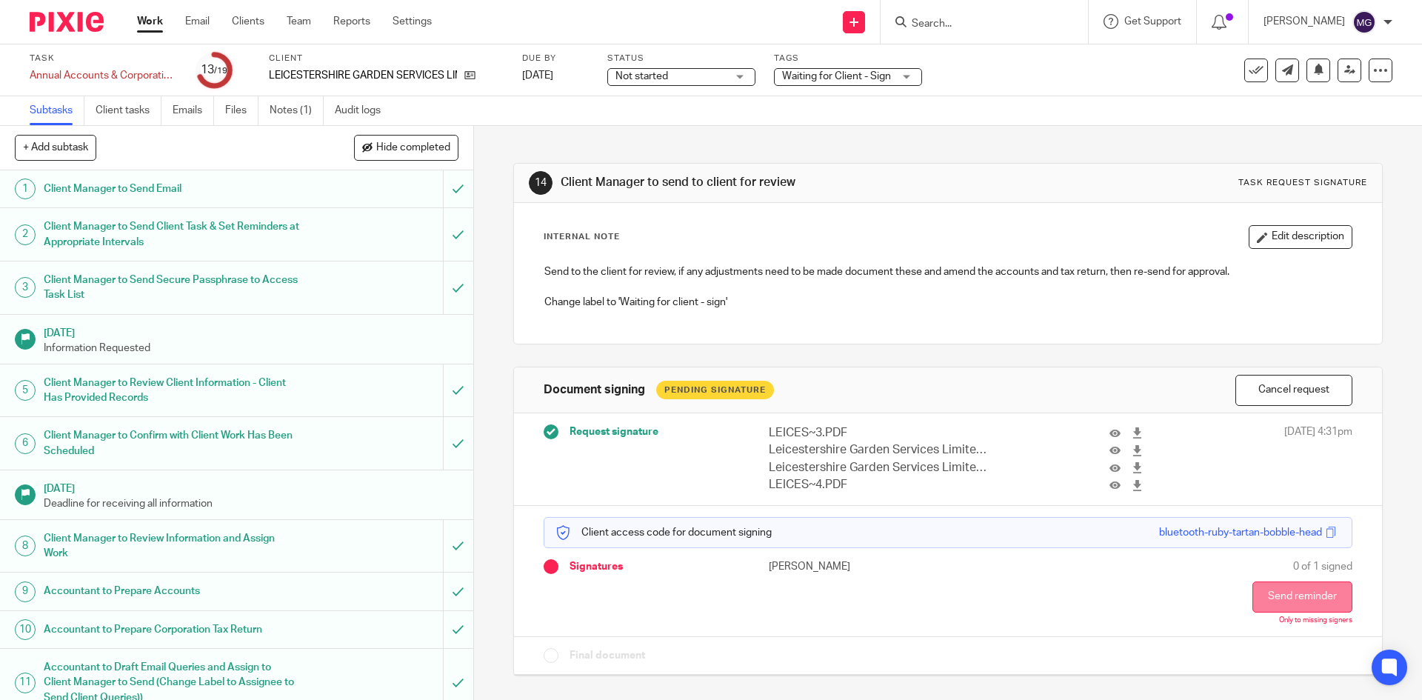
click at [1274, 590] on button "Send reminder" at bounding box center [1303, 597] width 100 height 31
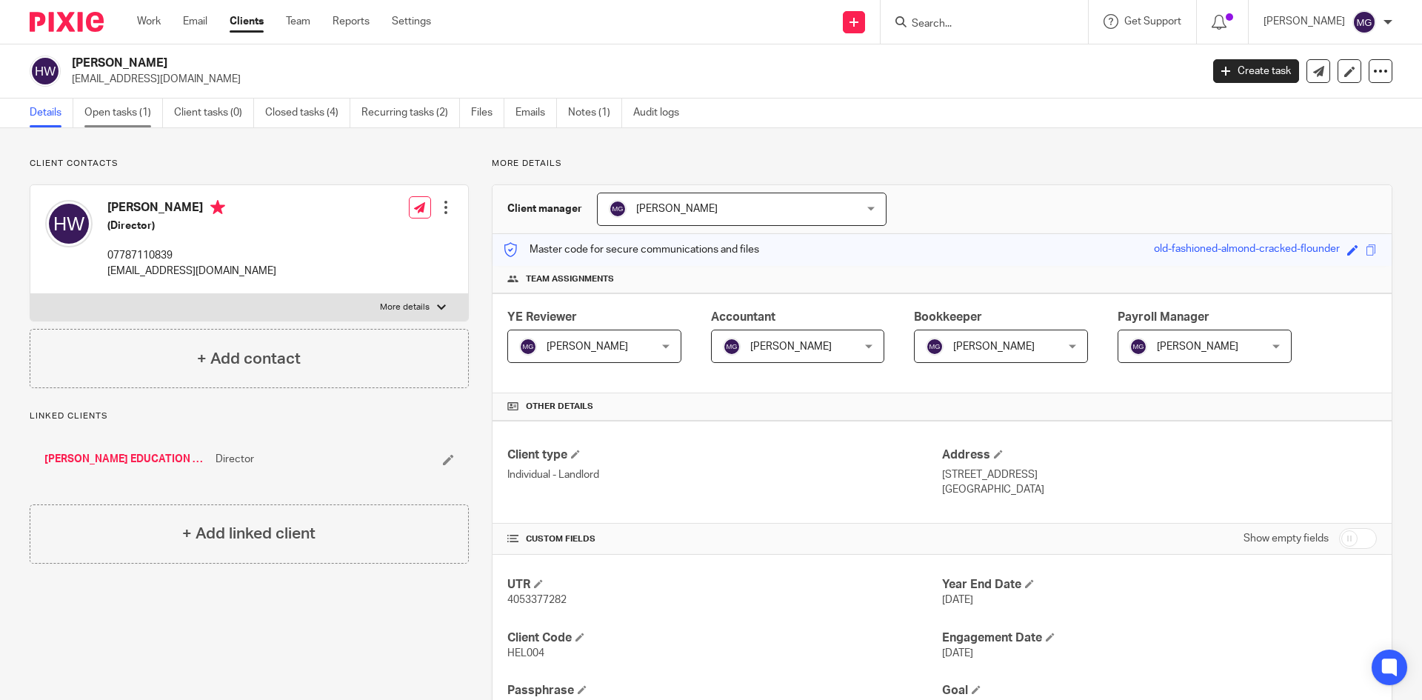
click at [135, 114] on link "Open tasks (1)" at bounding box center [123, 113] width 79 height 29
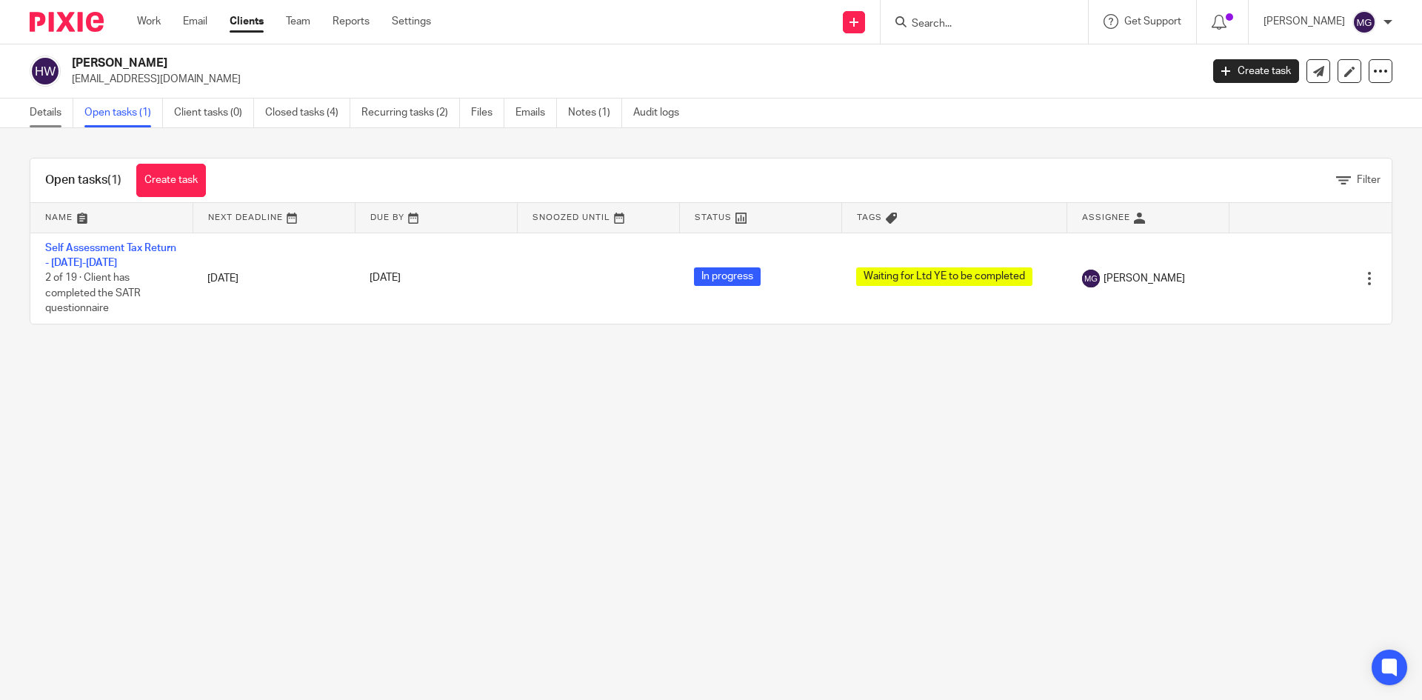
click at [60, 117] on link "Details" at bounding box center [52, 113] width 44 height 29
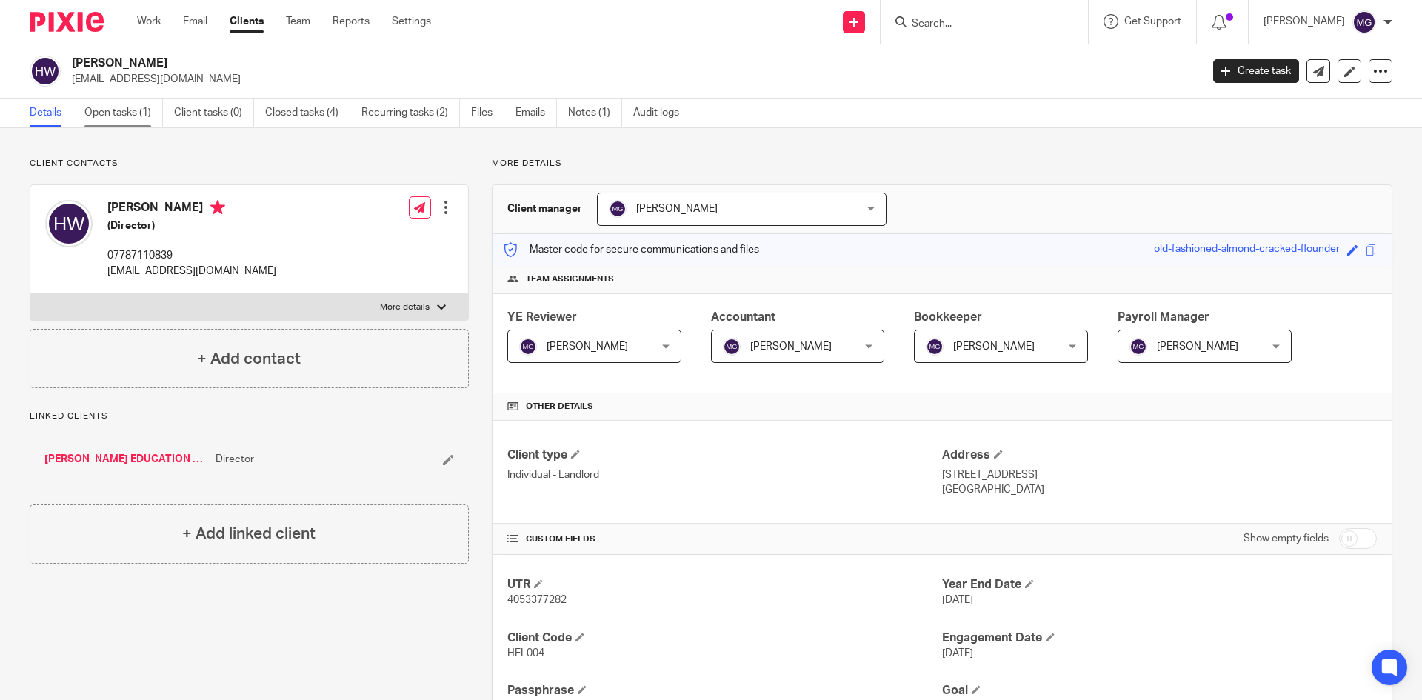
click at [131, 124] on link "Open tasks (1)" at bounding box center [123, 113] width 79 height 29
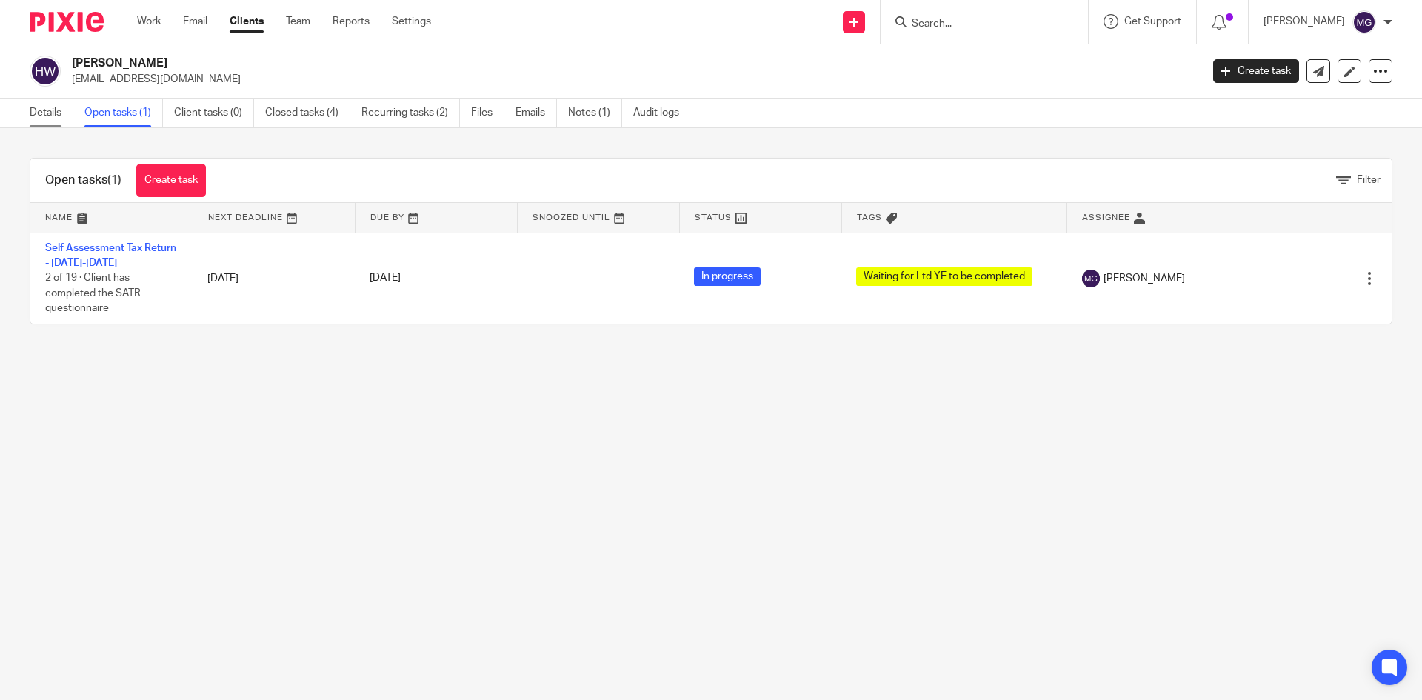
click at [66, 113] on link "Details" at bounding box center [52, 113] width 44 height 29
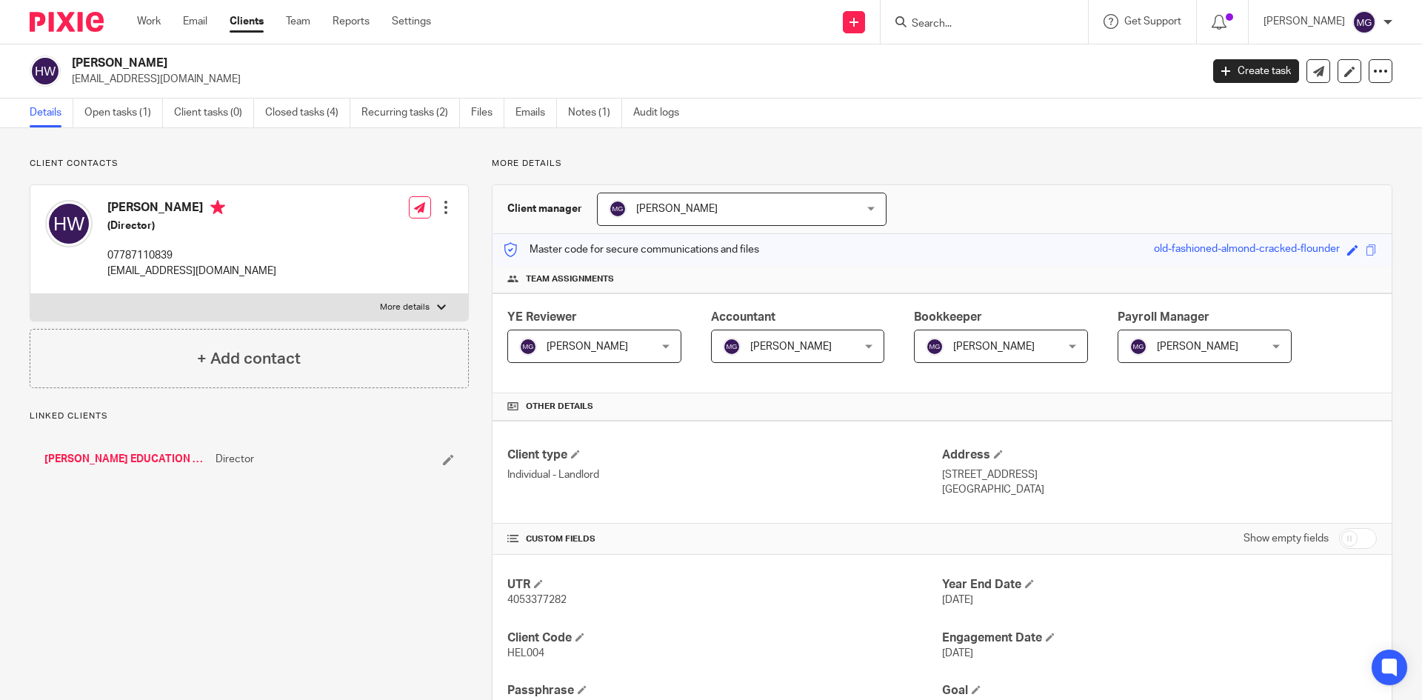
click at [132, 452] on link "[PERSON_NAME] EDUCATION AND COACHING LTD" at bounding box center [126, 459] width 164 height 15
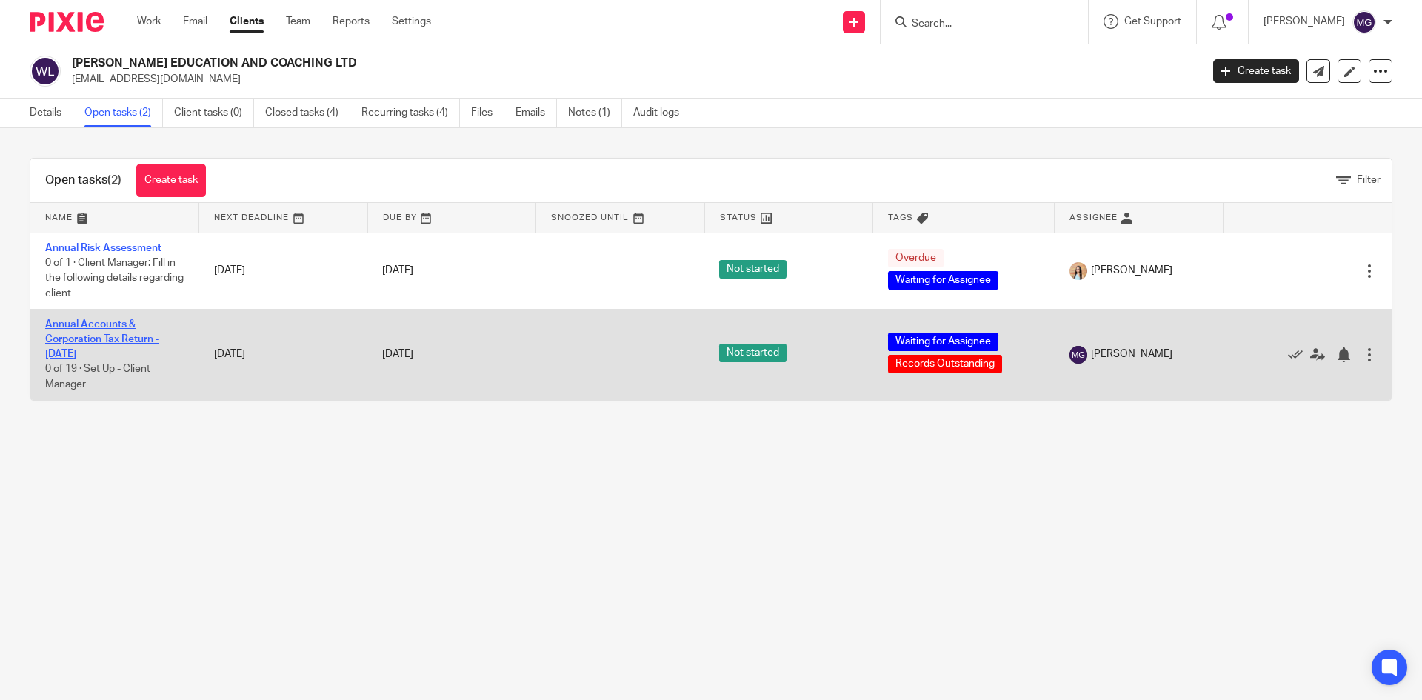
click at [85, 325] on link "Annual Accounts & Corporation Tax Return - [DATE]" at bounding box center [102, 339] width 114 height 41
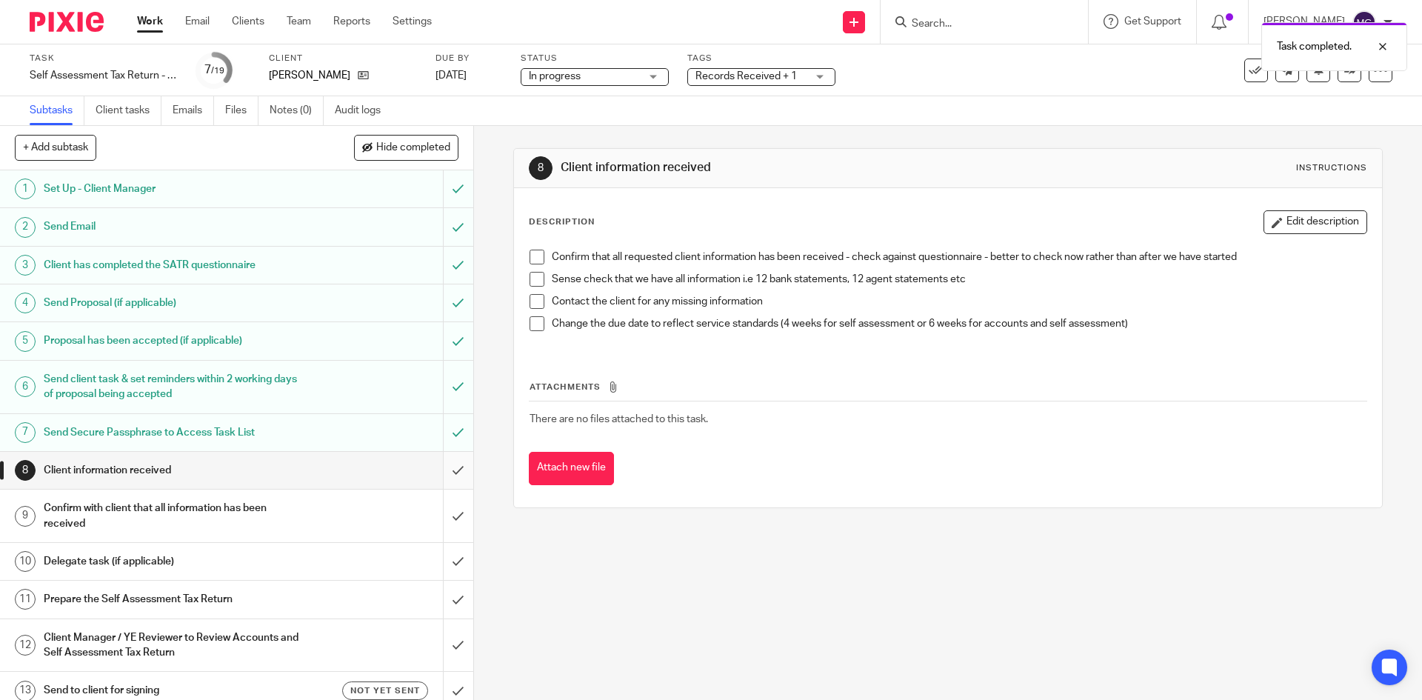
click at [438, 474] on input "submit" at bounding box center [236, 470] width 473 height 37
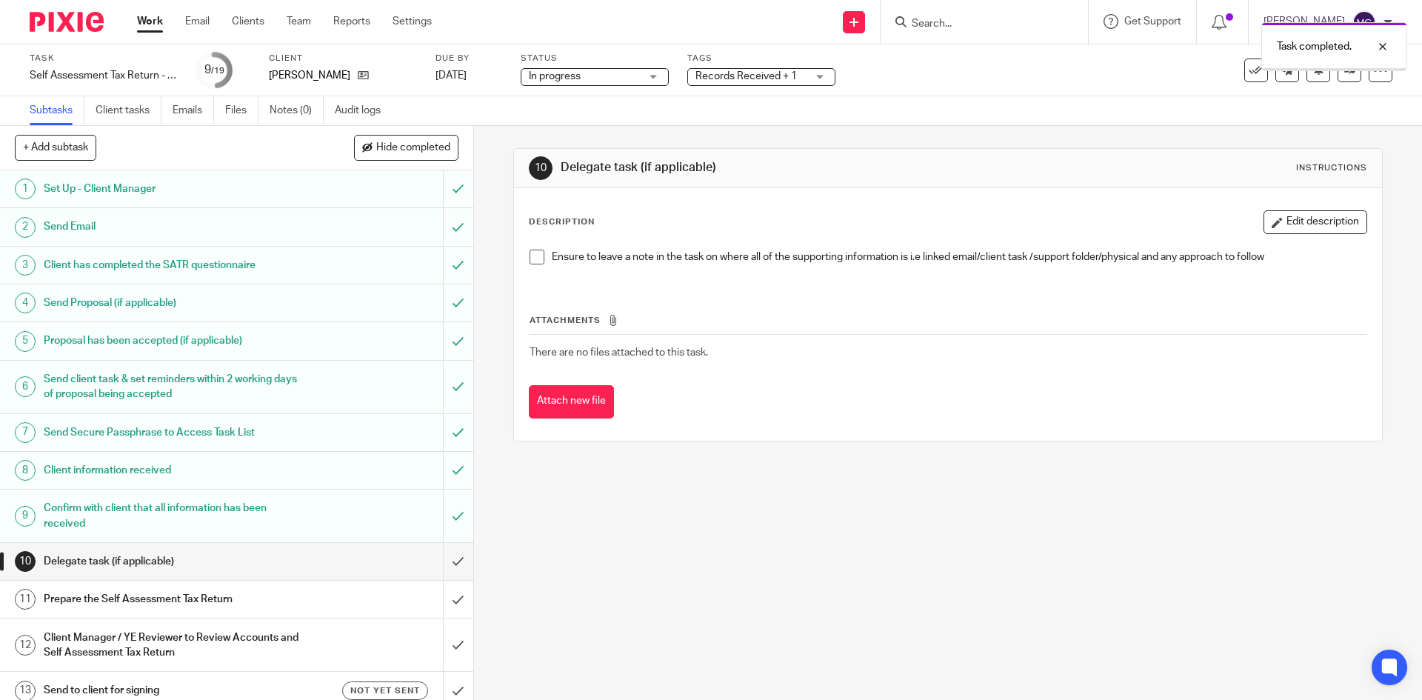
drag, startPoint x: 976, startPoint y: 93, endPoint x: 970, endPoint y: 115, distance: 22.3
click at [974, 107] on div "Task Self Assessment Tax Return - [DATE]-[DATE] Save Self Assessment Tax Return…" at bounding box center [711, 84] width 1422 height 81
click at [1313, 70] on icon at bounding box center [1318, 69] width 11 height 11
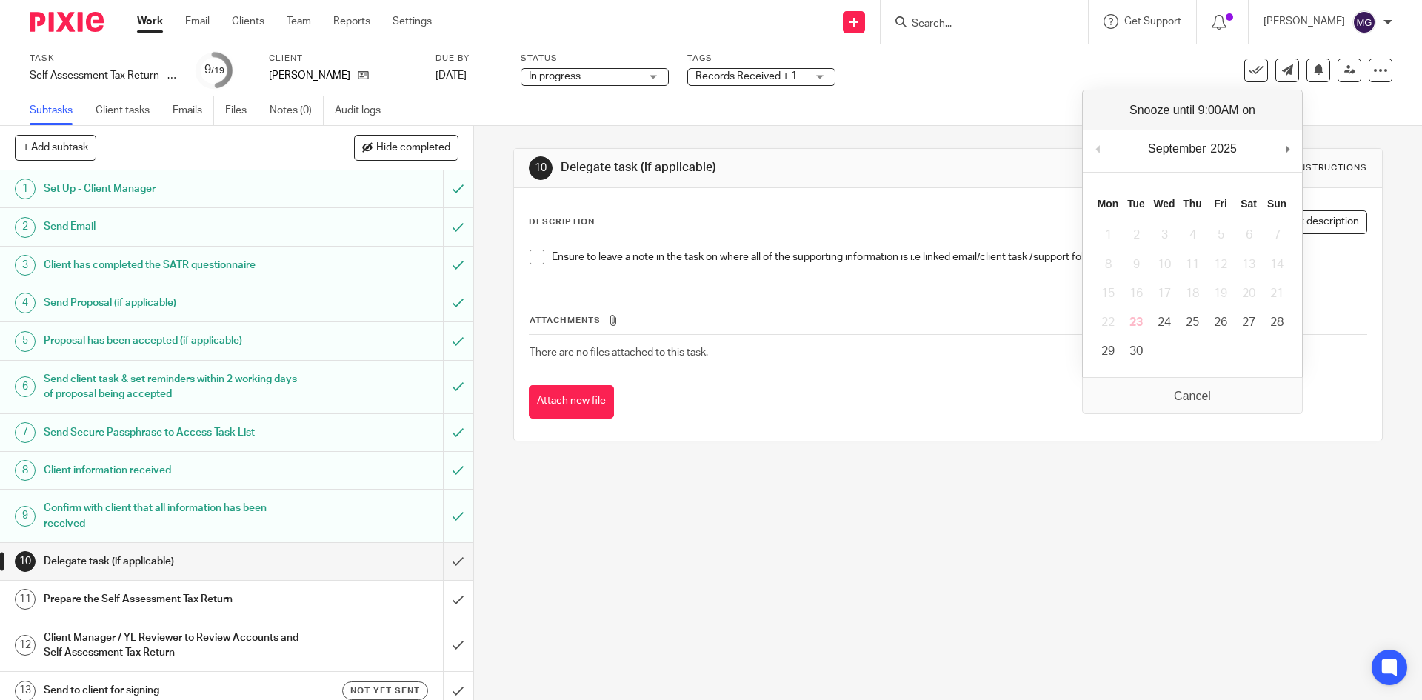
drag, startPoint x: 976, startPoint y: 116, endPoint x: 976, endPoint y: 53, distance: 63.7
click at [976, 114] on div "Subtasks Client tasks Emails Files Notes (0) Audit logs" at bounding box center [711, 111] width 1422 height 30
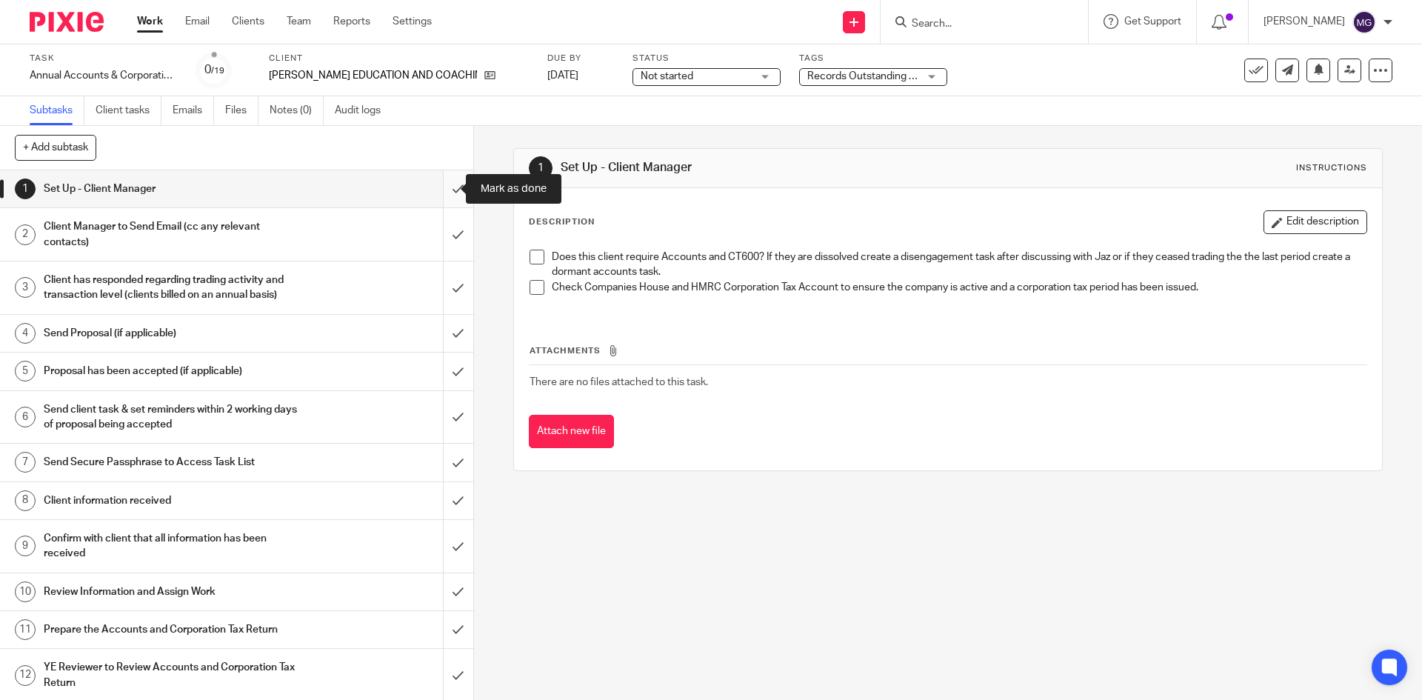
click at [441, 194] on input "submit" at bounding box center [236, 188] width 473 height 37
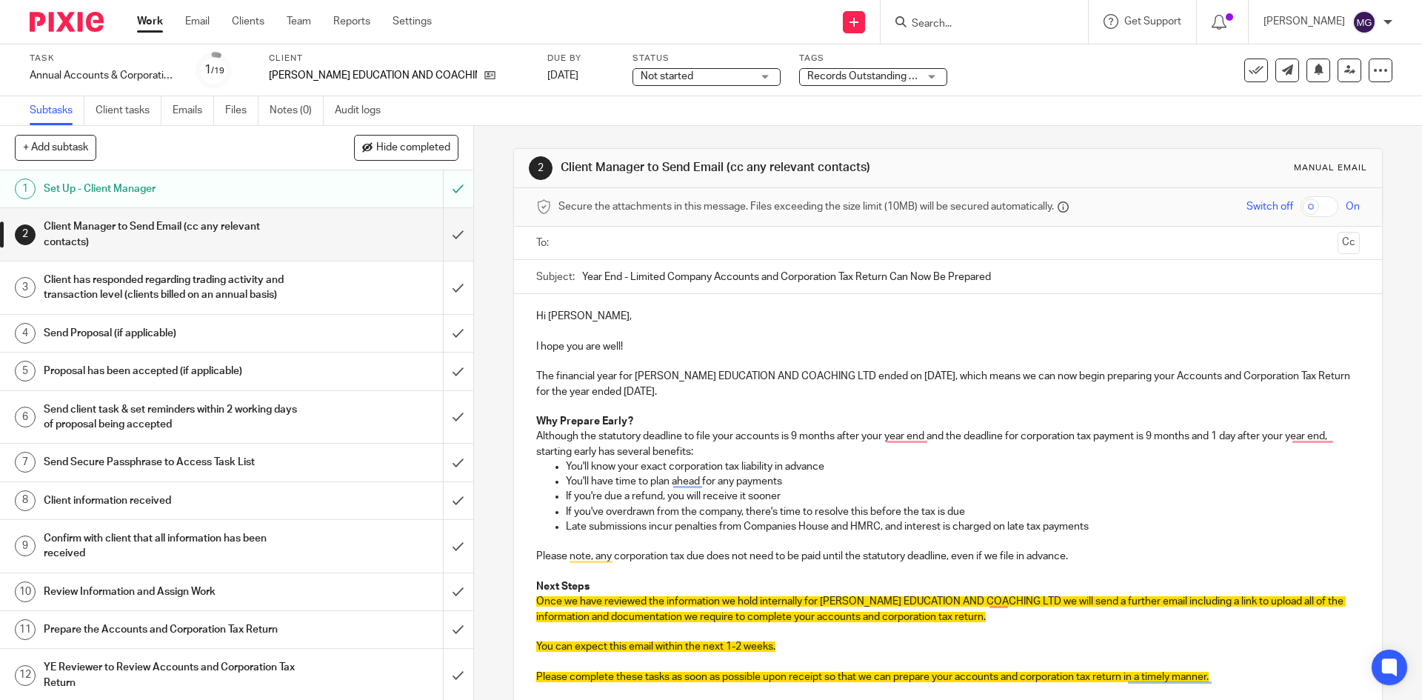
click at [1110, 520] on p "Late submissions incur penalties from Companies House and HMRC, and interest is…" at bounding box center [962, 526] width 793 height 15
click at [712, 393] on p "The financial year for WEBB EDUCATION AND COACHING LTD ended on 31 Aug 2025, wh…" at bounding box center [947, 384] width 823 height 30
click at [444, 230] on input "submit" at bounding box center [236, 234] width 473 height 53
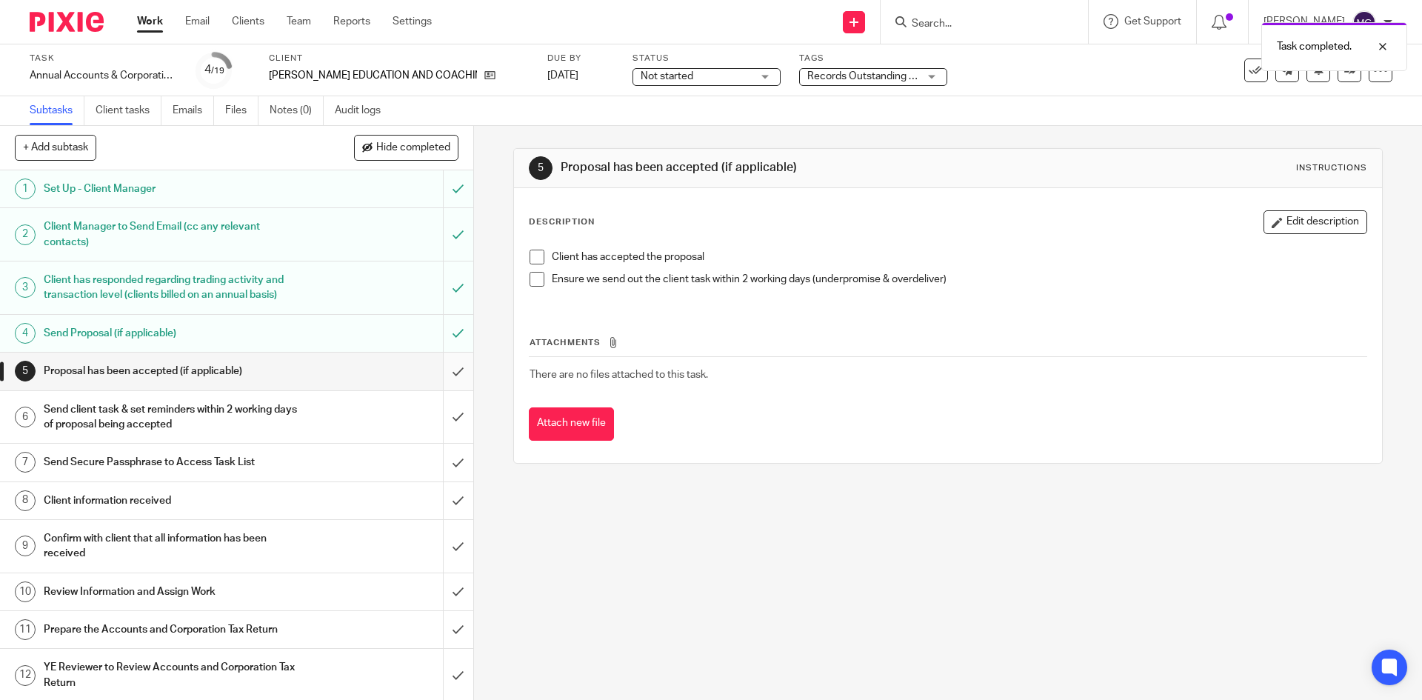
drag, startPoint x: 443, startPoint y: 367, endPoint x: 453, endPoint y: 367, distance: 9.7
click at [443, 367] on input "submit" at bounding box center [236, 371] width 473 height 37
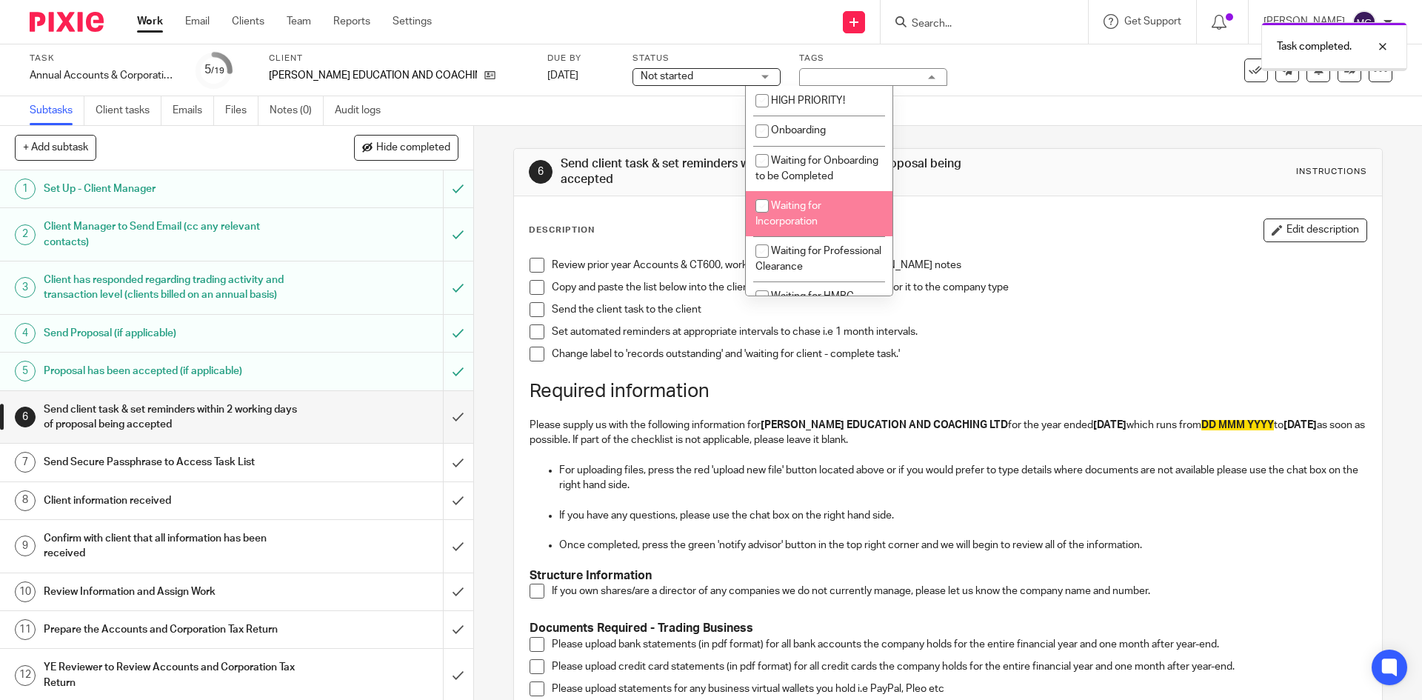
click at [823, 227] on li "Waiting for Incorporation" at bounding box center [819, 213] width 147 height 45
checkbox input "true"
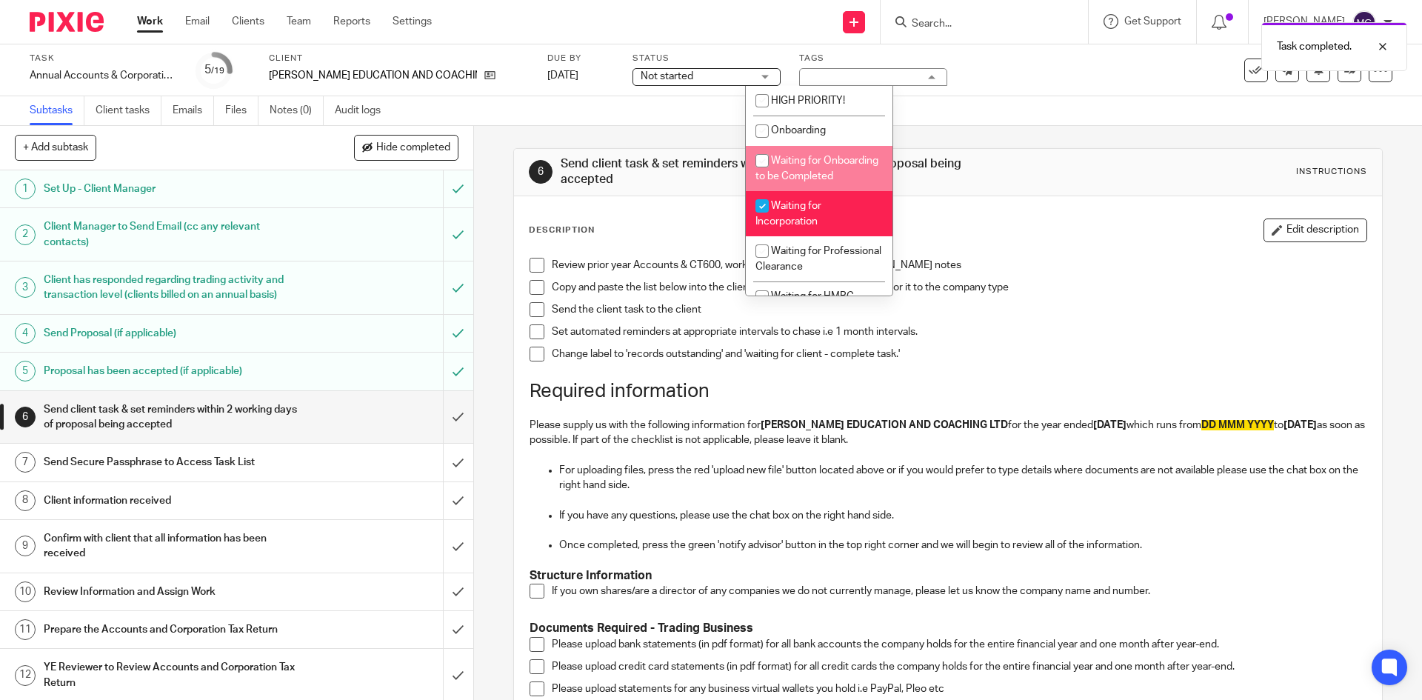
click at [819, 191] on li "Waiting for Onboarding to be Completed" at bounding box center [819, 168] width 147 height 45
checkbox input "true"
click at [816, 227] on li "Waiting for Incorporation" at bounding box center [819, 213] width 147 height 45
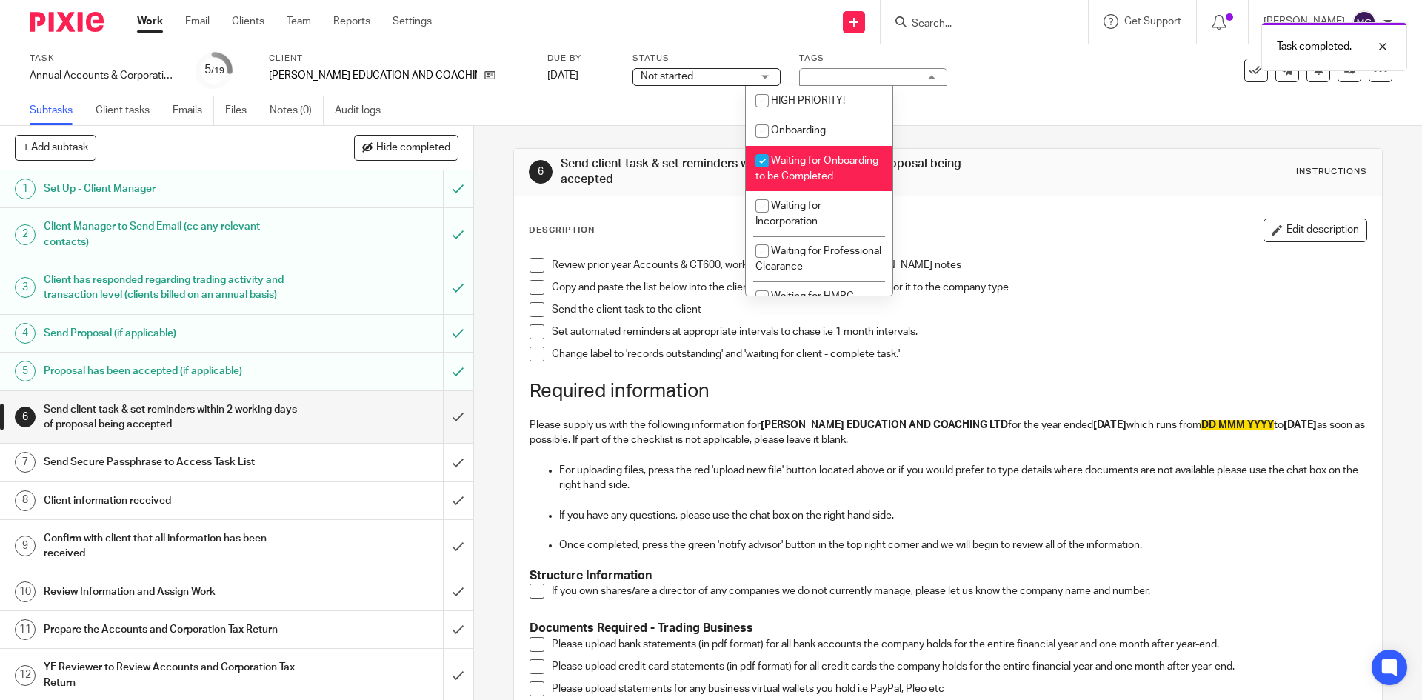
checkbox input "false"
click at [804, 177] on span "Waiting for Onboarding to be Completed" at bounding box center [817, 169] width 123 height 26
checkbox input "false"
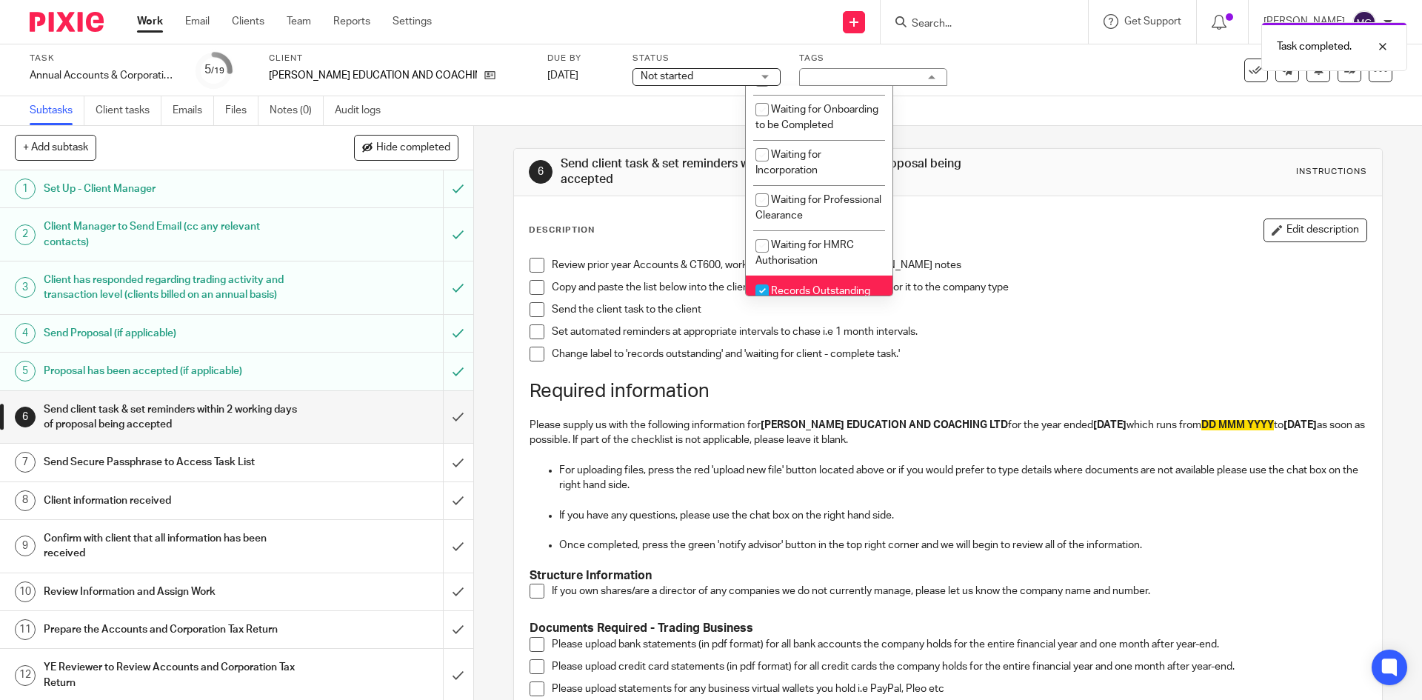
scroll to position [148, 0]
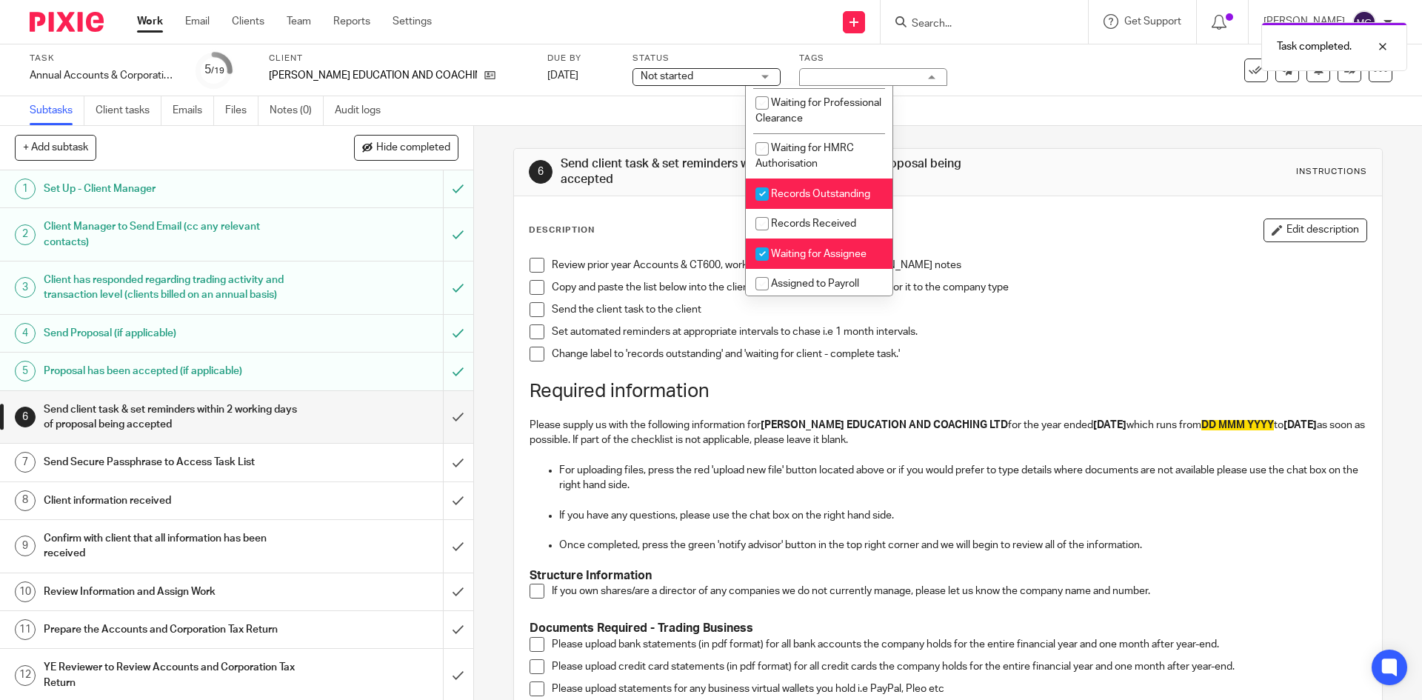
click at [814, 209] on li "Records Outstanding" at bounding box center [819, 194] width 147 height 30
checkbox input "false"
drag, startPoint x: 816, startPoint y: 236, endPoint x: 844, endPoint y: 250, distance: 31.5
click at [817, 229] on span "Records Received" at bounding box center [813, 224] width 85 height 10
checkbox input "true"
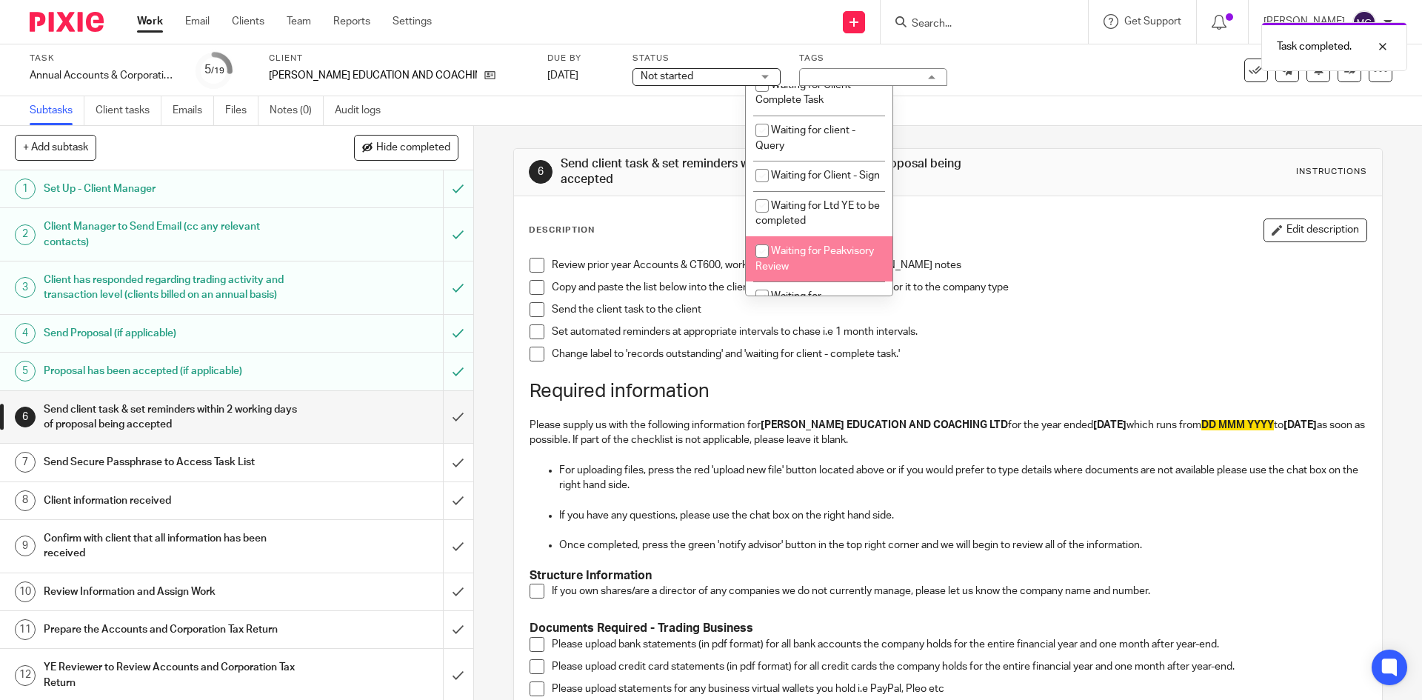
scroll to position [1027, 0]
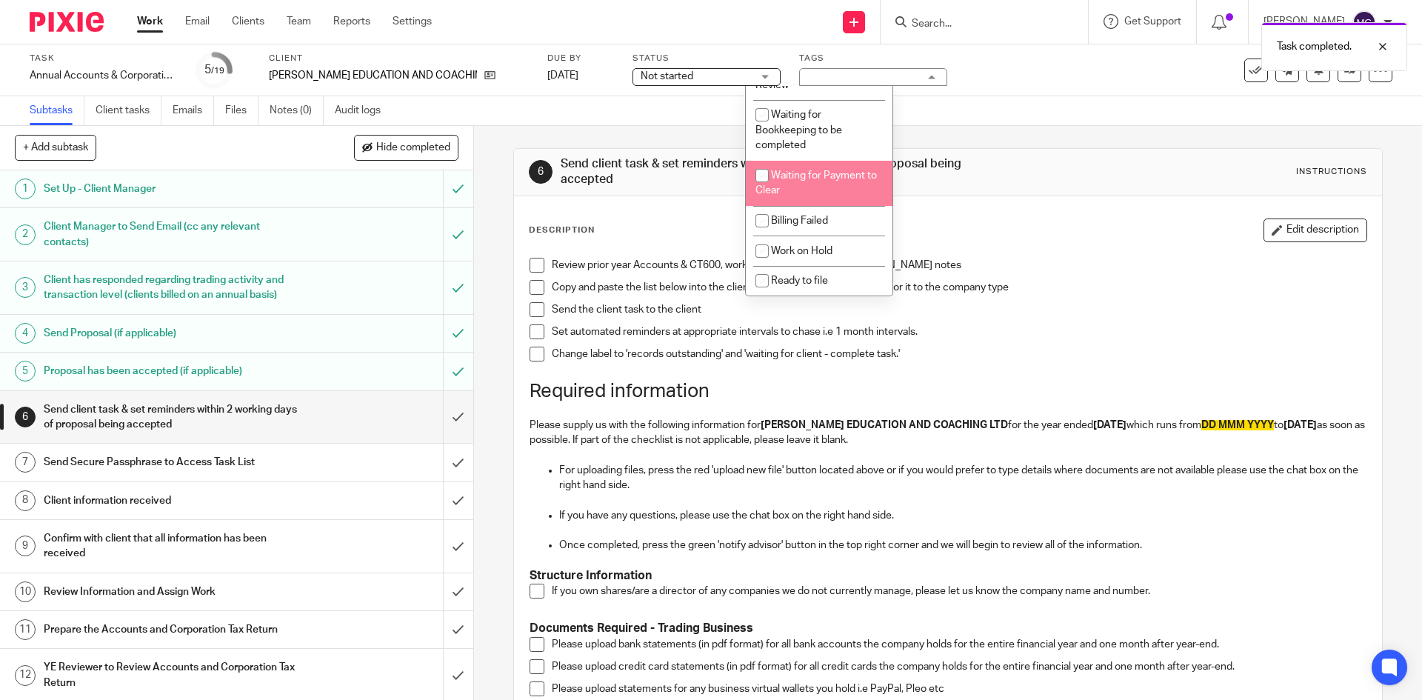
click at [1019, 90] on div "Task Annual Accounts & Corporation Tax Return - August 31, 2025 Save Annual Acc…" at bounding box center [711, 70] width 1422 height 52
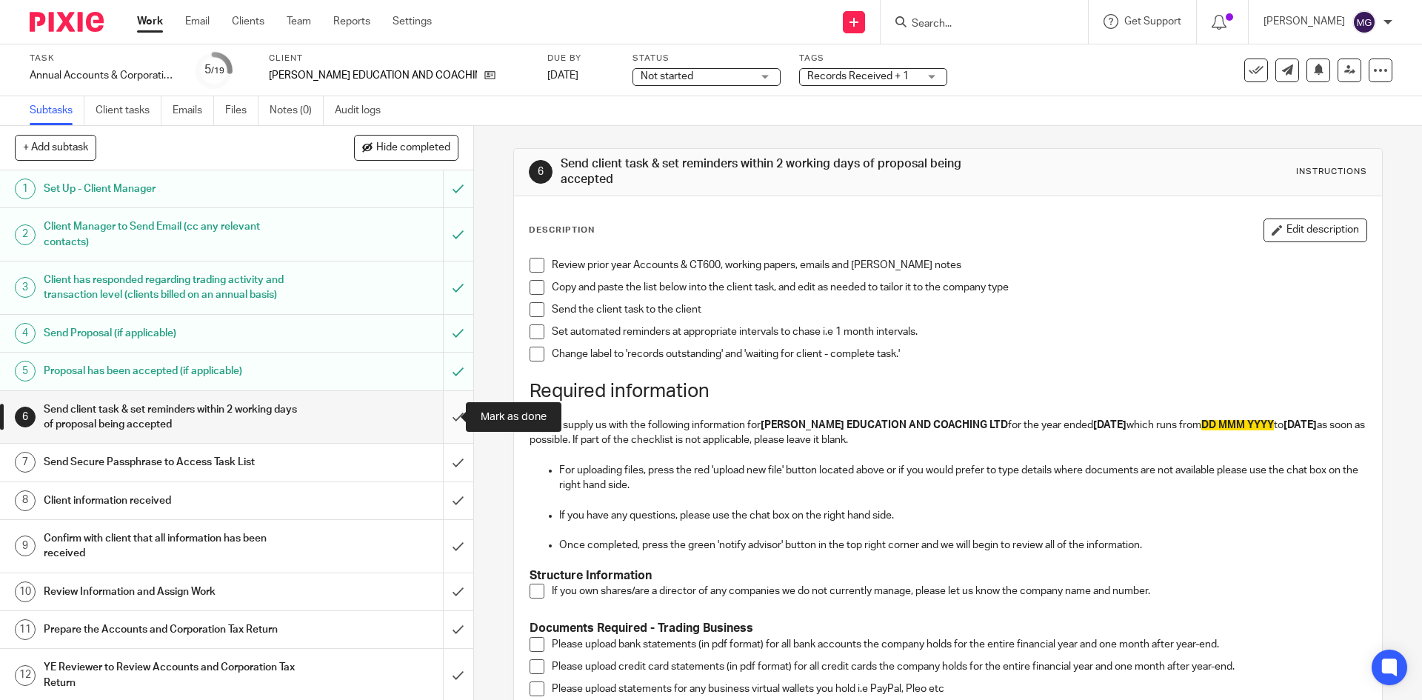
click at [442, 420] on input "submit" at bounding box center [236, 417] width 473 height 53
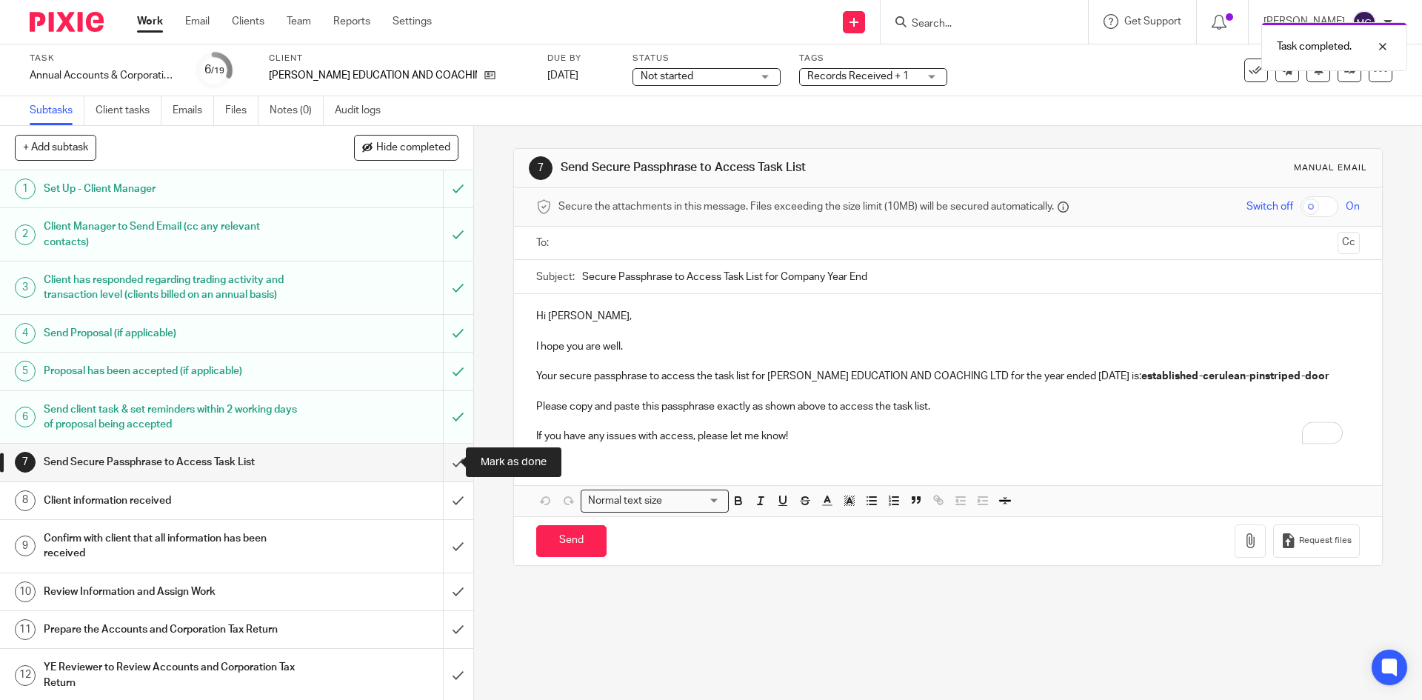
click at [445, 461] on input "submit" at bounding box center [236, 462] width 473 height 37
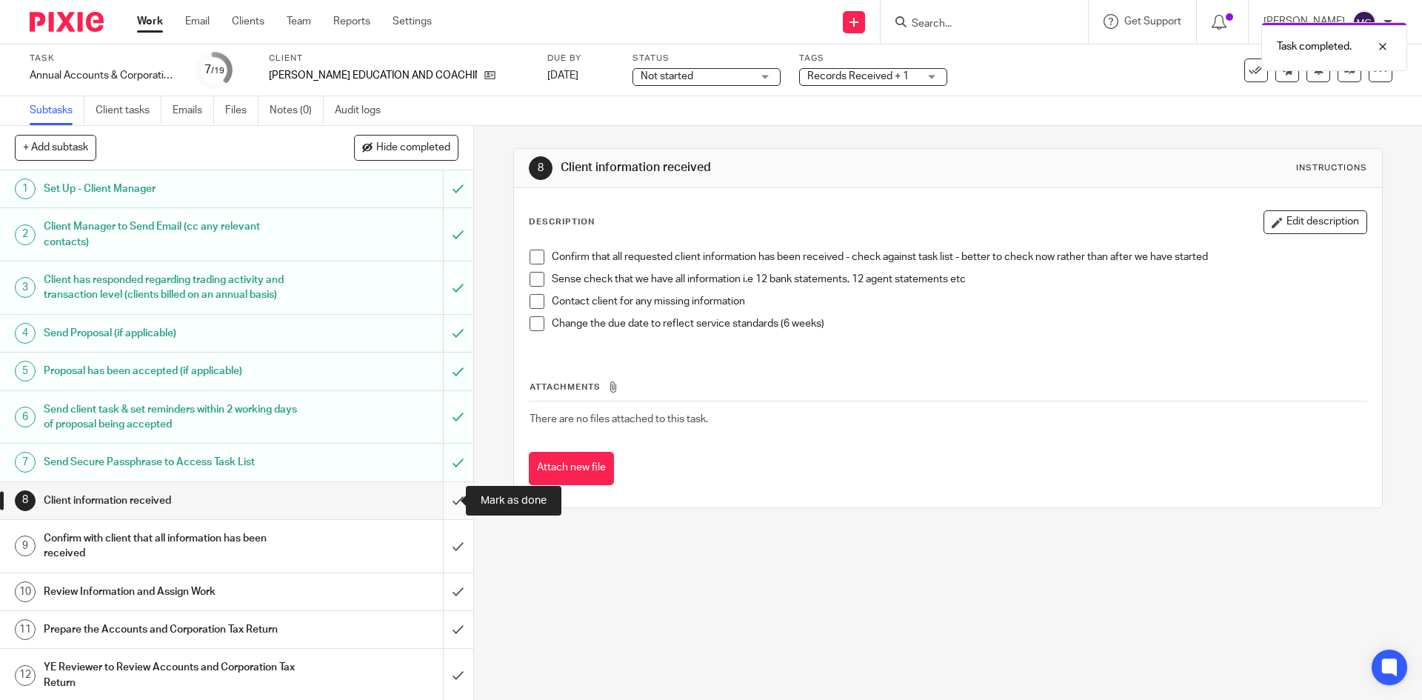
click at [444, 504] on input "submit" at bounding box center [236, 500] width 473 height 37
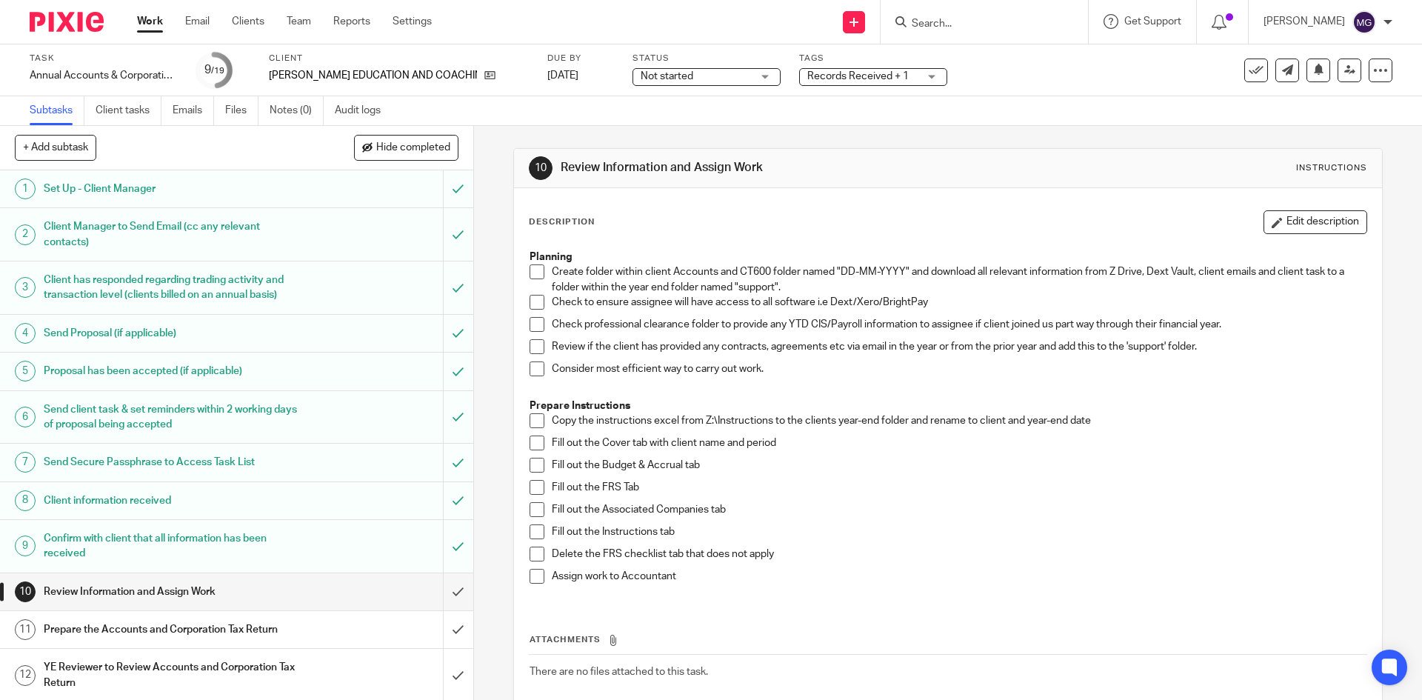
click at [1140, 159] on div "10 Review Information and Assign Work Instructions" at bounding box center [948, 168] width 838 height 24
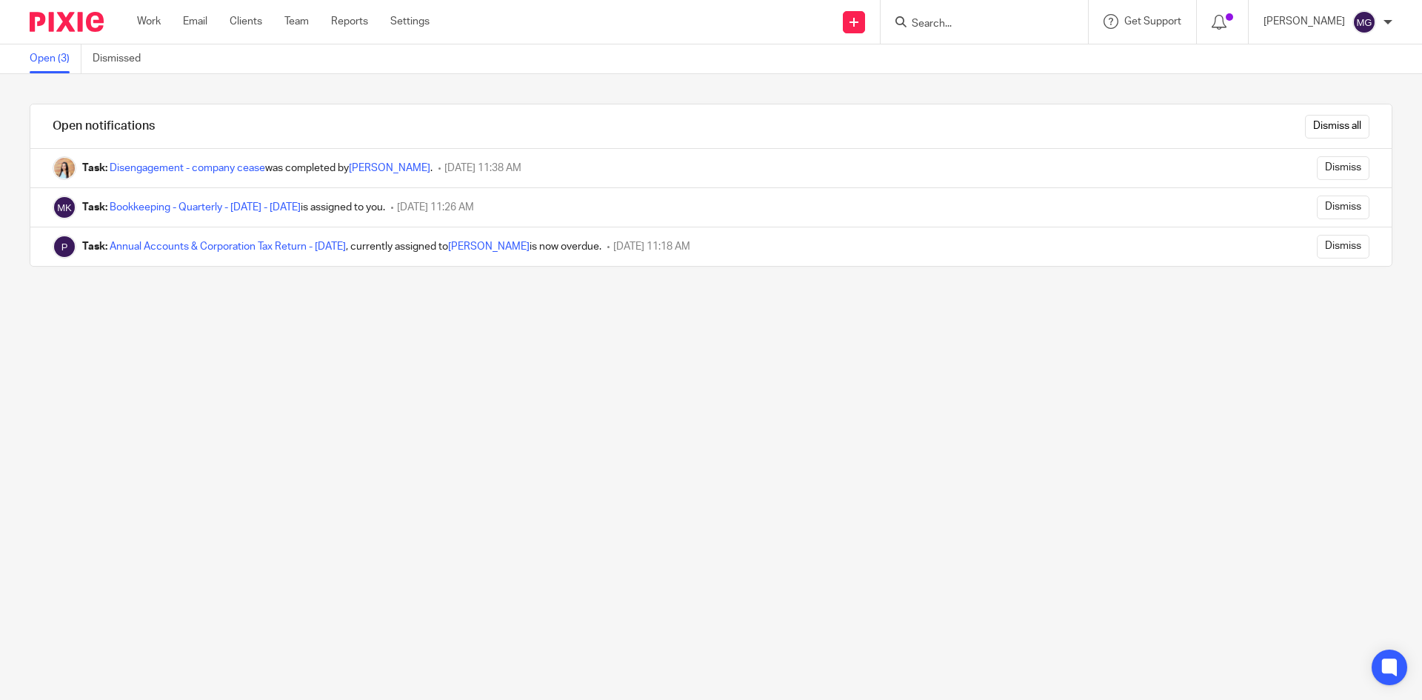
click at [797, 490] on div "Open notifications Dismiss all Task: Disengagement - company cease was complete…" at bounding box center [711, 387] width 1422 height 626
click at [1010, 24] on input "Search" at bounding box center [976, 24] width 133 height 13
type input "reyw"
click at [1013, 80] on link at bounding box center [1042, 64] width 270 height 34
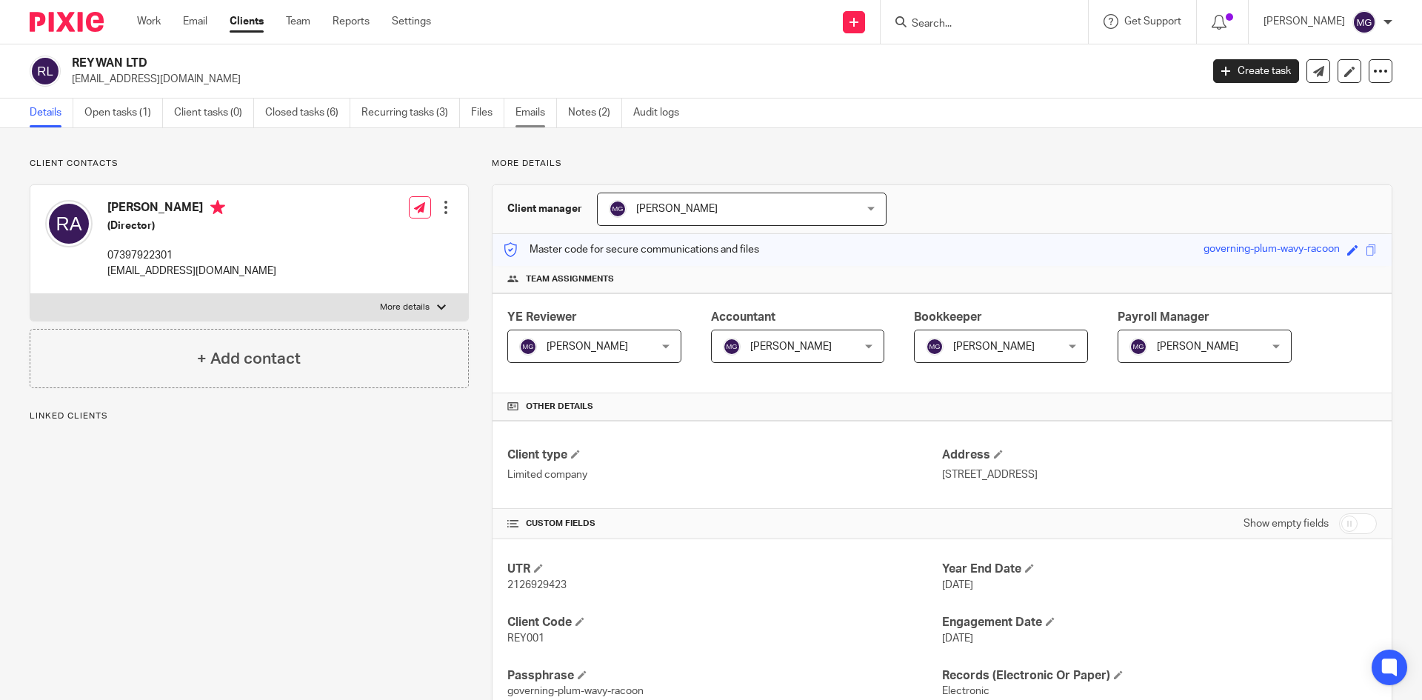
click at [535, 114] on link "Emails" at bounding box center [536, 113] width 41 height 29
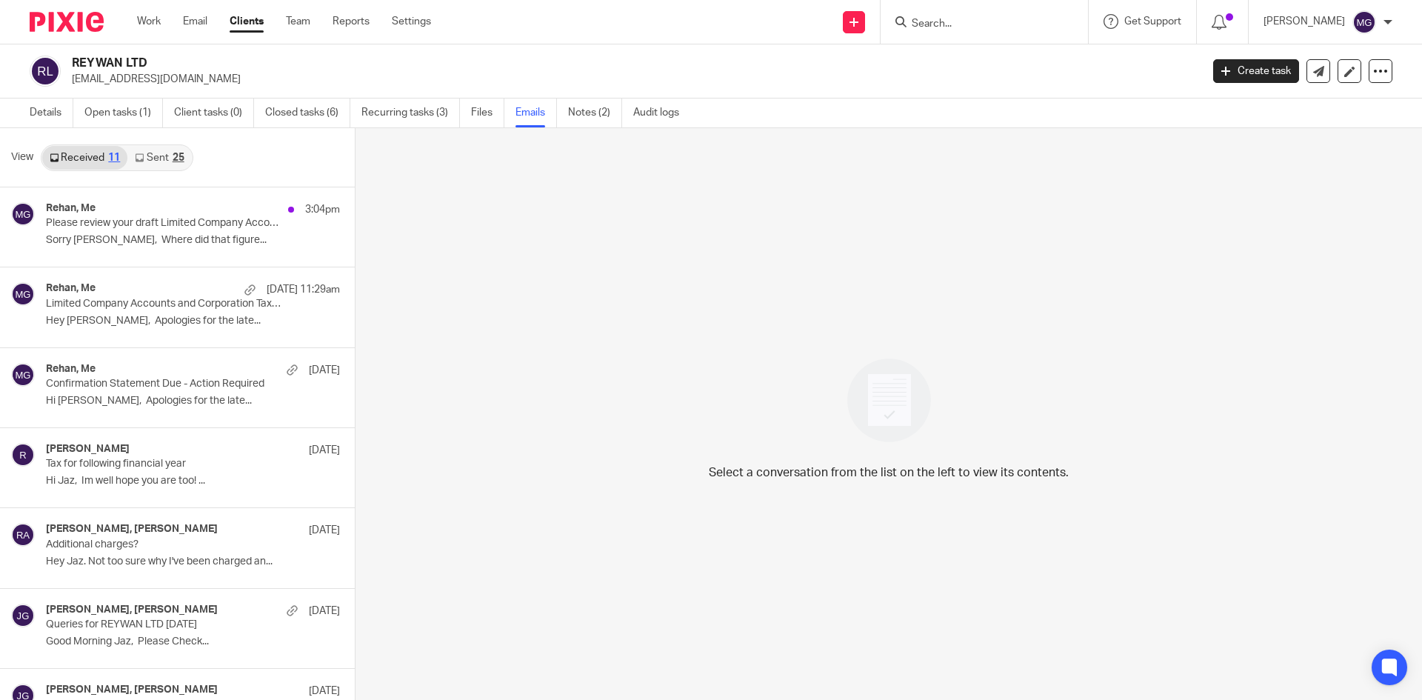
click at [240, 158] on div "View Received 11 Sent 25" at bounding box center [177, 157] width 355 height 59
click at [170, 161] on link "Sent 25" at bounding box center [159, 158] width 64 height 24
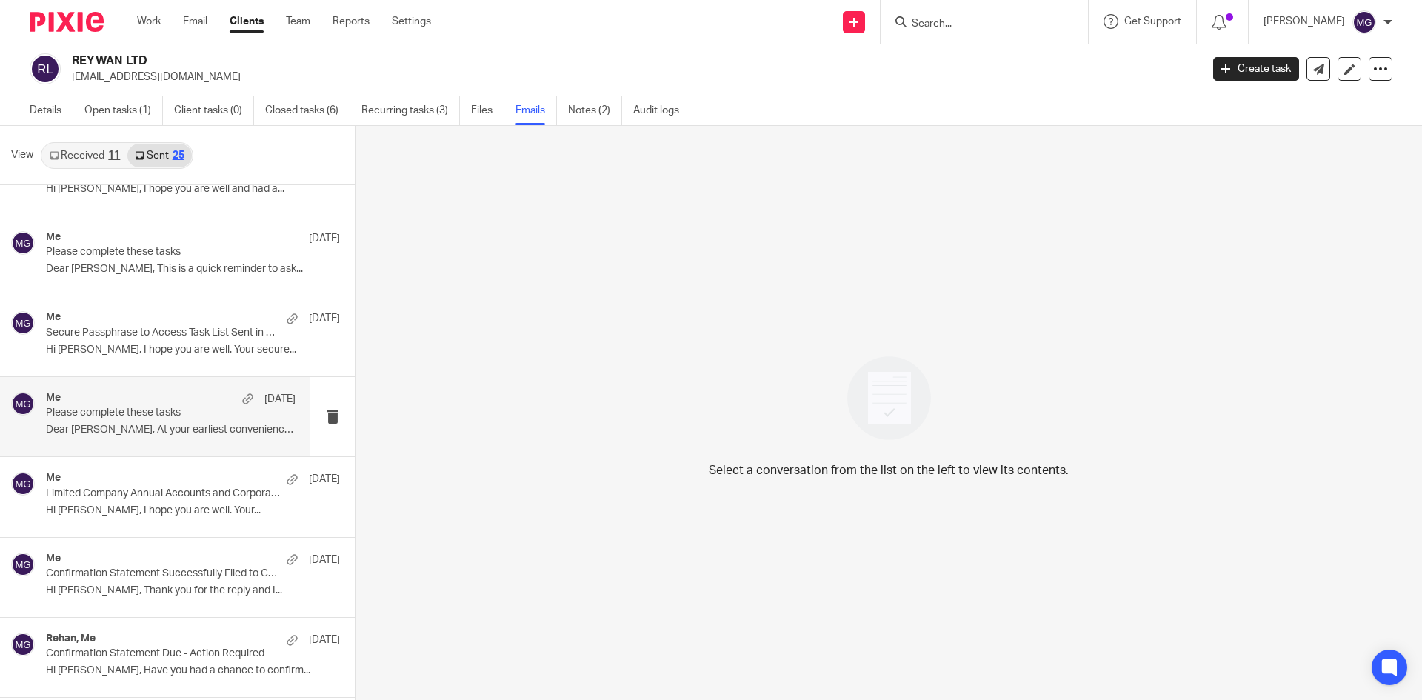
scroll to position [222, 0]
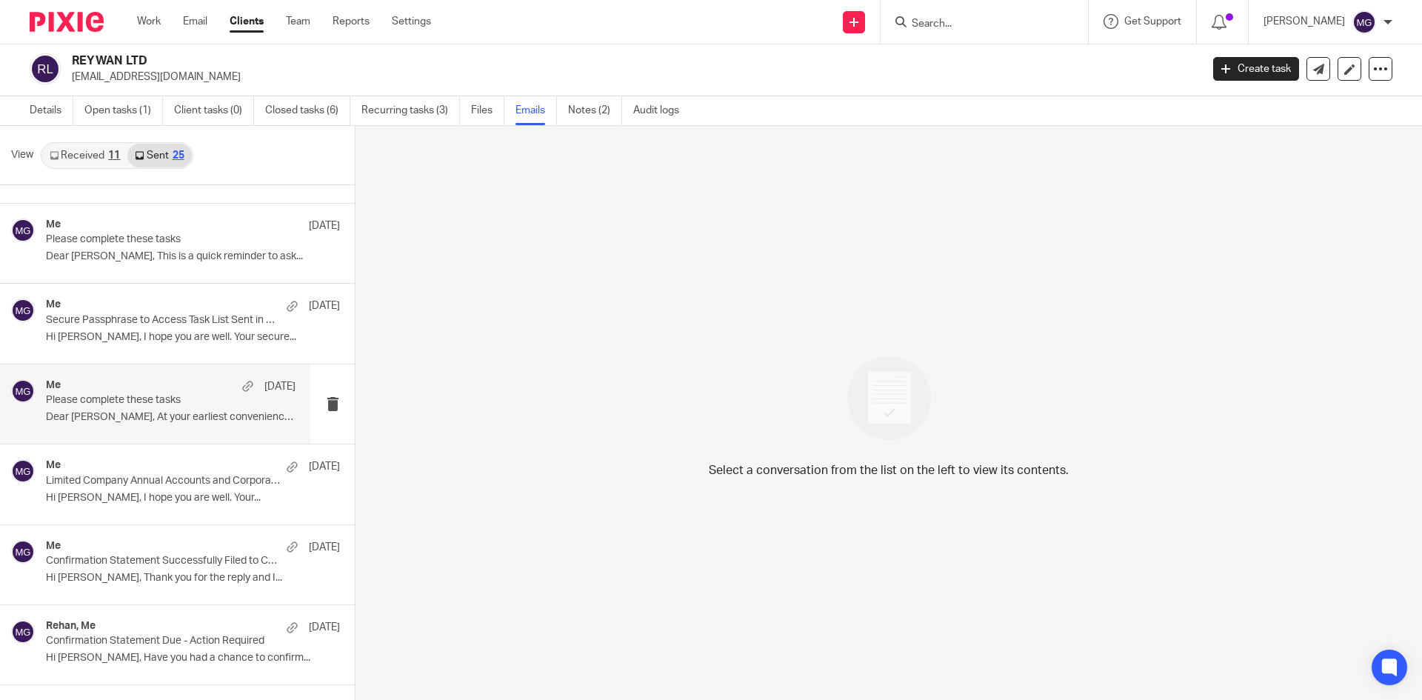
click at [128, 430] on div "Me 13 Jun Please complete these tasks Dear Rehan, At your earliest convenience,…" at bounding box center [155, 403] width 310 height 79
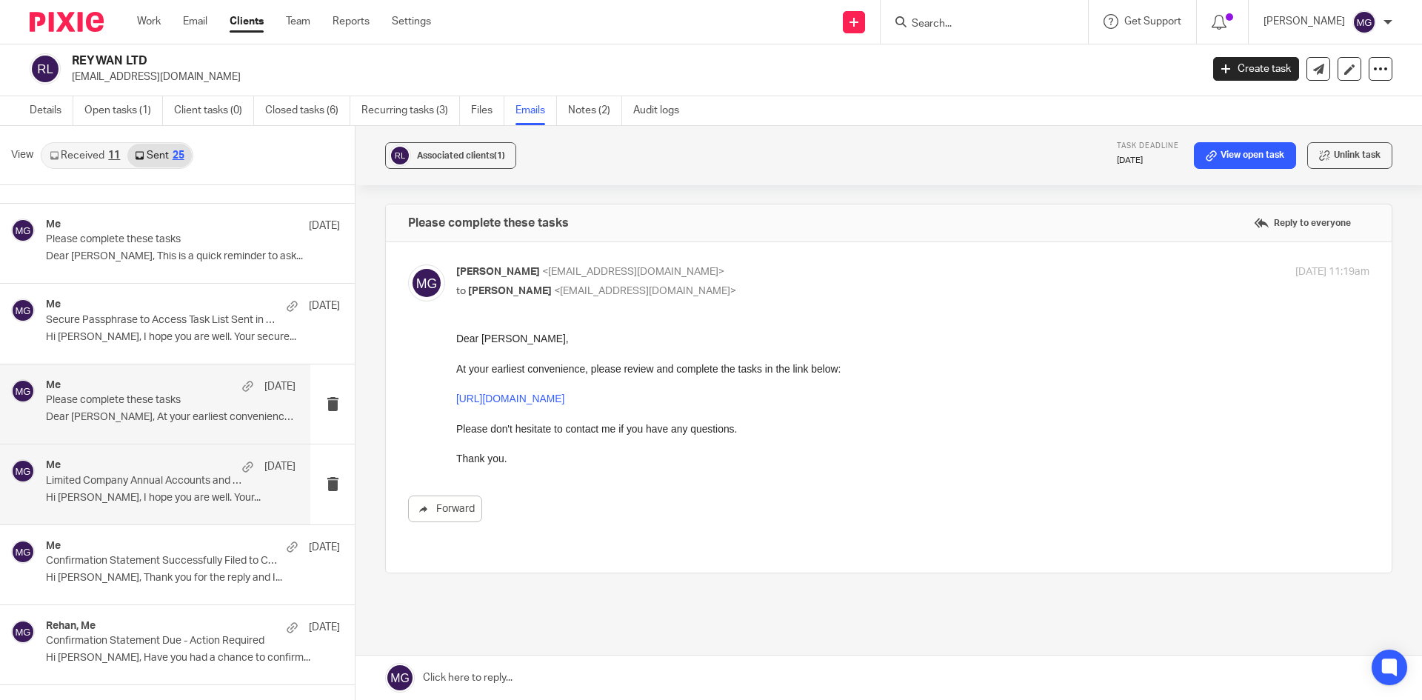
scroll to position [0, 0]
click at [134, 472] on div "Me 13 Jun" at bounding box center [171, 466] width 250 height 15
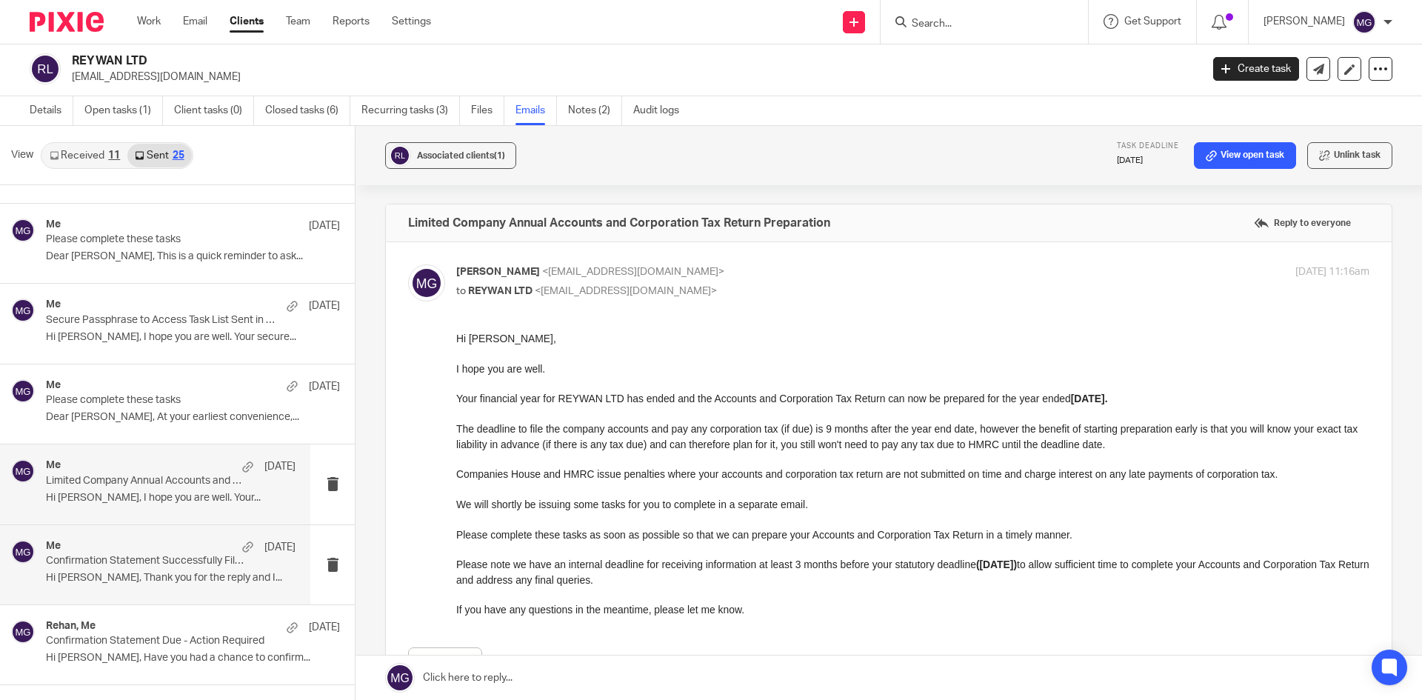
click at [154, 549] on div "Me 6 May" at bounding box center [171, 547] width 250 height 15
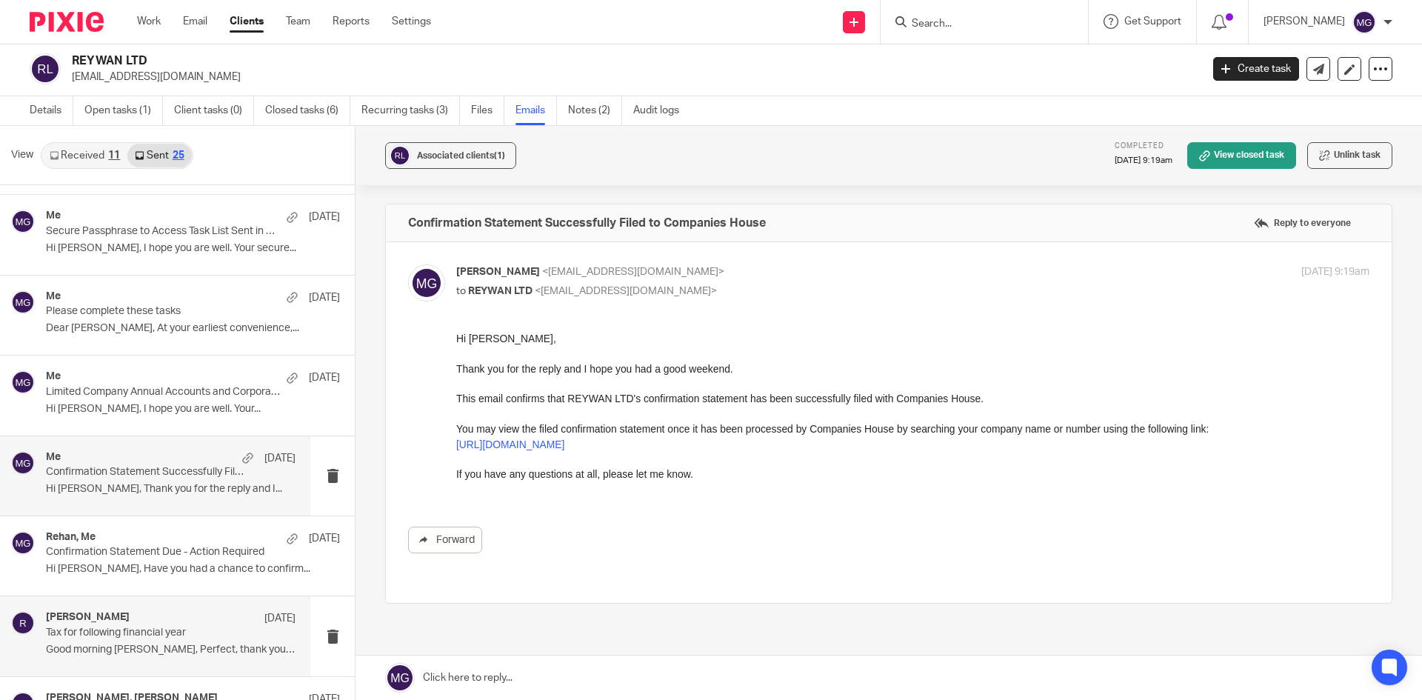
scroll to position [370, 0]
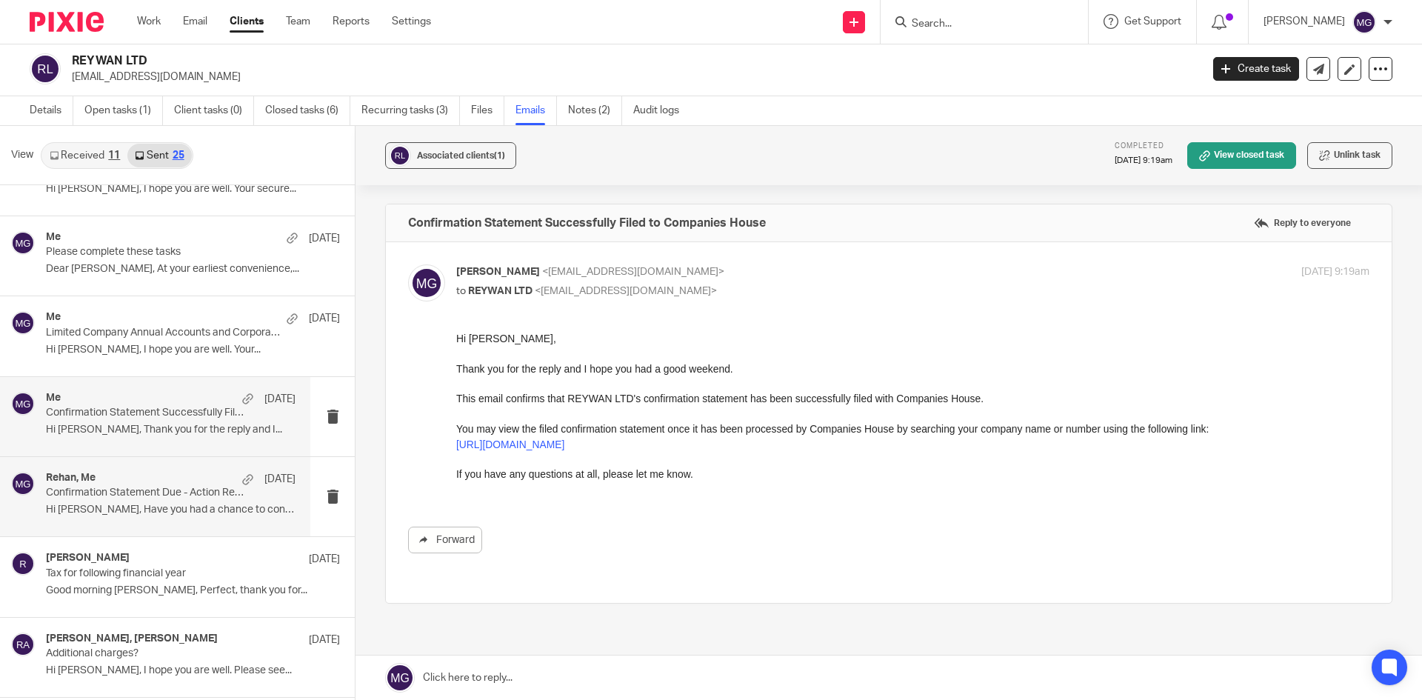
click at [144, 513] on p "Hi Rehan, Have you had a chance to confirm..." at bounding box center [171, 510] width 250 height 13
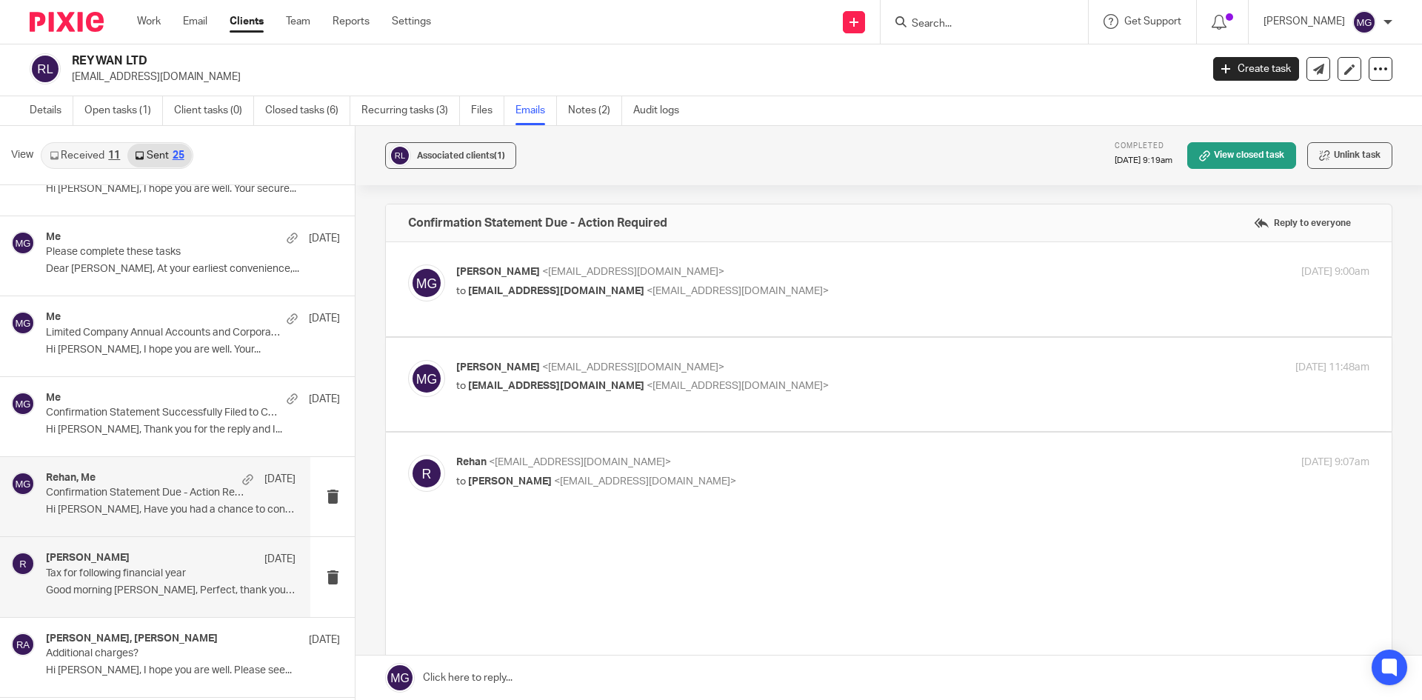
click at [141, 568] on p "Tax for following financial year" at bounding box center [146, 573] width 200 height 13
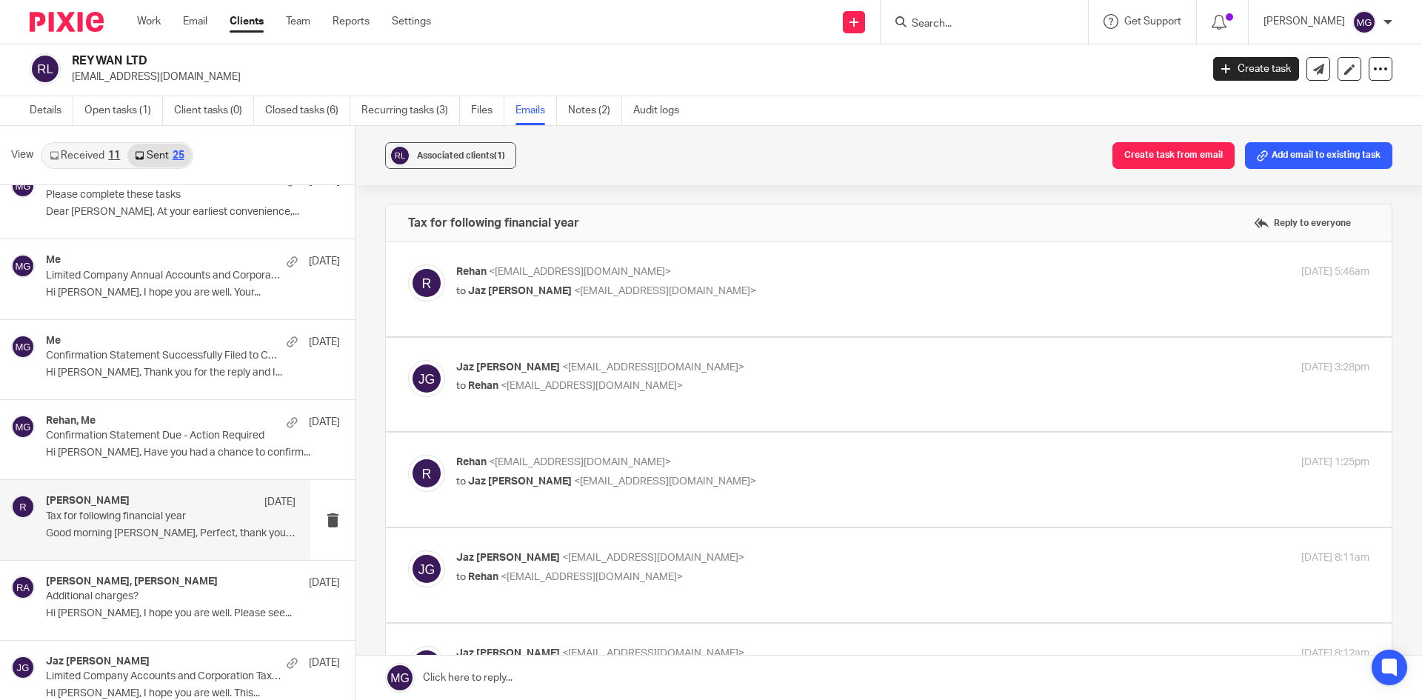
scroll to position [444, 0]
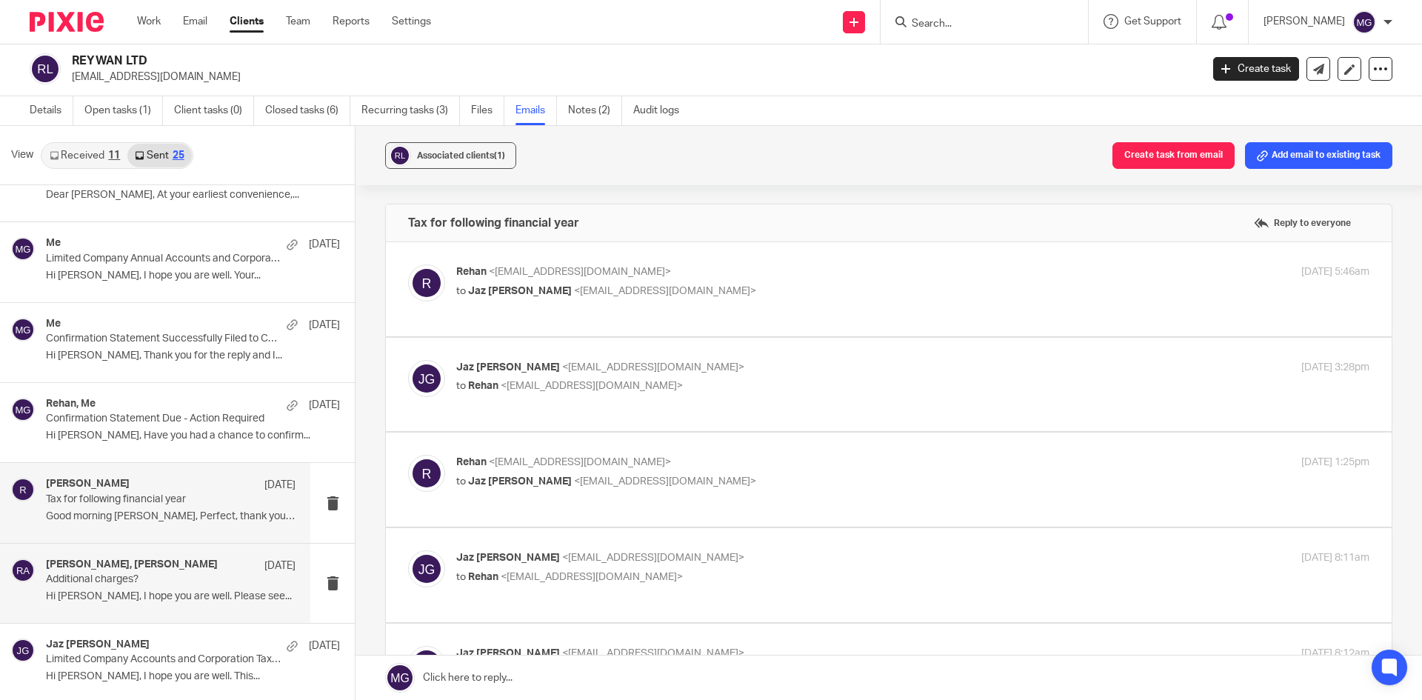
click at [166, 567] on div "Jaz Grewal, Rehan Awan 13 Aug 2024" at bounding box center [171, 566] width 250 height 15
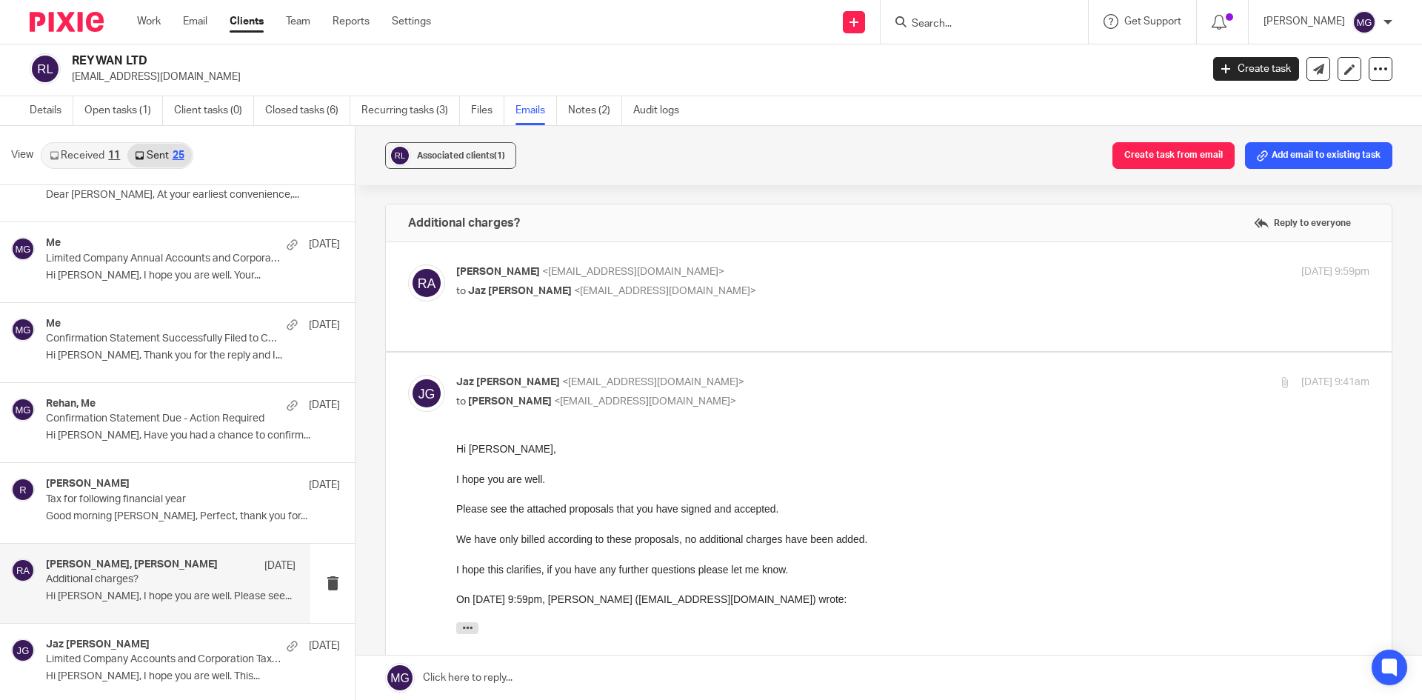
scroll to position [0, 0]
click at [183, 636] on div "Jaz Grewal 13 Aug 2024 Limited Company Accounts and Corporation Tax Return Succ…" at bounding box center [155, 663] width 310 height 79
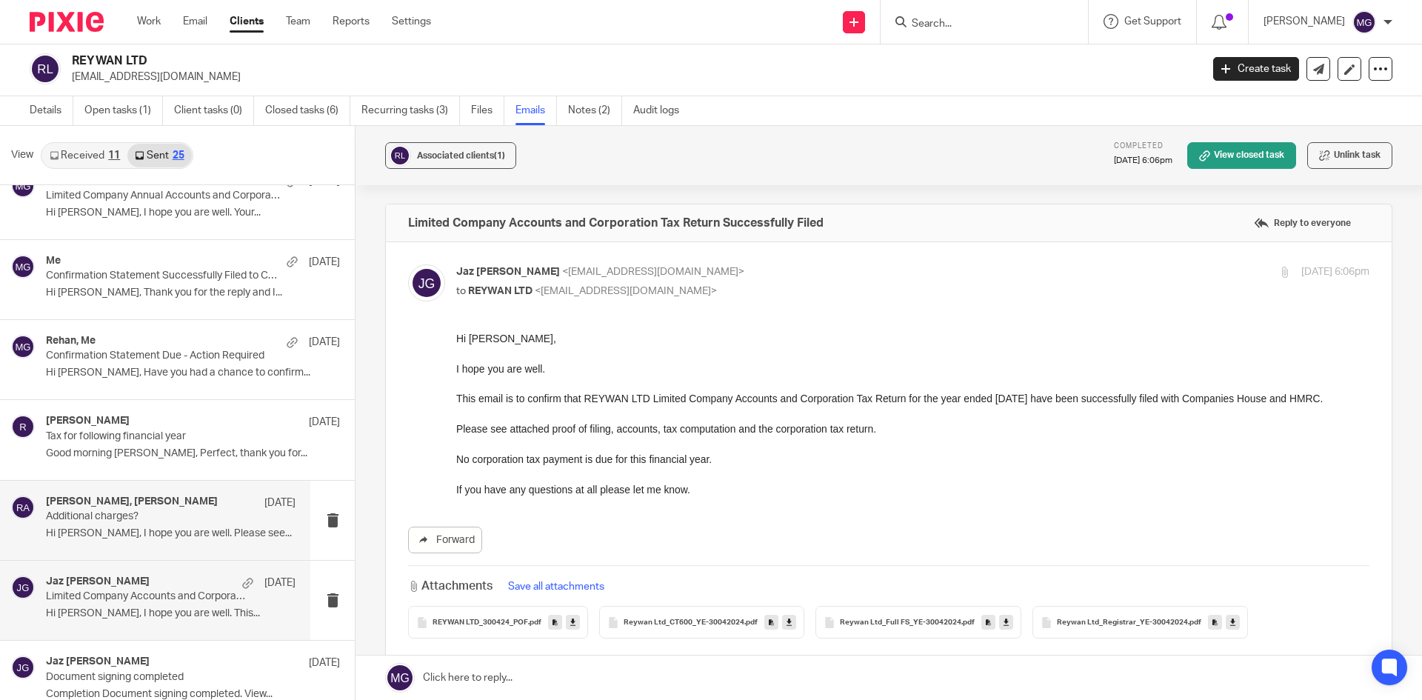
scroll to position [593, 0]
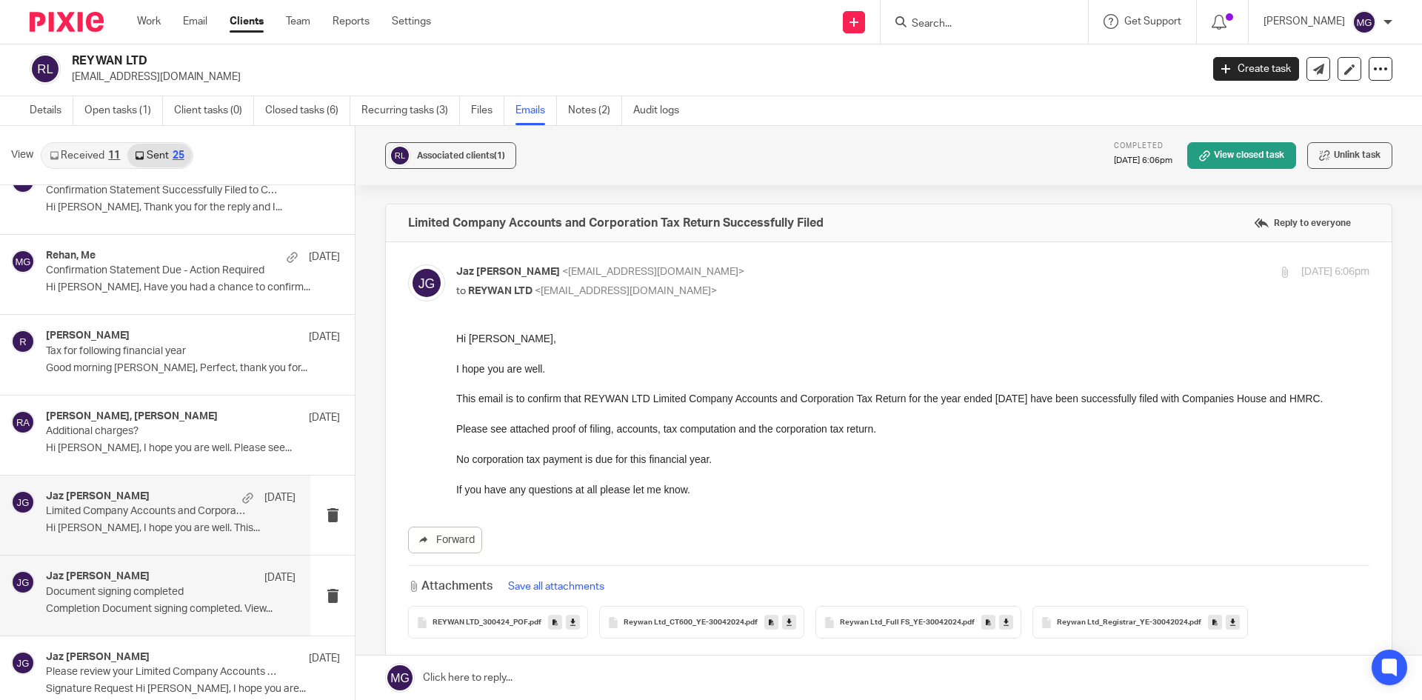
click at [192, 599] on div "Jaz Grewal 13 Aug 2024 Document signing completed Completion Document signing c…" at bounding box center [171, 595] width 250 height 50
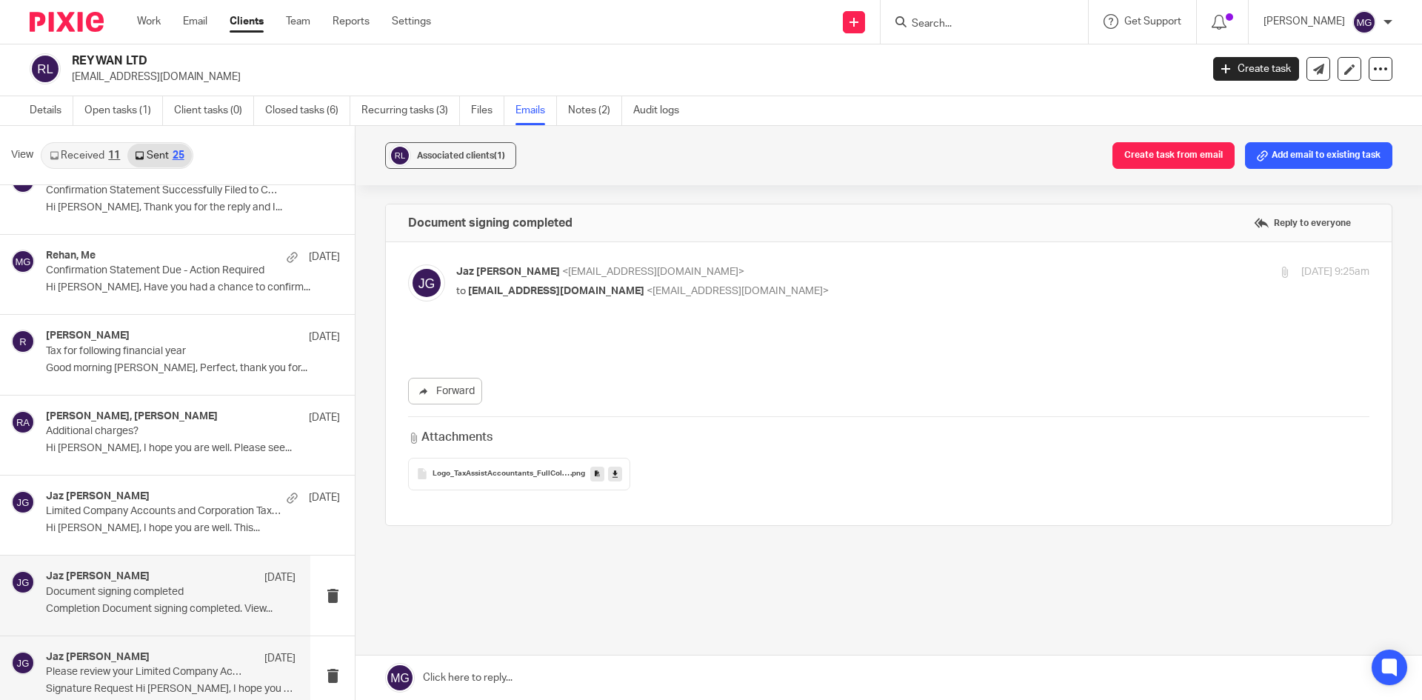
scroll to position [0, 0]
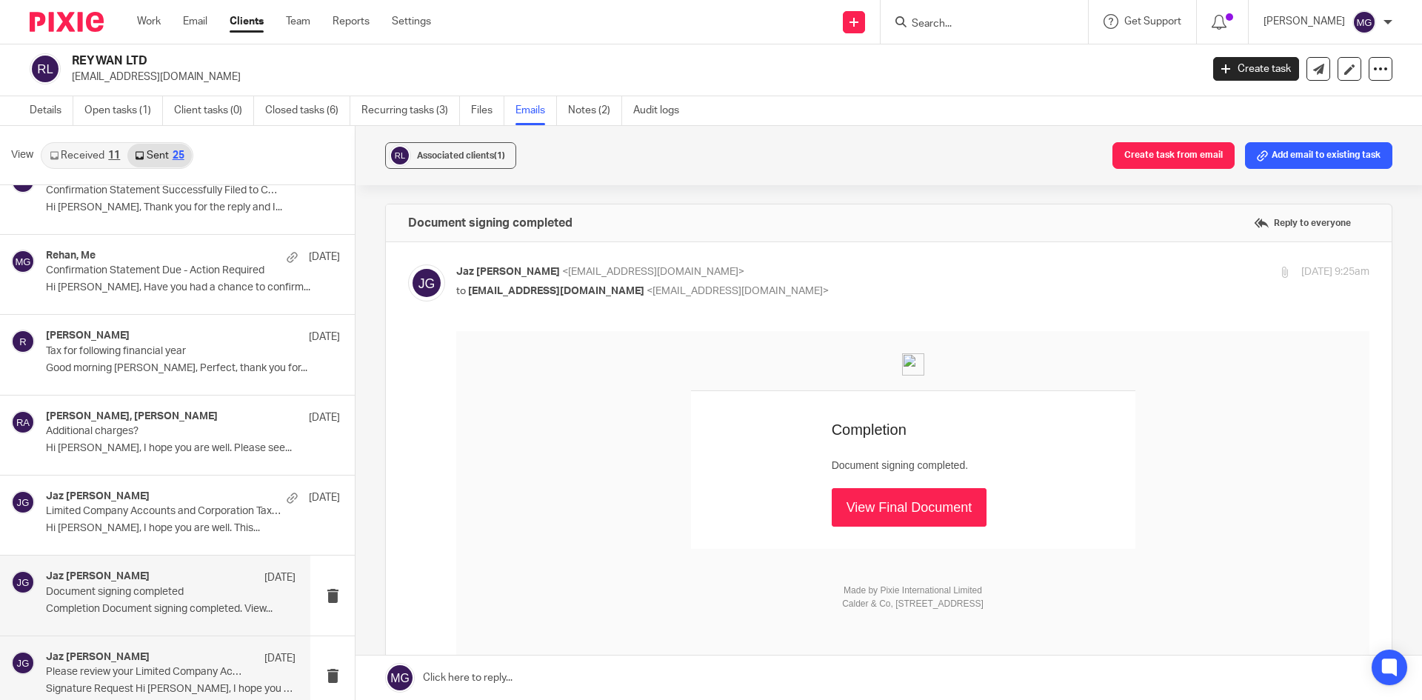
click at [157, 670] on p "Please review your Limited Company Accounts and Corporation Tax Return and Sign" at bounding box center [146, 672] width 200 height 13
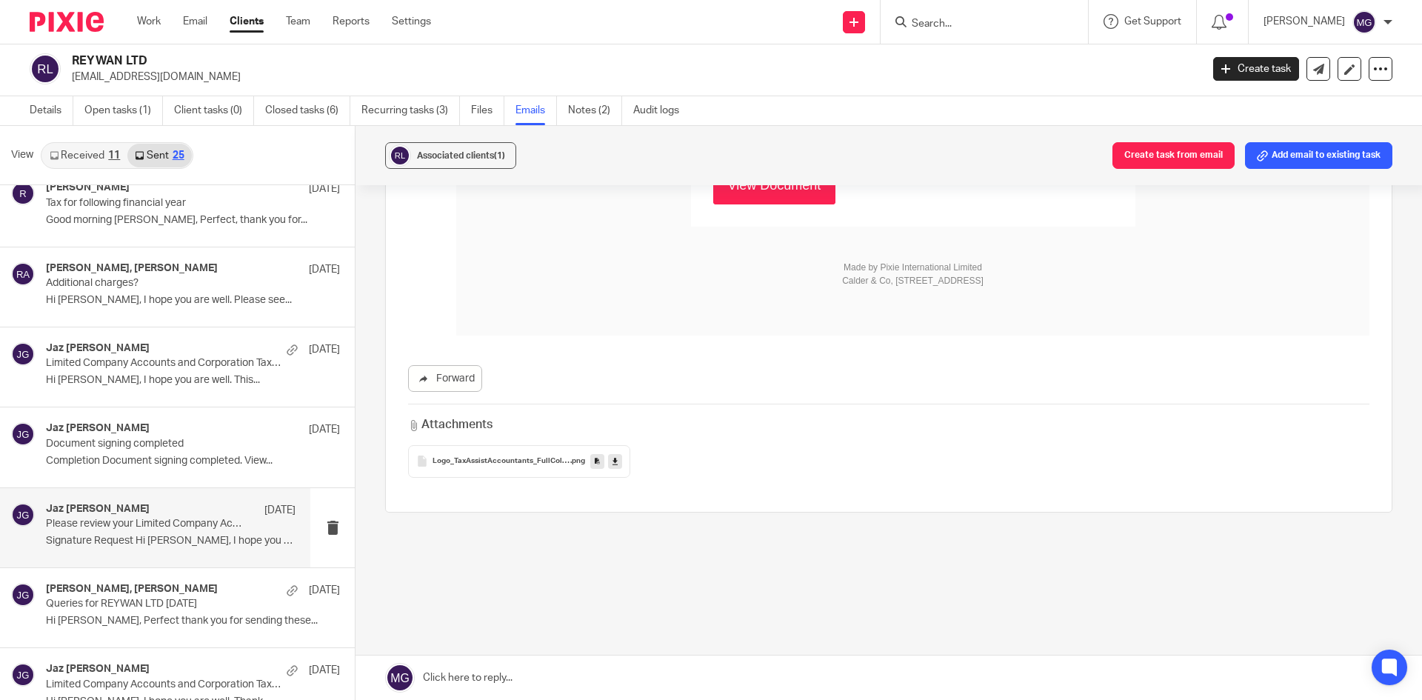
scroll to position [667, 0]
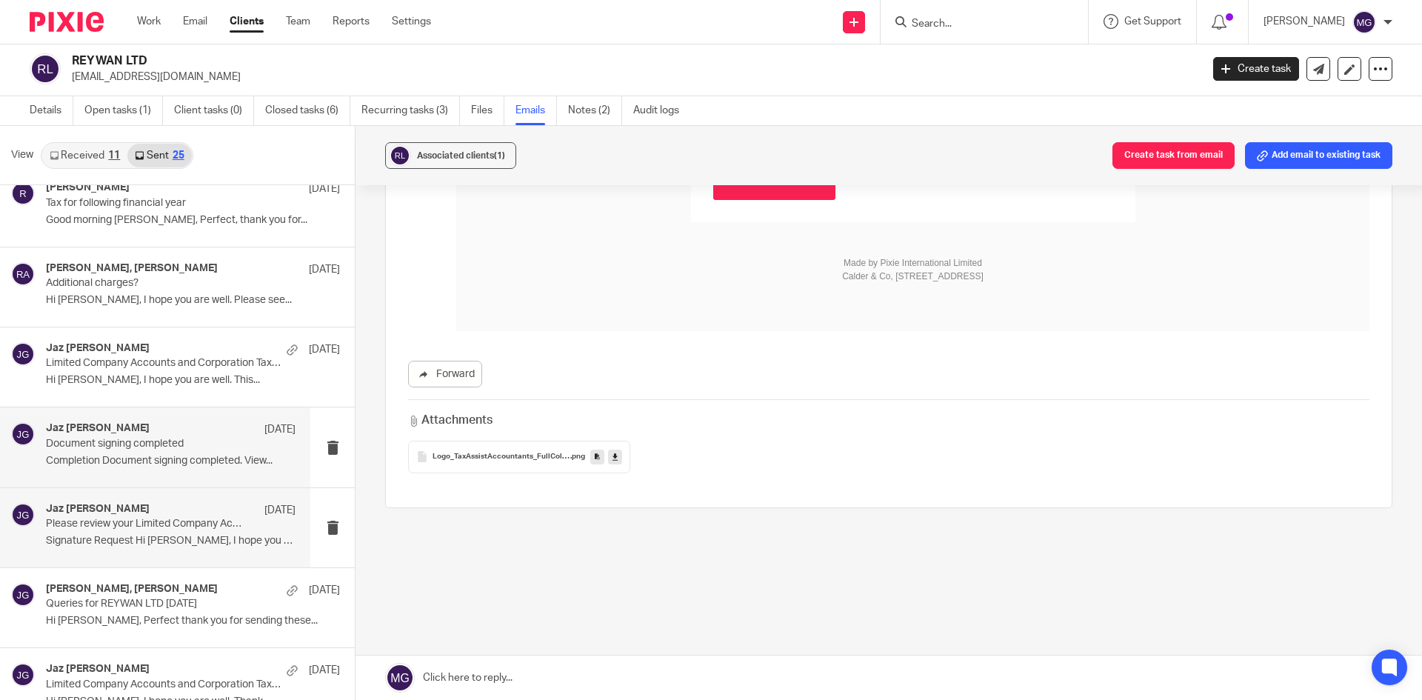
click at [134, 446] on p "Document signing completed" at bounding box center [146, 444] width 200 height 13
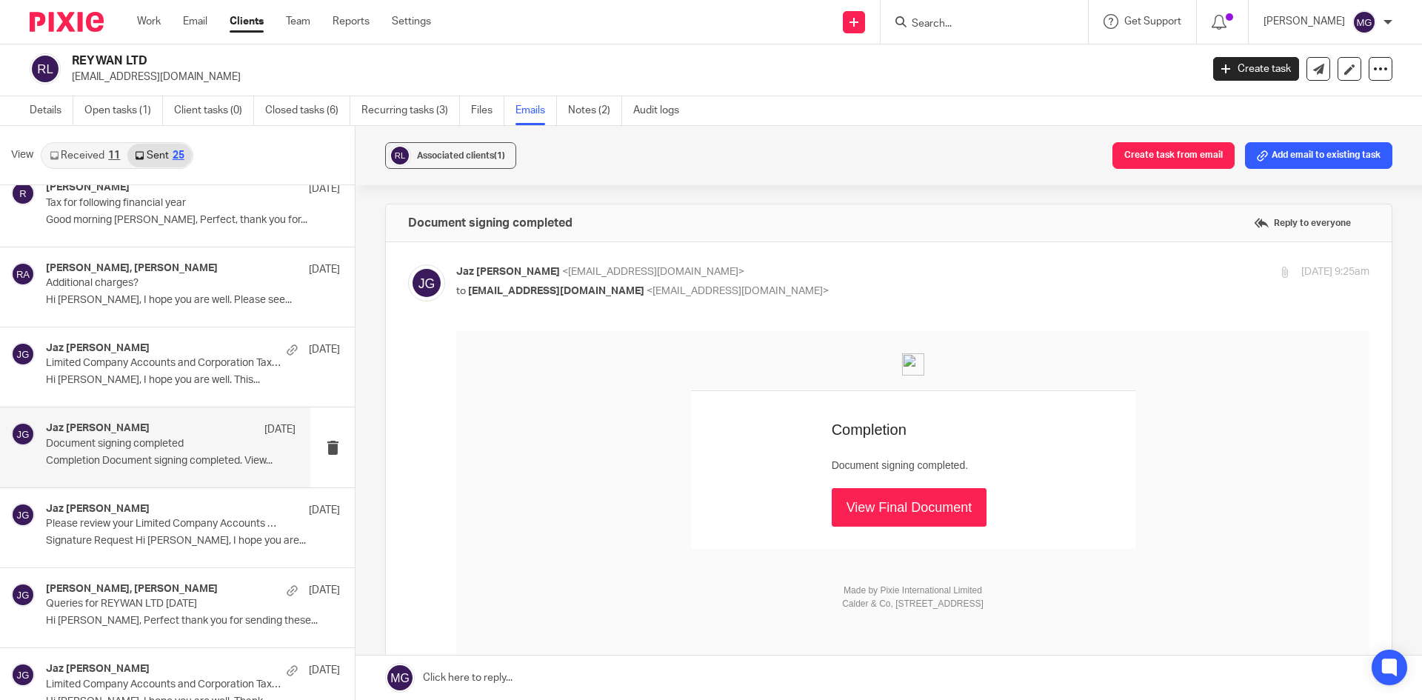
scroll to position [0, 0]
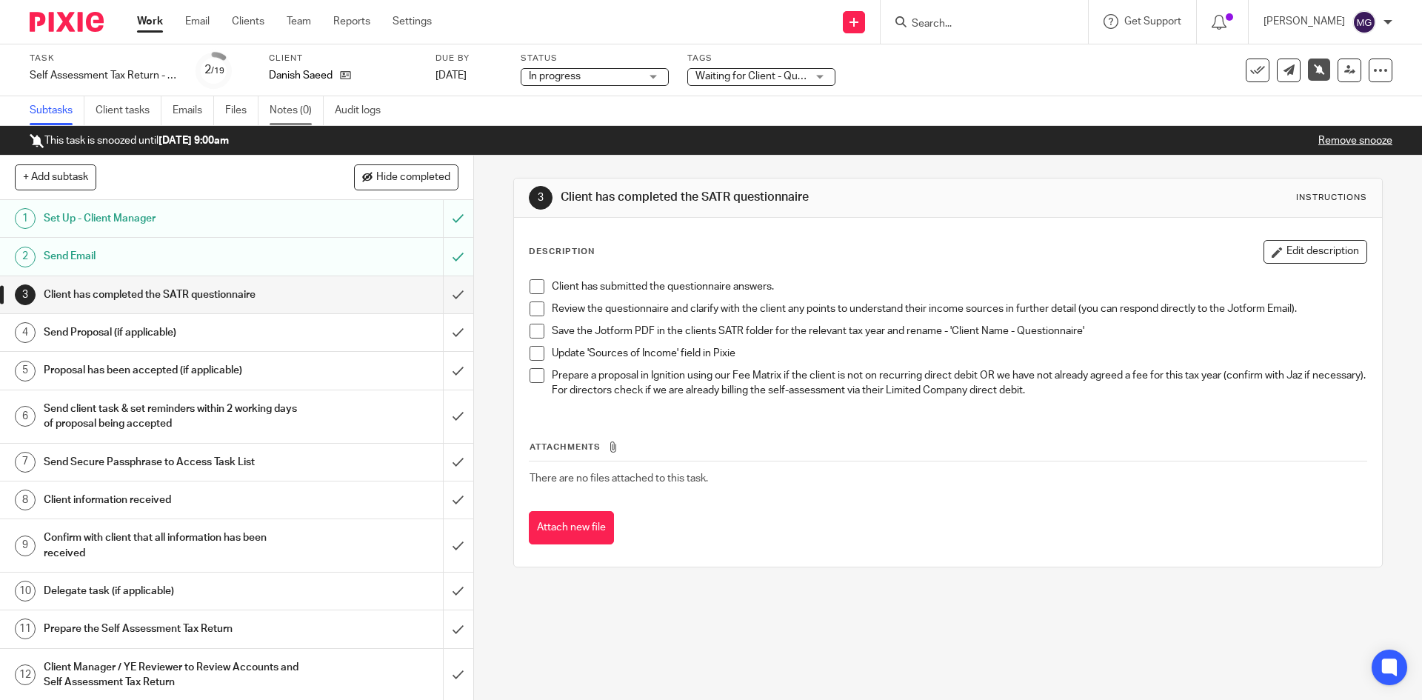
click at [293, 103] on link "Notes (0)" at bounding box center [297, 110] width 54 height 29
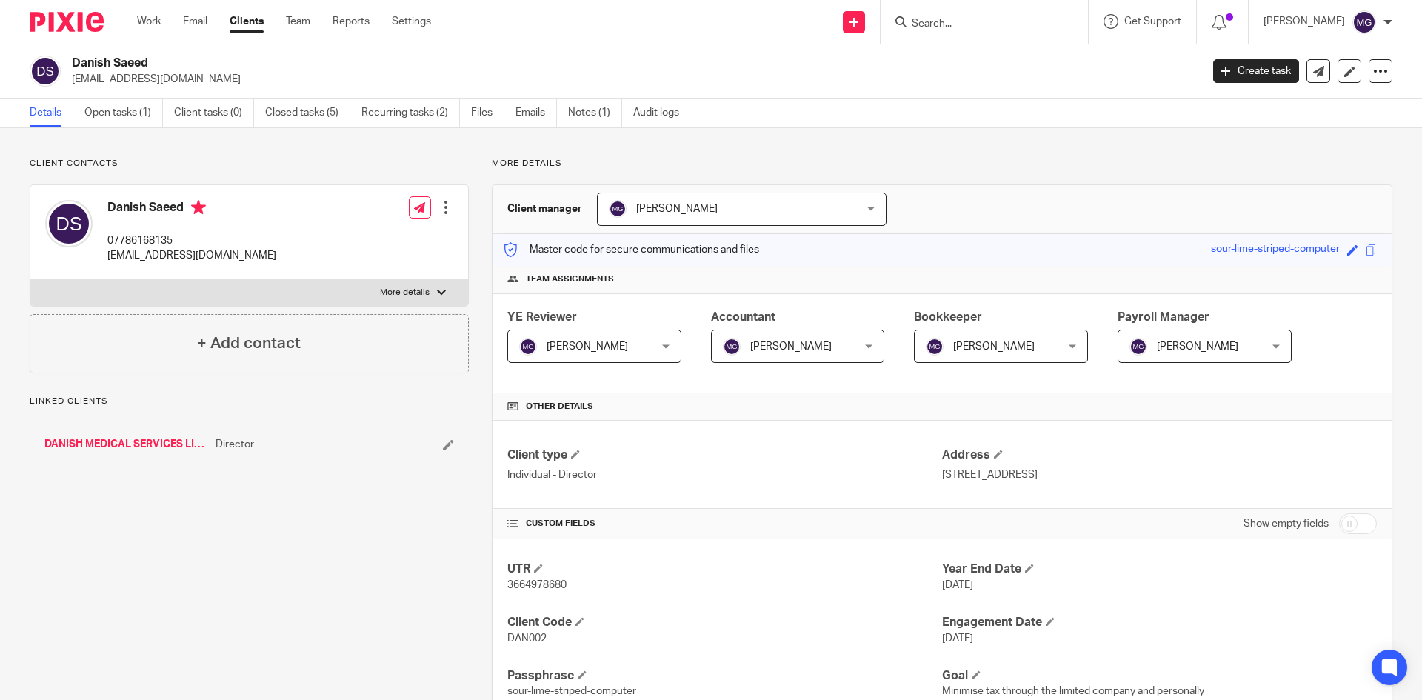
click at [131, 449] on link "DANISH MEDICAL SERVICES LIMITED" at bounding box center [126, 444] width 164 height 15
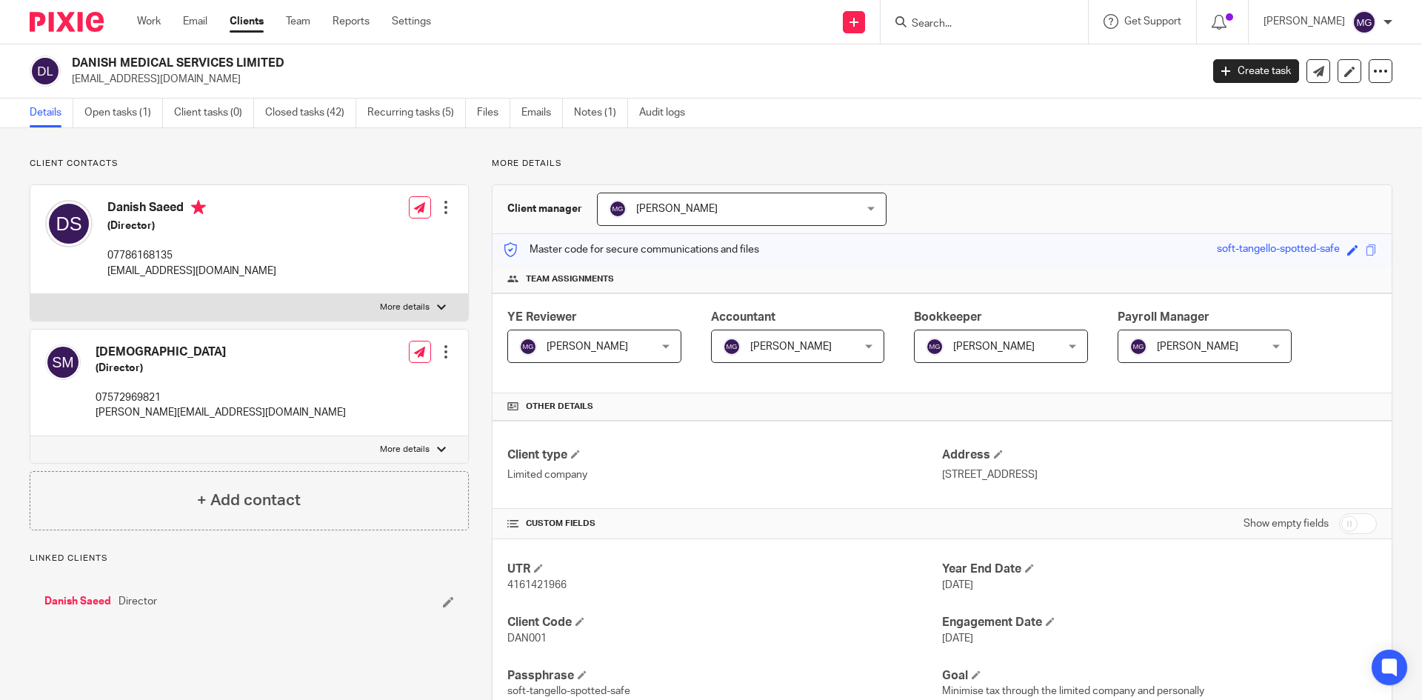
click at [137, 121] on link "Open tasks (1)" at bounding box center [123, 113] width 79 height 29
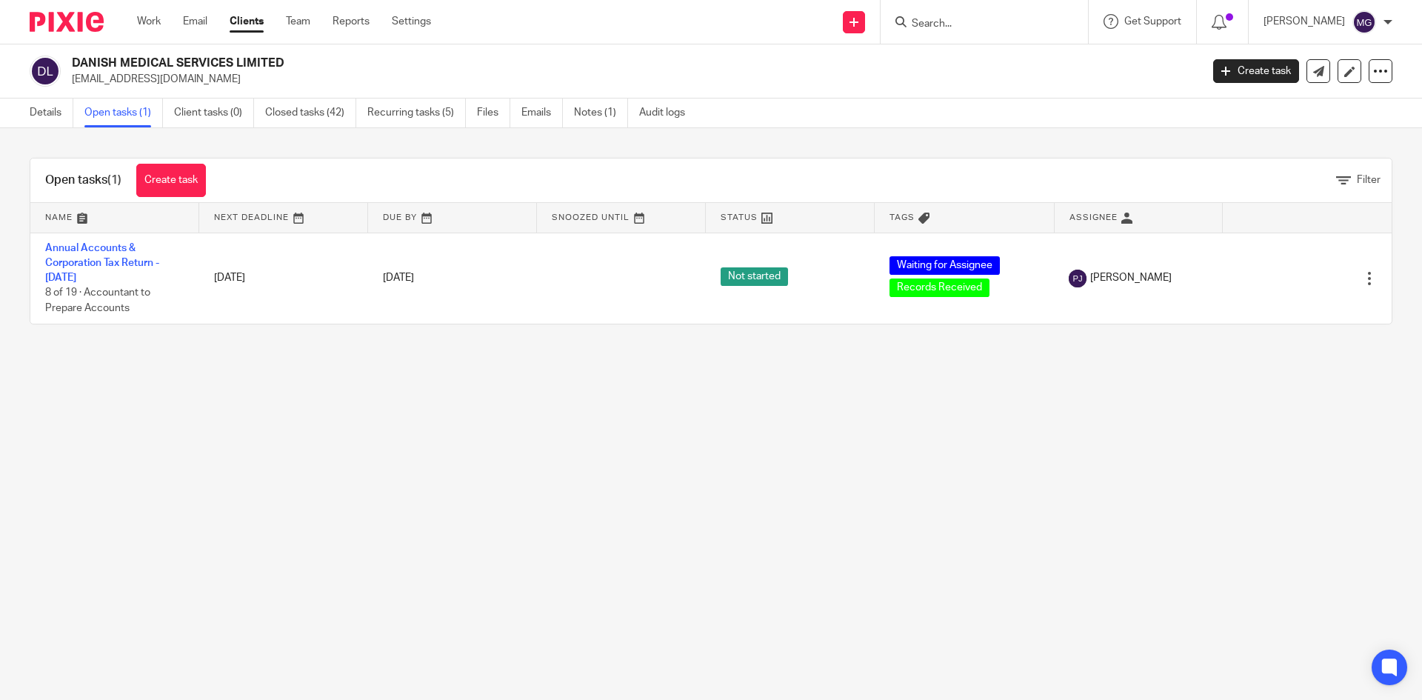
click at [194, 429] on main "DANISH MEDICAL SERVICES LIMITED drdanishsaeed@gmail.com Create task Update from…" at bounding box center [711, 350] width 1422 height 700
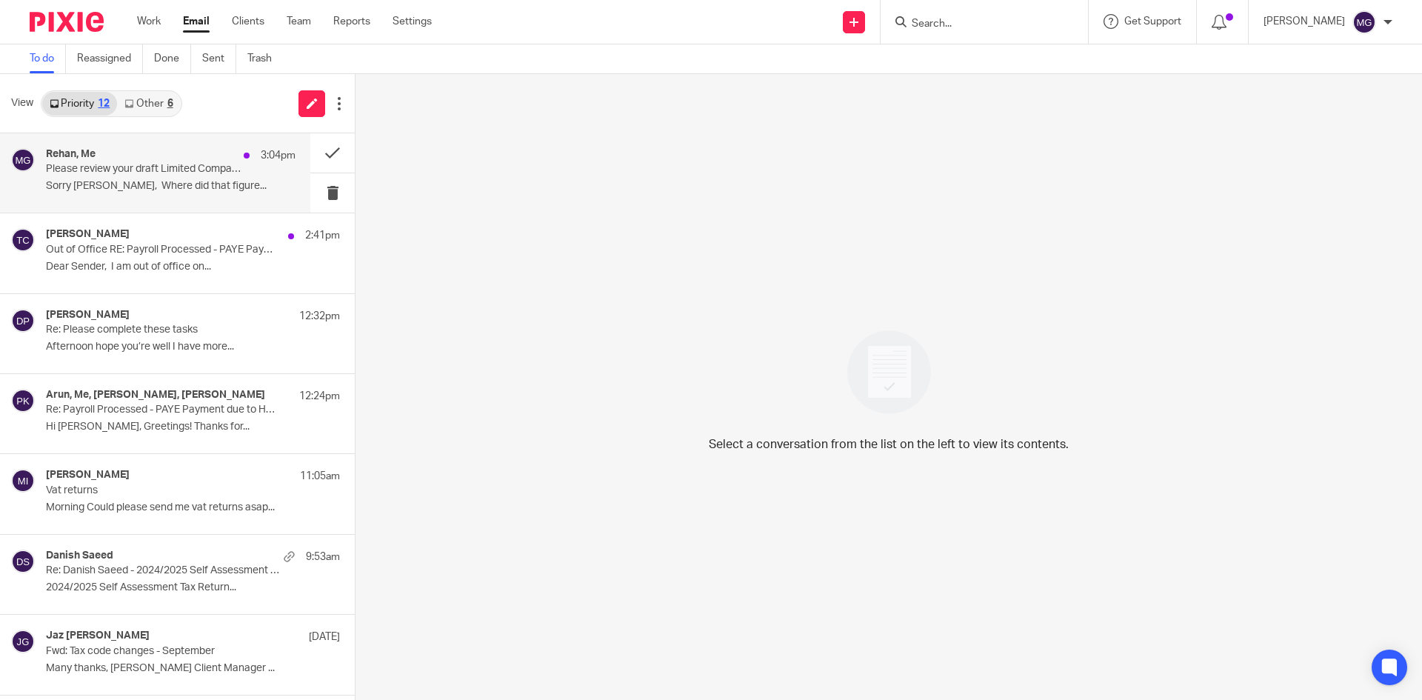
drag, startPoint x: 0, startPoint y: 0, endPoint x: 165, endPoint y: 168, distance: 235.7
click at [165, 168] on p "Please review your draft Limited Company Accounts and Corporation Tax Return" at bounding box center [146, 169] width 200 height 13
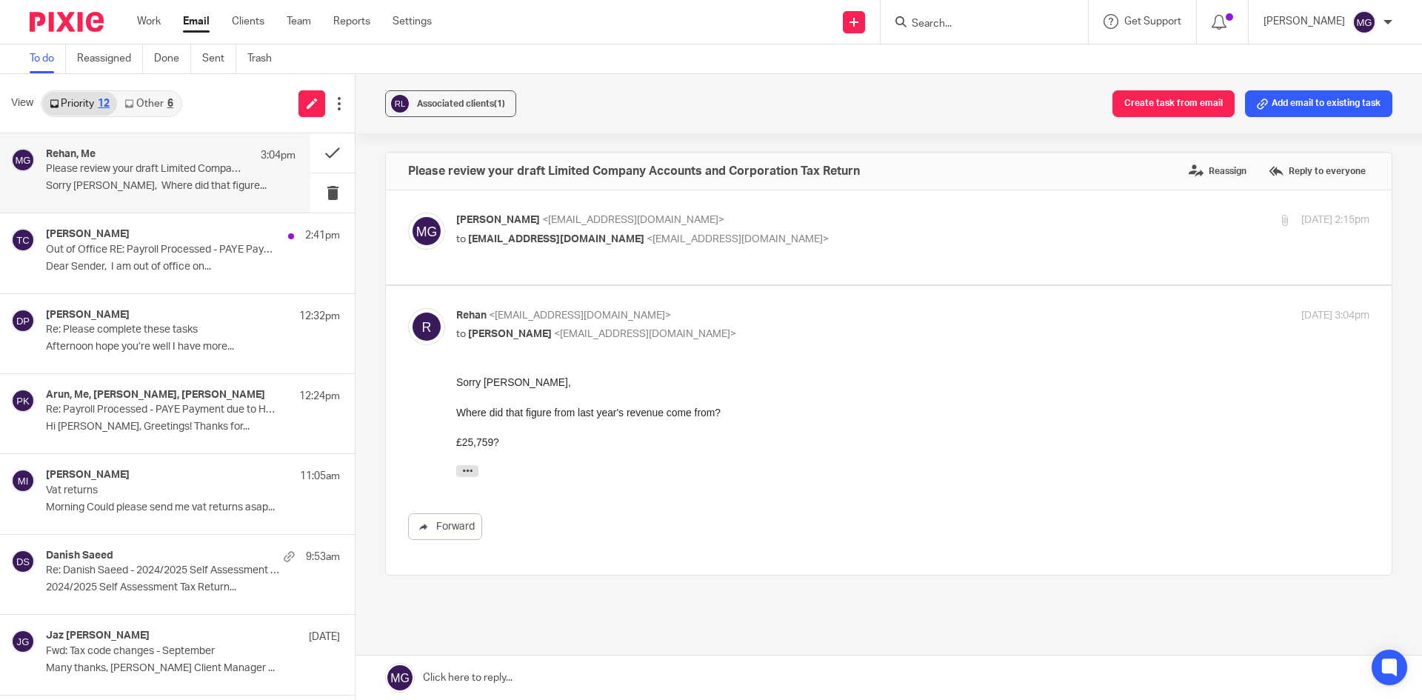
click at [724, 247] on div "Mason Graves <mgraves@taxassist.co.uk> to reywan225@gmail.com <reywan225@gmail.…" at bounding box center [912, 231] width 913 height 37
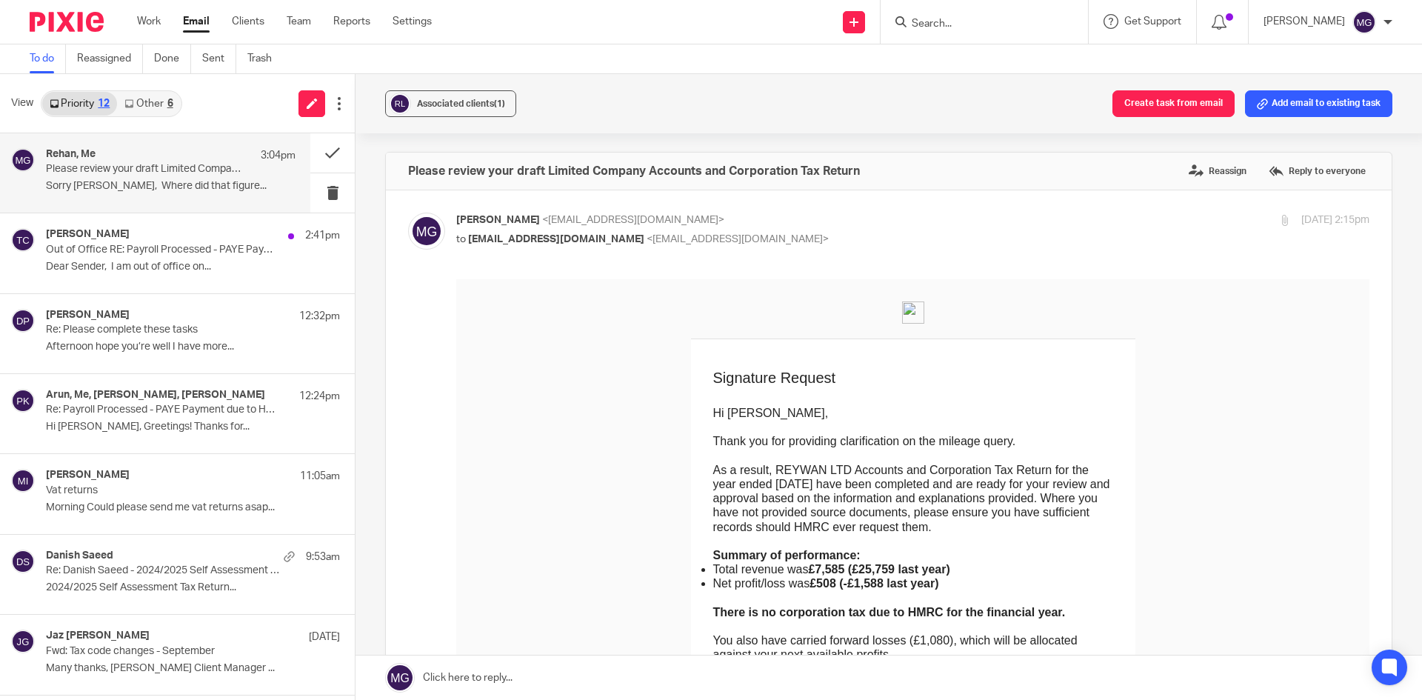
click at [724, 247] on div "Mason Graves <mgraves@taxassist.co.uk> to reywan225@gmail.com <reywan225@gmail.…" at bounding box center [912, 231] width 913 height 37
checkbox input "false"
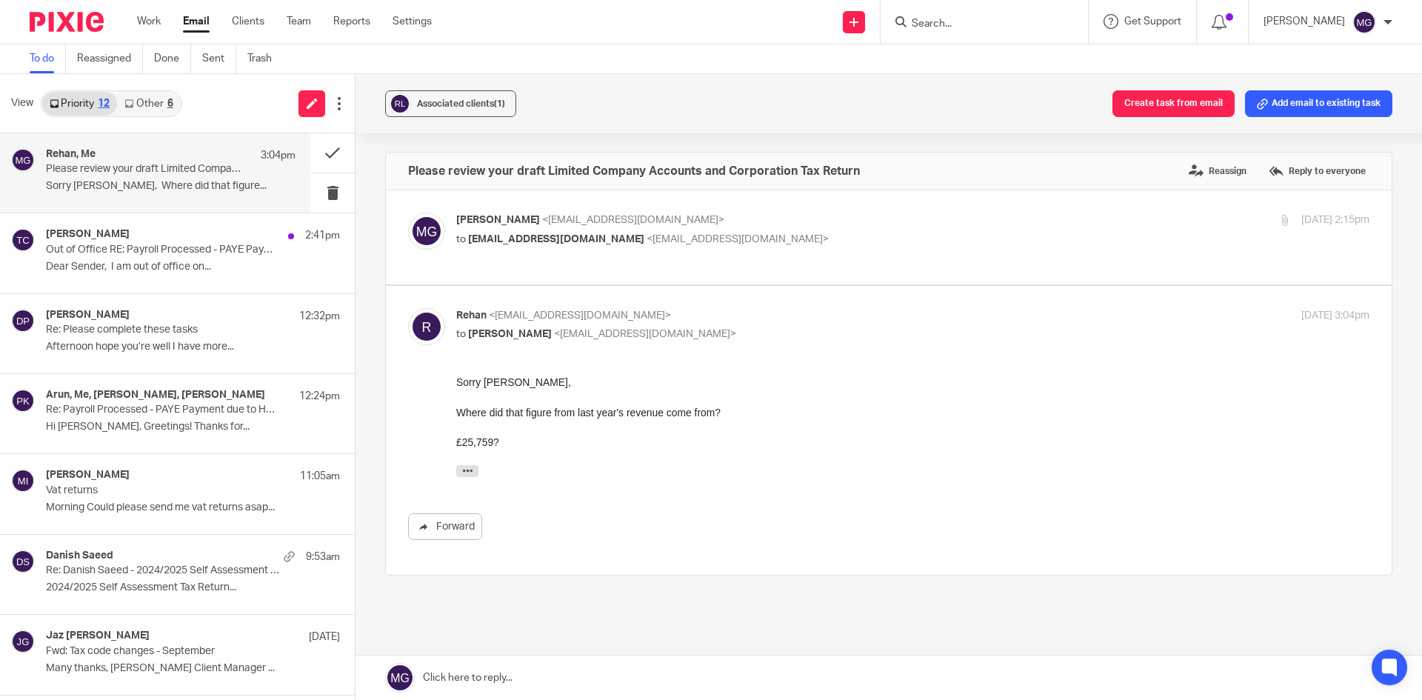
click at [648, 109] on div "Associated clients (1) Create task from email Add email to existing task" at bounding box center [889, 103] width 1067 height 59
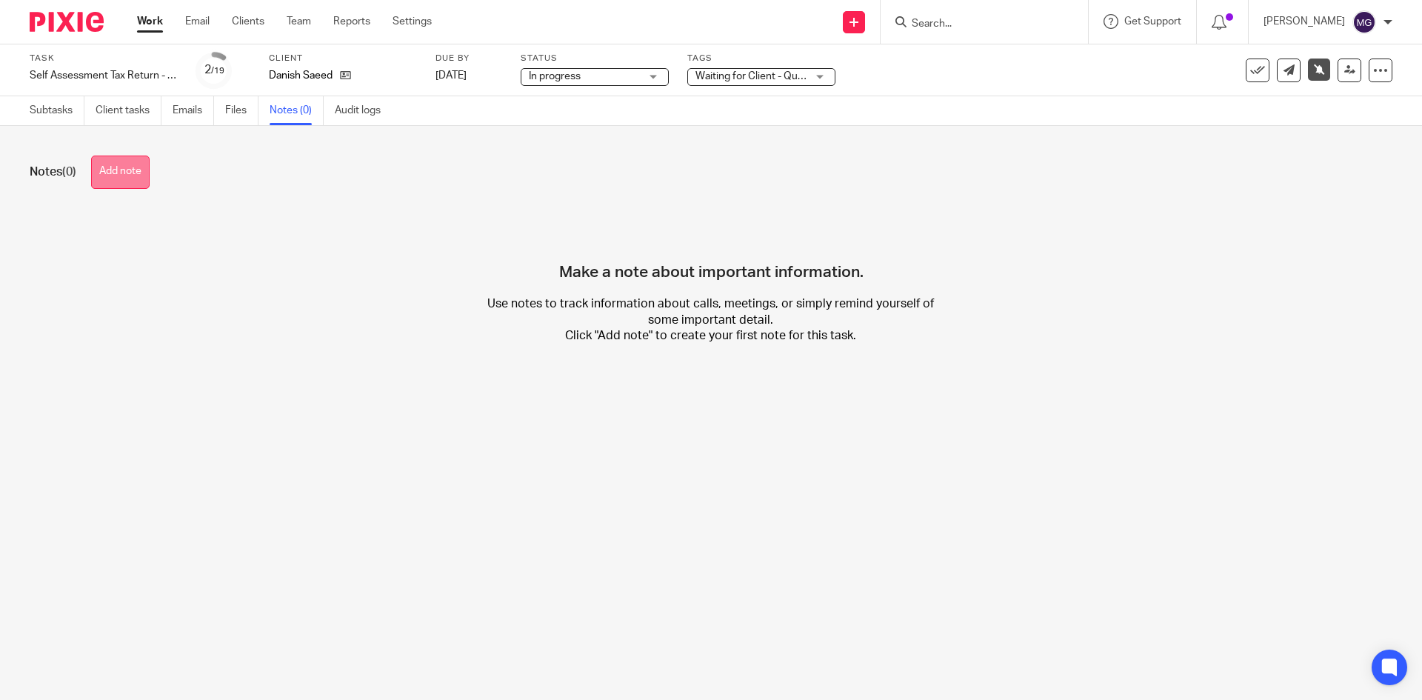
click at [121, 176] on button "Add note" at bounding box center [120, 172] width 59 height 33
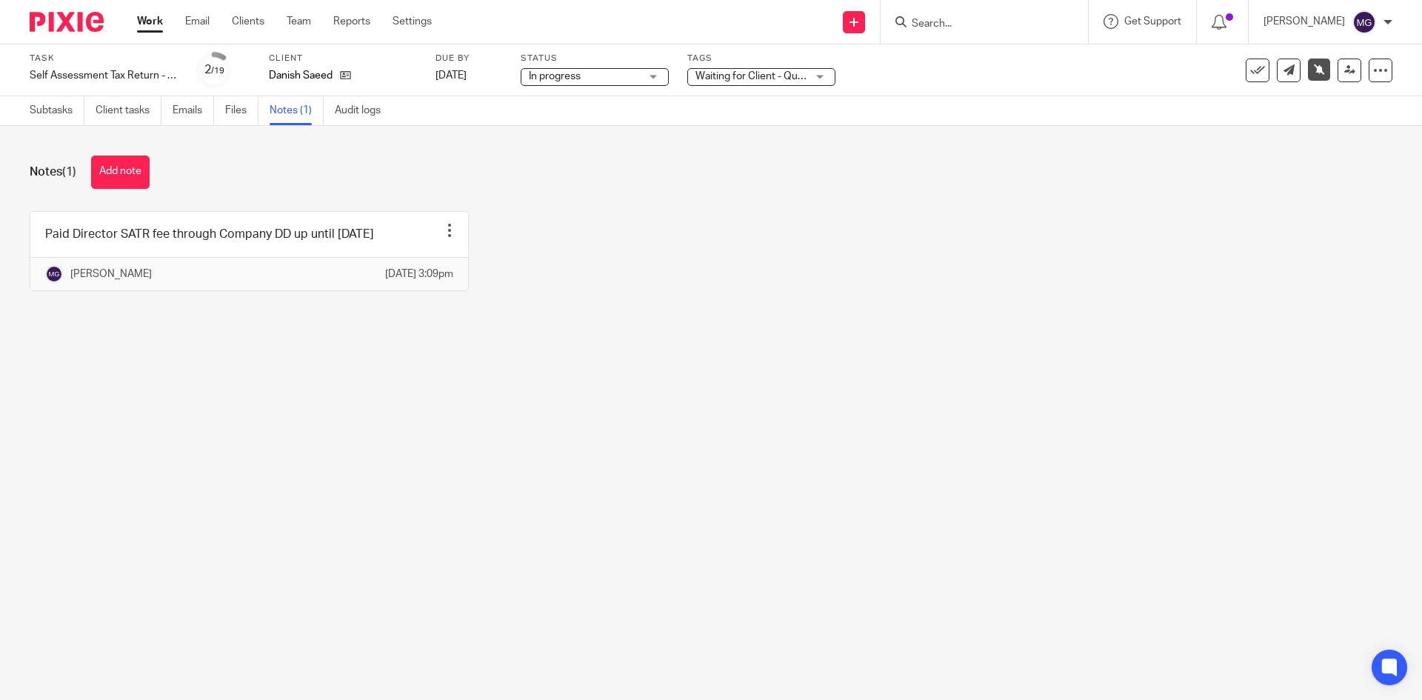
click at [803, 334] on div "Notes (1) Add note Paid Director SATR fee through Company DD up until [DATE] Ed…" at bounding box center [711, 234] width 1422 height 217
click at [1187, 380] on main "Task Self Assessment Tax Return - [DATE]-[DATE] Save Self Assessment Tax Return…" at bounding box center [711, 350] width 1422 height 700
click at [1084, 509] on main "Task Self Assessment Tax Return - [DATE]-[DATE] Save Self Assessment Tax Return…" at bounding box center [711, 350] width 1422 height 700
click at [579, 333] on div "Notes (1) Add note Paid Director SATR fee through Company DD up until [DATE] Ed…" at bounding box center [711, 234] width 1422 height 217
click at [46, 116] on link "Subtasks" at bounding box center [57, 110] width 55 height 29
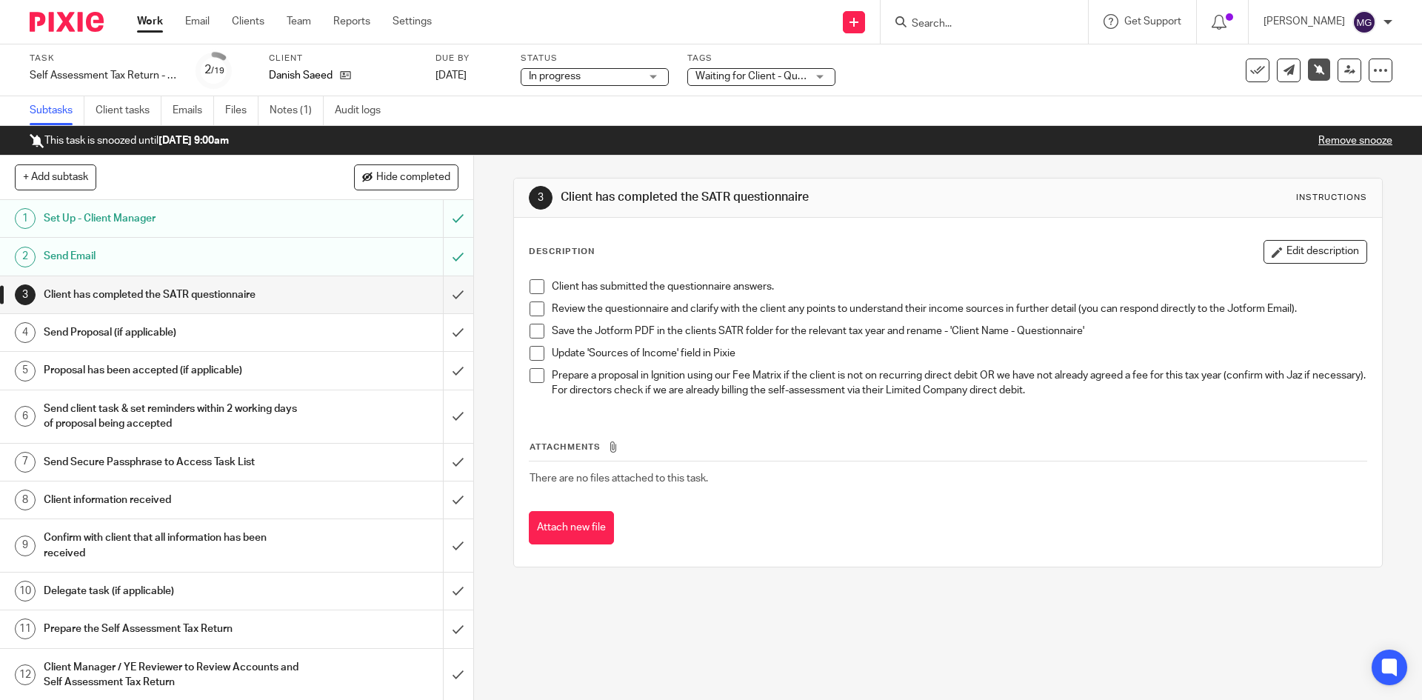
click at [880, 589] on div "3 Client has completed the SATR questionnaire Instructions Description Edit des…" at bounding box center [947, 373] width 869 height 434
click at [190, 111] on link "Emails" at bounding box center [193, 110] width 41 height 29
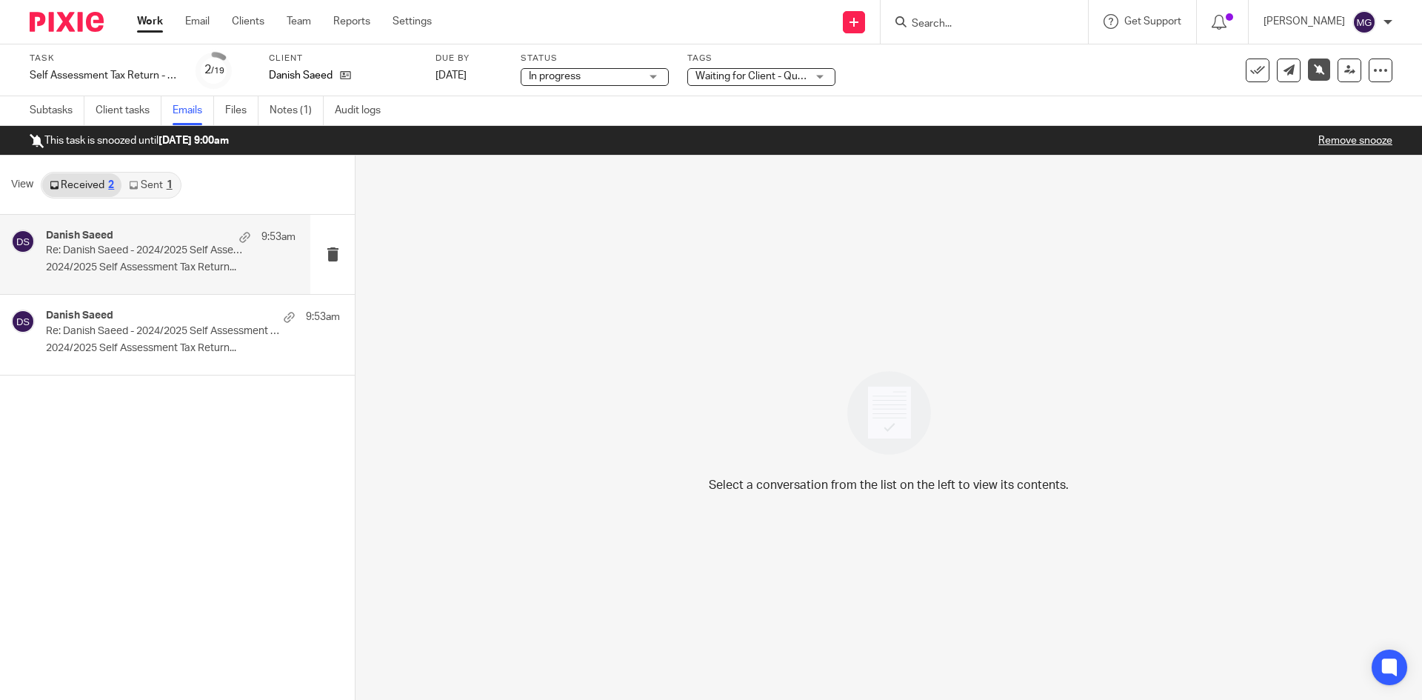
click at [142, 256] on p "Re: Danish Saeed - 2024/2025 Self Assessment Tax Return Questionnaire" at bounding box center [146, 250] width 200 height 13
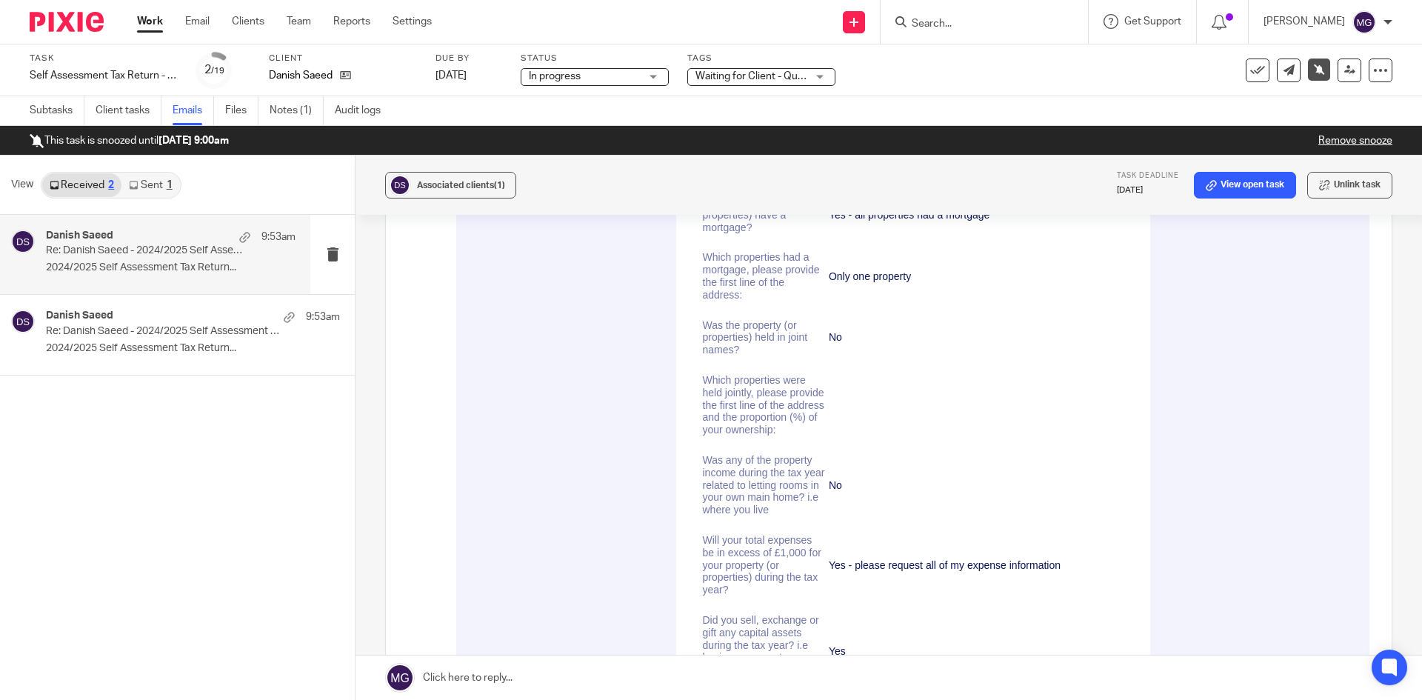
scroll to position [5109, 0]
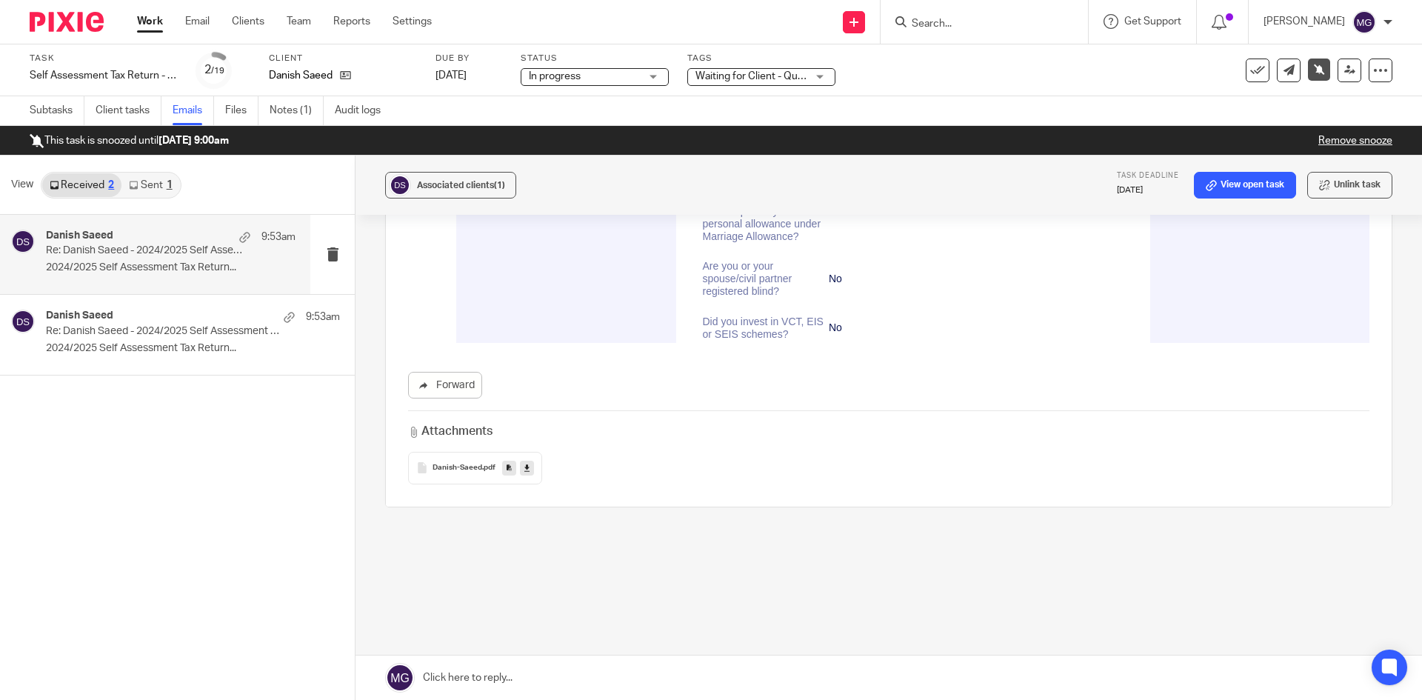
click at [525, 468] on icon at bounding box center [526, 467] width 5 height 11
